Goal: Task Accomplishment & Management: Use online tool/utility

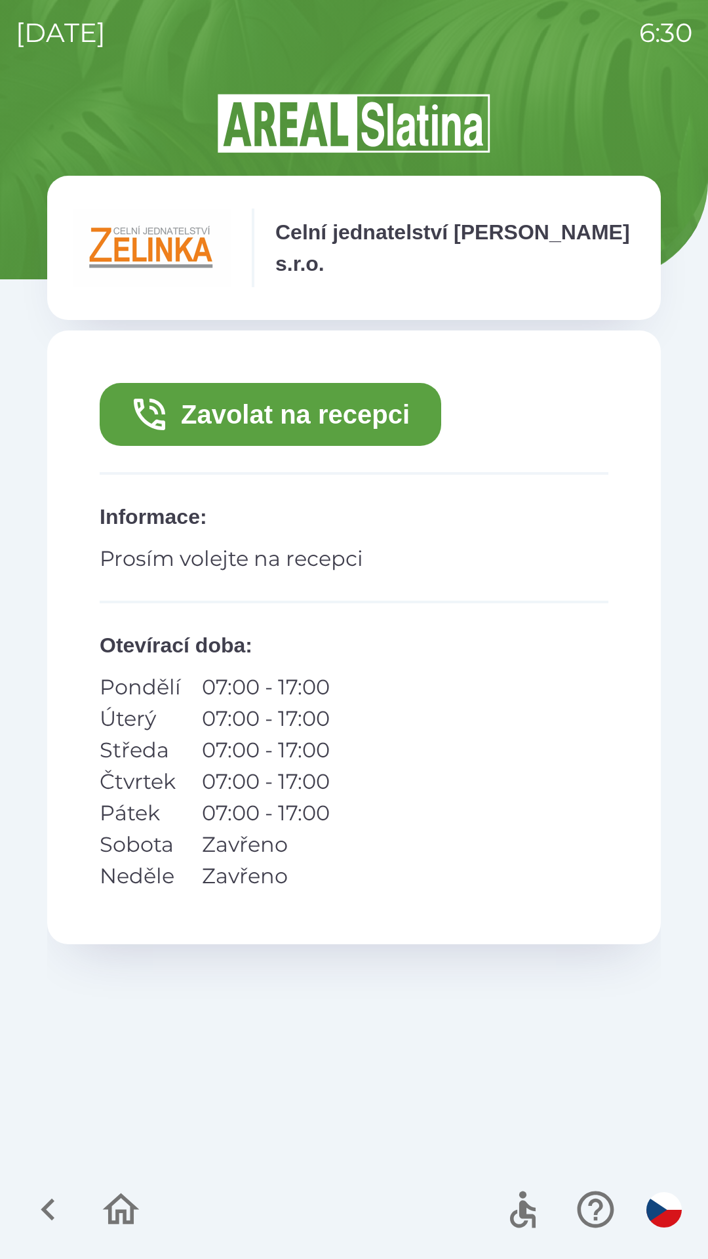
click at [49, 1226] on icon "button" at bounding box center [48, 1210] width 44 height 44
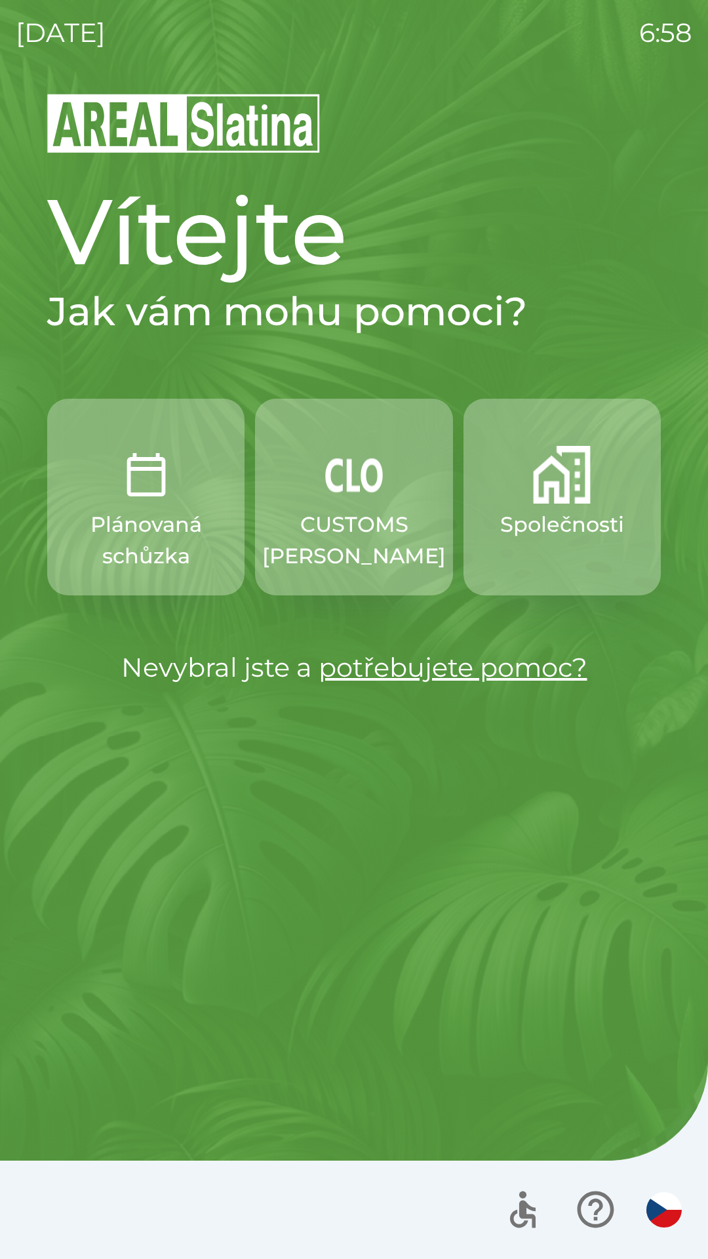
click at [315, 505] on button "CUSTOMS [PERSON_NAME]" at bounding box center [353, 497] width 197 height 197
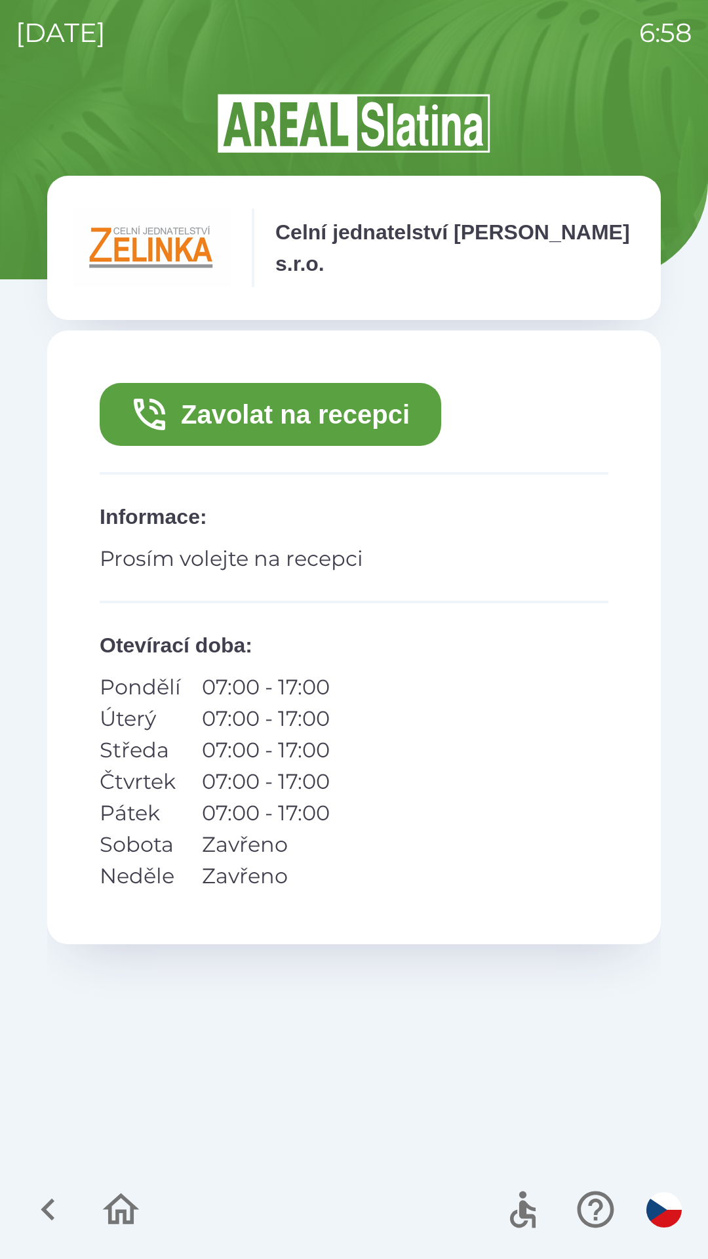
click at [39, 1200] on icon "button" at bounding box center [48, 1210] width 44 height 44
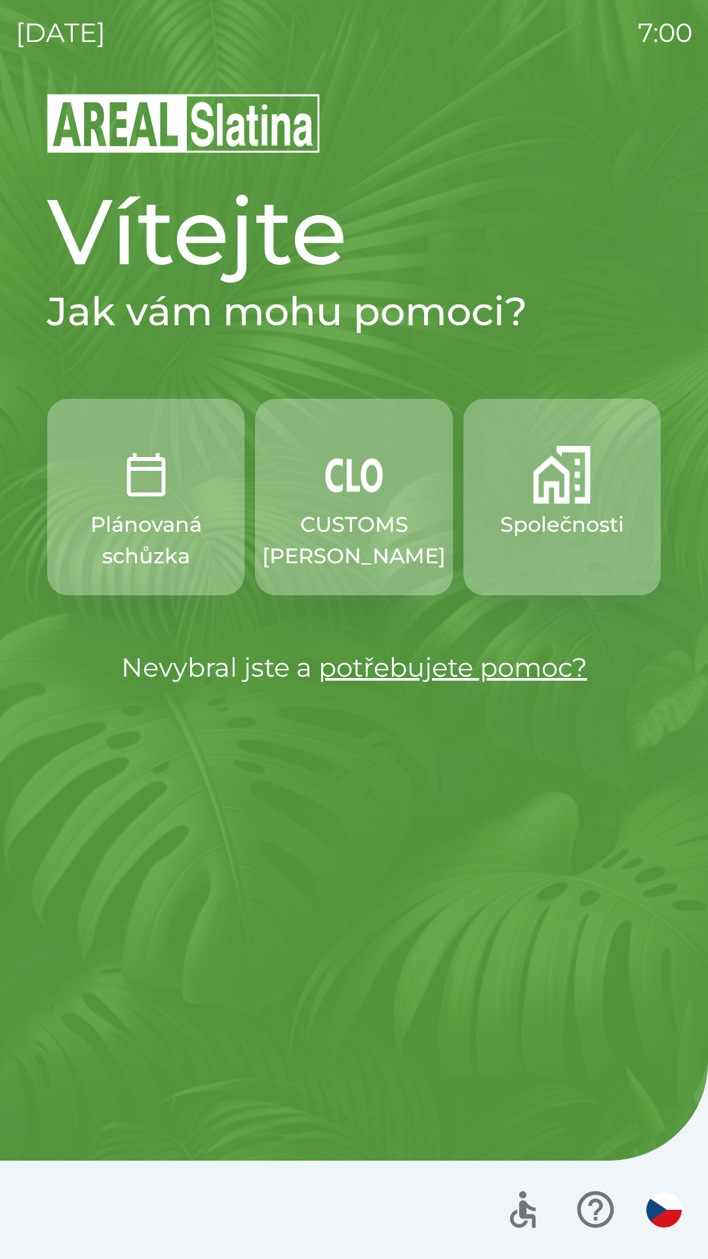
click at [370, 544] on p "CUSTOMS [PERSON_NAME]" at bounding box center [354, 540] width 184 height 63
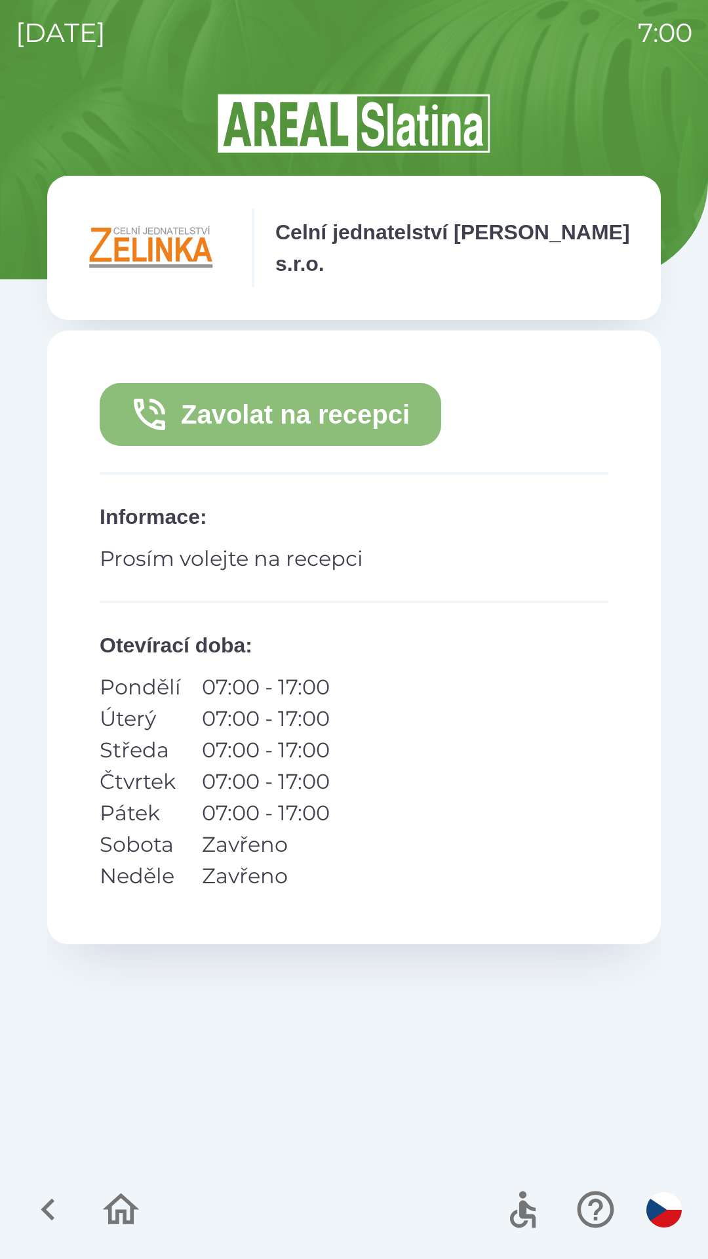
click at [357, 414] on button "Zavolat na recepci" at bounding box center [271, 414] width 342 height 63
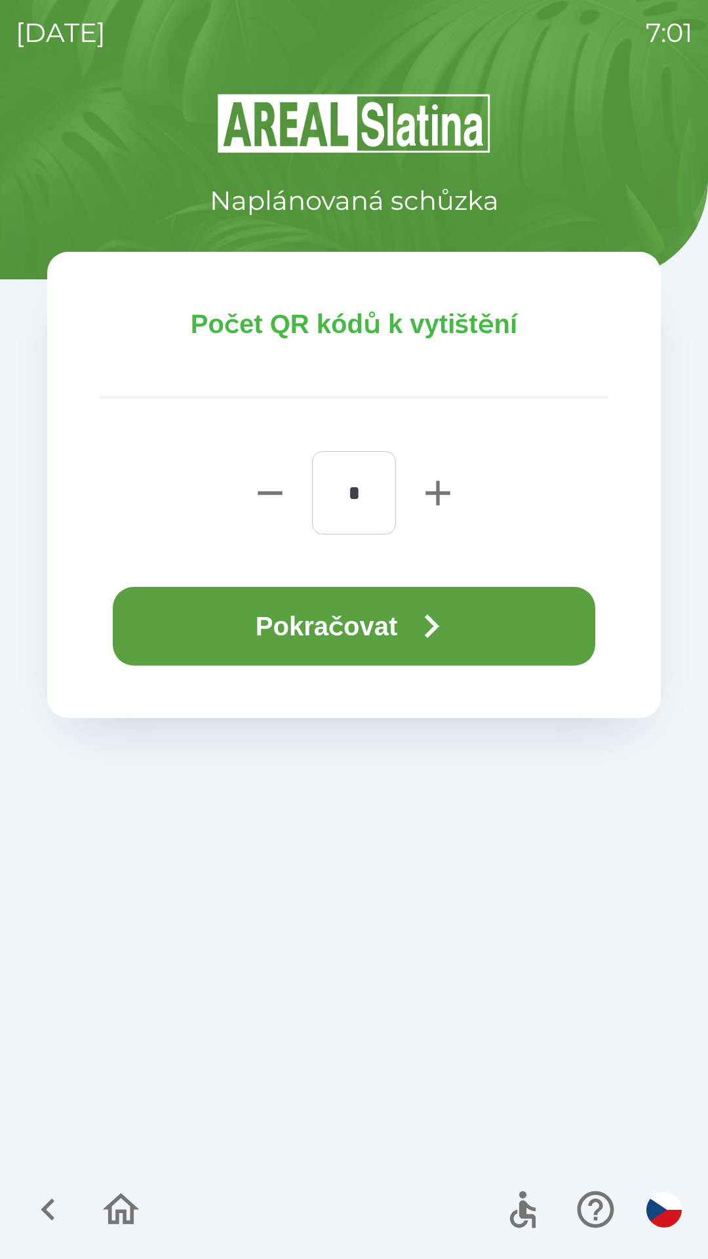
click at [414, 616] on icon "button" at bounding box center [431, 626] width 47 height 47
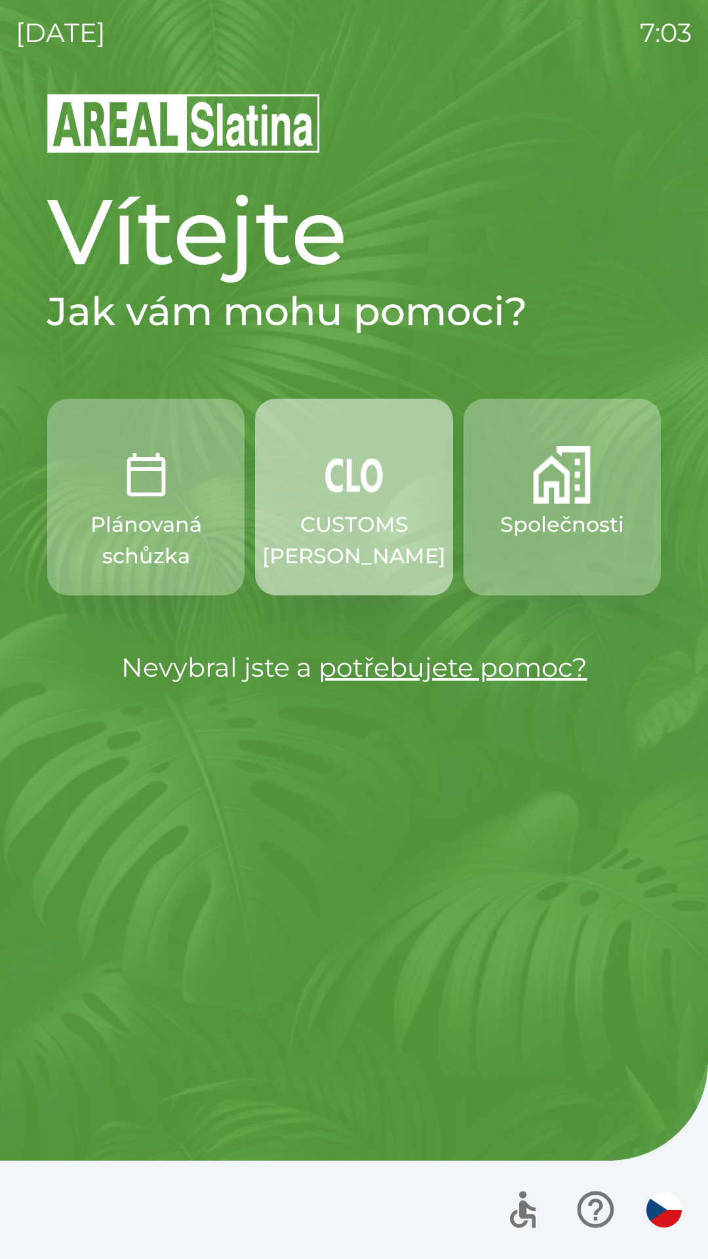
click at [355, 534] on p "CUSTOMS [PERSON_NAME]" at bounding box center [354, 540] width 184 height 63
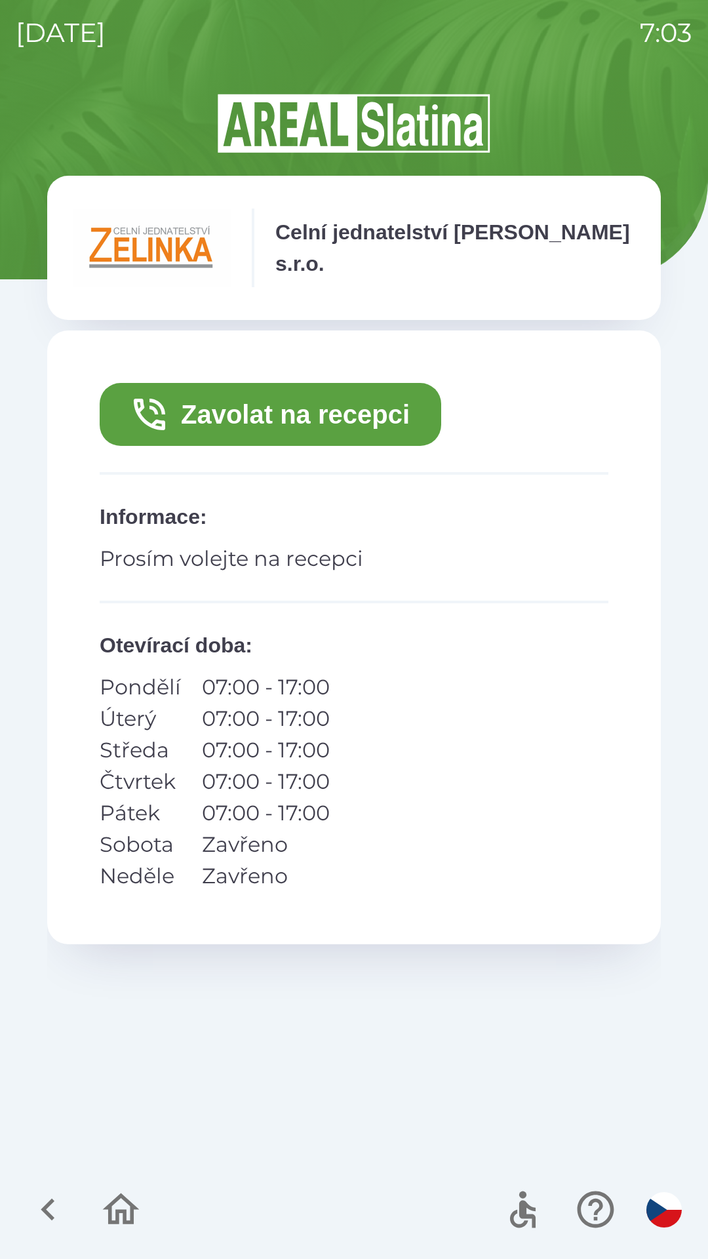
click at [314, 417] on button "Zavolat na recepci" at bounding box center [271, 414] width 342 height 63
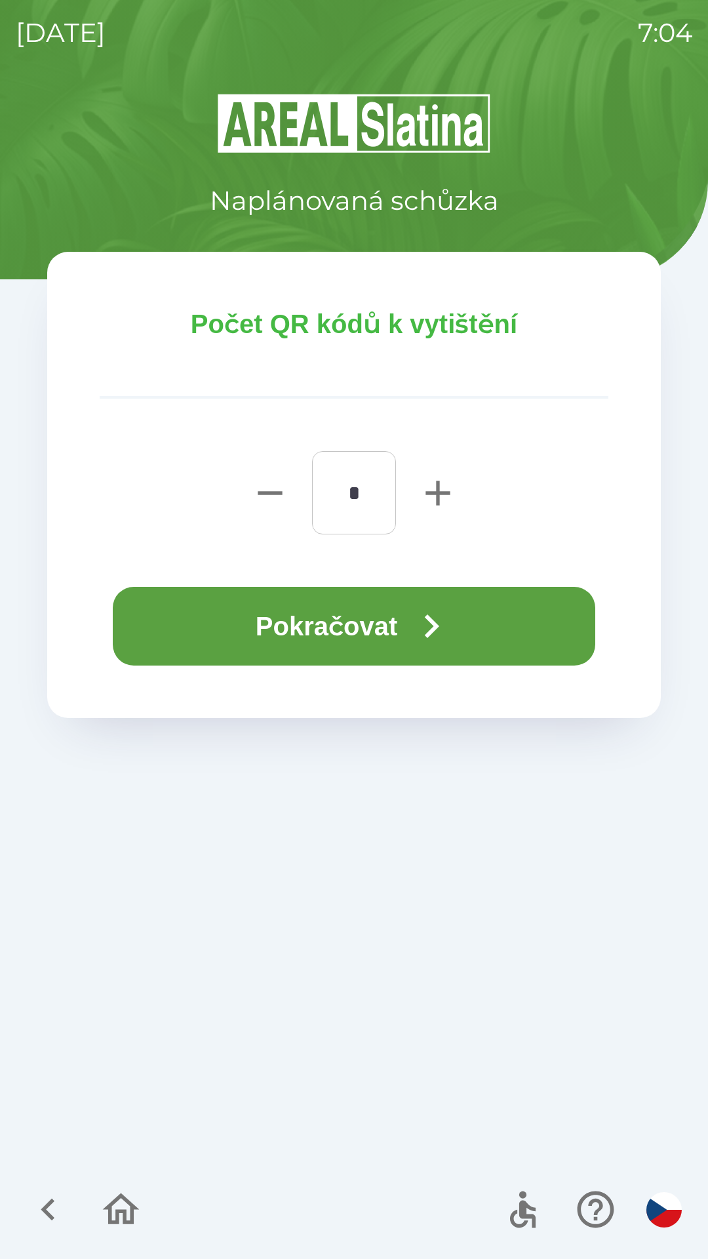
click at [441, 491] on icon "button" at bounding box center [438, 493] width 24 height 24
type input "*"
click at [334, 624] on button "Pokračovat" at bounding box center [354, 626] width 483 height 79
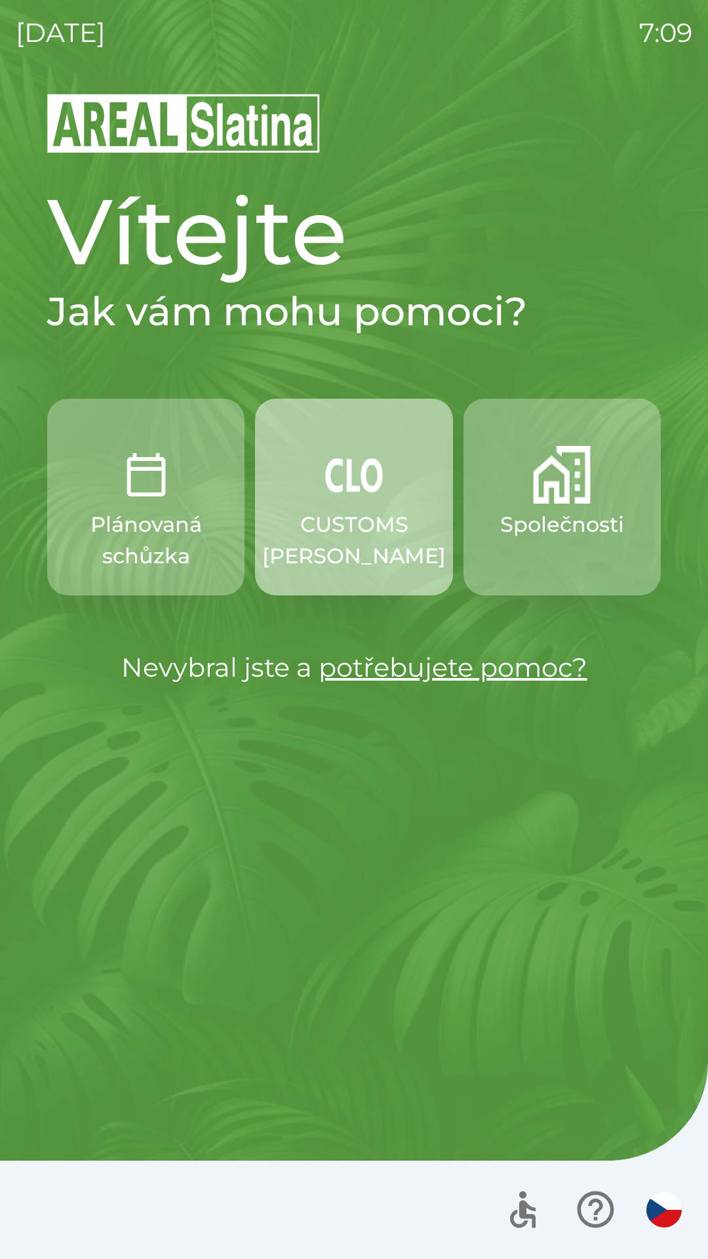
click at [370, 503] on img "button" at bounding box center [354, 475] width 58 height 58
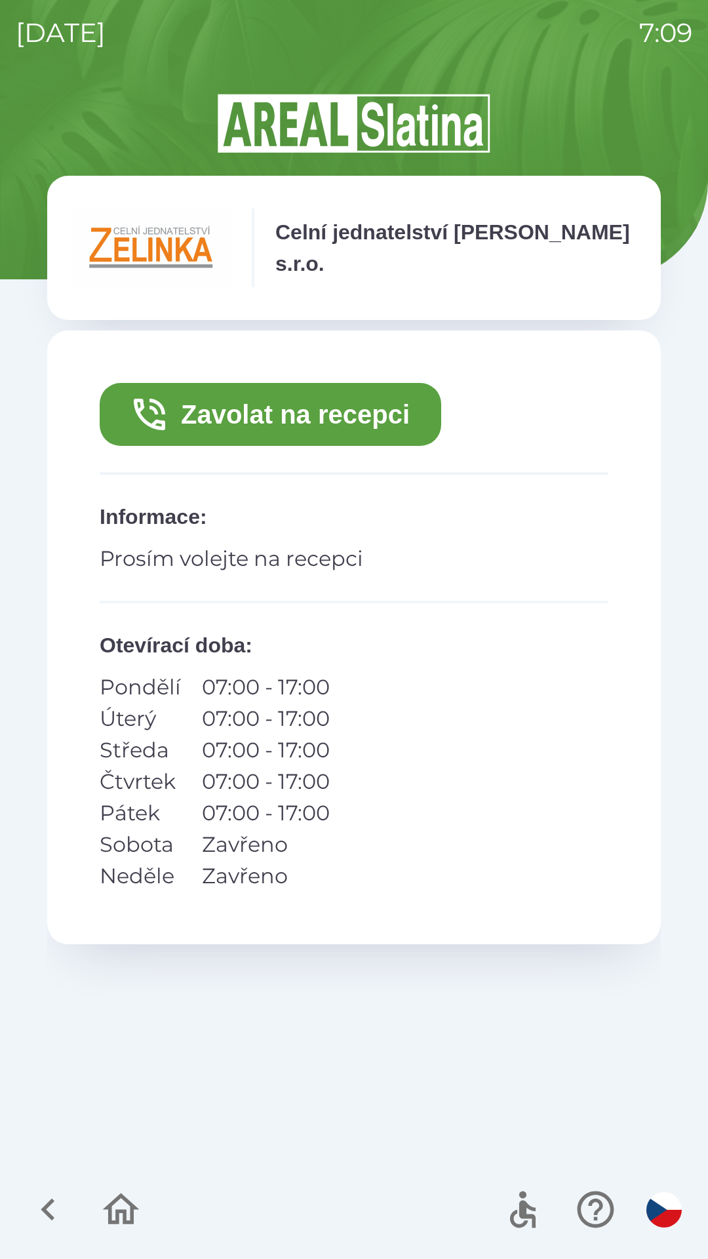
click at [262, 415] on button "Zavolat na recepci" at bounding box center [271, 414] width 342 height 63
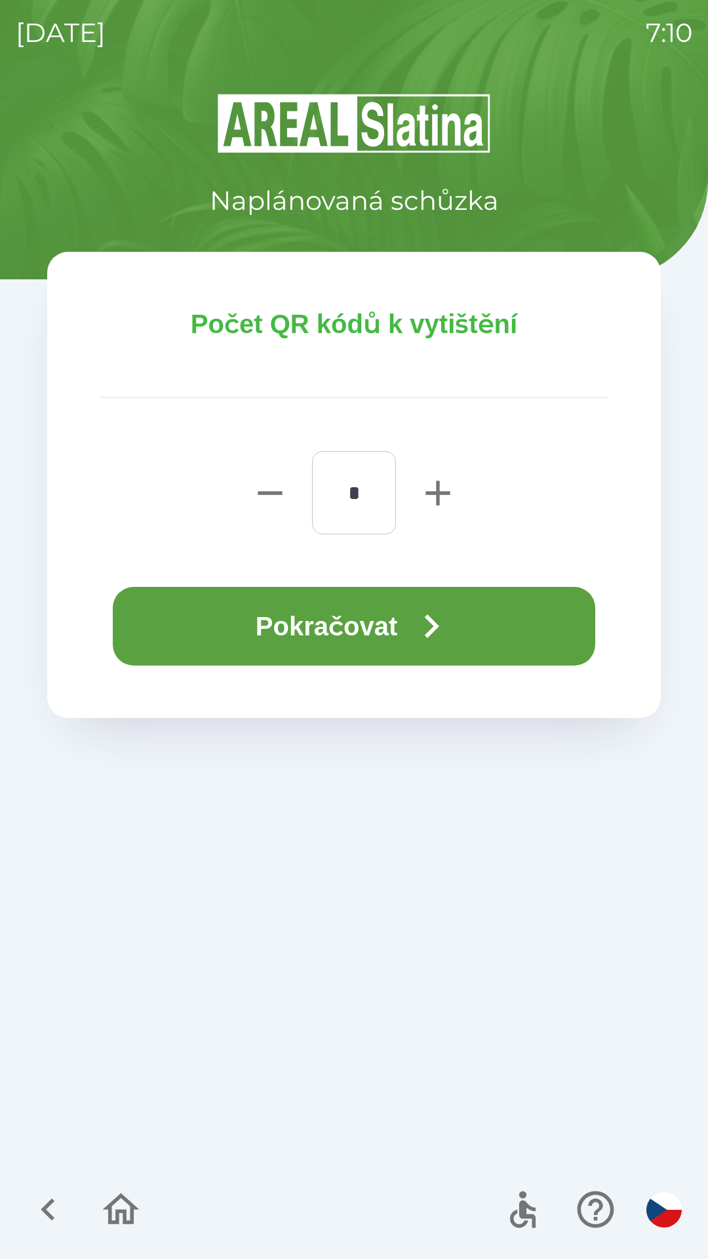
click at [426, 628] on icon "button" at bounding box center [431, 626] width 47 height 47
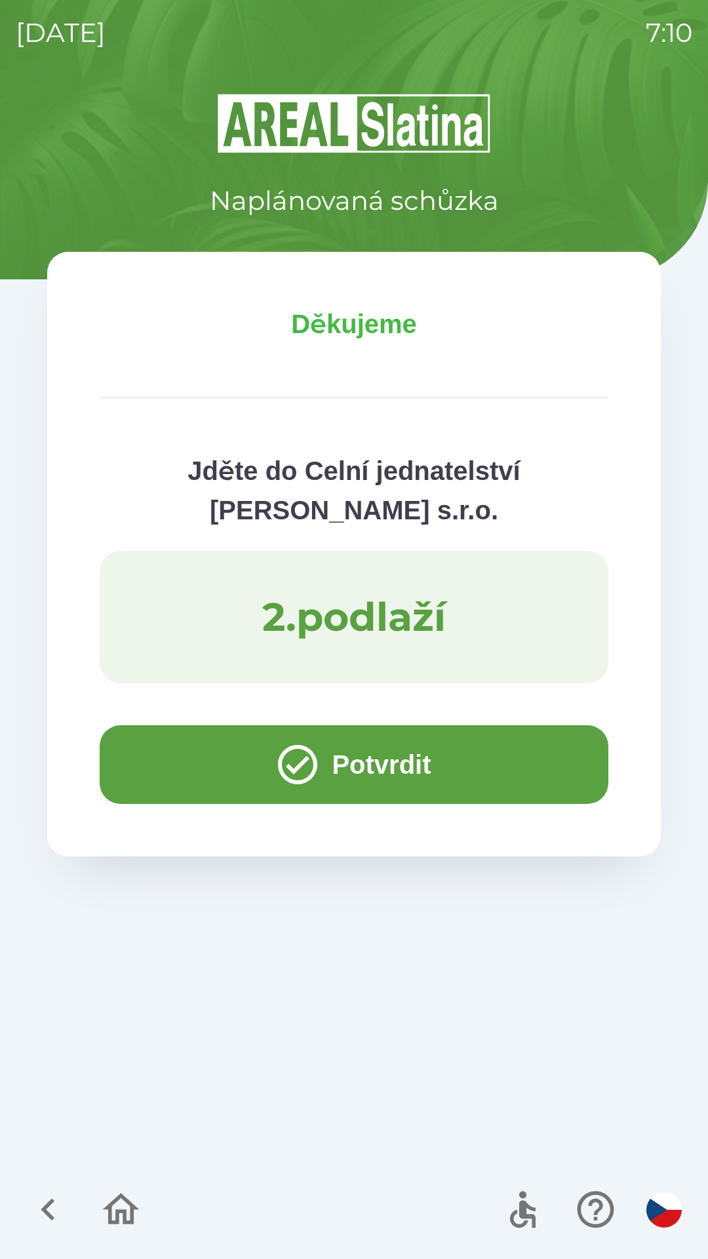
click at [172, 761] on button "Potvrdit" at bounding box center [354, 764] width 509 height 79
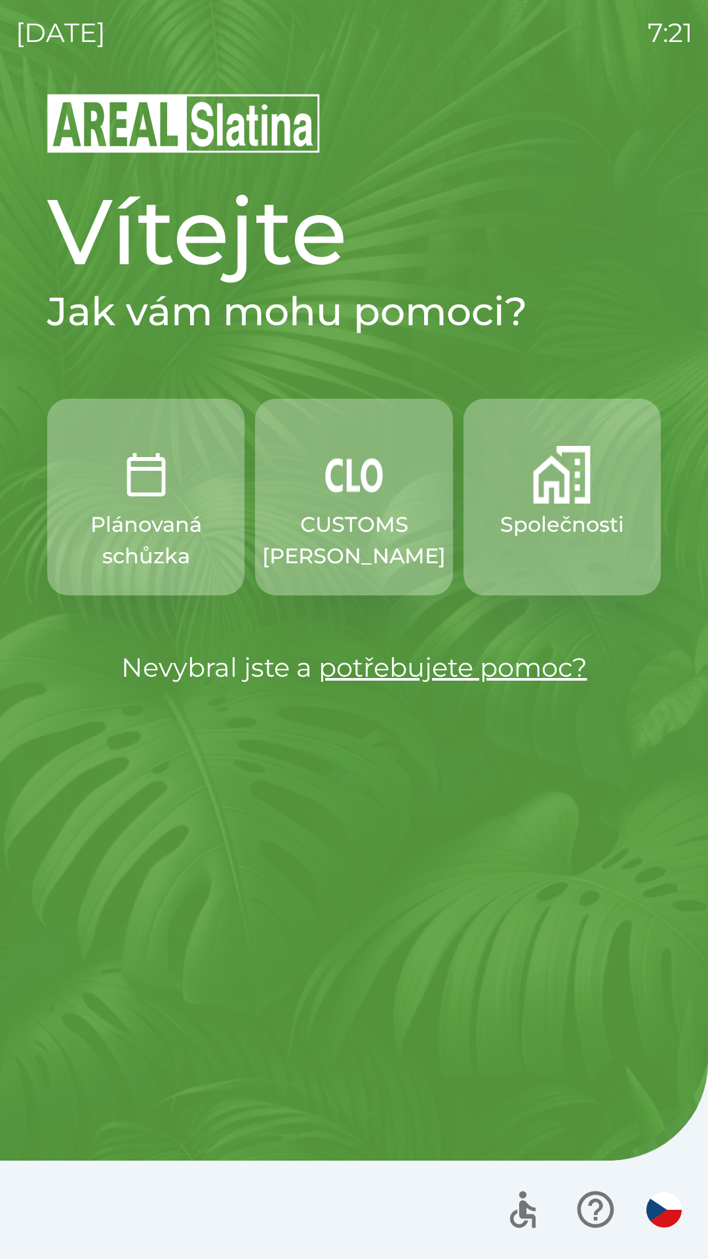
click at [342, 494] on img "button" at bounding box center [354, 475] width 58 height 58
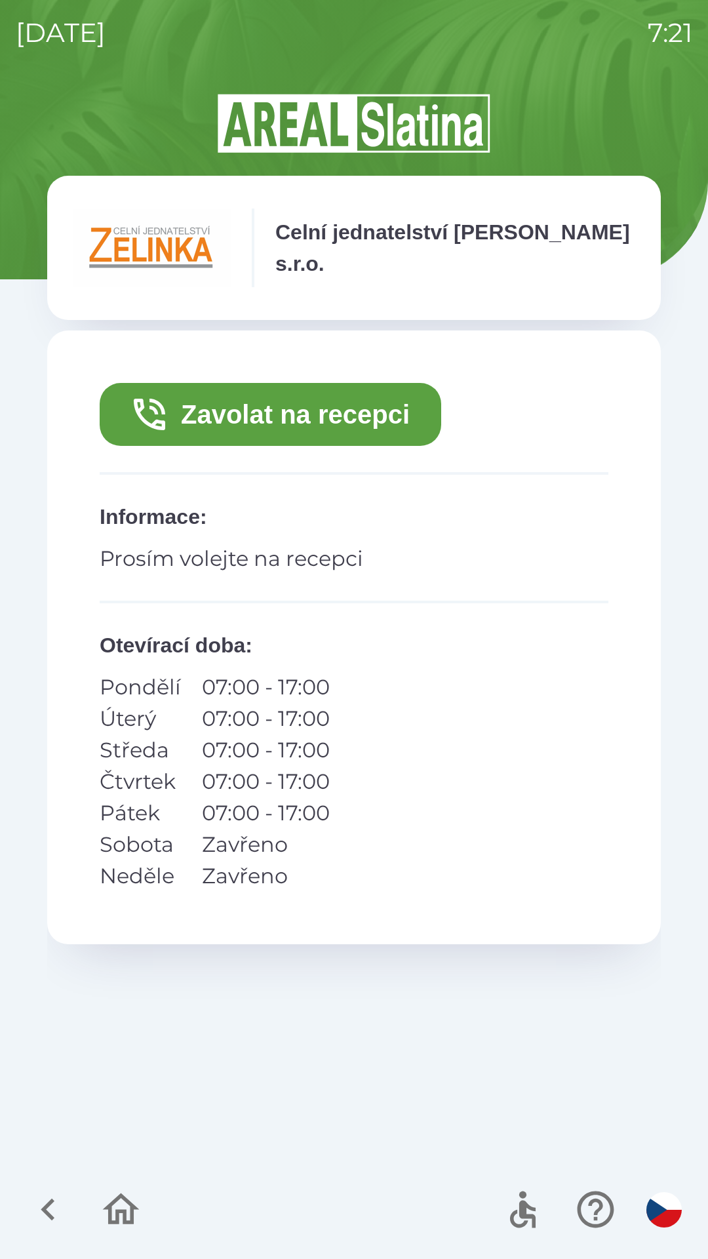
click at [317, 412] on button "Zavolat na recepci" at bounding box center [271, 414] width 342 height 63
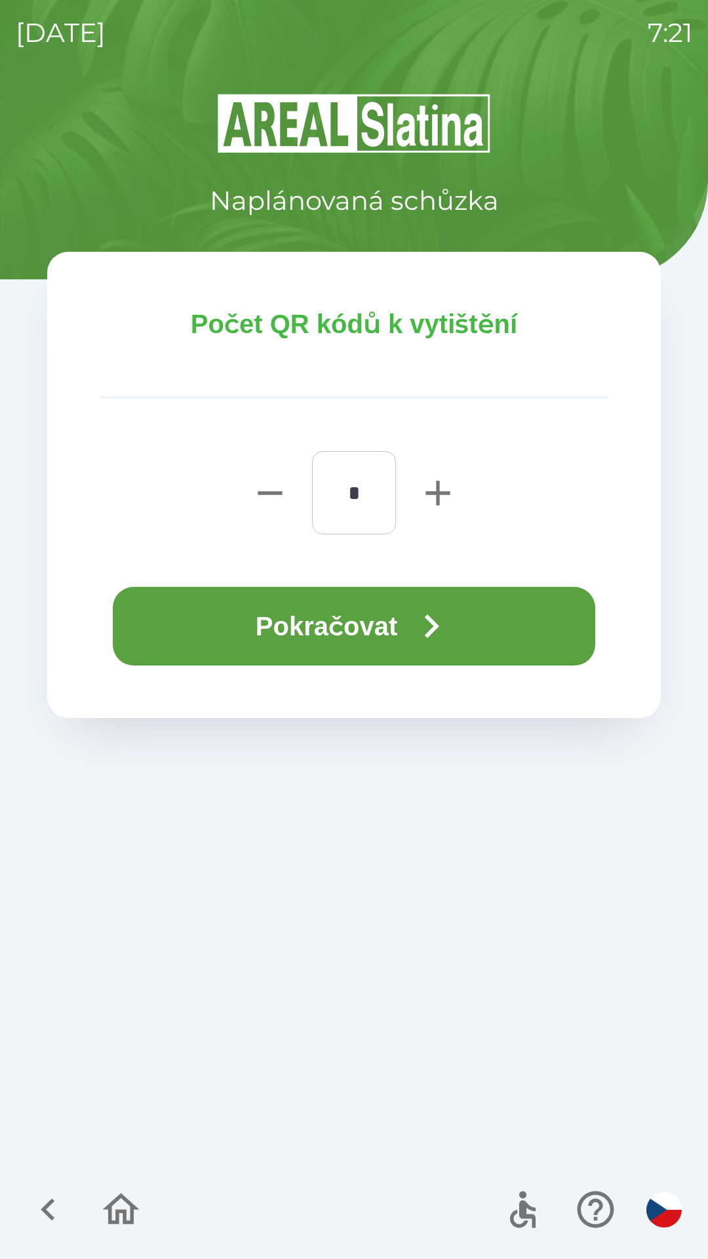
click at [361, 625] on button "Pokračovat" at bounding box center [354, 626] width 483 height 79
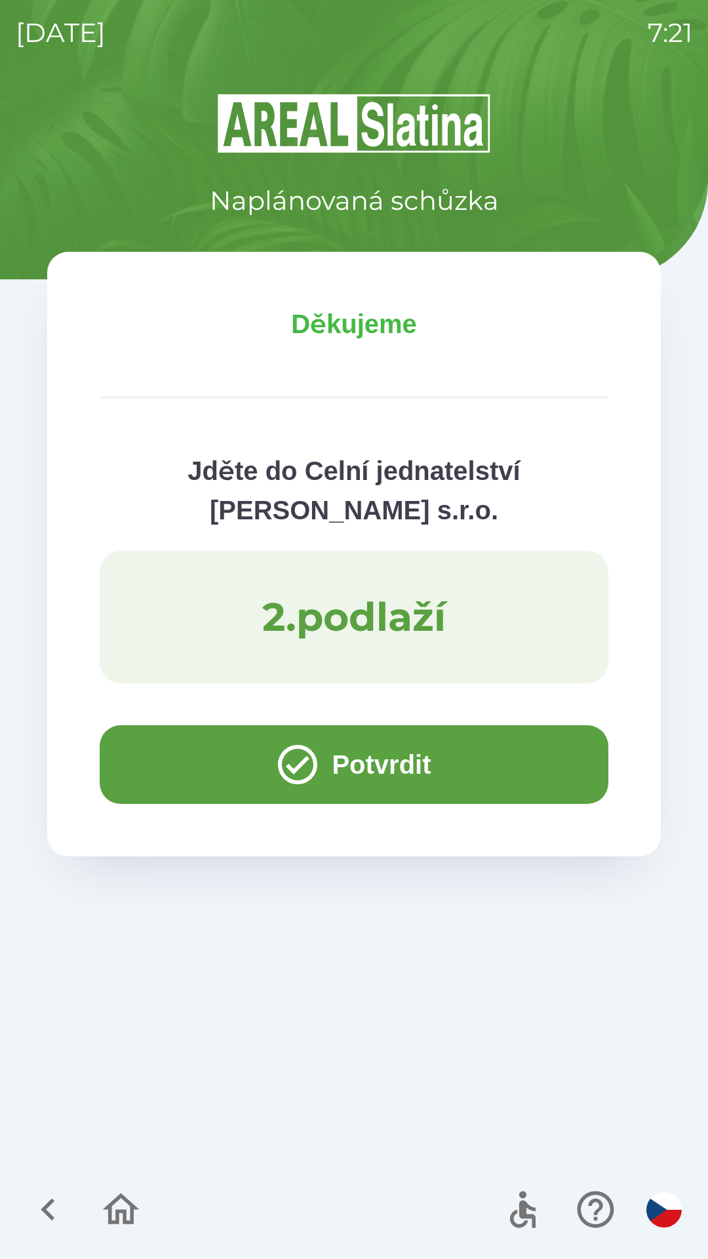
click at [202, 762] on button "Potvrdit" at bounding box center [354, 764] width 509 height 79
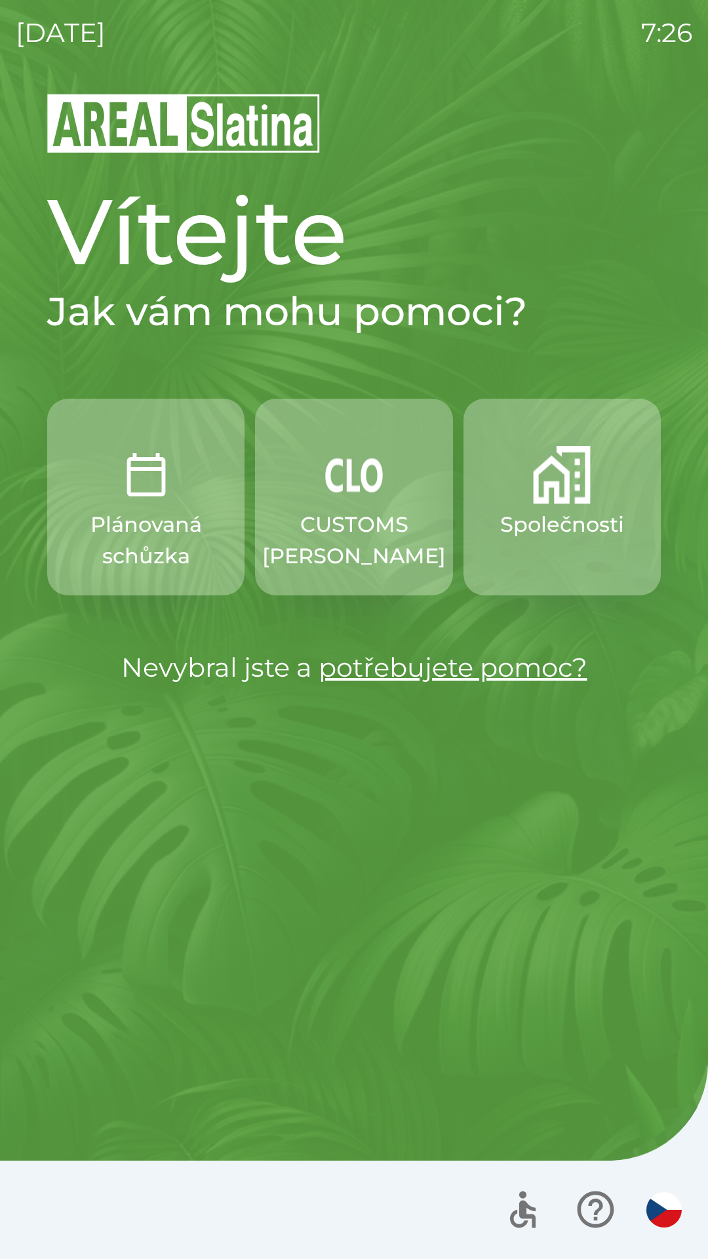
click at [543, 519] on p "Společnosti" at bounding box center [562, 524] width 124 height 31
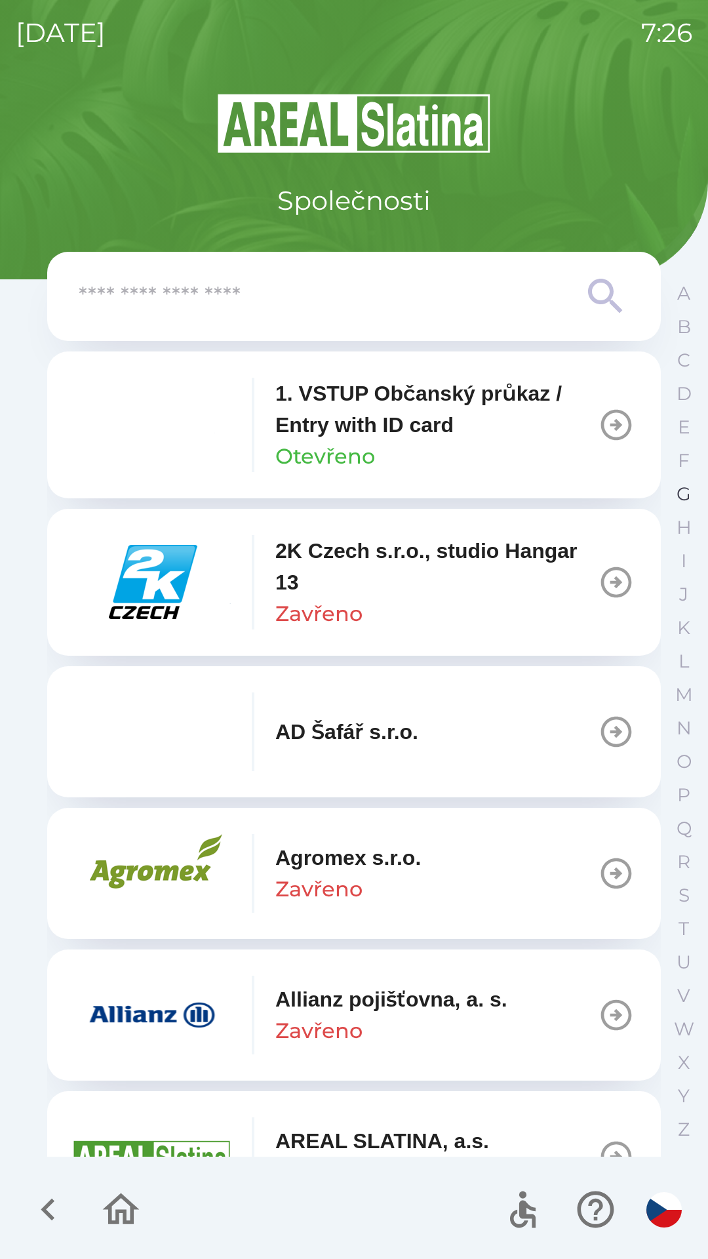
click at [681, 494] on p "G" at bounding box center [684, 494] width 14 height 23
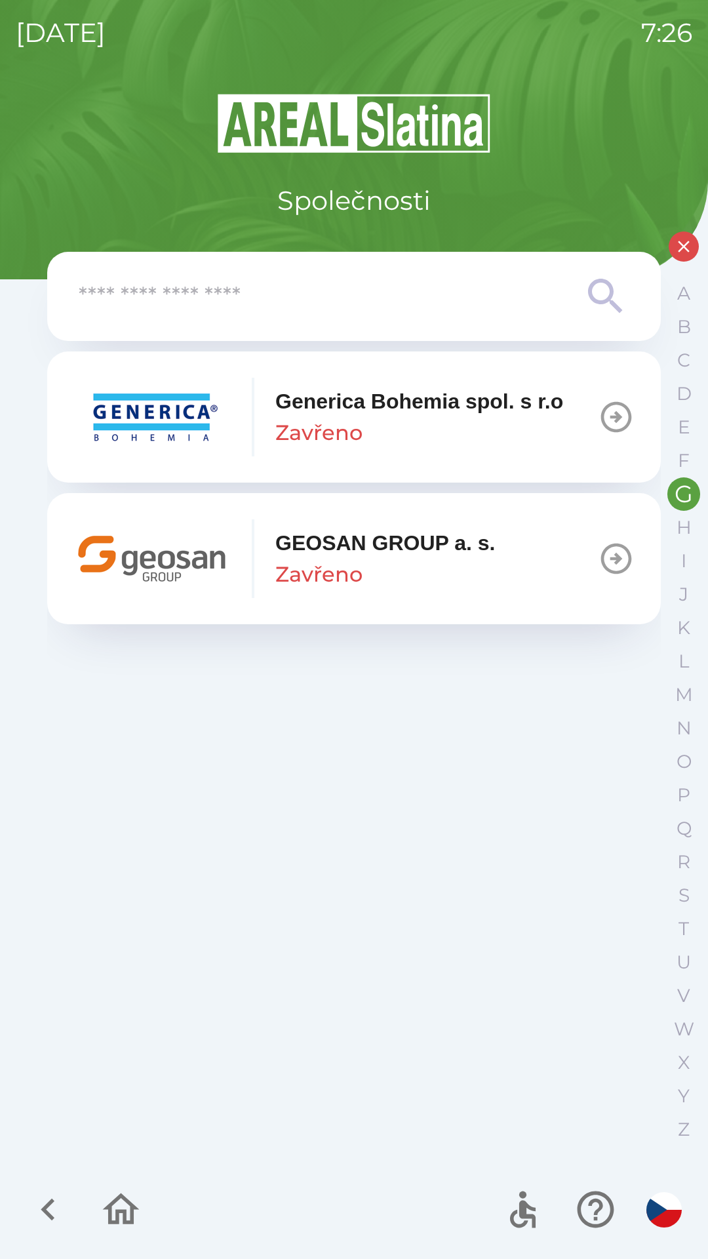
click at [322, 545] on p "GEOSAN GROUP a. s." at bounding box center [385, 542] width 220 height 31
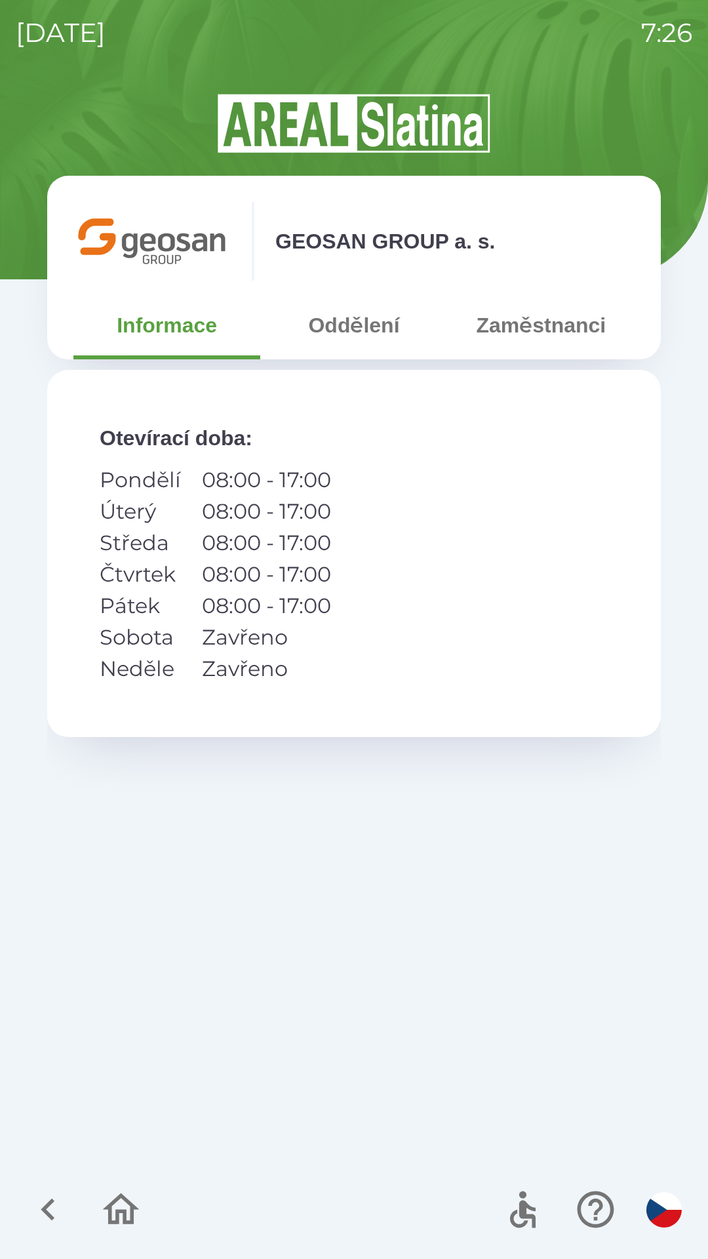
click at [519, 334] on button "Zaměstnanci" at bounding box center [541, 325] width 187 height 47
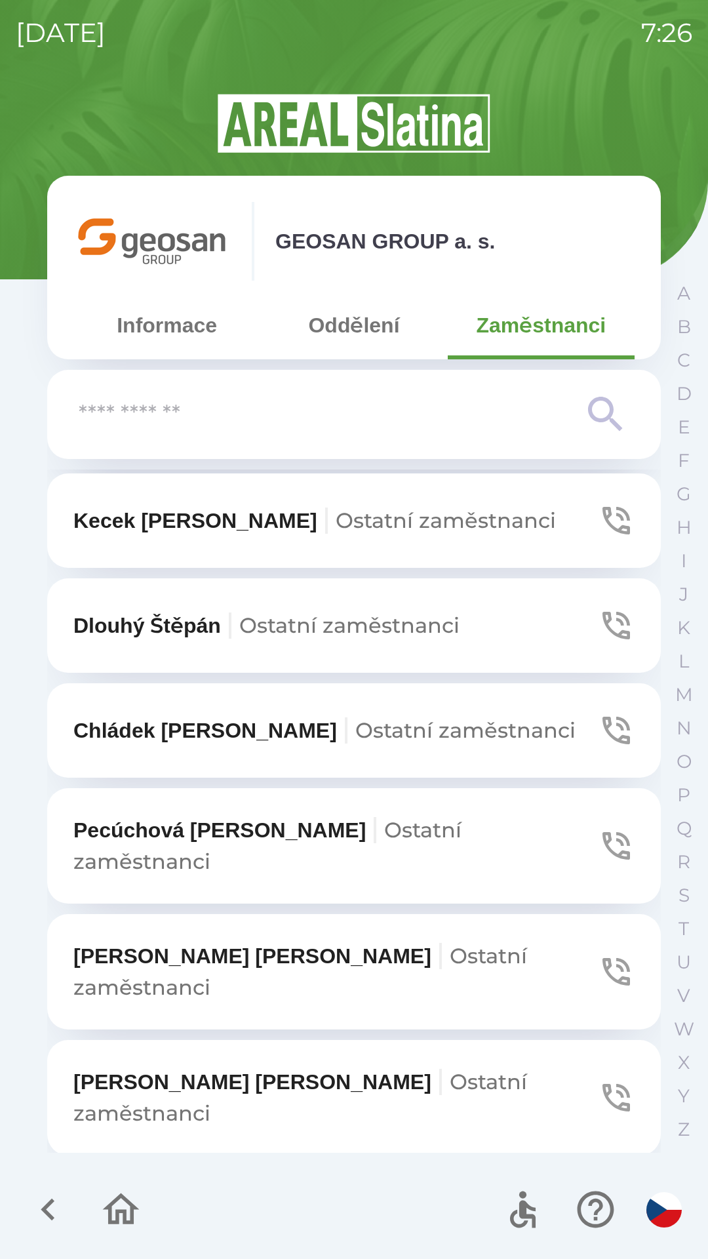
scroll to position [1090, 0]
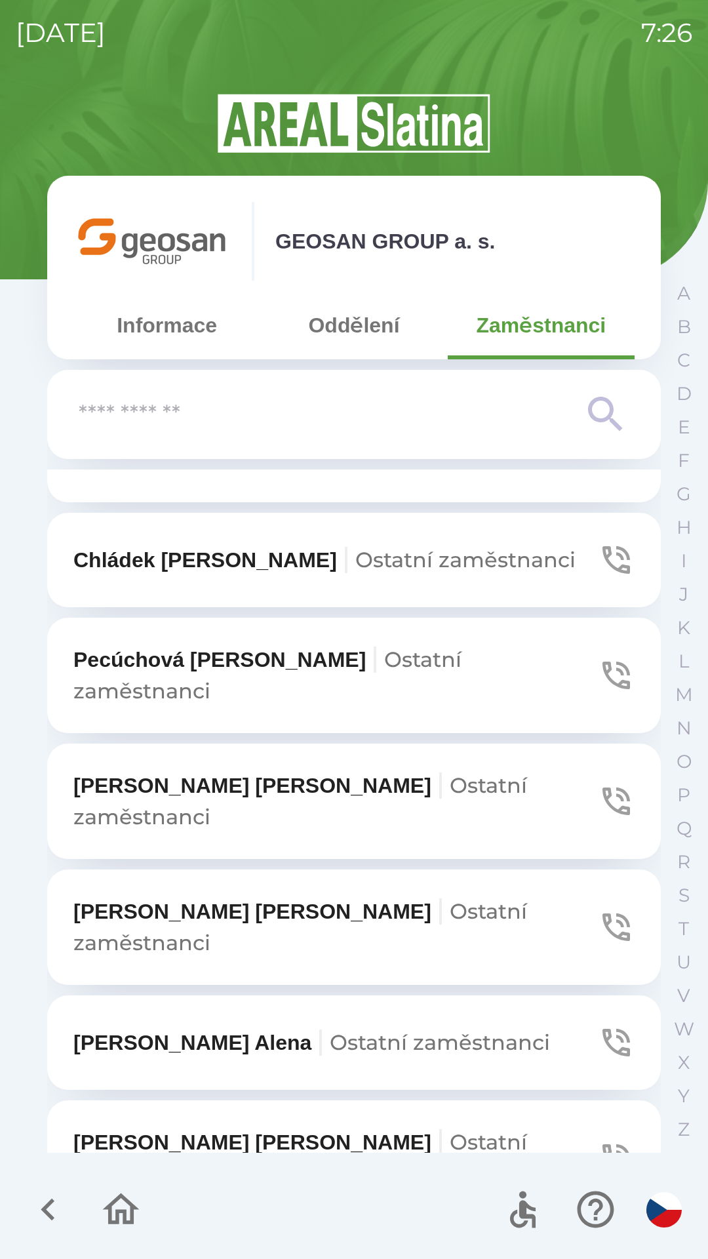
click at [341, 1029] on span "Ostatní zaměstnanci" at bounding box center [440, 1042] width 220 height 26
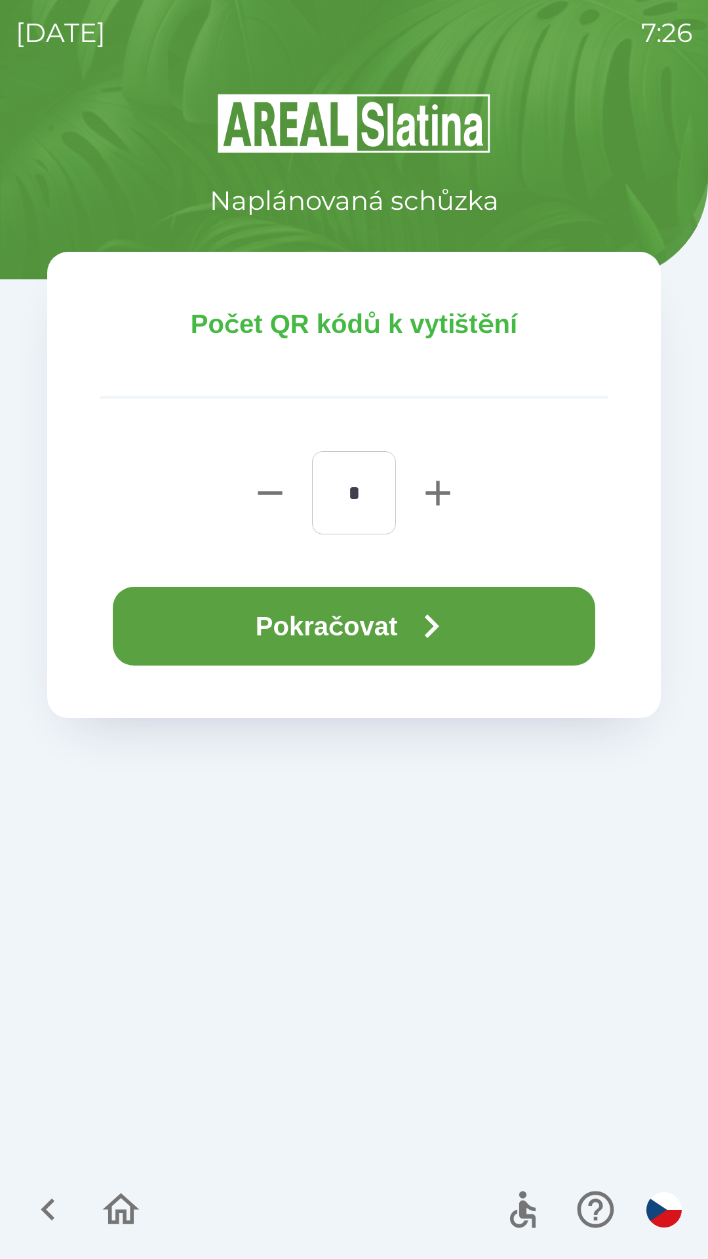
click at [434, 630] on icon "button" at bounding box center [431, 626] width 47 height 47
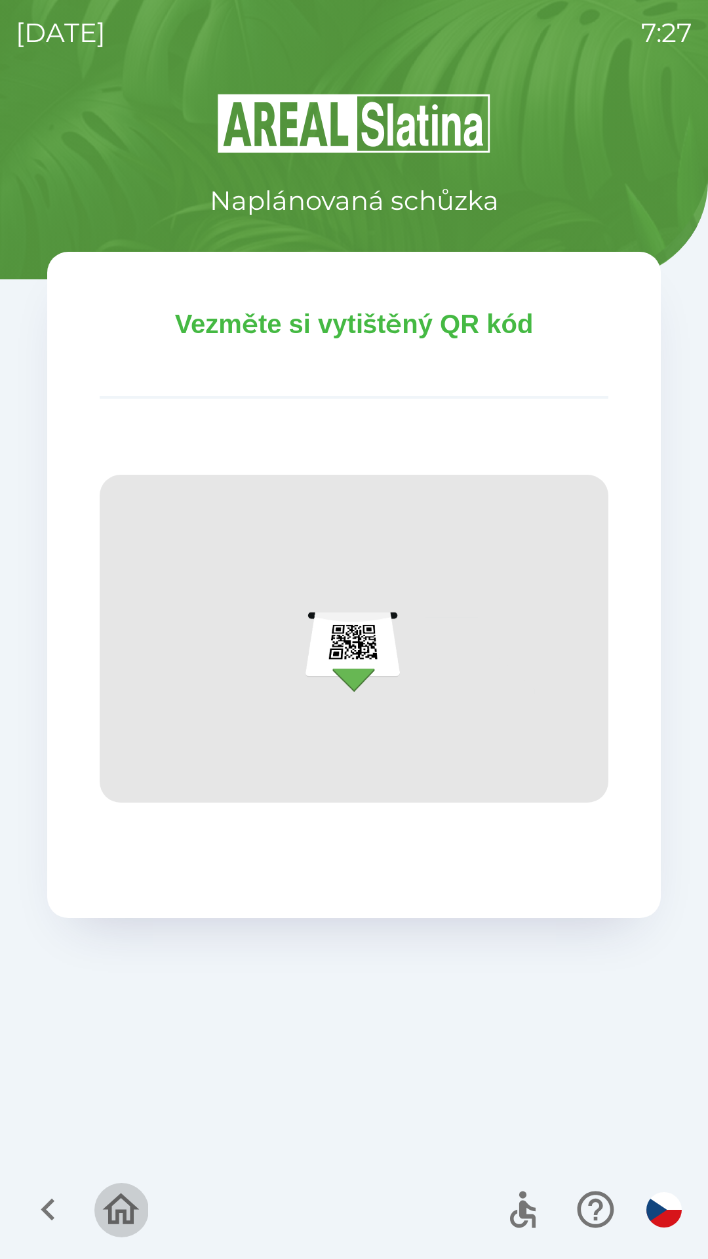
click at [102, 1207] on icon "button" at bounding box center [121, 1210] width 44 height 44
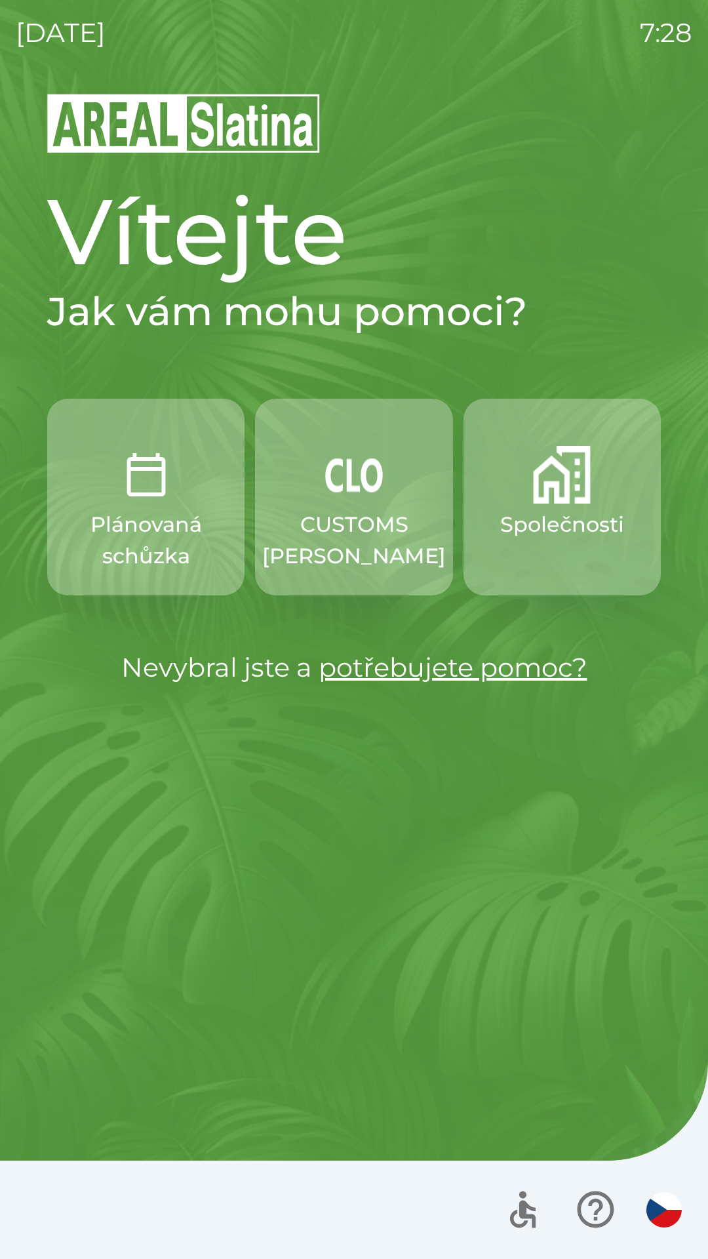
click at [350, 513] on p "CUSTOMS [PERSON_NAME]" at bounding box center [354, 540] width 184 height 63
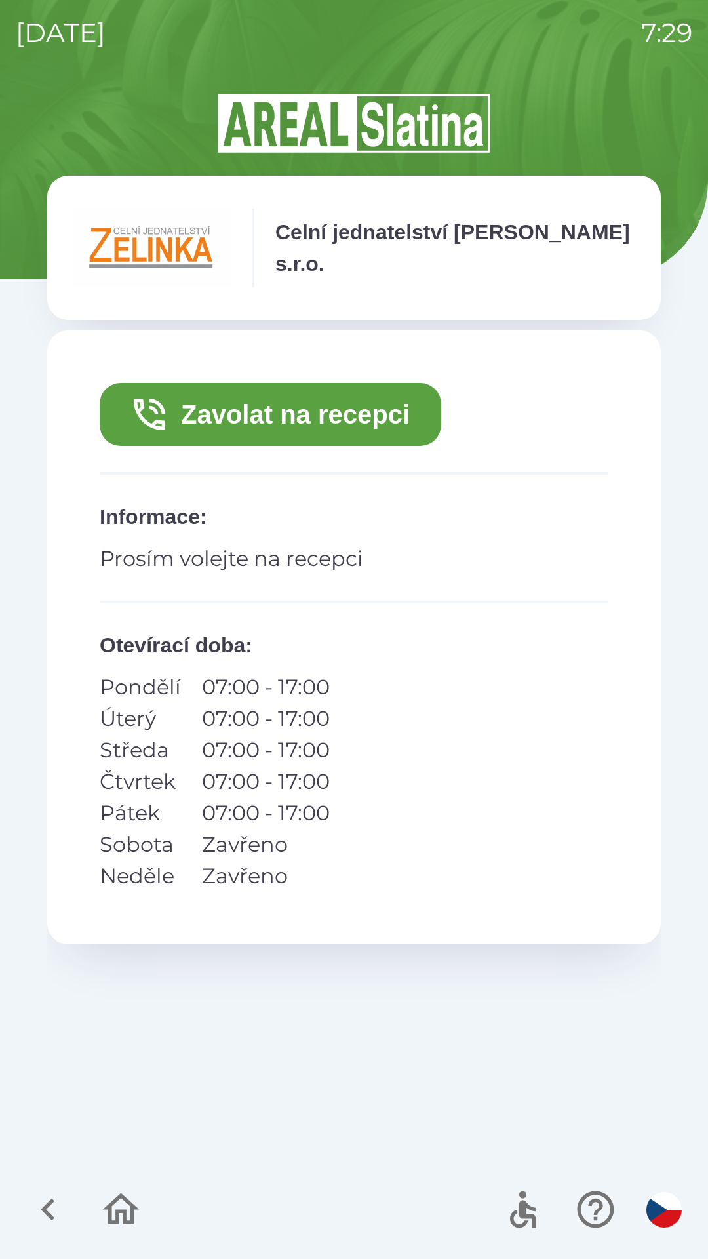
click at [280, 418] on button "Zavolat na recepci" at bounding box center [271, 414] width 342 height 63
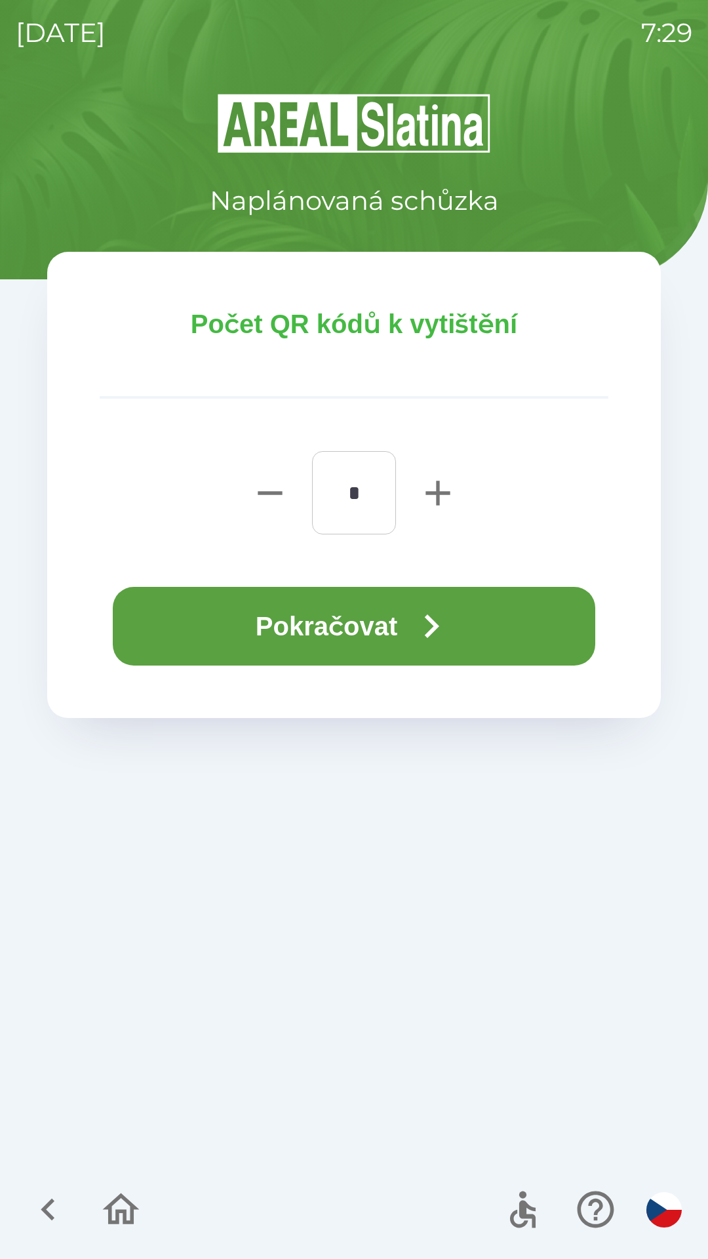
click at [188, 616] on button "Pokračovat" at bounding box center [354, 626] width 483 height 79
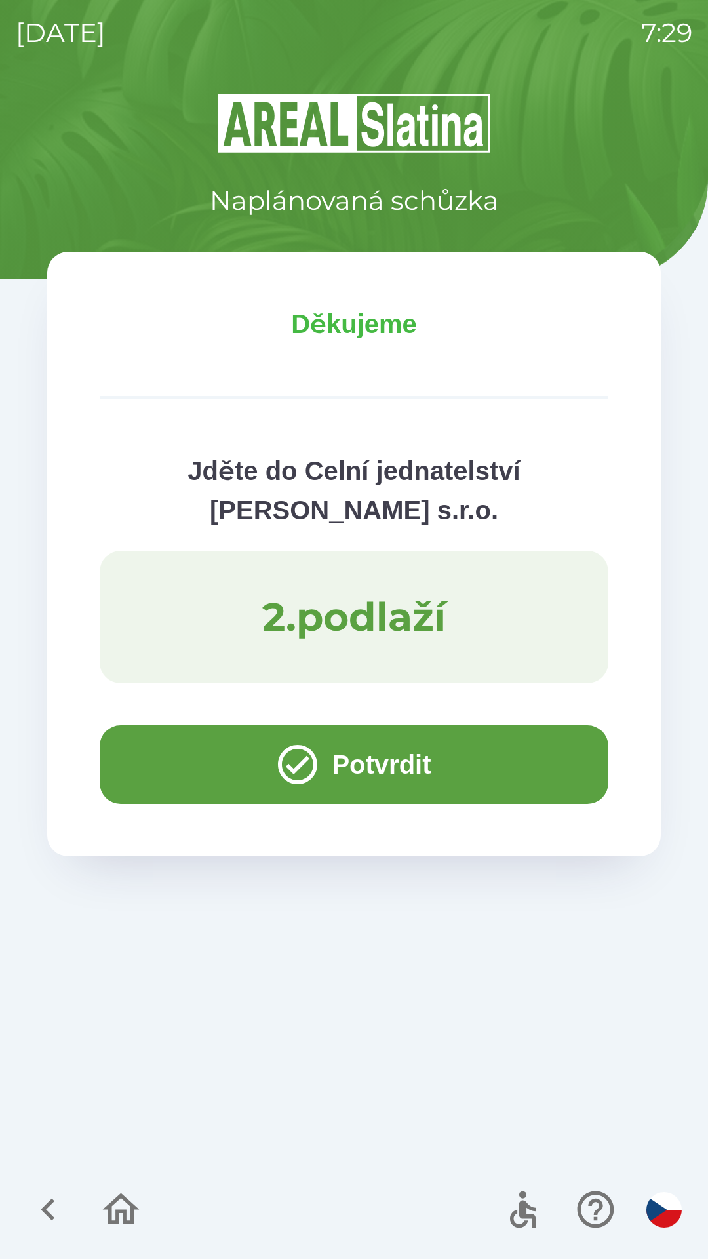
click at [195, 767] on button "Potvrdit" at bounding box center [354, 764] width 509 height 79
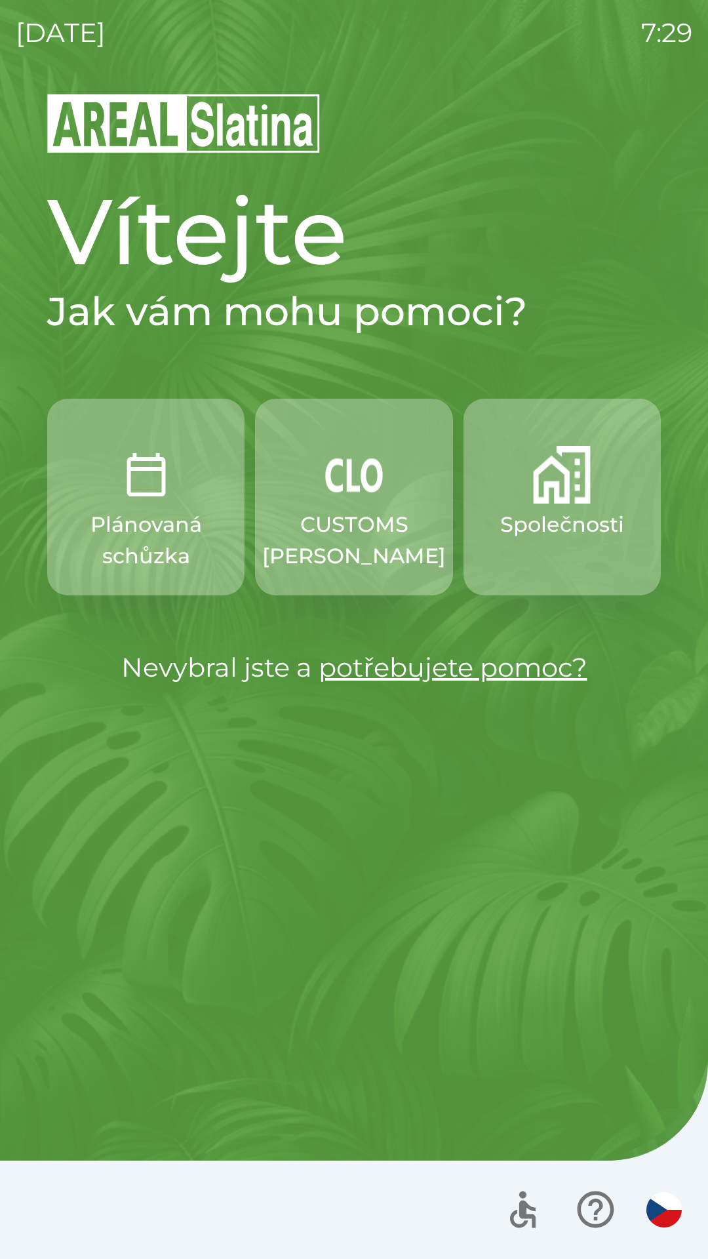
click at [342, 522] on p "CUSTOMS [PERSON_NAME]" at bounding box center [354, 540] width 184 height 63
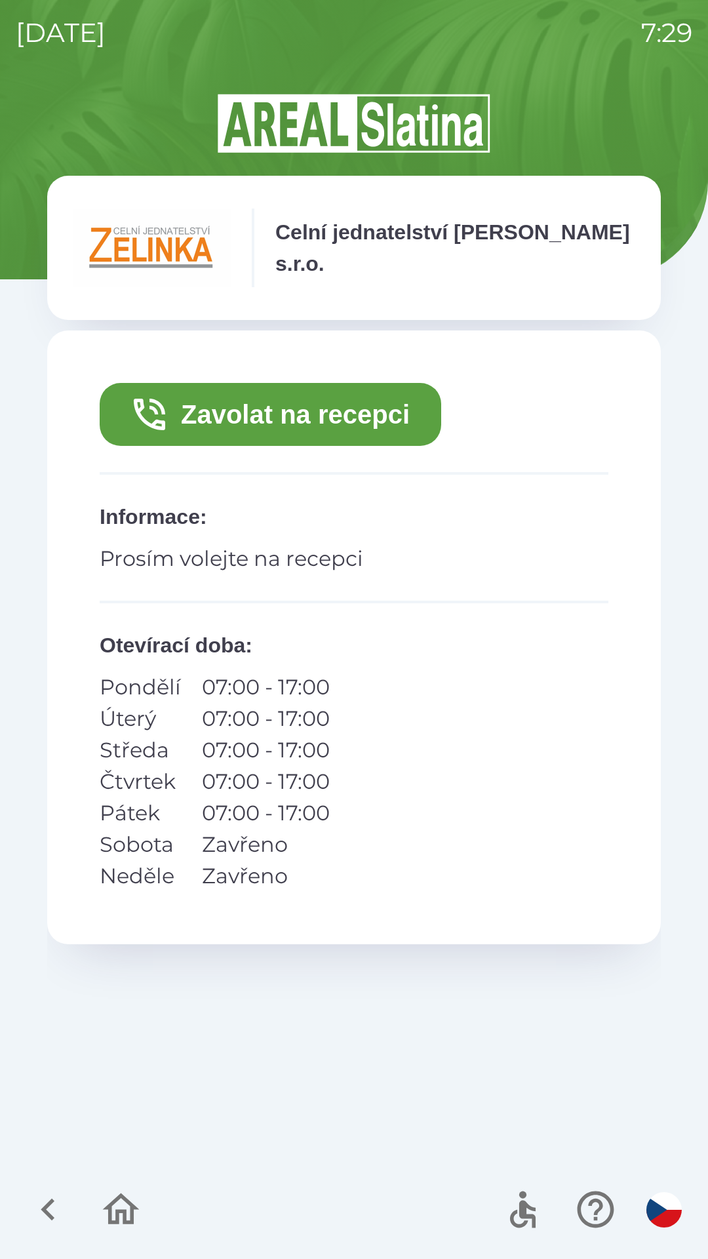
click at [260, 403] on button "Zavolat na recepci" at bounding box center [271, 414] width 342 height 63
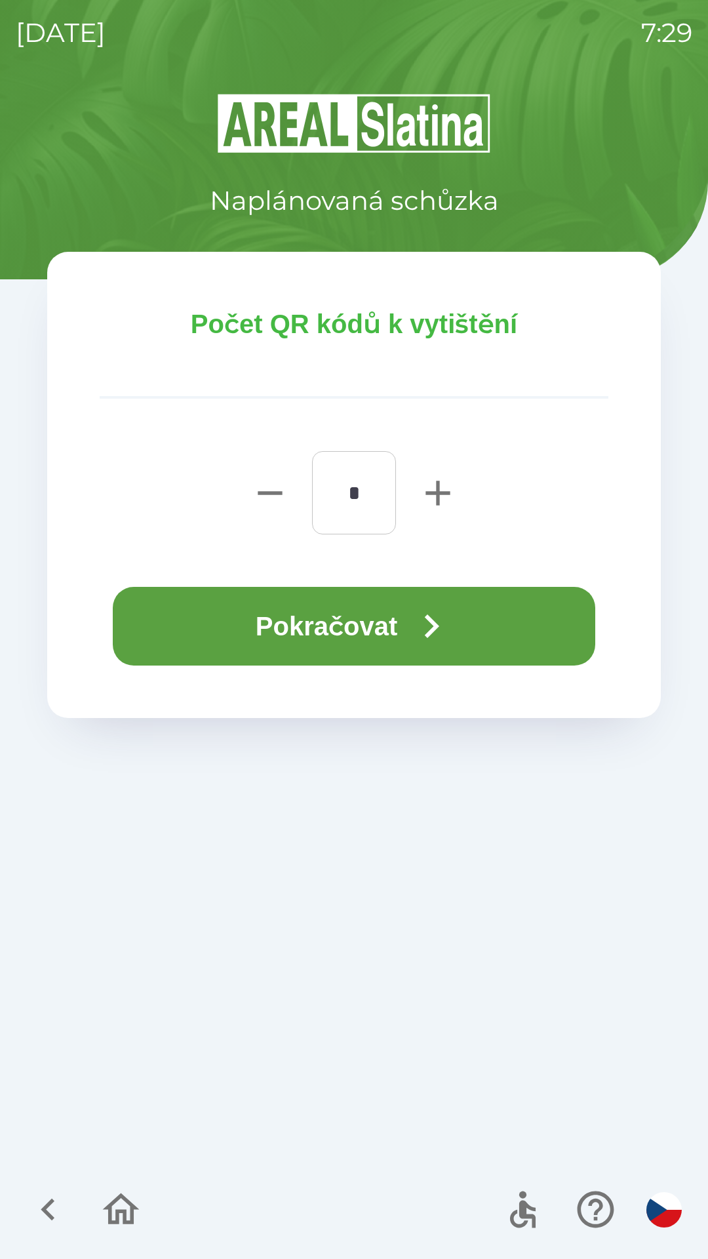
click at [442, 494] on icon "button" at bounding box center [438, 493] width 24 height 24
type input "*"
click at [355, 640] on button "Pokračovat" at bounding box center [354, 626] width 483 height 79
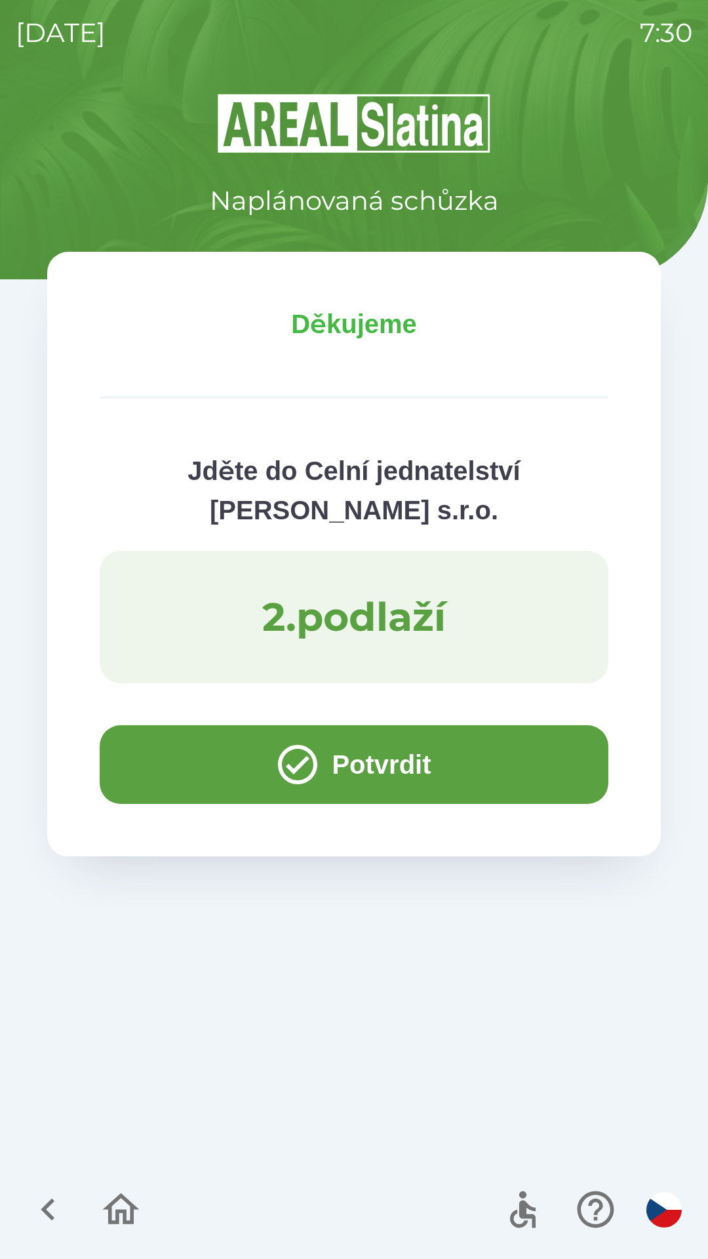
click at [172, 759] on button "Potvrdit" at bounding box center [354, 764] width 509 height 79
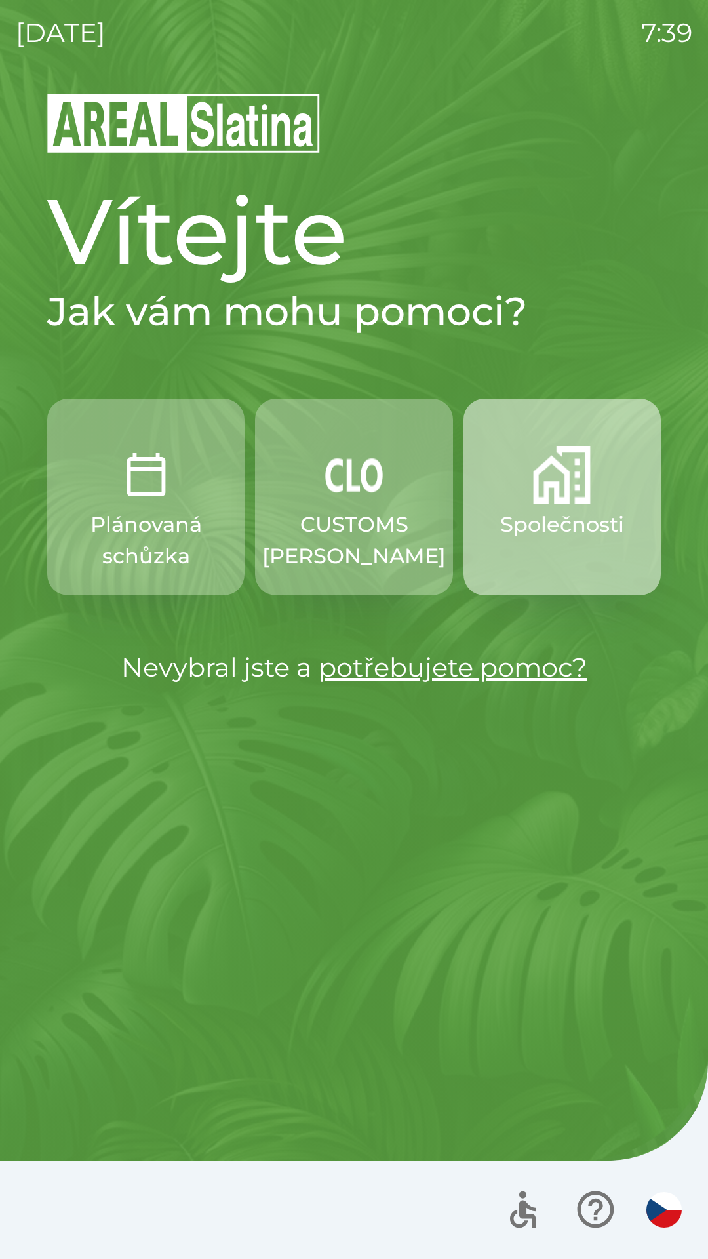
click at [575, 510] on p "Společnosti" at bounding box center [562, 524] width 124 height 31
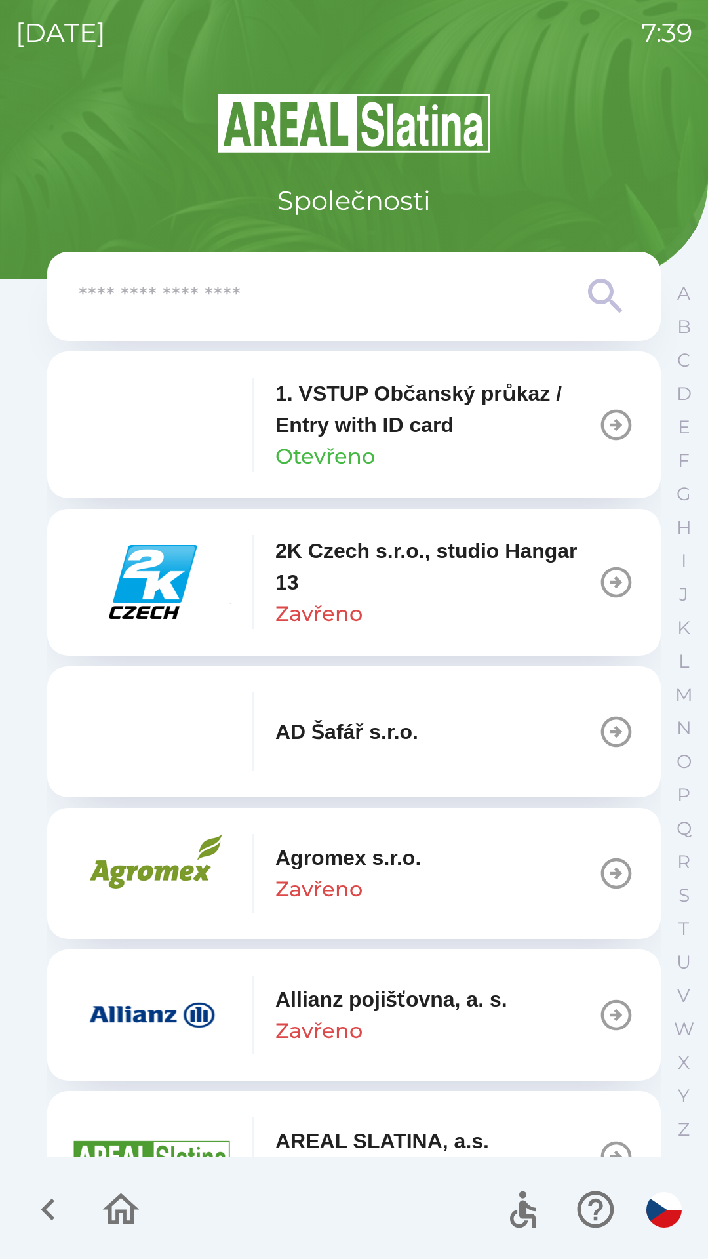
click at [477, 416] on p "1. VSTUP Občanský průkaz / Entry with ID card" at bounding box center [436, 409] width 323 height 63
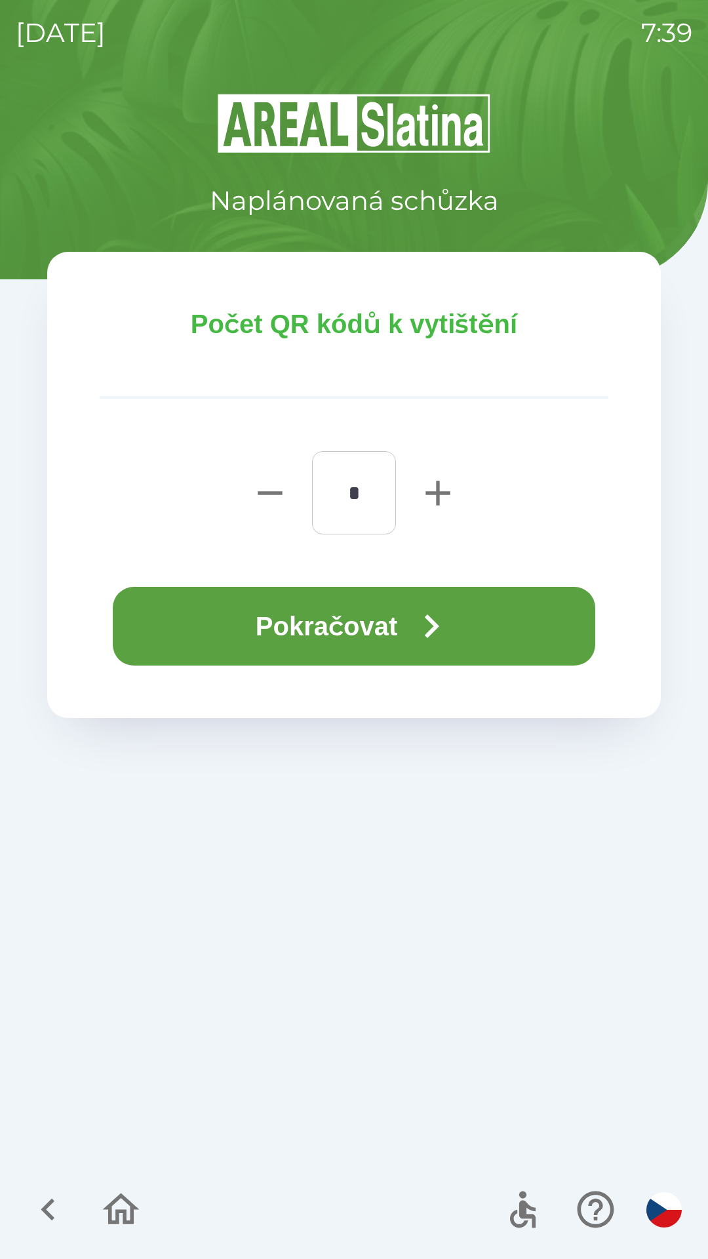
click at [455, 627] on icon "button" at bounding box center [431, 626] width 47 height 47
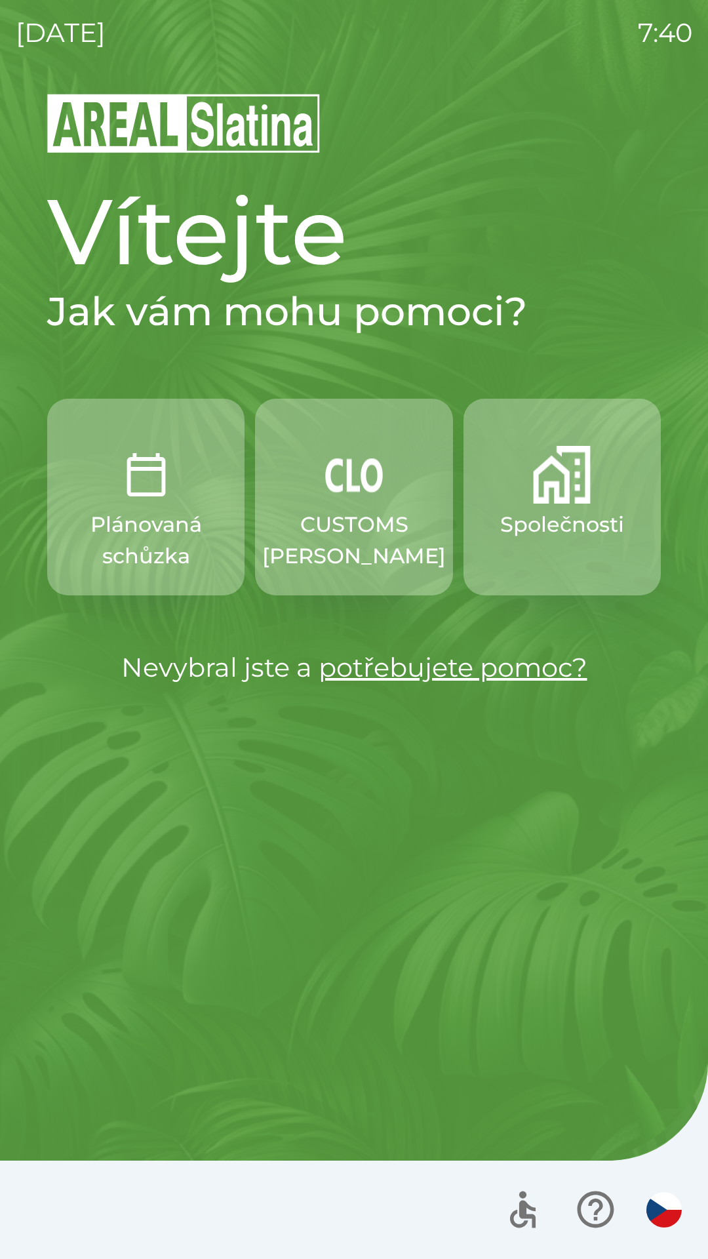
click at [559, 498] on img "button" at bounding box center [562, 475] width 58 height 58
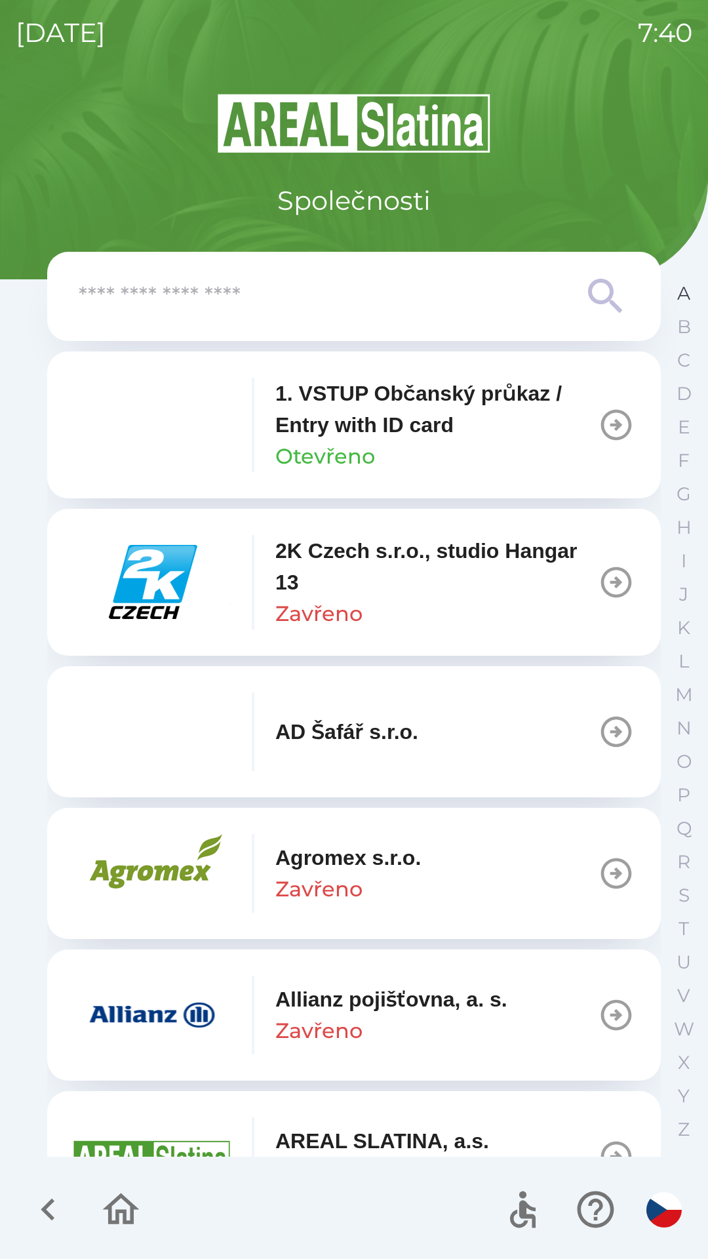
click at [676, 296] on button "A" at bounding box center [684, 293] width 33 height 33
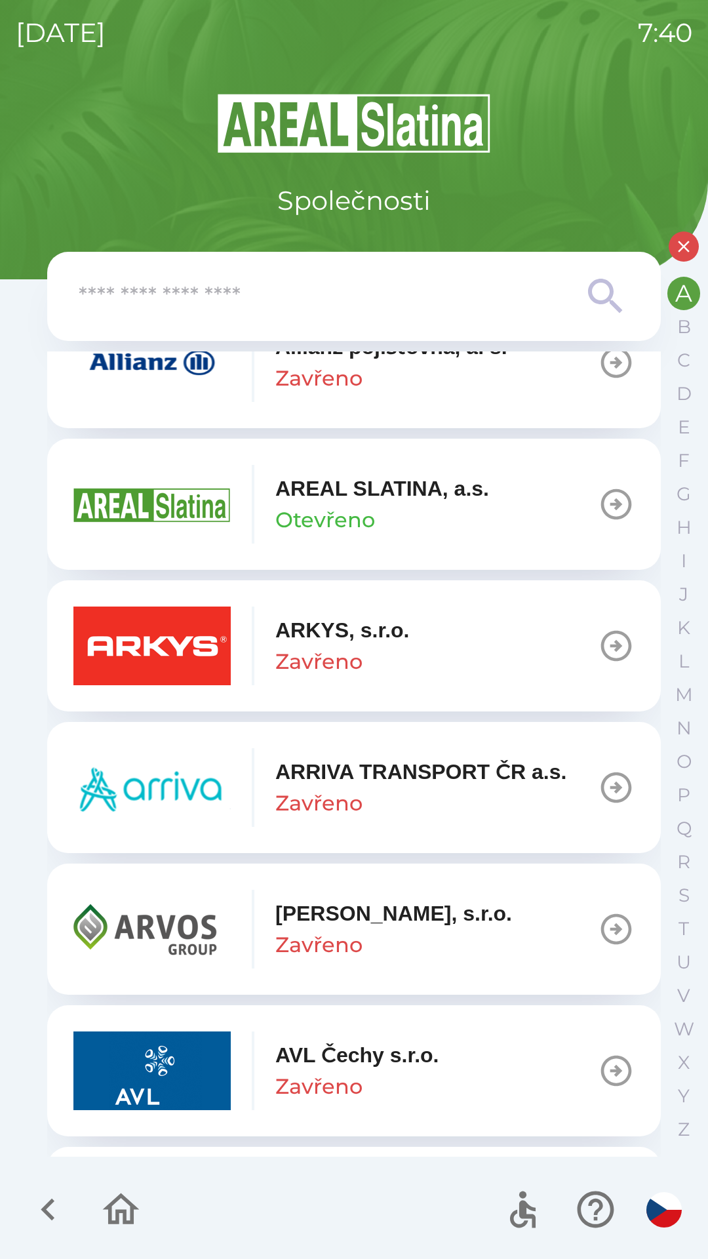
scroll to position [459, 0]
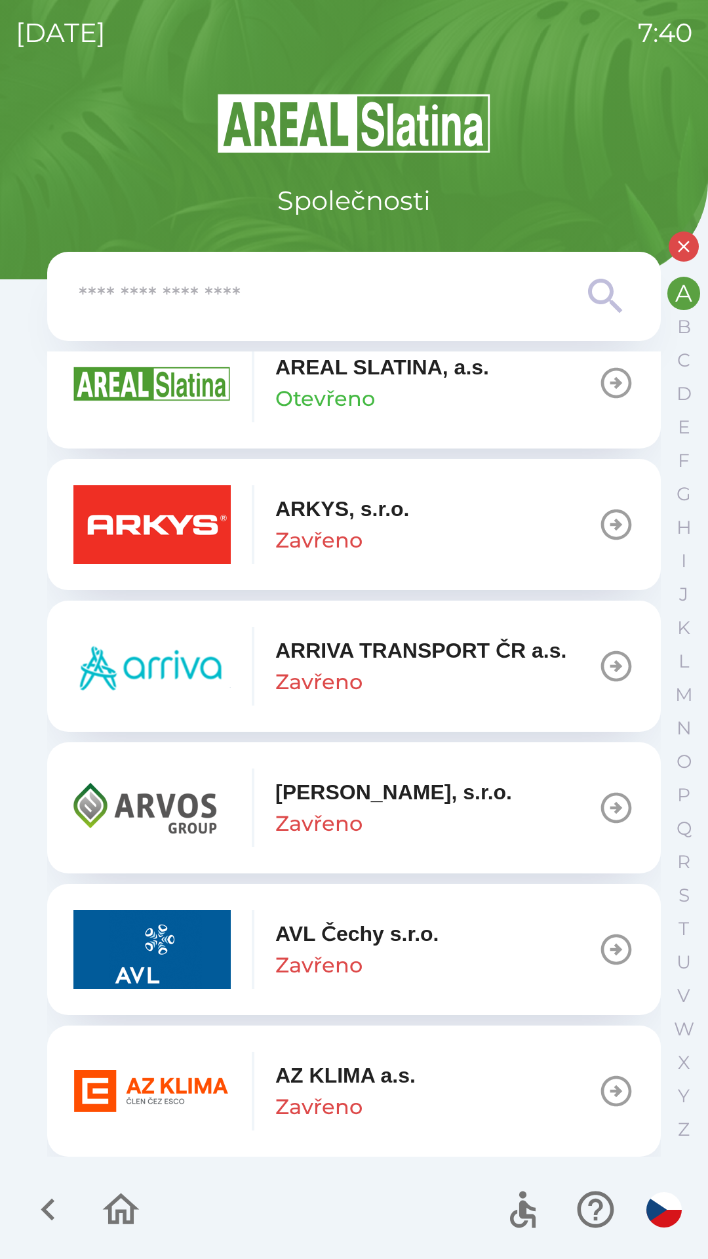
click at [341, 1108] on p "Zavřeno" at bounding box center [318, 1106] width 87 height 31
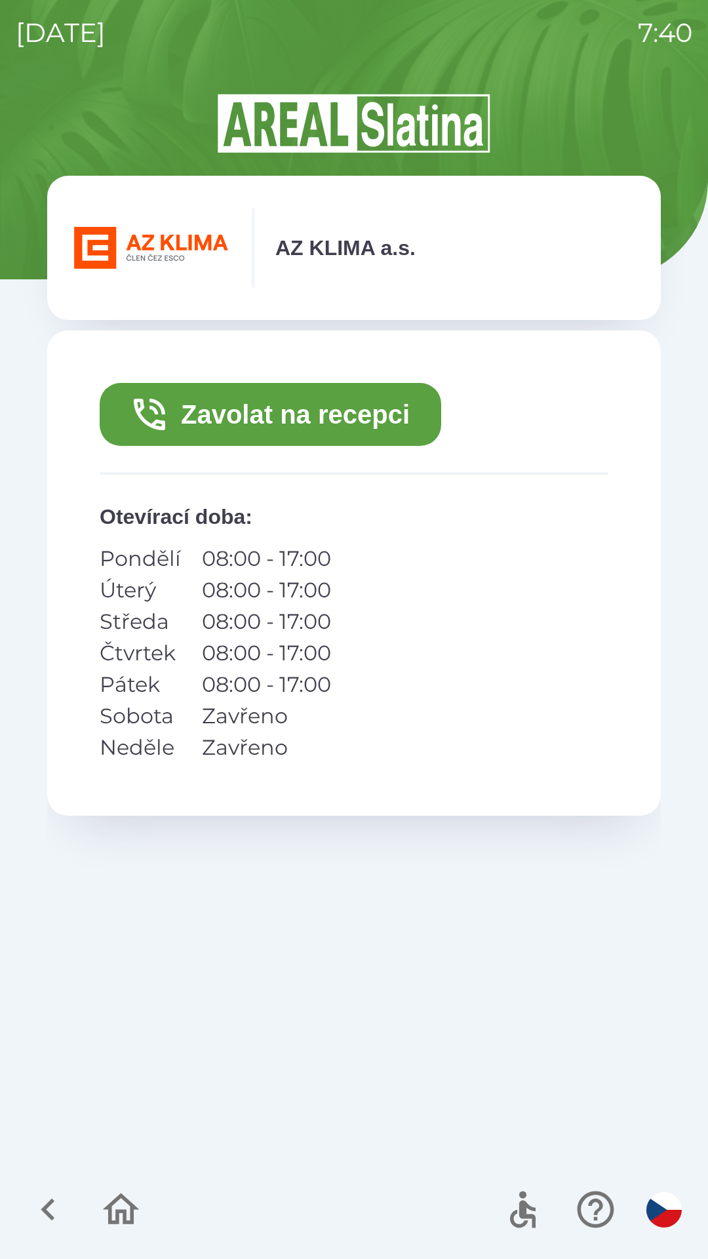
click at [287, 416] on button "Zavolat na recepci" at bounding box center [271, 414] width 342 height 63
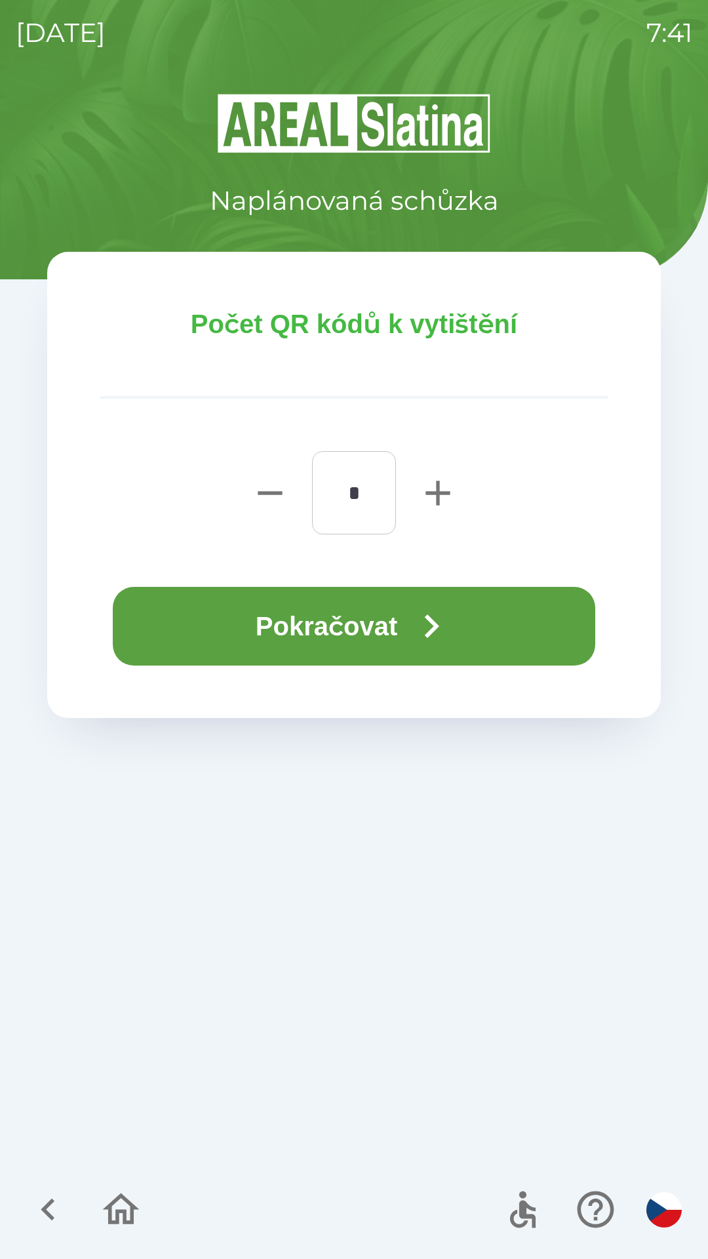
click at [342, 640] on button "Pokračovat" at bounding box center [354, 626] width 483 height 79
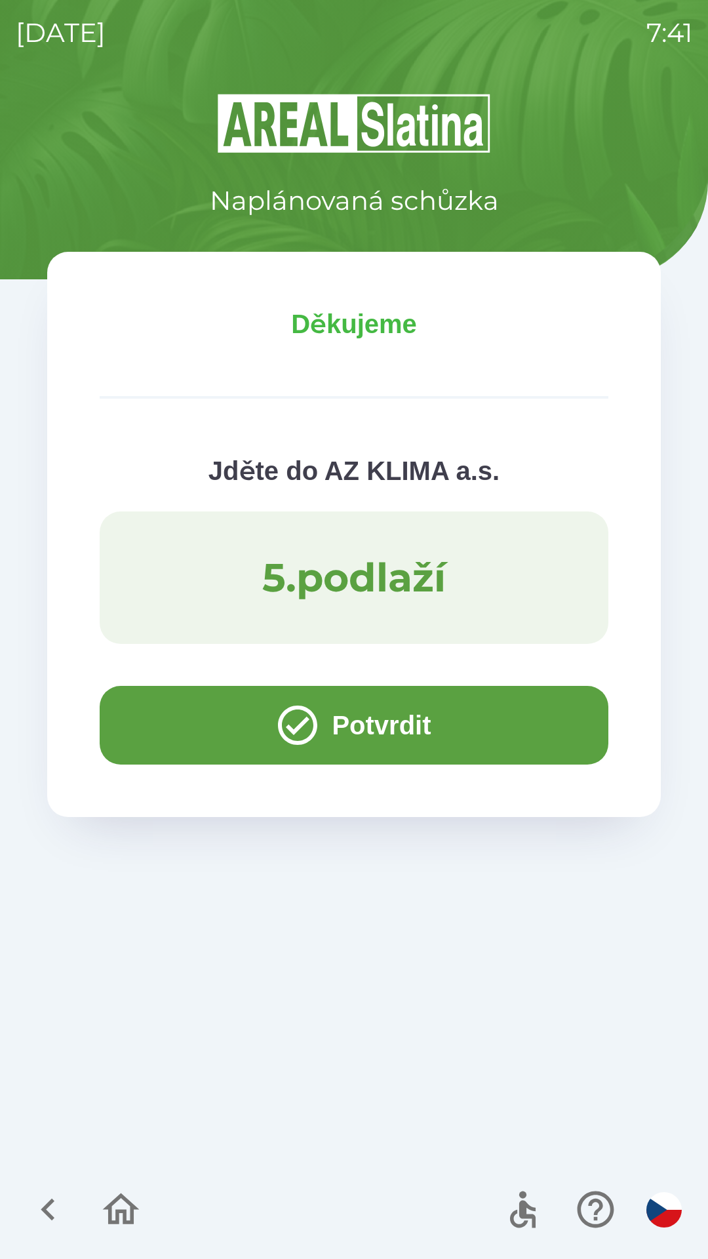
click at [209, 711] on button "Potvrdit" at bounding box center [354, 725] width 509 height 79
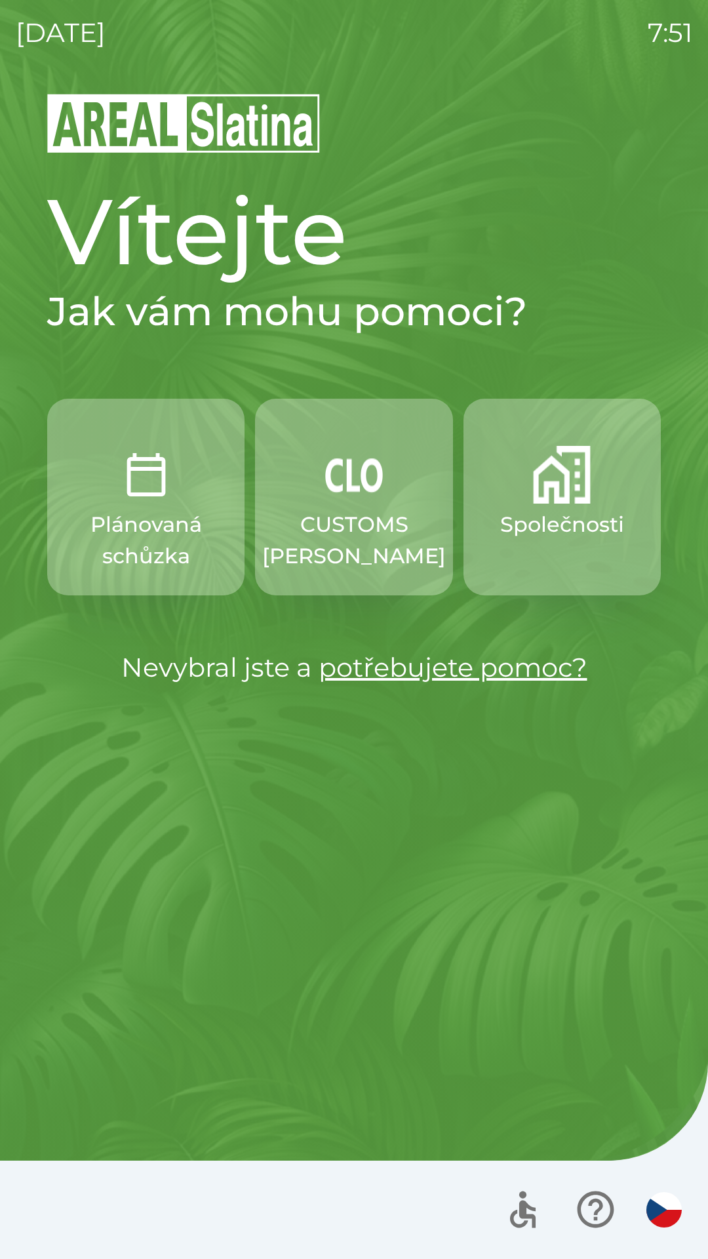
click at [141, 494] on img "button" at bounding box center [146, 475] width 58 height 58
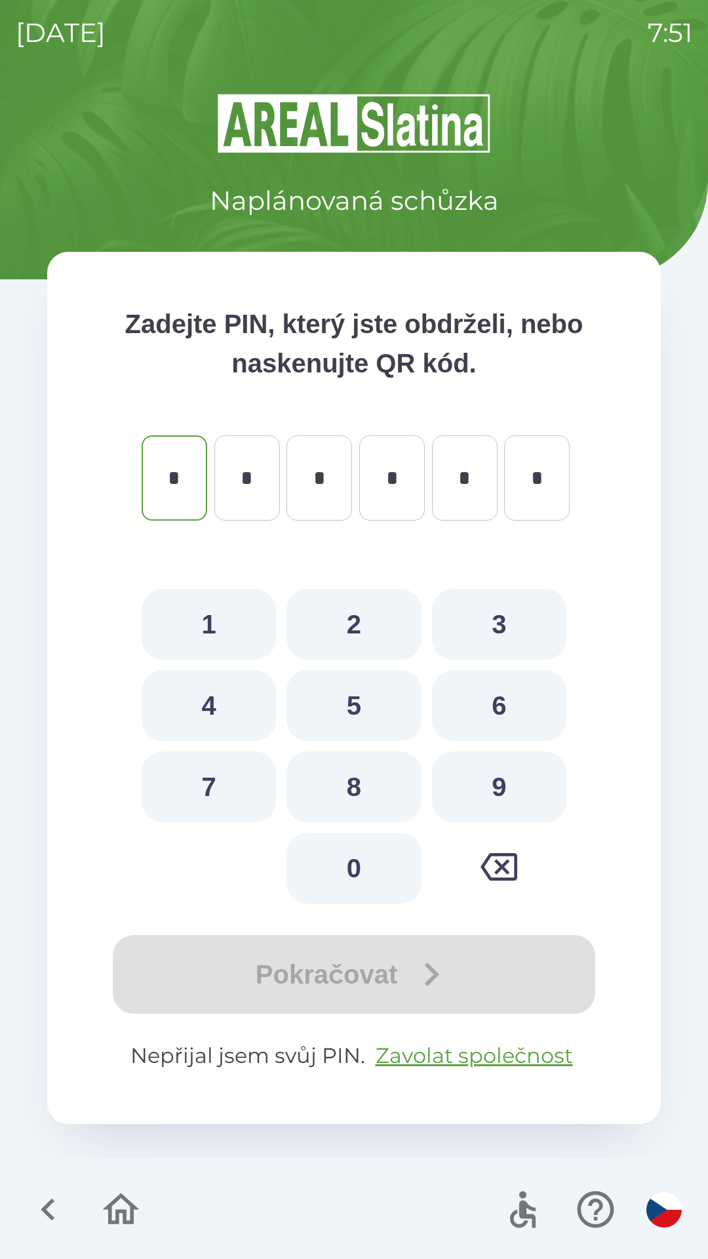
click at [35, 1199] on icon "button" at bounding box center [48, 1210] width 44 height 44
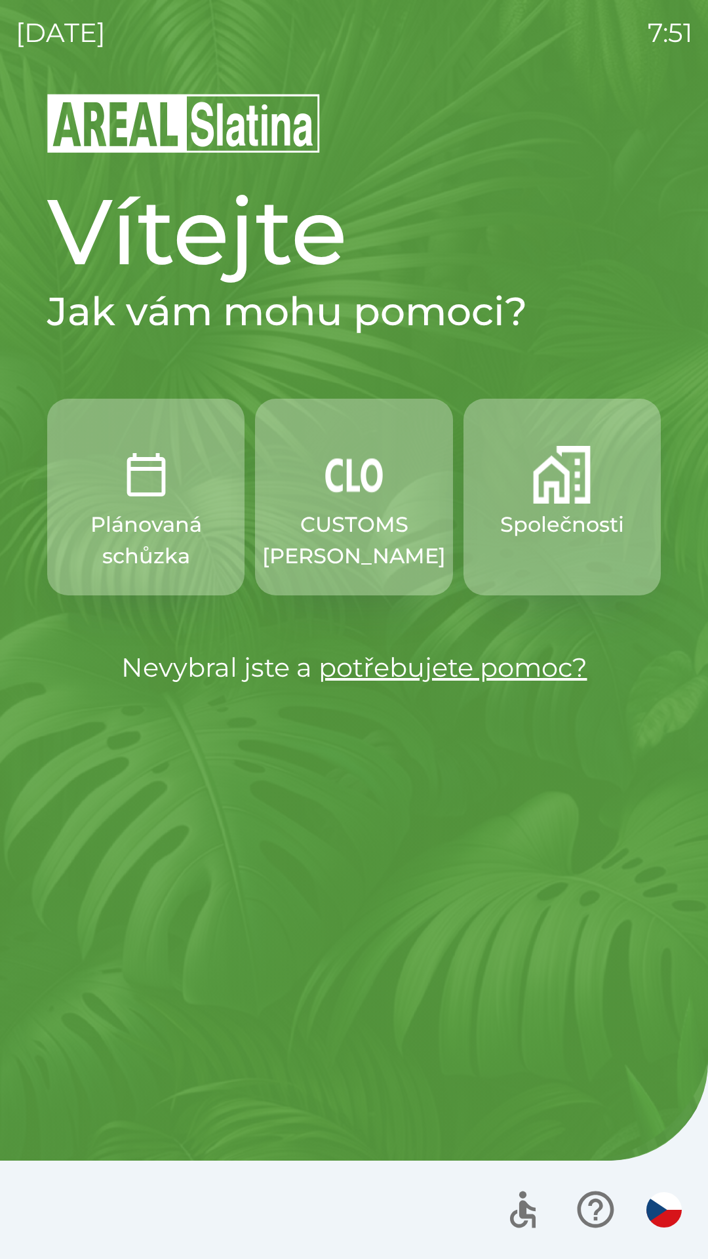
click at [571, 495] on img "button" at bounding box center [562, 475] width 58 height 58
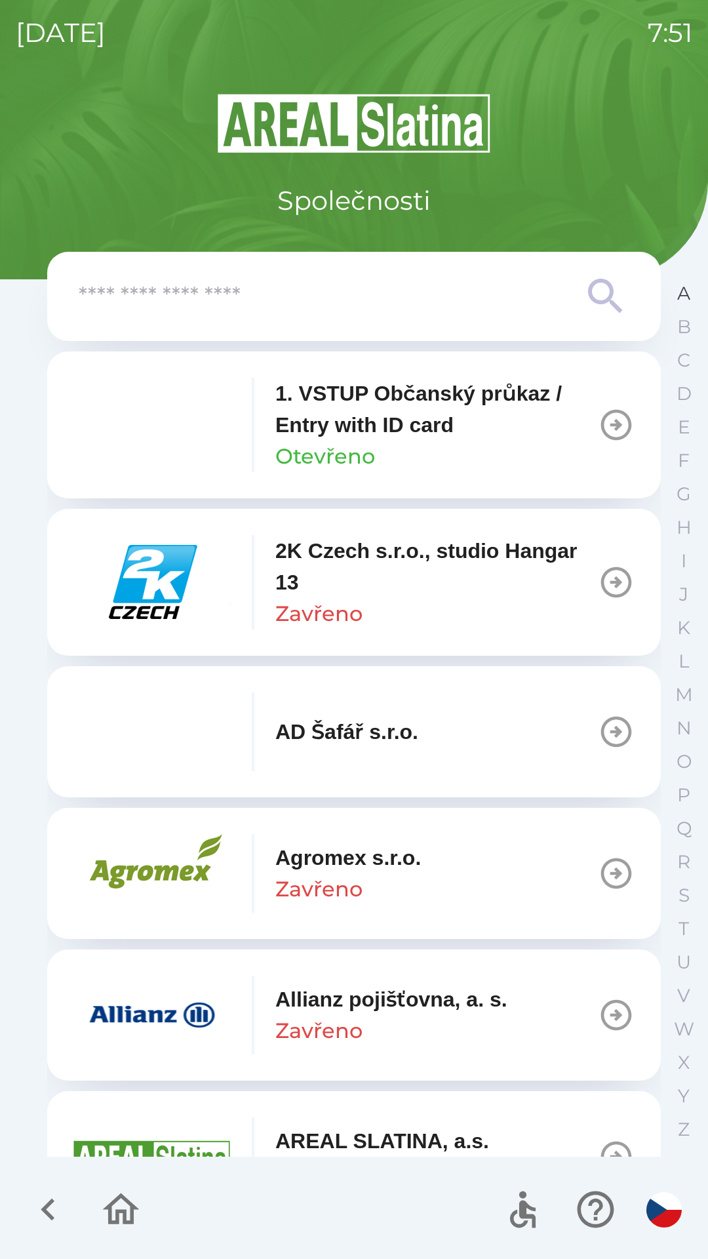
click at [672, 294] on button "A" at bounding box center [684, 293] width 33 height 33
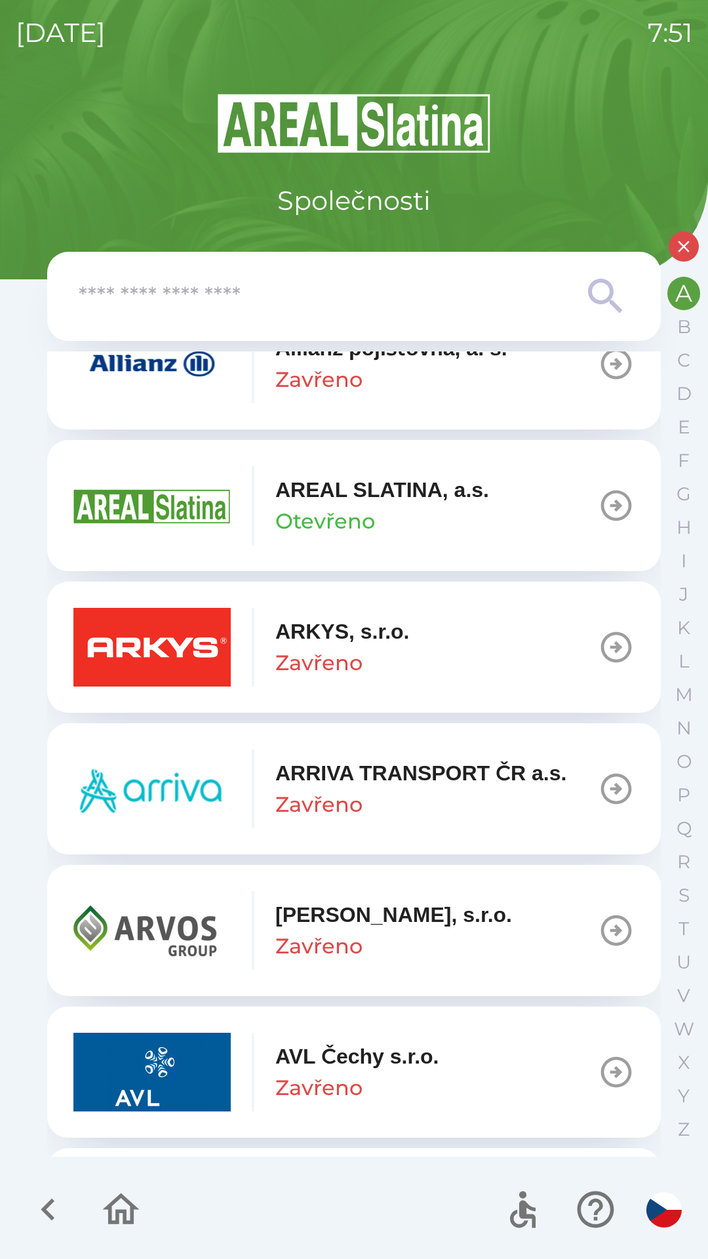
scroll to position [459, 0]
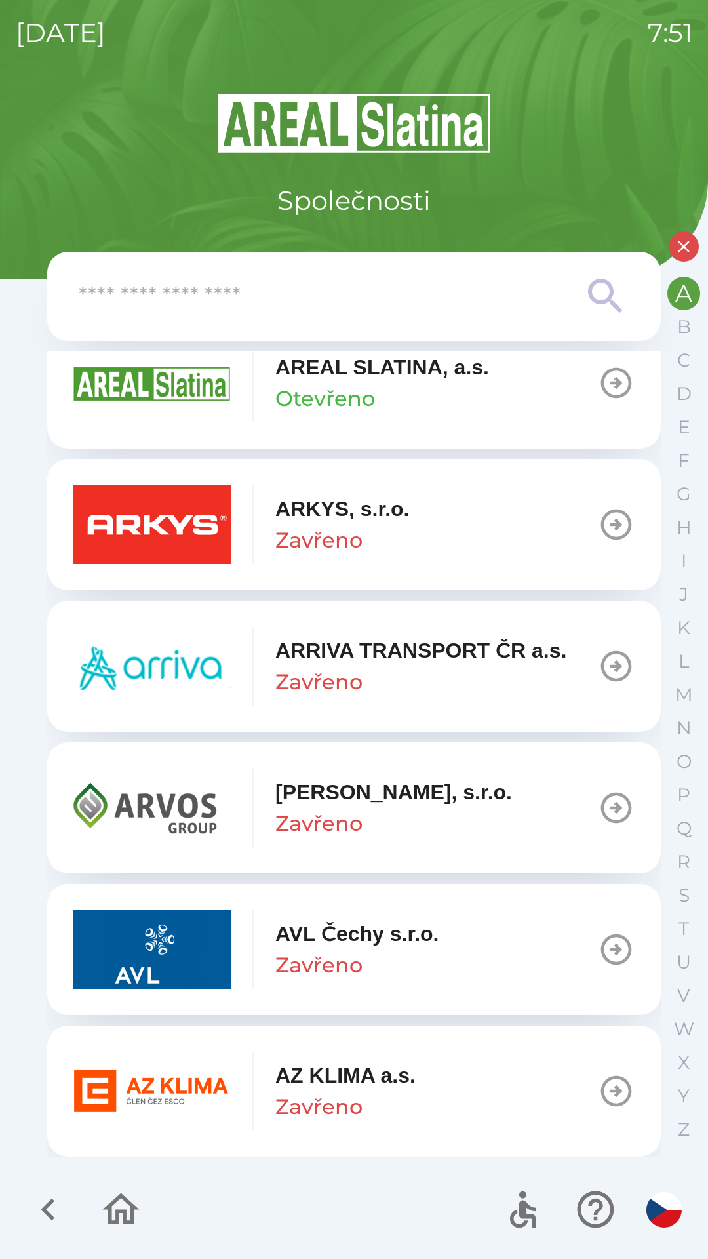
click at [330, 1079] on p "AZ KLIMA a.s." at bounding box center [345, 1075] width 140 height 31
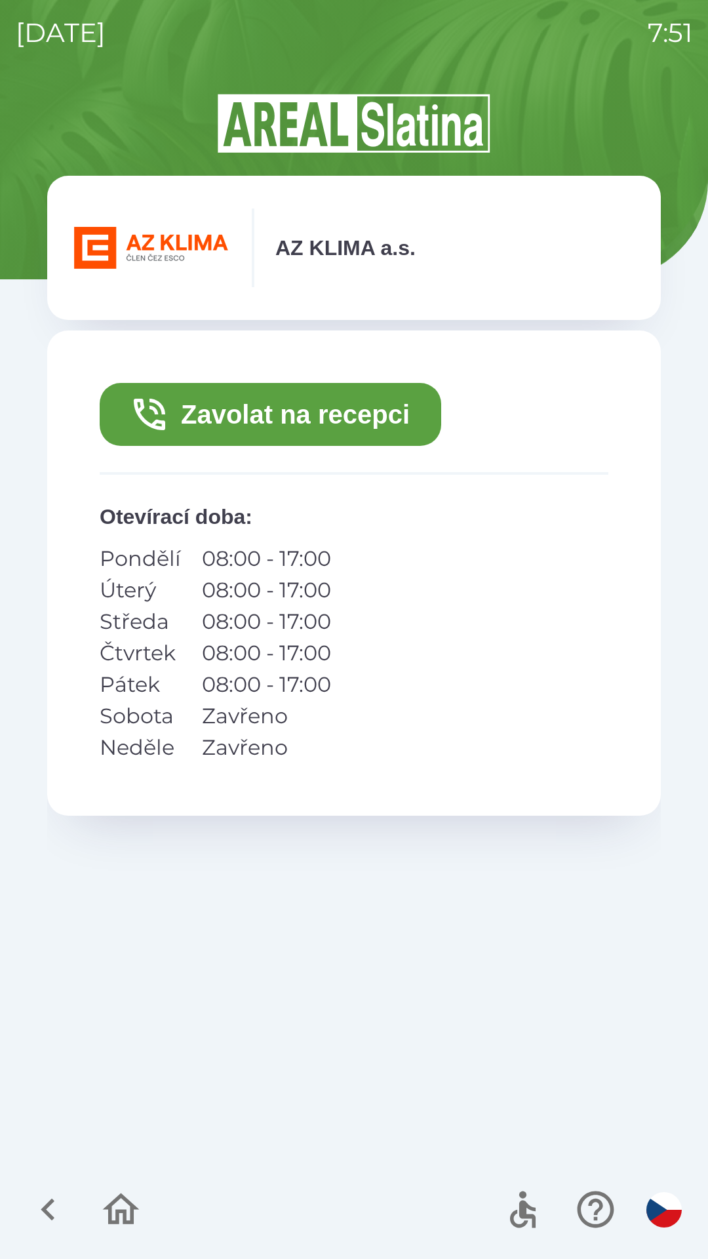
click at [291, 416] on button "Zavolat na recepci" at bounding box center [271, 414] width 342 height 63
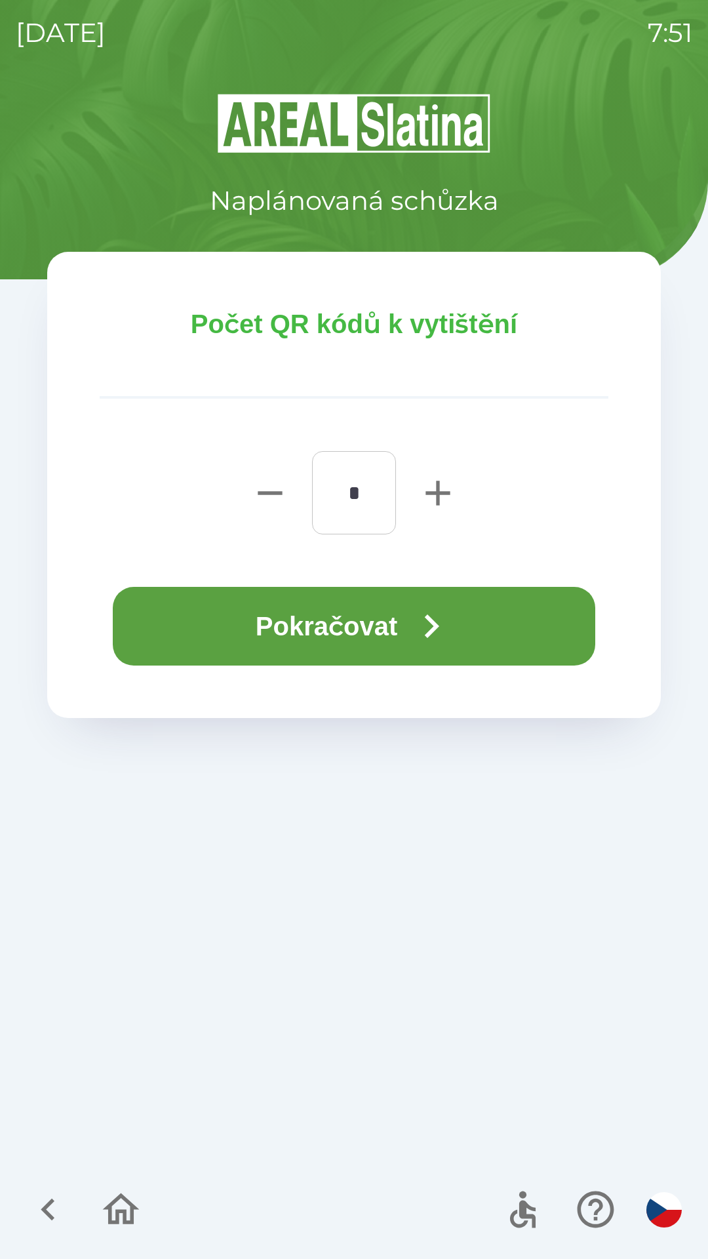
click at [252, 612] on button "Pokračovat" at bounding box center [354, 626] width 483 height 79
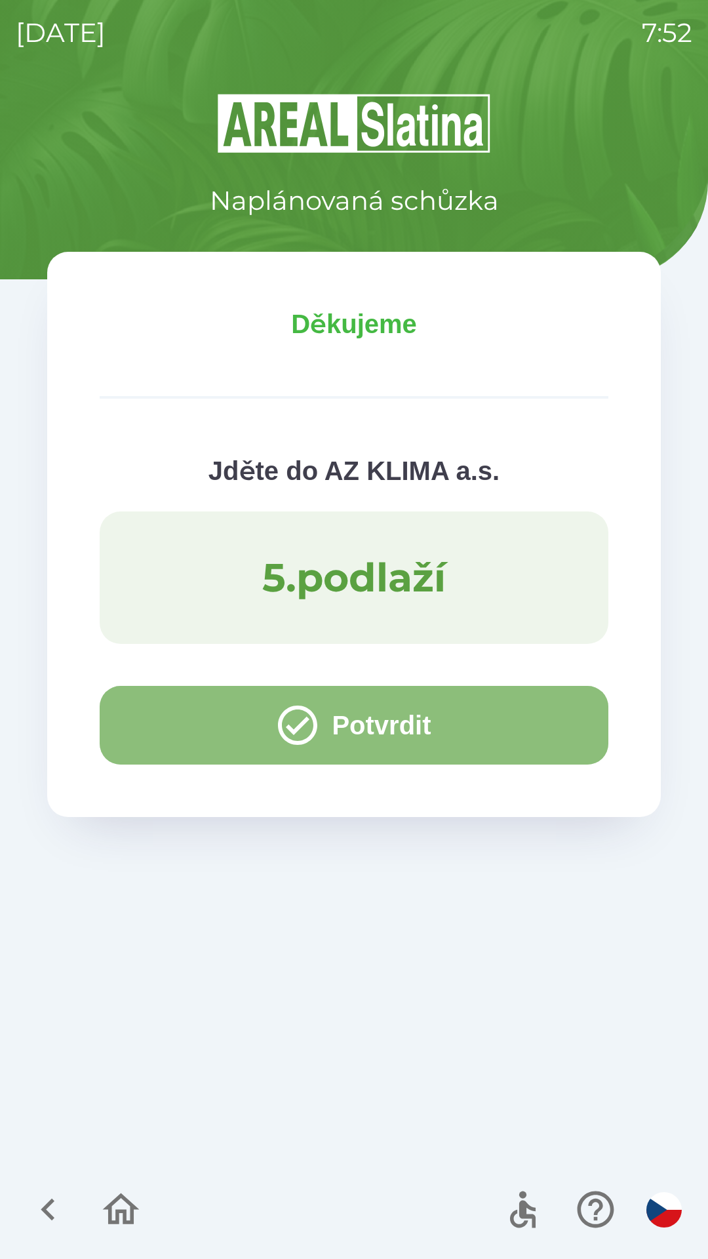
click at [198, 719] on button "Potvrdit" at bounding box center [354, 725] width 509 height 79
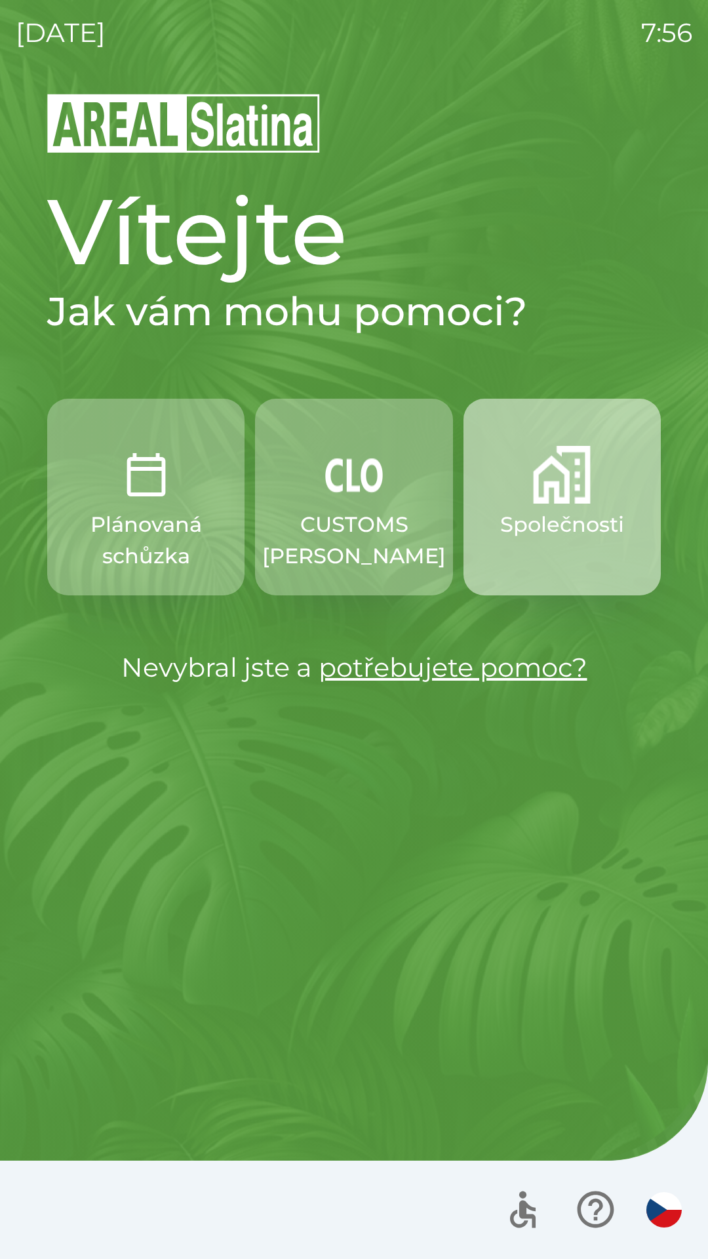
click at [561, 521] on p "Společnosti" at bounding box center [562, 524] width 124 height 31
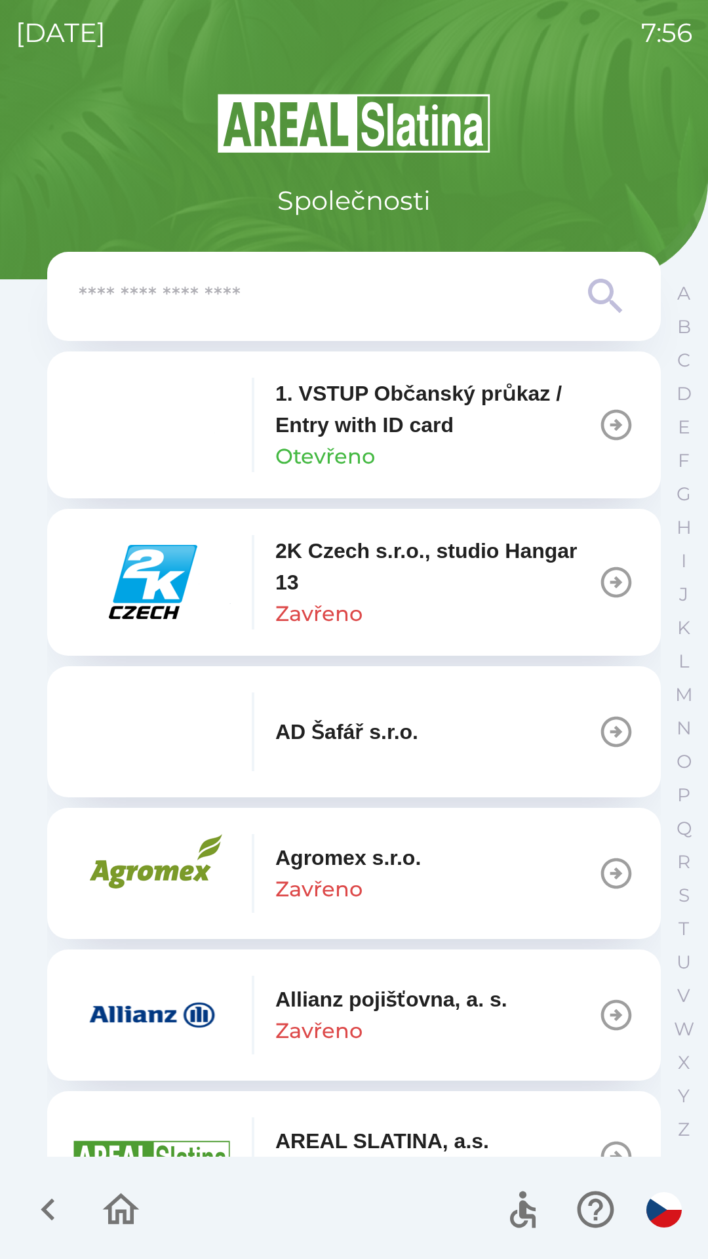
click at [342, 294] on input "text" at bounding box center [328, 297] width 498 height 36
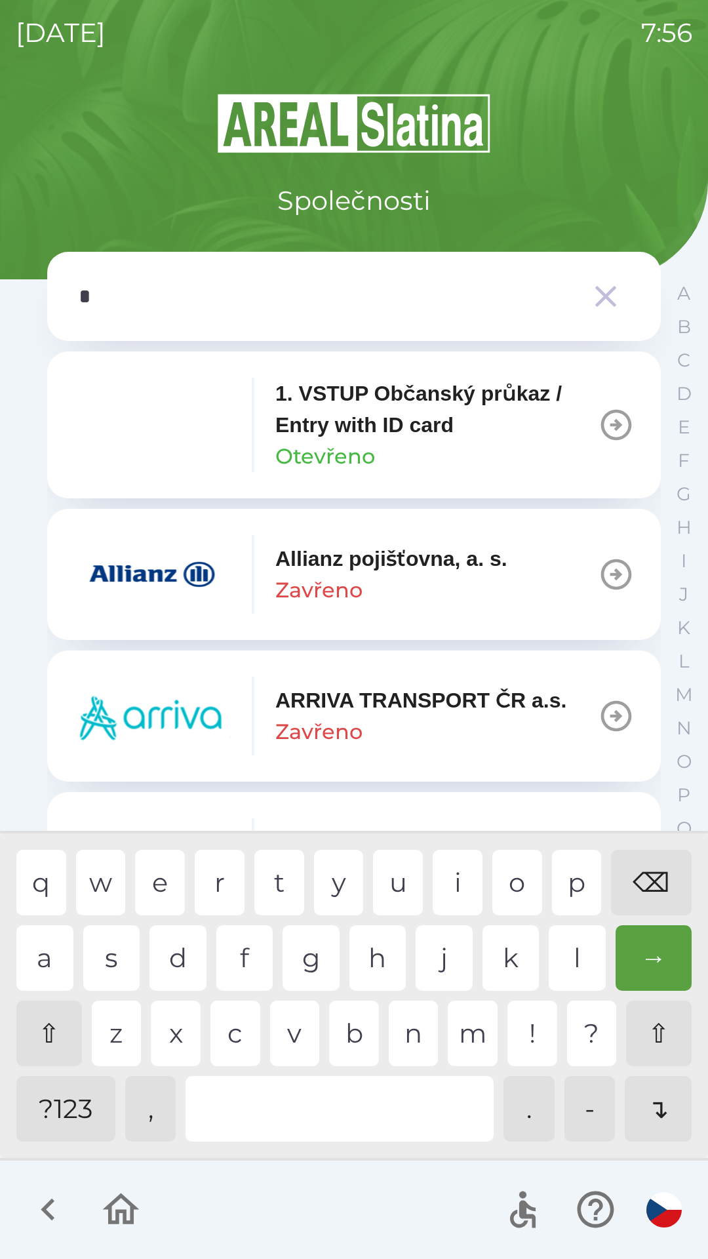
type input "**"
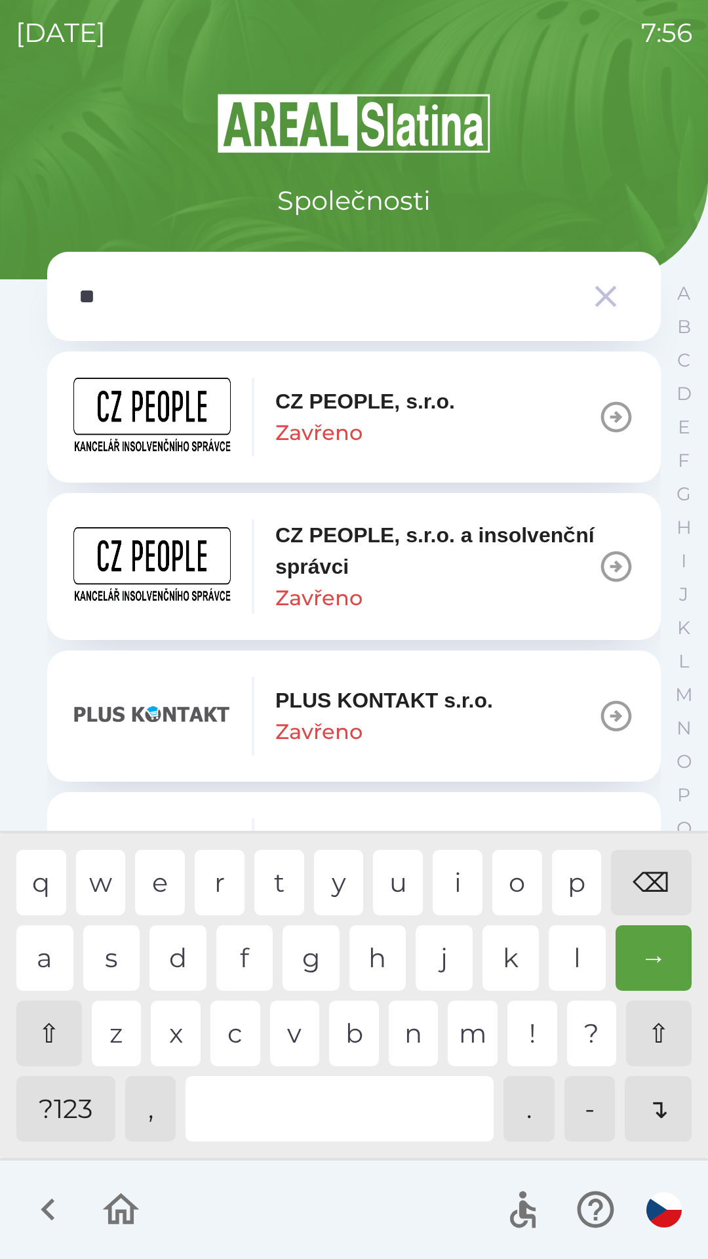
click at [574, 940] on div "l" at bounding box center [577, 958] width 57 height 66
click at [357, 717] on p "Zavřeno" at bounding box center [318, 731] width 87 height 31
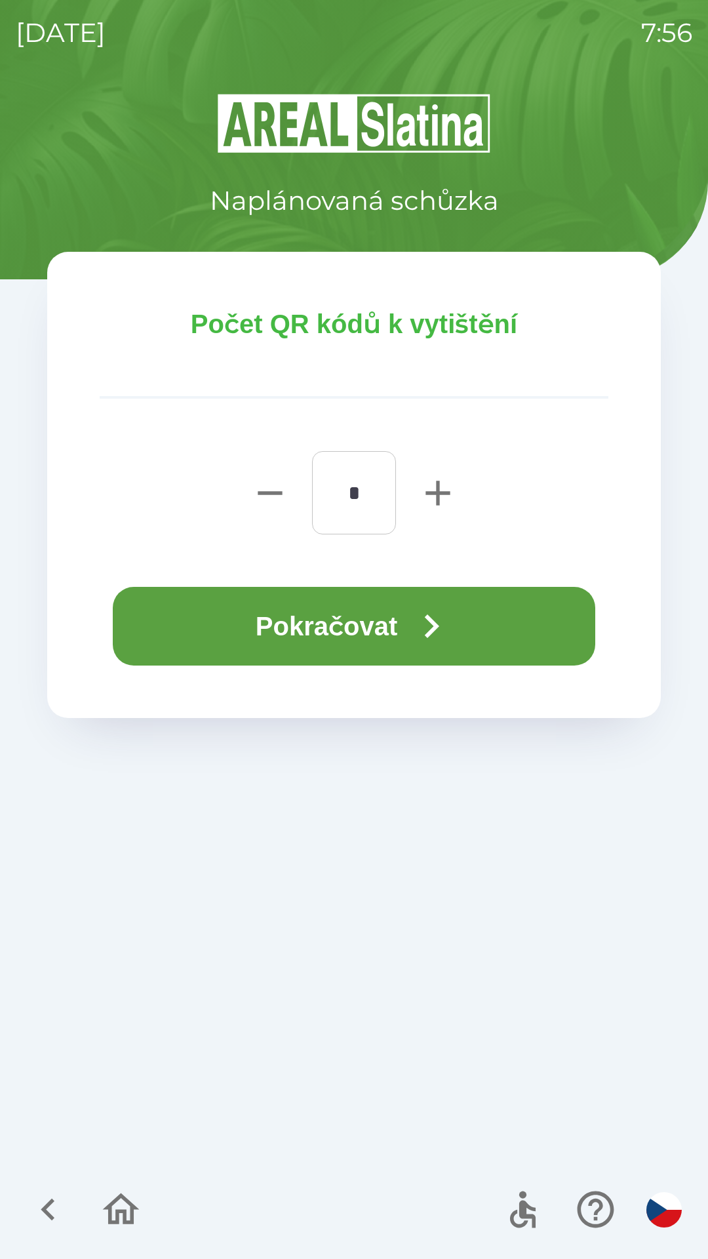
click at [370, 616] on button "Pokračovat" at bounding box center [354, 626] width 483 height 79
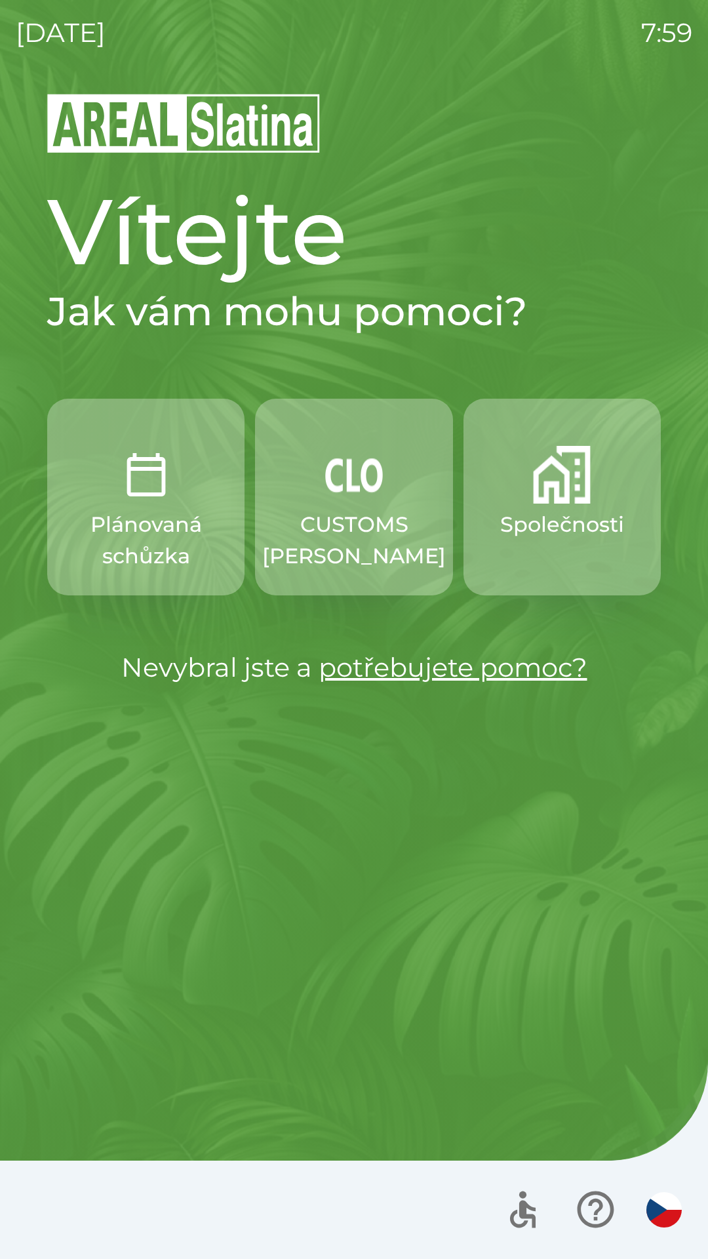
click at [344, 517] on p "CUSTOMS [PERSON_NAME]" at bounding box center [354, 540] width 184 height 63
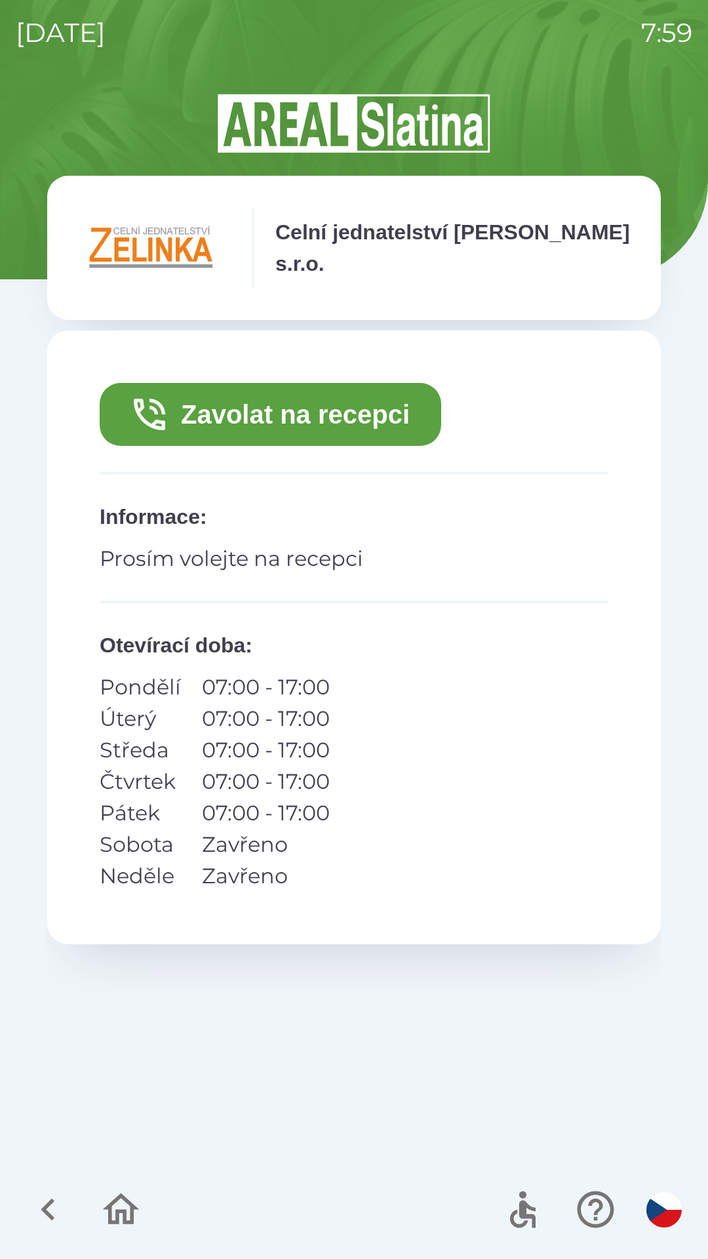
click at [298, 412] on button "Zavolat na recepci" at bounding box center [271, 414] width 342 height 63
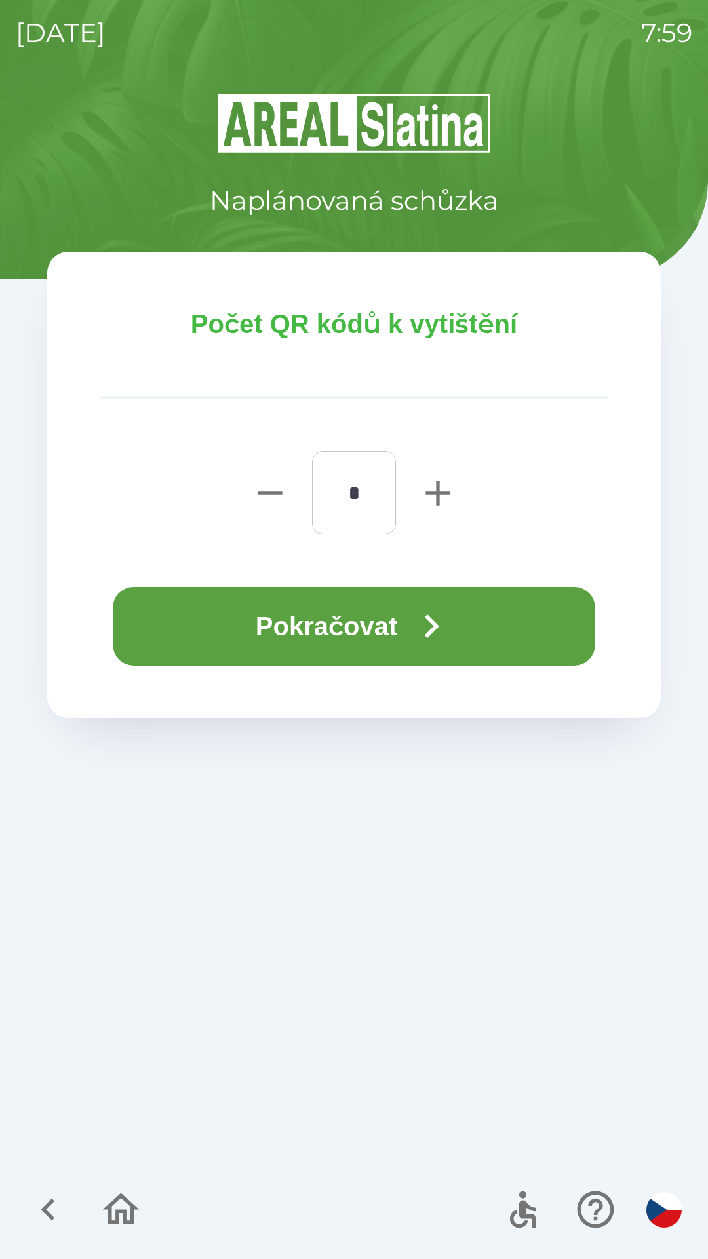
click at [368, 620] on button "Pokračovat" at bounding box center [354, 626] width 483 height 79
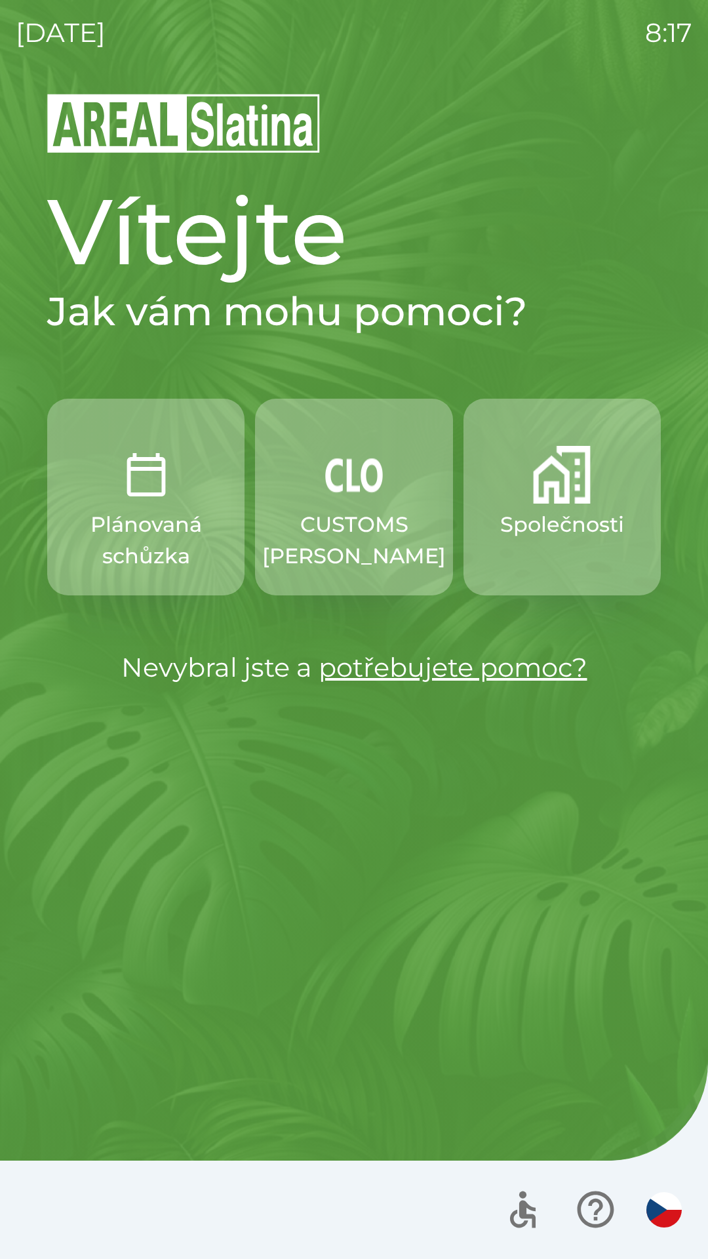
click at [569, 572] on button "Společnosti" at bounding box center [562, 497] width 197 height 197
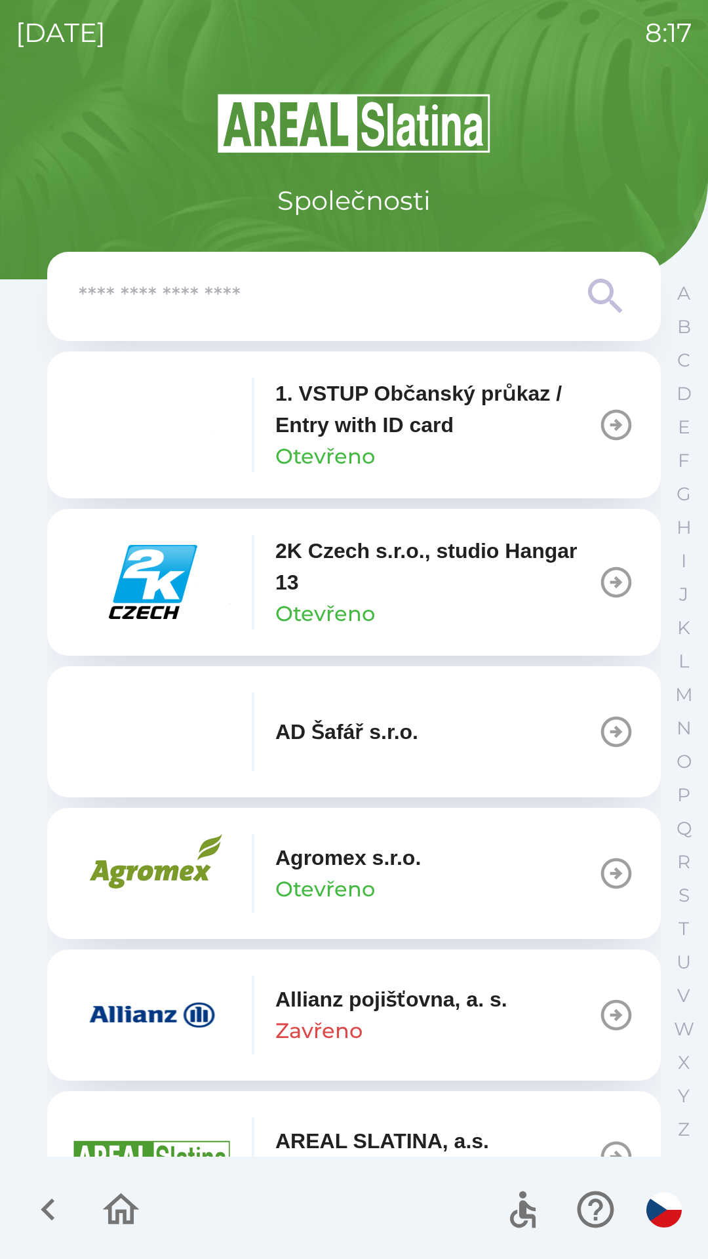
click at [501, 579] on p "2K Czech s.r.o., studio Hangar 13" at bounding box center [436, 566] width 323 height 63
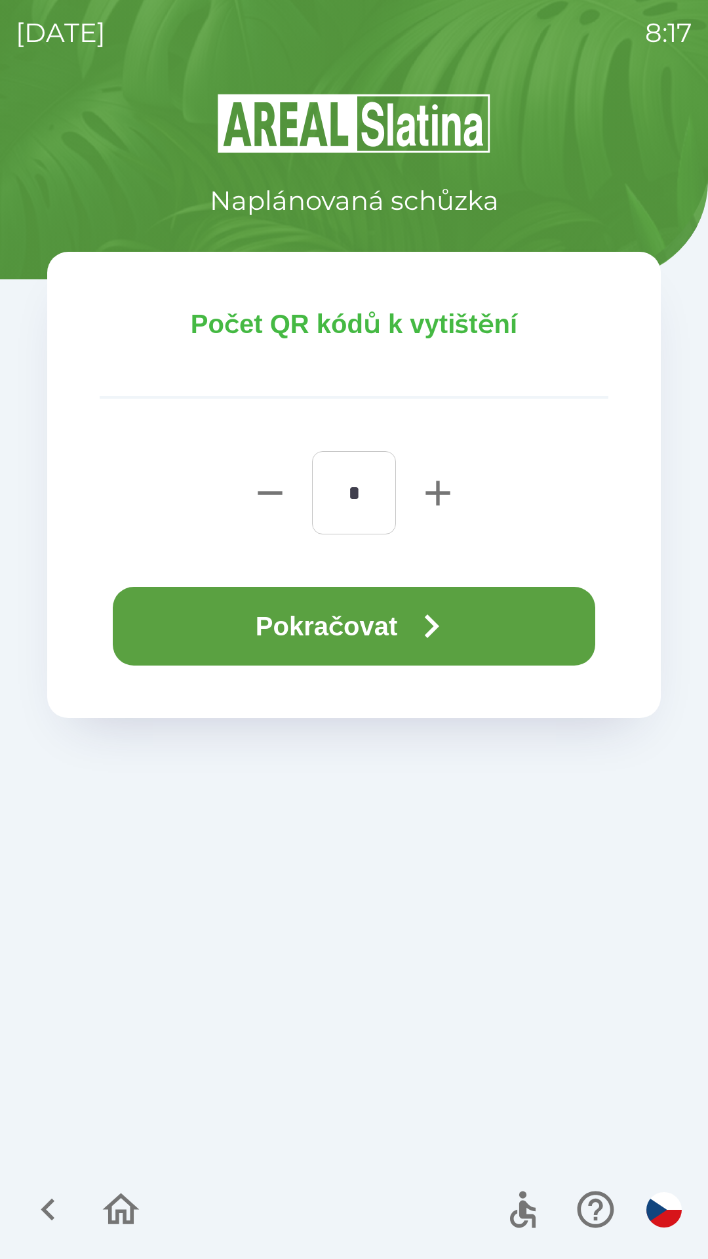
click at [381, 637] on button "Pokračovat" at bounding box center [354, 626] width 483 height 79
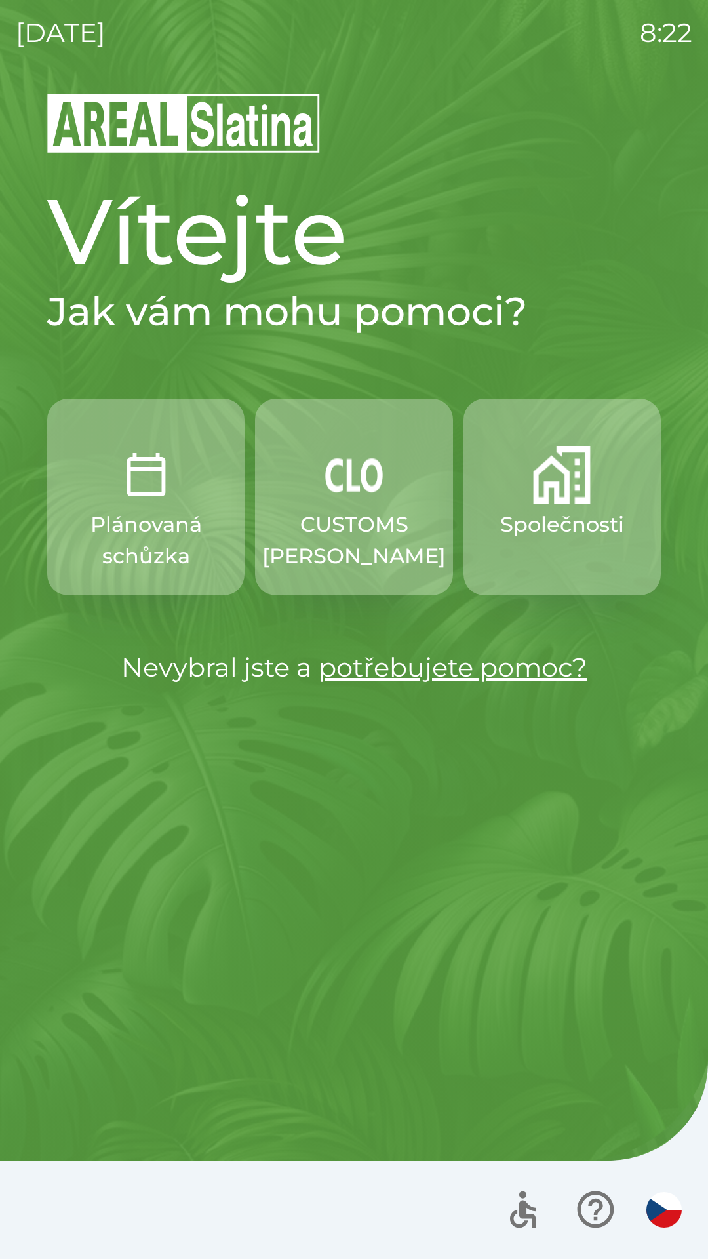
click at [355, 478] on img "button" at bounding box center [354, 475] width 58 height 58
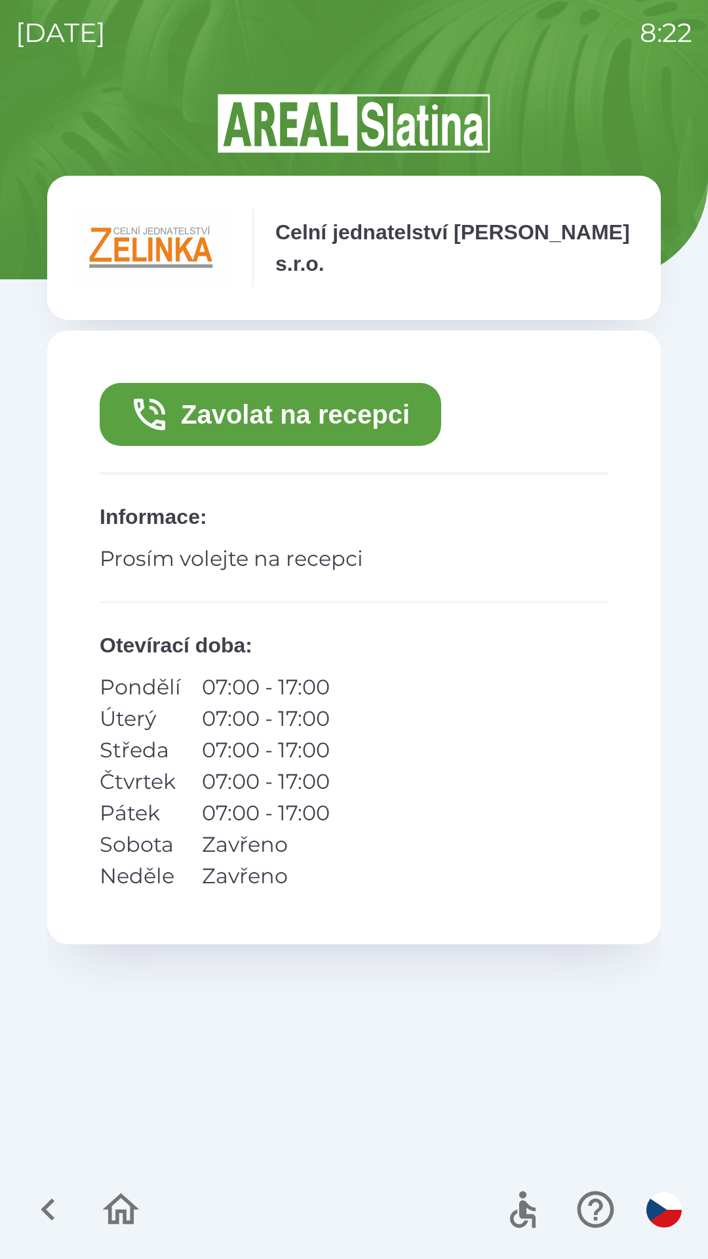
click at [321, 417] on button "Zavolat na recepci" at bounding box center [271, 414] width 342 height 63
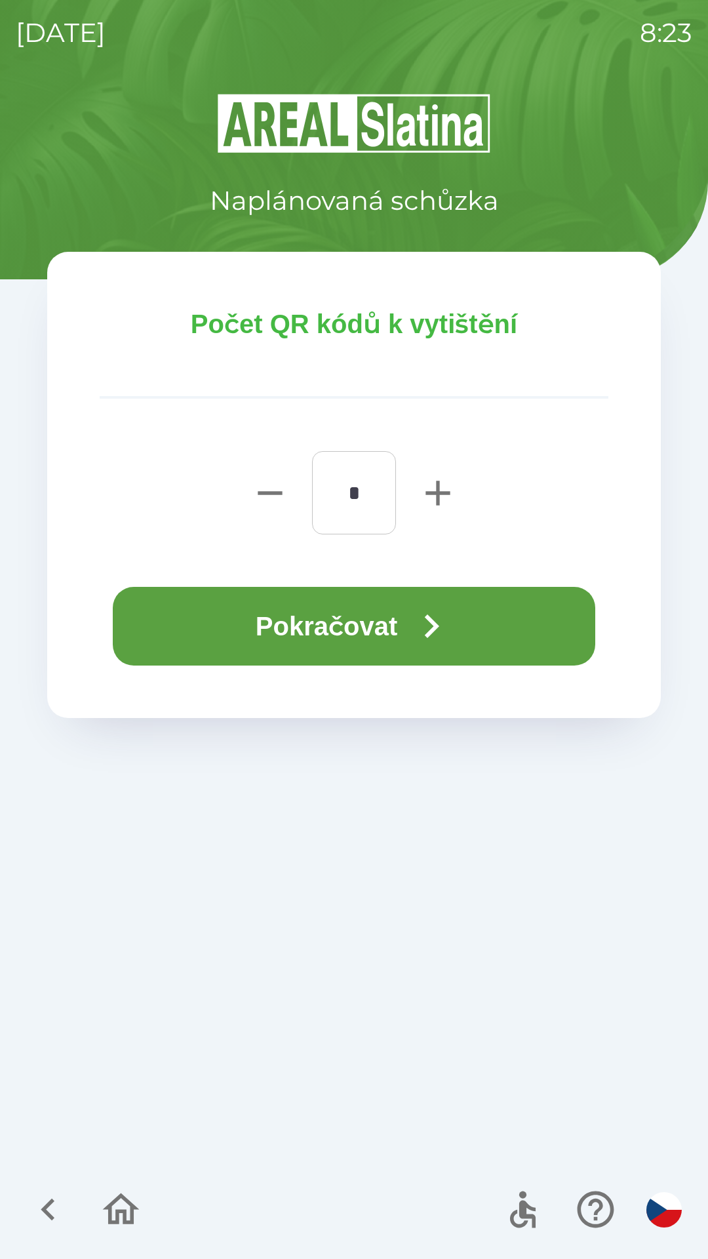
click at [371, 617] on button "Pokračovat" at bounding box center [354, 626] width 483 height 79
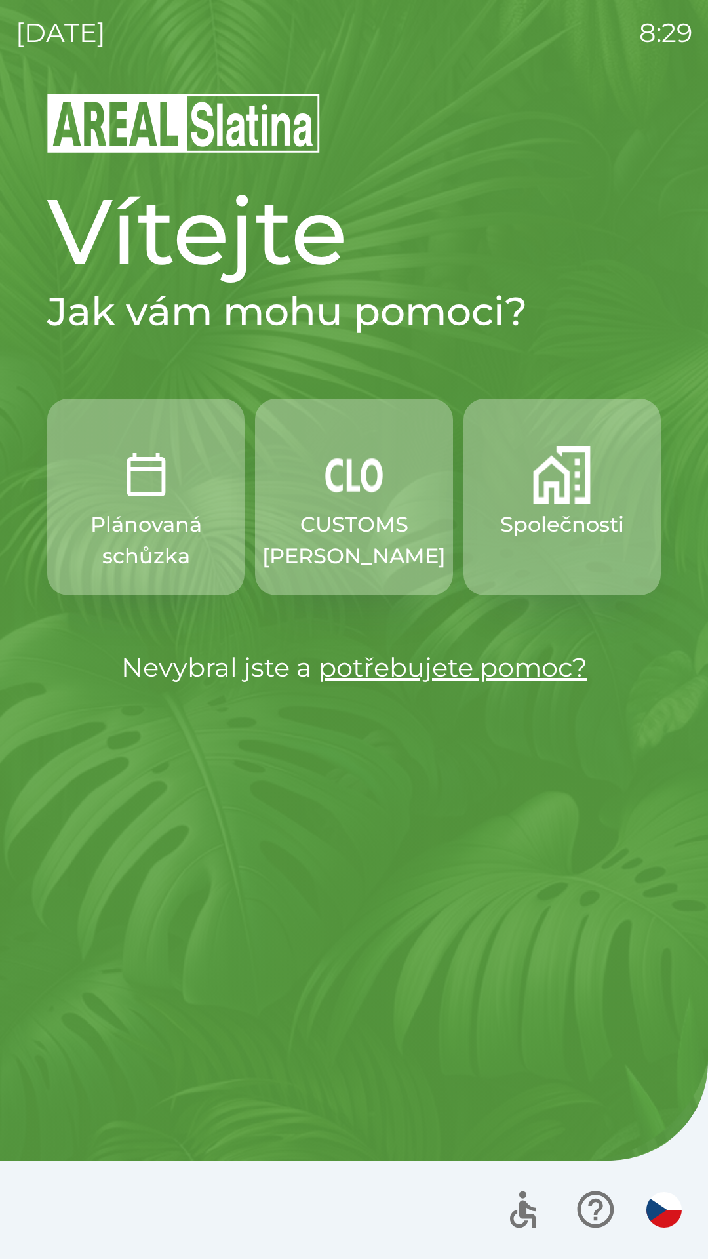
click at [575, 506] on button "Společnosti" at bounding box center [562, 497] width 197 height 197
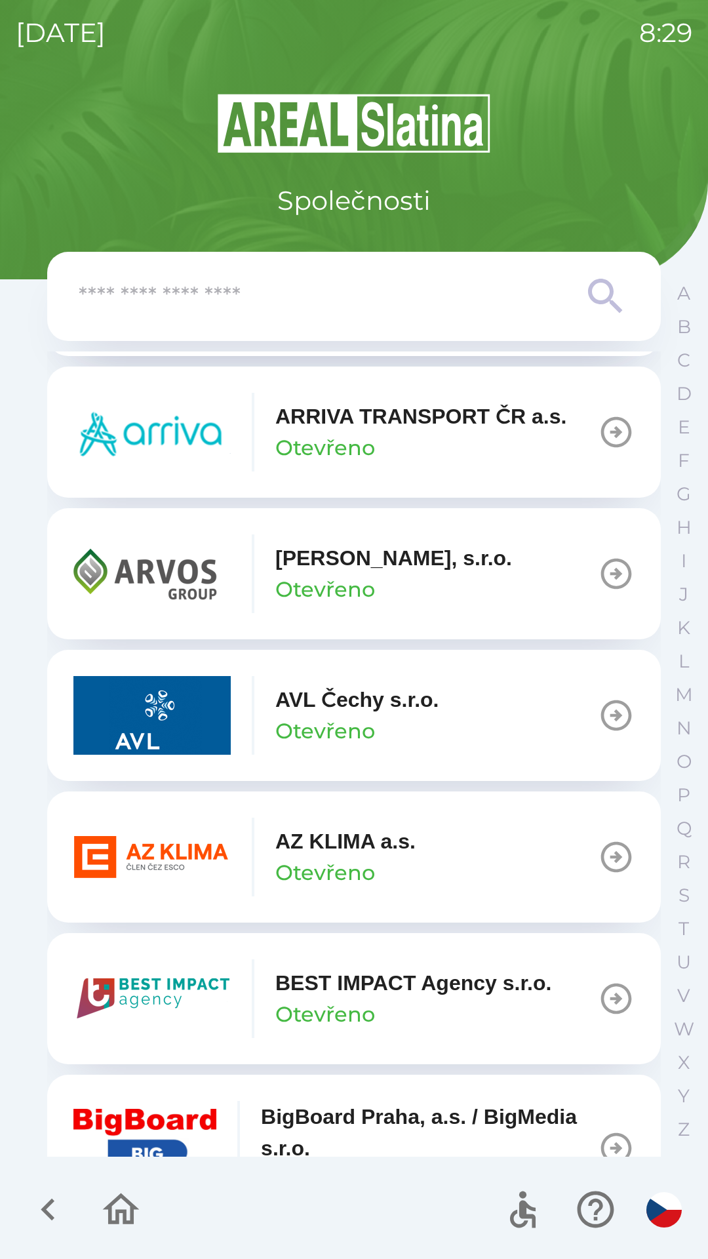
scroll to position [1022, 0]
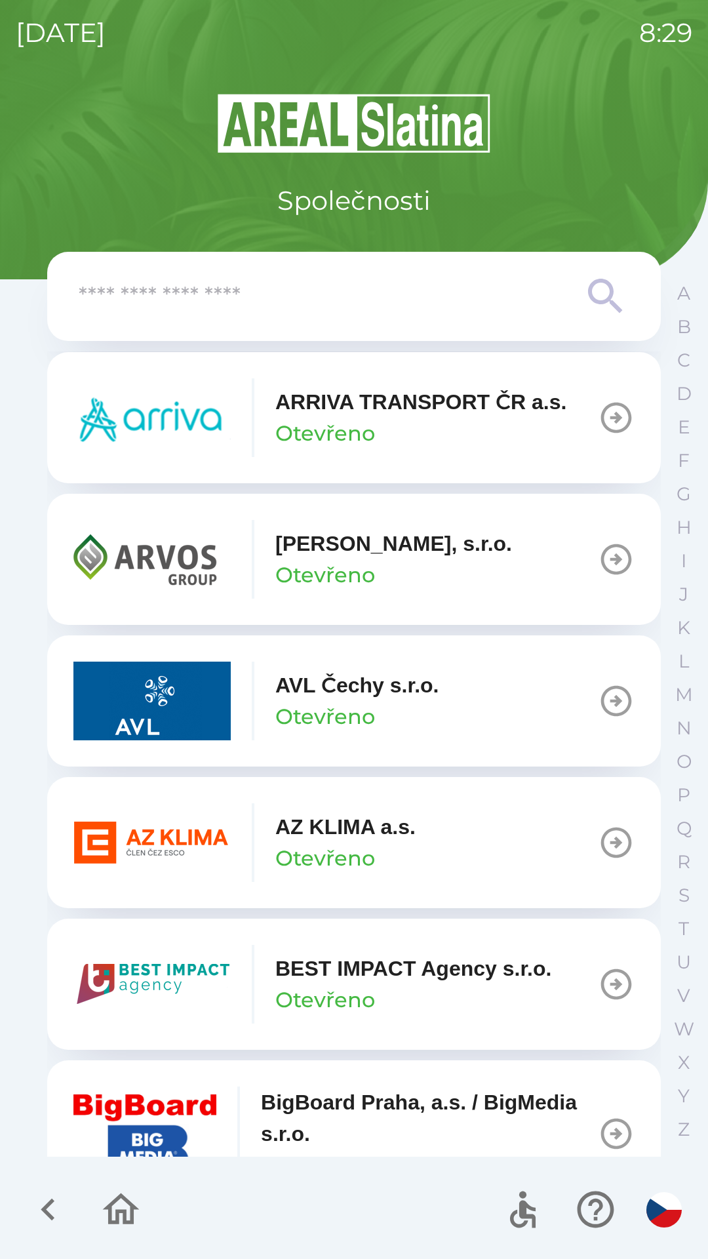
click at [599, 840] on icon "button" at bounding box center [616, 842] width 37 height 37
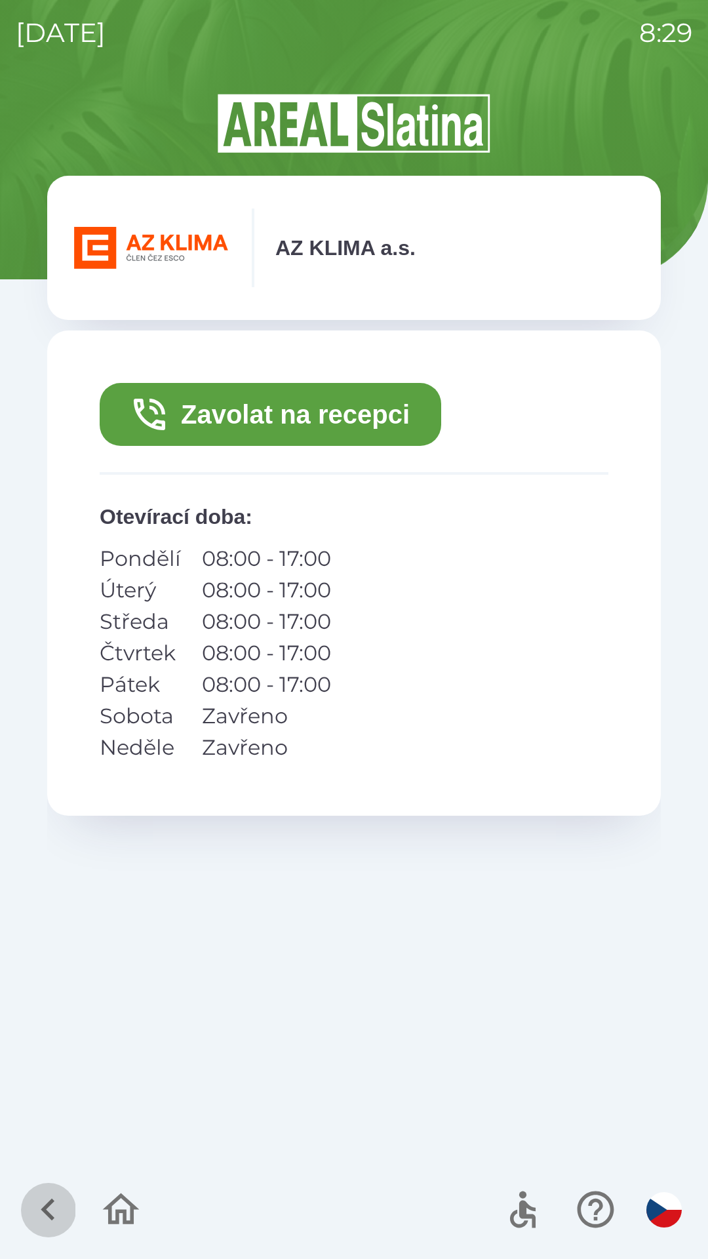
click at [47, 1188] on icon "button" at bounding box center [48, 1210] width 44 height 44
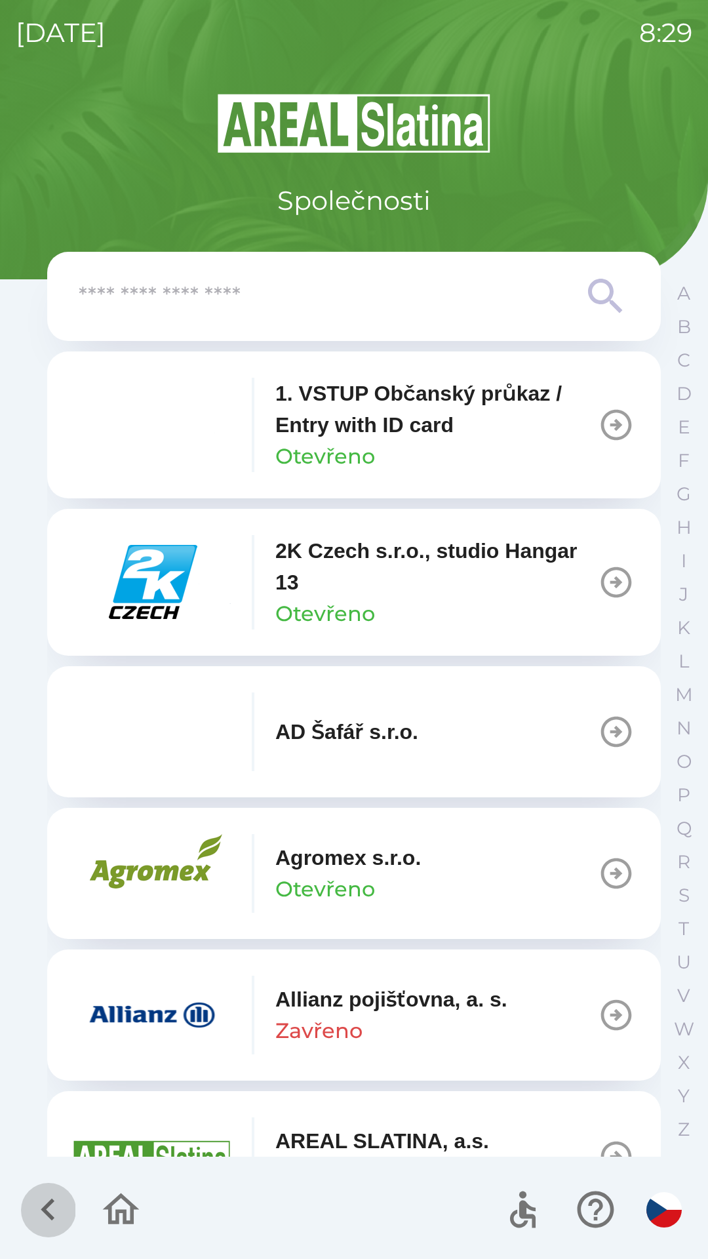
click at [49, 1195] on icon "button" at bounding box center [48, 1210] width 44 height 44
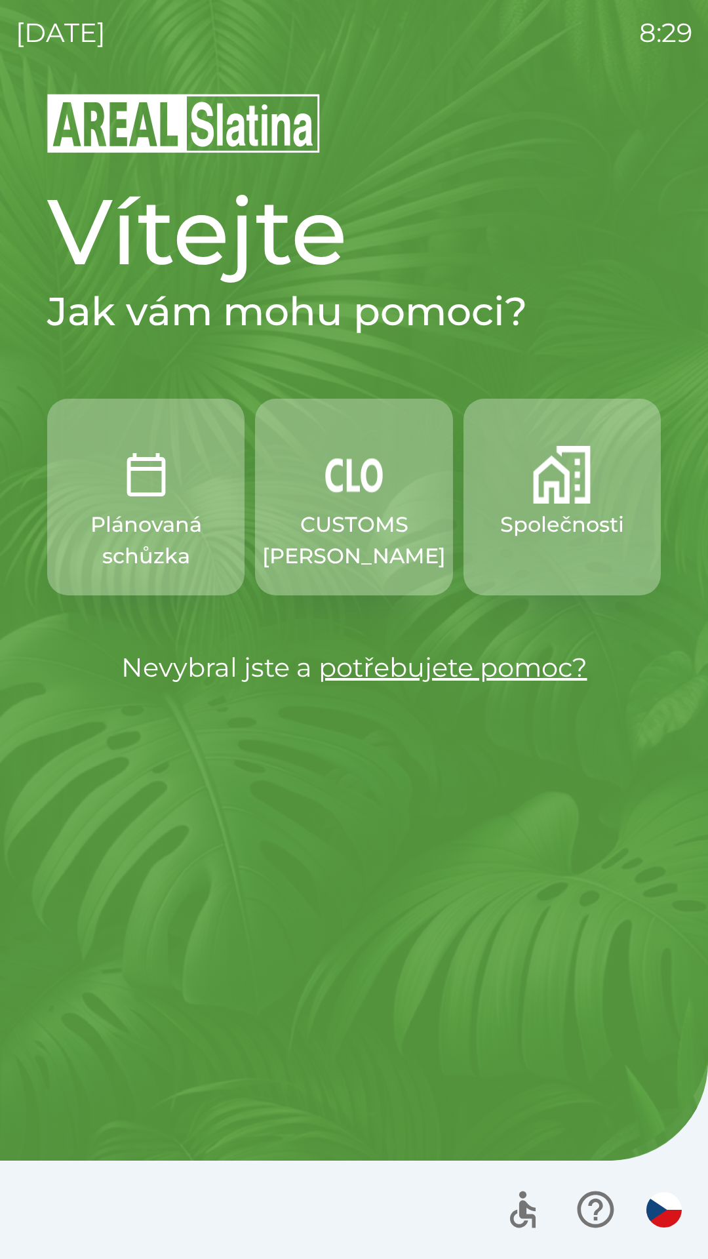
click at [147, 512] on p "Plánovaná schůzka" at bounding box center [146, 540] width 134 height 63
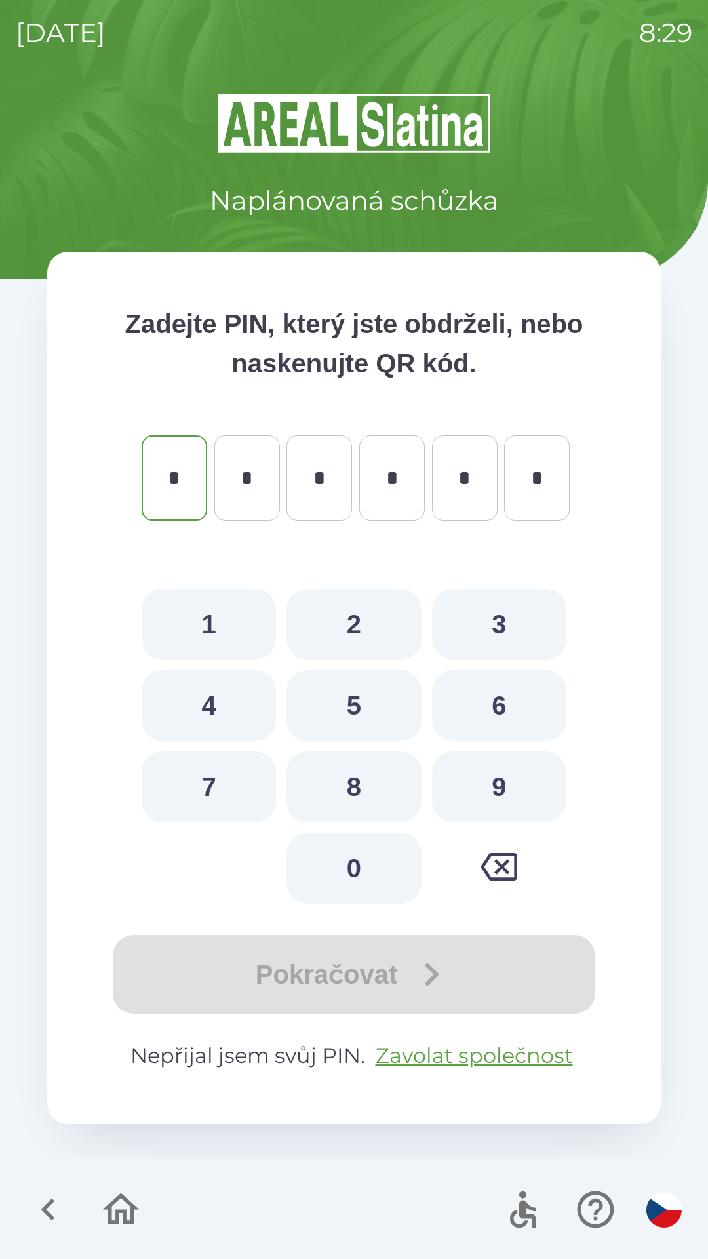
click at [54, 1207] on icon "button" at bounding box center [48, 1210] width 44 height 44
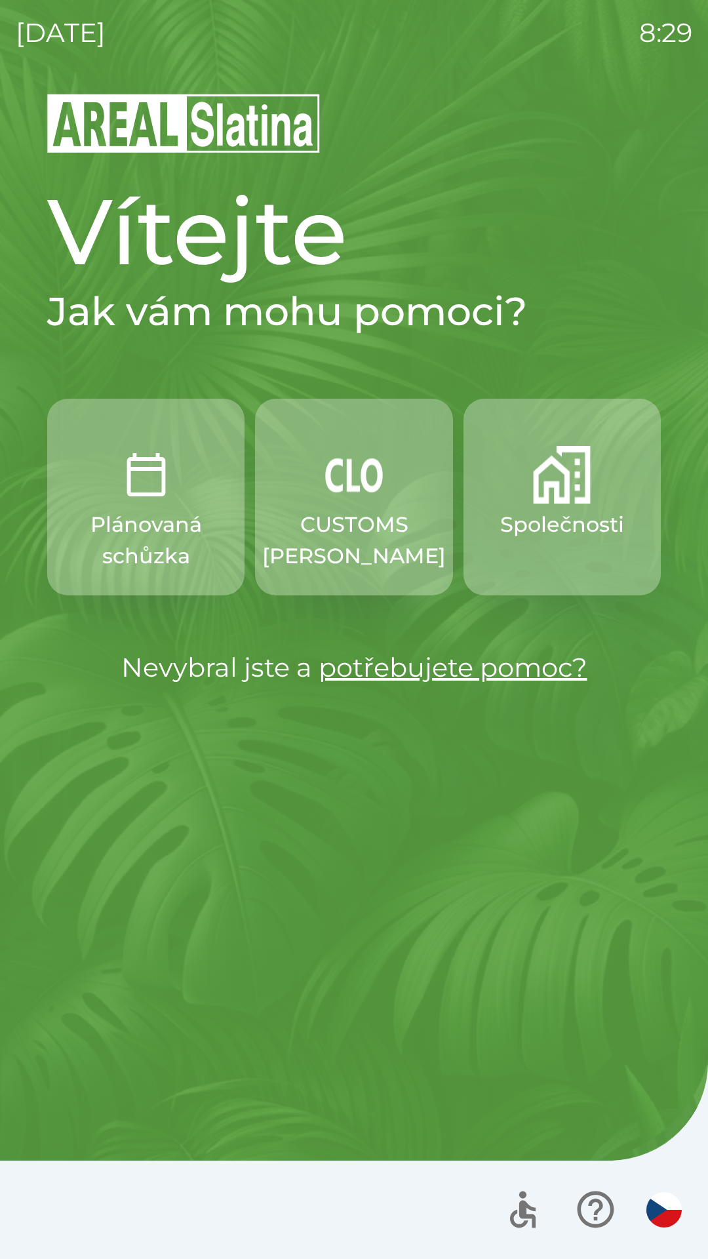
click at [533, 544] on button "Společnosti" at bounding box center [562, 497] width 197 height 197
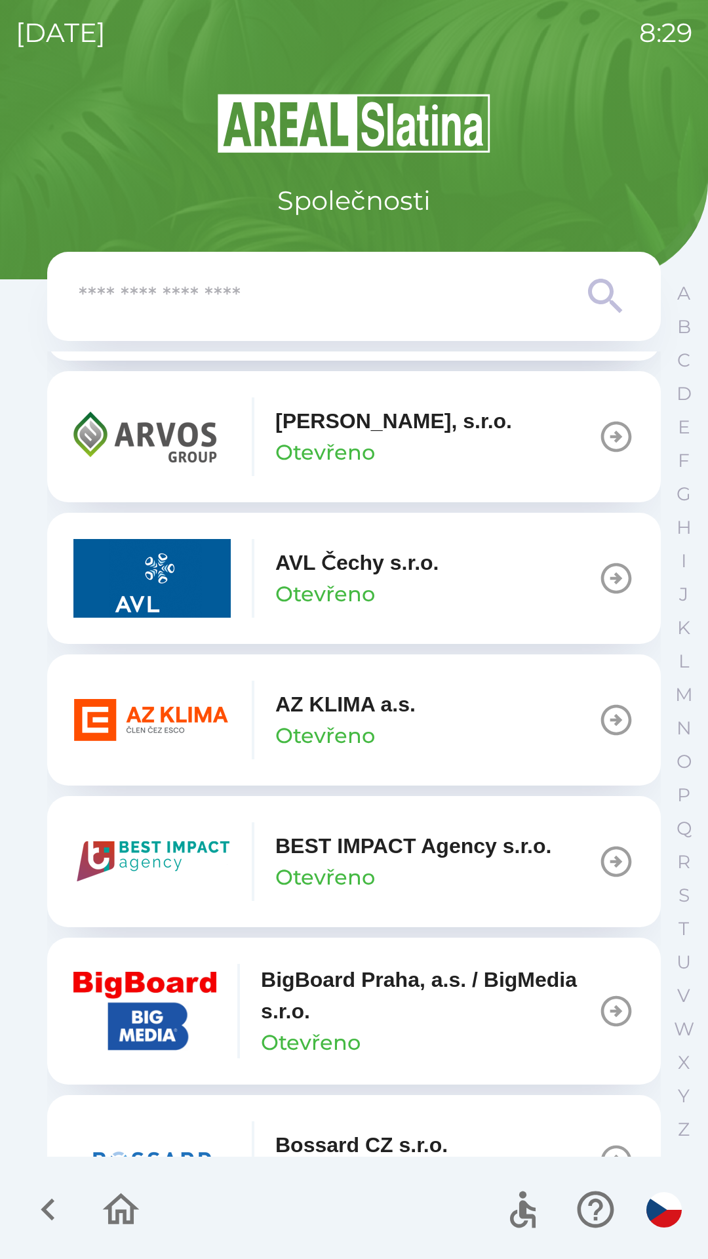
scroll to position [1149, 0]
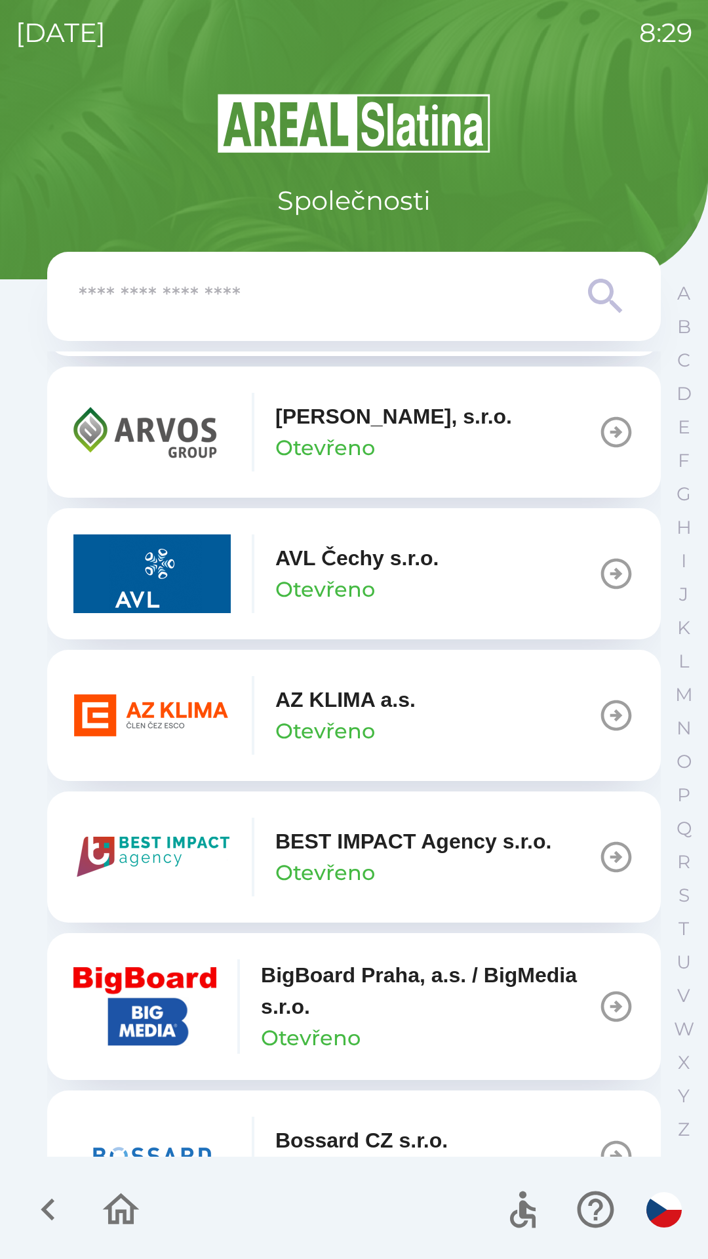
click at [600, 709] on icon "button" at bounding box center [616, 715] width 37 height 37
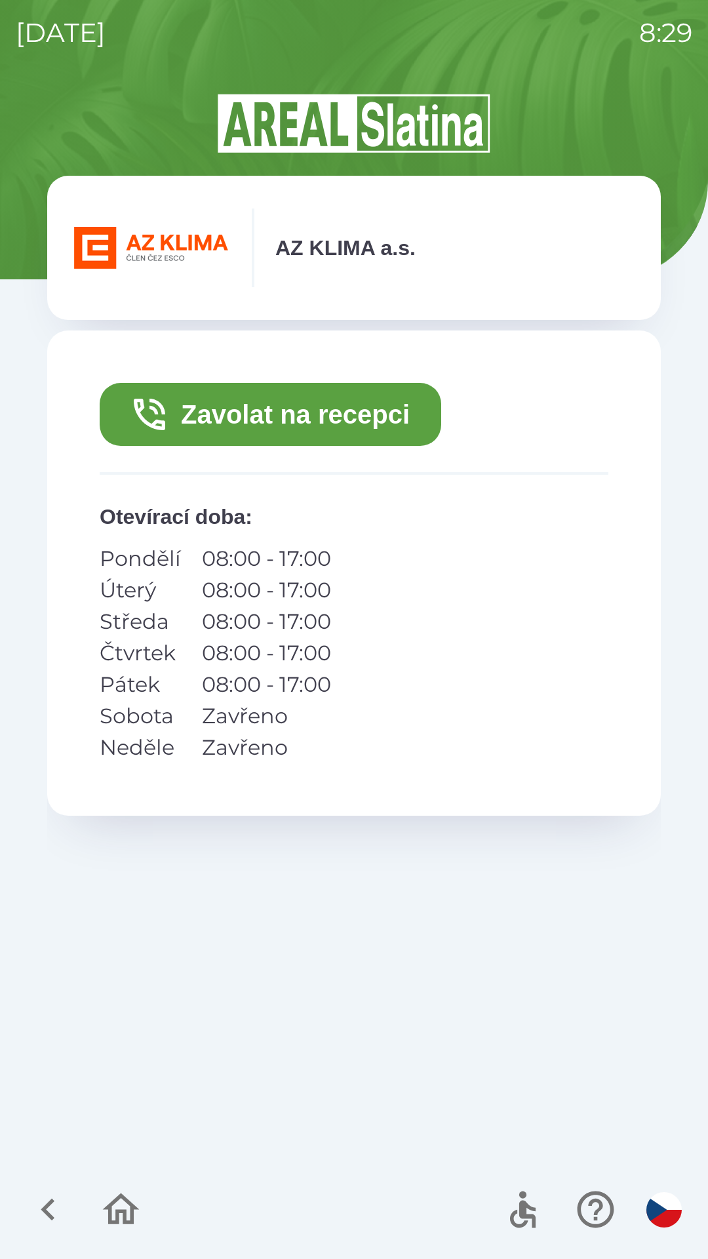
click at [256, 414] on button "Zavolat na recepci" at bounding box center [271, 414] width 342 height 63
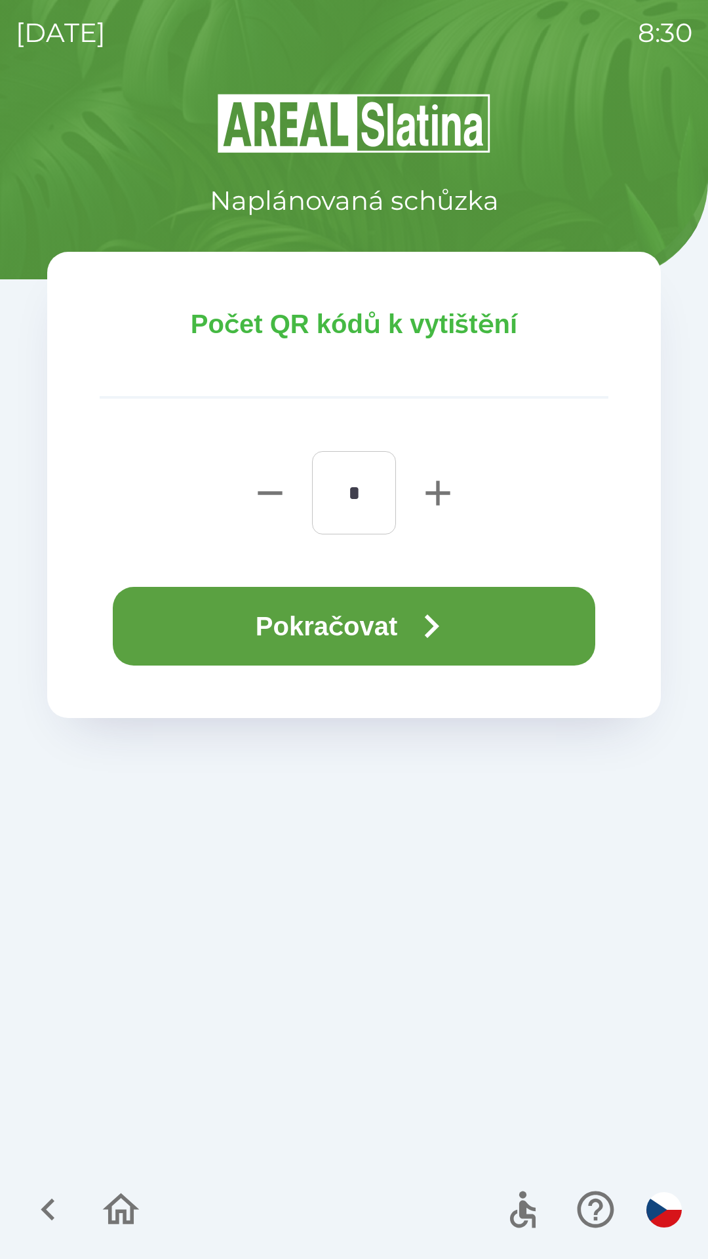
click at [340, 614] on button "Pokračovat" at bounding box center [354, 626] width 483 height 79
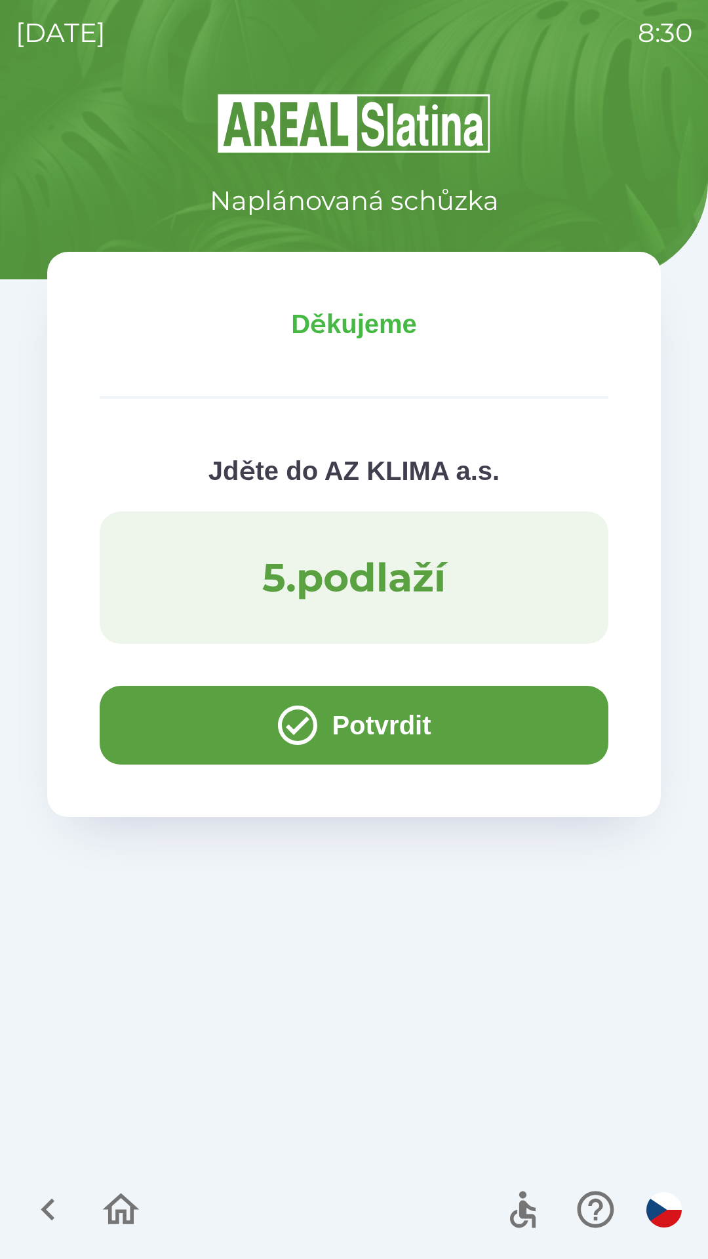
click at [160, 713] on button "Potvrdit" at bounding box center [354, 725] width 509 height 79
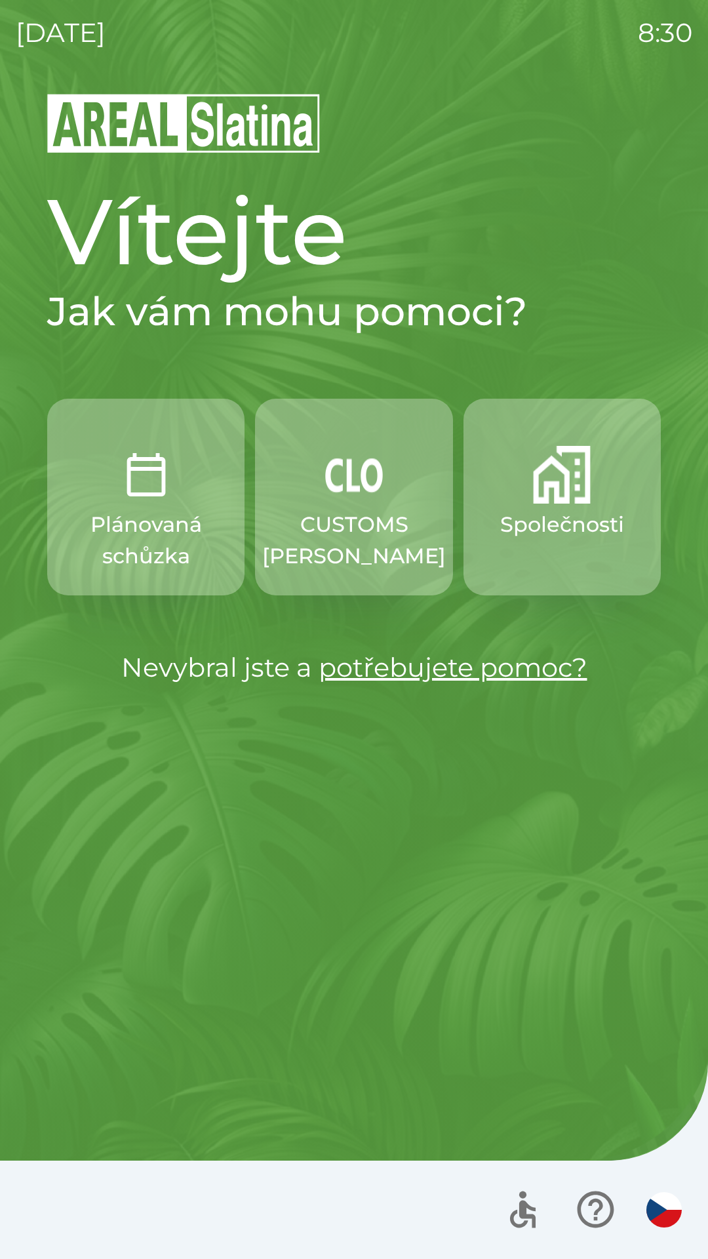
click at [547, 499] on img "button" at bounding box center [562, 475] width 58 height 58
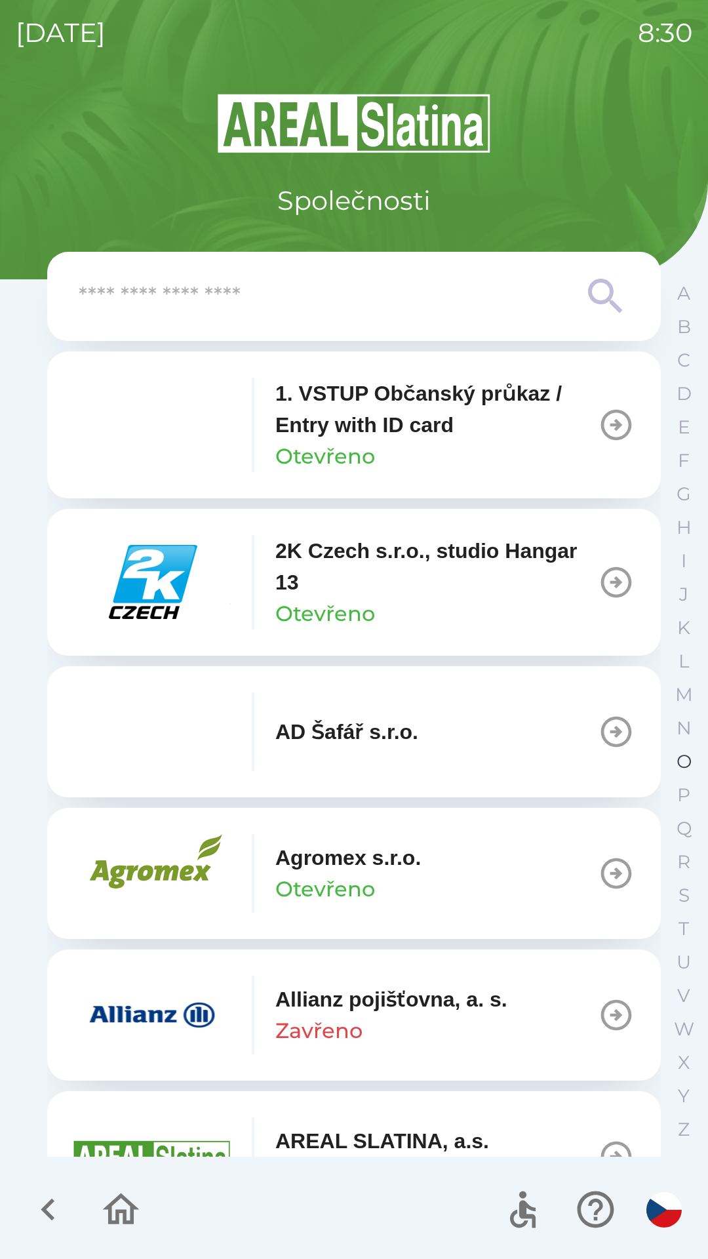
click at [681, 761] on p "O" at bounding box center [684, 761] width 15 height 23
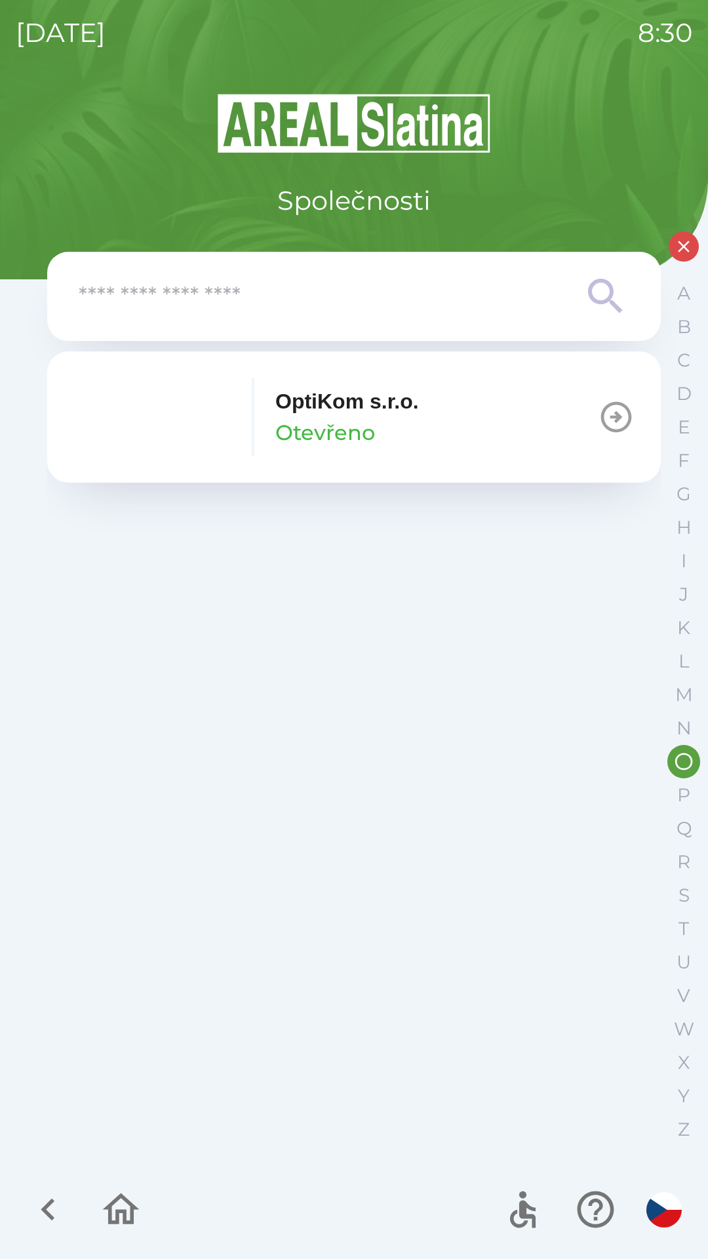
click at [620, 425] on icon "button" at bounding box center [616, 417] width 37 height 37
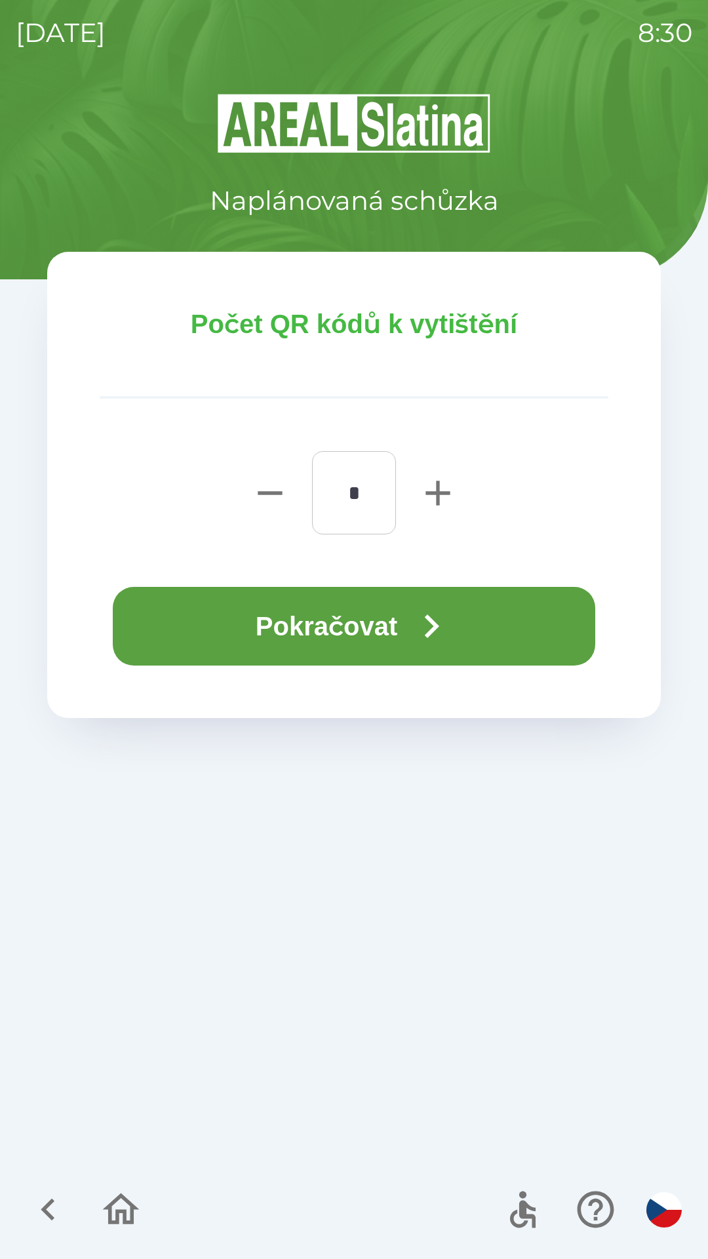
click at [466, 591] on button "Pokračovat" at bounding box center [354, 626] width 483 height 79
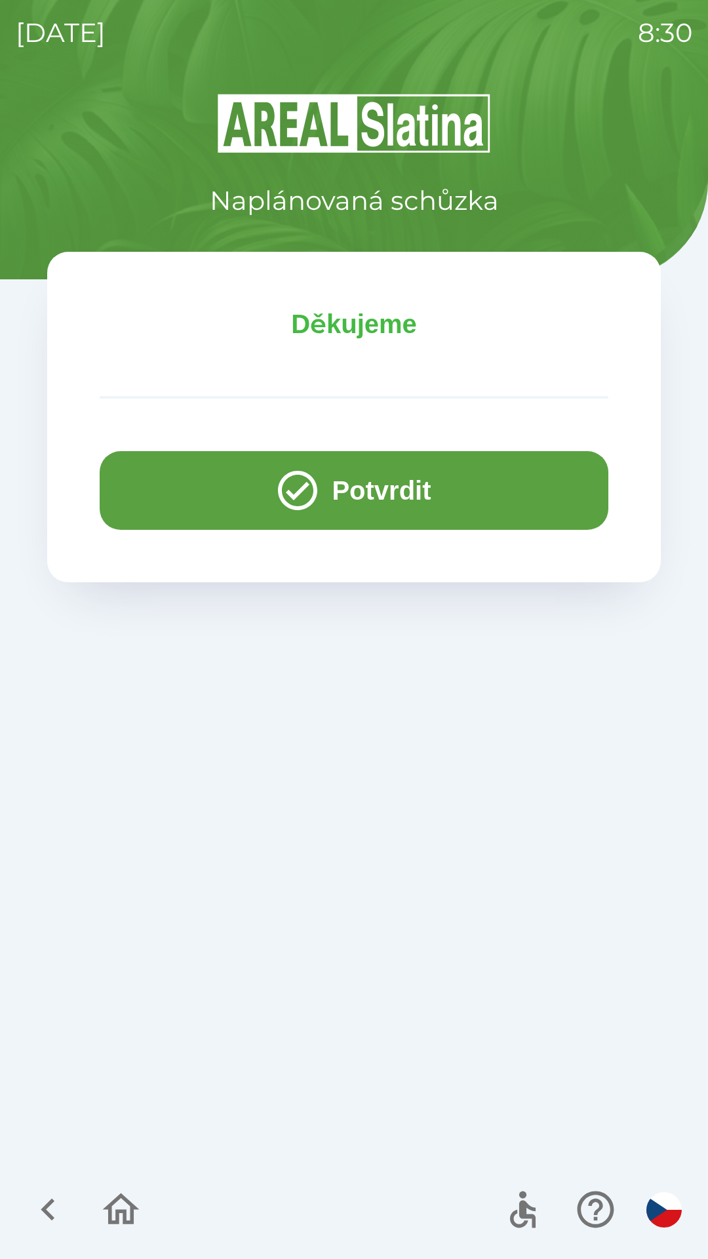
click at [194, 483] on button "Potvrdit" at bounding box center [354, 490] width 509 height 79
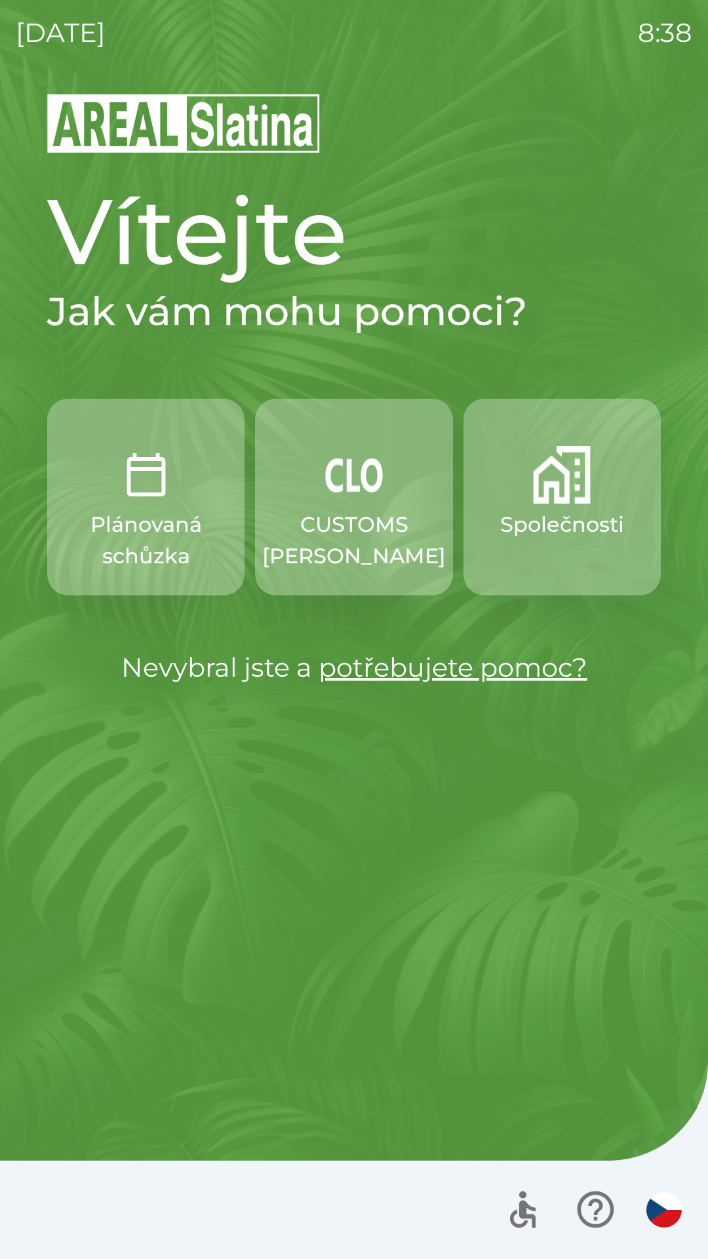
click at [550, 495] on img "button" at bounding box center [562, 475] width 58 height 58
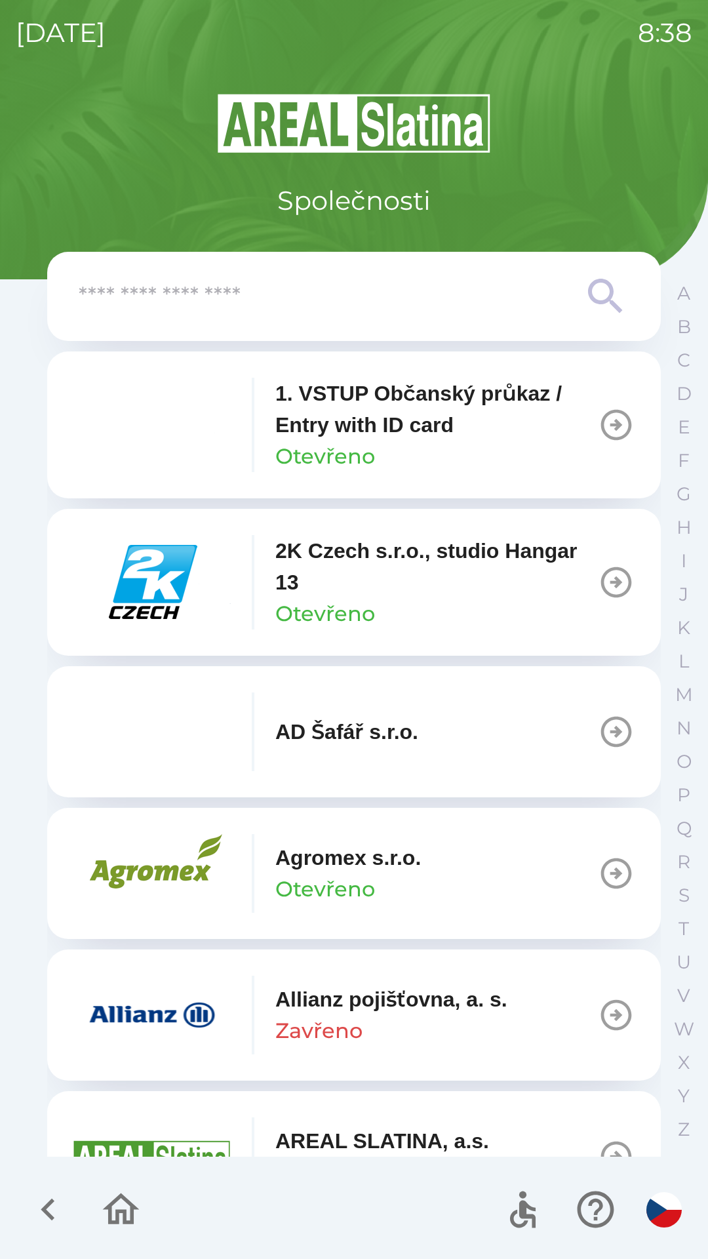
click at [548, 311] on input "text" at bounding box center [328, 297] width 498 height 36
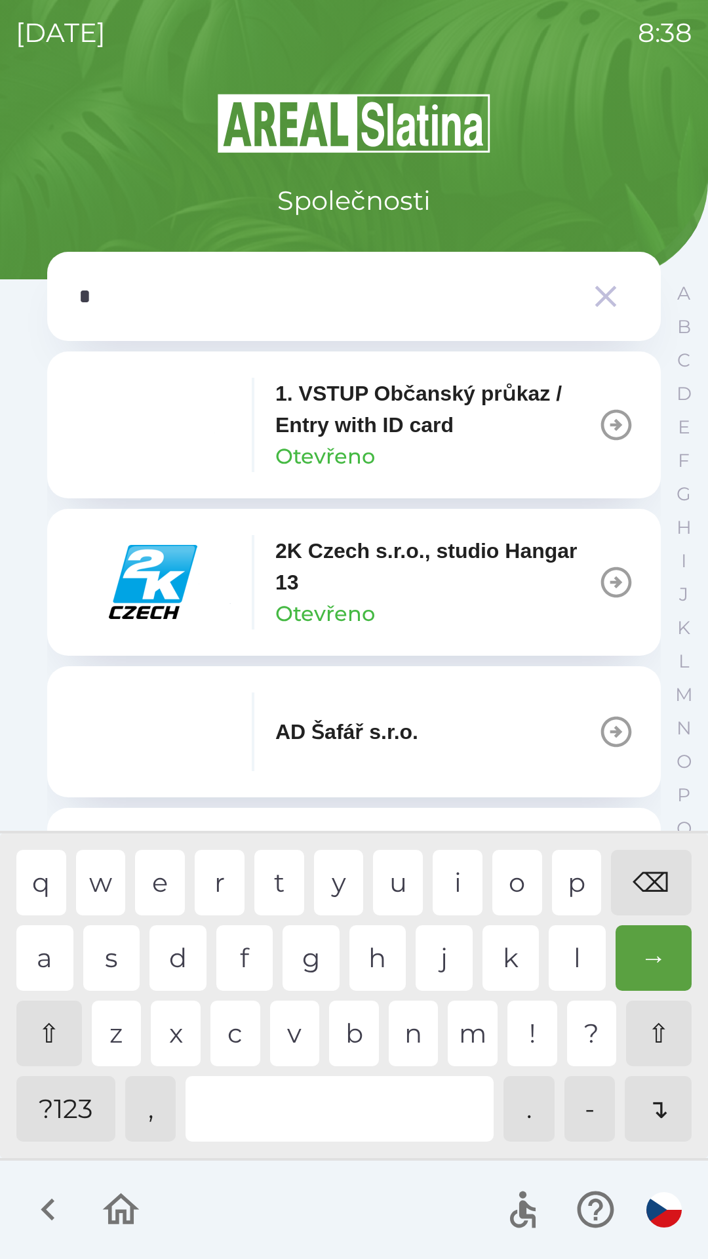
click at [517, 885] on div "o" at bounding box center [517, 883] width 50 height 66
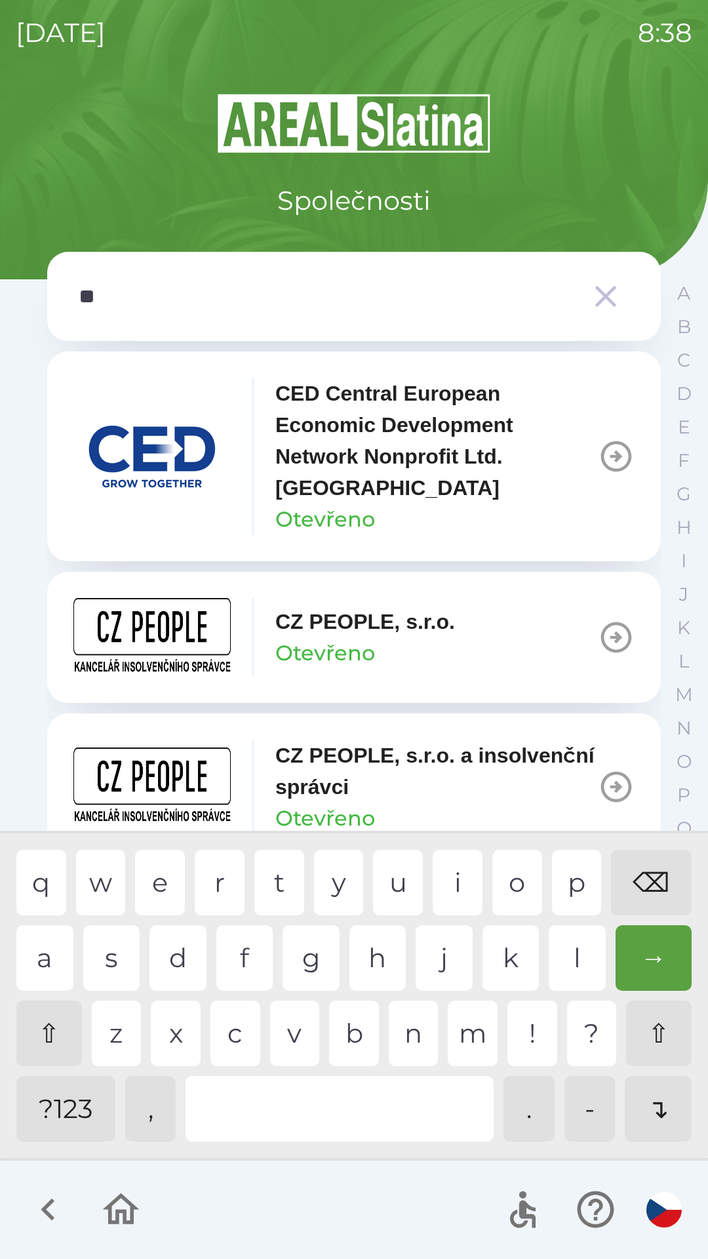
click at [571, 879] on div "p" at bounding box center [577, 883] width 50 height 66
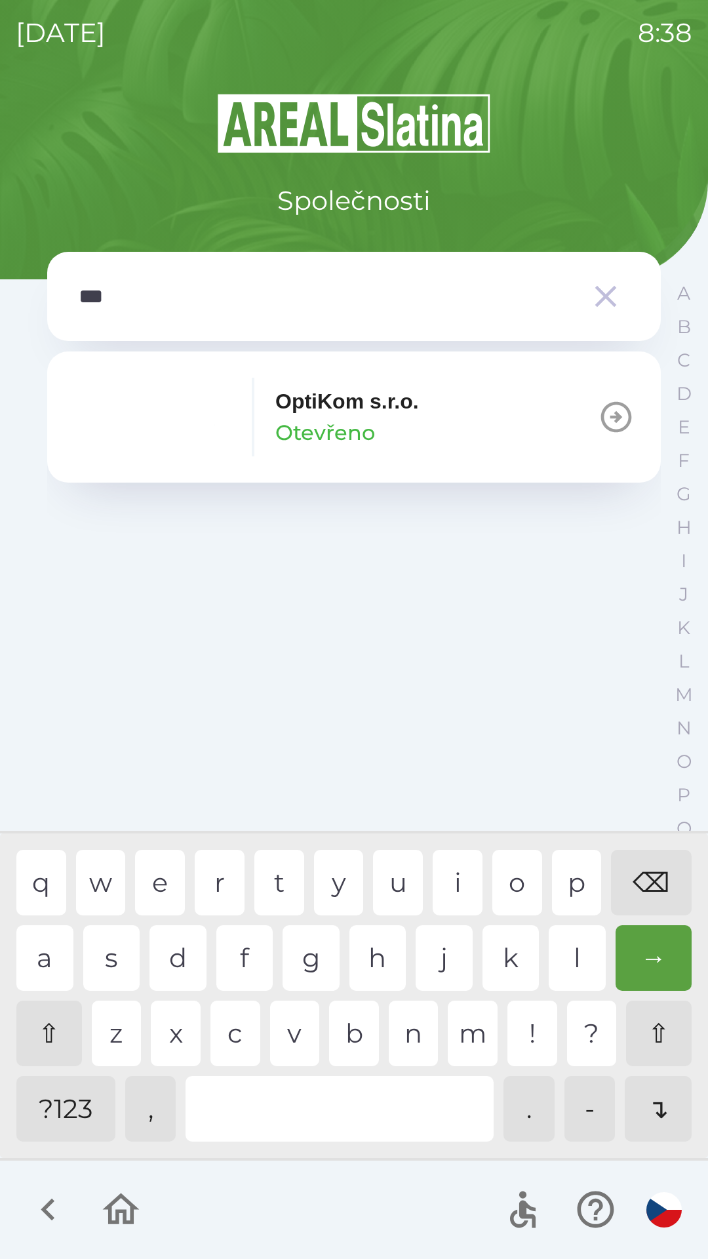
click at [282, 873] on div "t" at bounding box center [279, 883] width 50 height 66
type input "****"
click at [452, 879] on div "i" at bounding box center [458, 883] width 50 height 66
click at [477, 440] on button "OptiKom s.r.o. Otevřeno" at bounding box center [354, 416] width 614 height 131
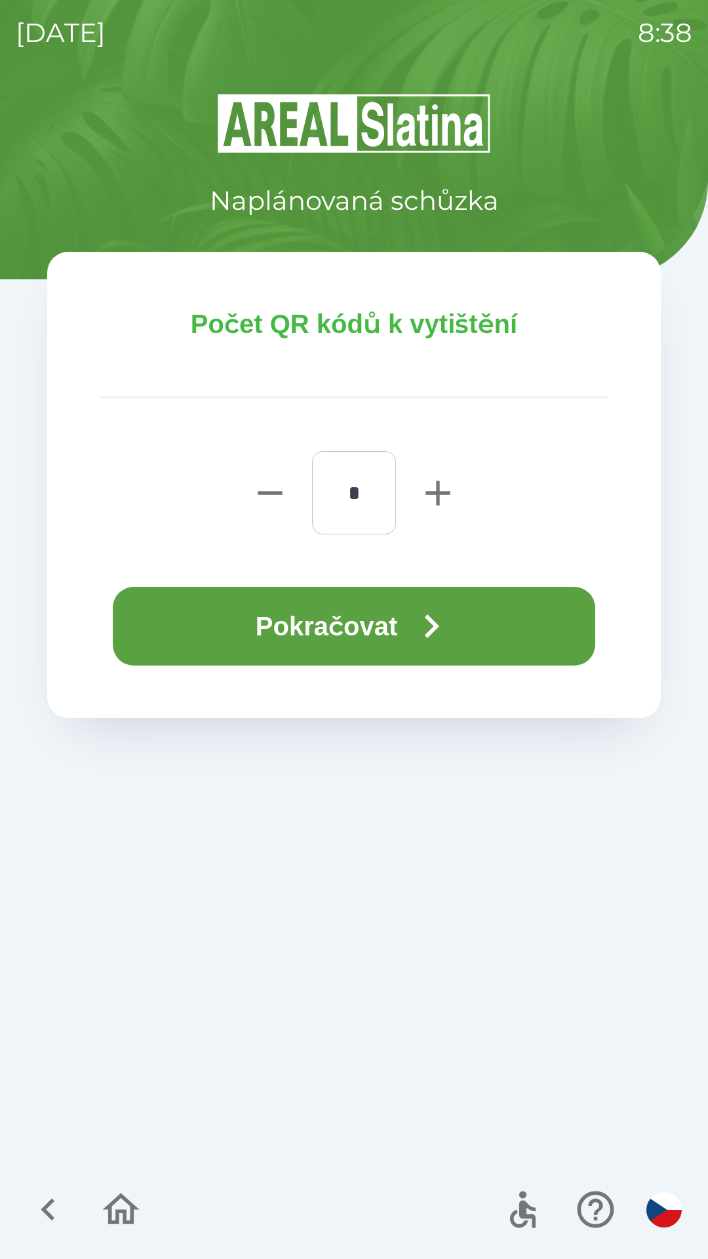
click at [408, 630] on button "Pokračovat" at bounding box center [354, 626] width 483 height 79
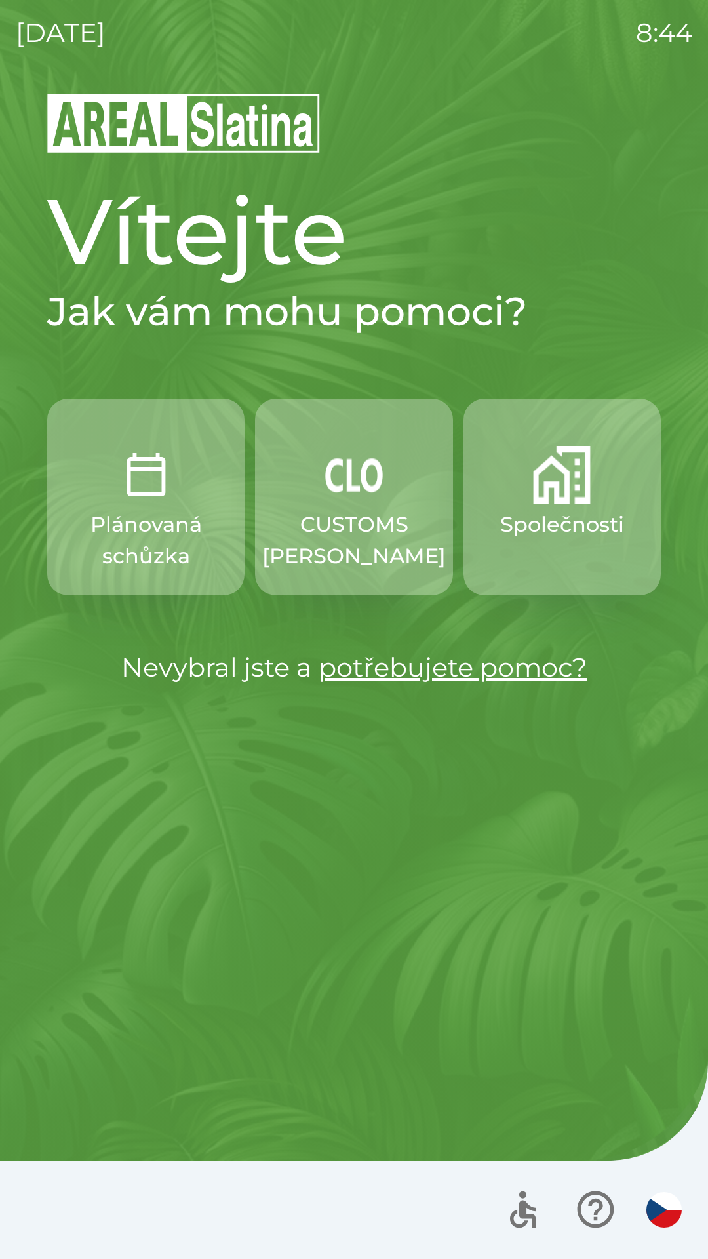
click at [536, 530] on p "Společnosti" at bounding box center [562, 524] width 124 height 31
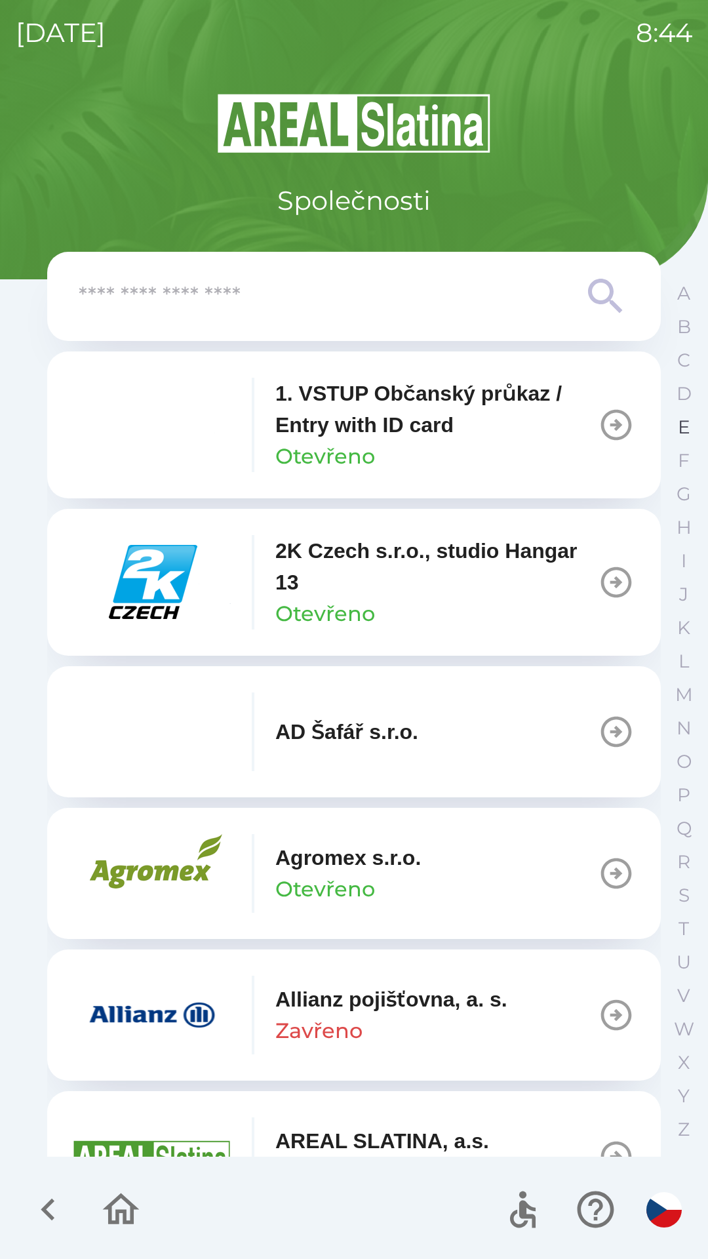
click at [675, 433] on button "E" at bounding box center [684, 426] width 33 height 33
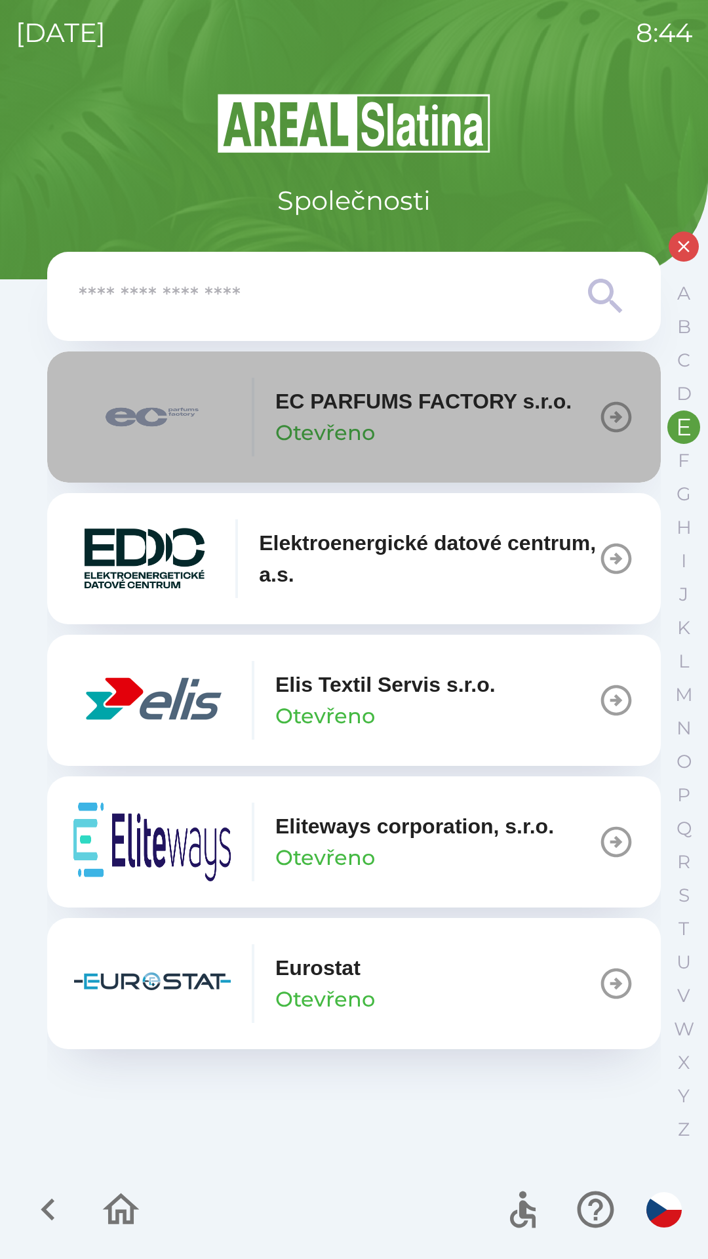
click at [475, 416] on p "EC PARFUMS FACTORY s.r.o." at bounding box center [423, 401] width 296 height 31
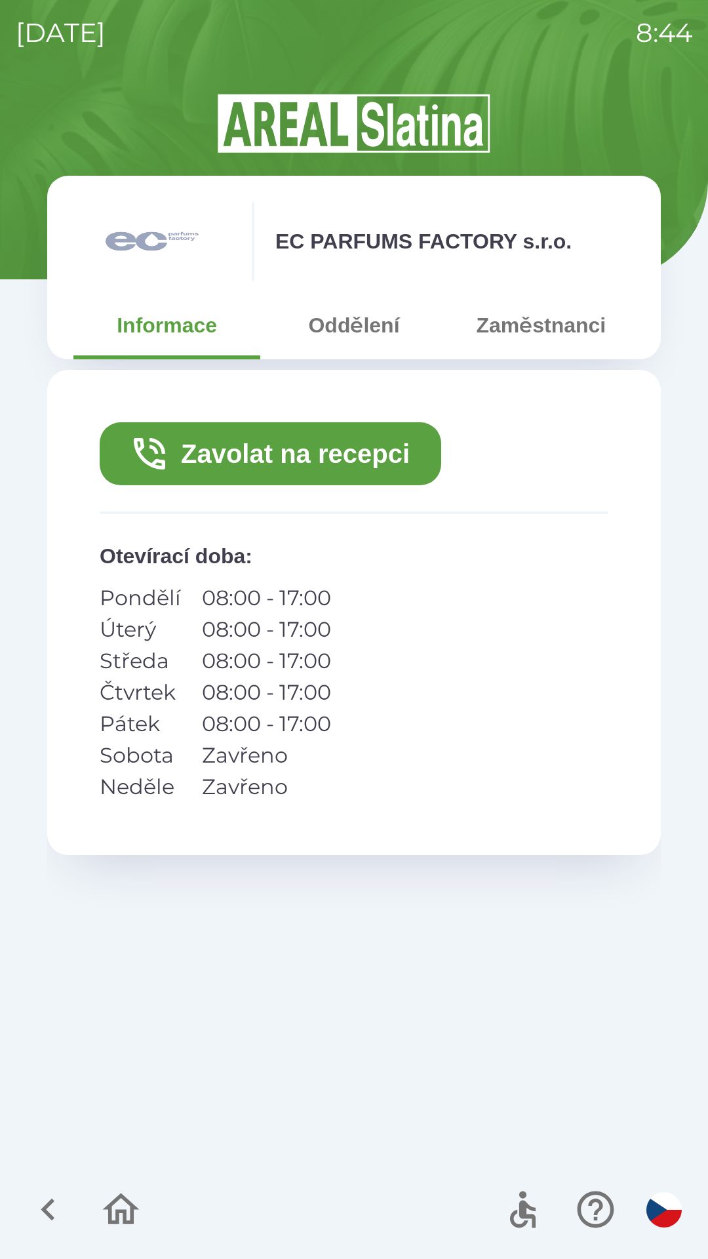
click at [343, 457] on button "Zavolat na recepci" at bounding box center [271, 453] width 342 height 63
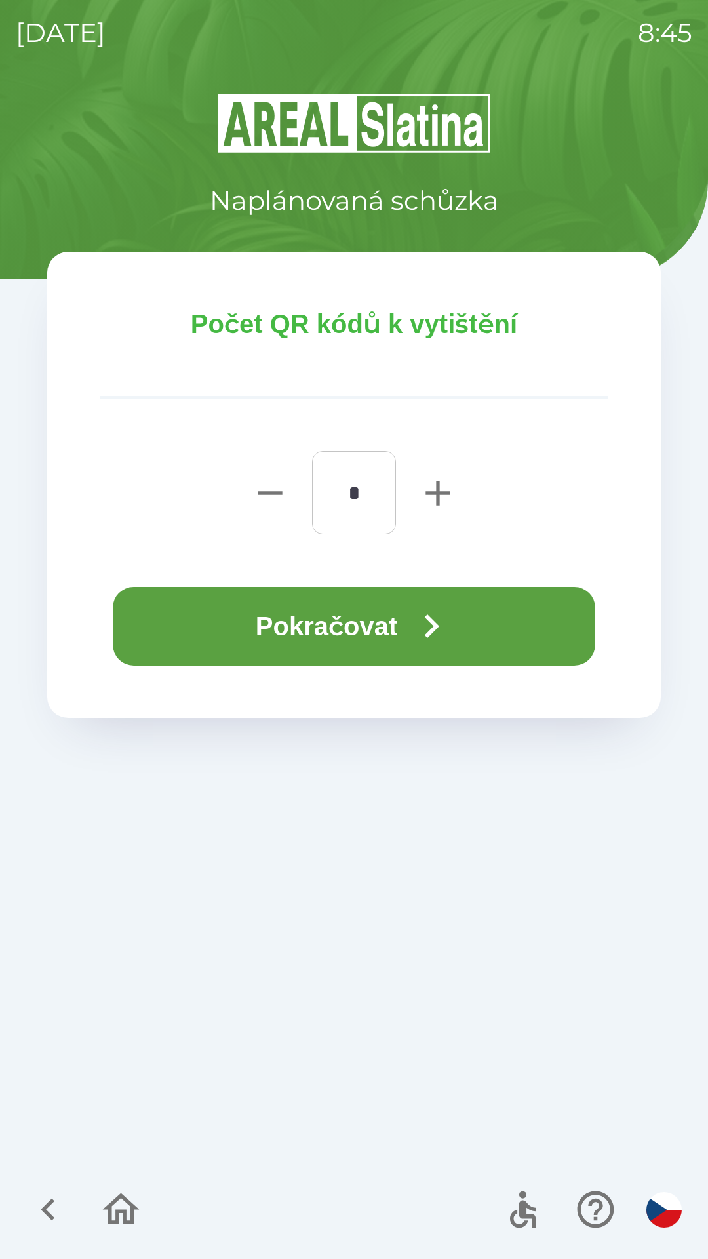
click at [205, 616] on button "Pokračovat" at bounding box center [354, 626] width 483 height 79
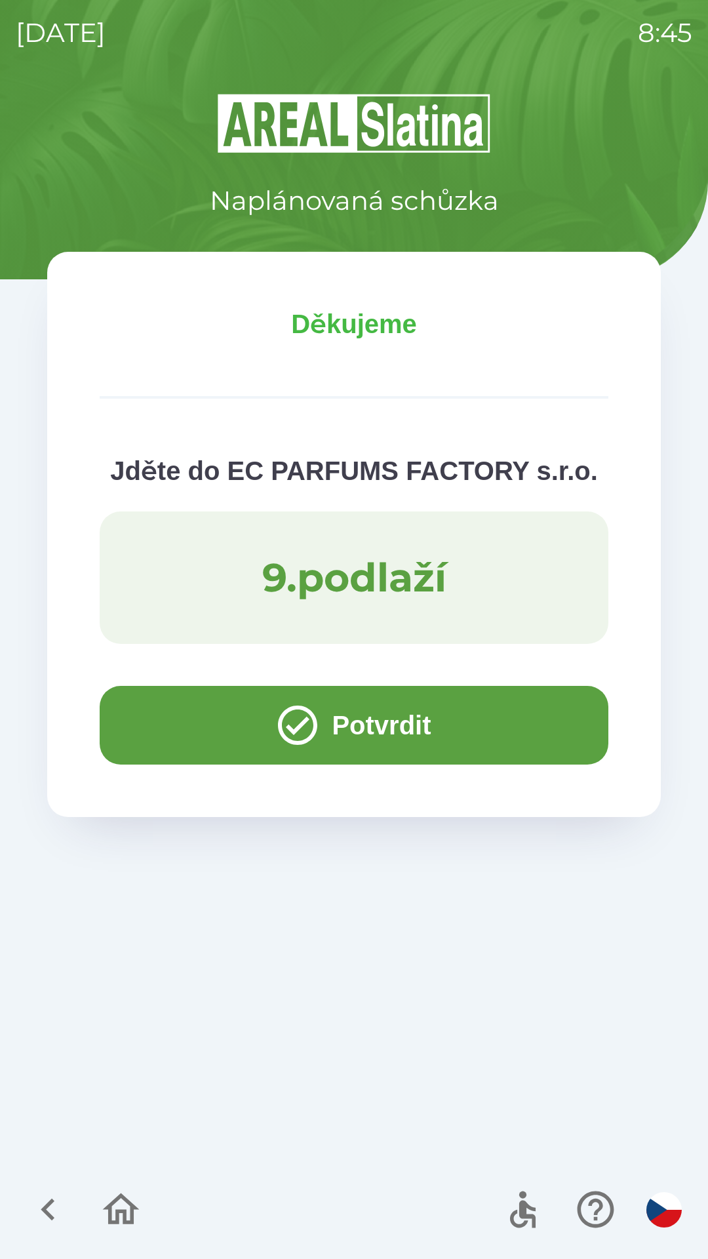
click at [174, 723] on button "Potvrdit" at bounding box center [354, 725] width 509 height 79
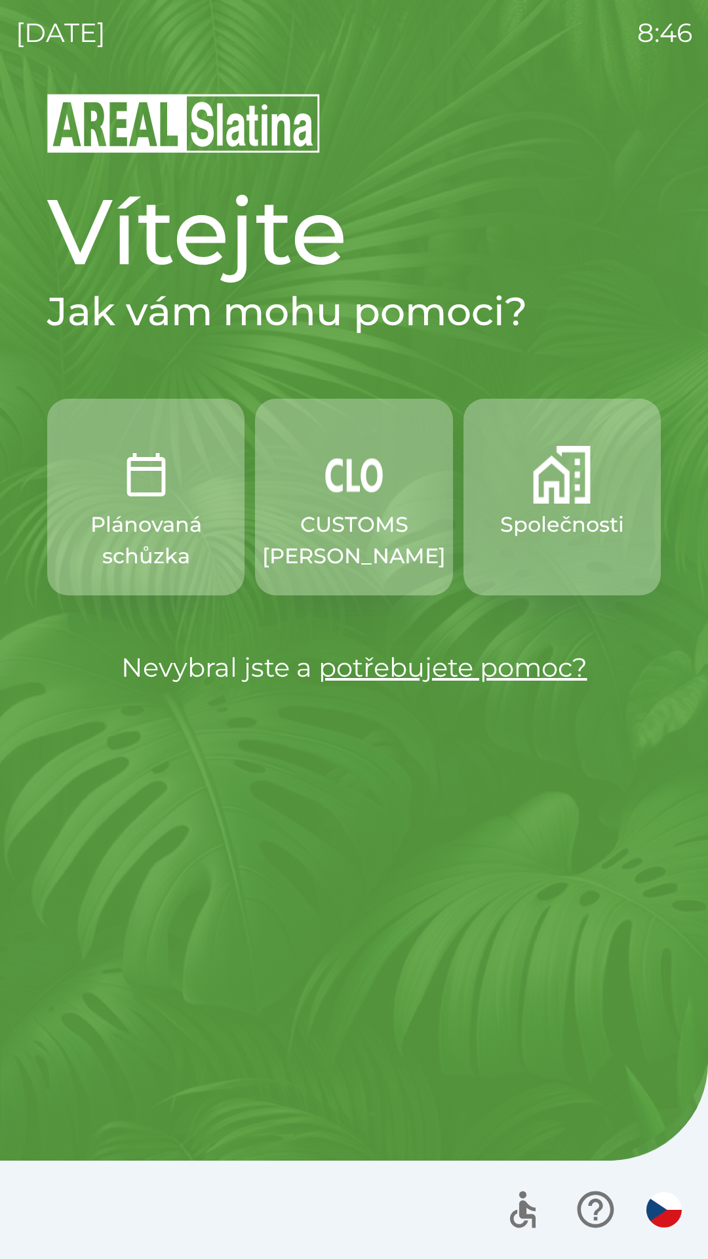
click at [559, 512] on p "Společnosti" at bounding box center [562, 524] width 124 height 31
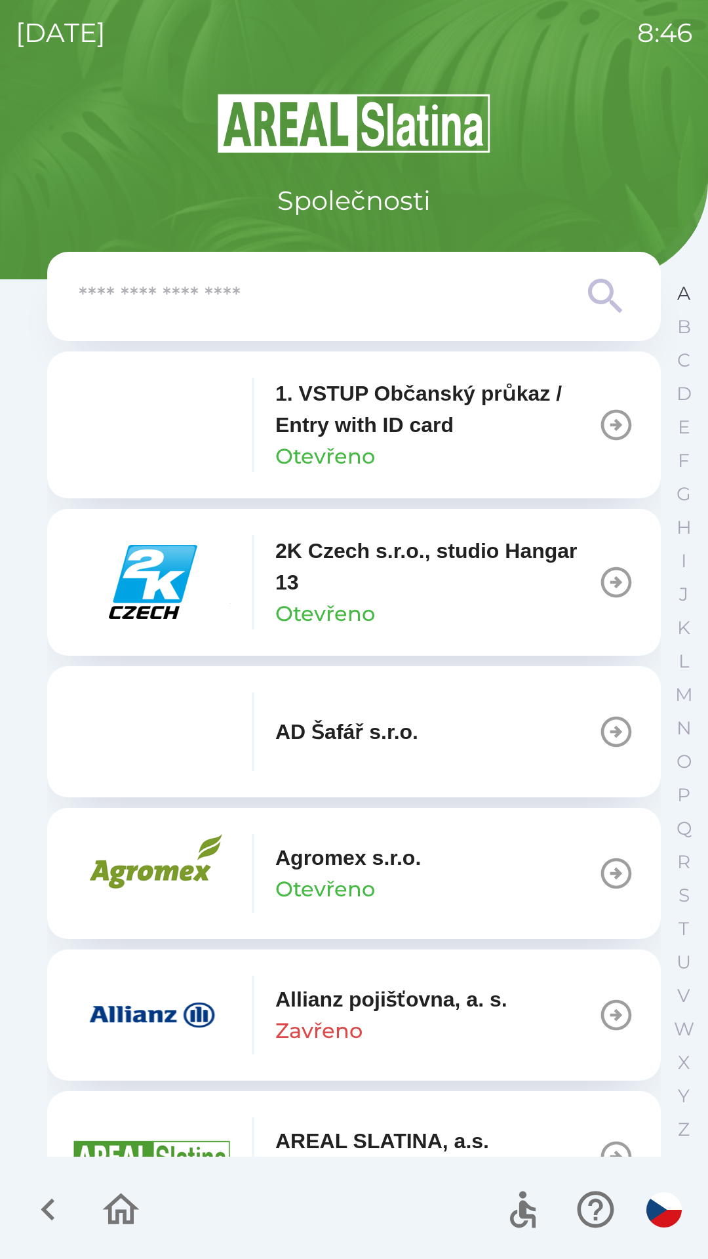
click at [669, 290] on button "A" at bounding box center [684, 293] width 33 height 33
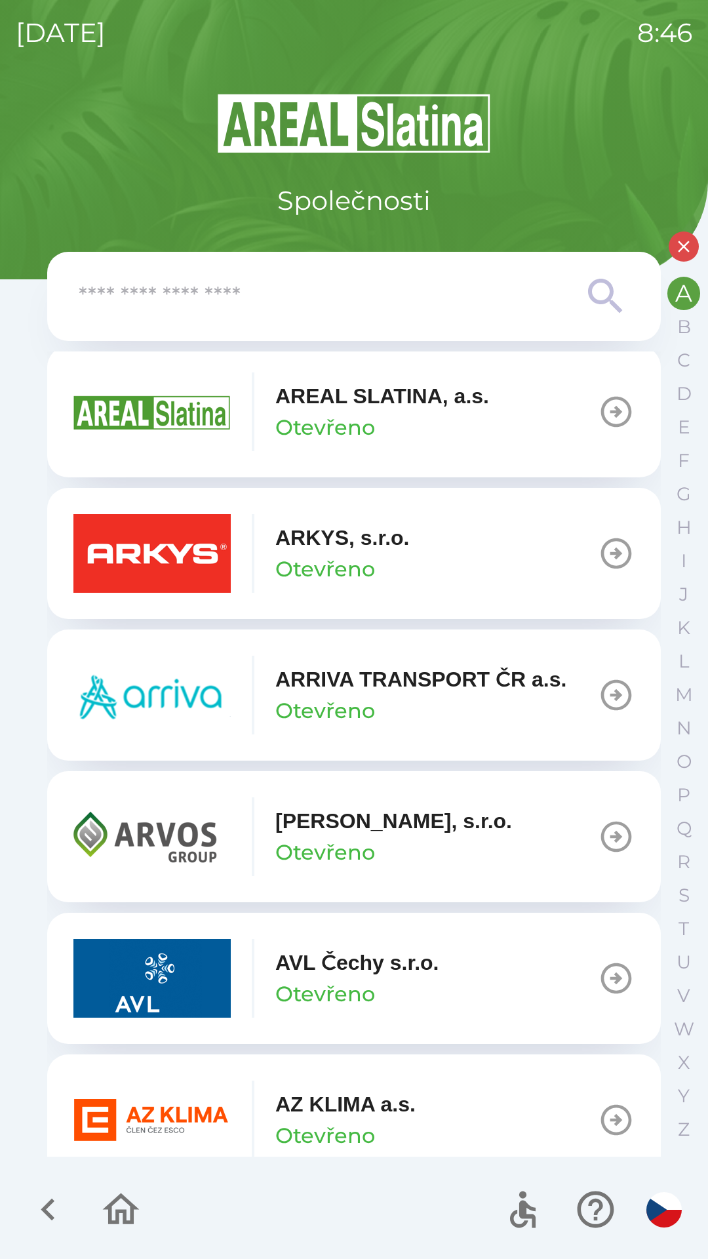
scroll to position [459, 0]
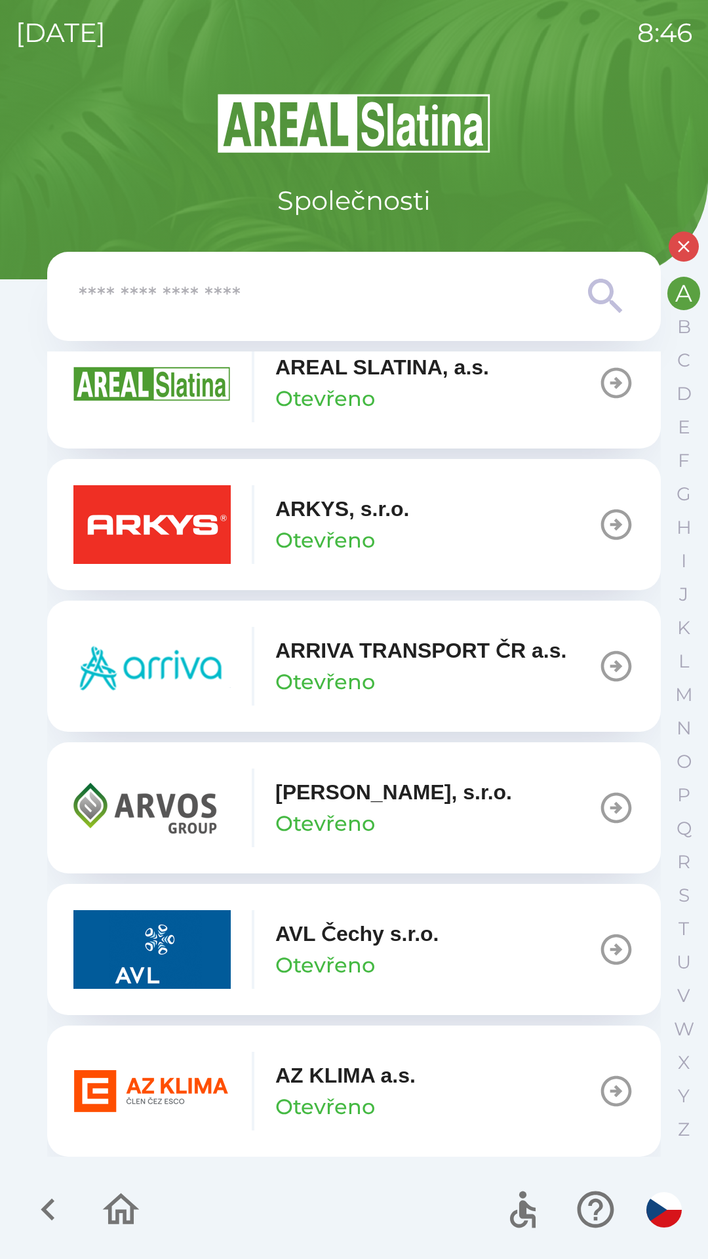
click at [327, 1086] on p "AZ KLIMA a.s." at bounding box center [345, 1075] width 140 height 31
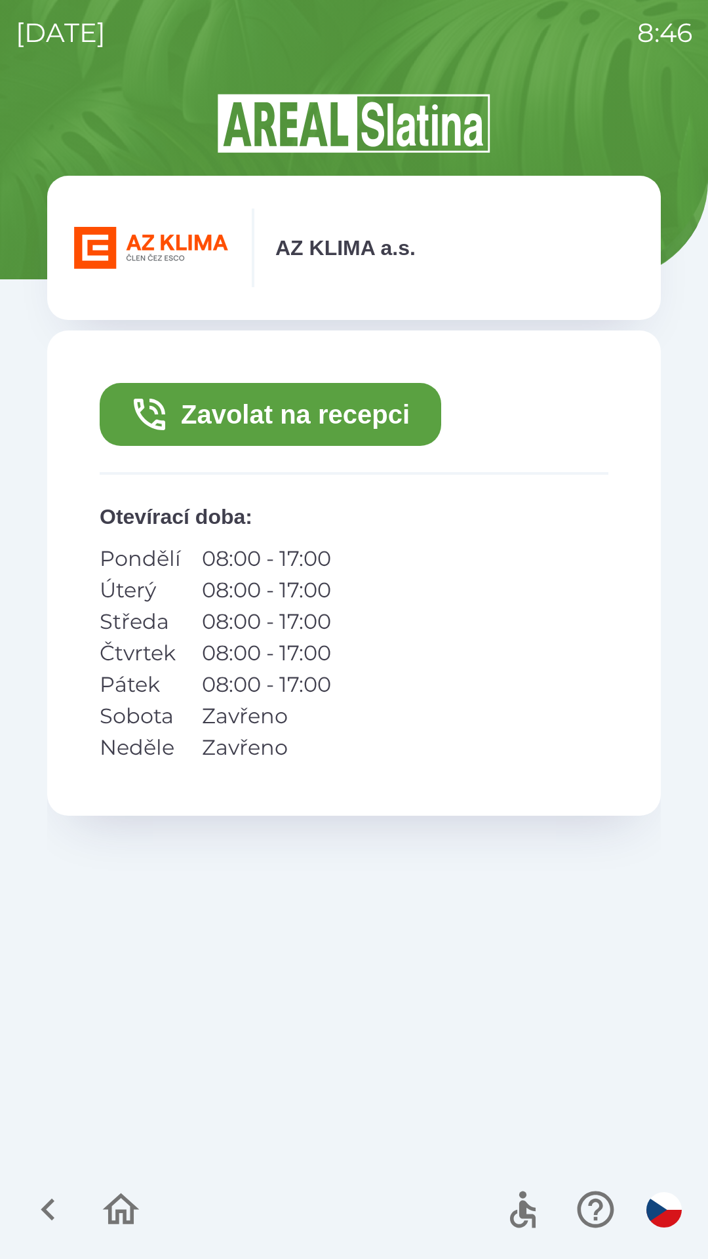
click at [228, 413] on button "Zavolat na recepci" at bounding box center [271, 414] width 342 height 63
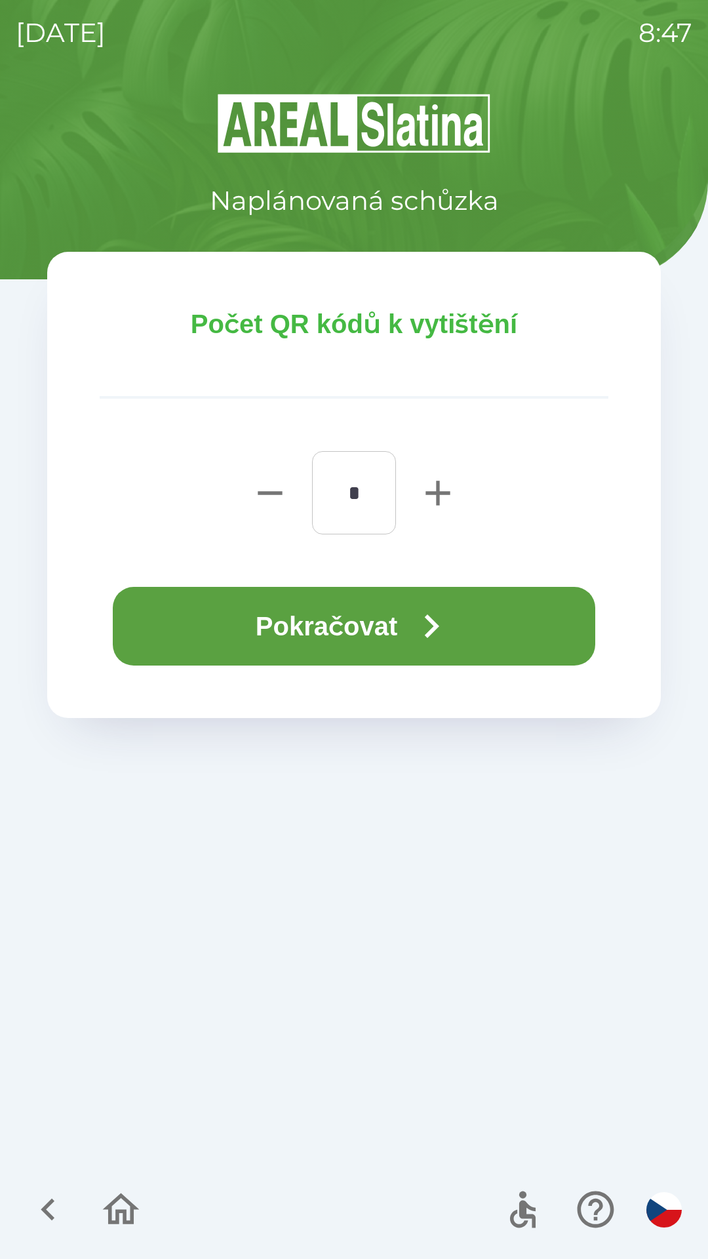
click at [234, 624] on button "Pokračovat" at bounding box center [354, 626] width 483 height 79
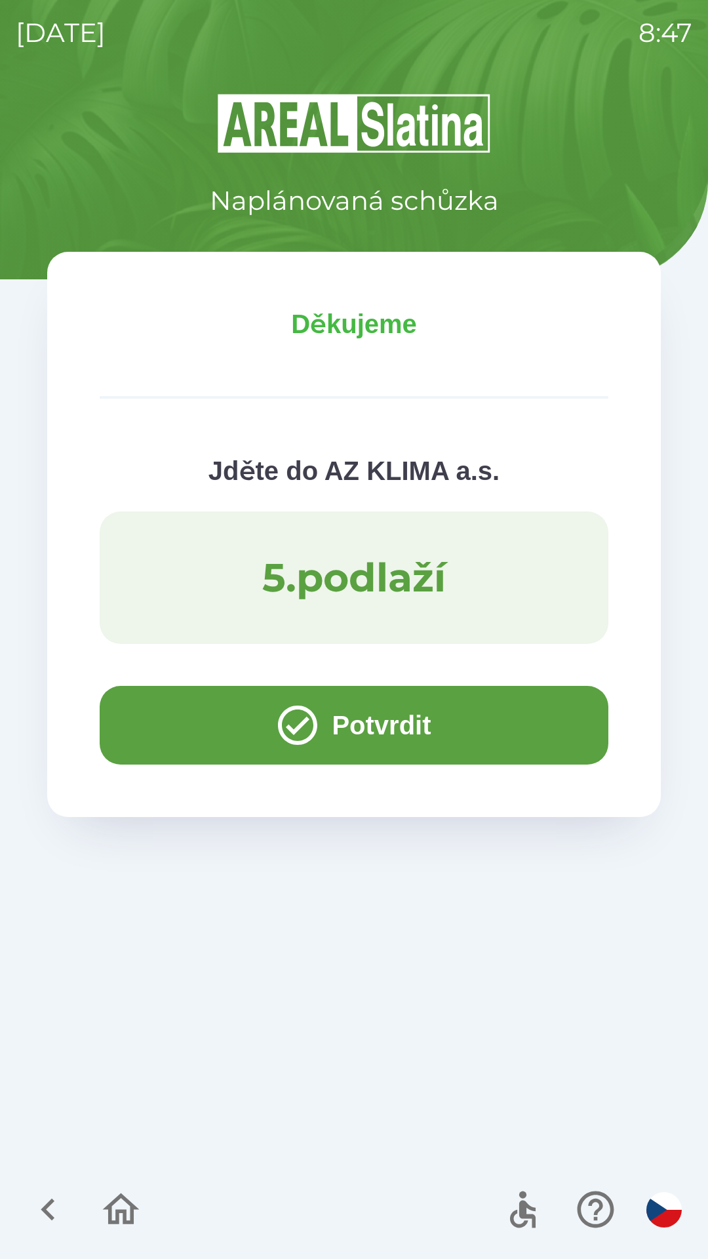
click at [200, 732] on button "Potvrdit" at bounding box center [354, 725] width 509 height 79
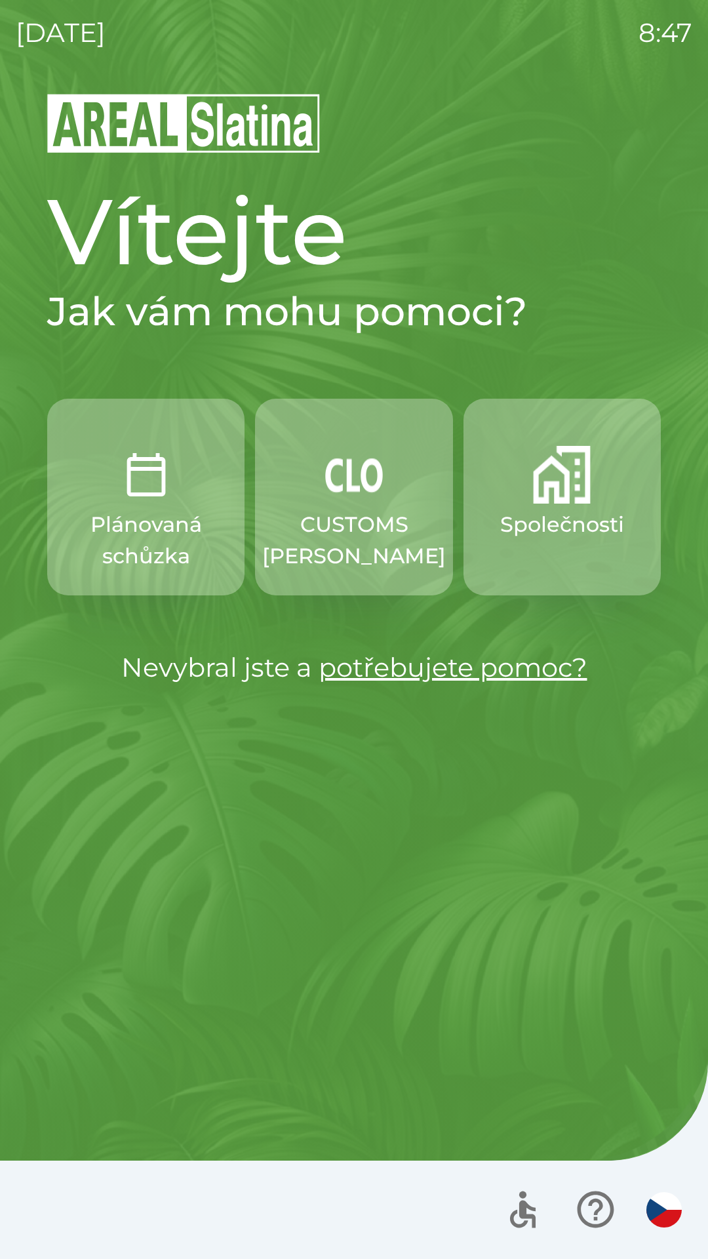
click at [385, 519] on p "CUSTOMS [PERSON_NAME]" at bounding box center [354, 540] width 184 height 63
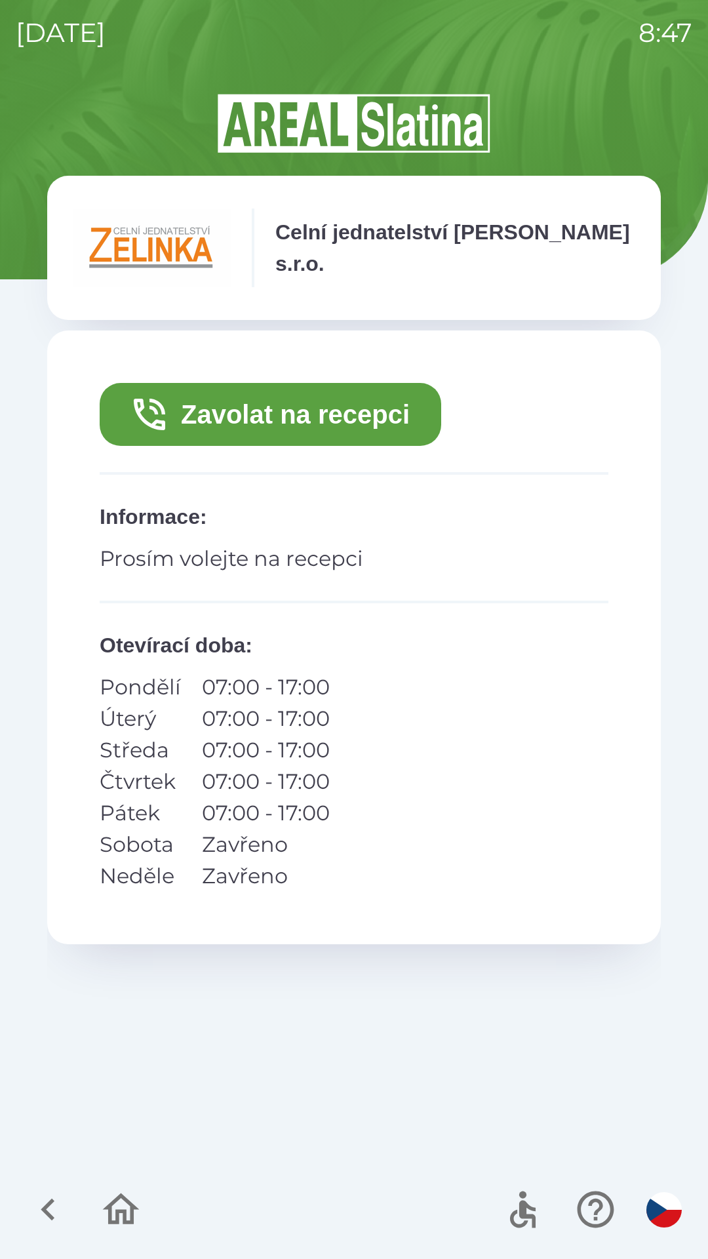
click at [416, 403] on button "Zavolat na recepci" at bounding box center [271, 414] width 342 height 63
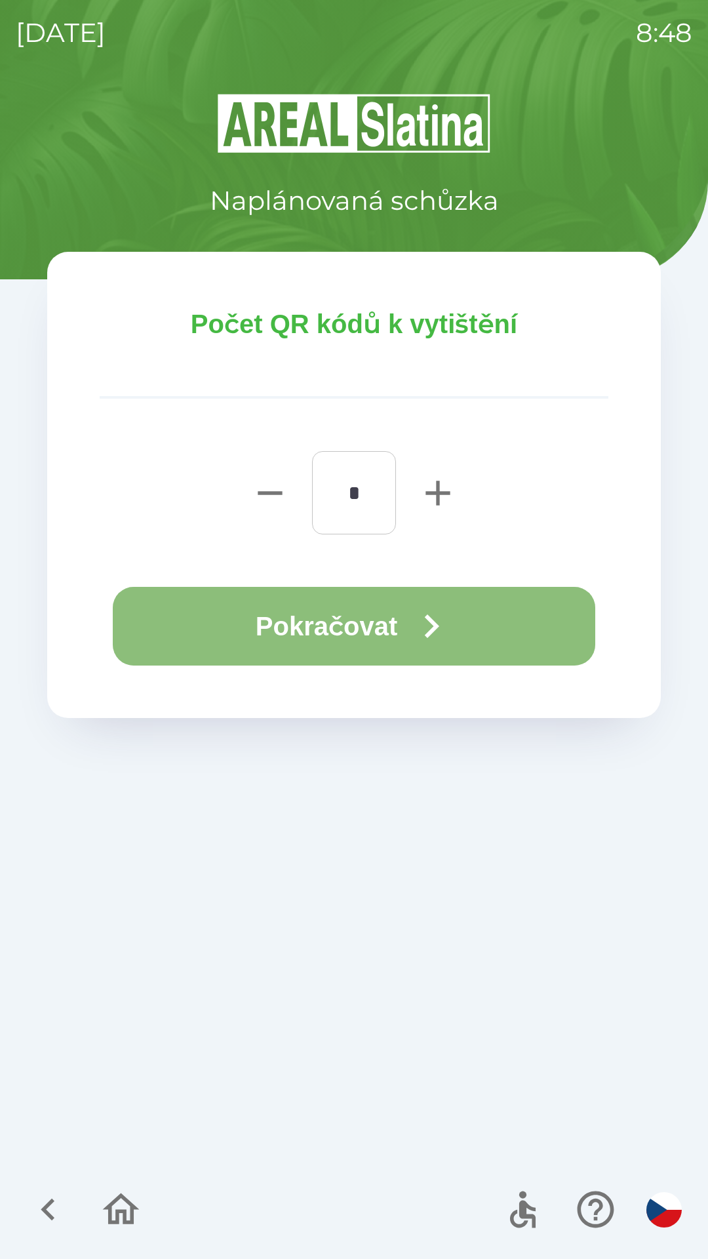
click at [543, 624] on button "Pokračovat" at bounding box center [354, 626] width 483 height 79
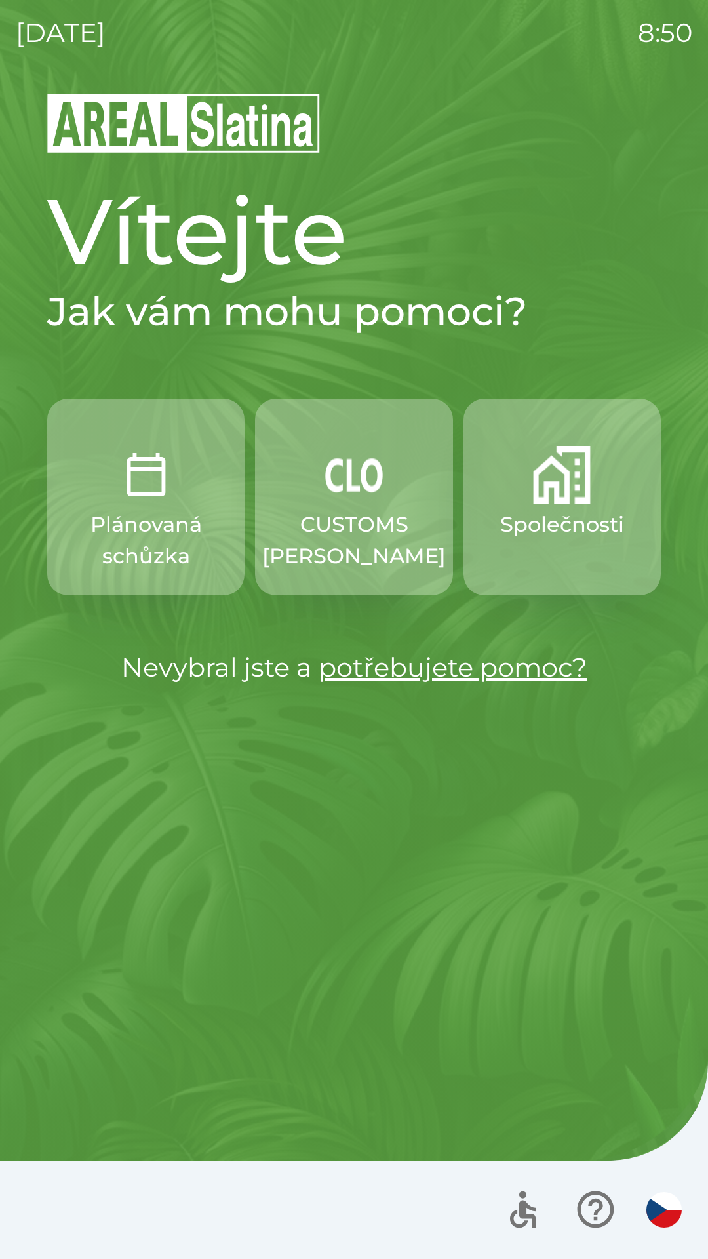
click at [187, 495] on button "Plánovaná schůzka" at bounding box center [145, 497] width 197 height 197
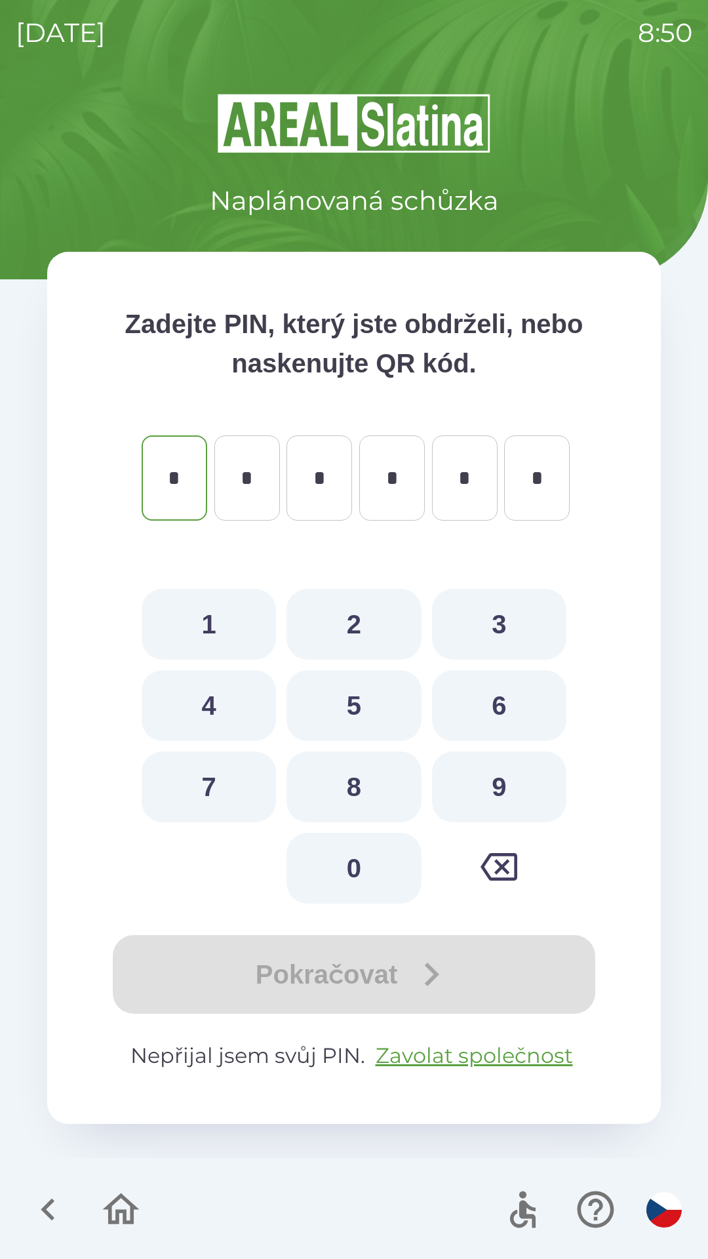
click at [25, 1214] on button "button" at bounding box center [48, 1209] width 54 height 54
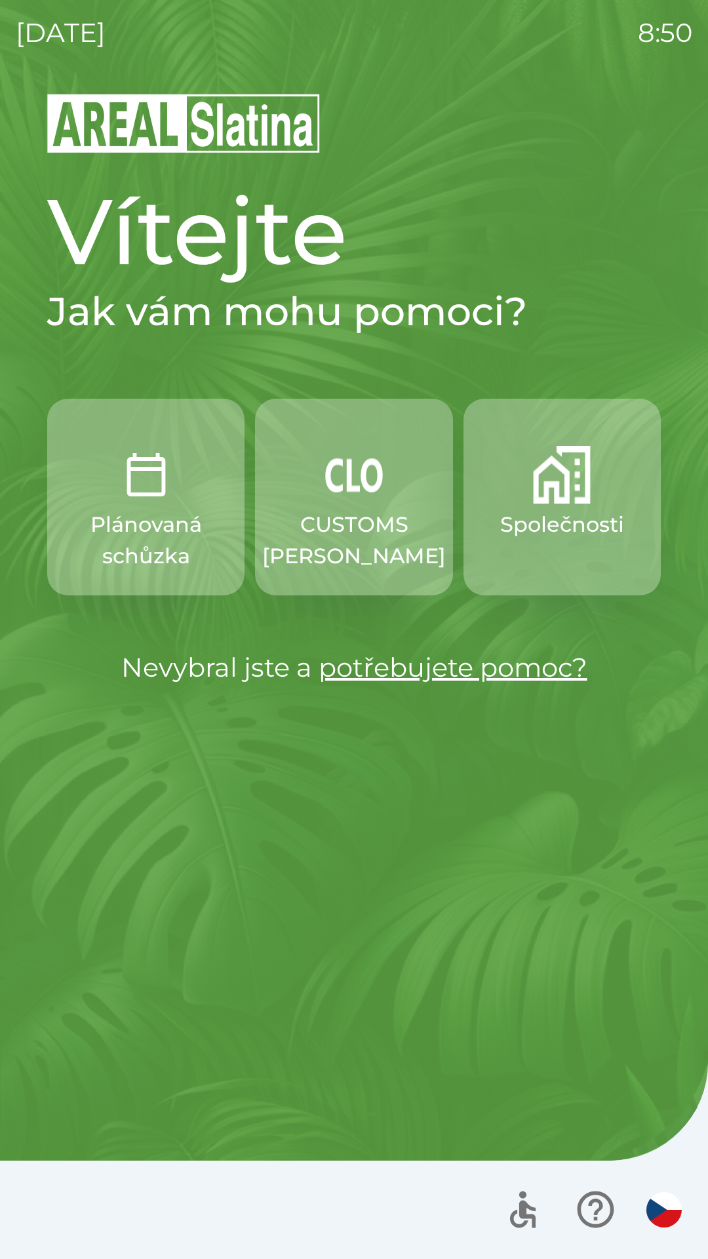
click at [530, 533] on p "Společnosti" at bounding box center [562, 524] width 124 height 31
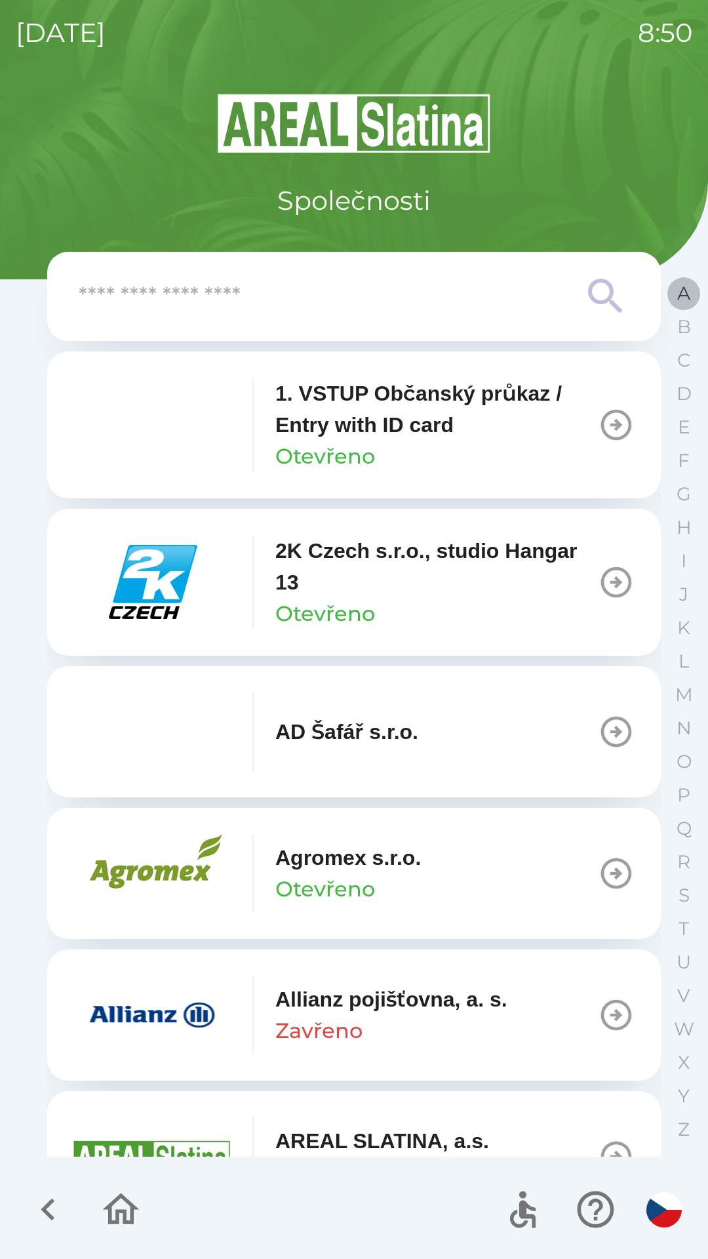
click at [672, 289] on button "A" at bounding box center [684, 293] width 33 height 33
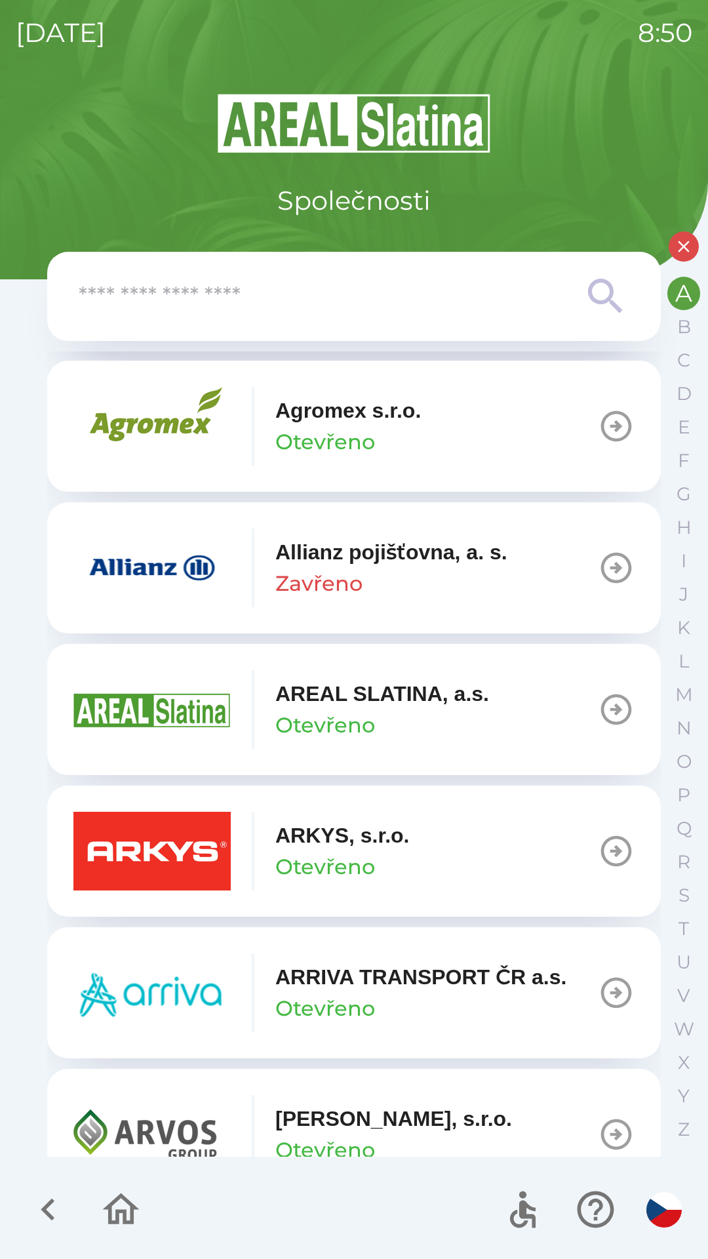
scroll to position [459, 0]
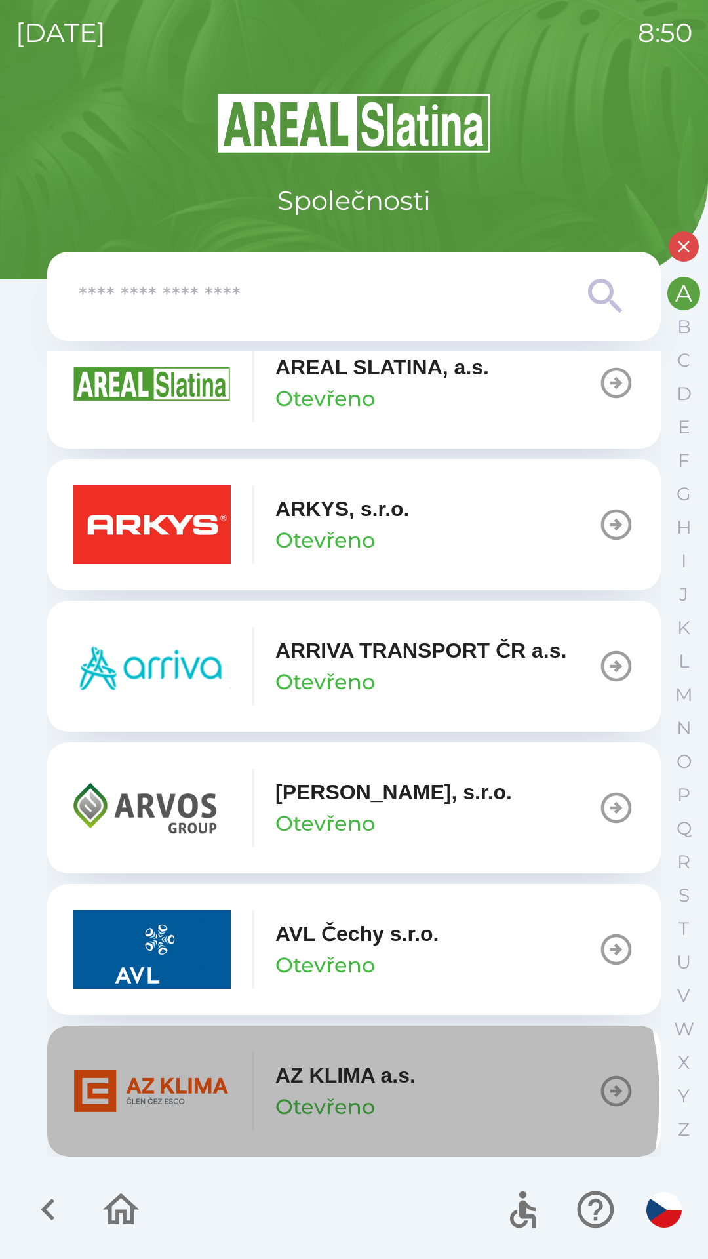
click at [330, 1097] on p "Otevřeno" at bounding box center [325, 1106] width 100 height 31
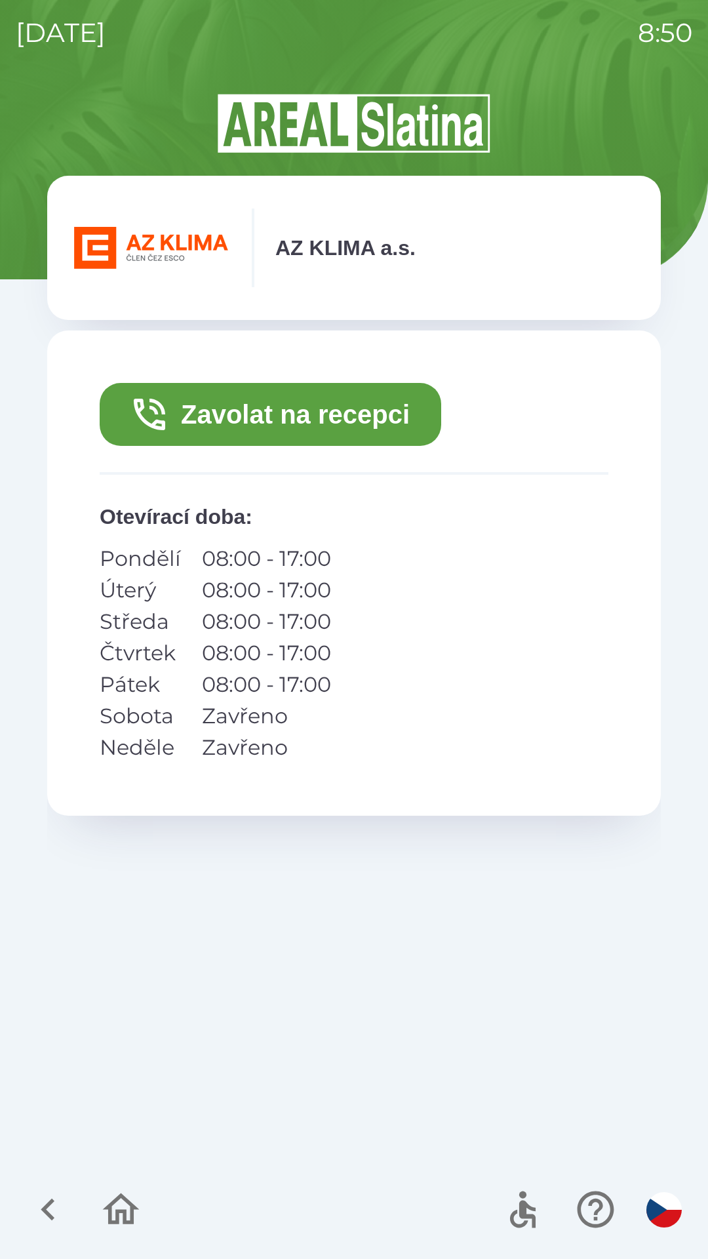
click at [276, 417] on button "Zavolat na recepci" at bounding box center [271, 414] width 342 height 63
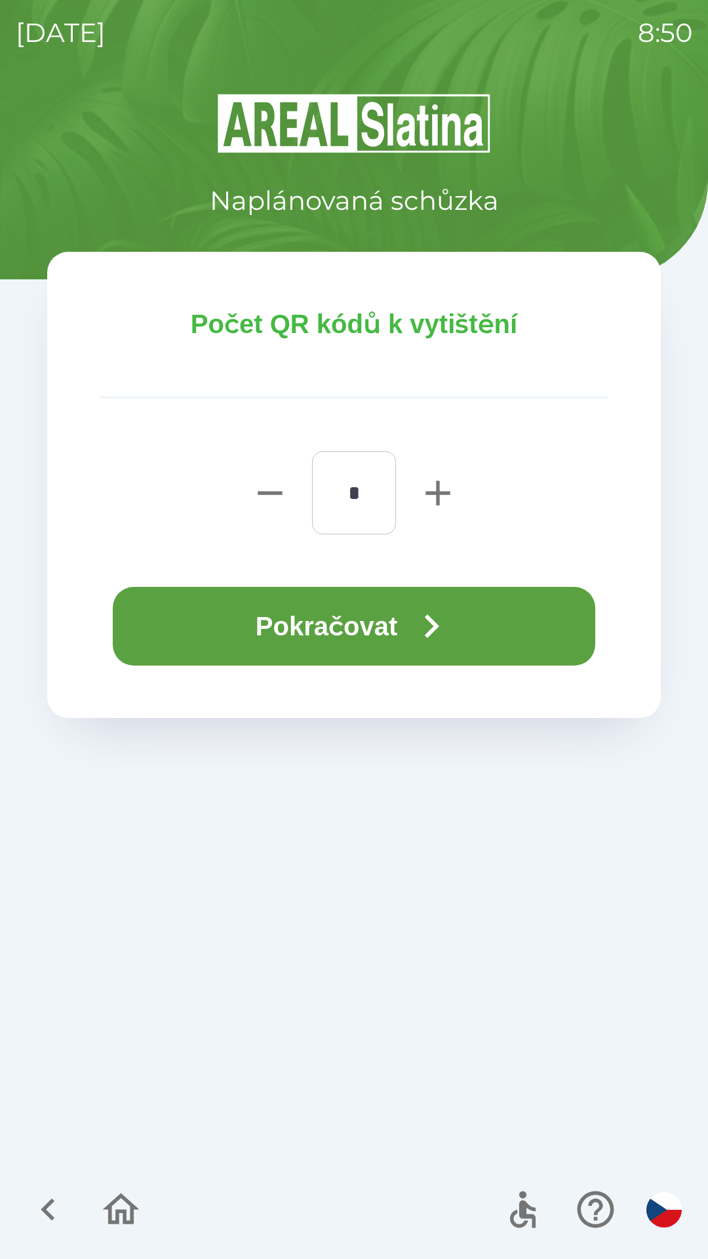
click at [237, 604] on button "Pokračovat" at bounding box center [354, 626] width 483 height 79
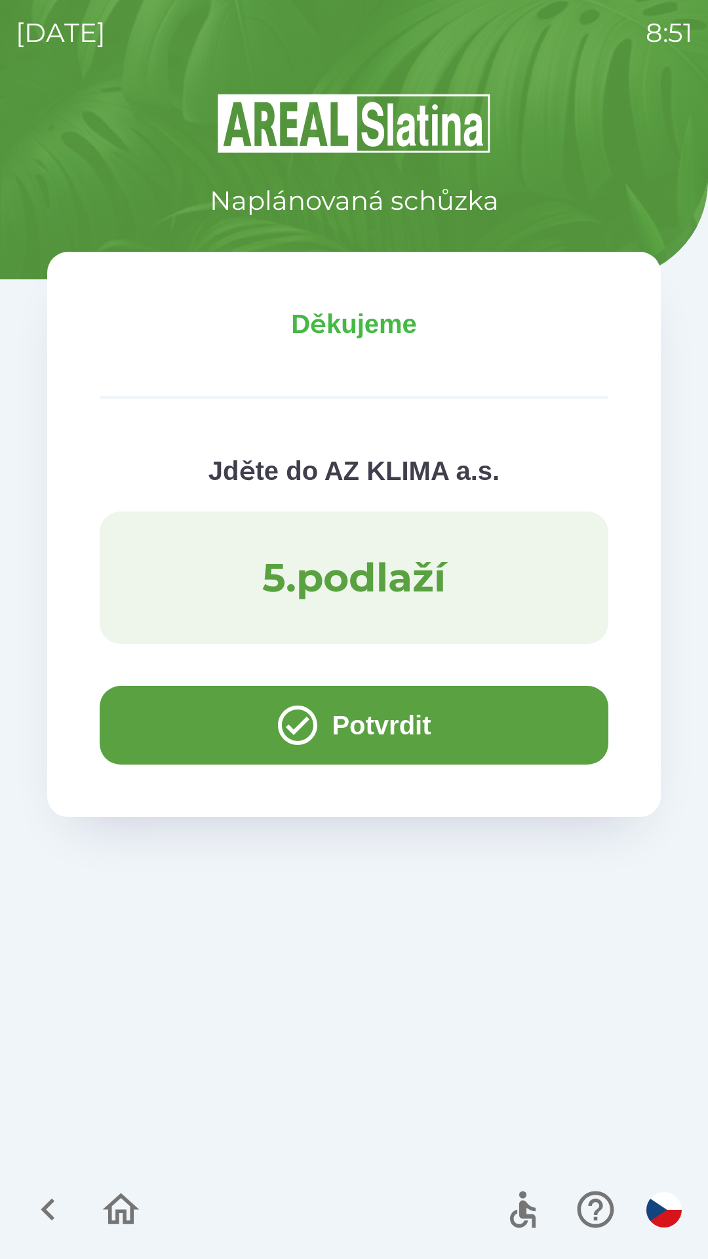
click at [178, 738] on button "Potvrdit" at bounding box center [354, 725] width 509 height 79
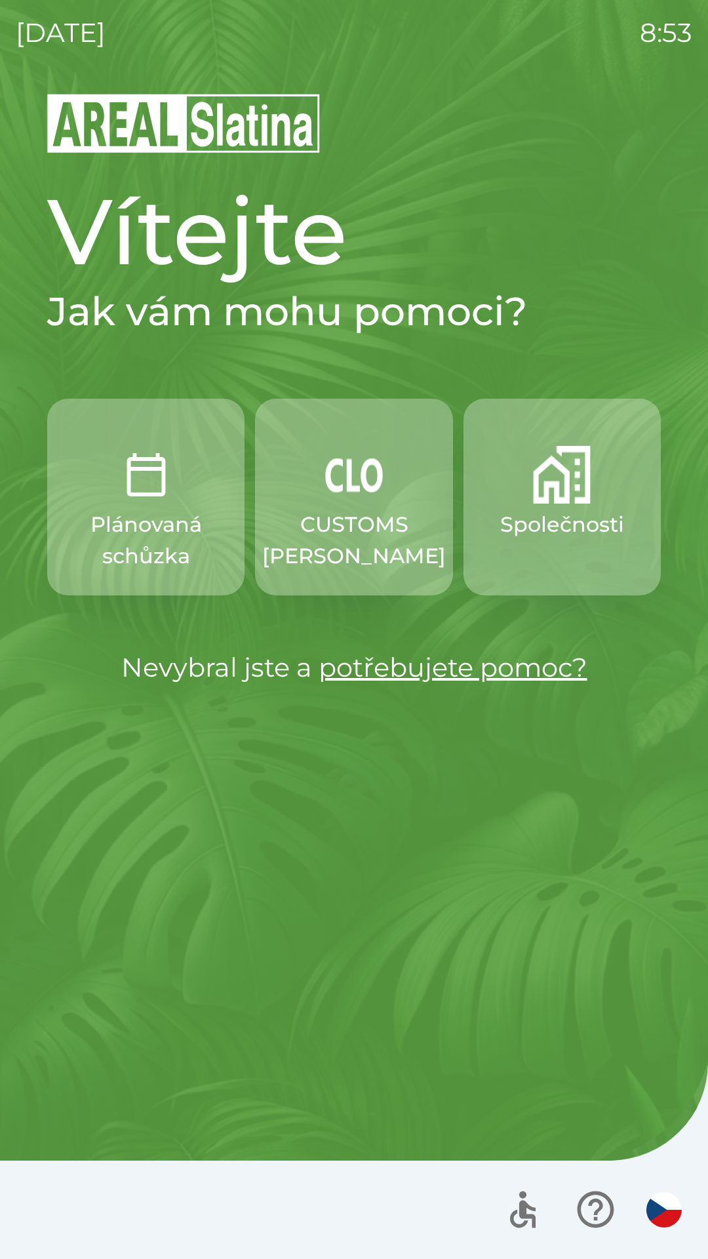
click at [348, 538] on p "CUSTOMS [PERSON_NAME]" at bounding box center [354, 540] width 184 height 63
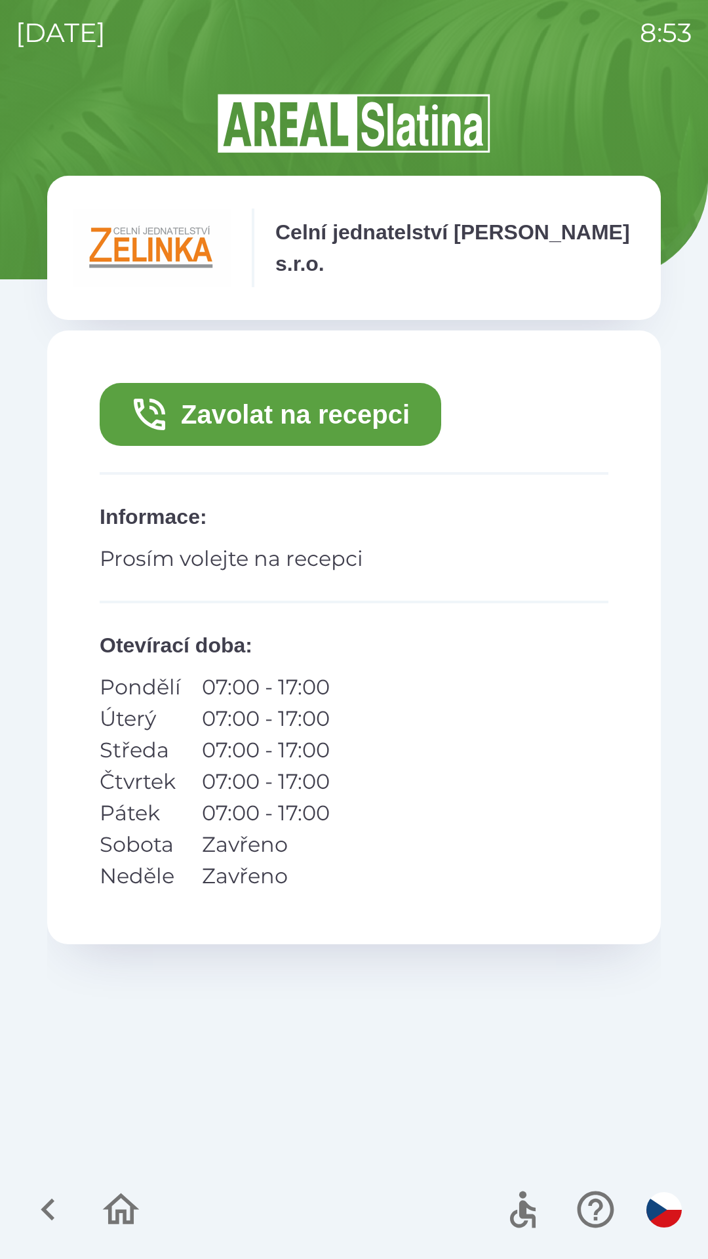
click at [281, 413] on button "Zavolat na recepci" at bounding box center [271, 414] width 342 height 63
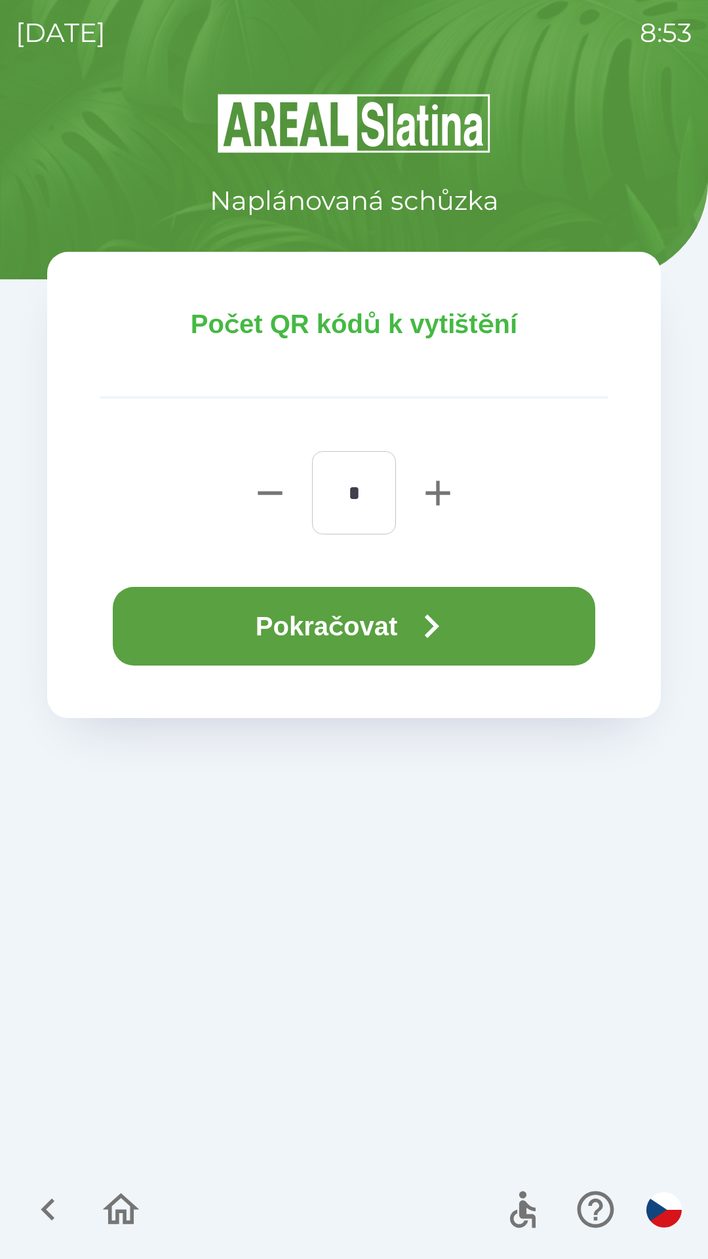
click at [355, 604] on button "Pokračovat" at bounding box center [354, 626] width 483 height 79
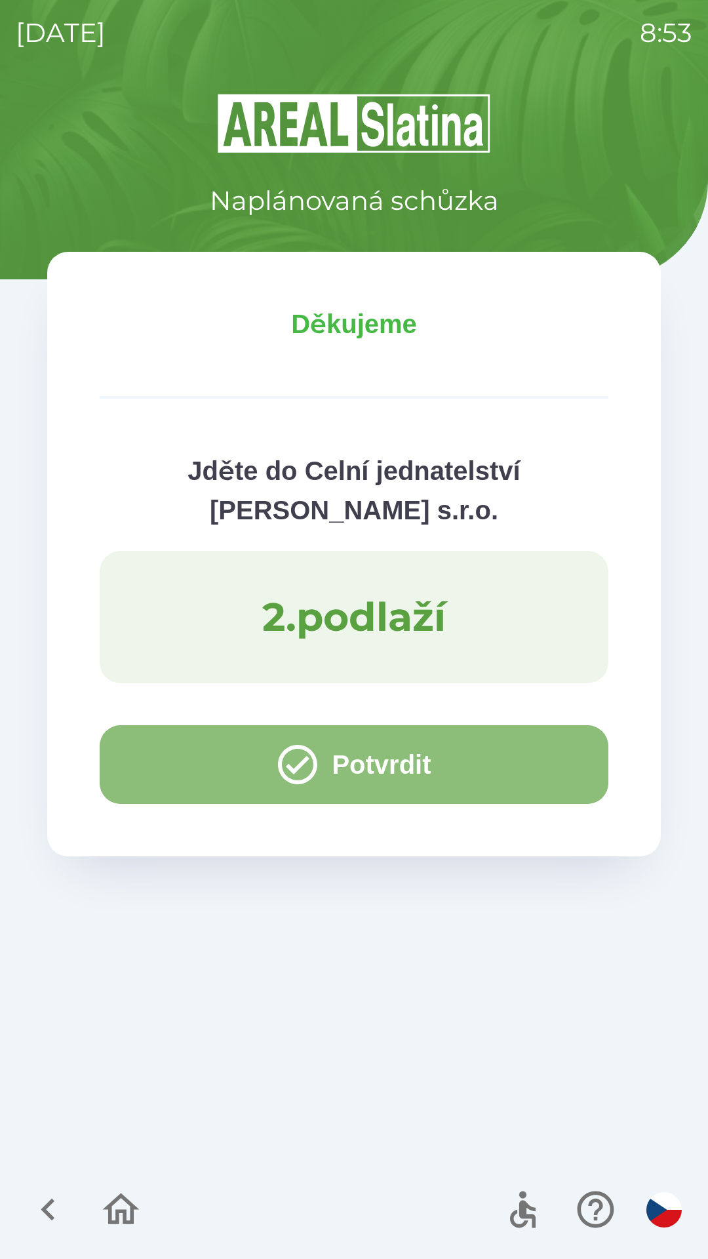
click at [184, 762] on button "Potvrdit" at bounding box center [354, 764] width 509 height 79
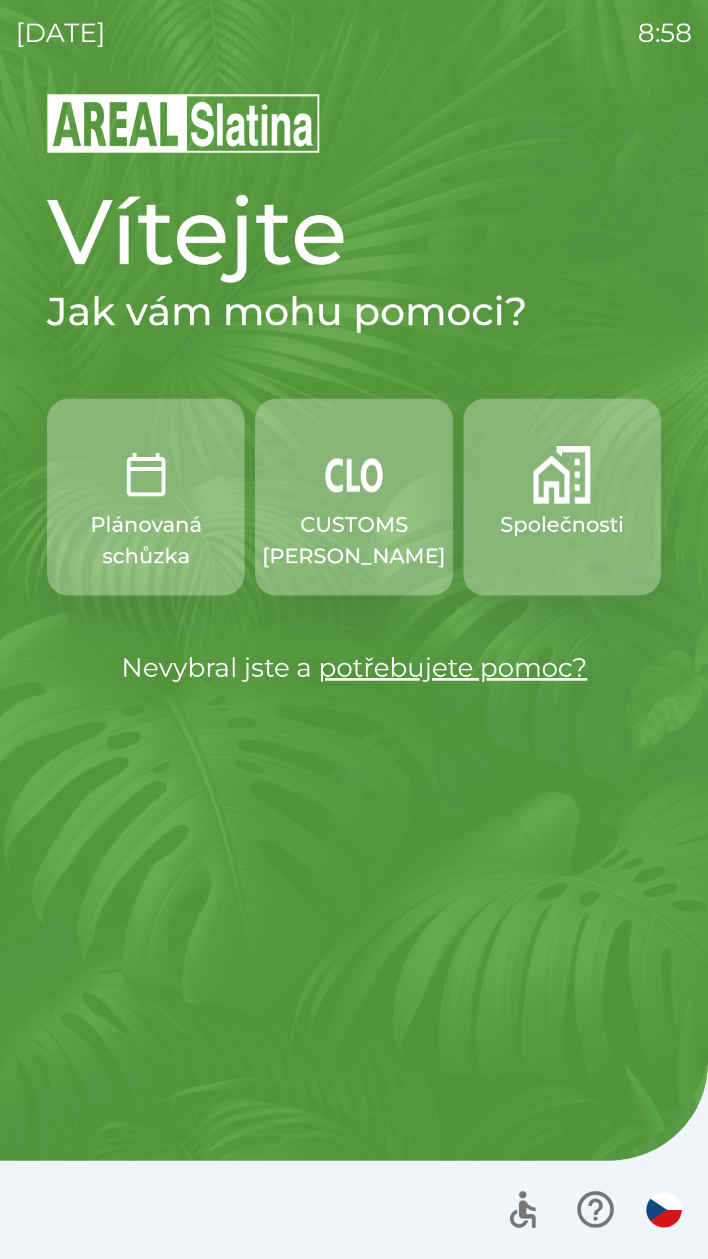
click at [548, 523] on p "Společnosti" at bounding box center [562, 524] width 124 height 31
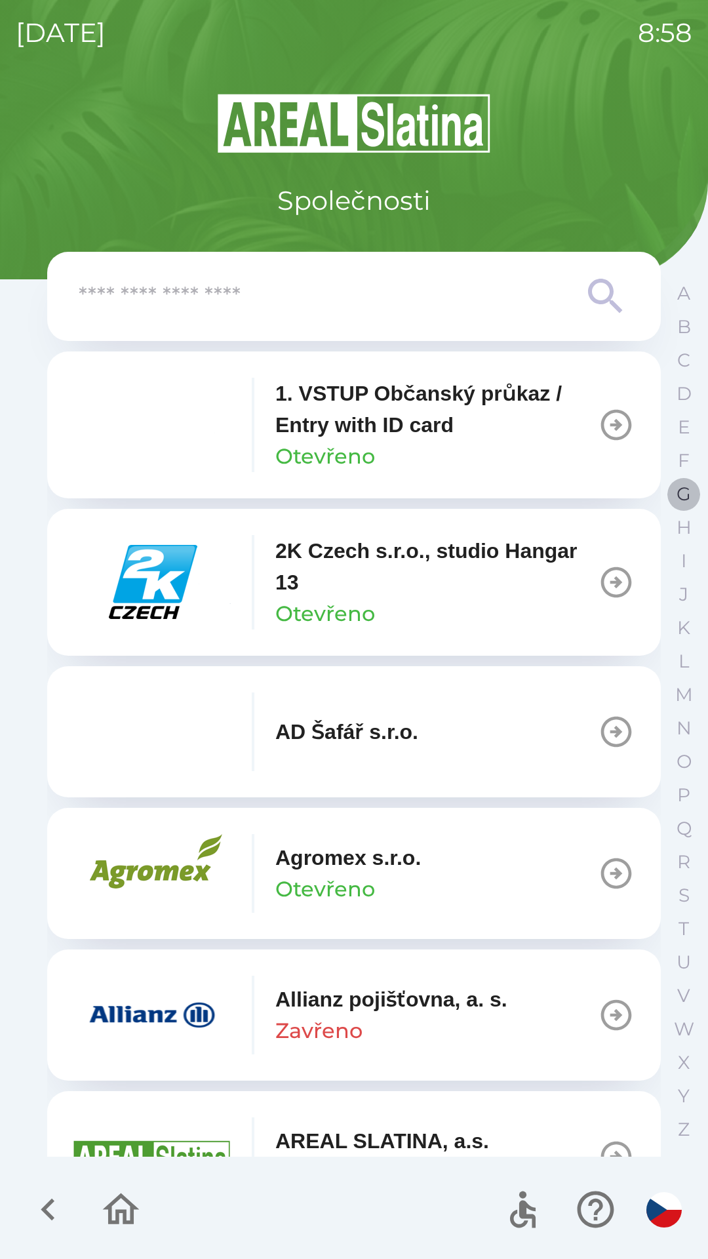
click at [679, 500] on p "G" at bounding box center [684, 494] width 14 height 23
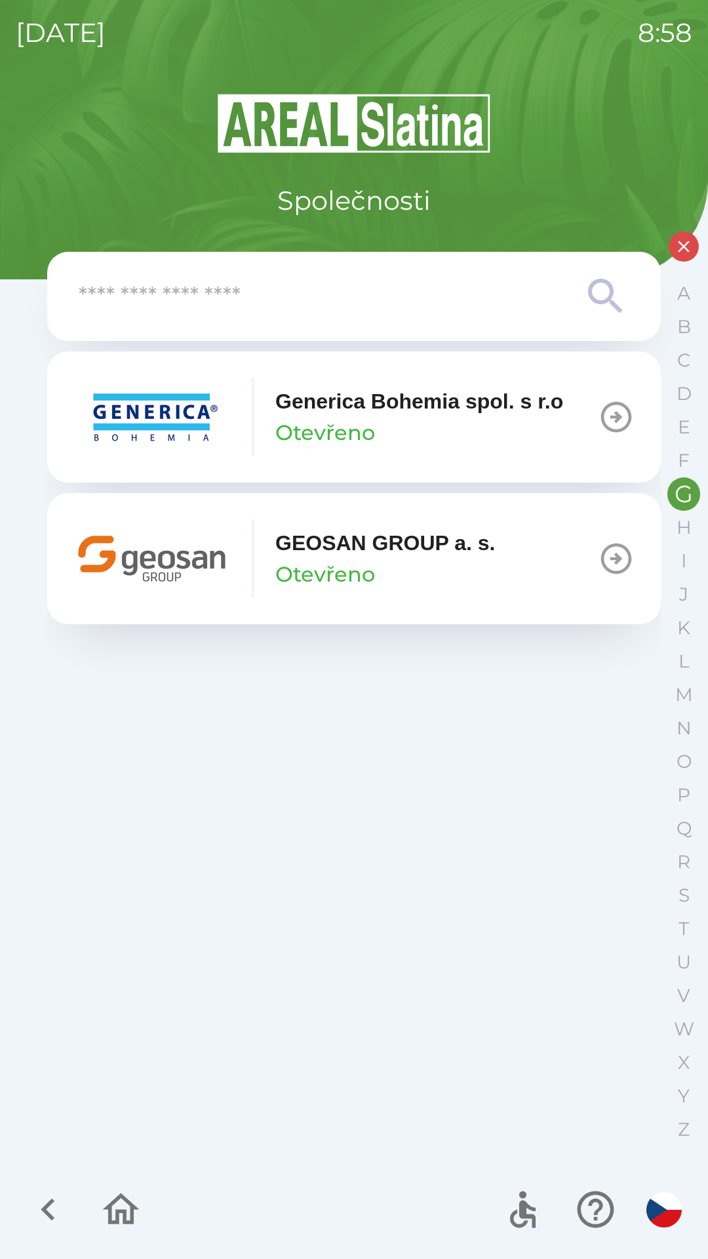
click at [388, 579] on div "GEOSAN GROUP a. s. Otevřeno" at bounding box center [385, 558] width 220 height 63
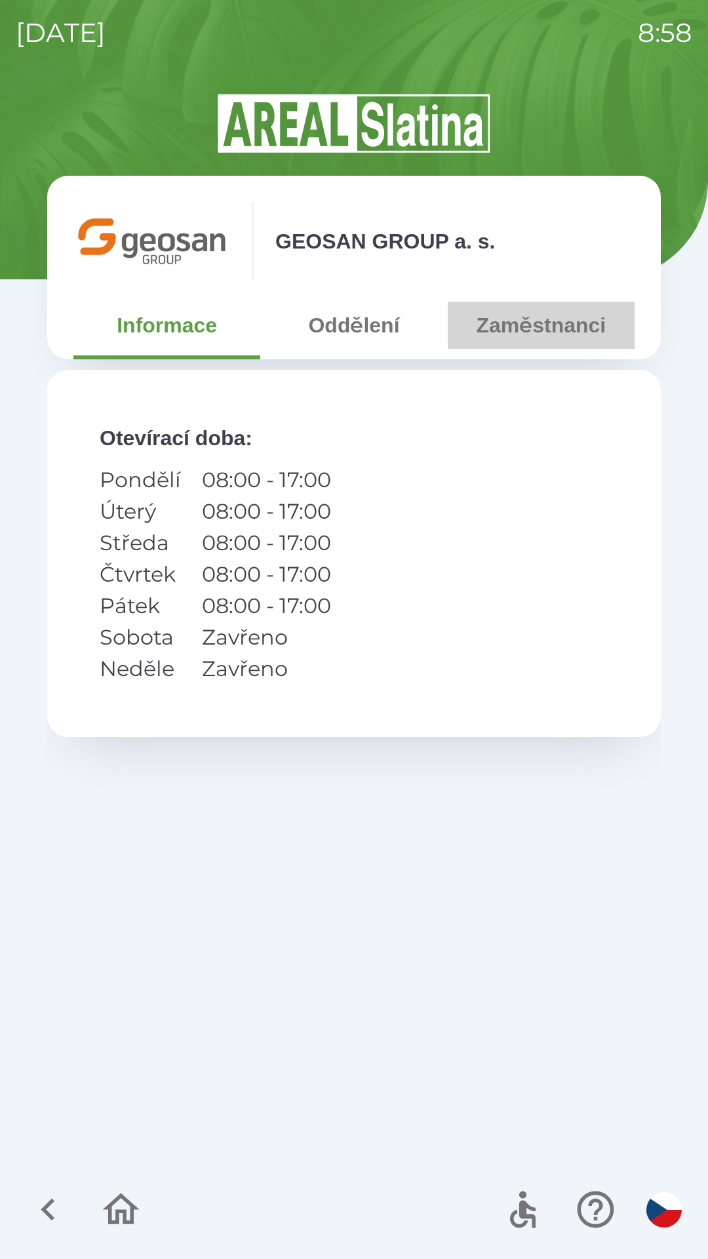
click at [550, 330] on button "Zaměstnanci" at bounding box center [541, 325] width 187 height 47
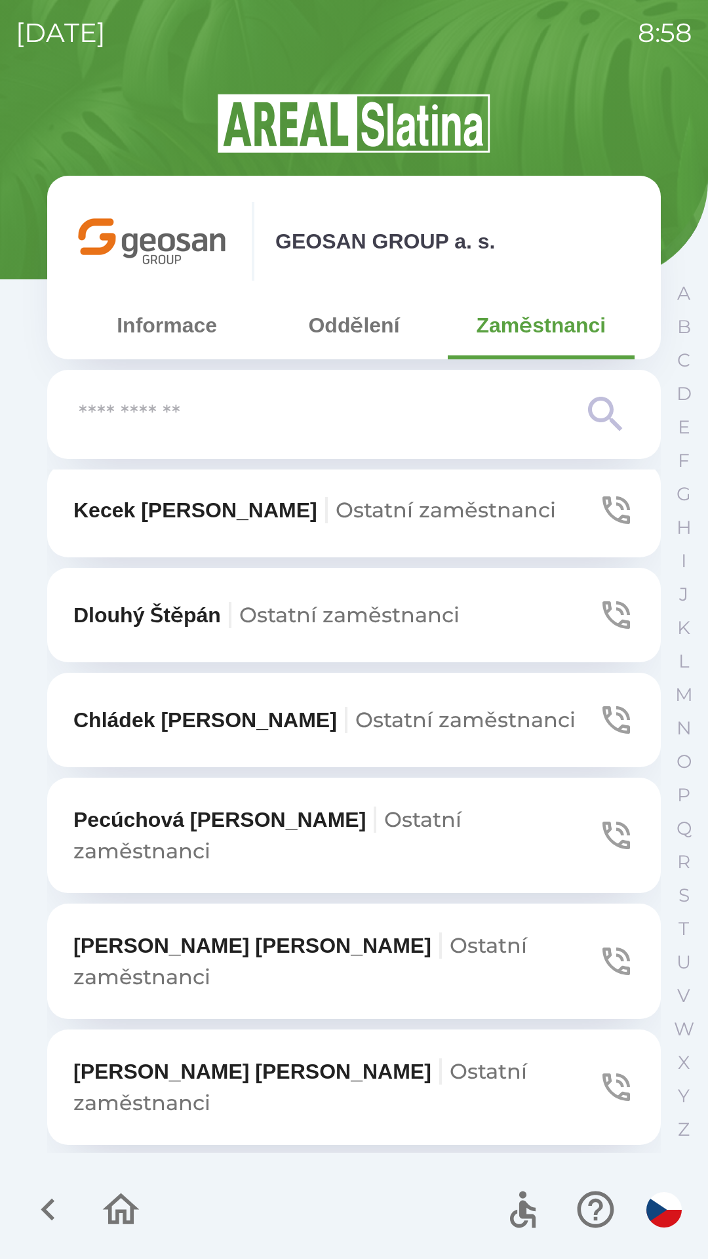
scroll to position [932, 0]
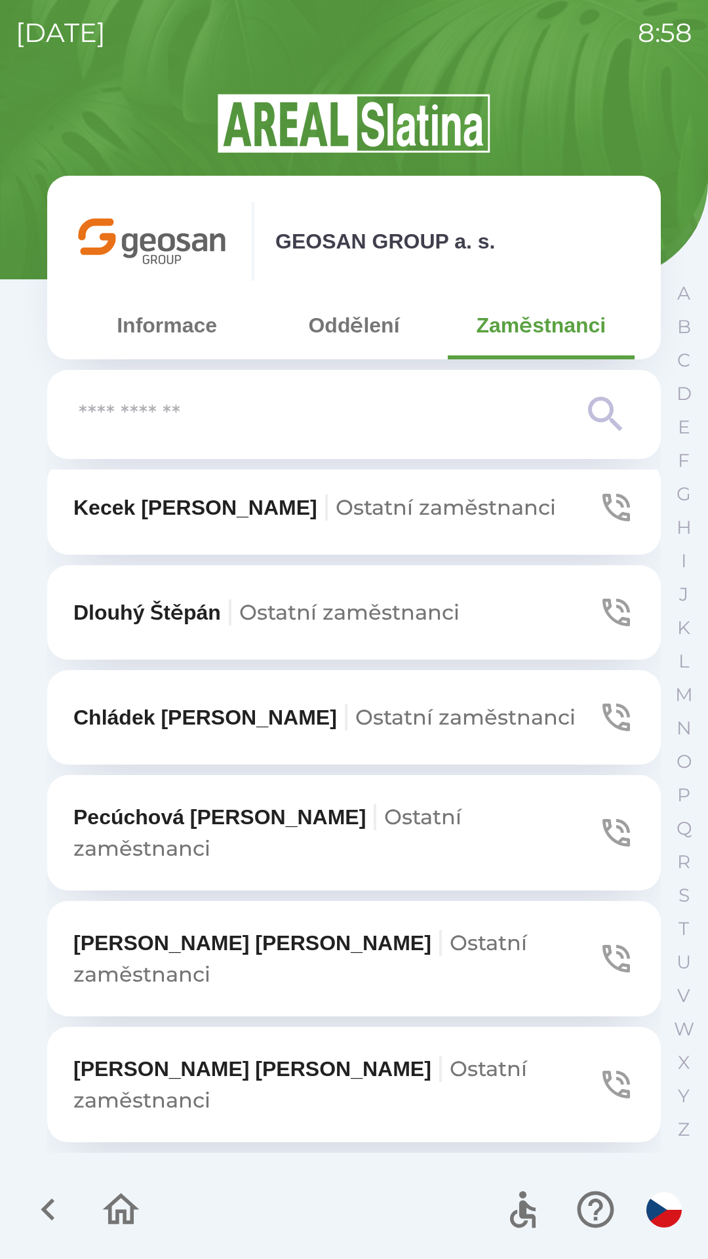
click at [346, 1056] on span "Ostatní zaměstnanci" at bounding box center [300, 1084] width 454 height 57
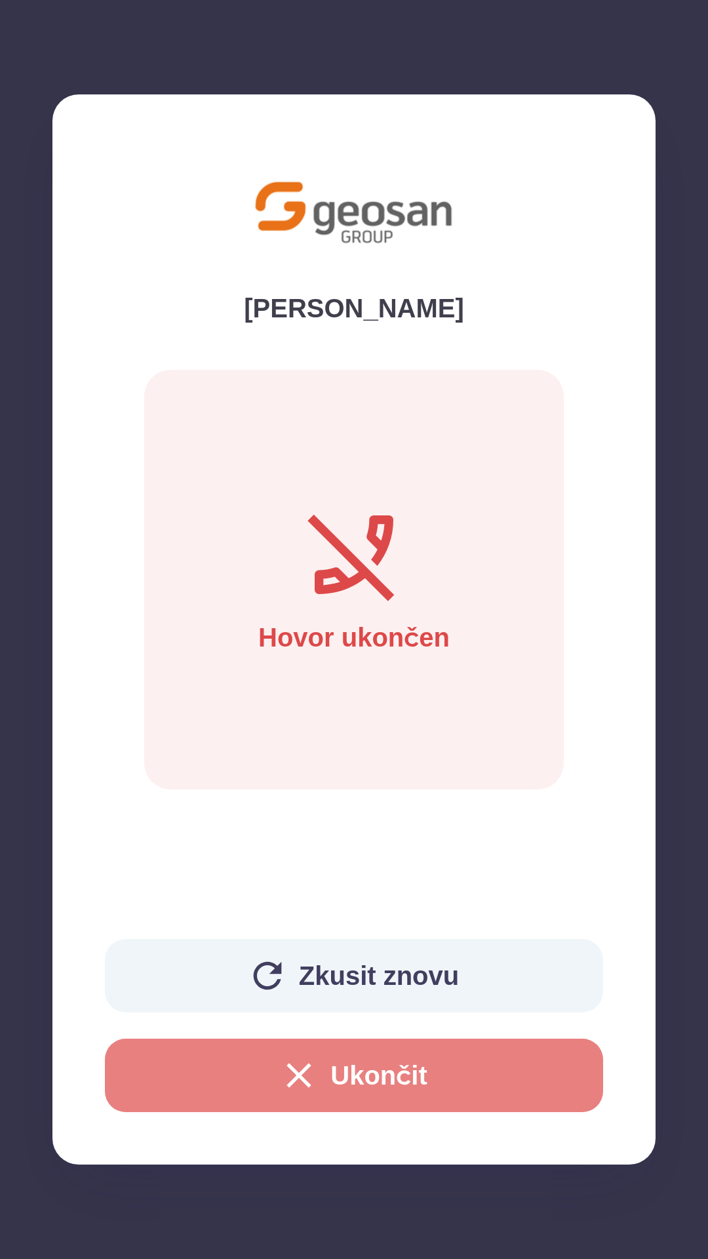
click at [361, 1071] on button "Ukončit" at bounding box center [354, 1075] width 498 height 73
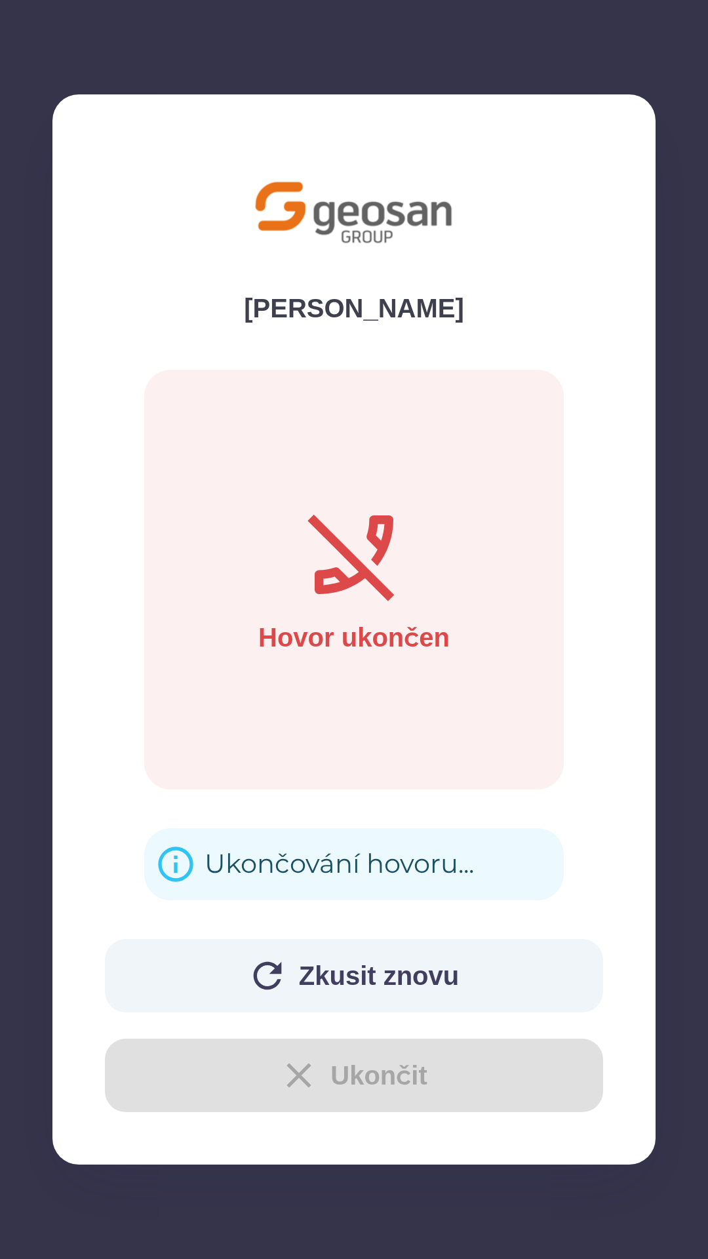
click at [280, 869] on div "Ukončování hovoru..." at bounding box center [340, 864] width 270 height 51
click at [275, 878] on div "Ukončování hovoru..." at bounding box center [340, 864] width 270 height 51
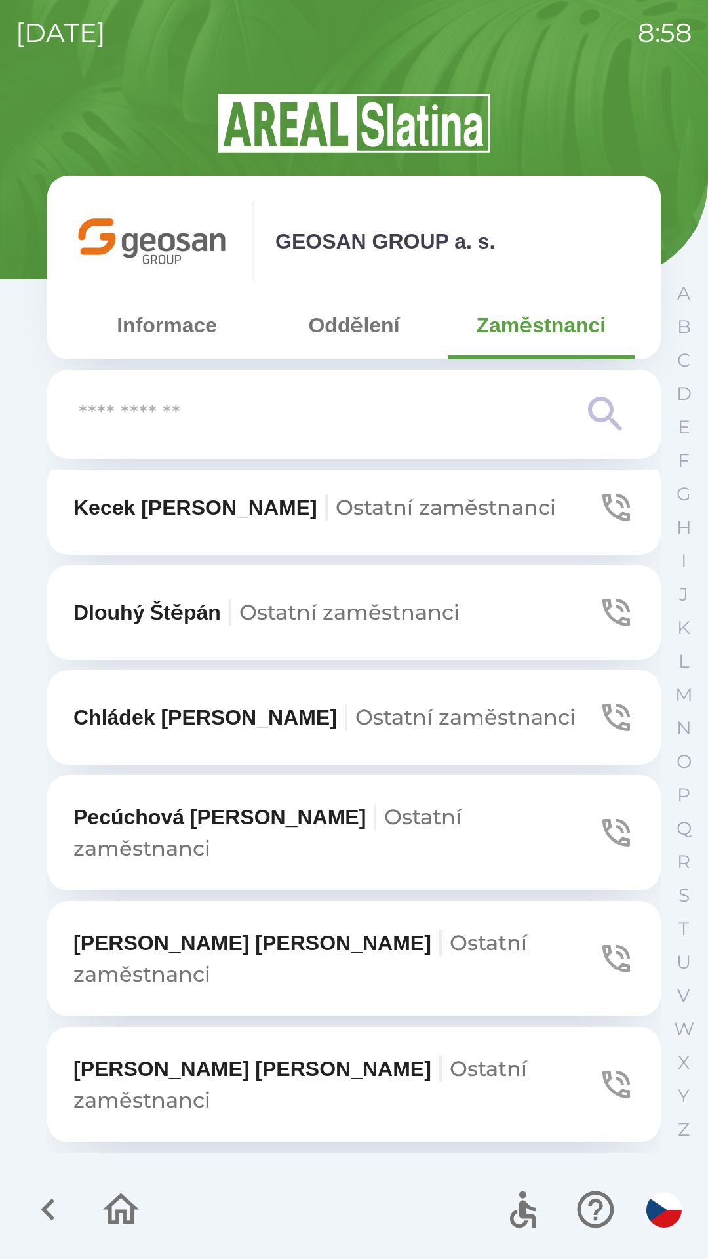
click at [40, 1200] on icon "button" at bounding box center [48, 1210] width 44 height 44
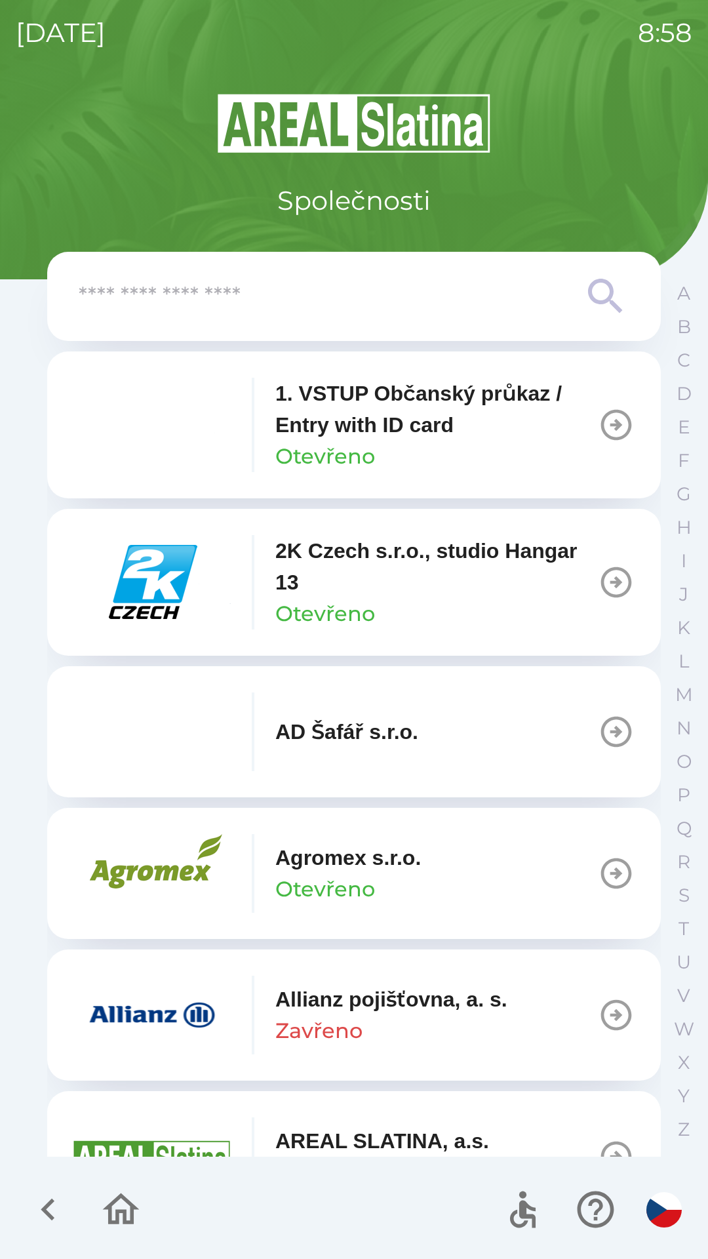
click at [37, 1213] on icon "button" at bounding box center [48, 1210] width 44 height 44
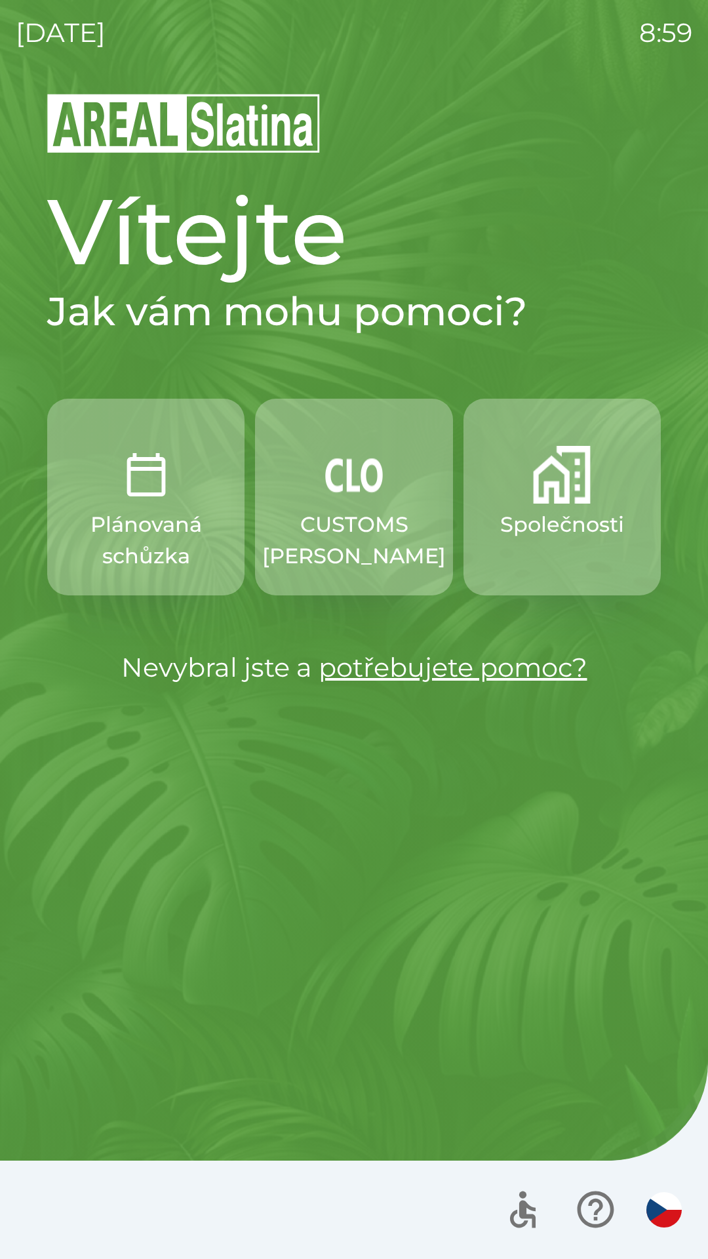
click at [559, 483] on img "button" at bounding box center [562, 475] width 58 height 58
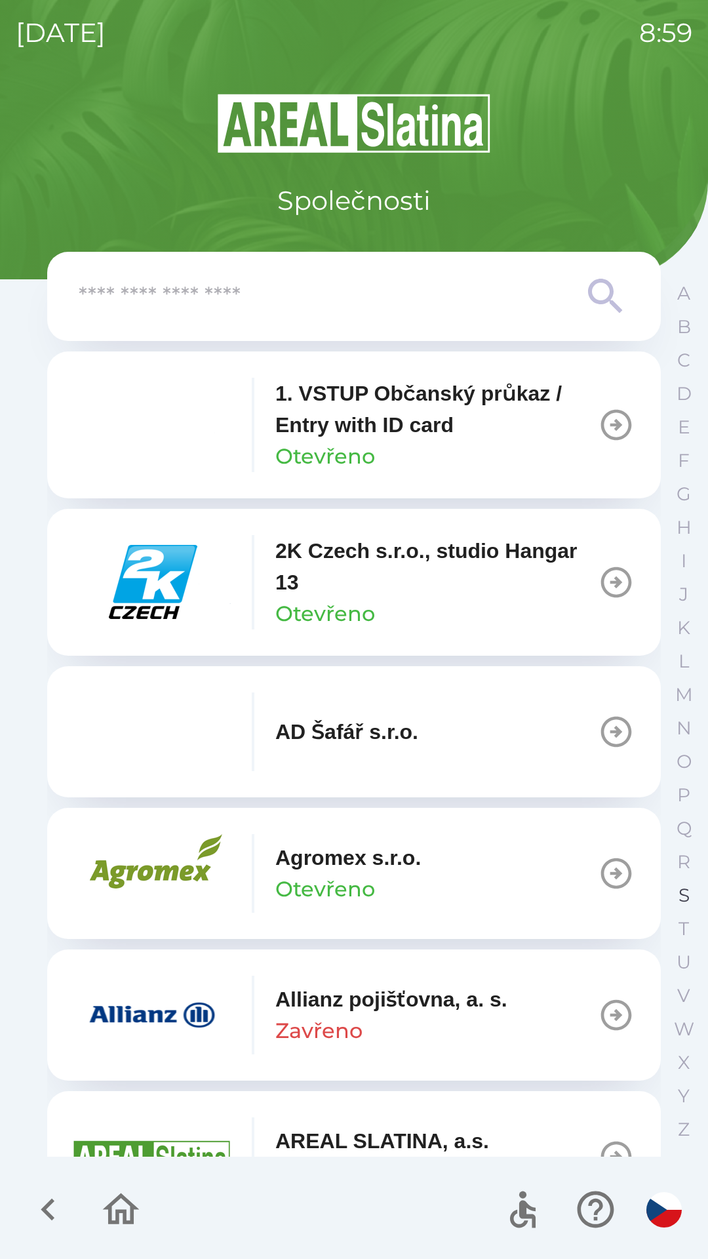
click at [679, 891] on p "S" at bounding box center [684, 895] width 11 height 23
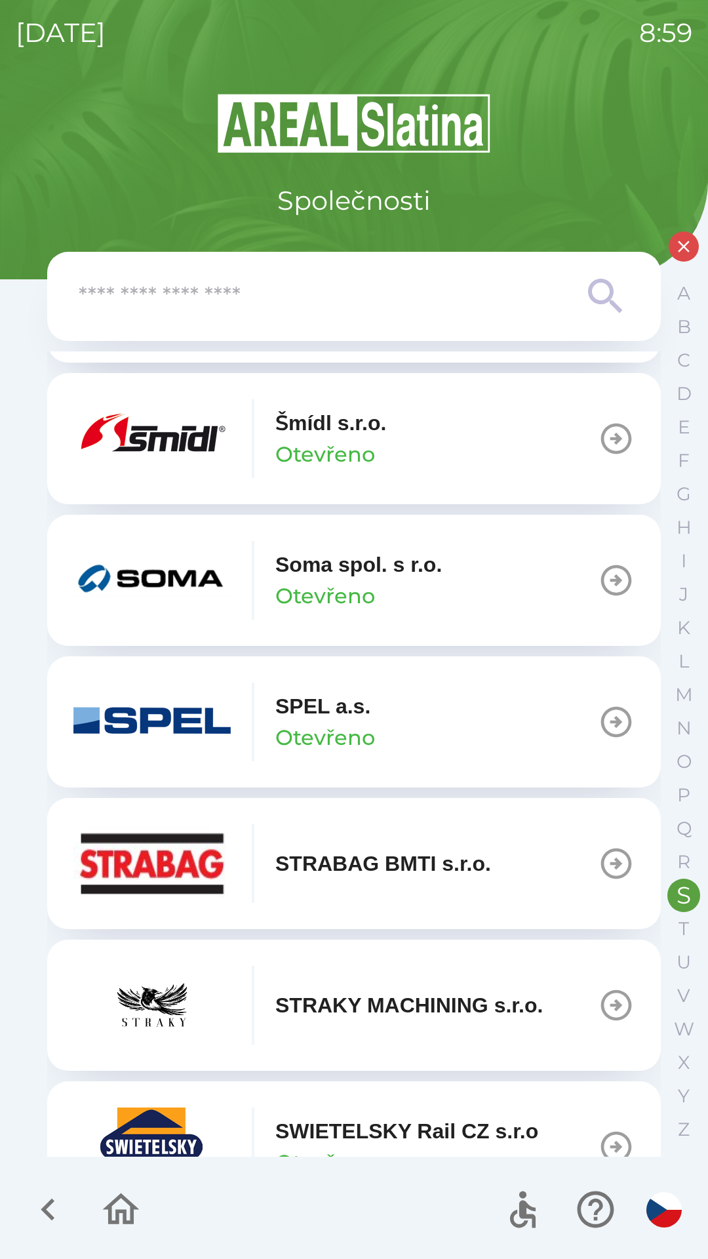
scroll to position [317, 0]
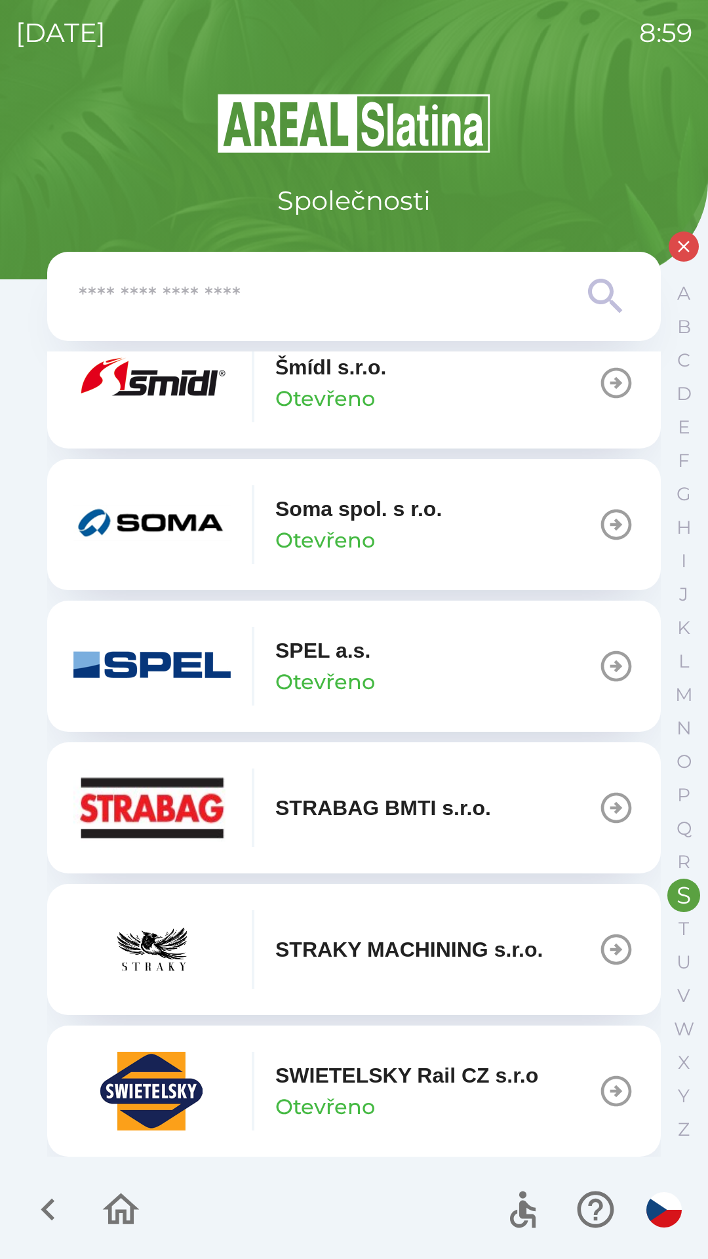
click at [381, 1072] on p "SWIETELSKY Rail CZ s.r.o" at bounding box center [406, 1075] width 263 height 31
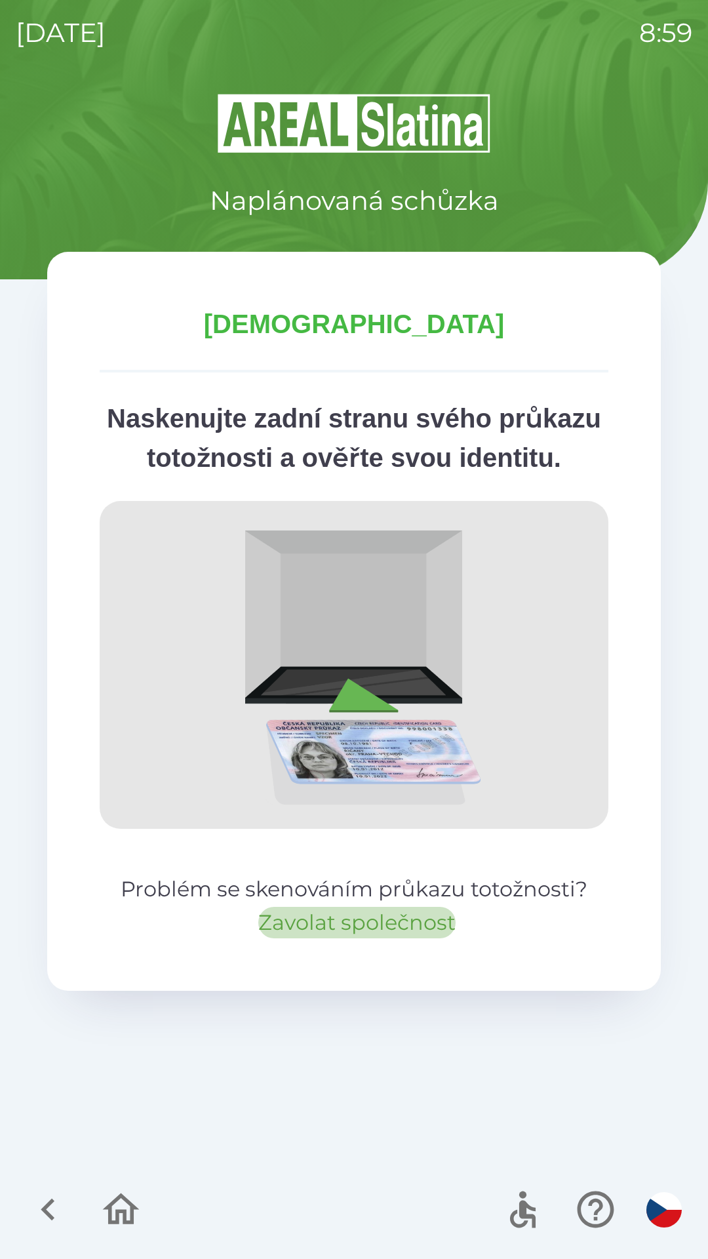
click at [317, 938] on button "Zavolat společnost" at bounding box center [356, 922] width 197 height 31
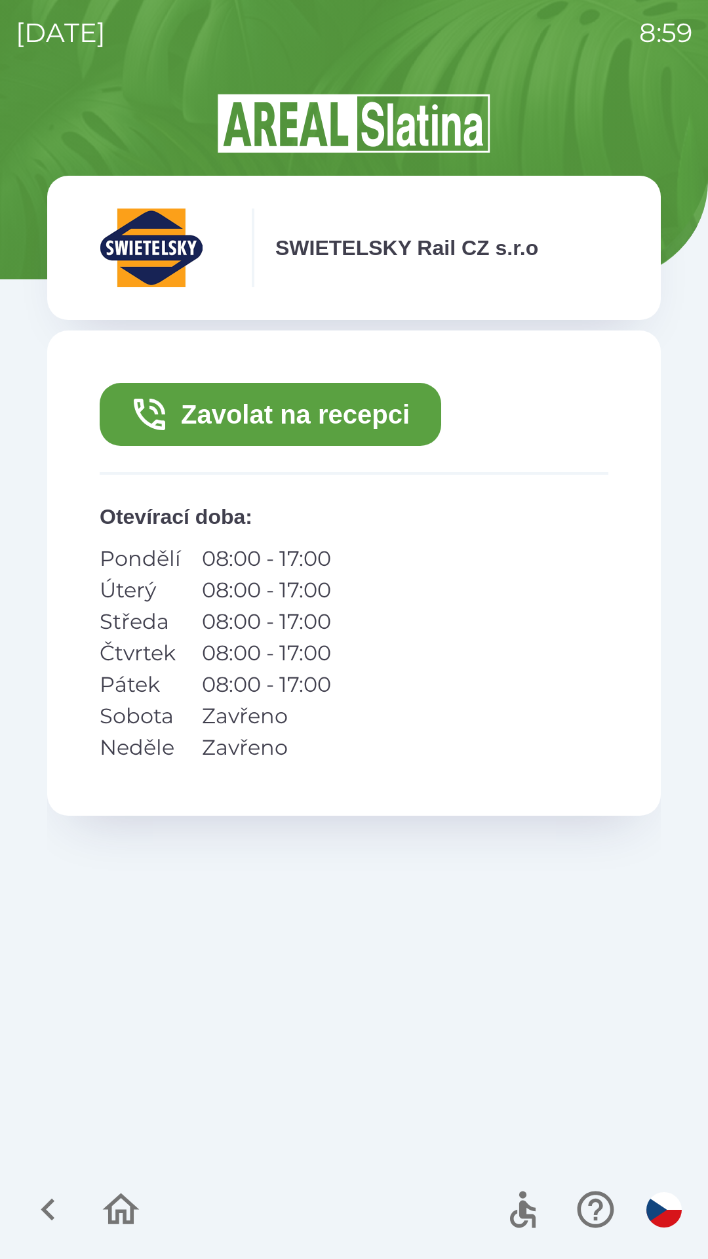
click at [278, 409] on button "Zavolat na recepci" at bounding box center [271, 414] width 342 height 63
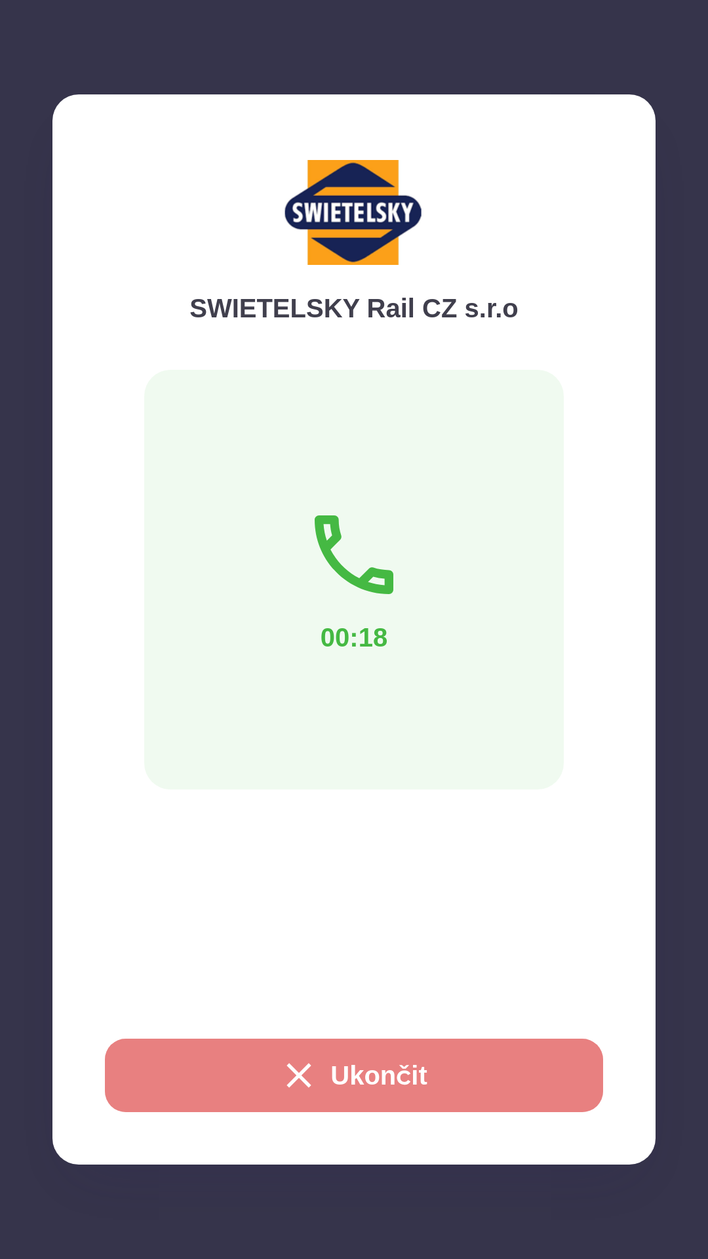
click at [353, 1069] on button "Ukončit" at bounding box center [354, 1075] width 498 height 73
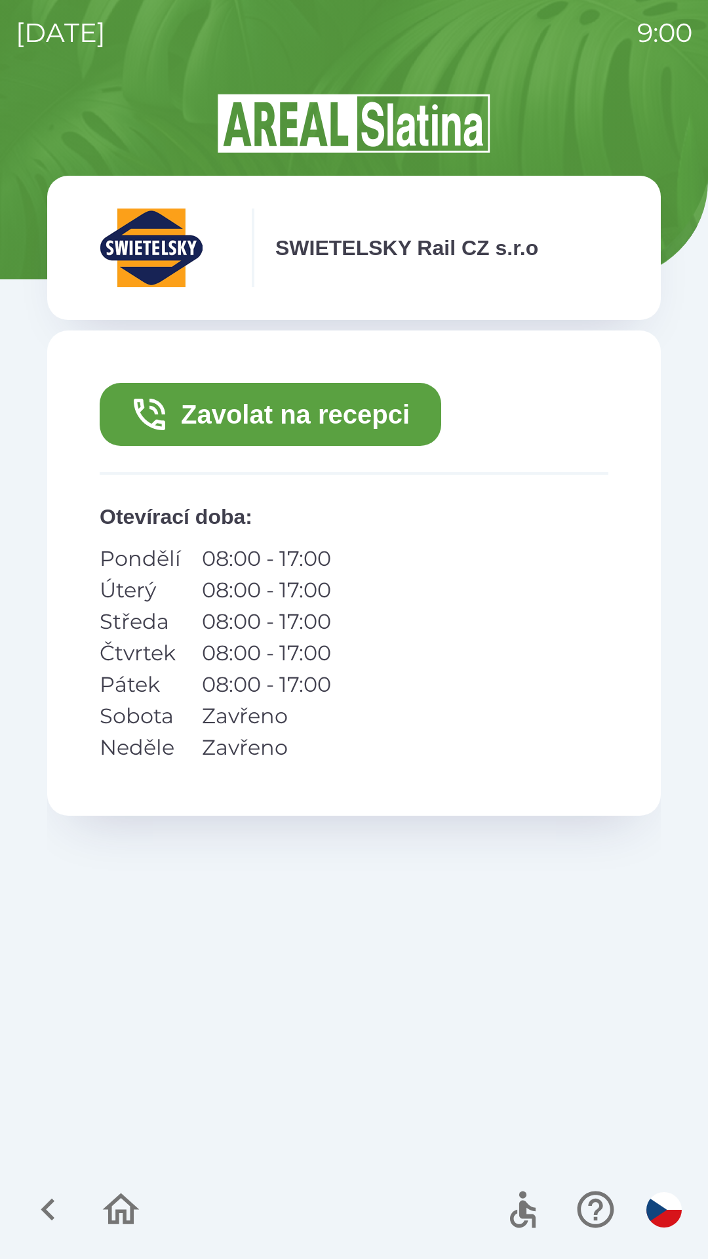
click at [254, 410] on button "Zavolat na recepci" at bounding box center [271, 414] width 342 height 63
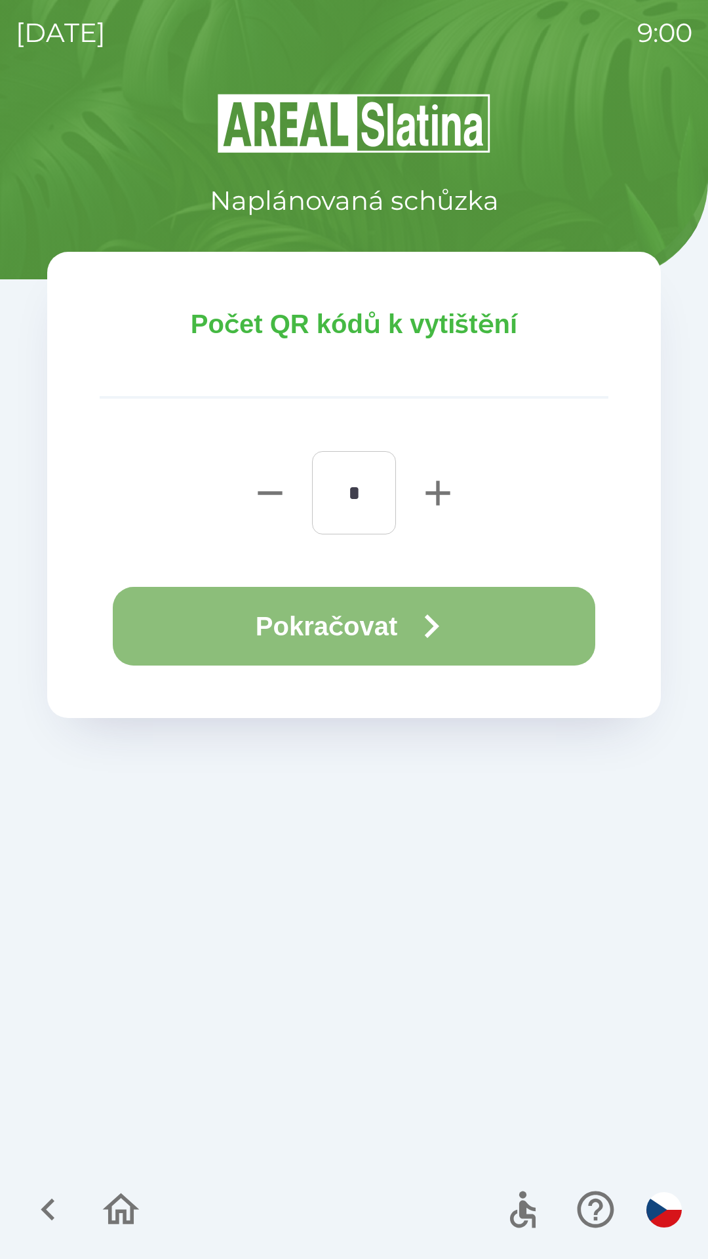
click at [281, 618] on button "Pokračovat" at bounding box center [354, 626] width 483 height 79
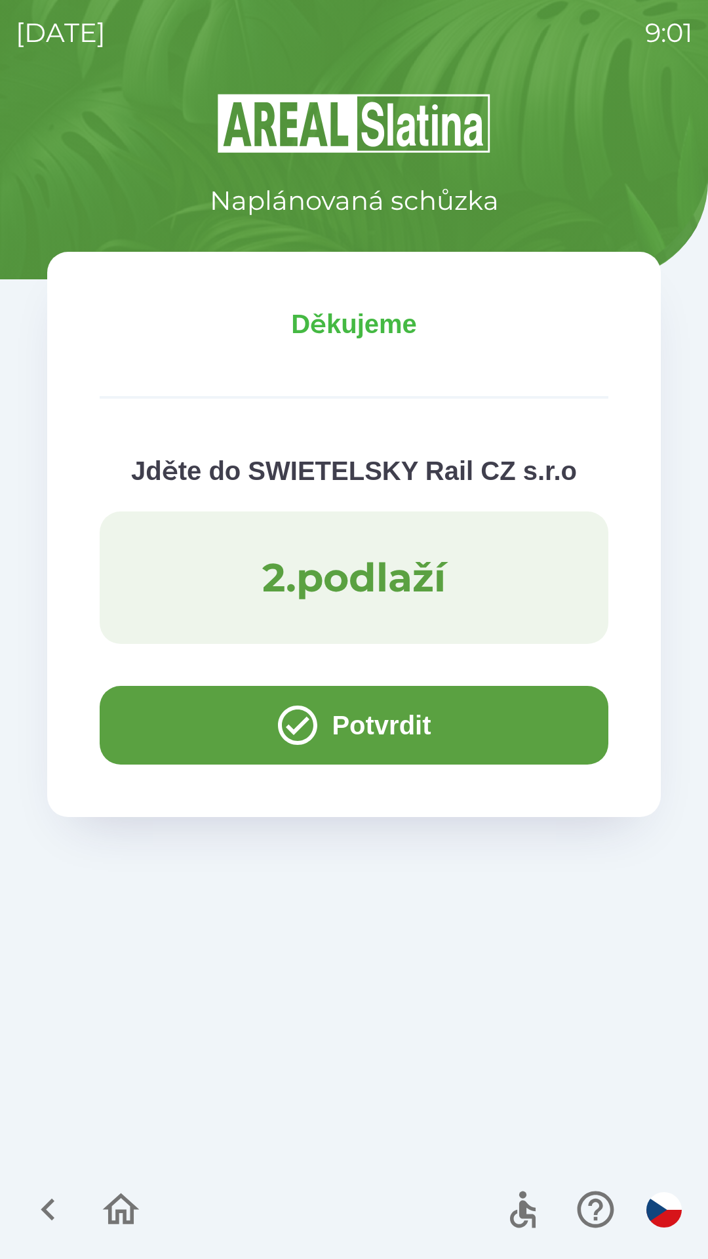
click at [167, 717] on button "Potvrdit" at bounding box center [354, 725] width 509 height 79
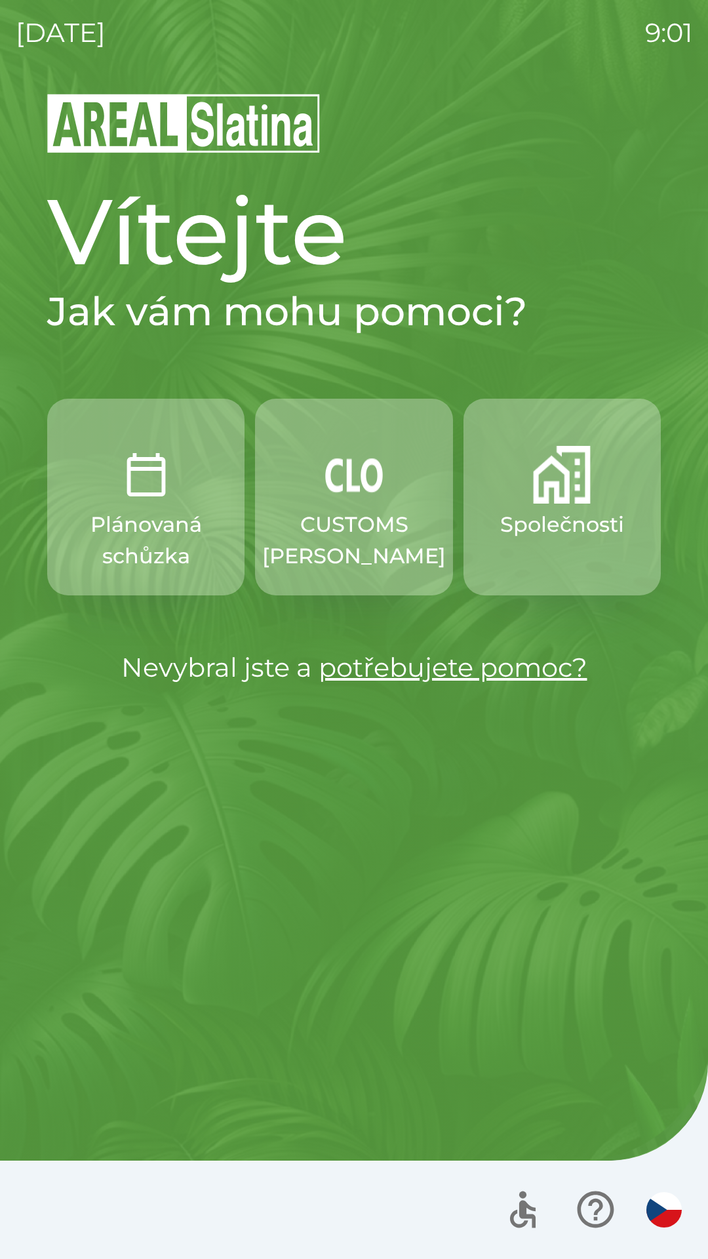
click at [593, 494] on button "Společnosti" at bounding box center [562, 497] width 197 height 197
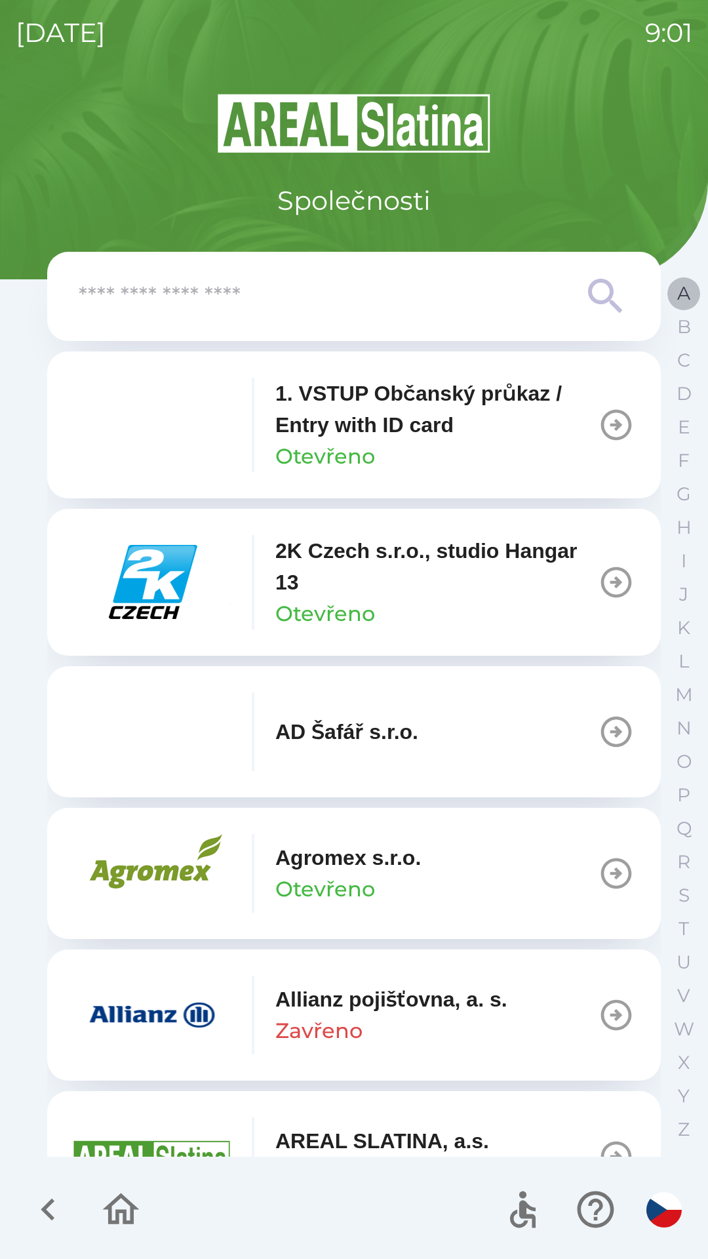
click at [672, 298] on button "A" at bounding box center [684, 293] width 33 height 33
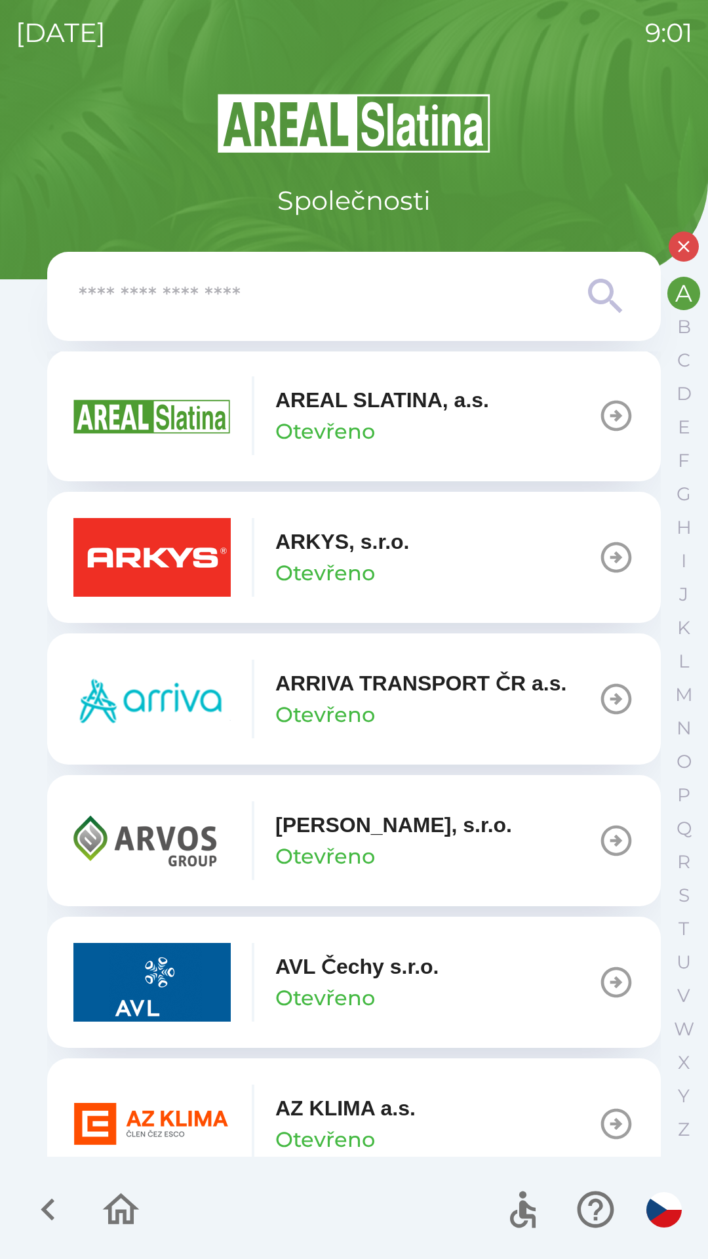
scroll to position [459, 0]
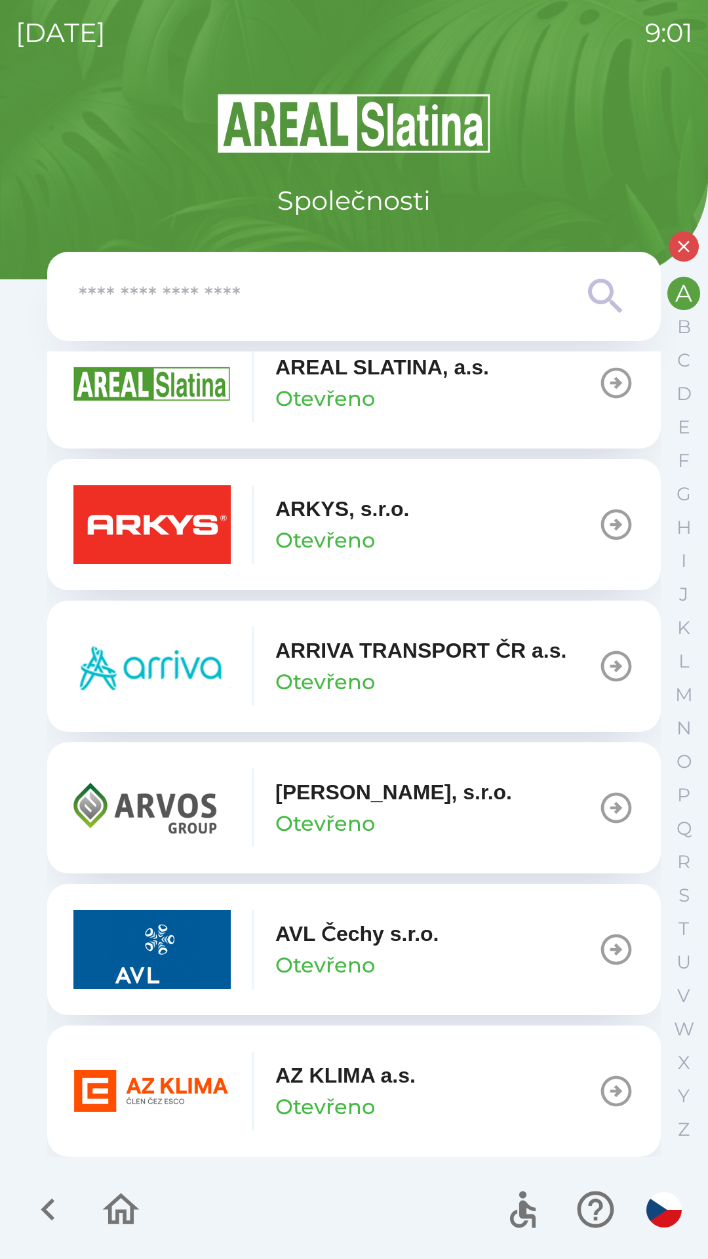
click at [305, 1080] on p "AZ KLIMA a.s." at bounding box center [345, 1075] width 140 height 31
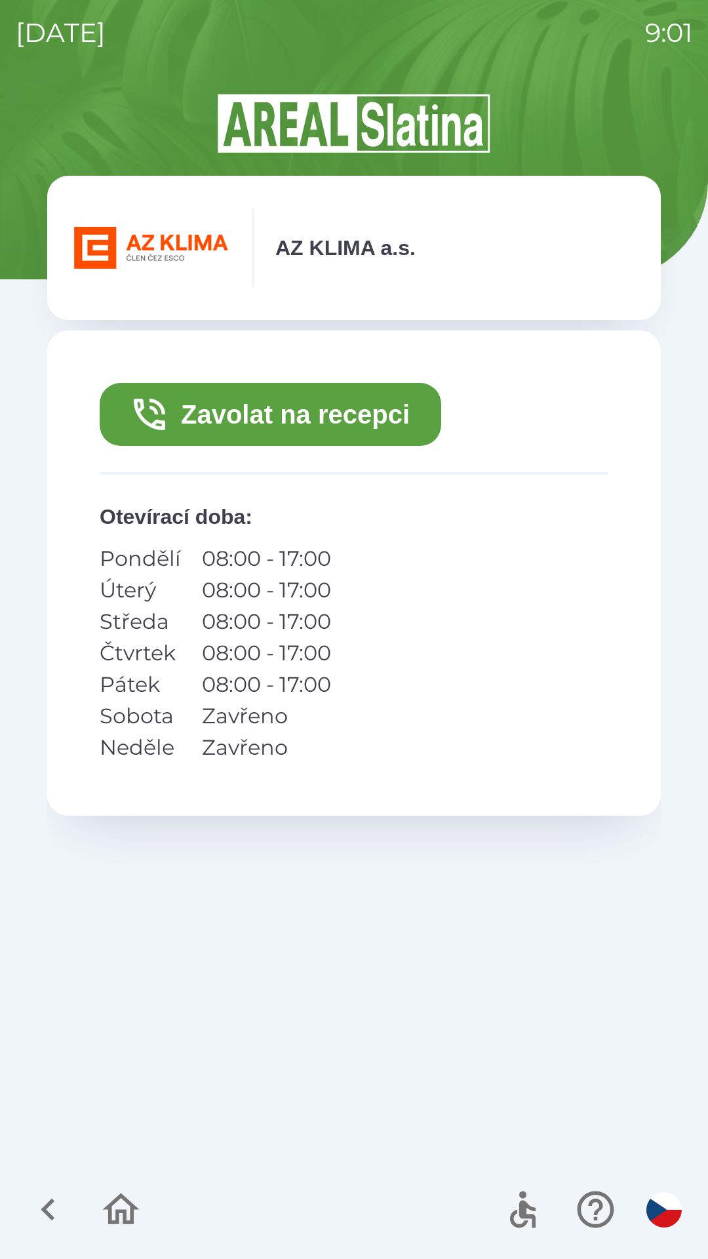
click at [247, 426] on button "Zavolat na recepci" at bounding box center [271, 414] width 342 height 63
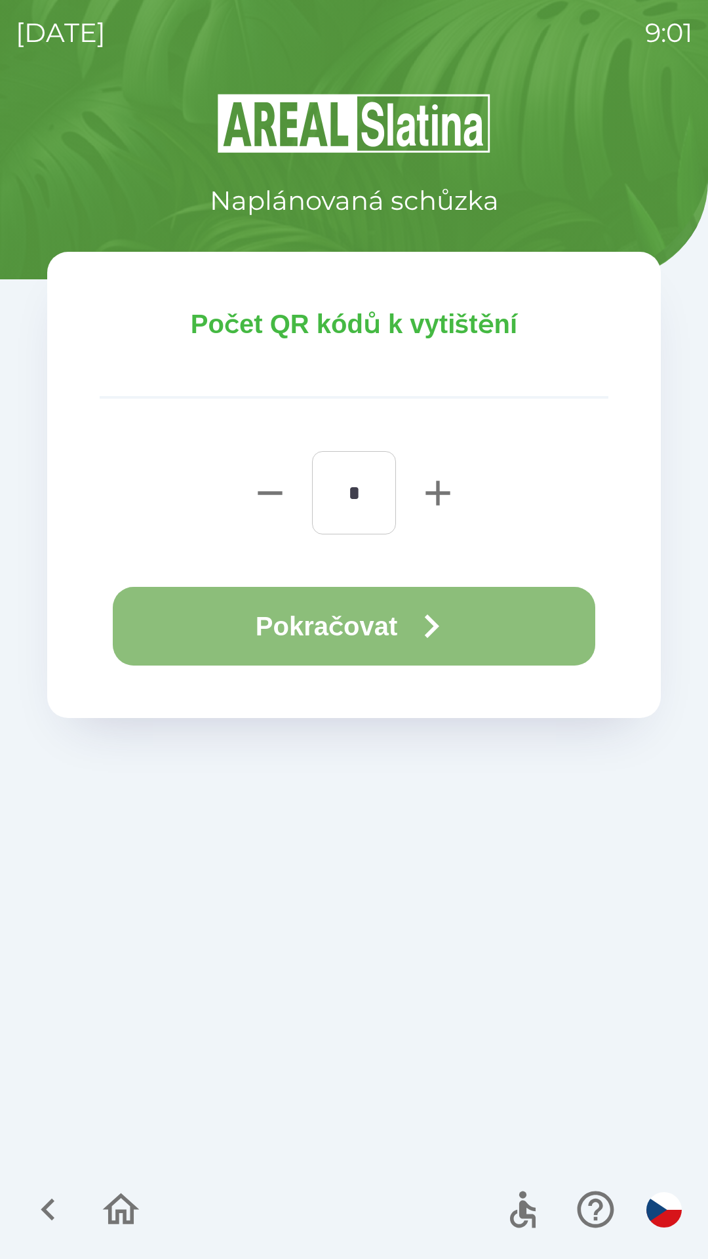
click at [302, 626] on button "Pokračovat" at bounding box center [354, 626] width 483 height 79
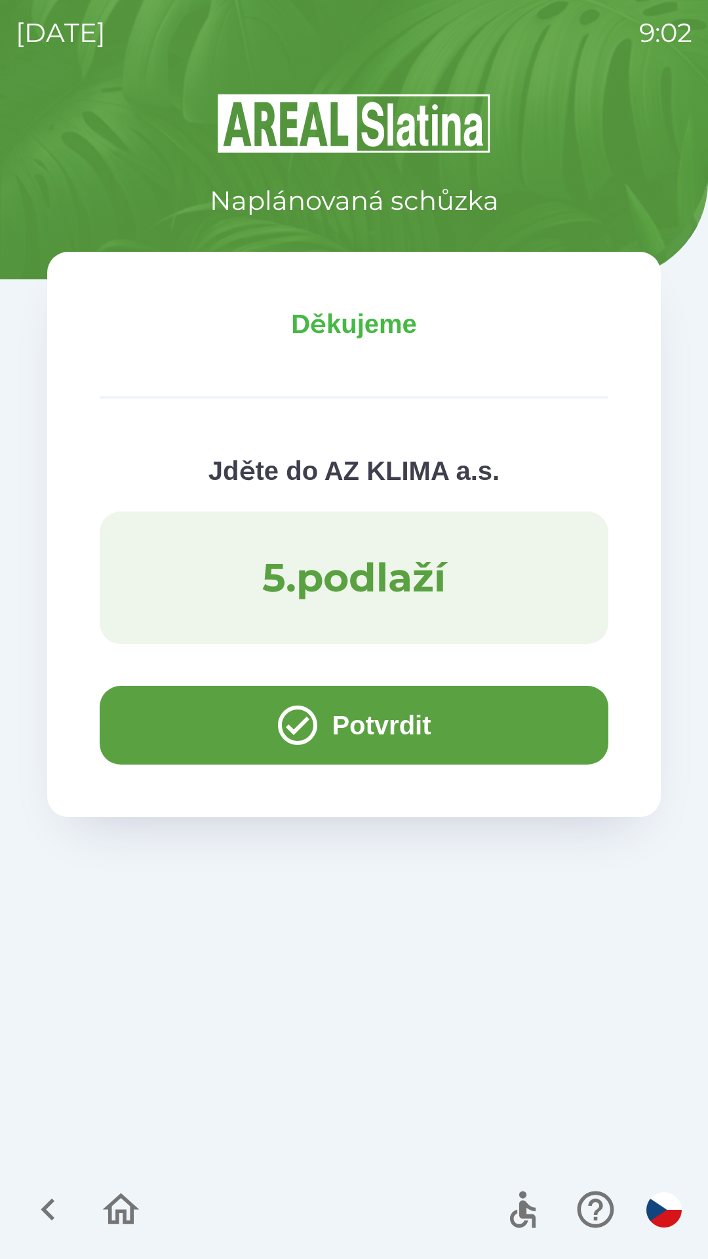
click at [161, 715] on button "Potvrdit" at bounding box center [354, 725] width 509 height 79
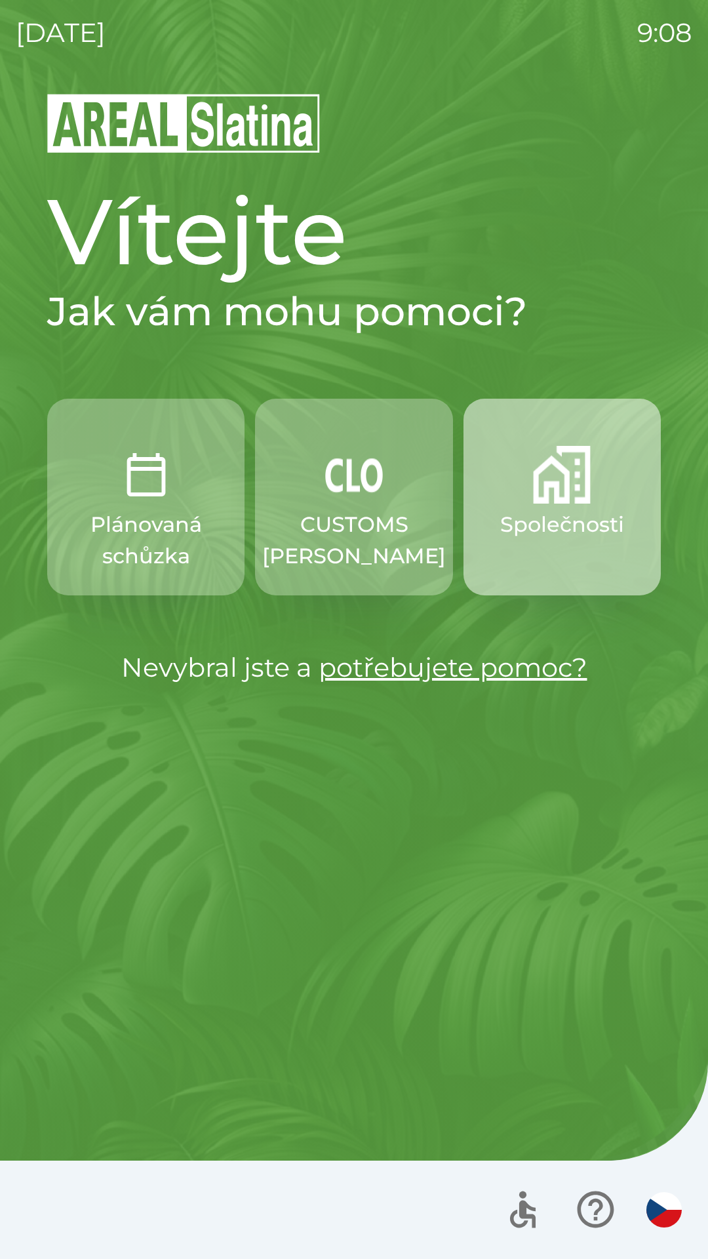
click at [576, 485] on img "button" at bounding box center [562, 475] width 58 height 58
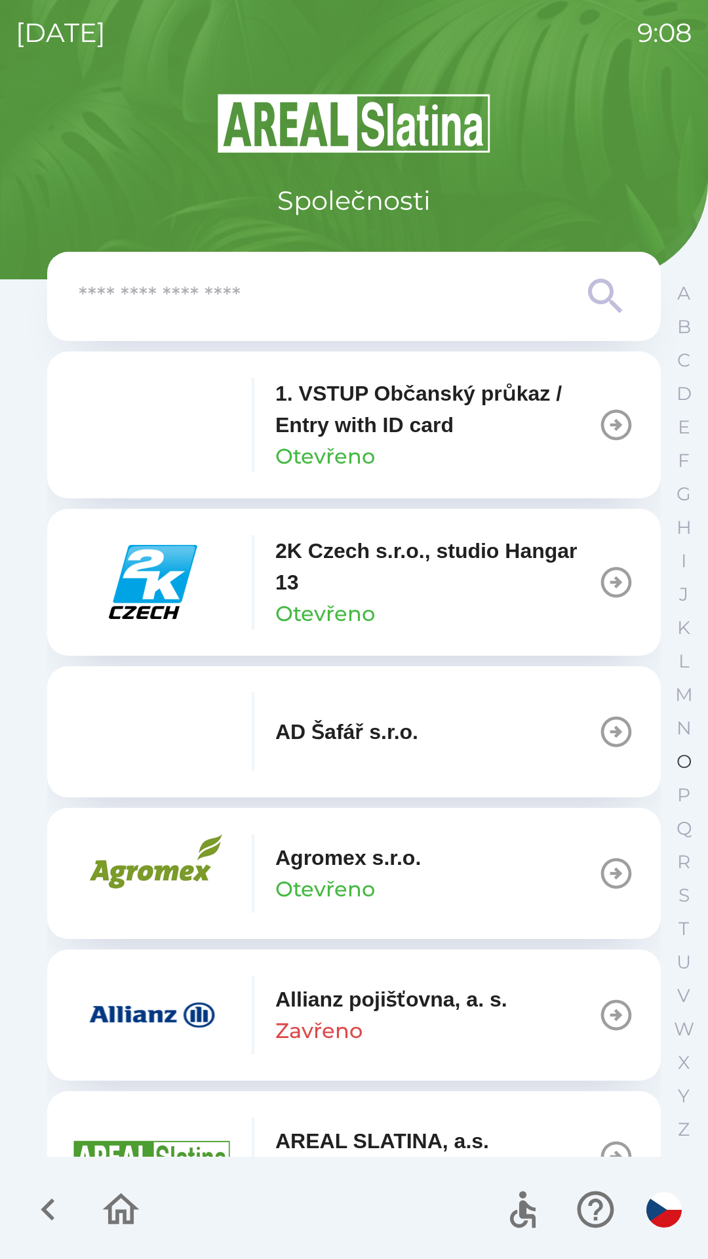
click at [689, 749] on button "O" at bounding box center [684, 761] width 33 height 33
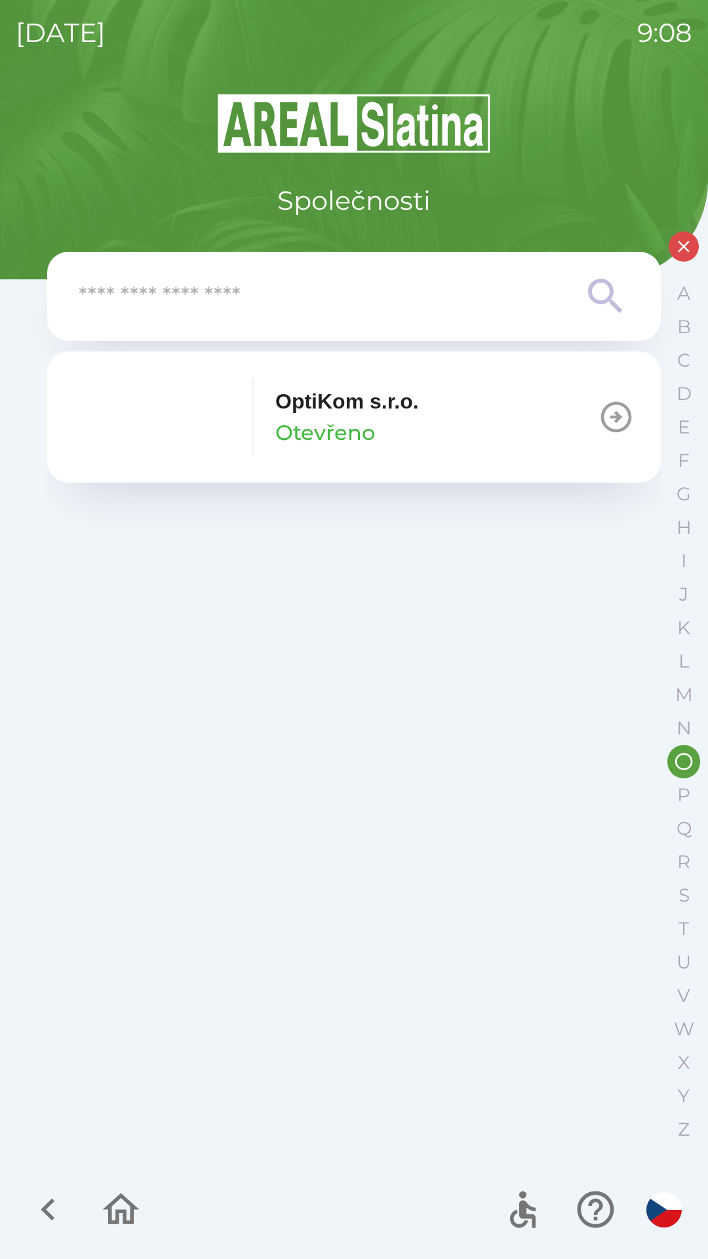
click at [427, 401] on button "OptiKom s.r.o. Otevřeno" at bounding box center [354, 416] width 614 height 131
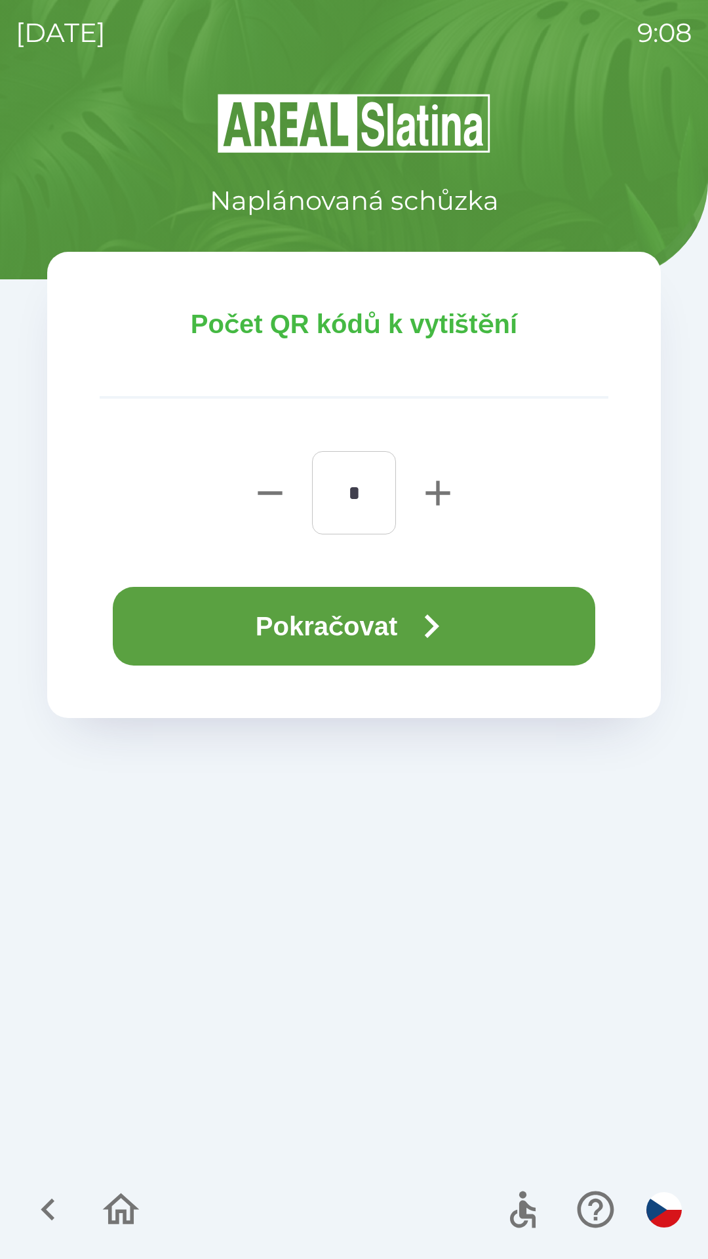
click at [395, 605] on button "Pokračovat" at bounding box center [354, 626] width 483 height 79
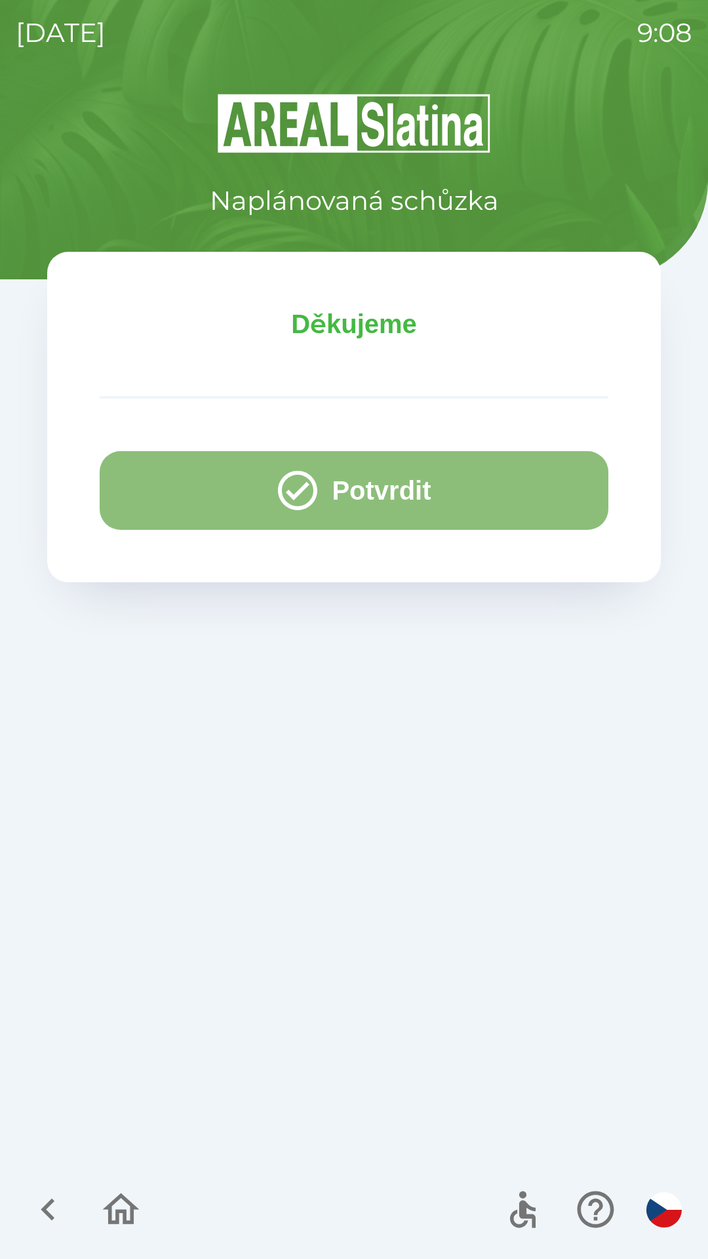
click at [390, 495] on button "Potvrdit" at bounding box center [354, 490] width 509 height 79
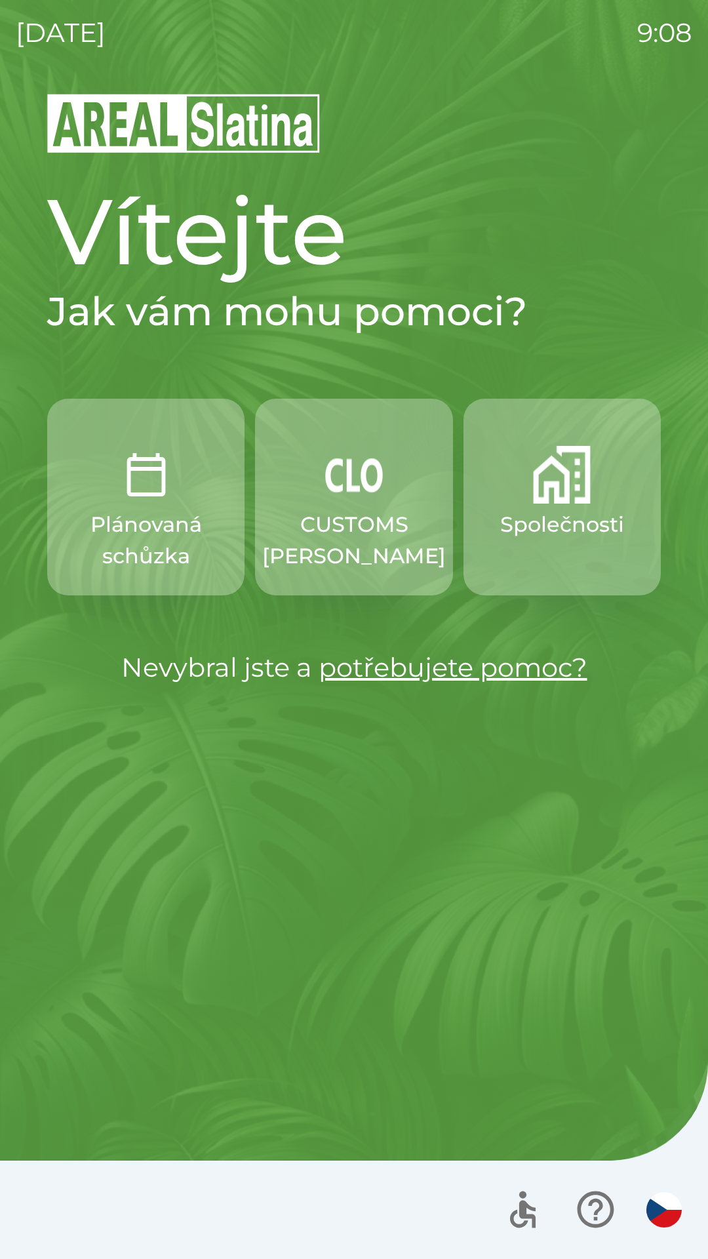
click at [570, 522] on p "Společnosti" at bounding box center [562, 524] width 124 height 31
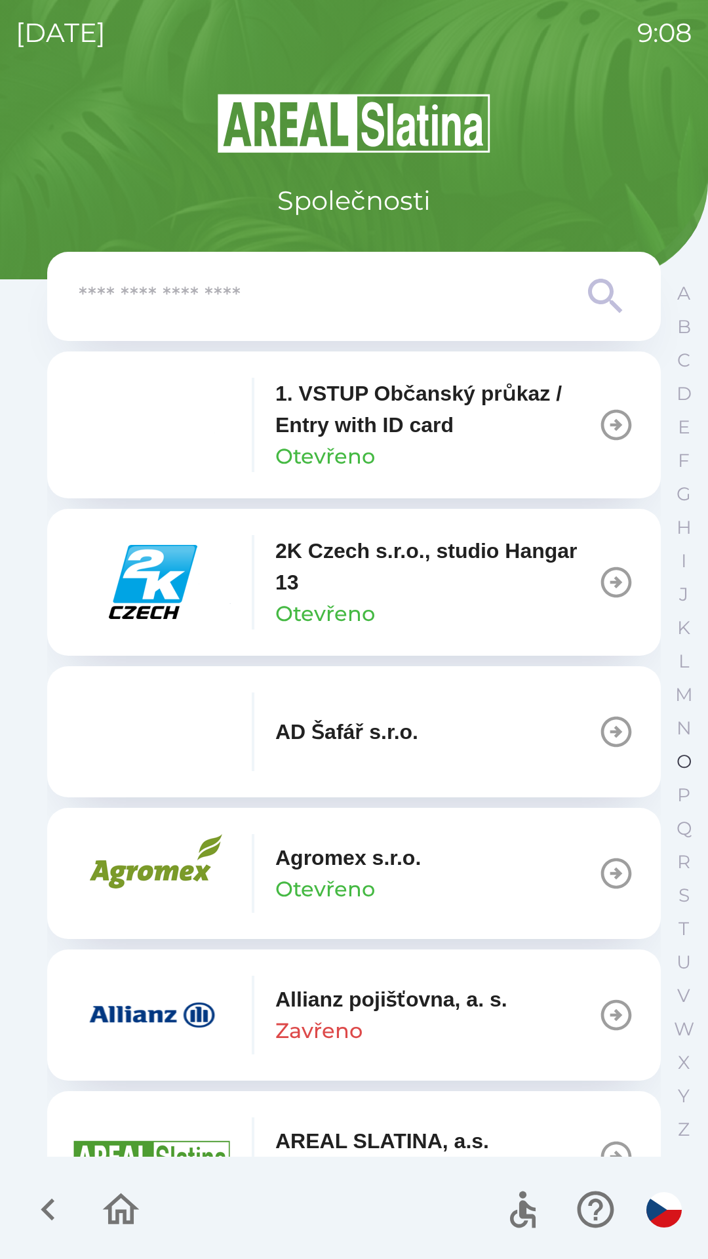
click at [682, 753] on p "O" at bounding box center [684, 761] width 15 height 23
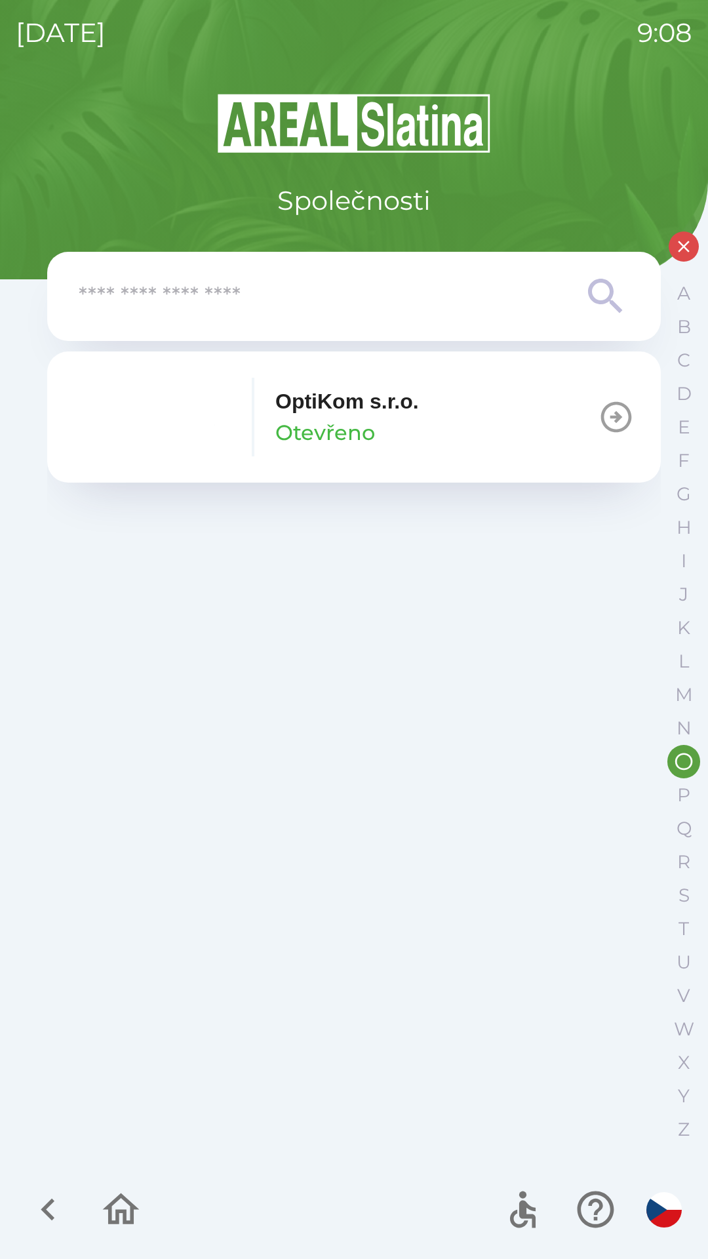
click at [419, 416] on p "OptiKom s.r.o." at bounding box center [347, 401] width 144 height 31
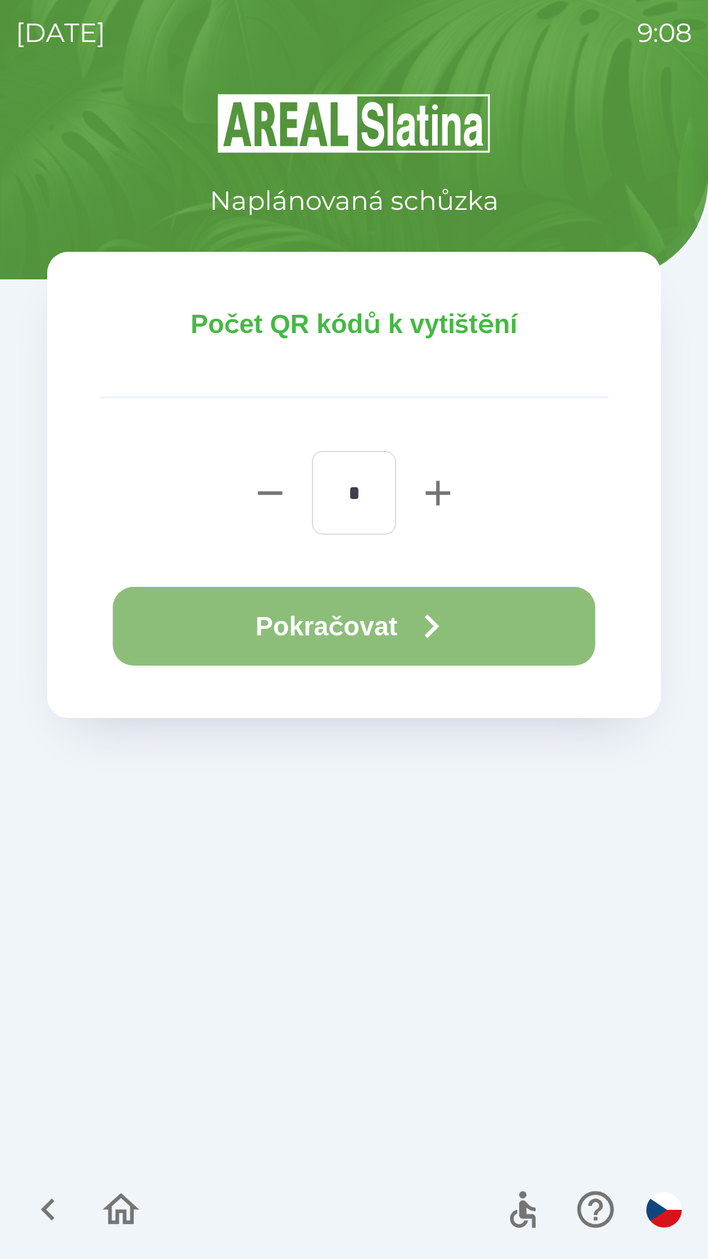
click at [360, 631] on button "Pokračovat" at bounding box center [354, 626] width 483 height 79
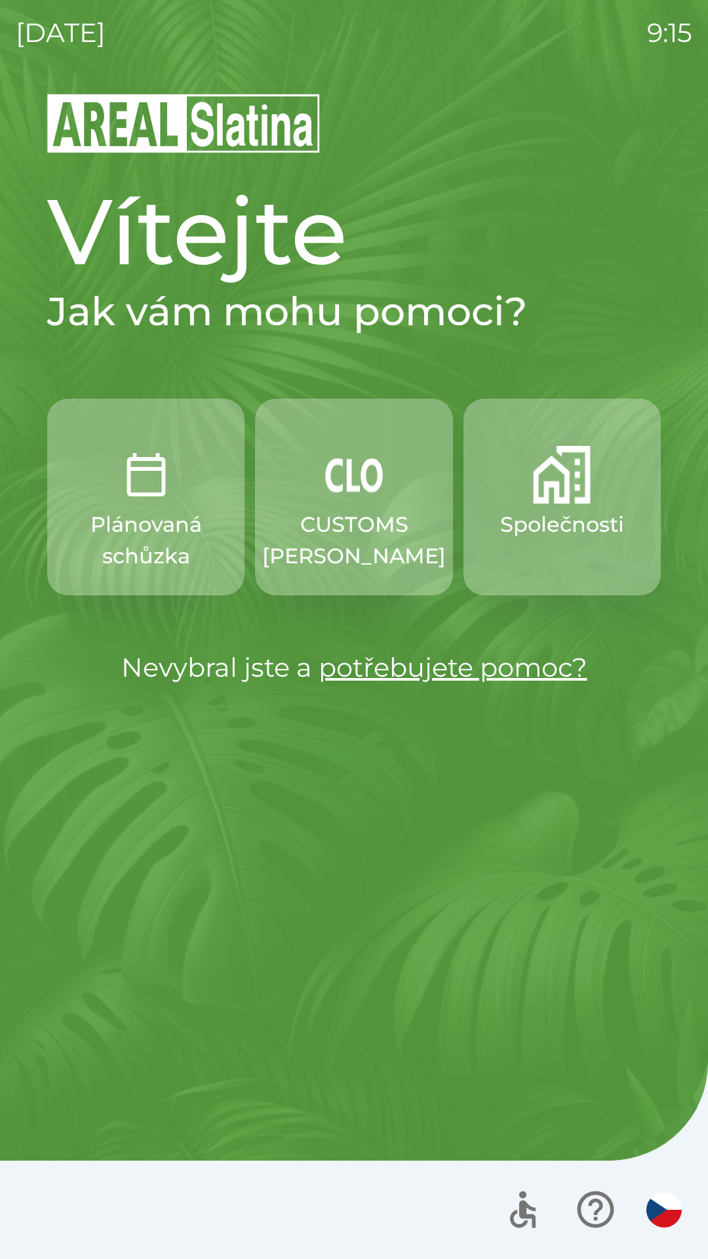
click at [559, 519] on p "Společnosti" at bounding box center [562, 524] width 124 height 31
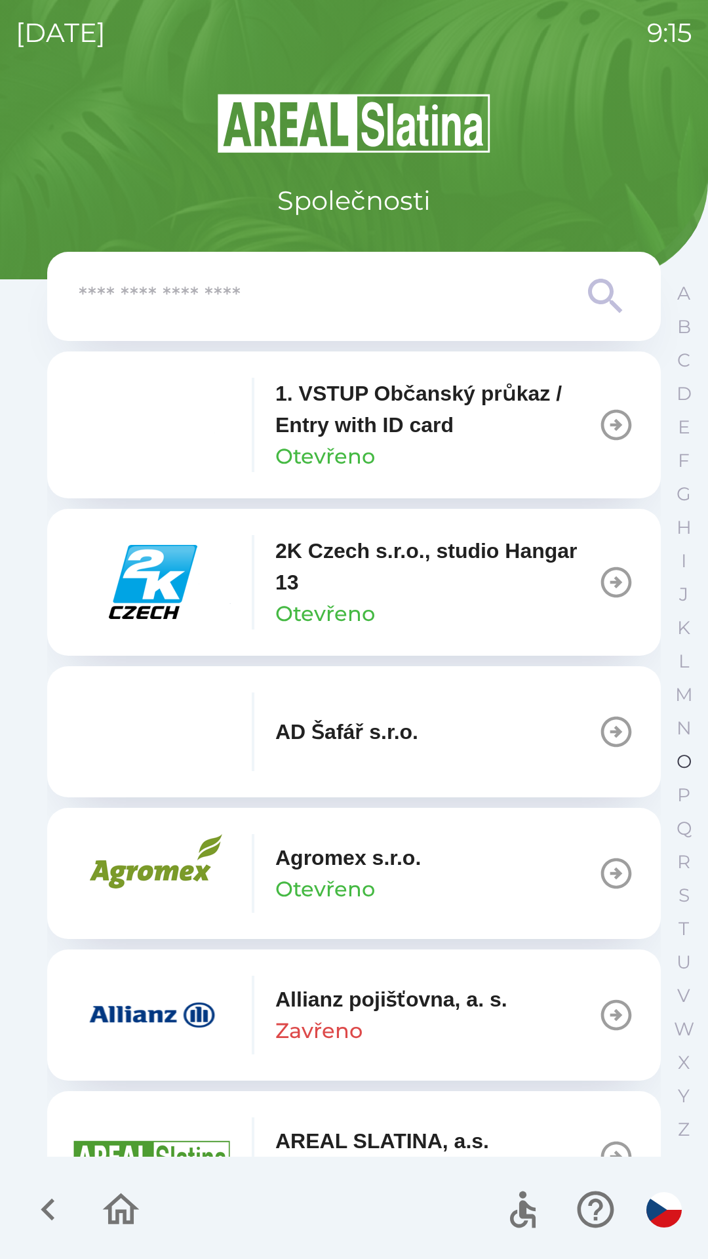
click at [687, 761] on p "O" at bounding box center [684, 761] width 15 height 23
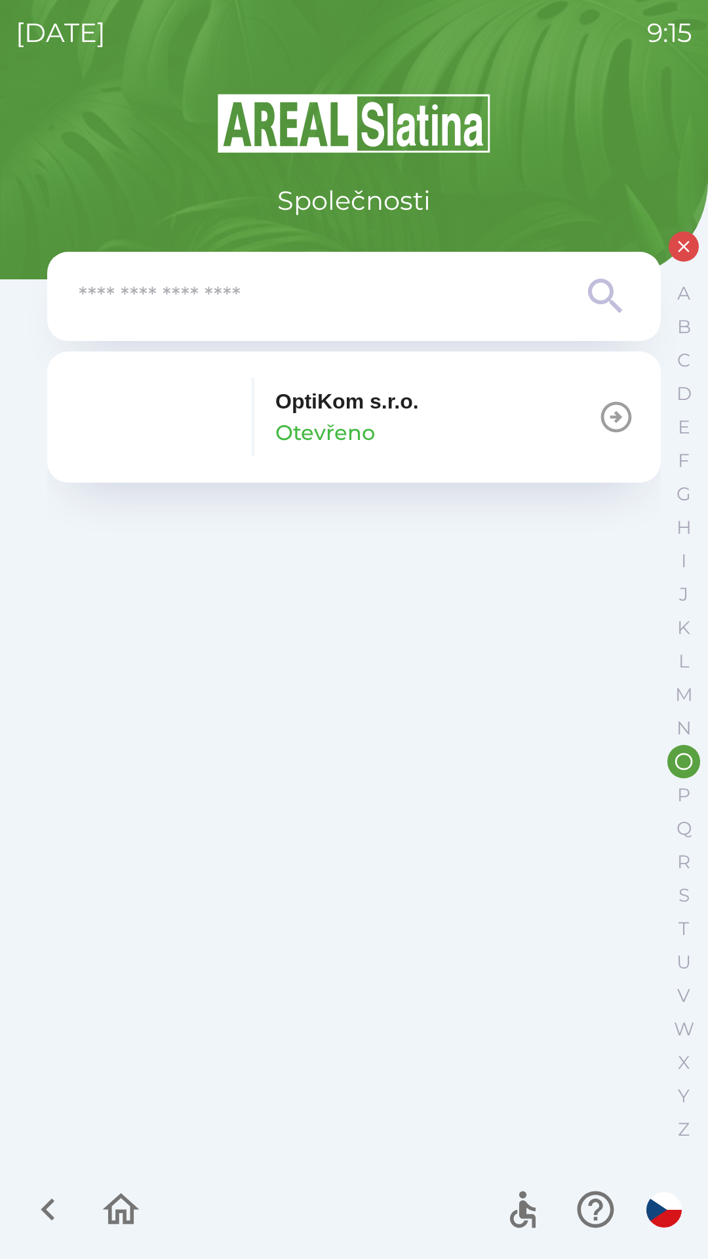
click at [489, 417] on button "OptiKom s.r.o. Otevřeno" at bounding box center [354, 416] width 614 height 131
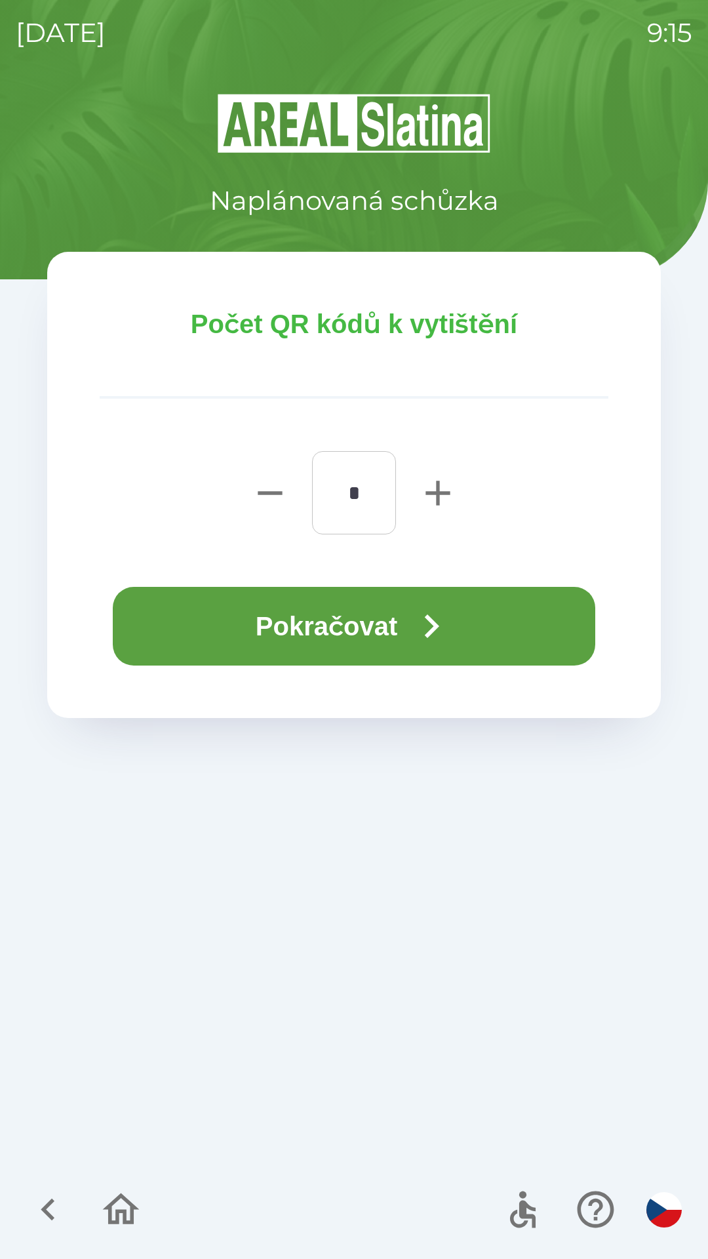
click at [420, 624] on icon "button" at bounding box center [431, 626] width 47 height 47
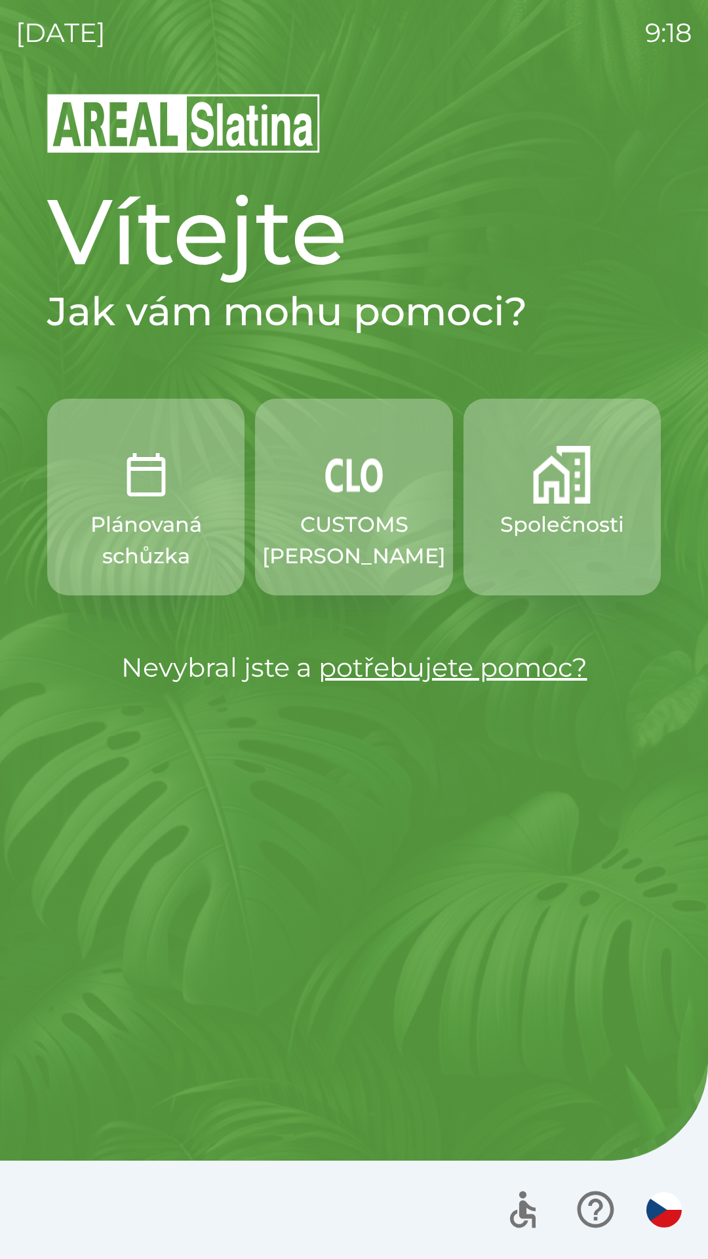
click at [346, 510] on p "CUSTOMS [PERSON_NAME]" at bounding box center [354, 540] width 184 height 63
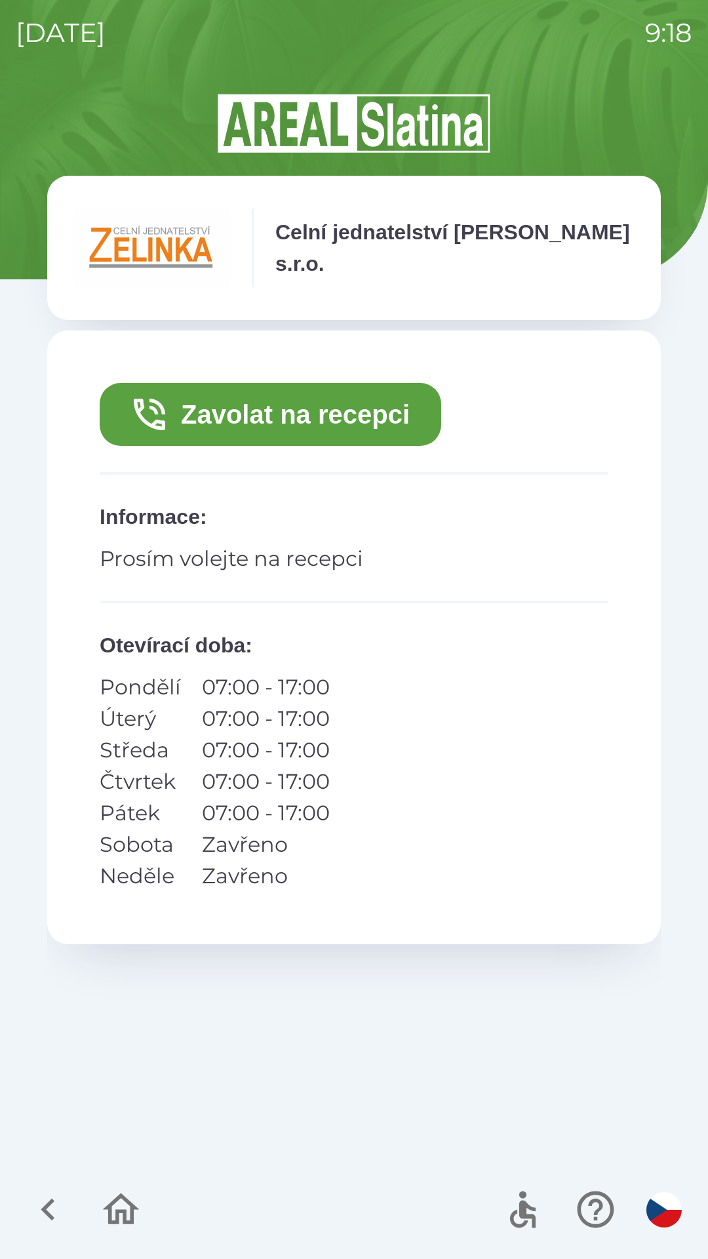
click at [266, 412] on button "Zavolat na recepci" at bounding box center [271, 414] width 342 height 63
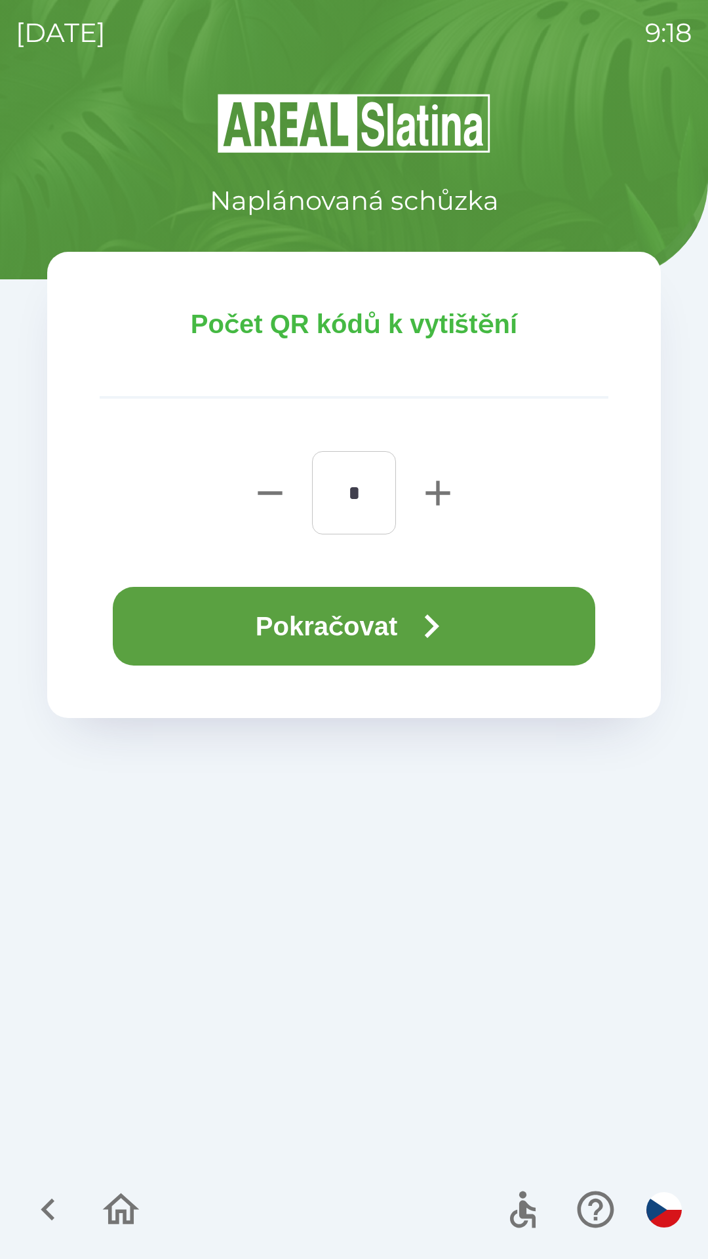
click at [332, 632] on button "Pokračovat" at bounding box center [354, 626] width 483 height 79
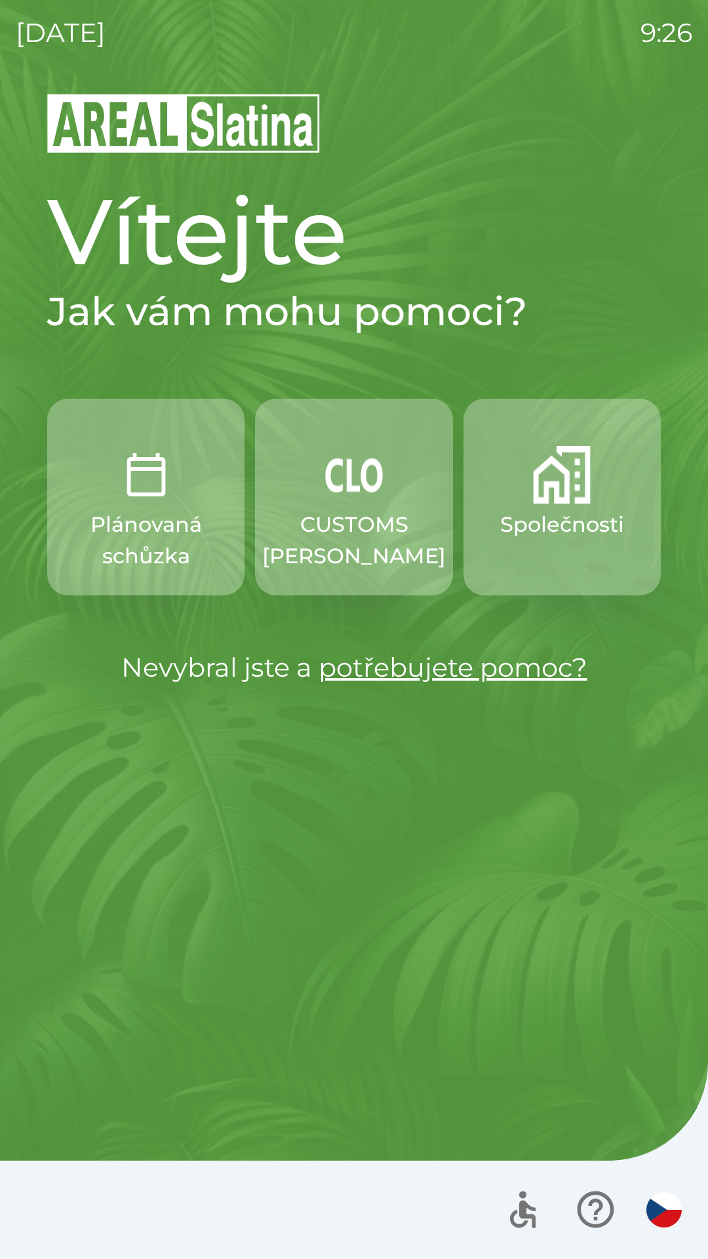
click at [546, 522] on p "Společnosti" at bounding box center [562, 524] width 124 height 31
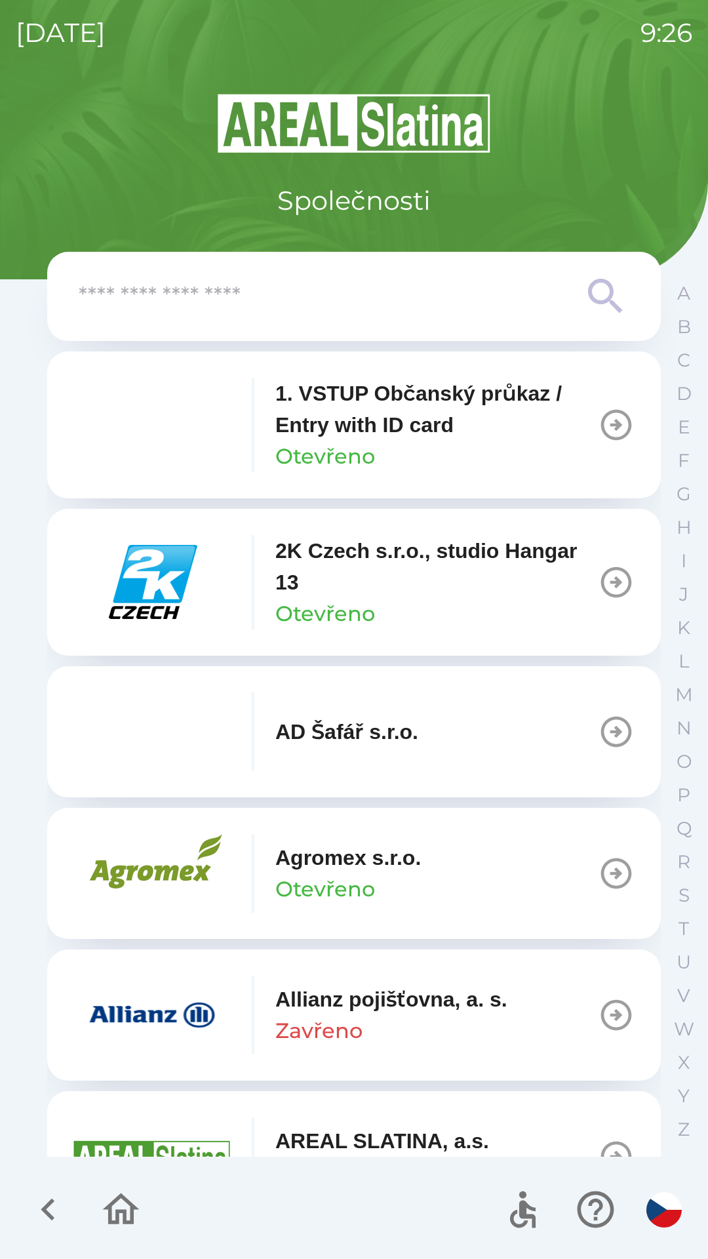
click at [188, 578] on img "button" at bounding box center [151, 582] width 157 height 79
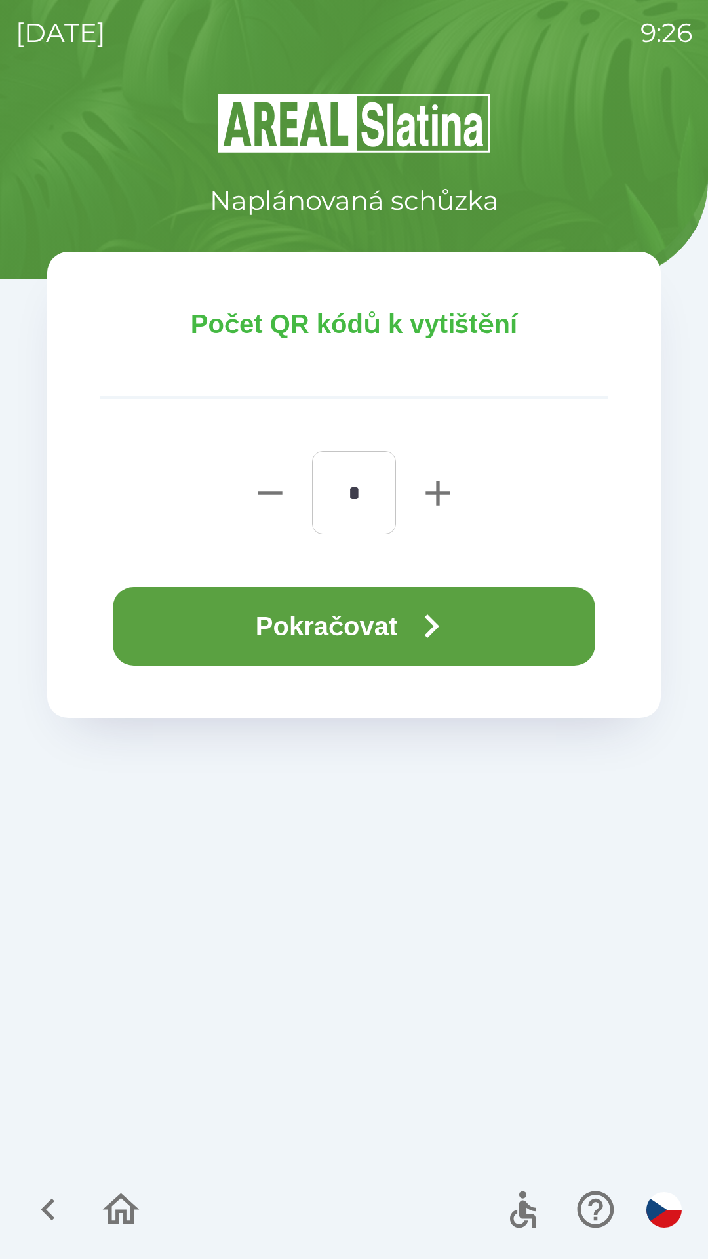
click at [401, 618] on button "Pokračovat" at bounding box center [354, 626] width 483 height 79
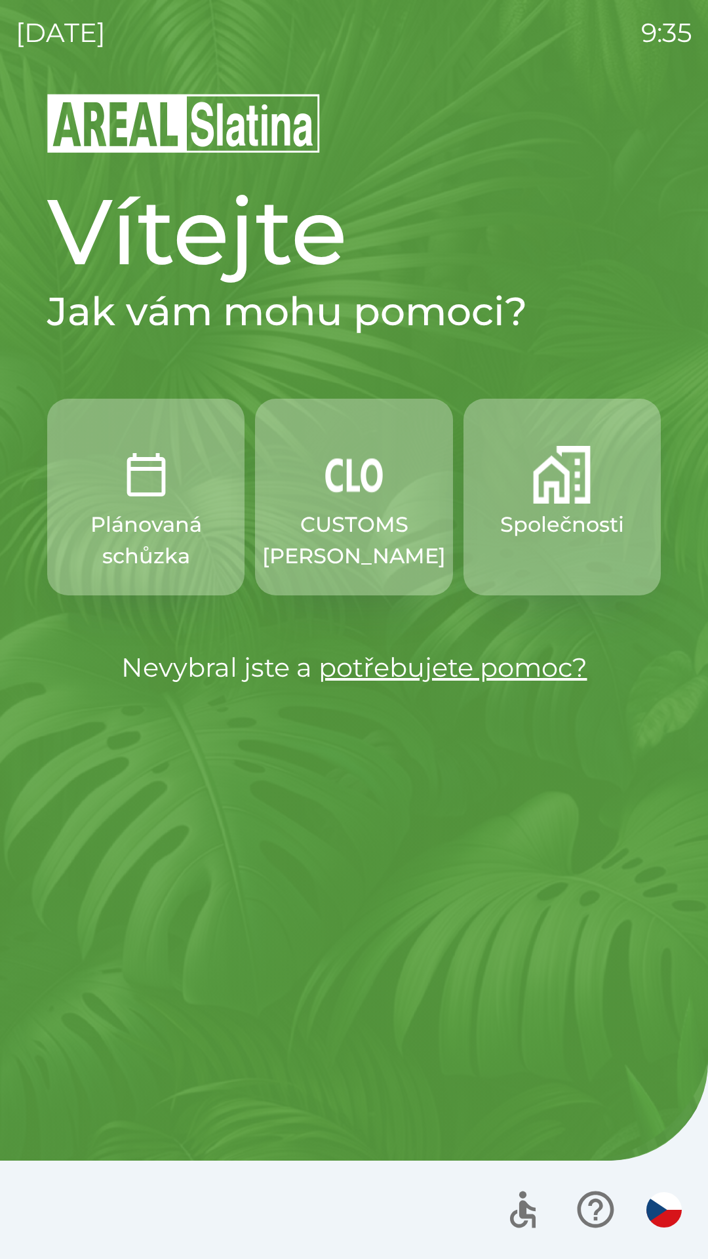
click at [533, 530] on p "Společnosti" at bounding box center [562, 524] width 124 height 31
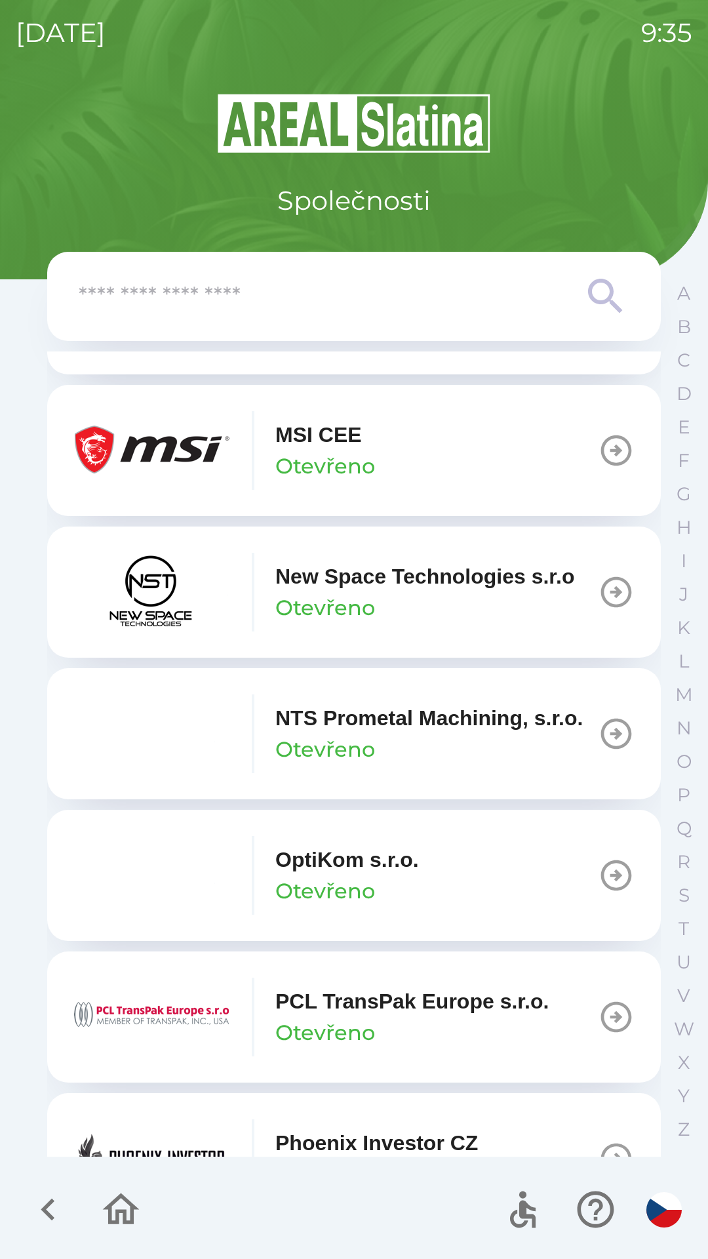
scroll to position [6568, 0]
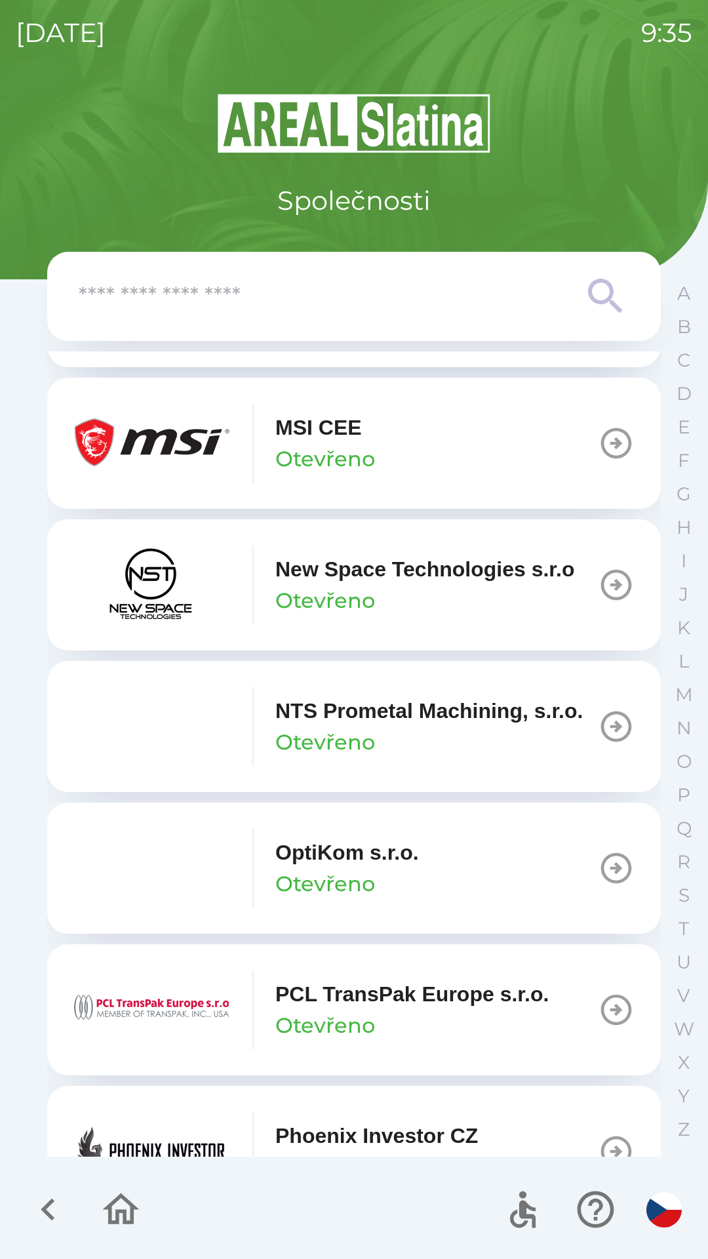
click at [482, 310] on input "text" at bounding box center [328, 297] width 498 height 36
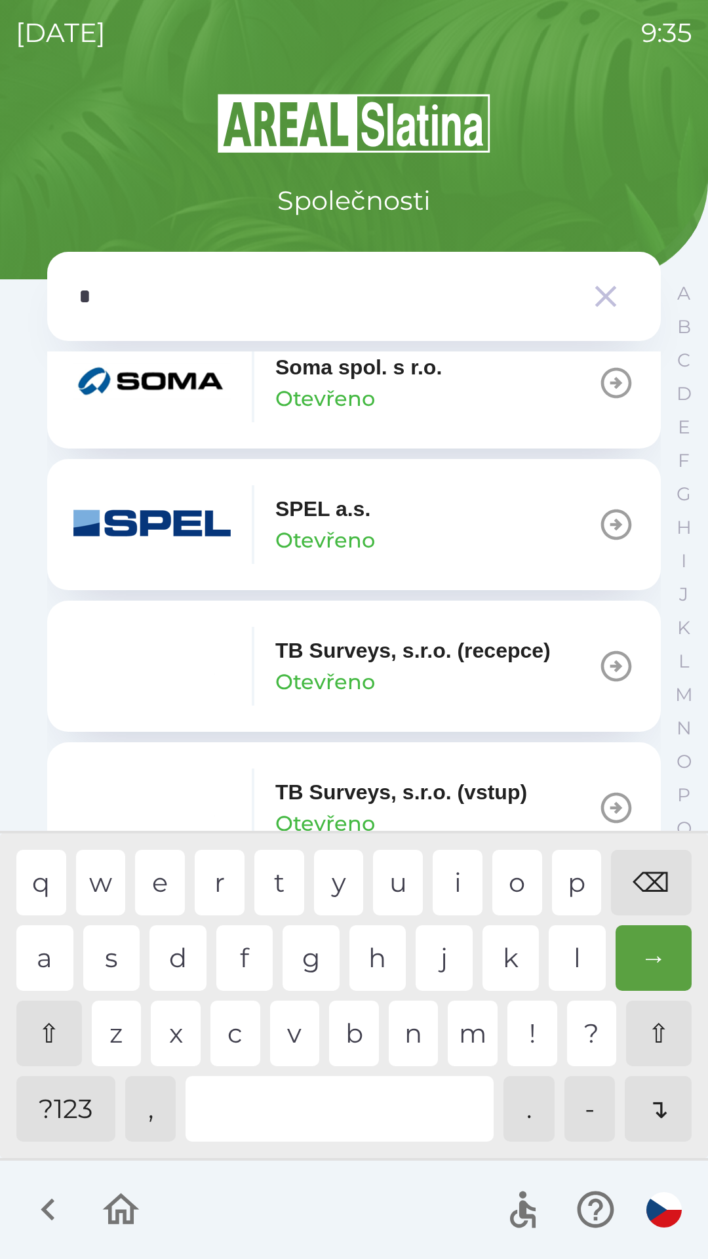
click at [561, 883] on div "p" at bounding box center [577, 883] width 50 height 66
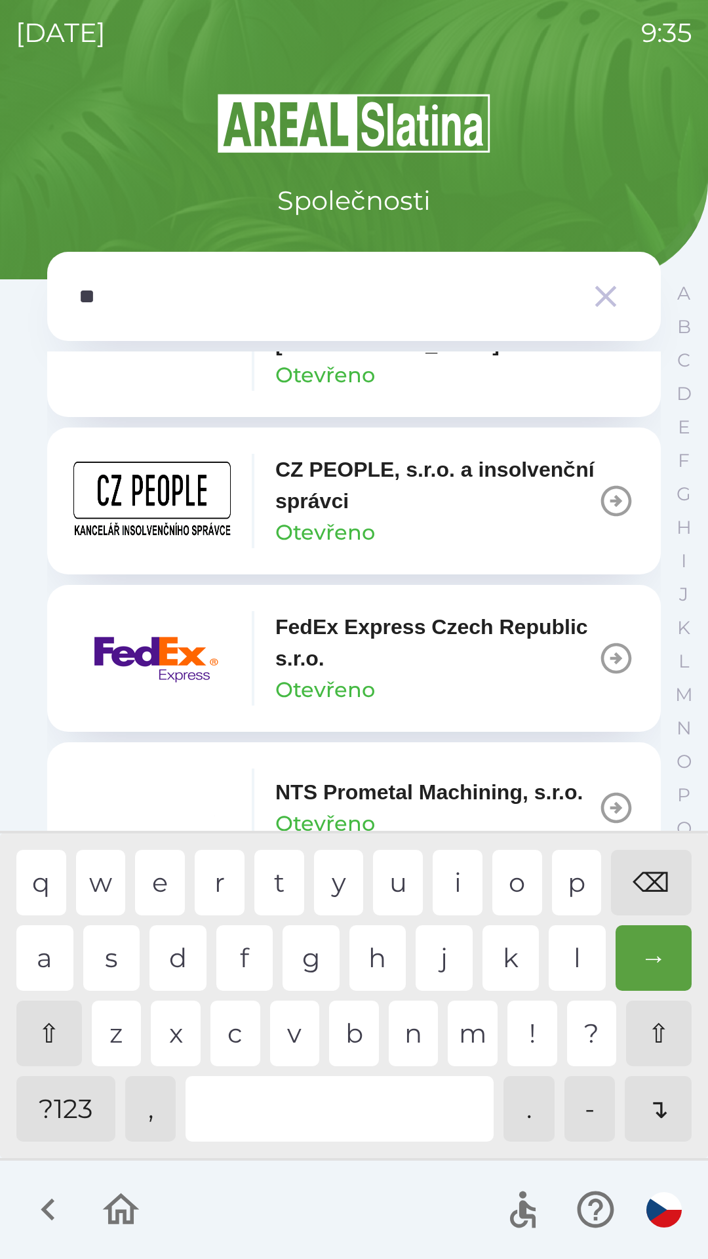
scroll to position [490, 0]
click at [212, 871] on div "r" at bounding box center [220, 883] width 50 height 66
type input "***"
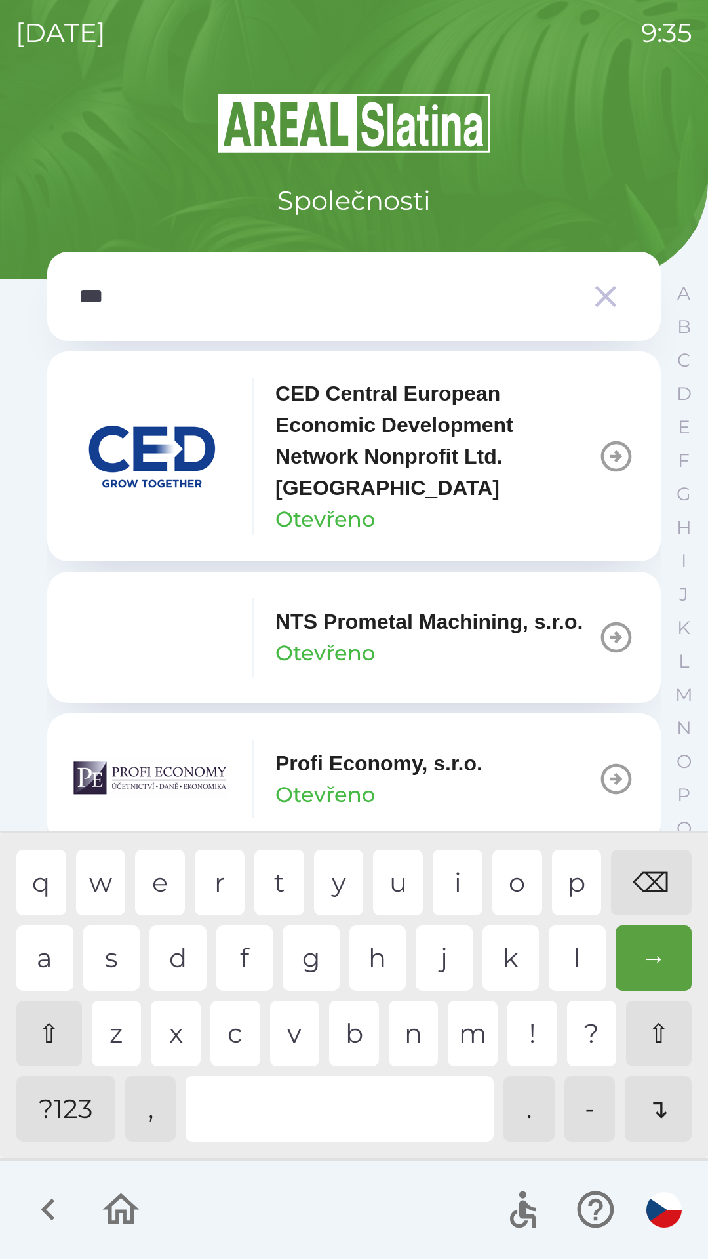
click at [383, 762] on div "Profi Economy, s.r.o. Otevřeno" at bounding box center [277, 779] width 409 height 79
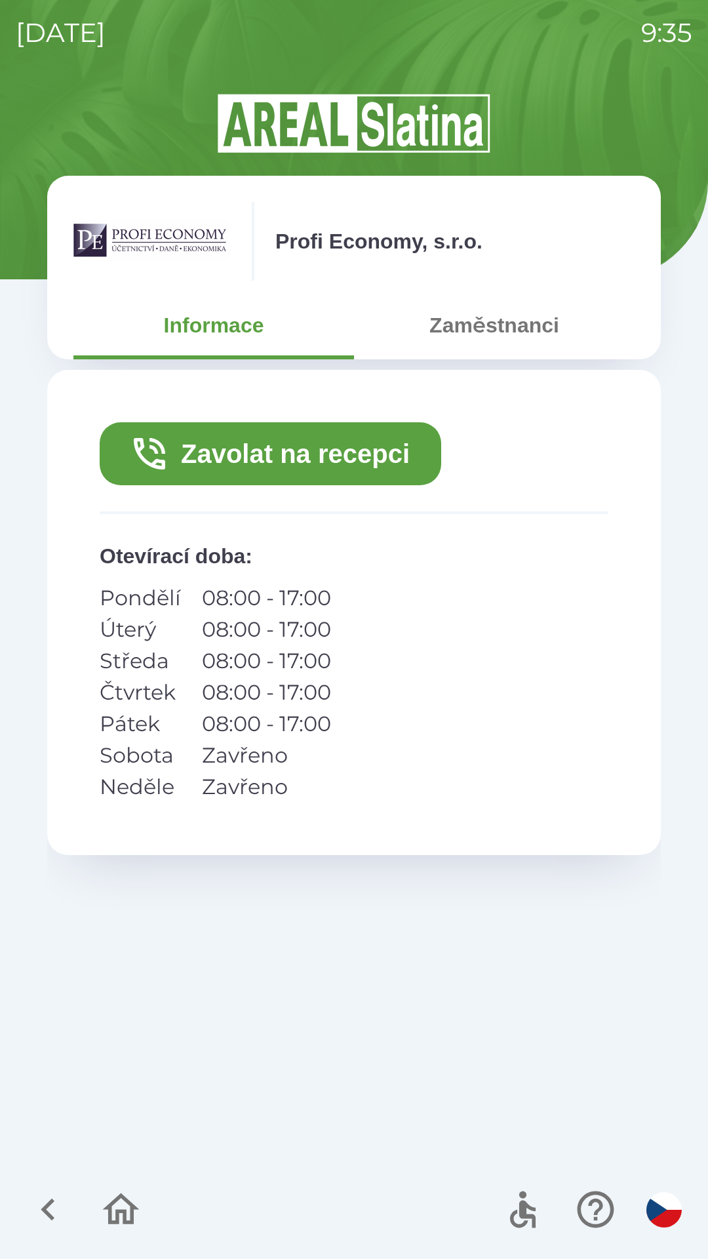
click at [372, 441] on button "Zavolat na recepci" at bounding box center [271, 453] width 342 height 63
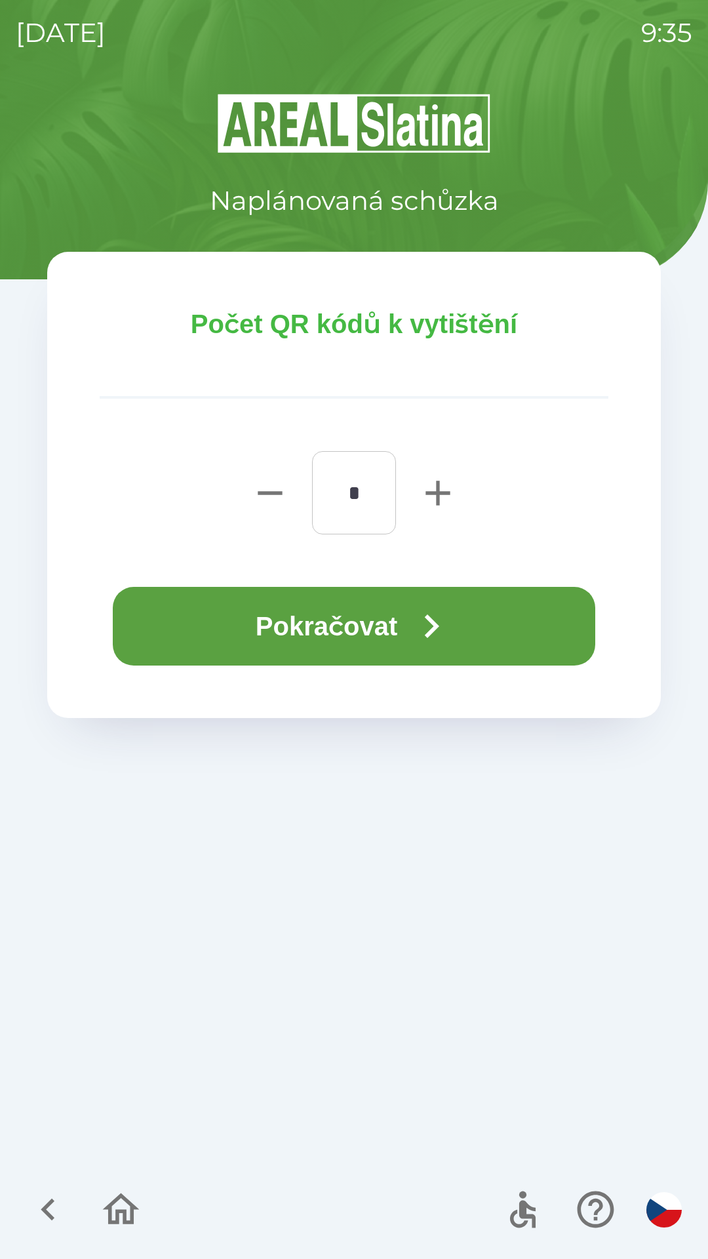
click at [384, 637] on button "Pokračovat" at bounding box center [354, 626] width 483 height 79
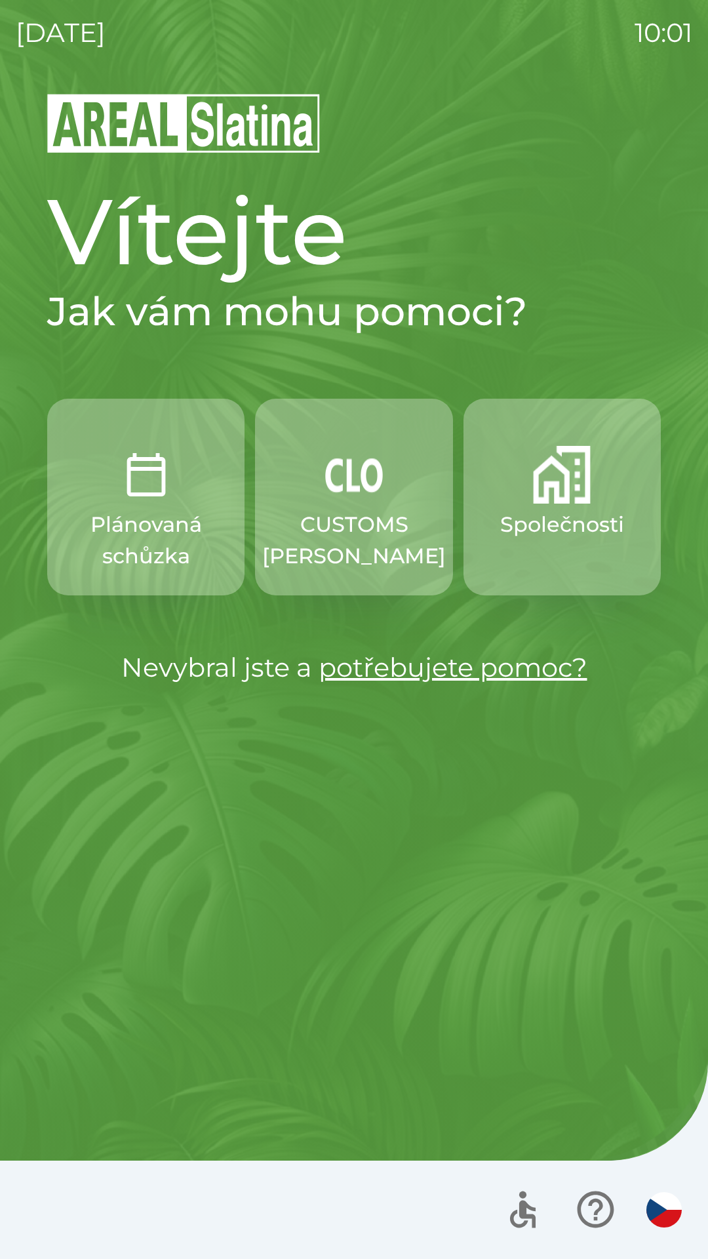
click at [562, 494] on img "button" at bounding box center [562, 475] width 58 height 58
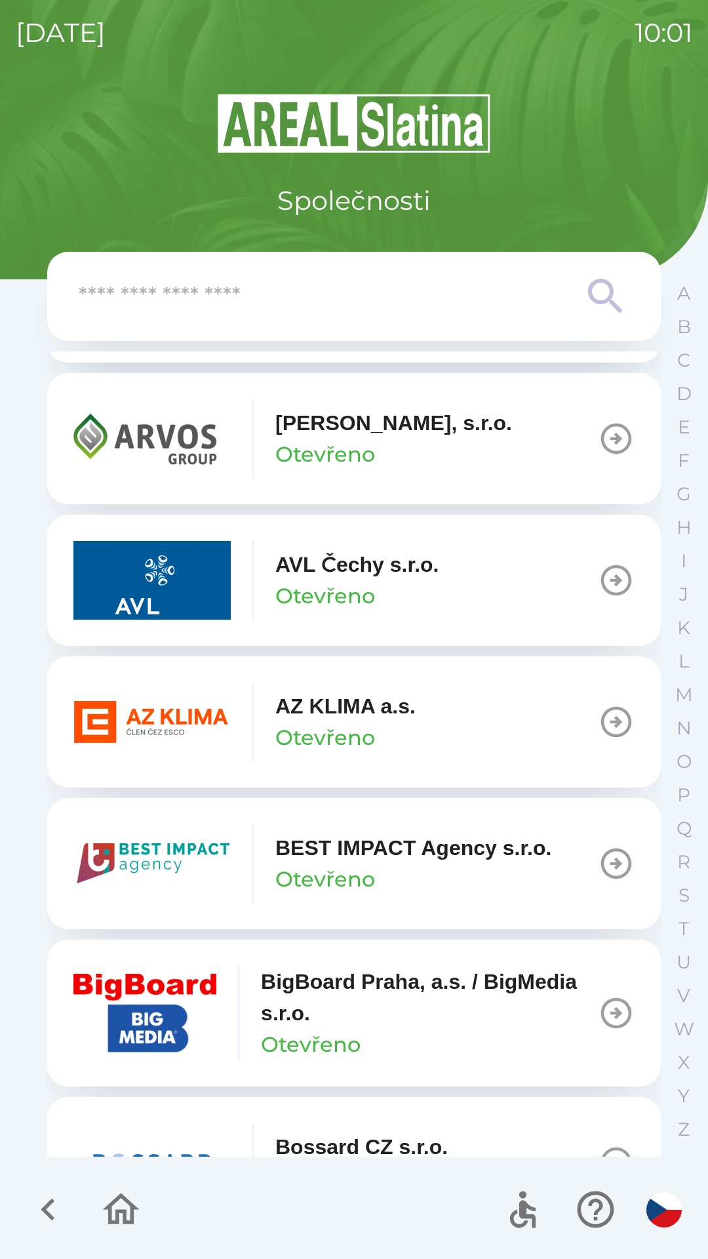
scroll to position [1148, 0]
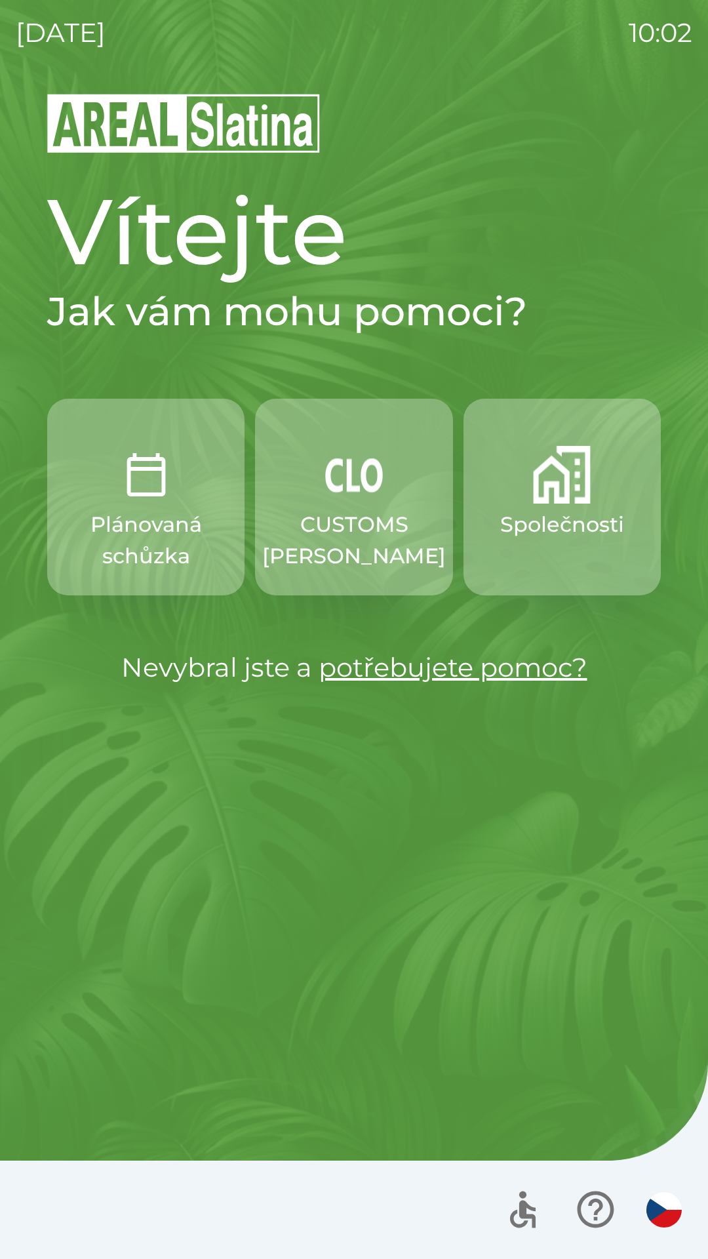
click at [344, 530] on p "CUSTOMS [PERSON_NAME]" at bounding box center [354, 540] width 184 height 63
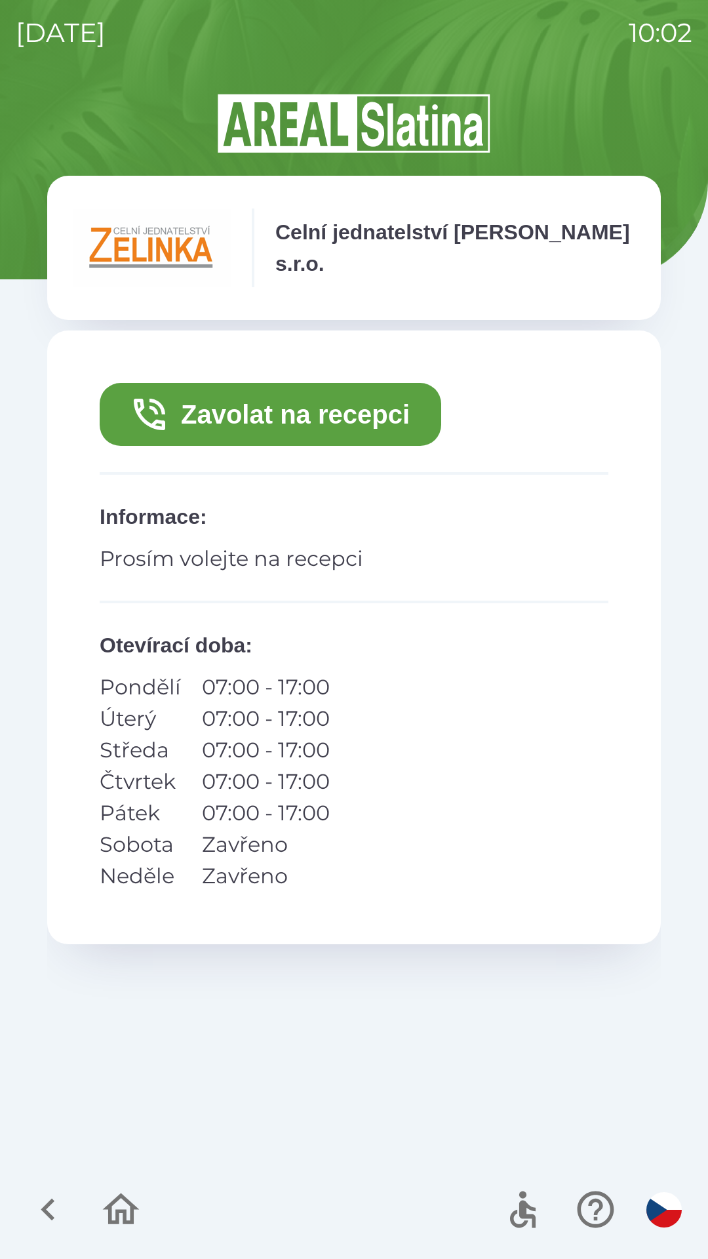
click at [361, 422] on button "Zavolat na recepci" at bounding box center [271, 414] width 342 height 63
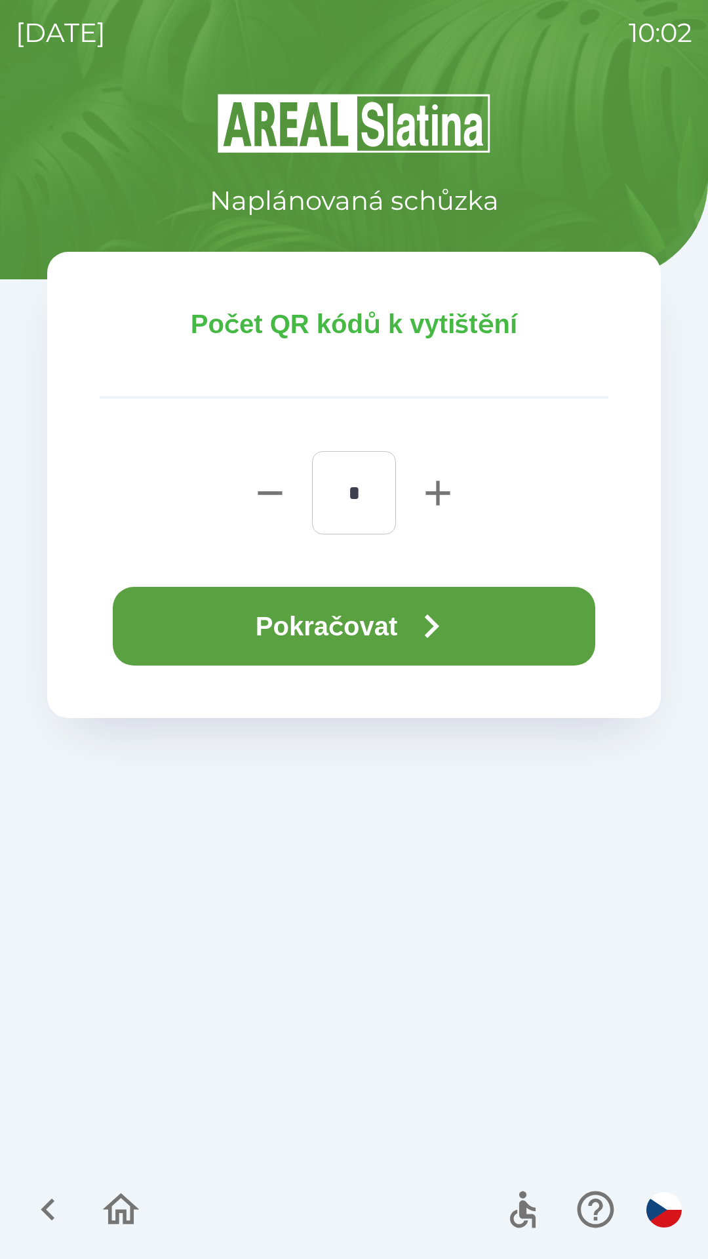
click at [439, 626] on icon "button" at bounding box center [432, 626] width 14 height 24
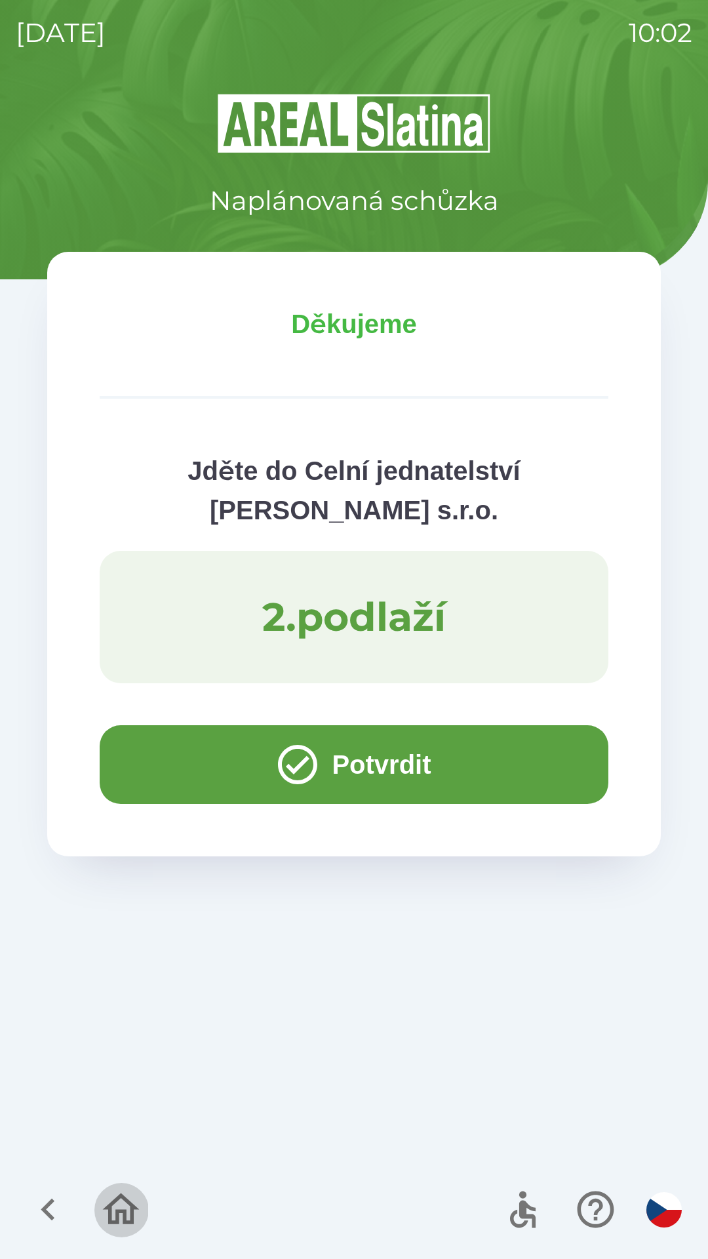
click at [131, 1192] on icon "button" at bounding box center [121, 1210] width 44 height 44
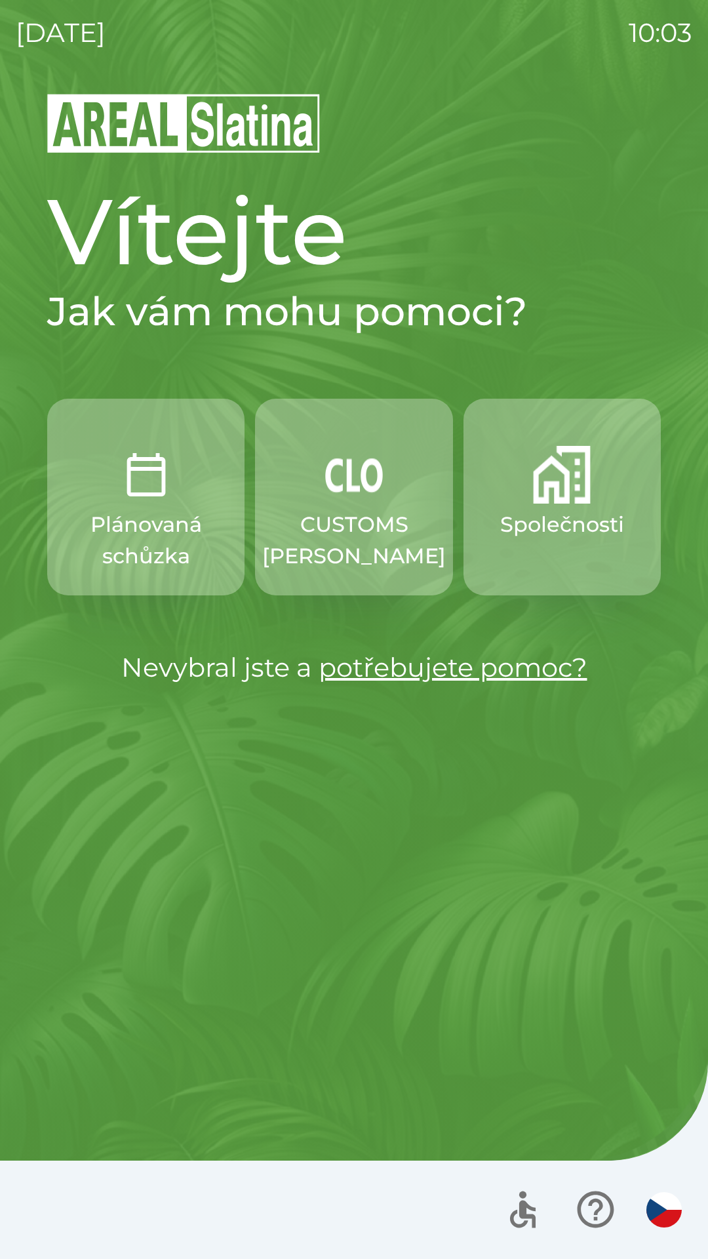
click at [571, 507] on button "Společnosti" at bounding box center [562, 497] width 197 height 197
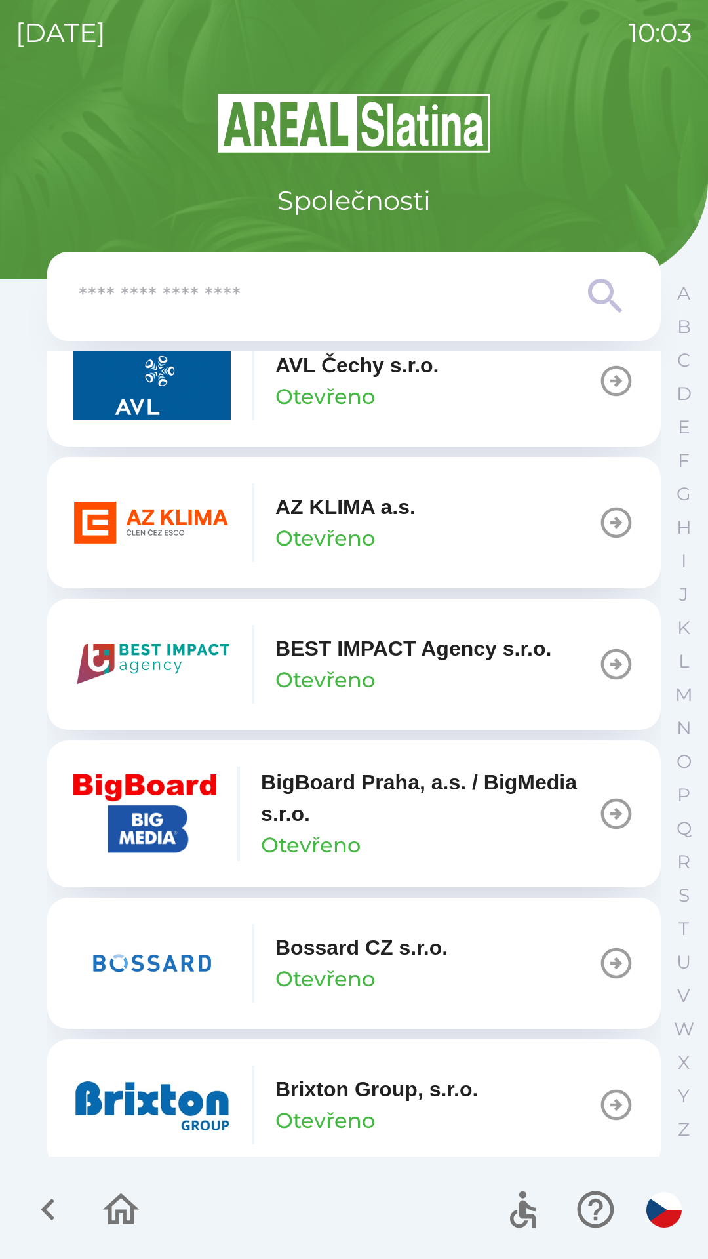
scroll to position [1342, 0]
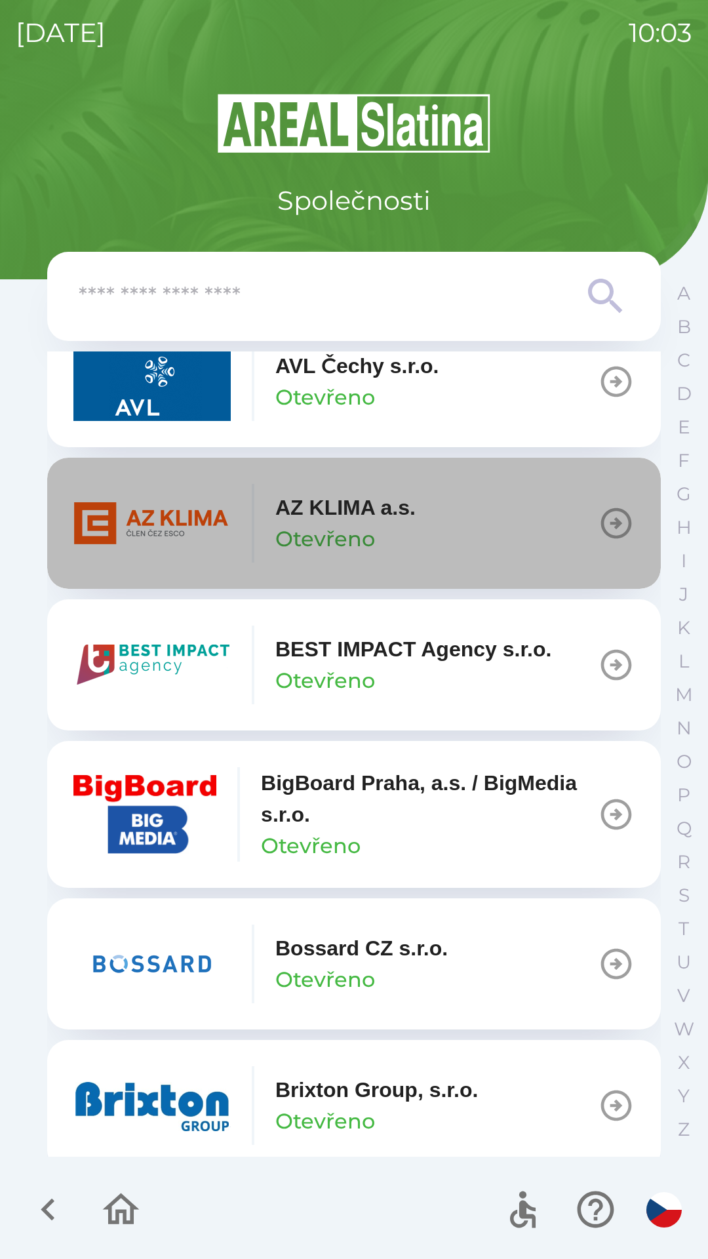
click at [361, 517] on p "AZ KLIMA a.s." at bounding box center [345, 507] width 140 height 31
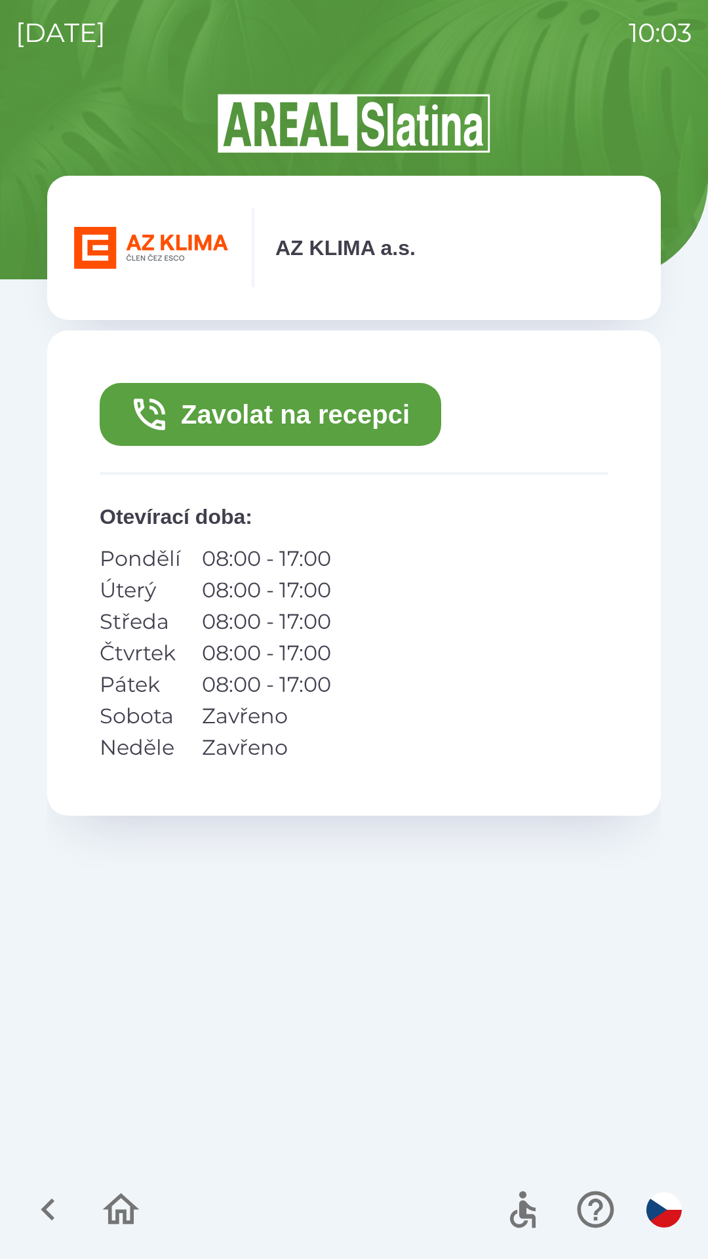
click at [316, 424] on button "Zavolat na recepci" at bounding box center [271, 414] width 342 height 63
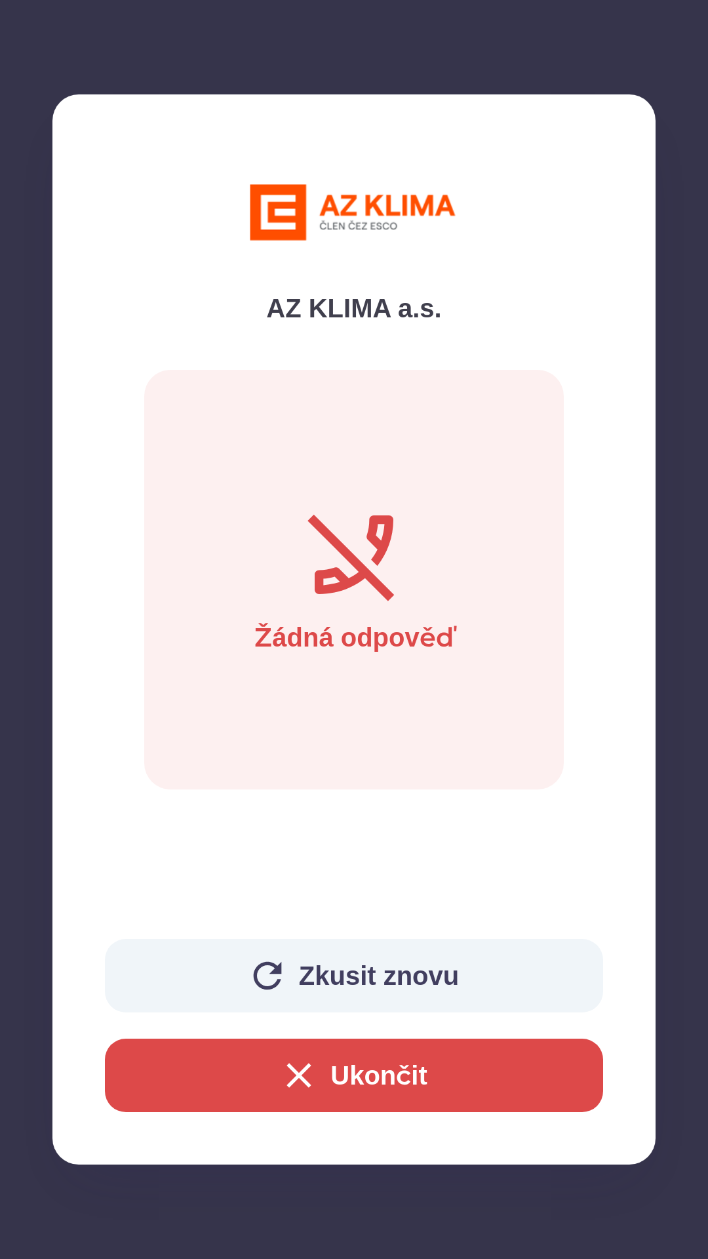
click at [350, 982] on button "Zkusit znovu" at bounding box center [354, 975] width 498 height 73
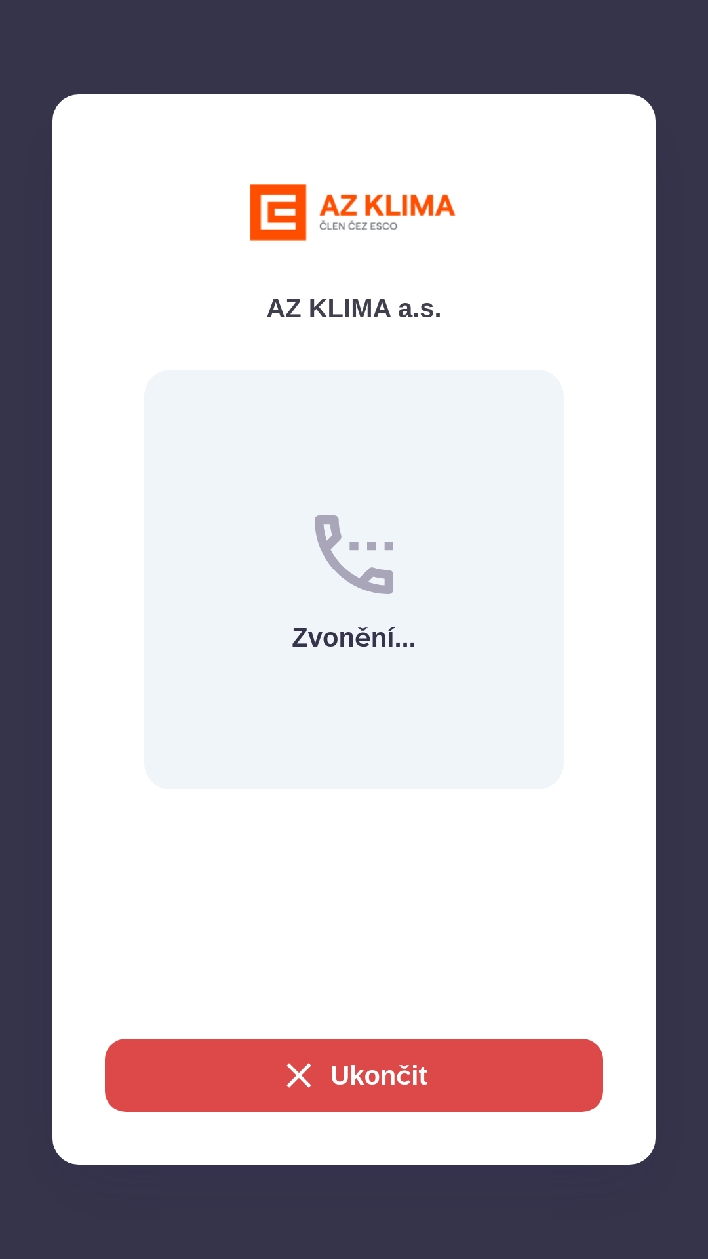
click at [359, 1068] on button "Ukončit" at bounding box center [354, 1075] width 498 height 73
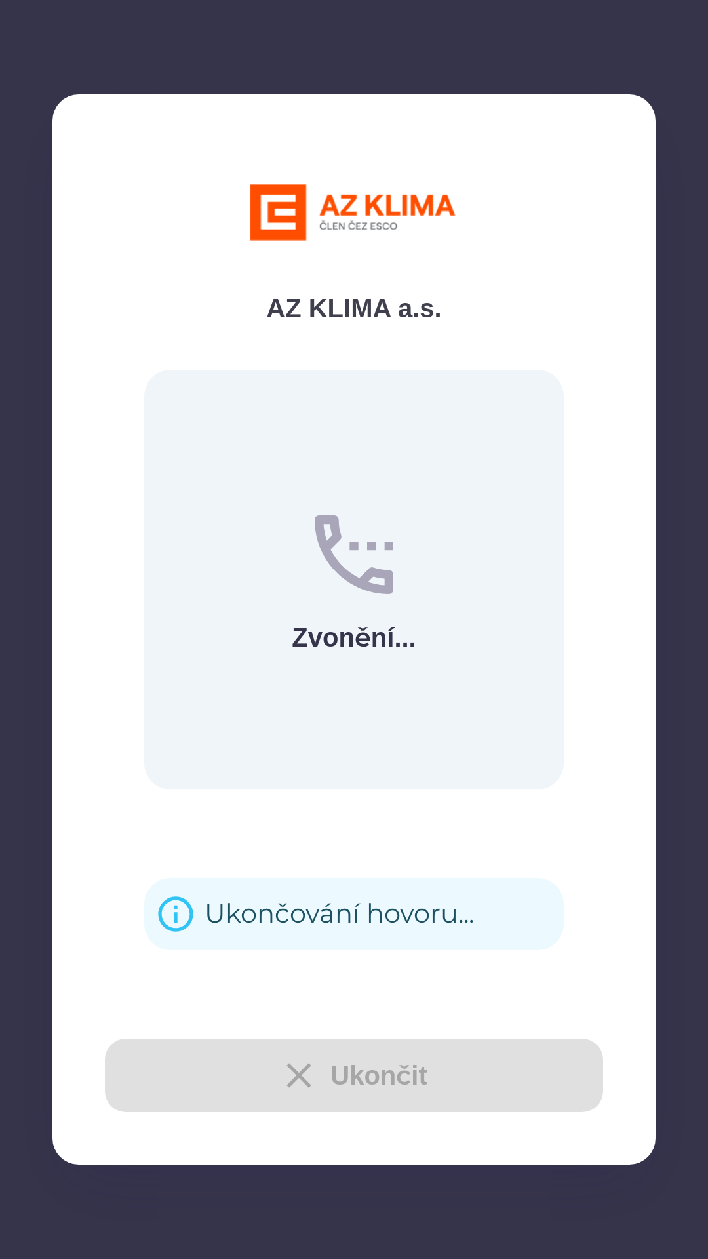
click at [280, 907] on div "Ukončování hovoru..." at bounding box center [340, 914] width 270 height 51
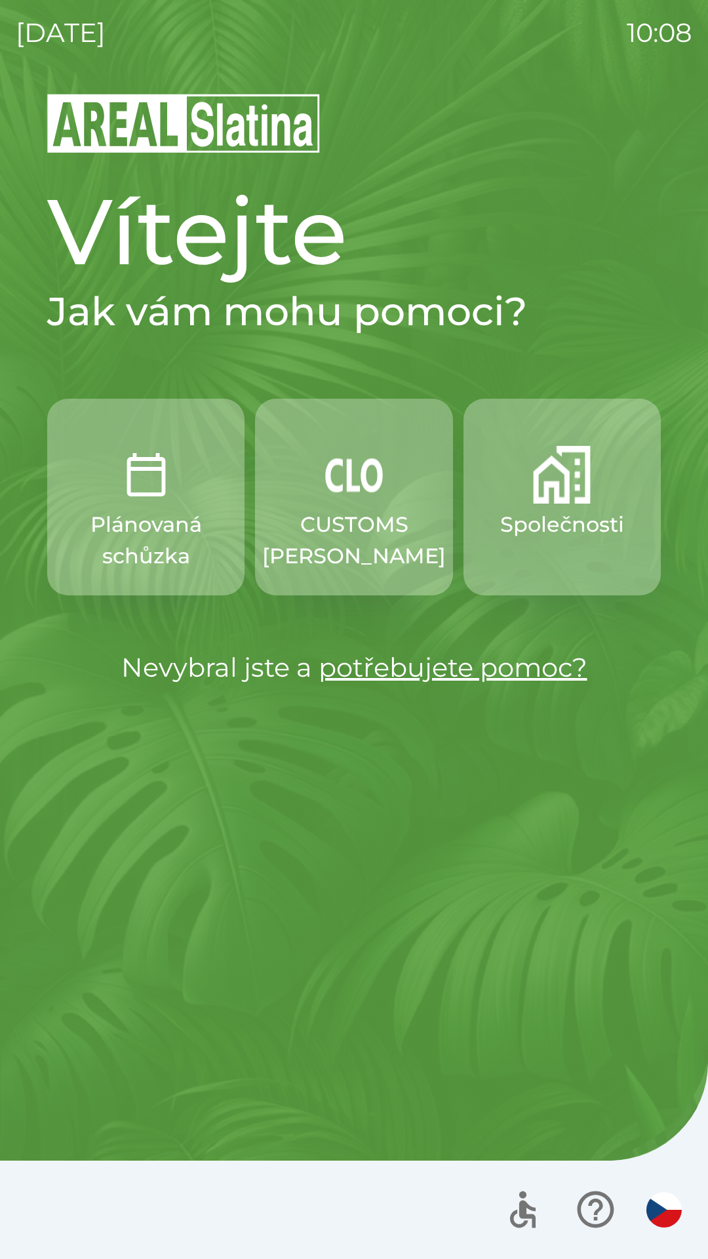
click at [575, 517] on p "Společnosti" at bounding box center [562, 524] width 124 height 31
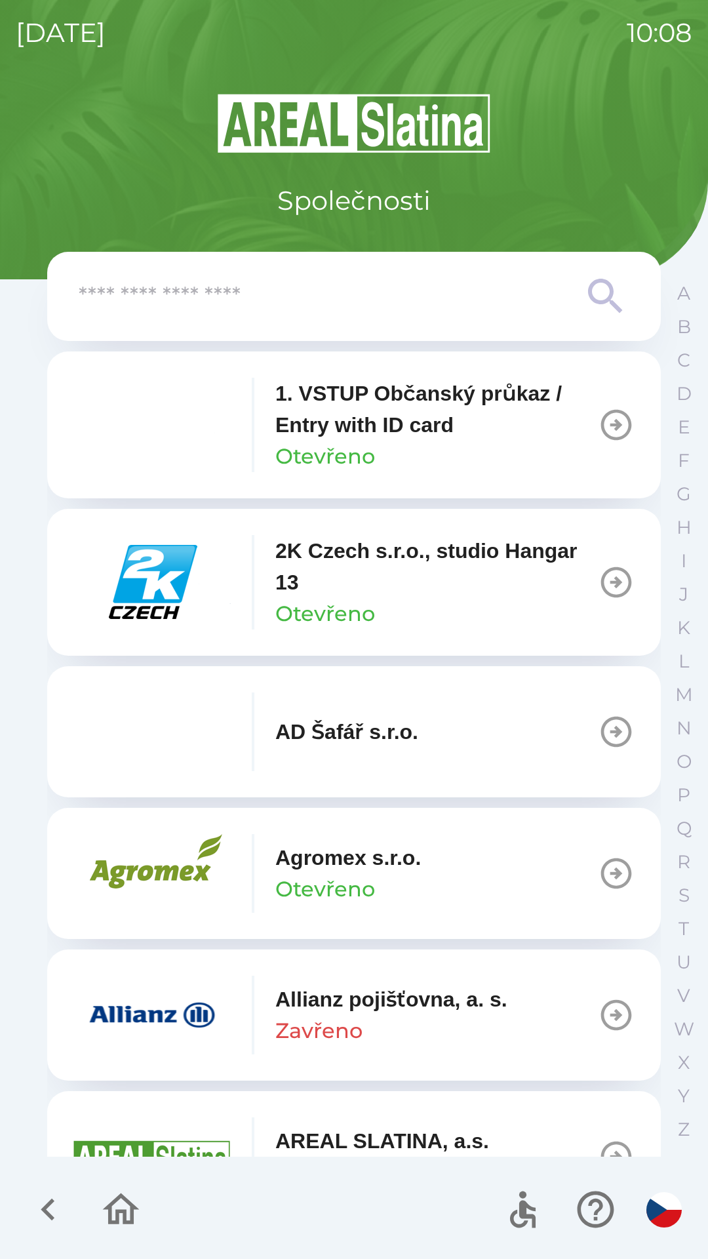
click at [444, 294] on input "text" at bounding box center [328, 297] width 498 height 36
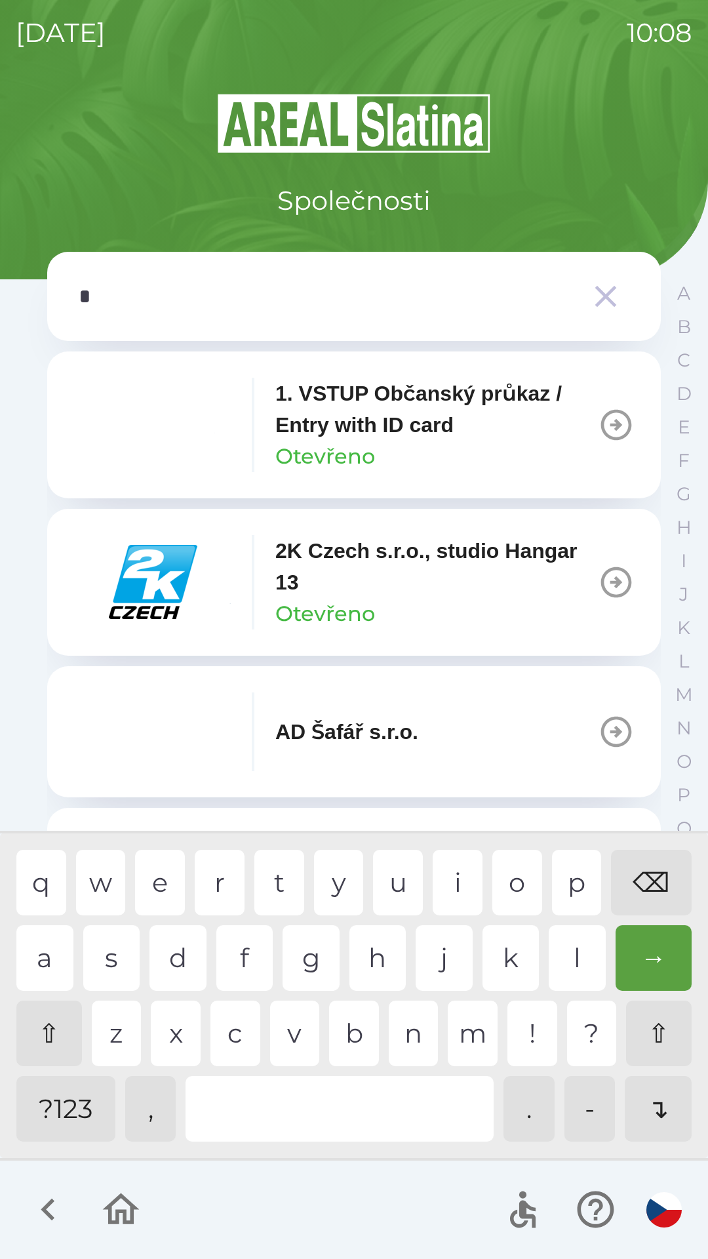
click at [115, 965] on div "s" at bounding box center [111, 958] width 57 height 66
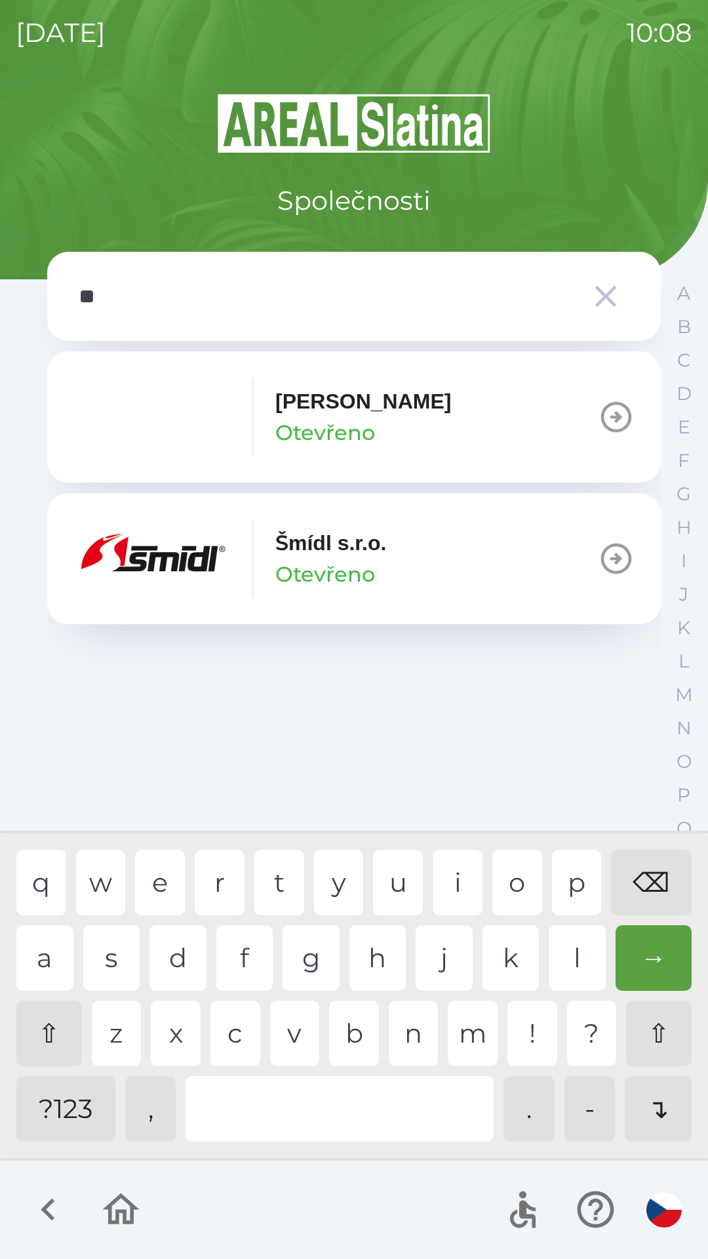
type input "***"
click at [449, 883] on div "i" at bounding box center [458, 883] width 50 height 66
click at [189, 545] on img "button" at bounding box center [151, 558] width 157 height 79
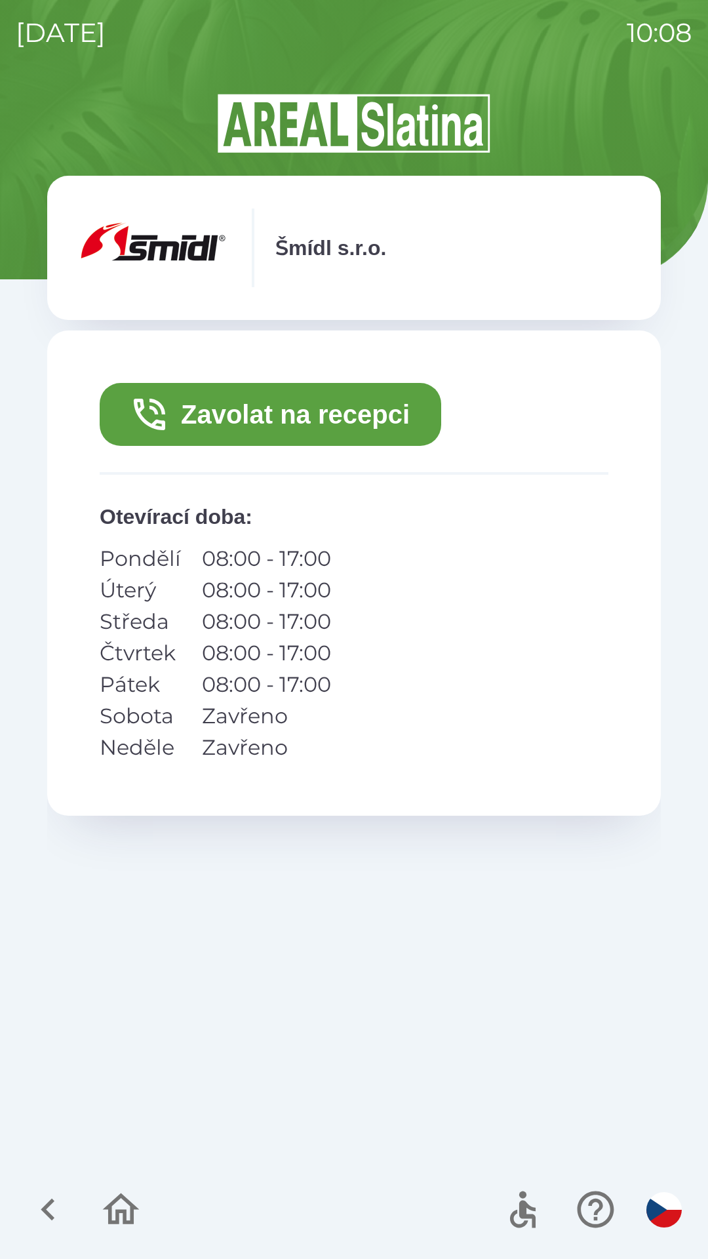
click at [376, 411] on button "Zavolat na recepci" at bounding box center [271, 414] width 342 height 63
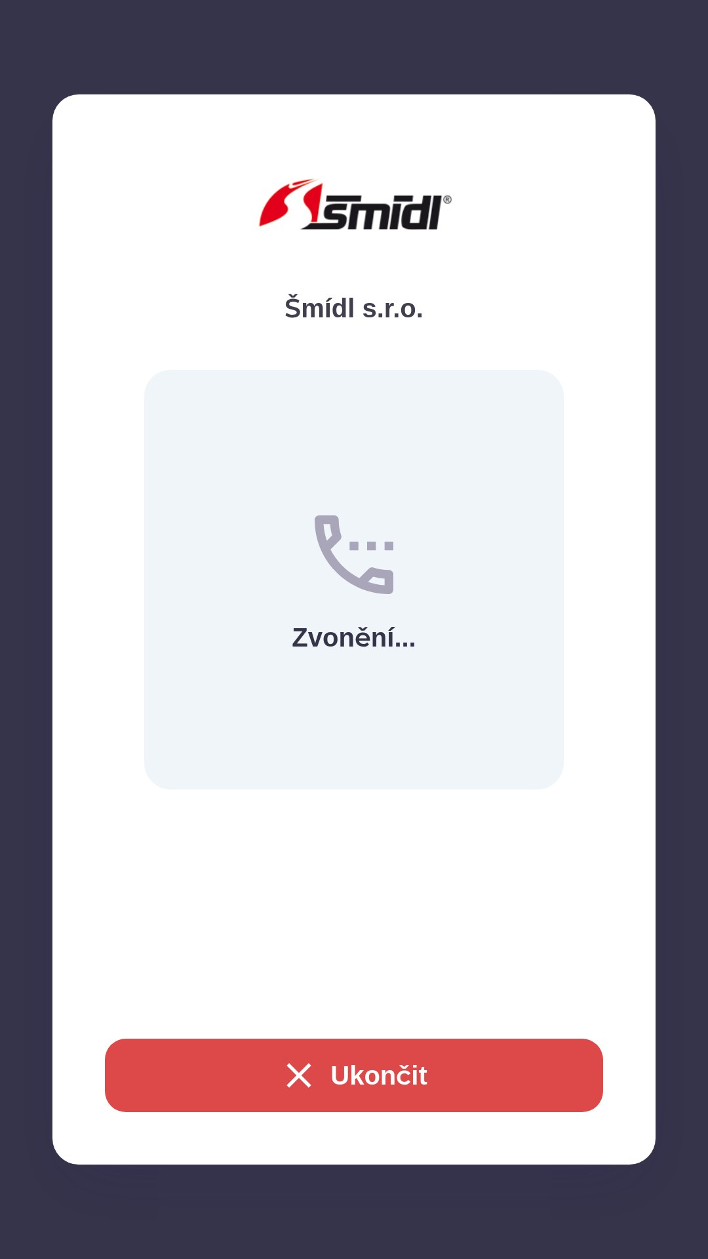
click at [428, 1070] on button "Ukončit" at bounding box center [354, 1075] width 498 height 73
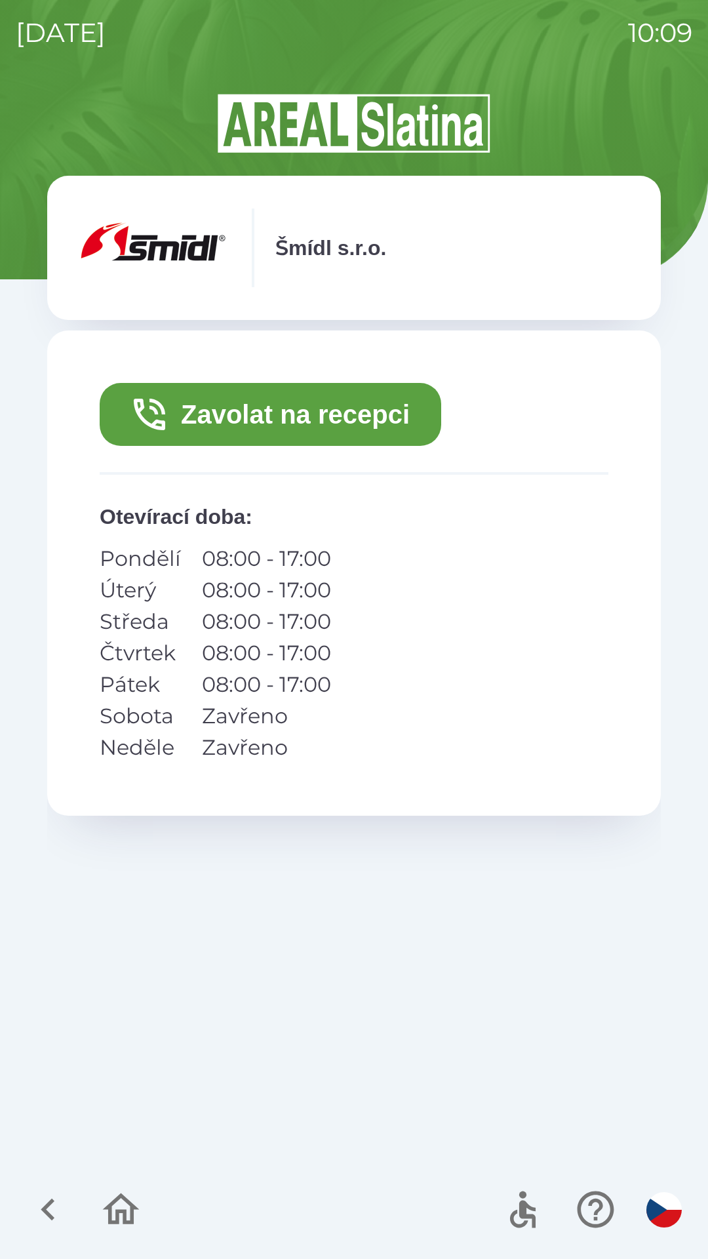
click at [250, 414] on button "Zavolat na recepci" at bounding box center [271, 414] width 342 height 63
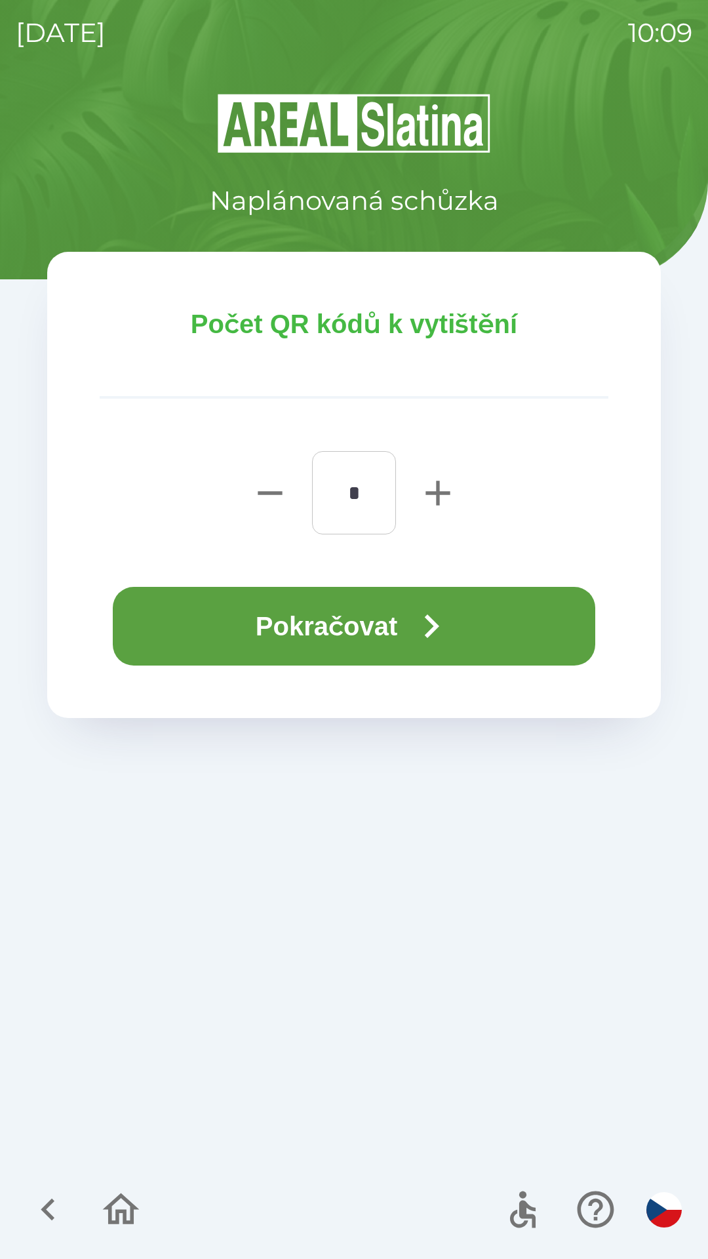
click at [290, 635] on button "Pokračovat" at bounding box center [354, 626] width 483 height 79
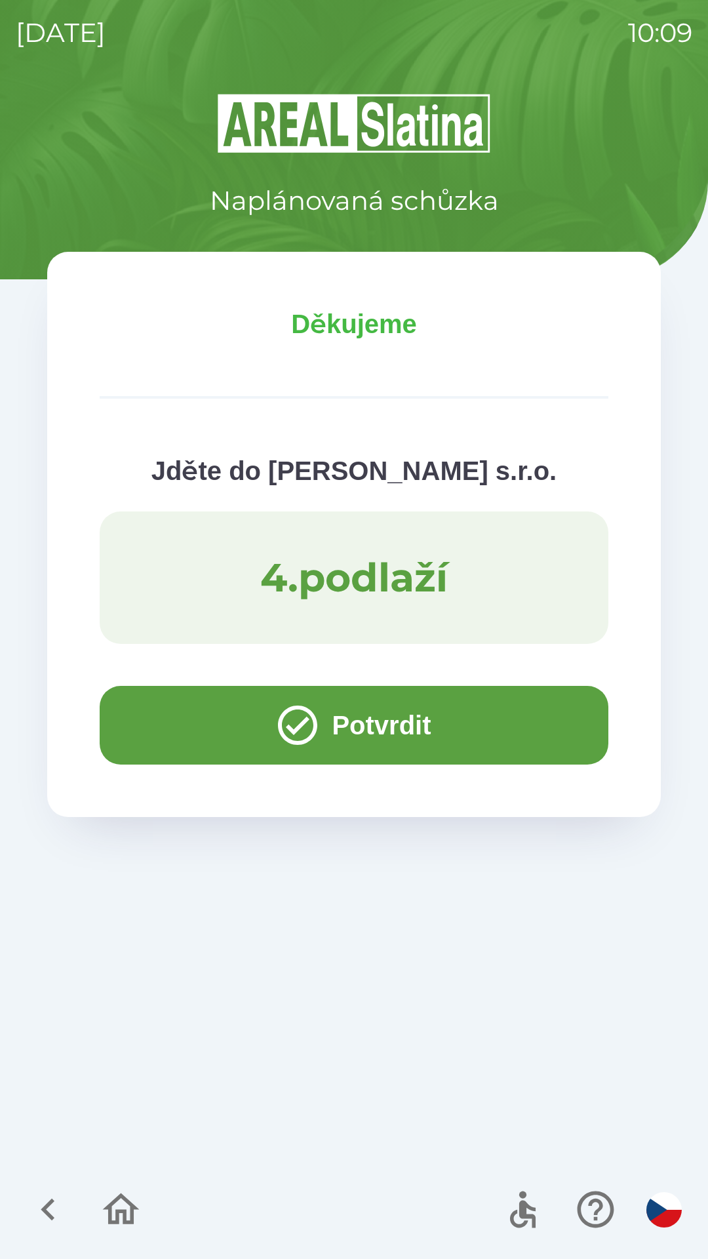
click at [155, 721] on button "Potvrdit" at bounding box center [354, 725] width 509 height 79
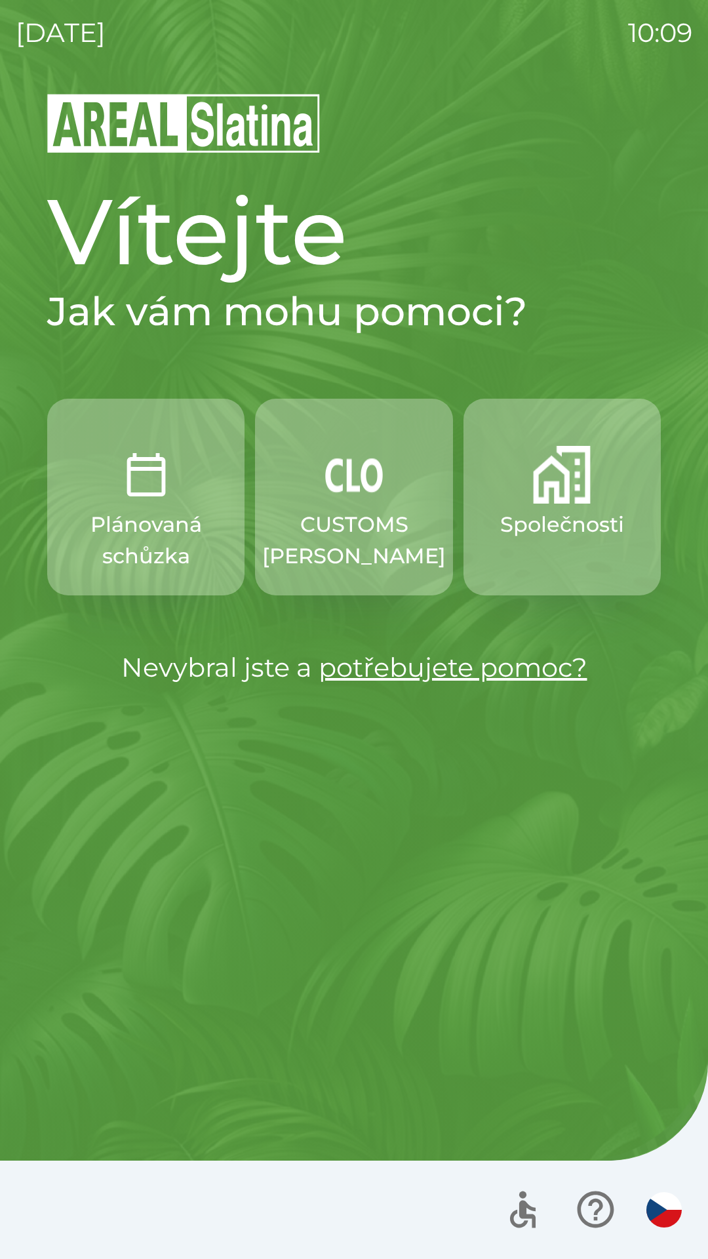
click at [534, 496] on img "button" at bounding box center [562, 475] width 58 height 58
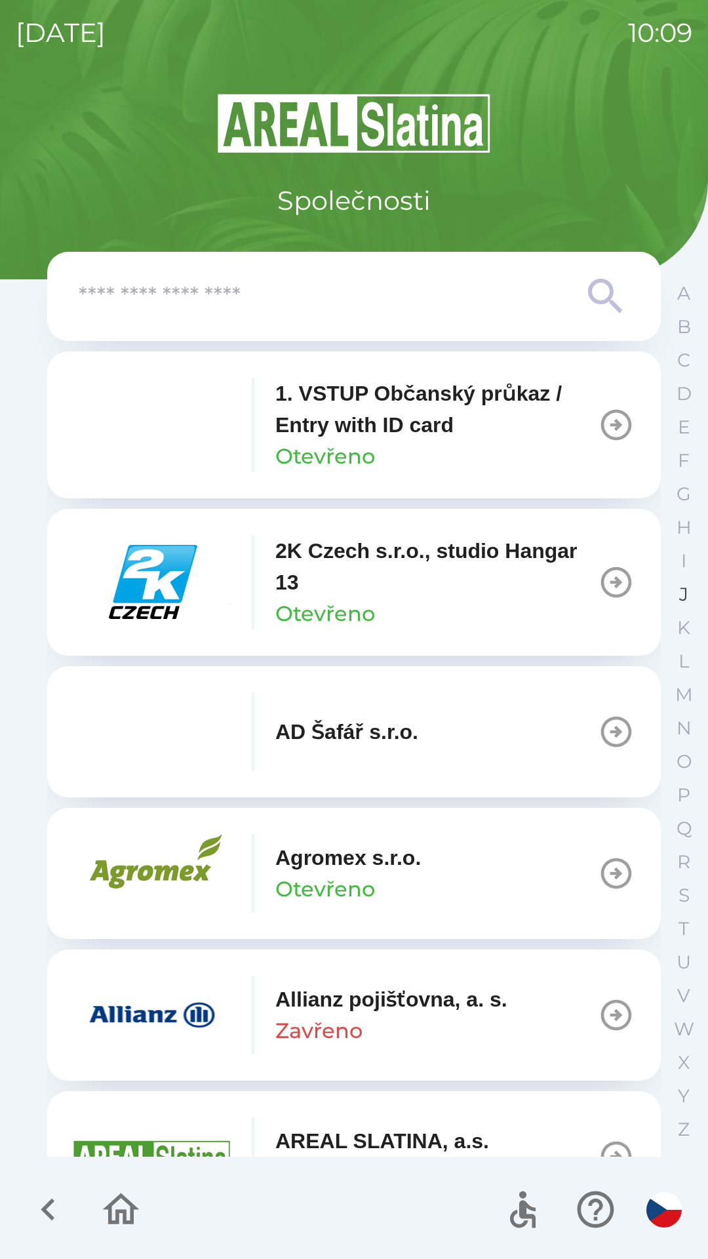
click at [674, 590] on button "J" at bounding box center [684, 594] width 33 height 33
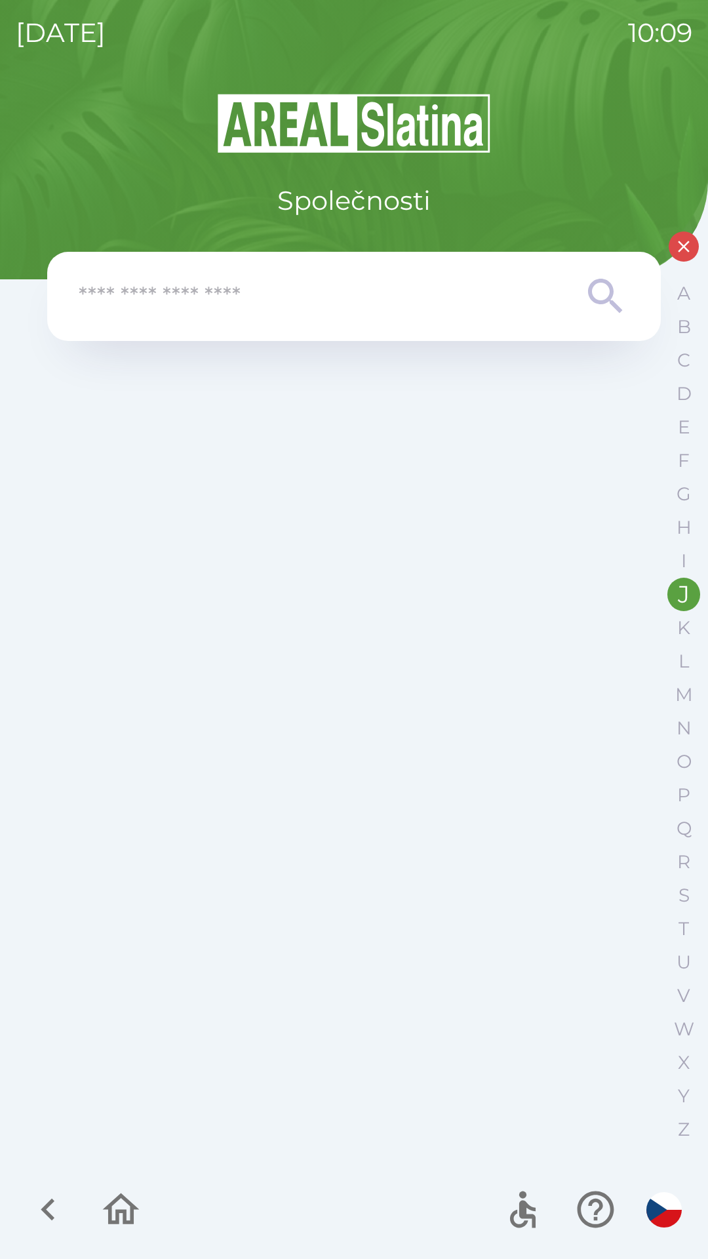
click at [39, 1204] on icon "button" at bounding box center [48, 1210] width 44 height 44
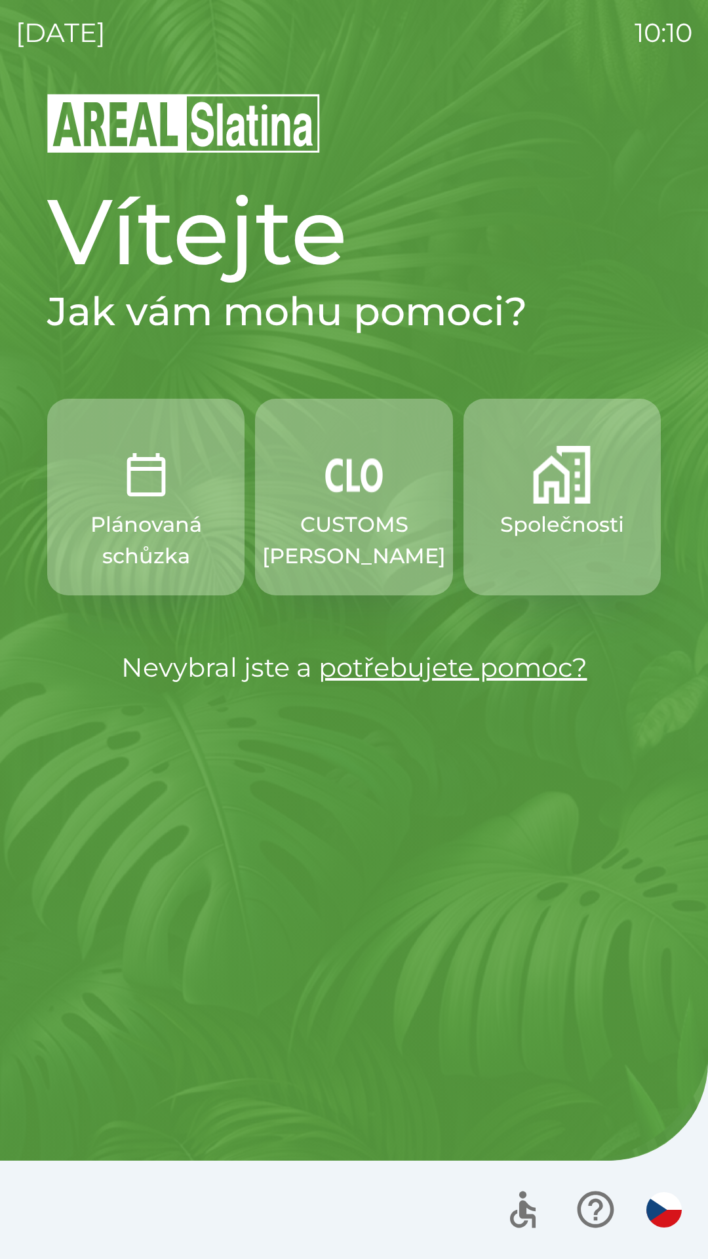
click at [347, 492] on img "button" at bounding box center [354, 475] width 58 height 58
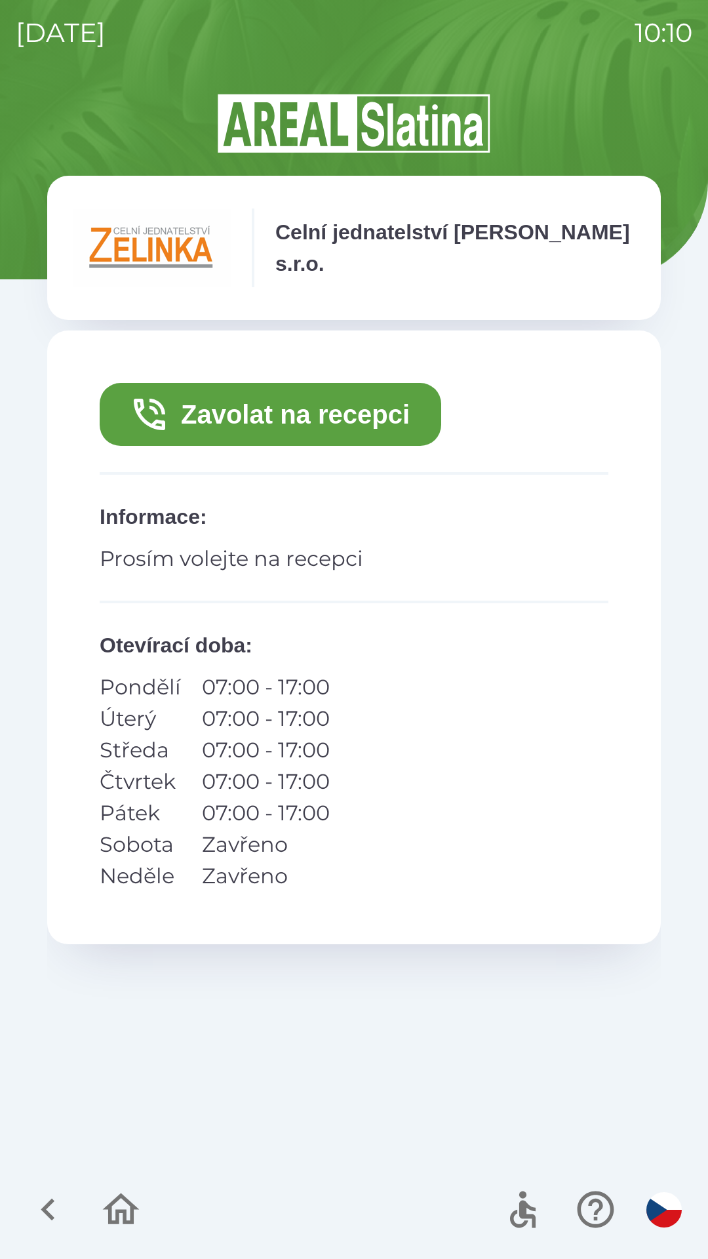
click at [356, 401] on button "Zavolat na recepci" at bounding box center [271, 414] width 342 height 63
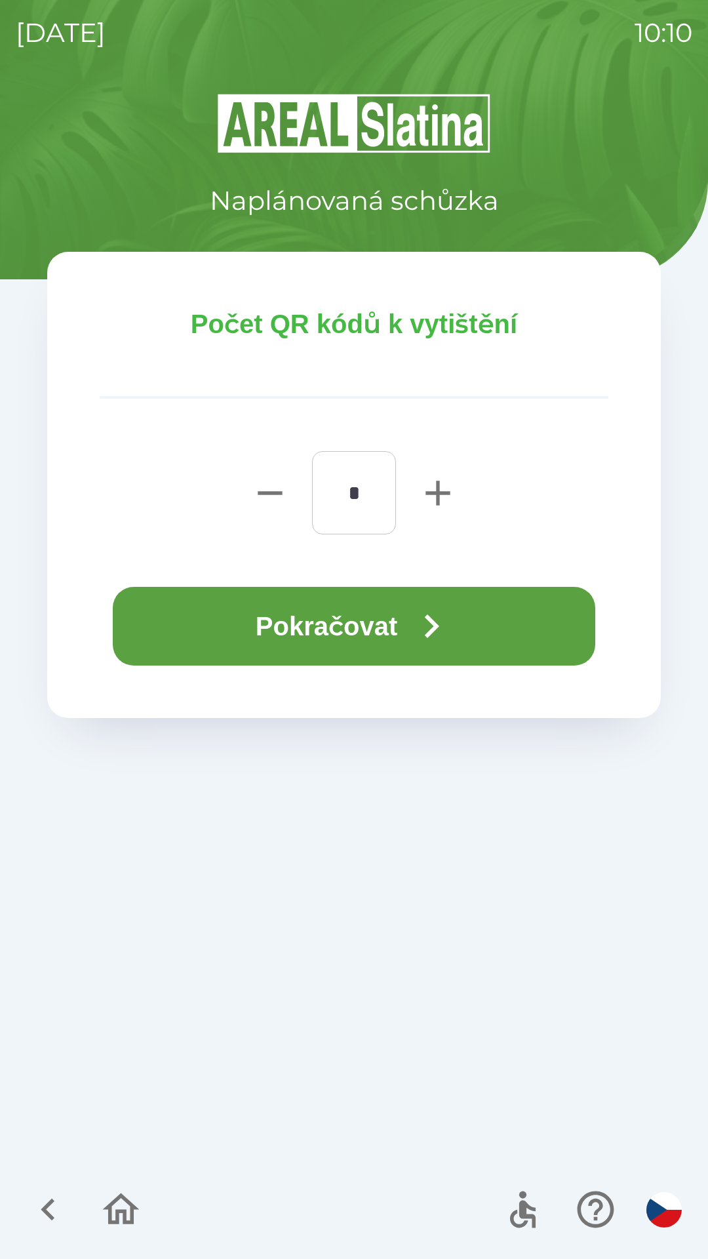
click at [372, 628] on button "Pokračovat" at bounding box center [354, 626] width 483 height 79
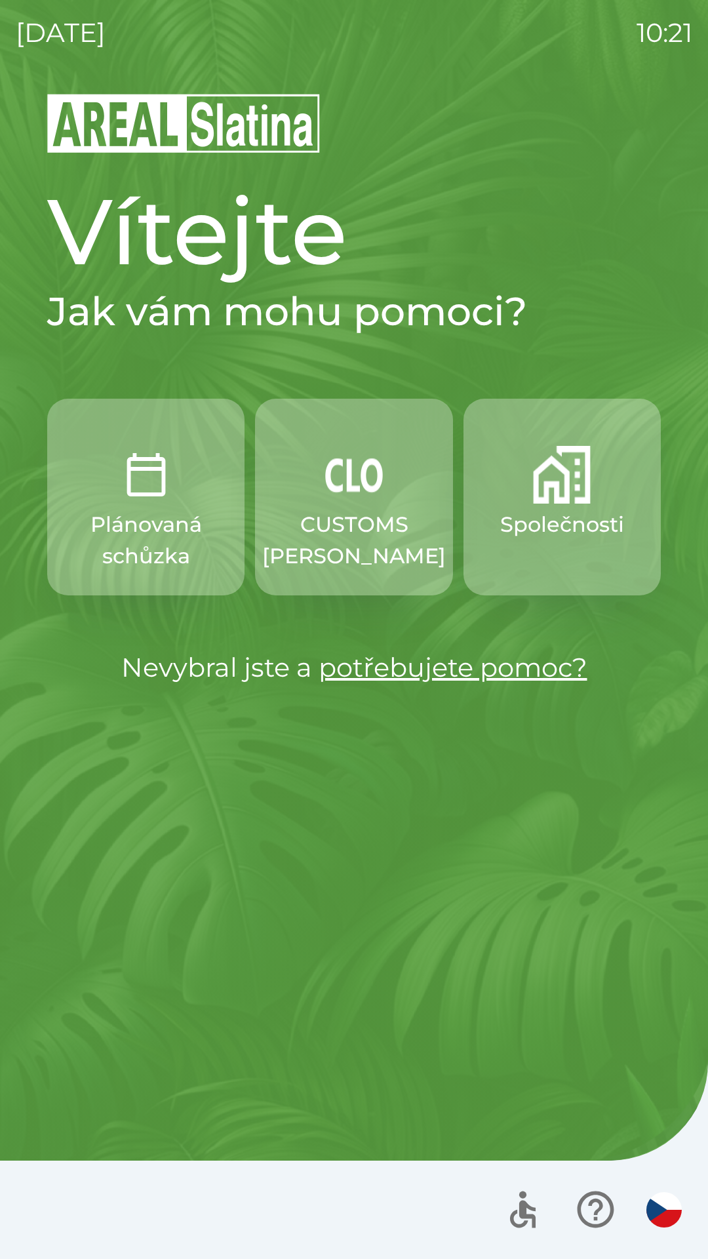
click at [540, 493] on img "button" at bounding box center [562, 475] width 58 height 58
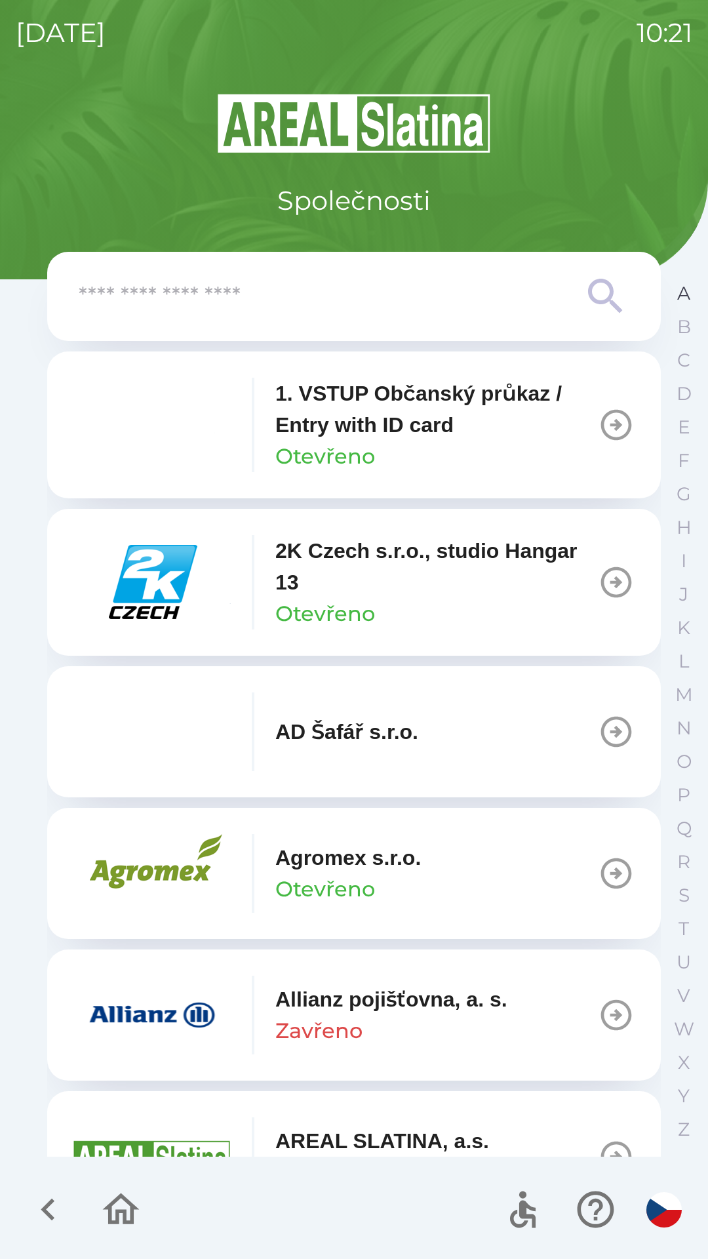
click at [677, 292] on p "A" at bounding box center [683, 293] width 13 height 23
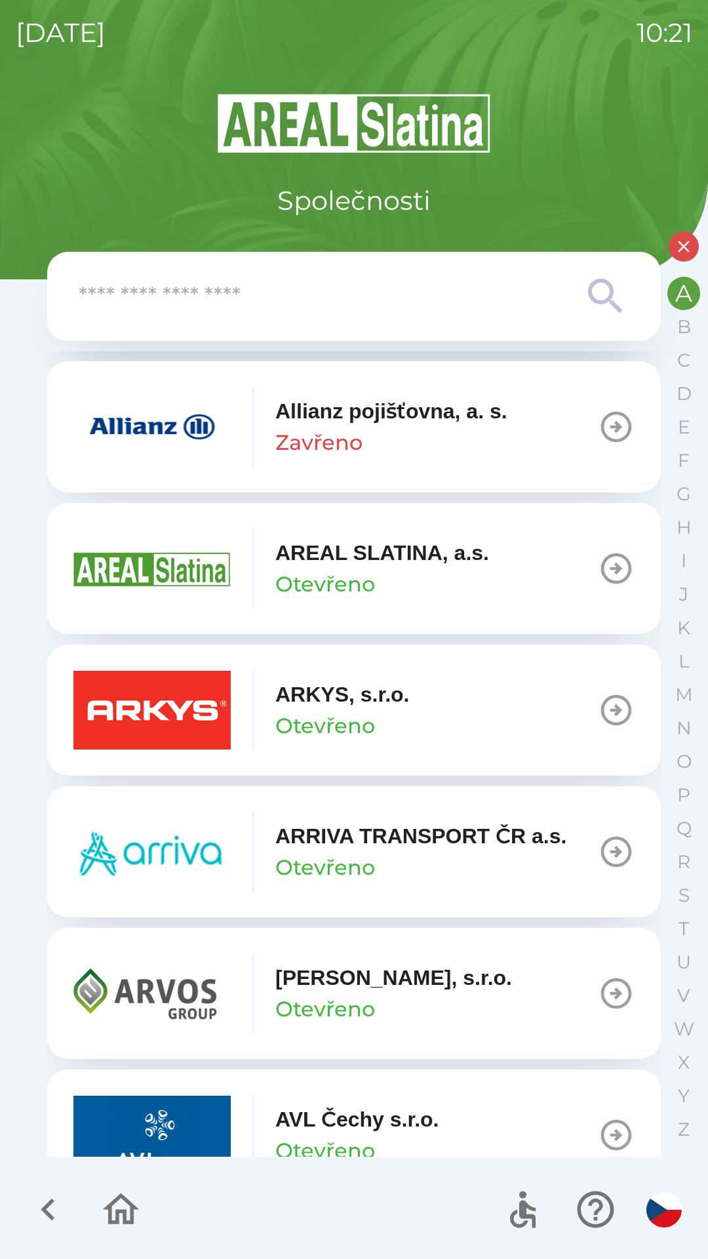
scroll to position [459, 0]
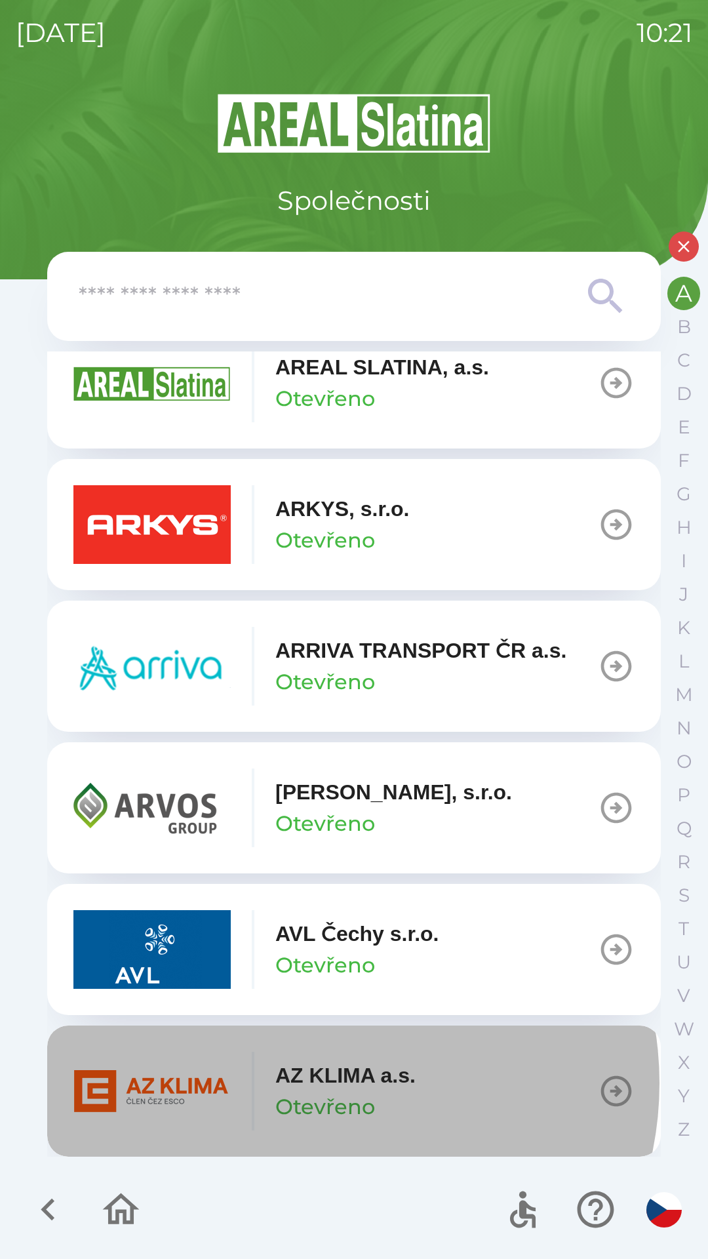
click at [320, 1083] on p "AZ KLIMA a.s." at bounding box center [345, 1075] width 140 height 31
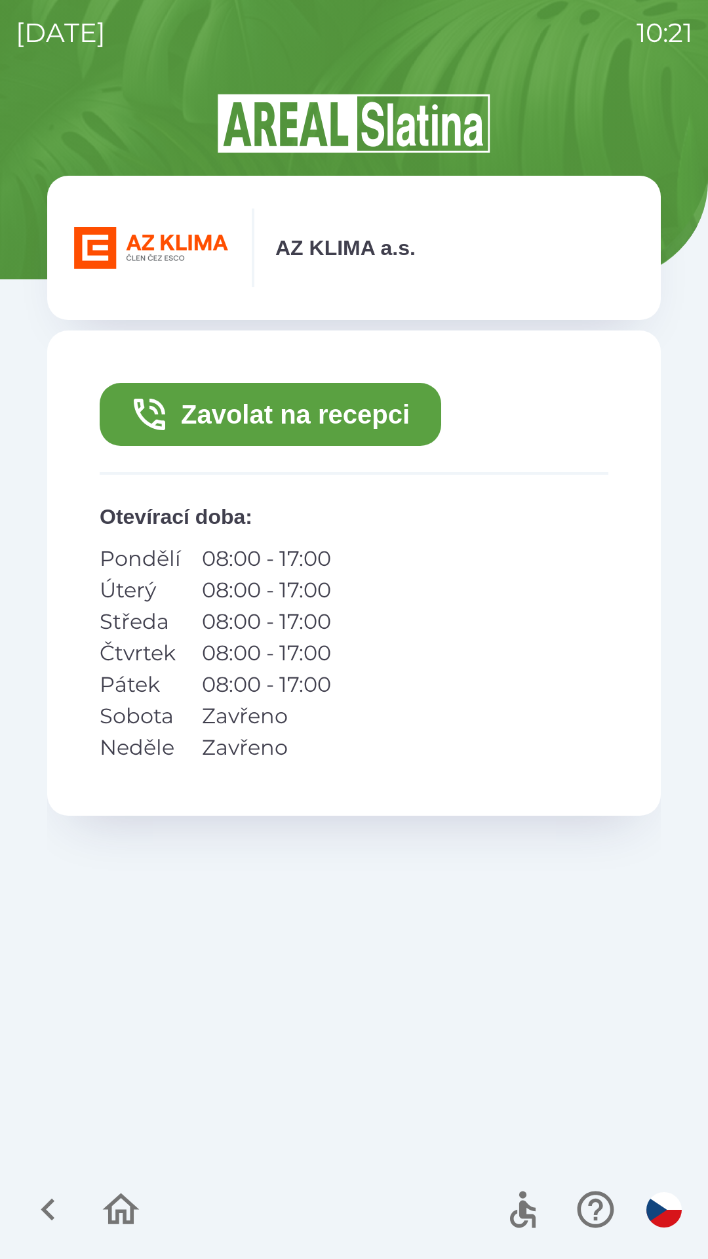
click at [263, 426] on button "Zavolat na recepci" at bounding box center [271, 414] width 342 height 63
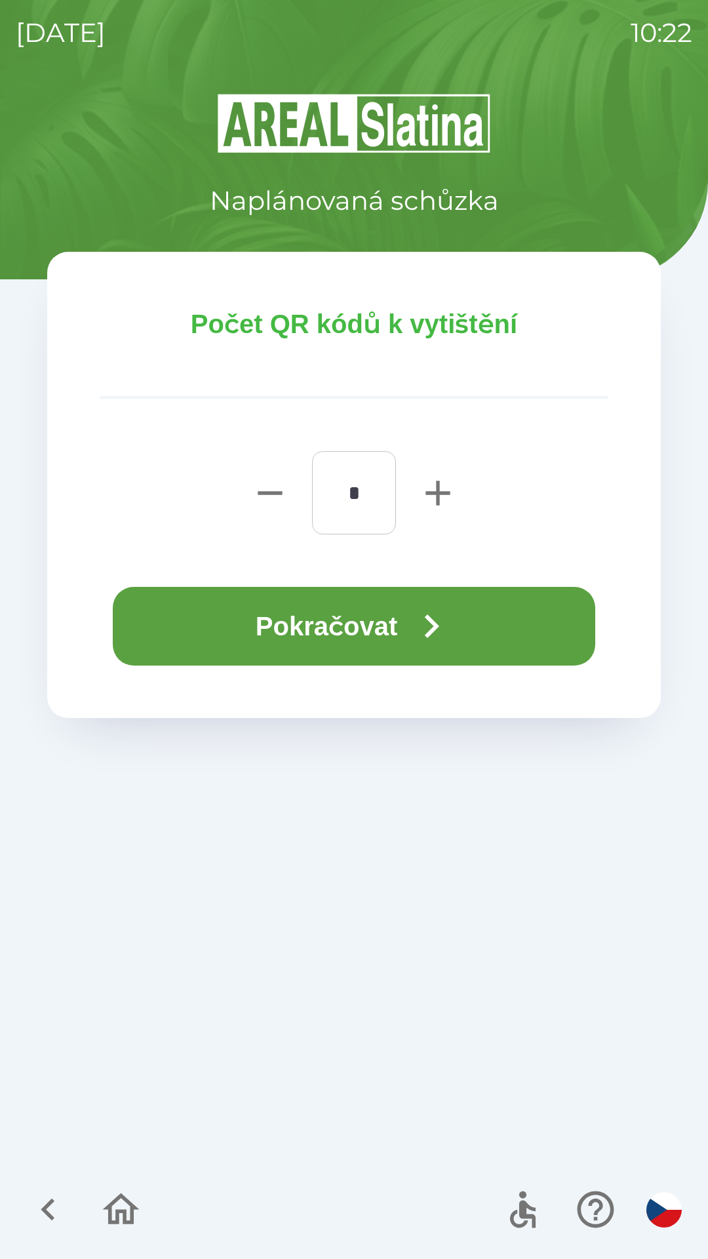
click at [255, 622] on button "Pokračovat" at bounding box center [354, 626] width 483 height 79
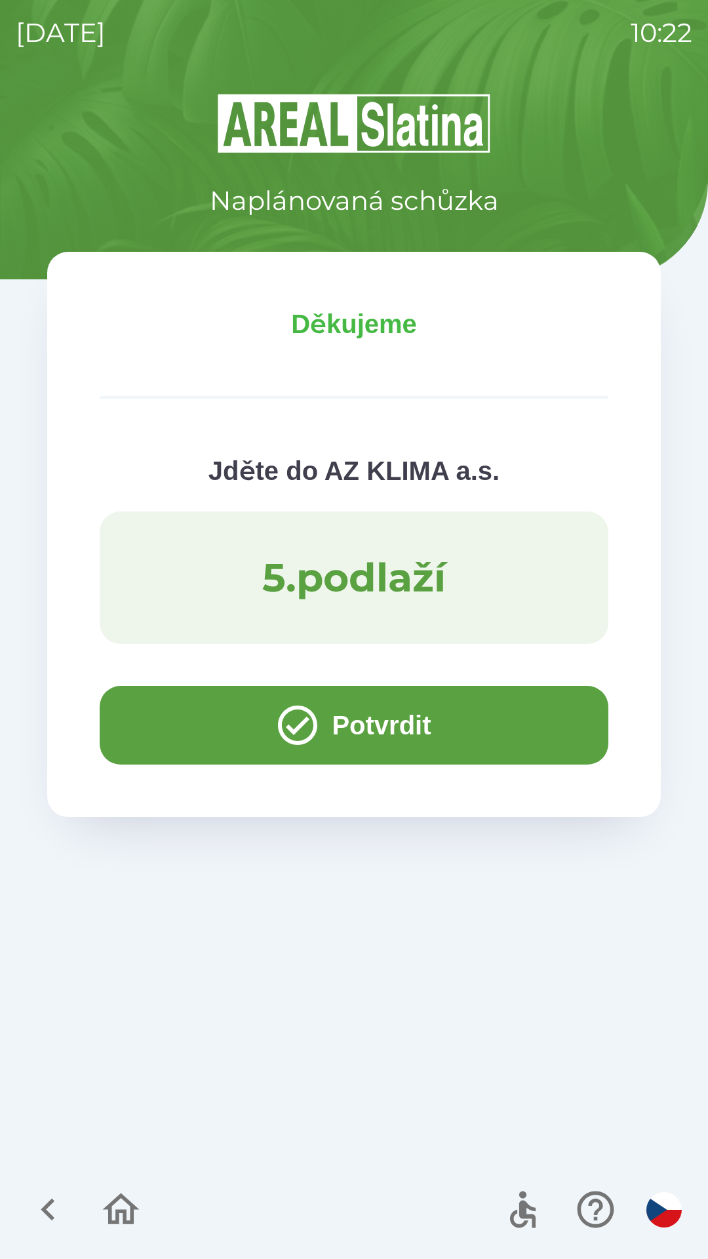
click at [138, 708] on button "Potvrdit" at bounding box center [354, 725] width 509 height 79
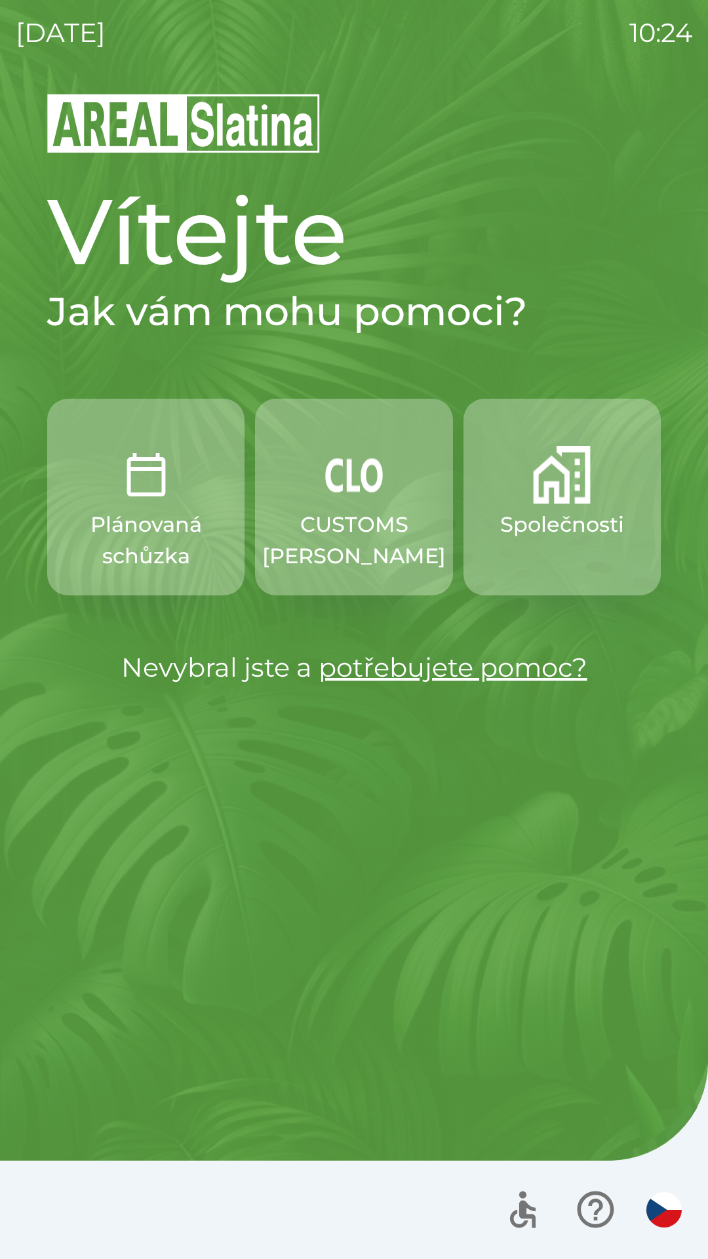
click at [569, 532] on p "Společnosti" at bounding box center [562, 524] width 124 height 31
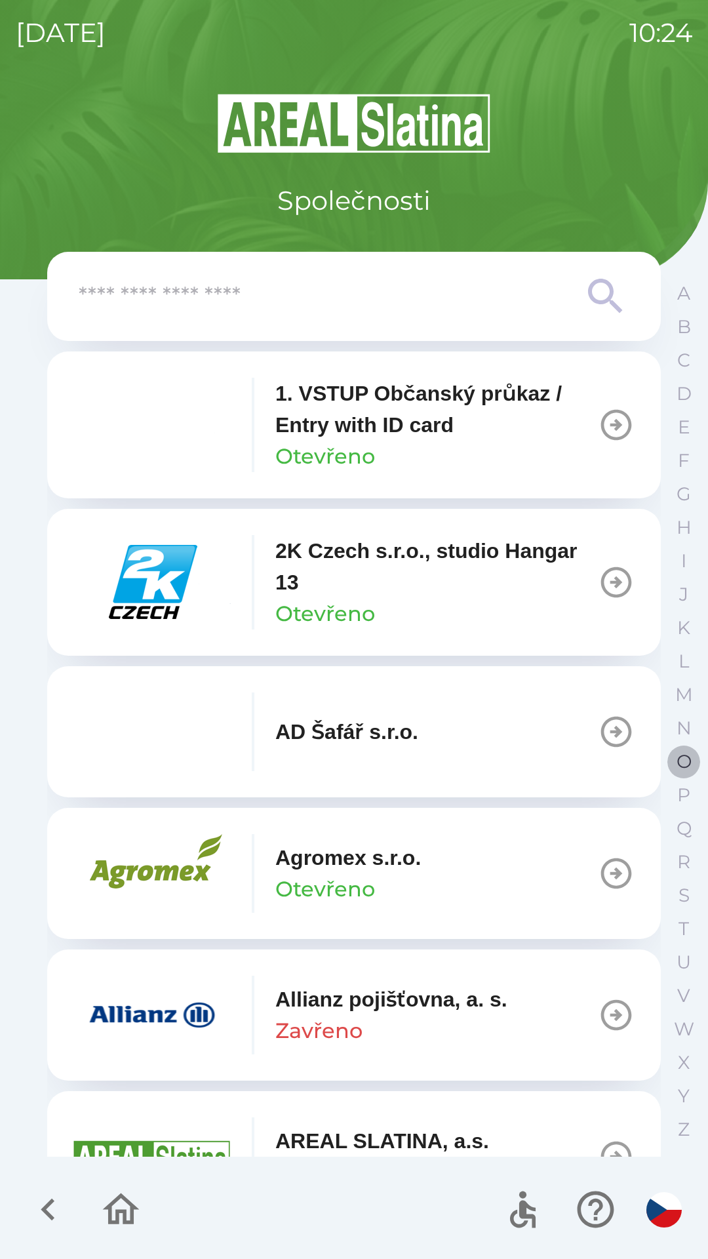
click at [679, 749] on button "O" at bounding box center [684, 761] width 33 height 33
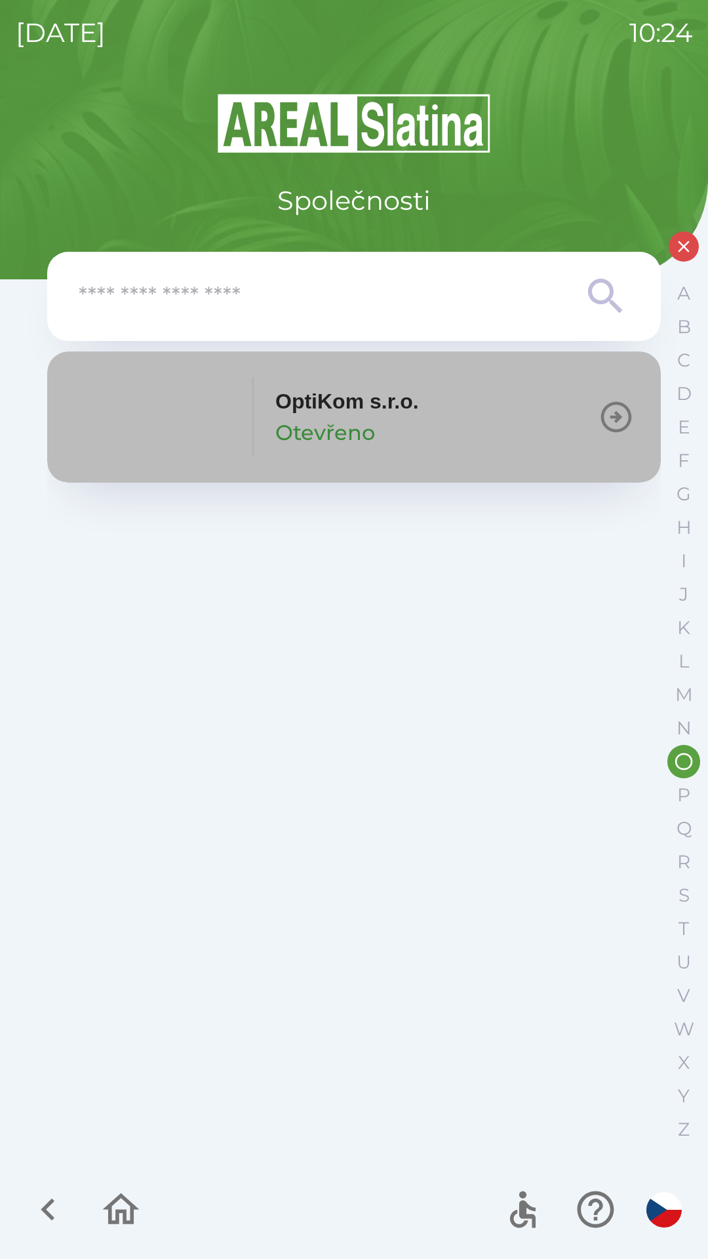
click at [483, 401] on button "OptiKom s.r.o. Otevřeno" at bounding box center [354, 416] width 614 height 131
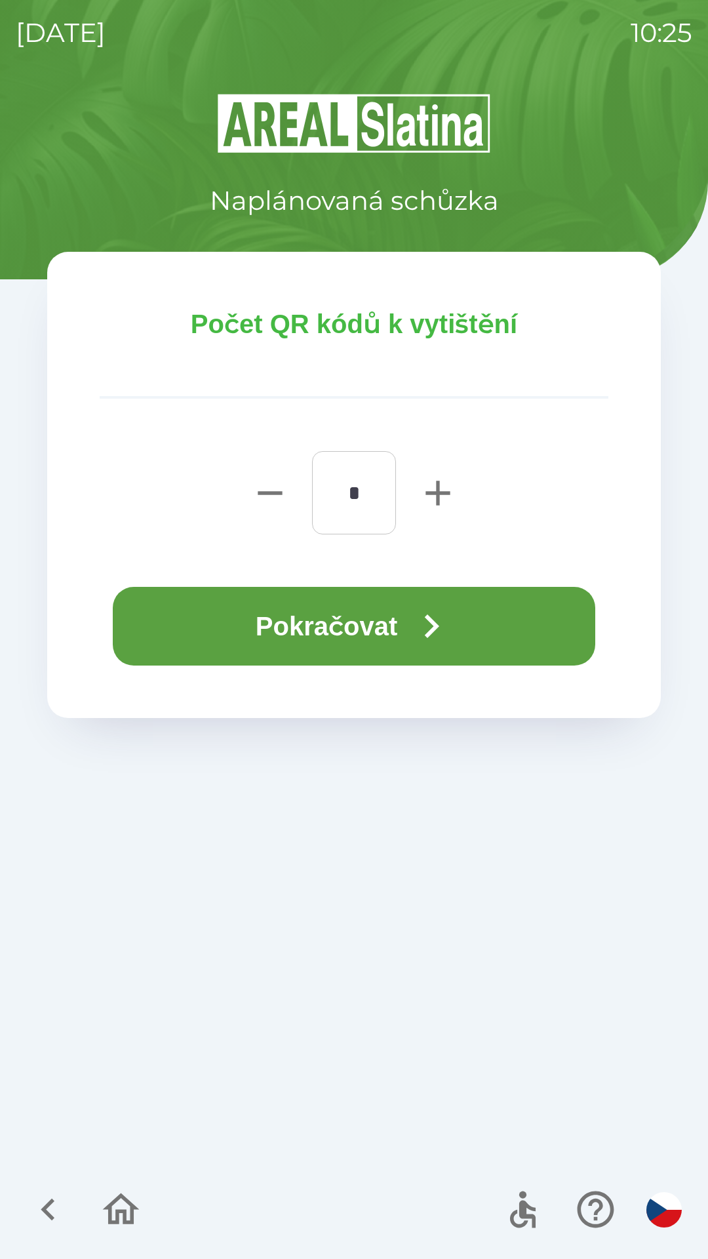
click at [489, 619] on button "Pokračovat" at bounding box center [354, 626] width 483 height 79
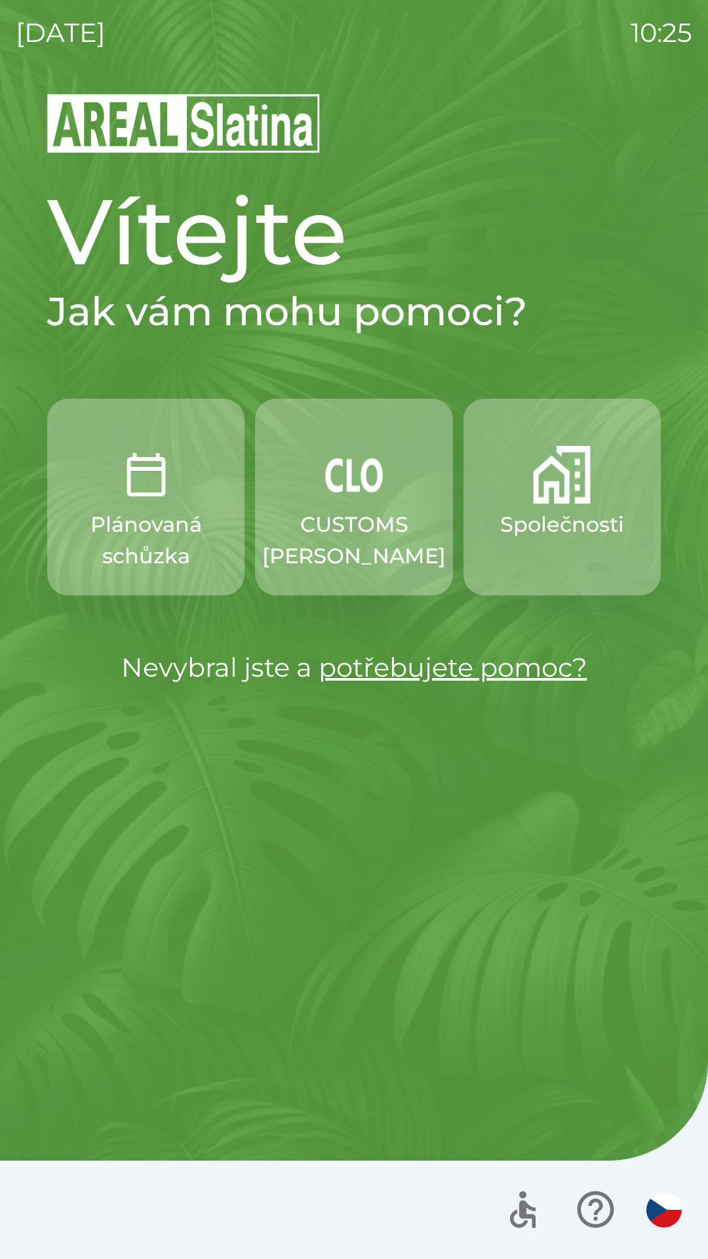
click at [560, 503] on img "button" at bounding box center [562, 475] width 58 height 58
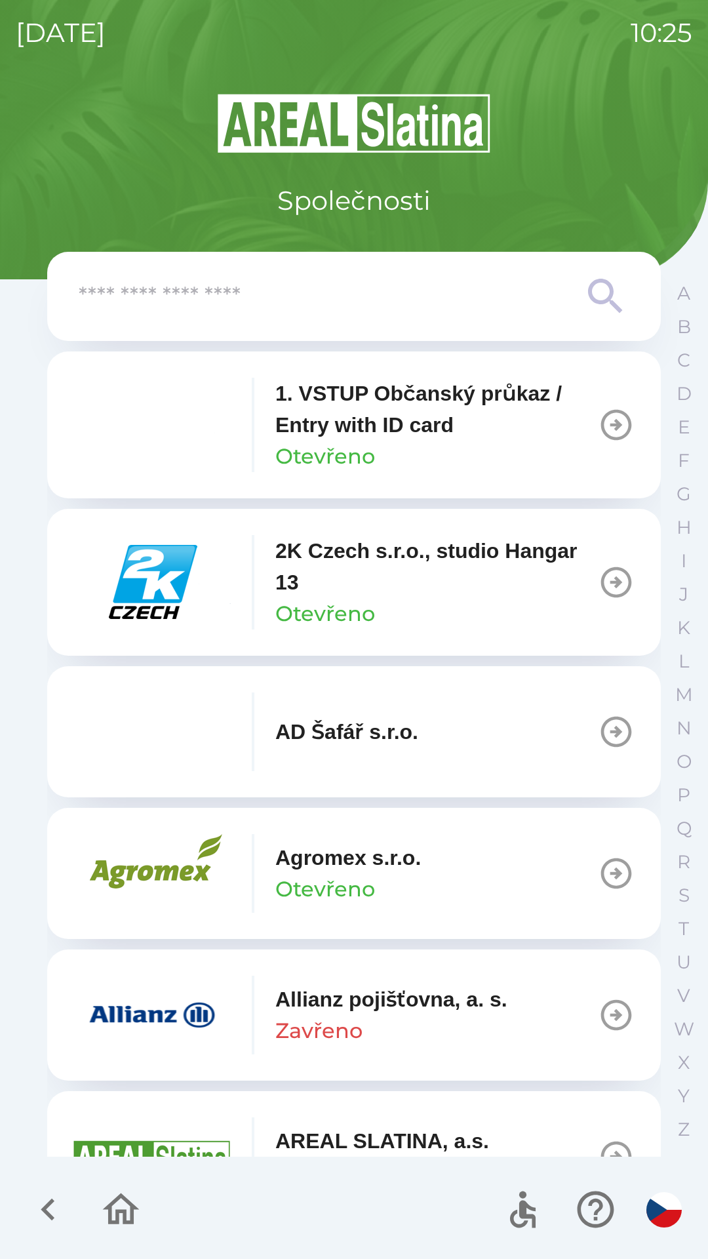
click at [599, 290] on icon at bounding box center [605, 296] width 47 height 47
click at [452, 297] on input "text" at bounding box center [328, 297] width 498 height 36
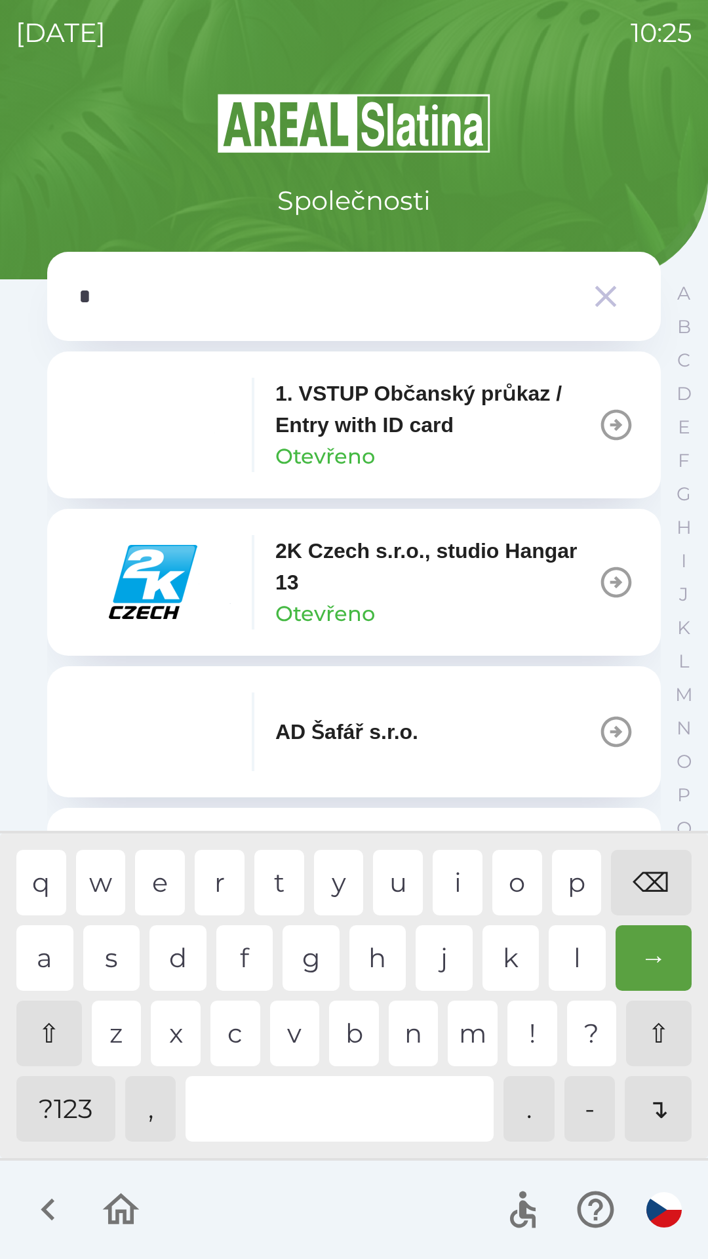
click at [506, 881] on div "o" at bounding box center [517, 883] width 50 height 66
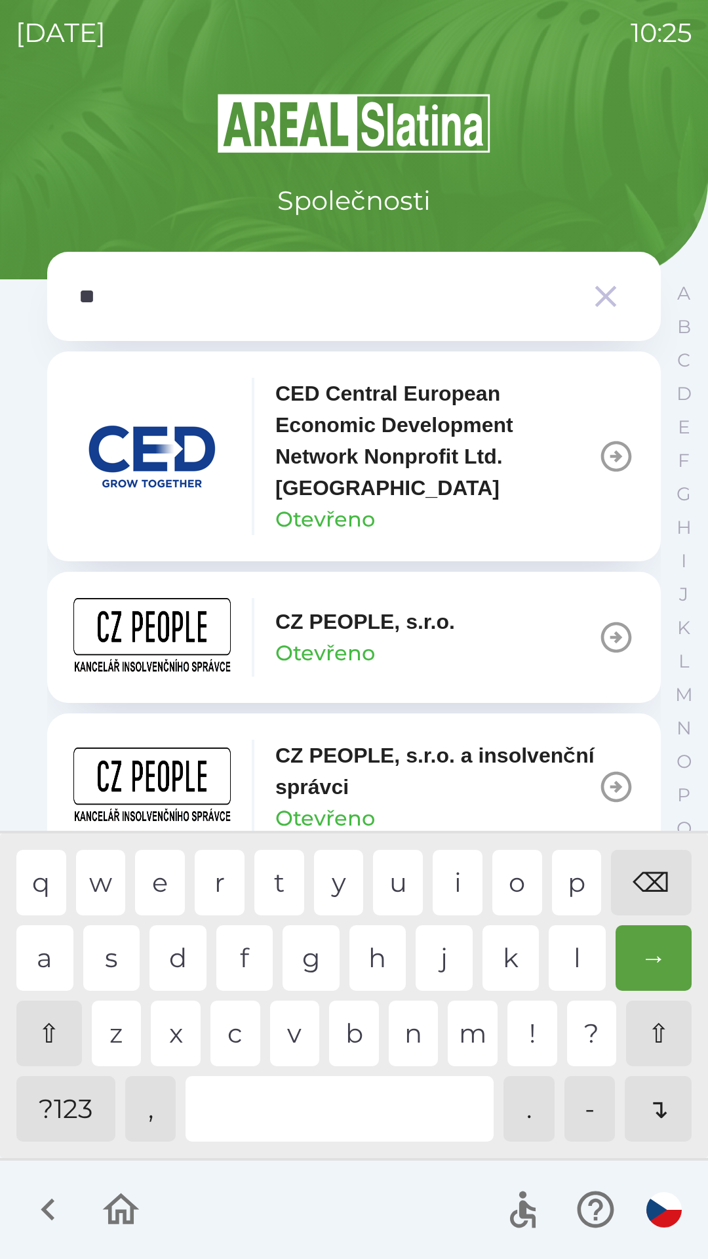
click at [580, 881] on div "p" at bounding box center [577, 883] width 50 height 66
type input "***"
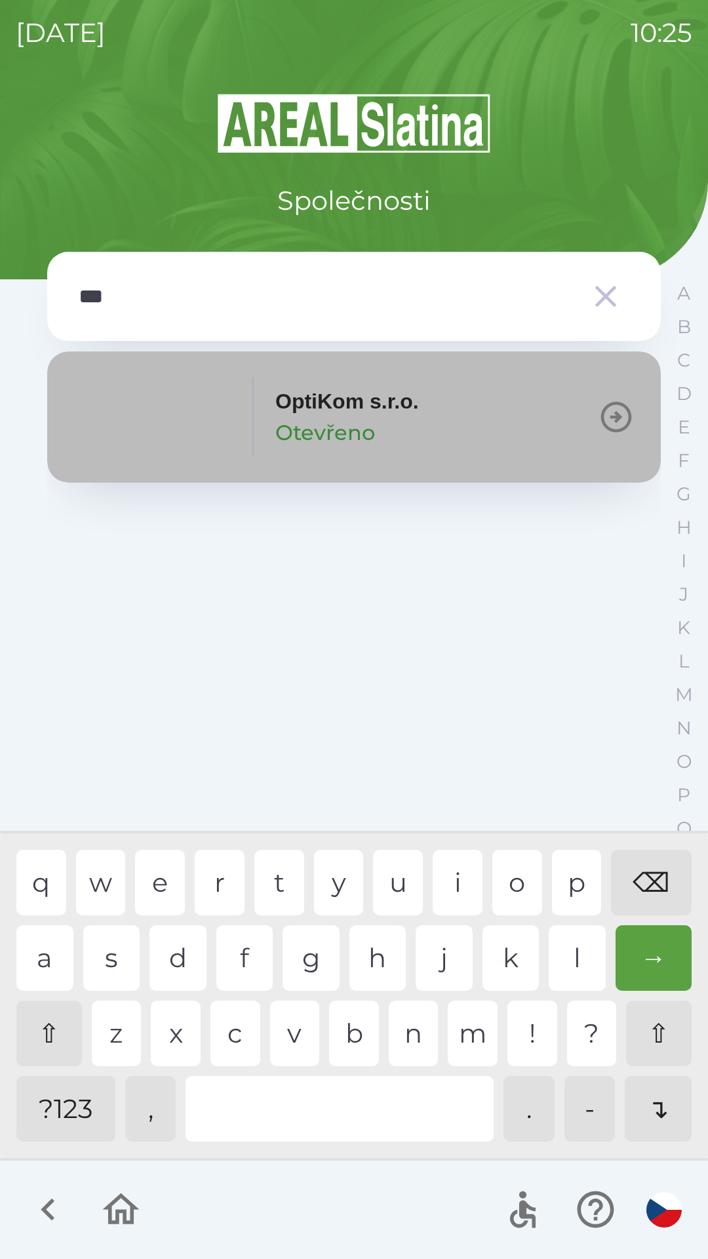
click at [359, 423] on p "Otevřeno" at bounding box center [325, 432] width 100 height 31
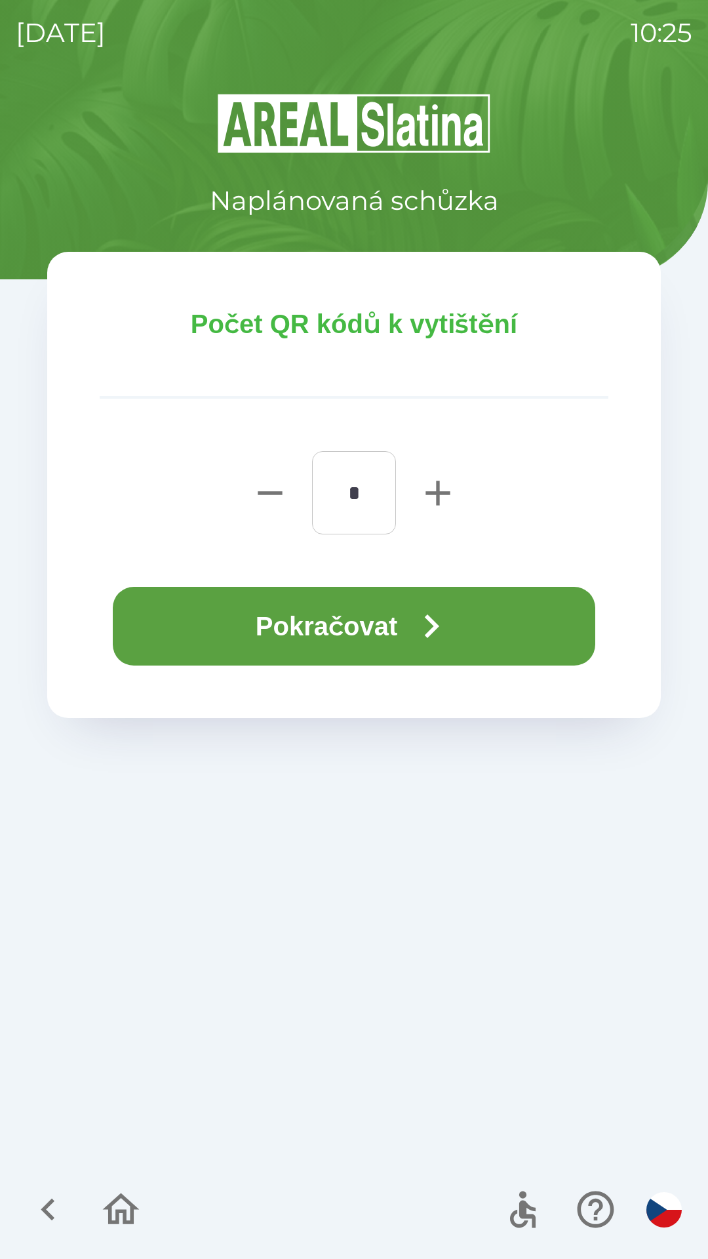
click at [399, 632] on button "Pokračovat" at bounding box center [354, 626] width 483 height 79
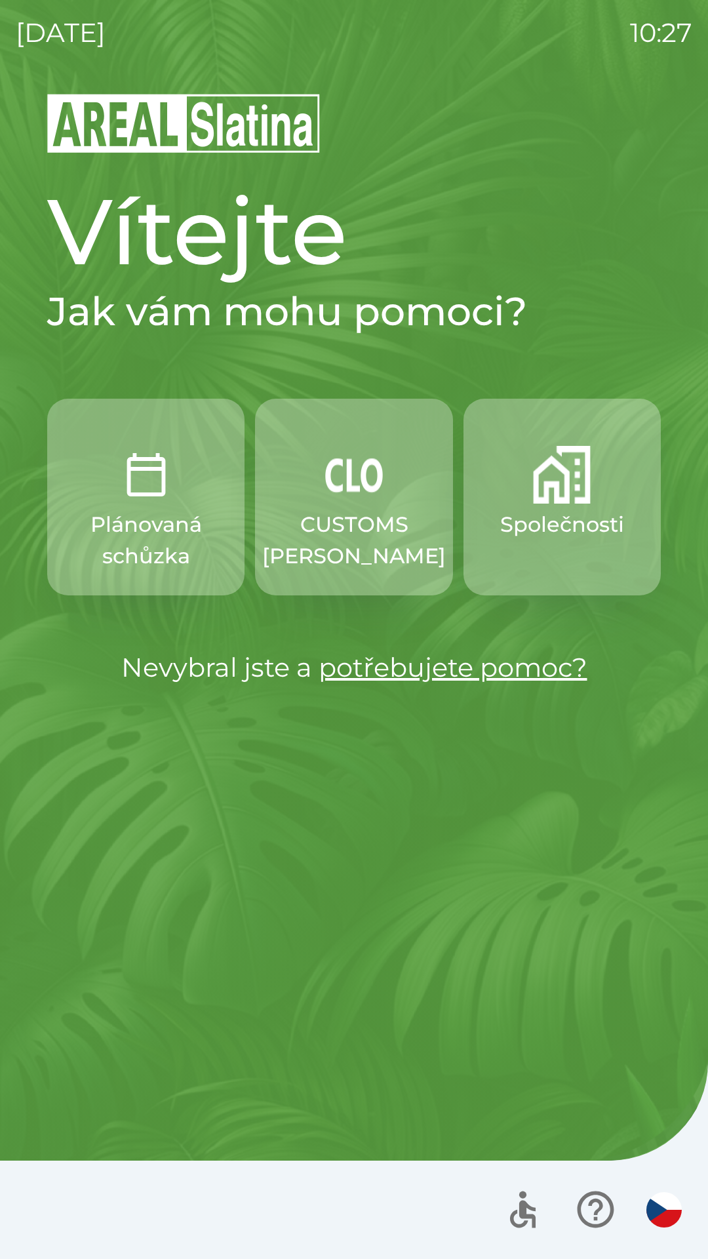
click at [539, 511] on p "Společnosti" at bounding box center [562, 524] width 124 height 31
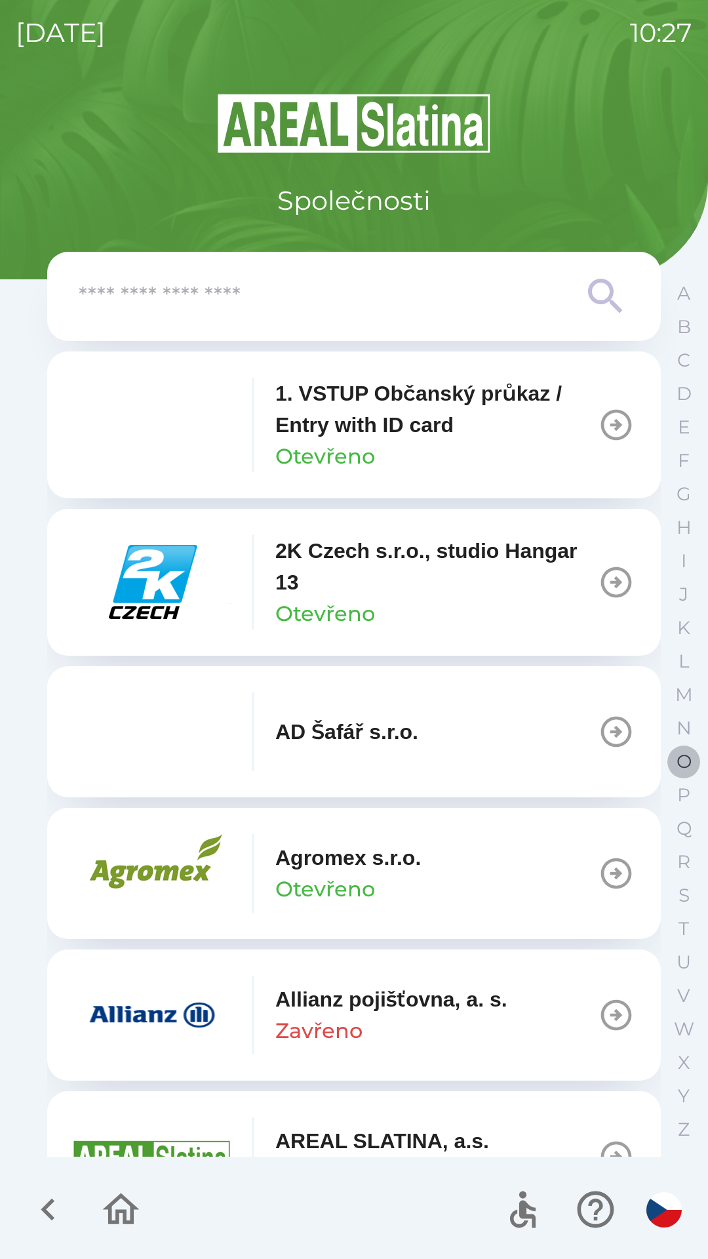
click at [681, 759] on p "O" at bounding box center [684, 761] width 15 height 23
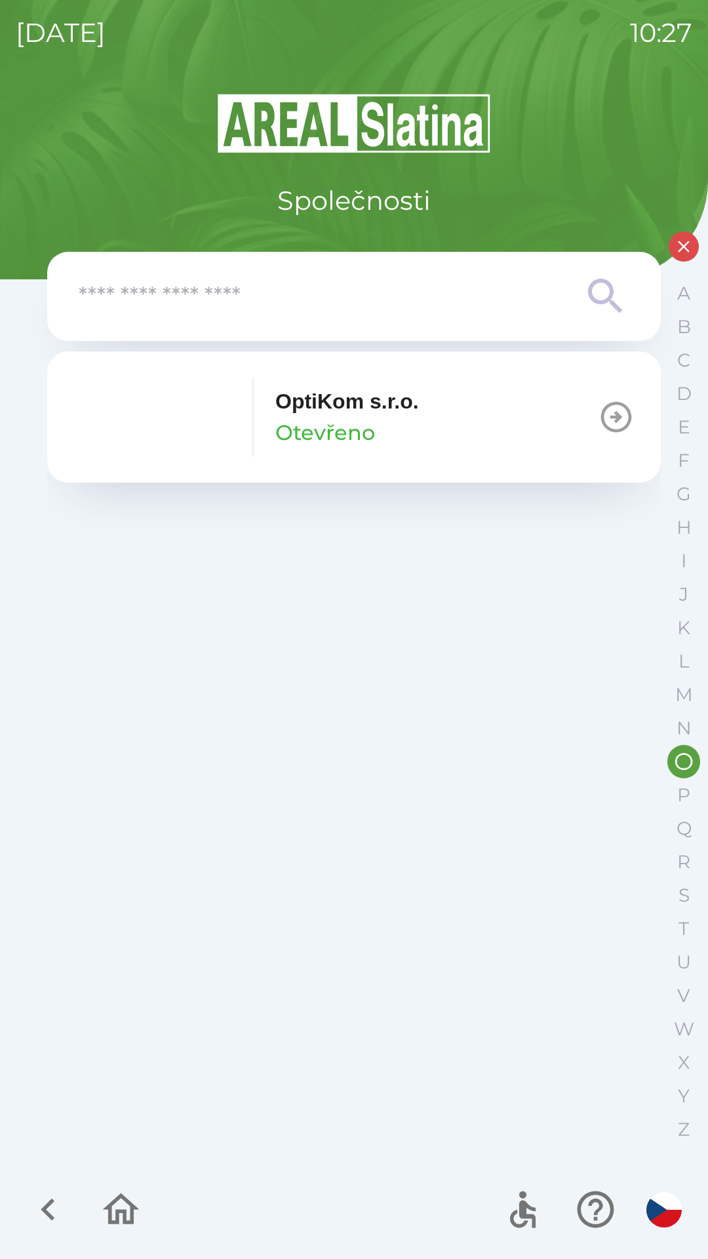
click at [607, 414] on icon "button" at bounding box center [616, 417] width 37 height 37
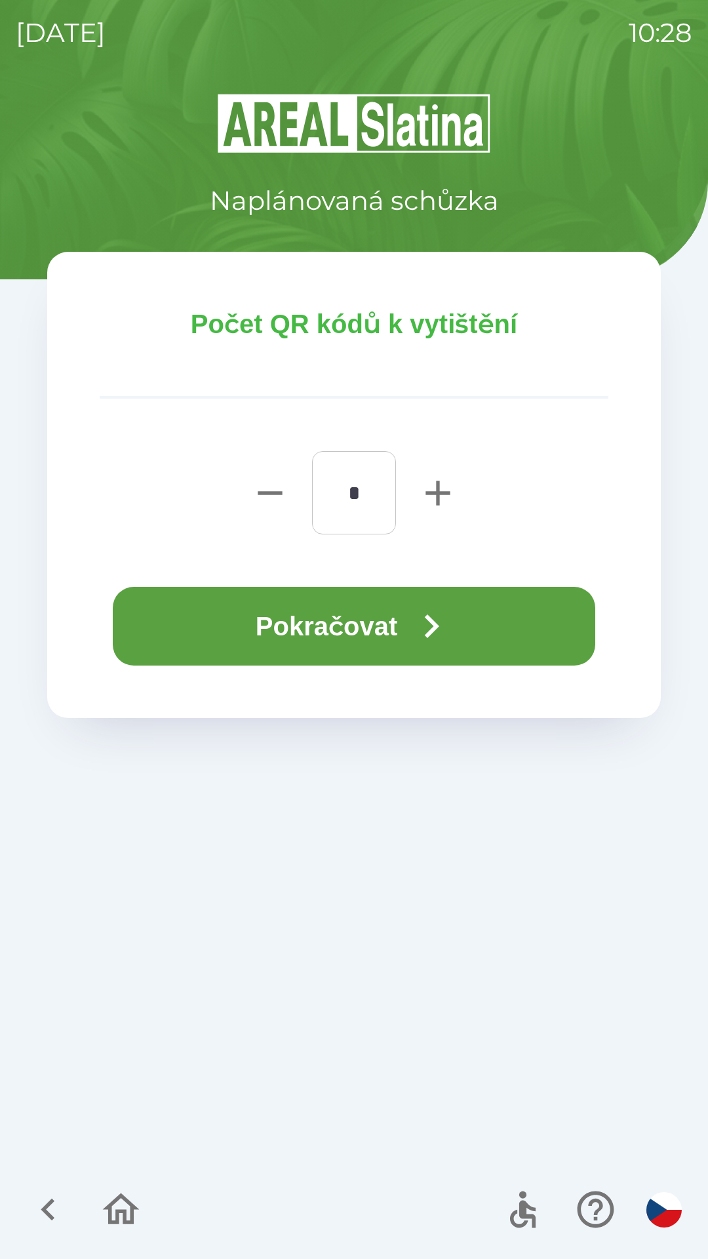
click at [347, 616] on button "Pokračovat" at bounding box center [354, 626] width 483 height 79
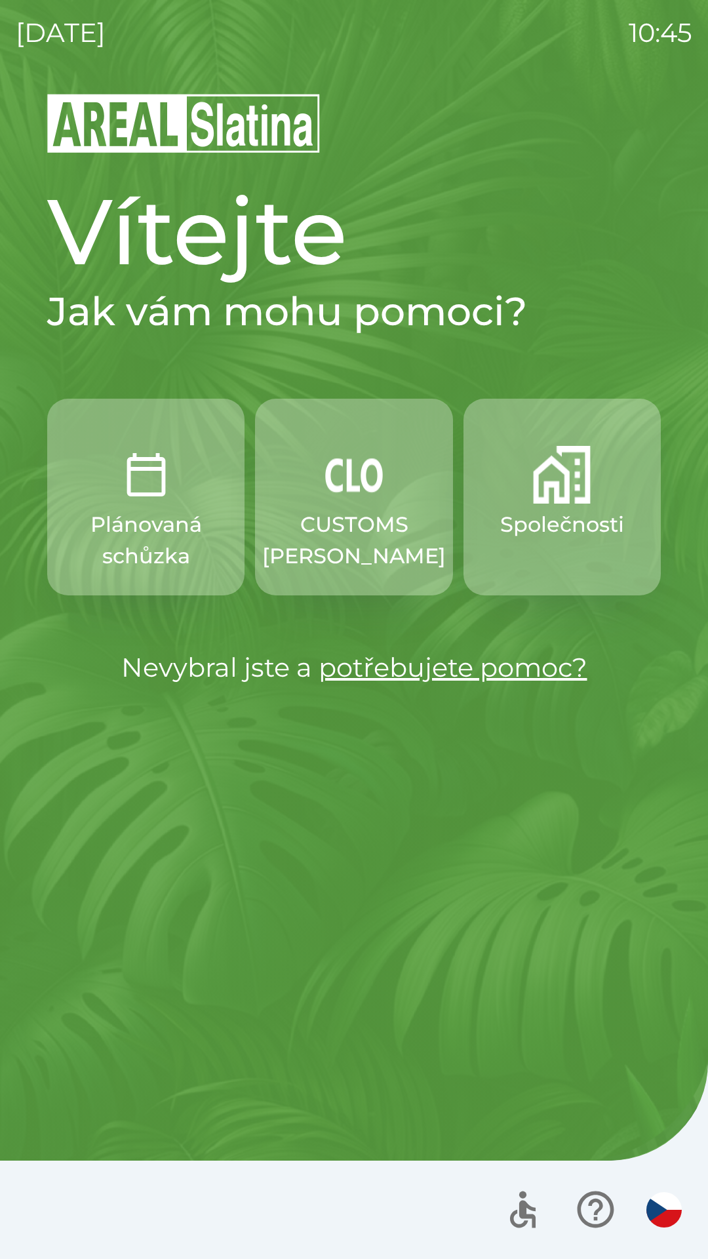
click at [560, 538] on p "Společnosti" at bounding box center [562, 524] width 124 height 31
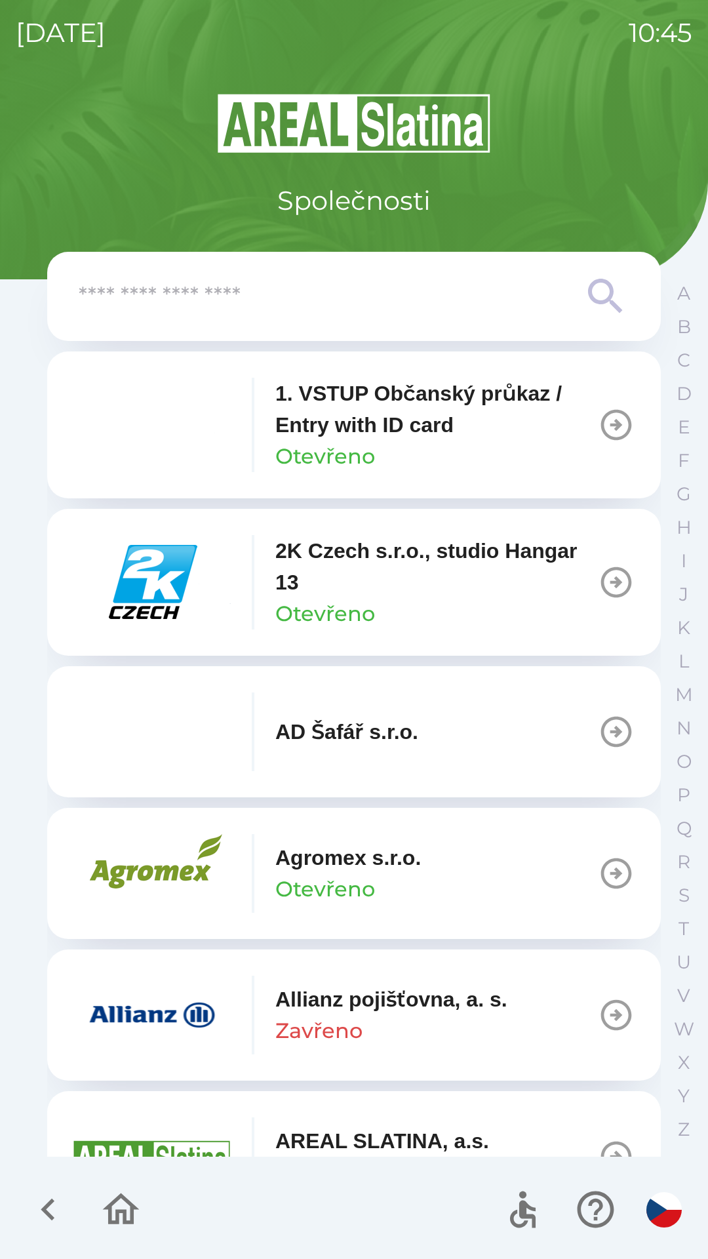
click at [415, 296] on input "text" at bounding box center [328, 297] width 498 height 36
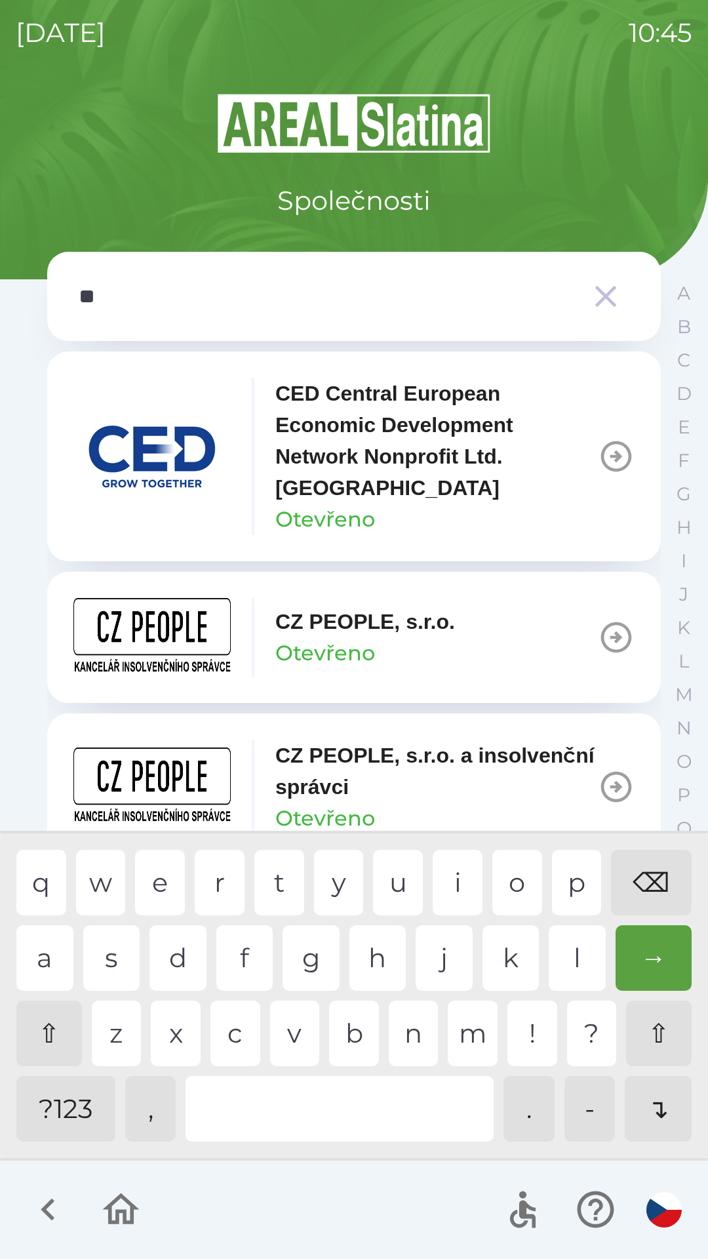
type input "***"
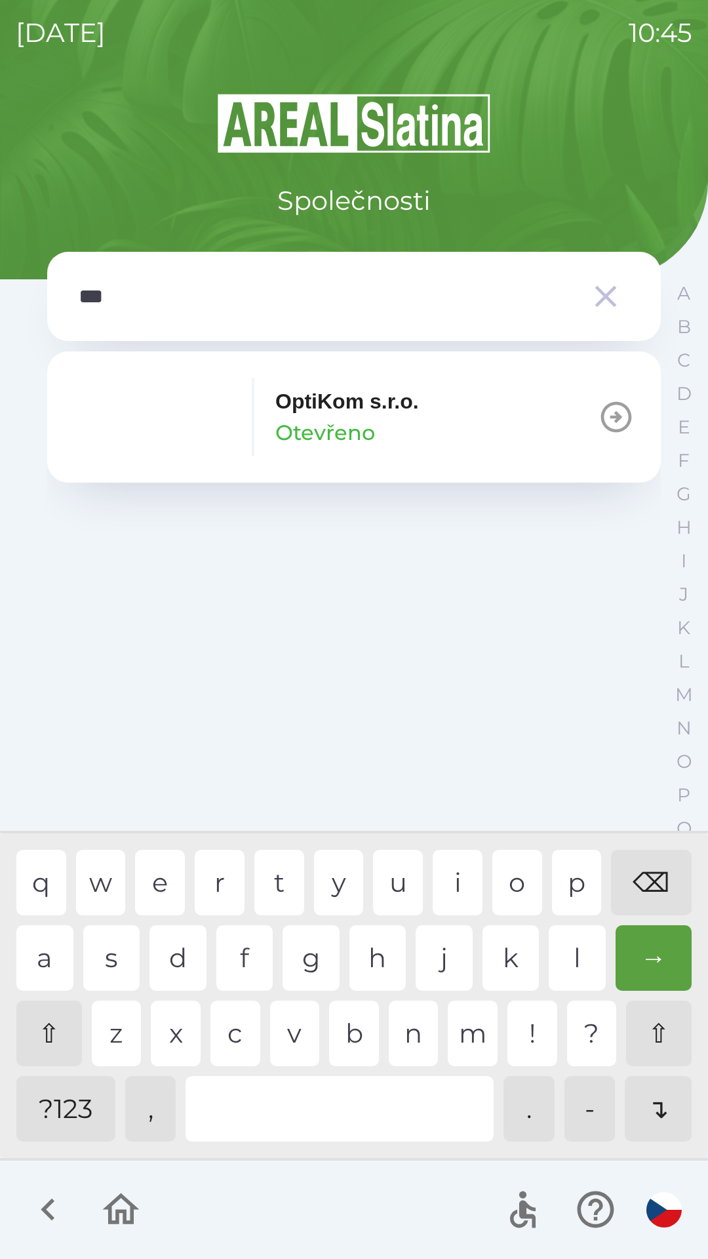
click at [276, 879] on div "t" at bounding box center [279, 883] width 50 height 66
click at [398, 410] on p "OptiKom s.r.o." at bounding box center [347, 401] width 144 height 31
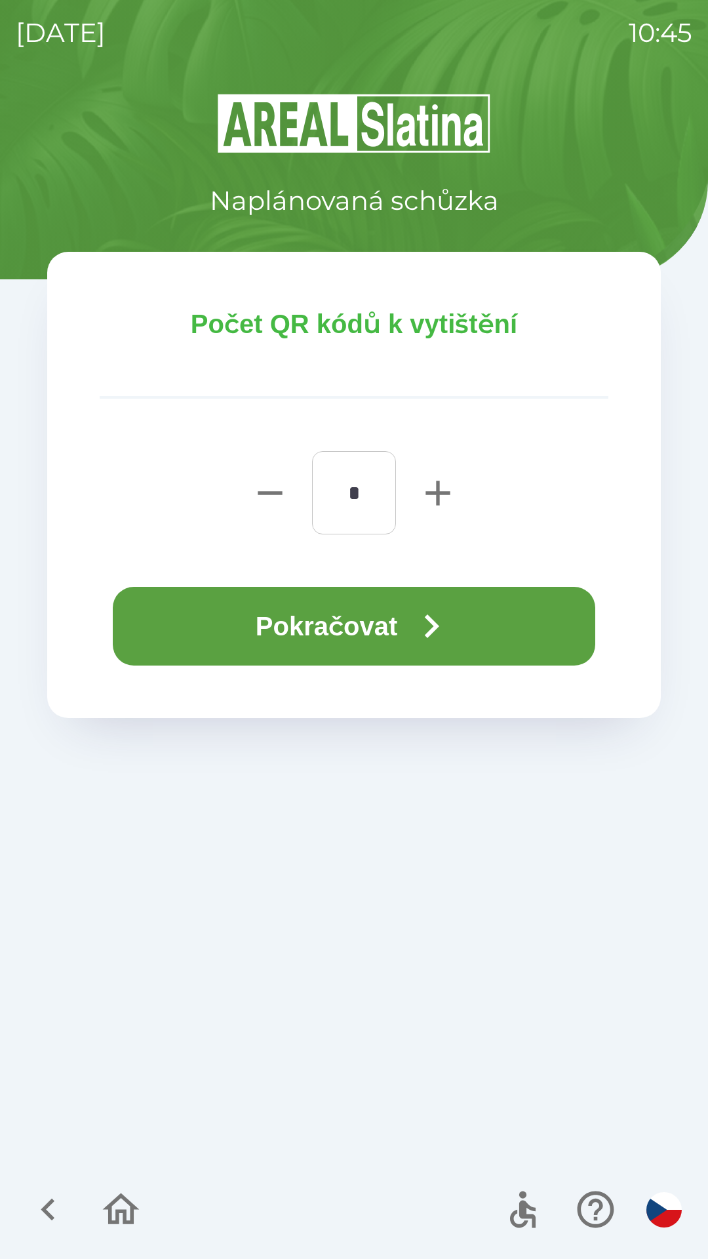
click at [409, 650] on button "Pokračovat" at bounding box center [354, 626] width 483 height 79
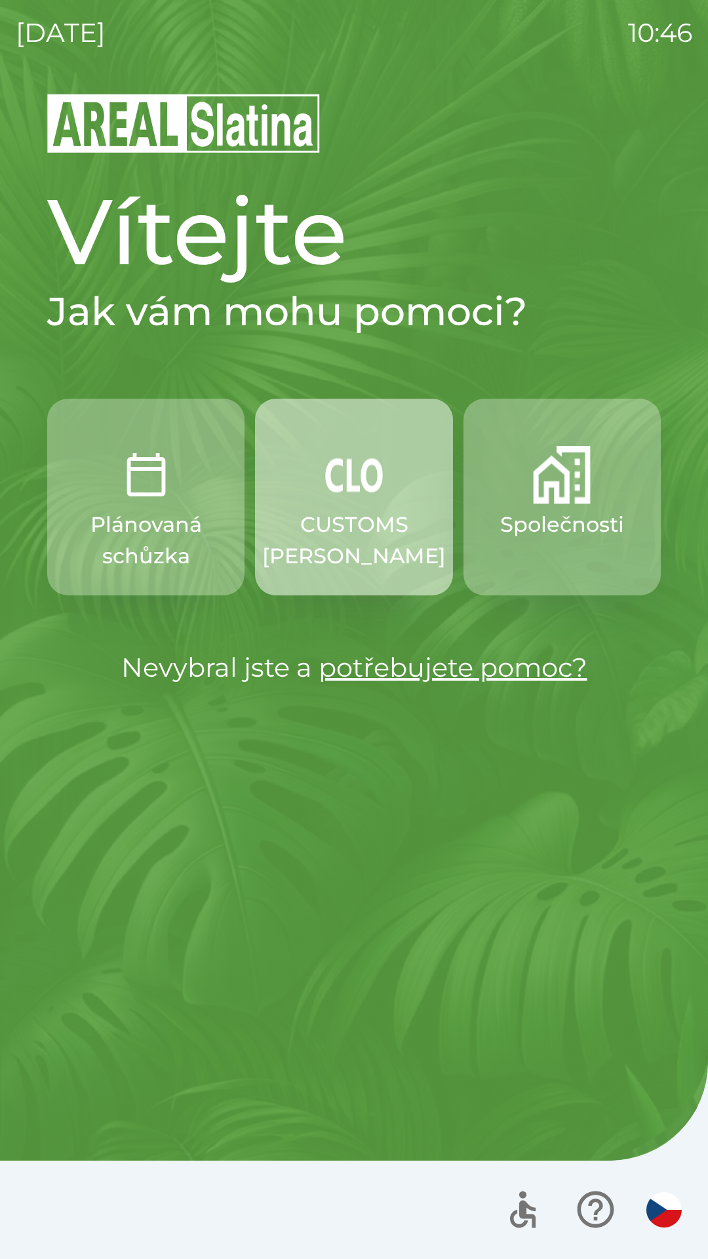
click at [355, 530] on p "CUSTOMS [PERSON_NAME]" at bounding box center [354, 540] width 184 height 63
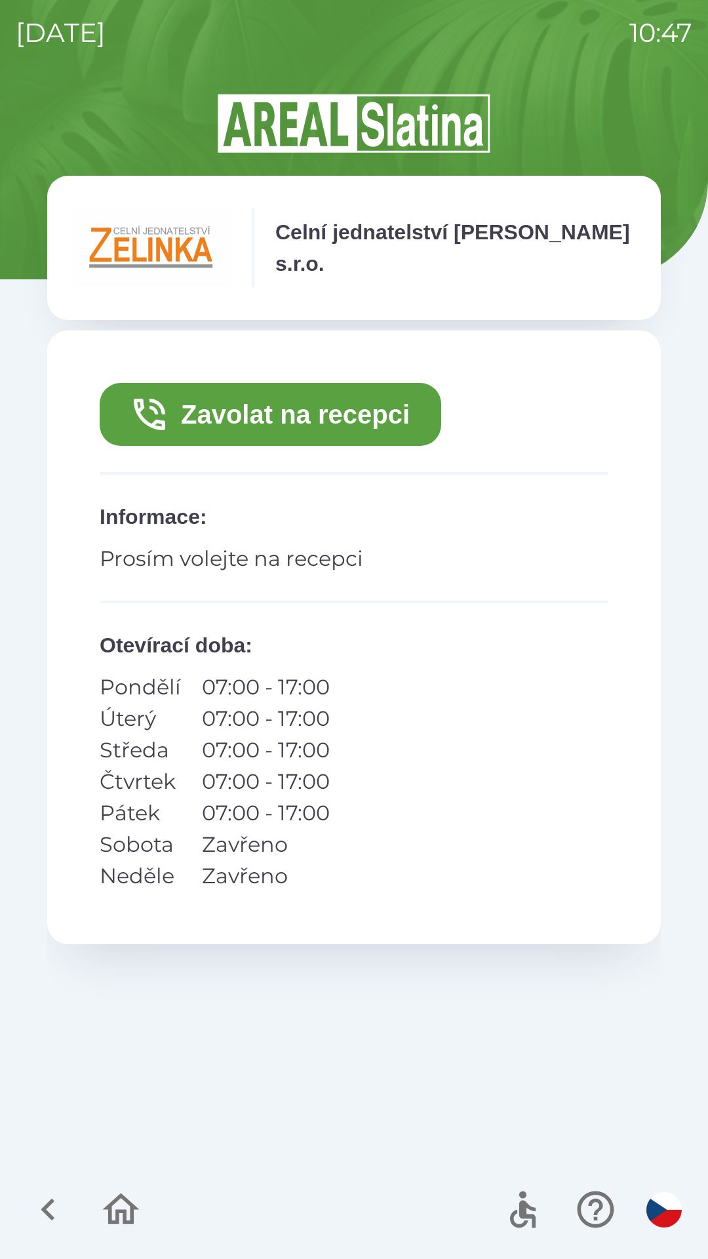
click at [260, 423] on button "Zavolat na recepci" at bounding box center [271, 414] width 342 height 63
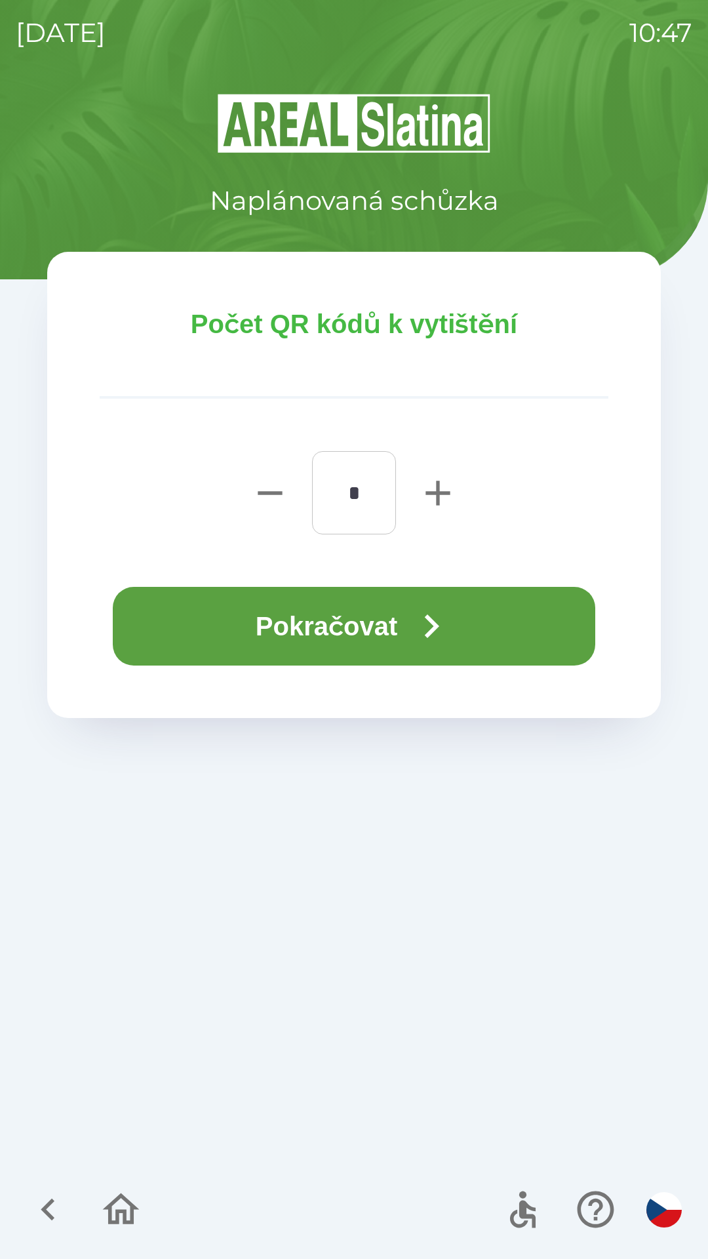
click at [254, 630] on button "Pokračovat" at bounding box center [354, 626] width 483 height 79
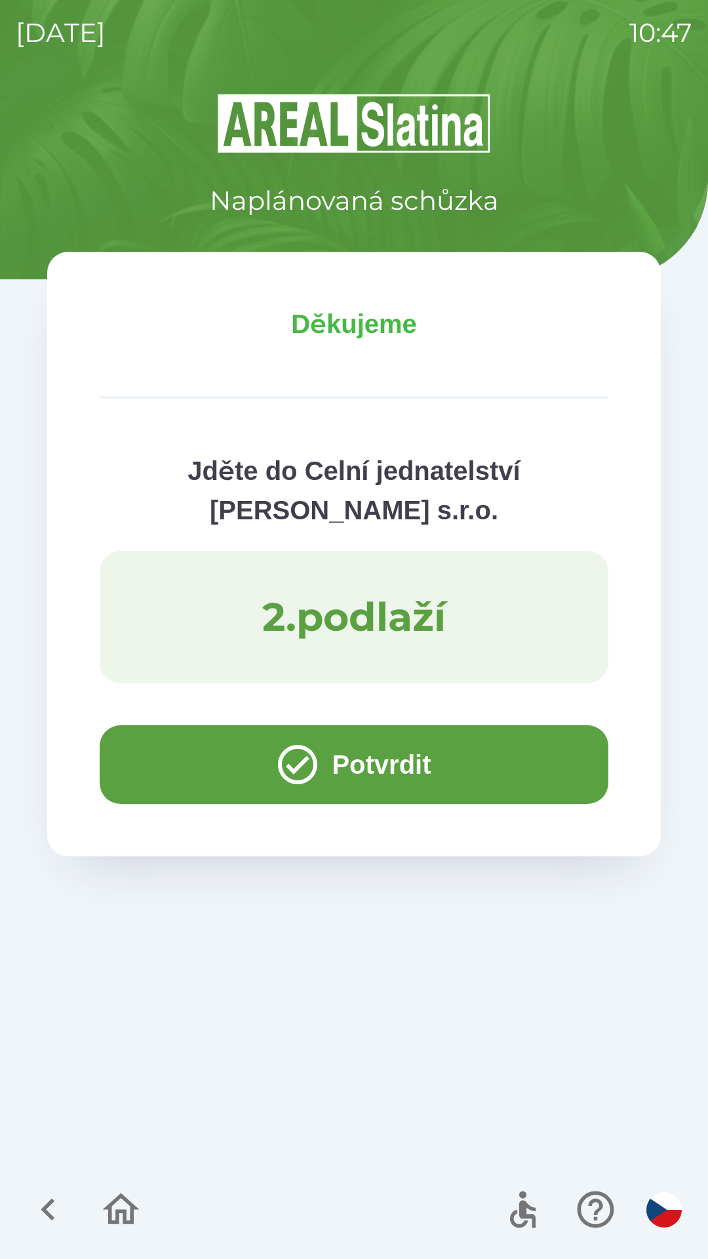
click at [185, 742] on button "Potvrdit" at bounding box center [354, 764] width 509 height 79
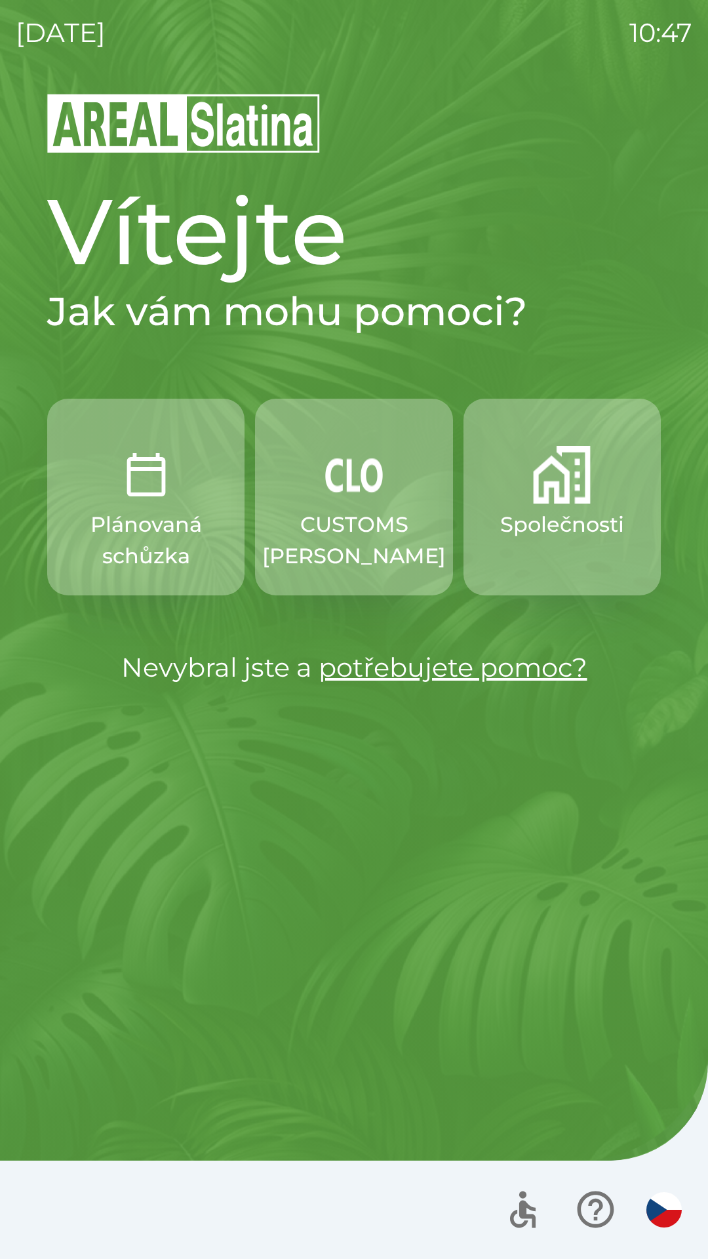
click at [587, 536] on p "Společnosti" at bounding box center [562, 524] width 124 height 31
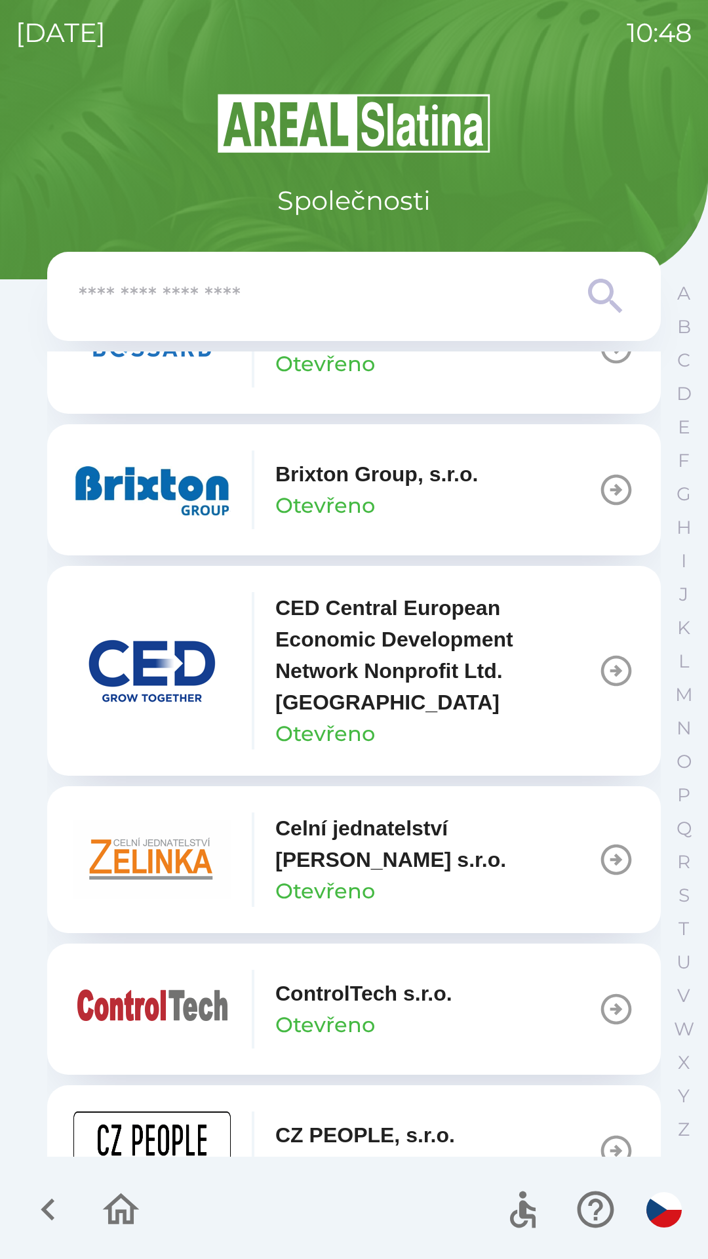
scroll to position [1971, 0]
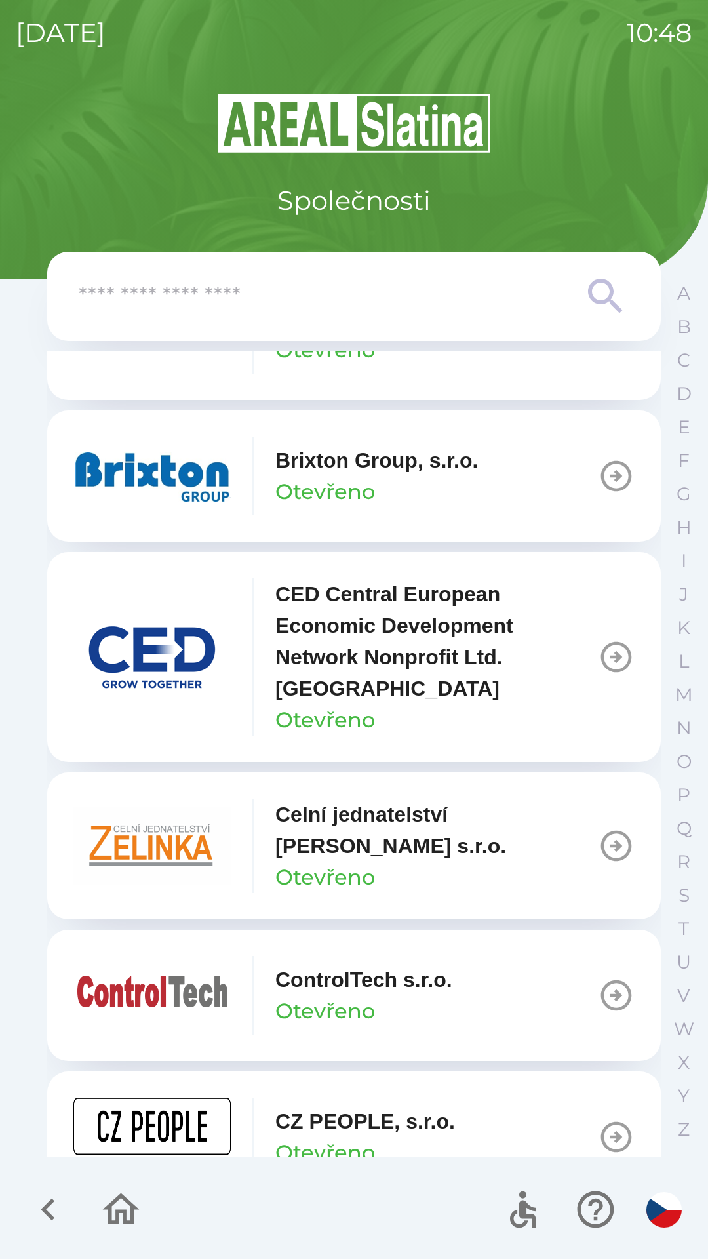
click at [598, 843] on icon "button" at bounding box center [616, 846] width 37 height 37
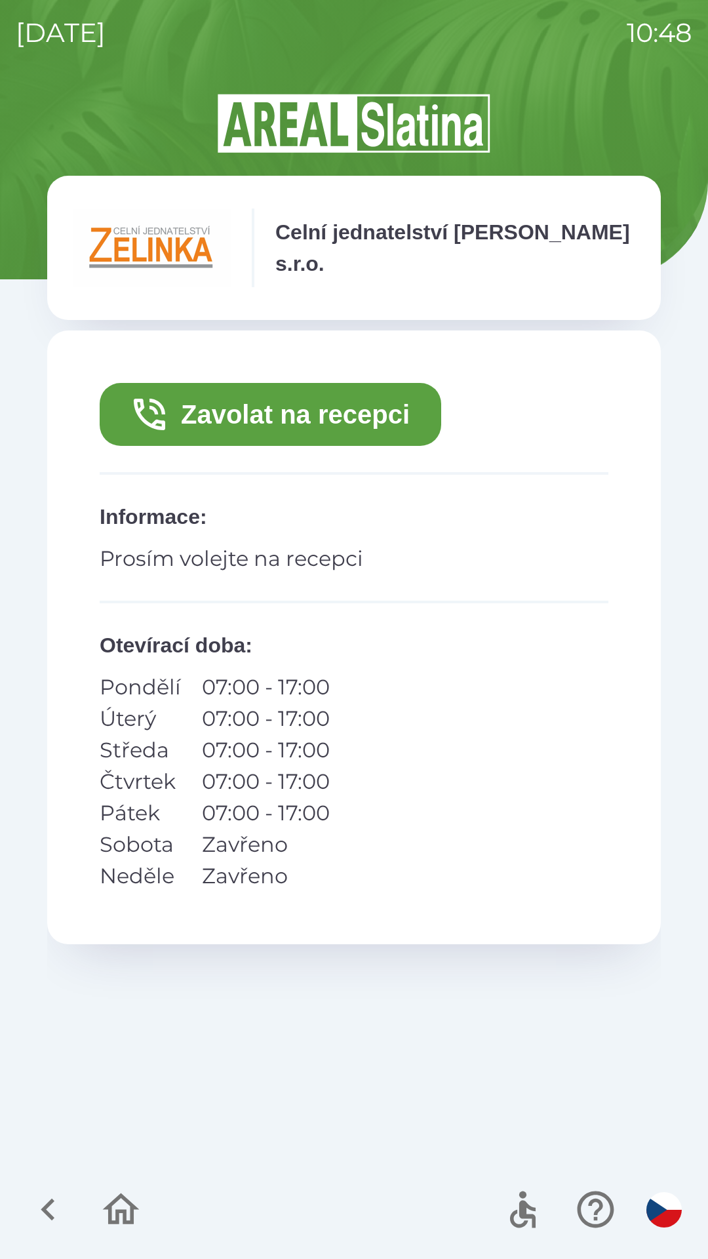
click at [395, 426] on button "Zavolat na recepci" at bounding box center [271, 414] width 342 height 63
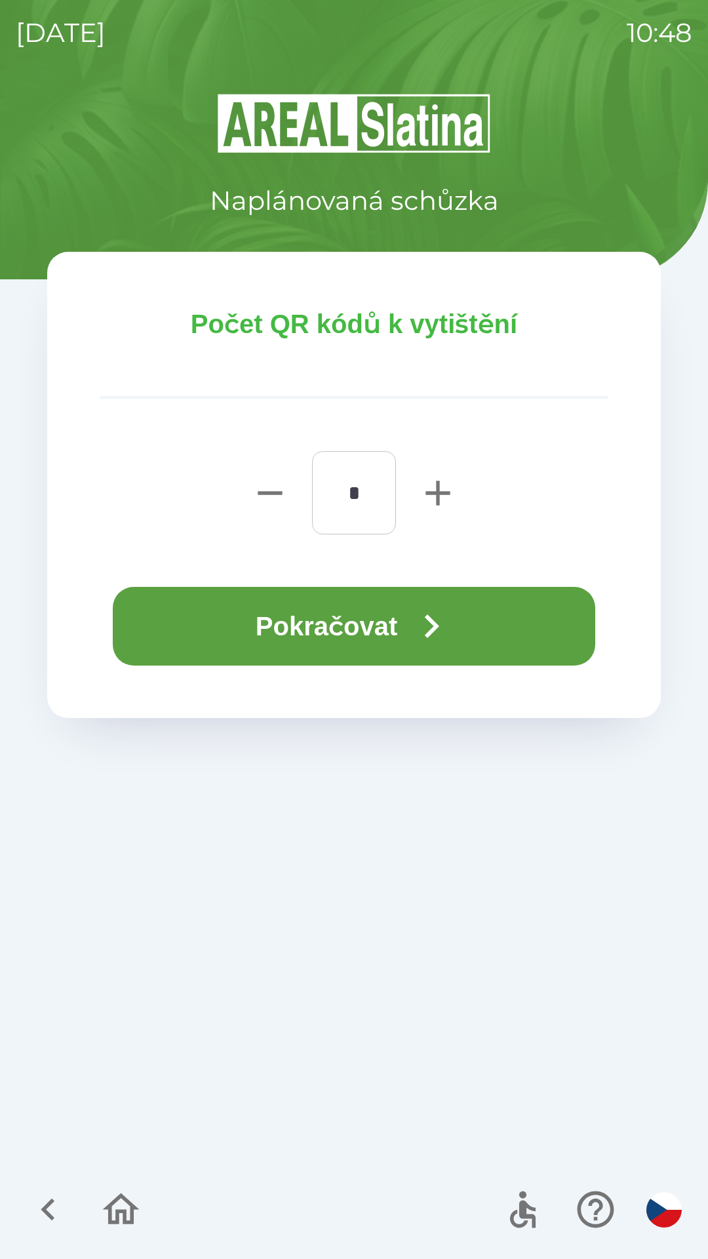
click at [437, 613] on icon "button" at bounding box center [431, 626] width 47 height 47
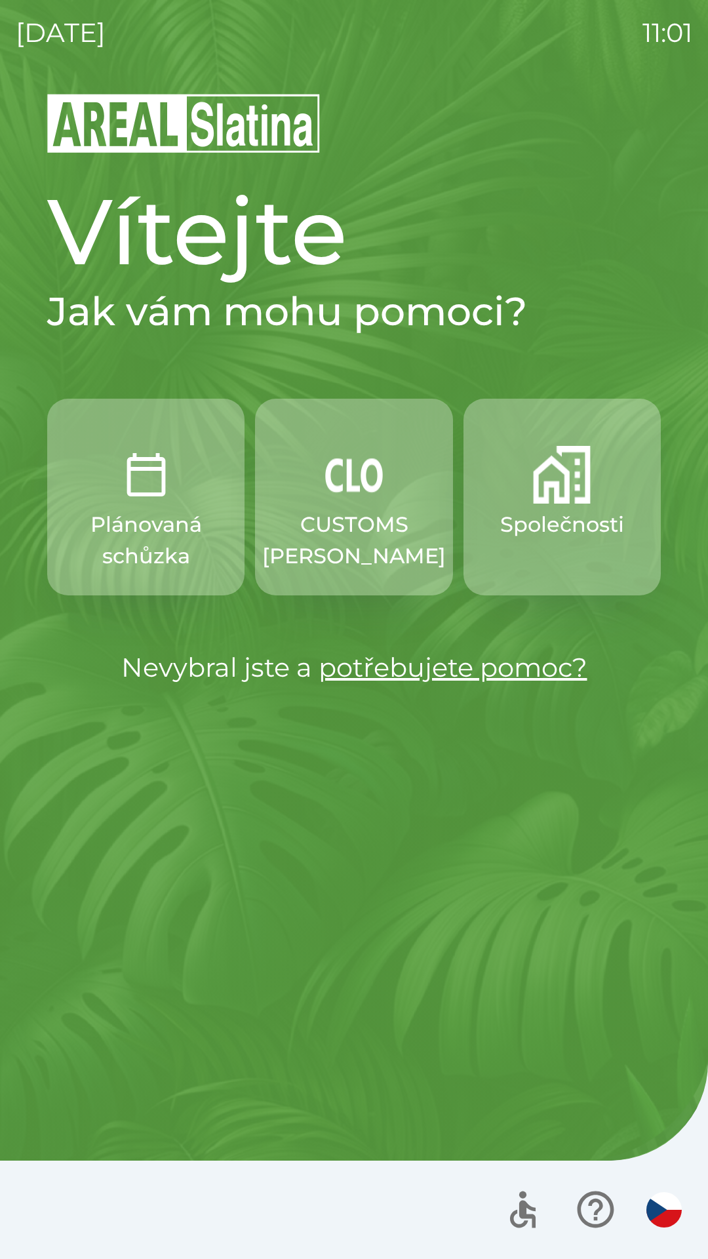
click at [542, 504] on button "Společnosti" at bounding box center [562, 497] width 197 height 197
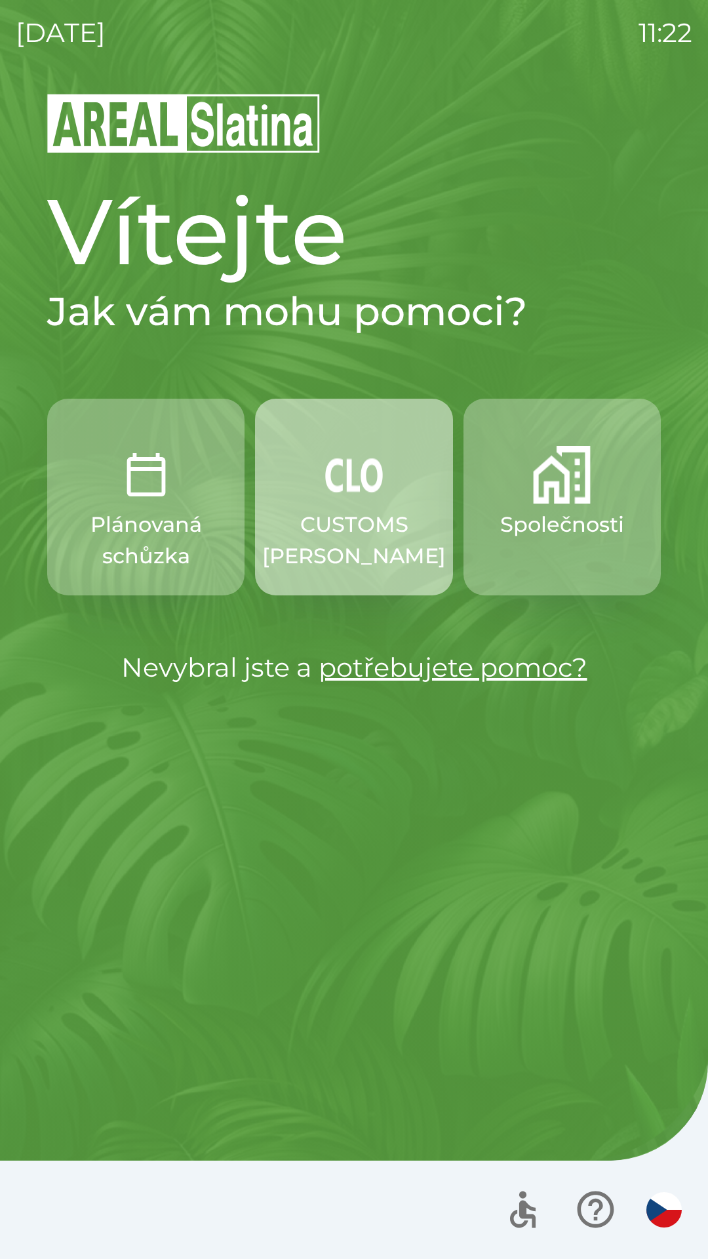
click at [369, 491] on img "button" at bounding box center [354, 475] width 58 height 58
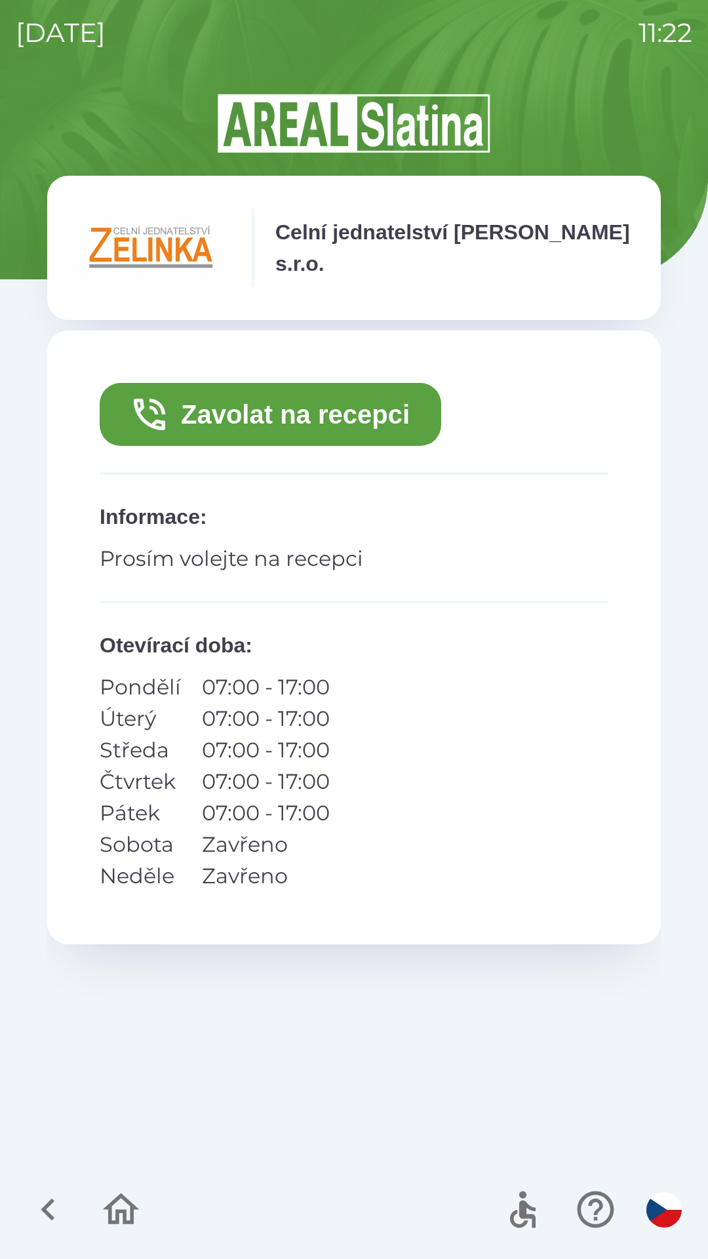
click at [386, 412] on button "Zavolat na recepci" at bounding box center [271, 414] width 342 height 63
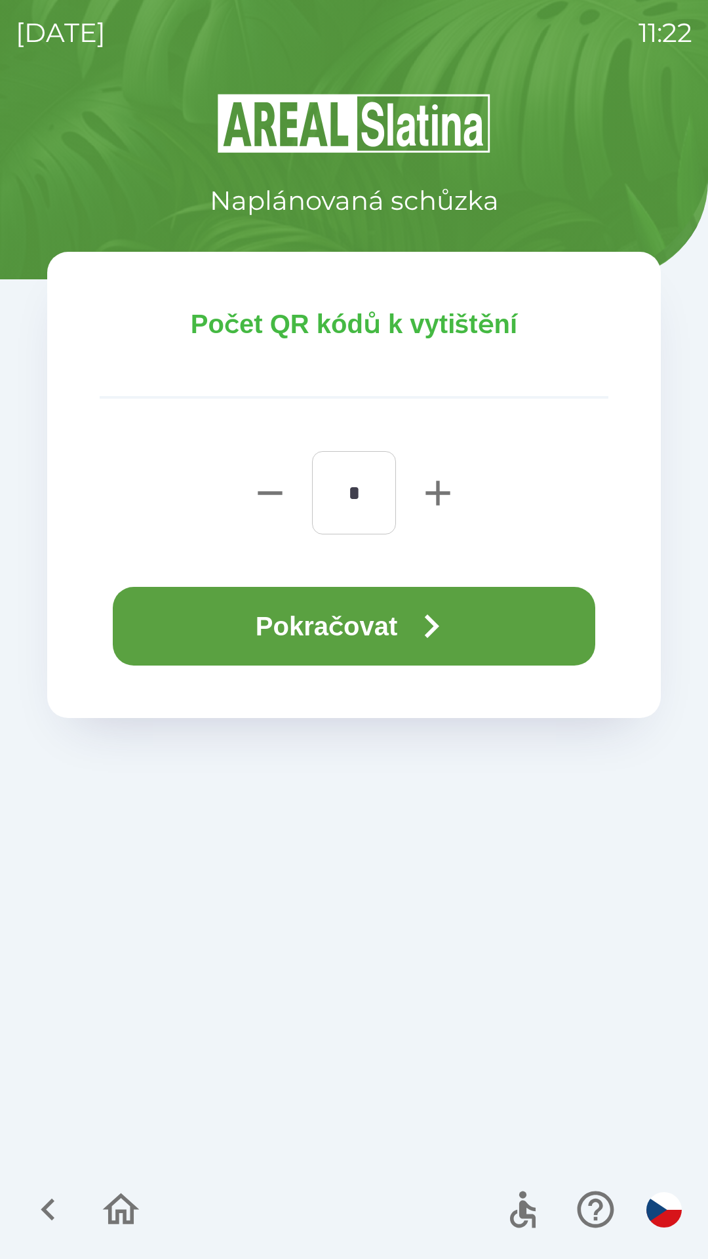
click at [532, 619] on button "Pokračovat" at bounding box center [354, 626] width 483 height 79
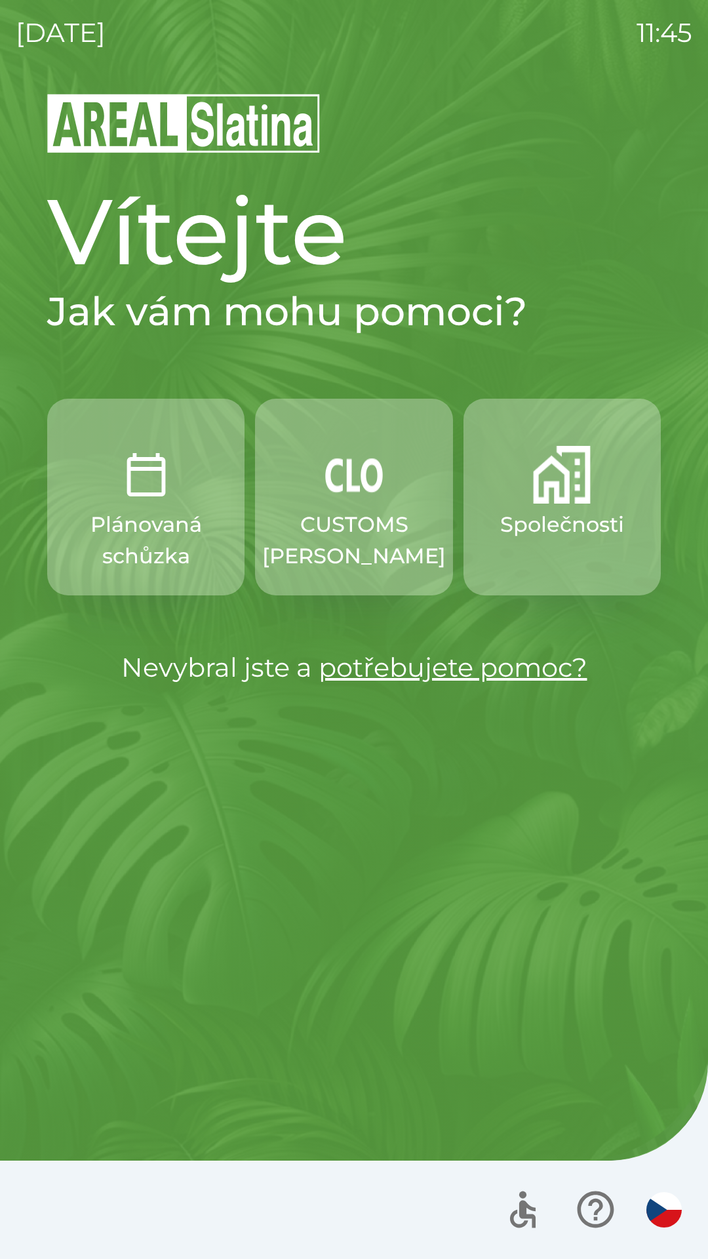
click at [384, 503] on button "CUSTOMS [PERSON_NAME]" at bounding box center [353, 497] width 197 height 197
click at [372, 507] on button "CUSTOMS [PERSON_NAME]" at bounding box center [353, 497] width 197 height 197
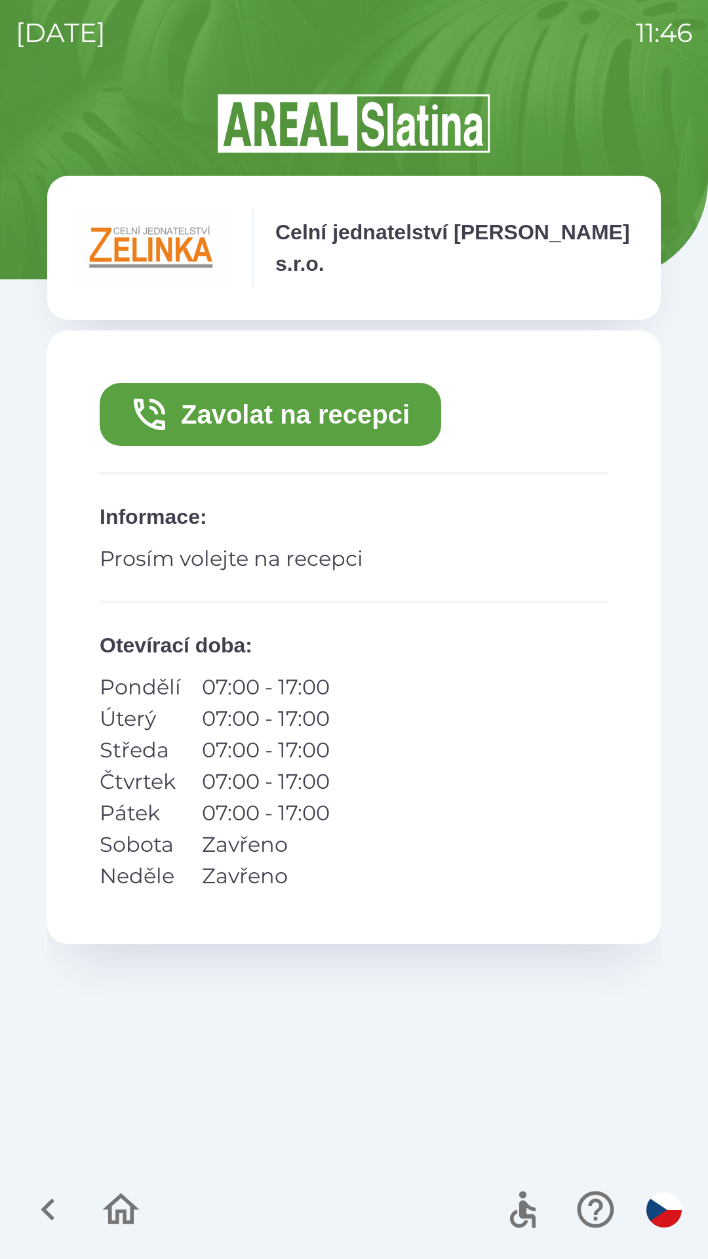
click at [322, 403] on button "Zavolat na recepci" at bounding box center [271, 414] width 342 height 63
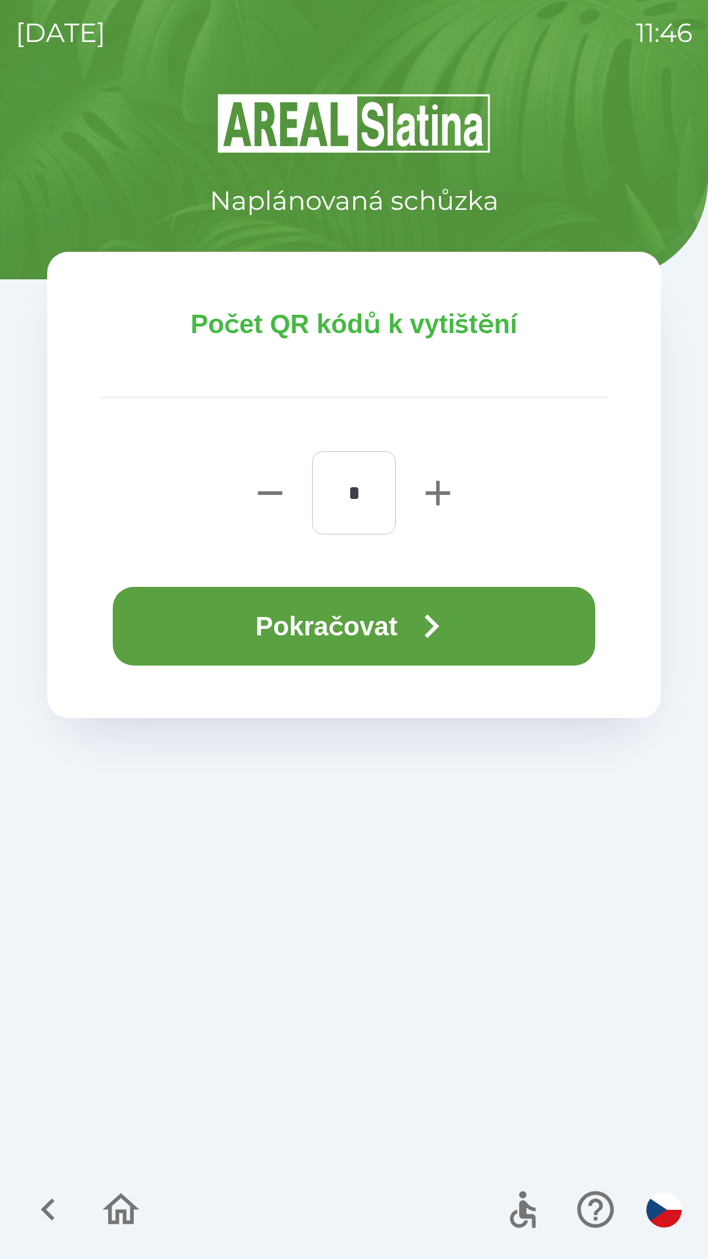
click at [435, 484] on icon "button" at bounding box center [438, 493] width 42 height 42
type input "*"
click at [221, 612] on button "Pokračovat" at bounding box center [354, 626] width 483 height 79
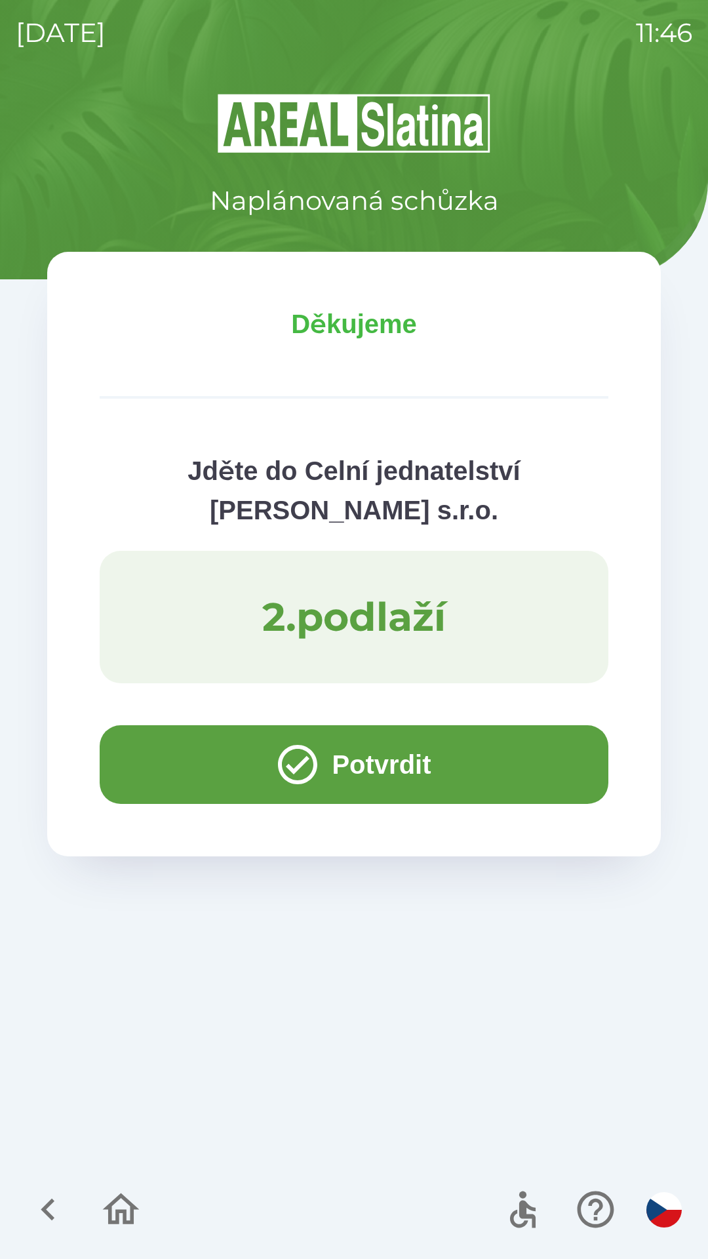
click at [185, 762] on button "Potvrdit" at bounding box center [354, 764] width 509 height 79
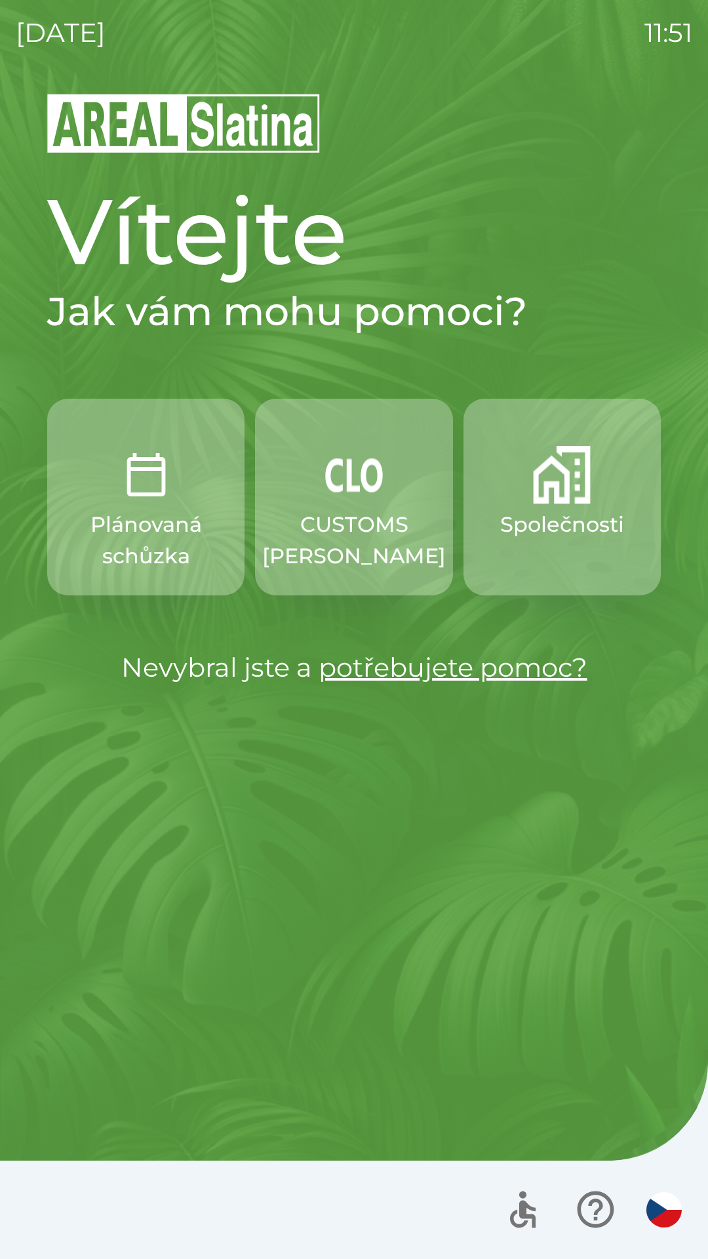
click at [602, 522] on p "Společnosti" at bounding box center [562, 524] width 124 height 31
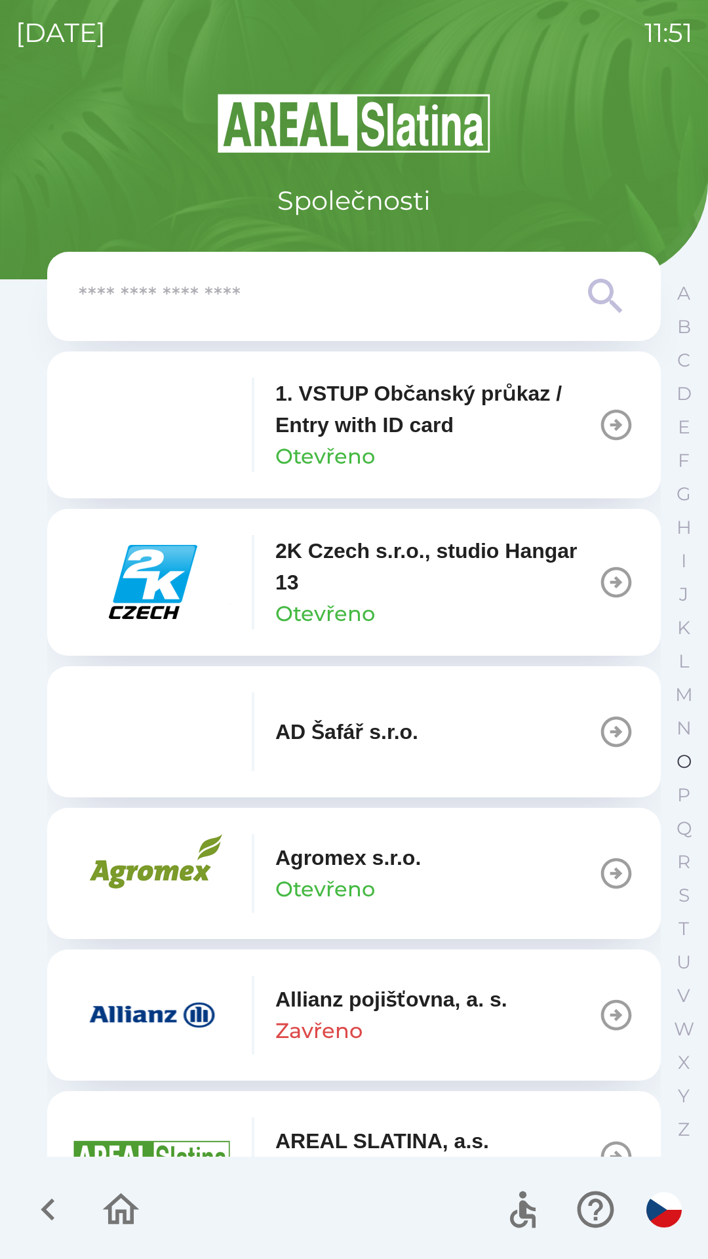
click at [681, 771] on p "O" at bounding box center [684, 761] width 15 height 23
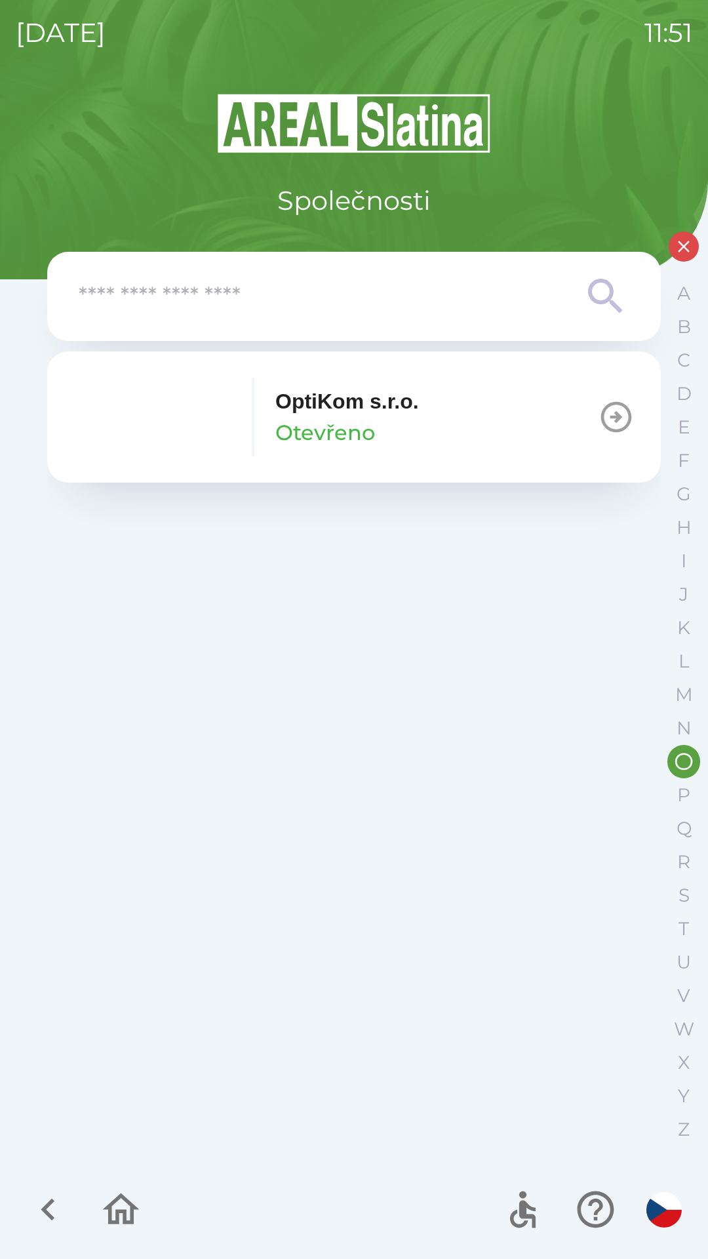
click at [435, 437] on button "OptiKom s.r.o. Otevřeno" at bounding box center [354, 416] width 614 height 131
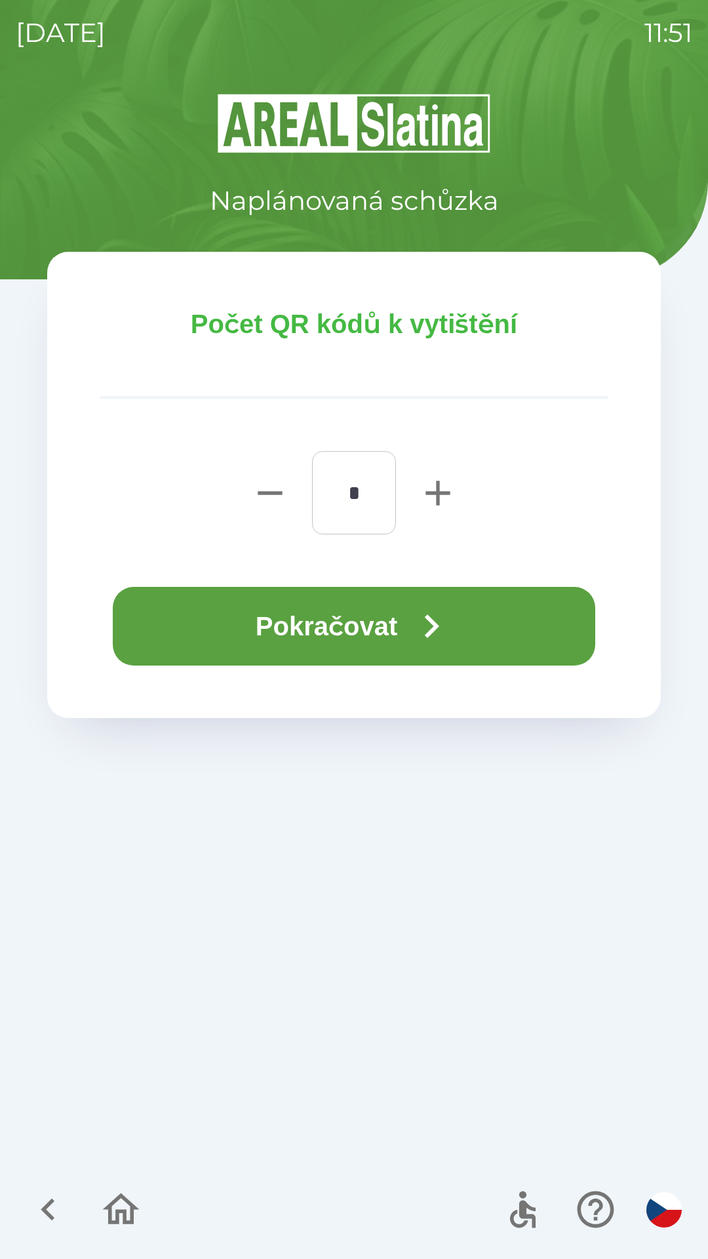
click at [508, 616] on button "Pokračovat" at bounding box center [354, 626] width 483 height 79
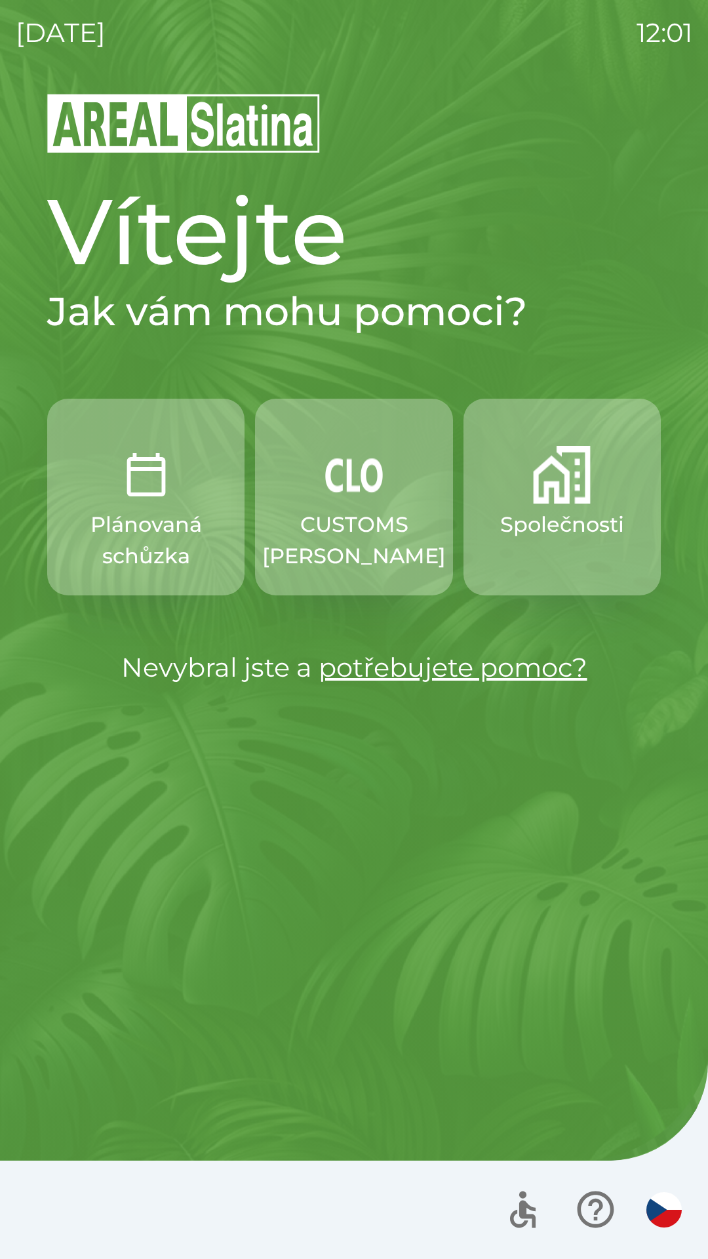
click at [543, 506] on button "Společnosti" at bounding box center [562, 497] width 197 height 197
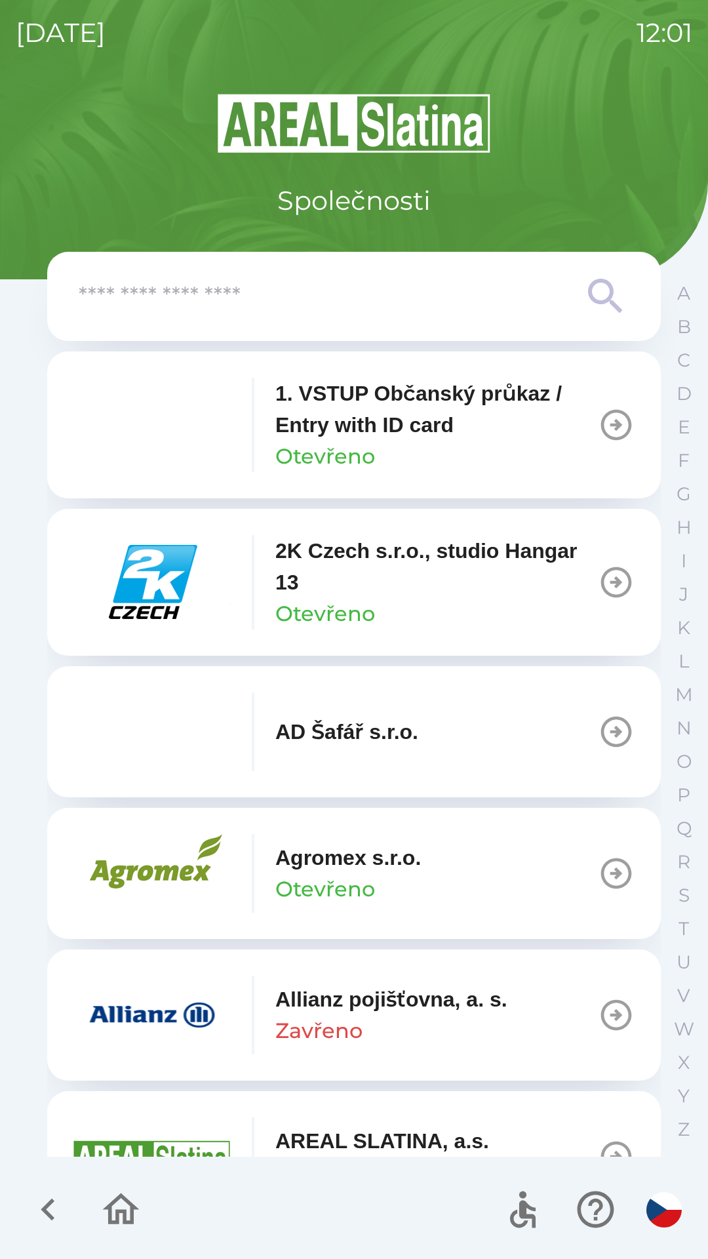
click at [277, 311] on input "text" at bounding box center [328, 297] width 498 height 36
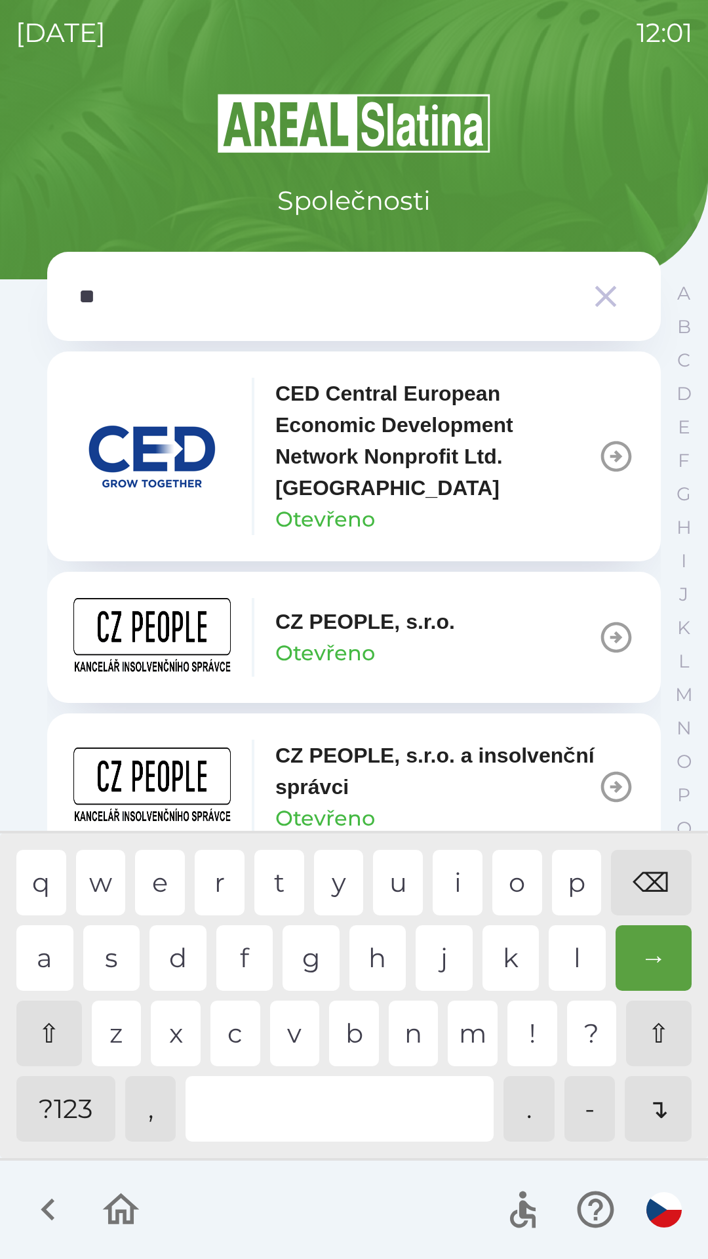
type input "***"
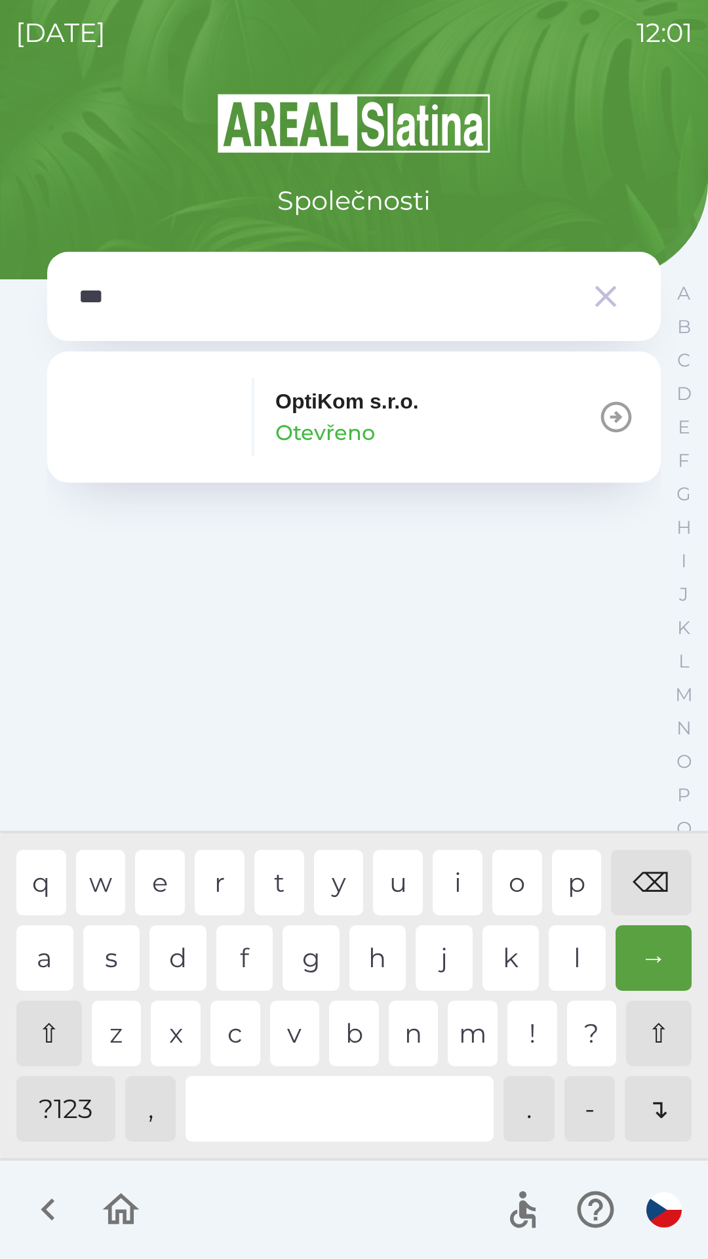
click at [308, 429] on p "Otevřeno" at bounding box center [325, 432] width 100 height 31
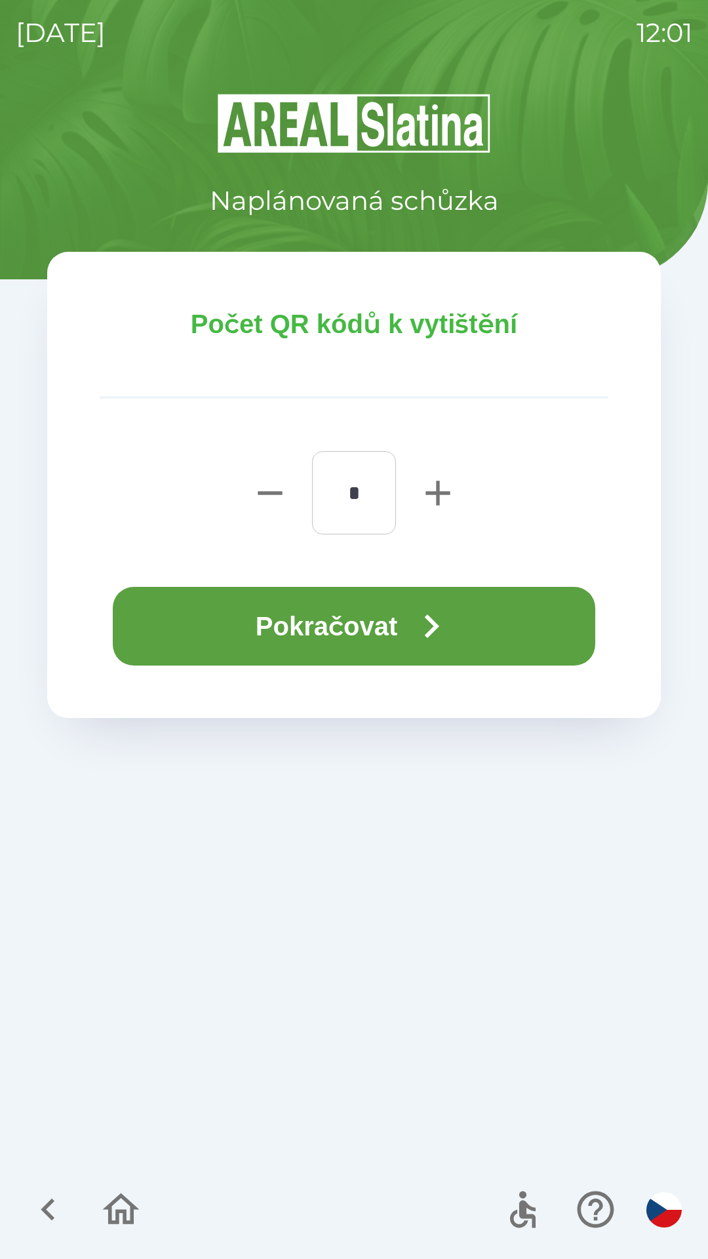
click at [334, 618] on button "Pokračovat" at bounding box center [354, 626] width 483 height 79
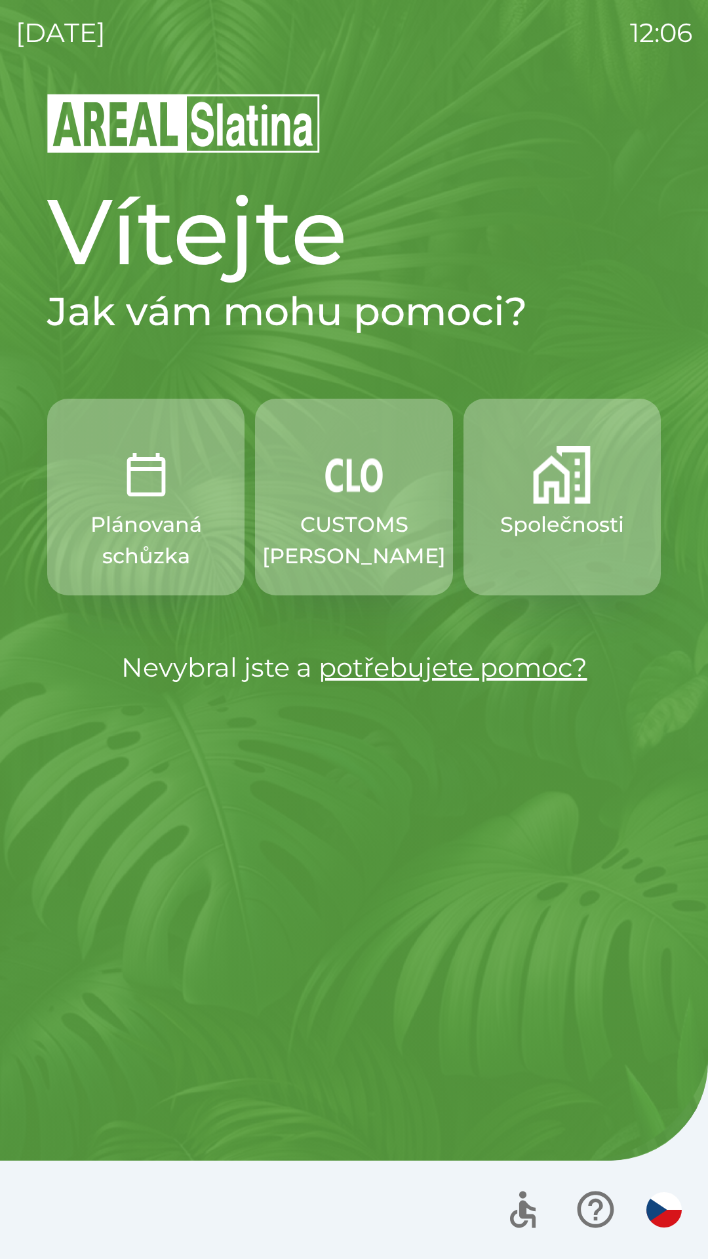
click at [587, 511] on p "Společnosti" at bounding box center [562, 524] width 124 height 31
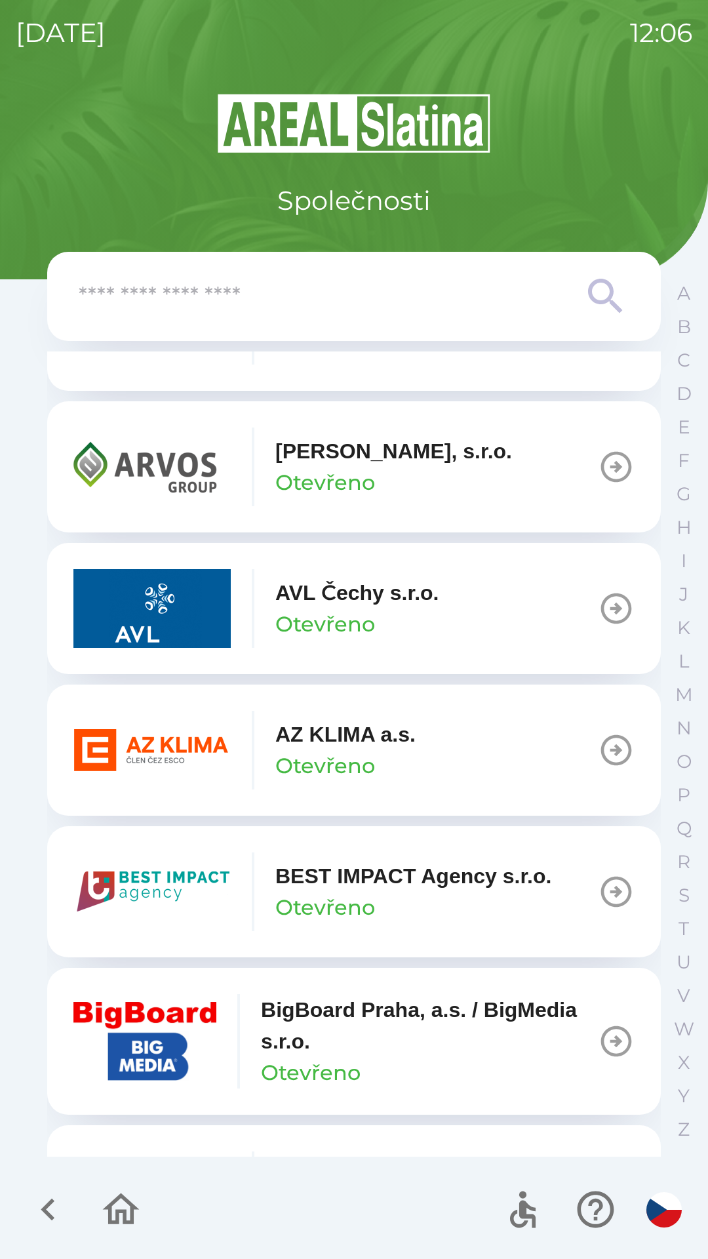
scroll to position [1121, 0]
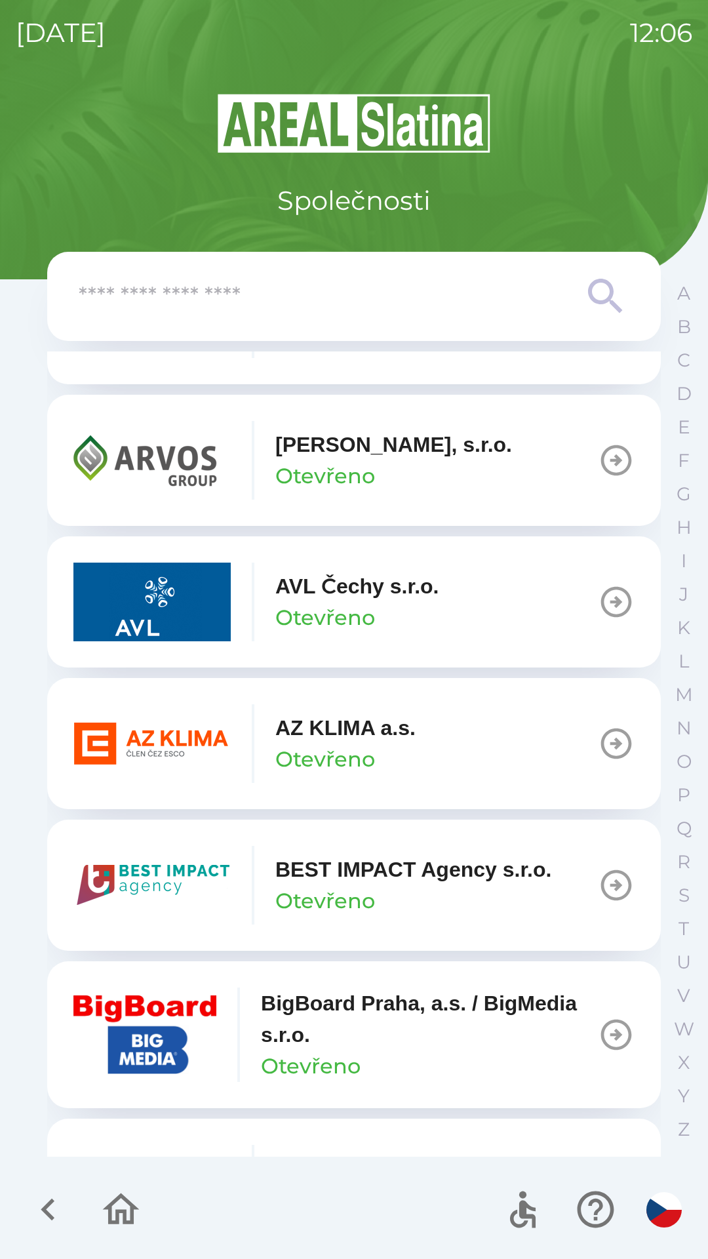
click at [602, 746] on icon "button" at bounding box center [616, 743] width 37 height 37
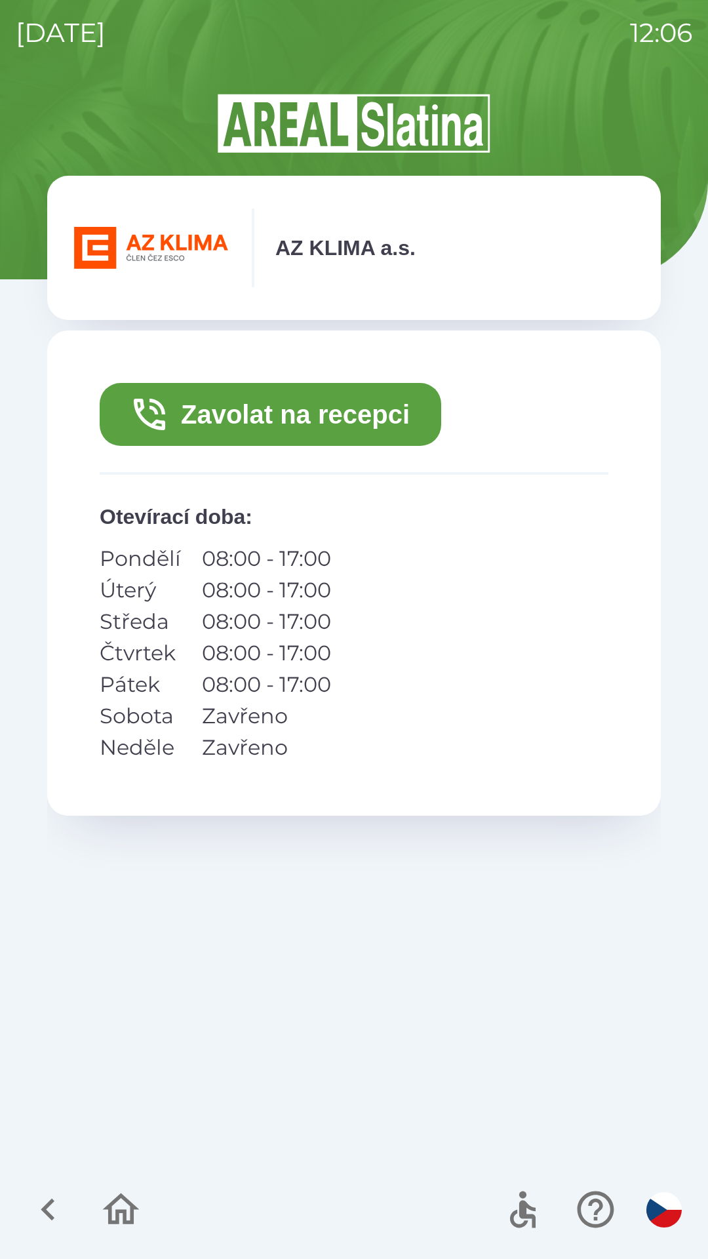
click at [289, 405] on button "Zavolat na recepci" at bounding box center [271, 414] width 342 height 63
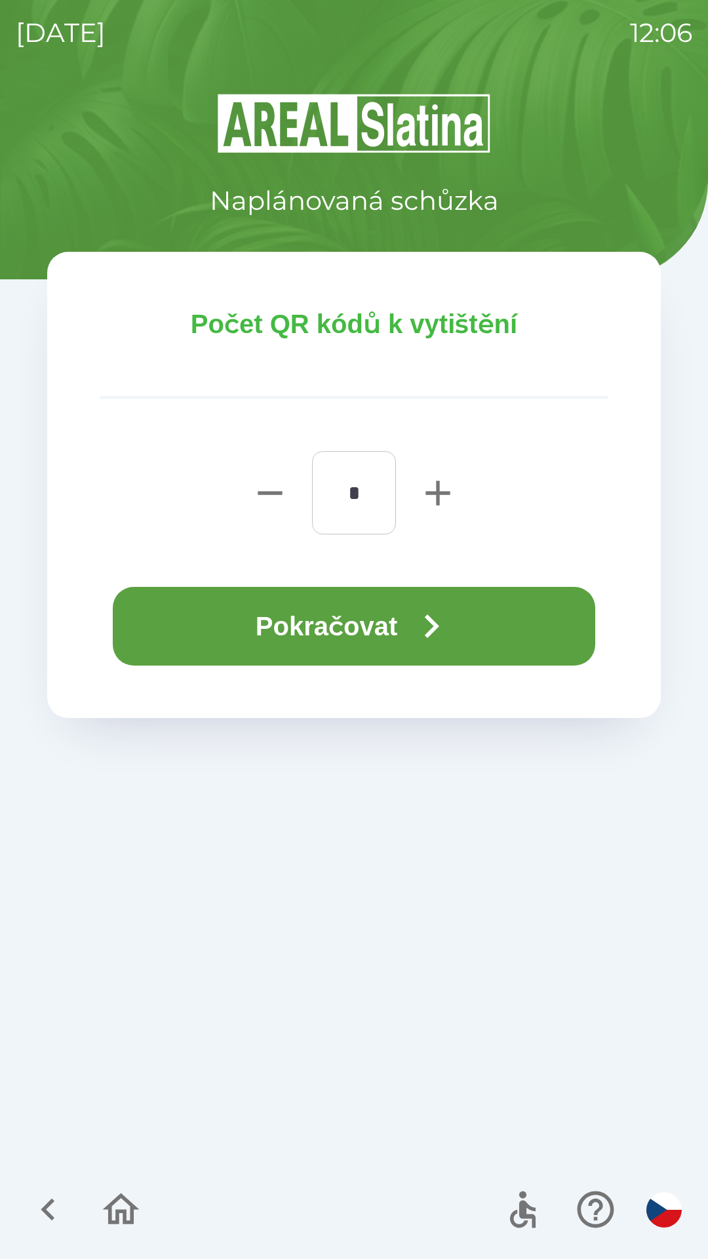
click at [439, 482] on icon "button" at bounding box center [438, 493] width 24 height 24
click at [441, 494] on icon "button" at bounding box center [438, 493] width 24 height 24
type input "*"
click at [387, 626] on button "Pokračovat" at bounding box center [354, 626] width 483 height 79
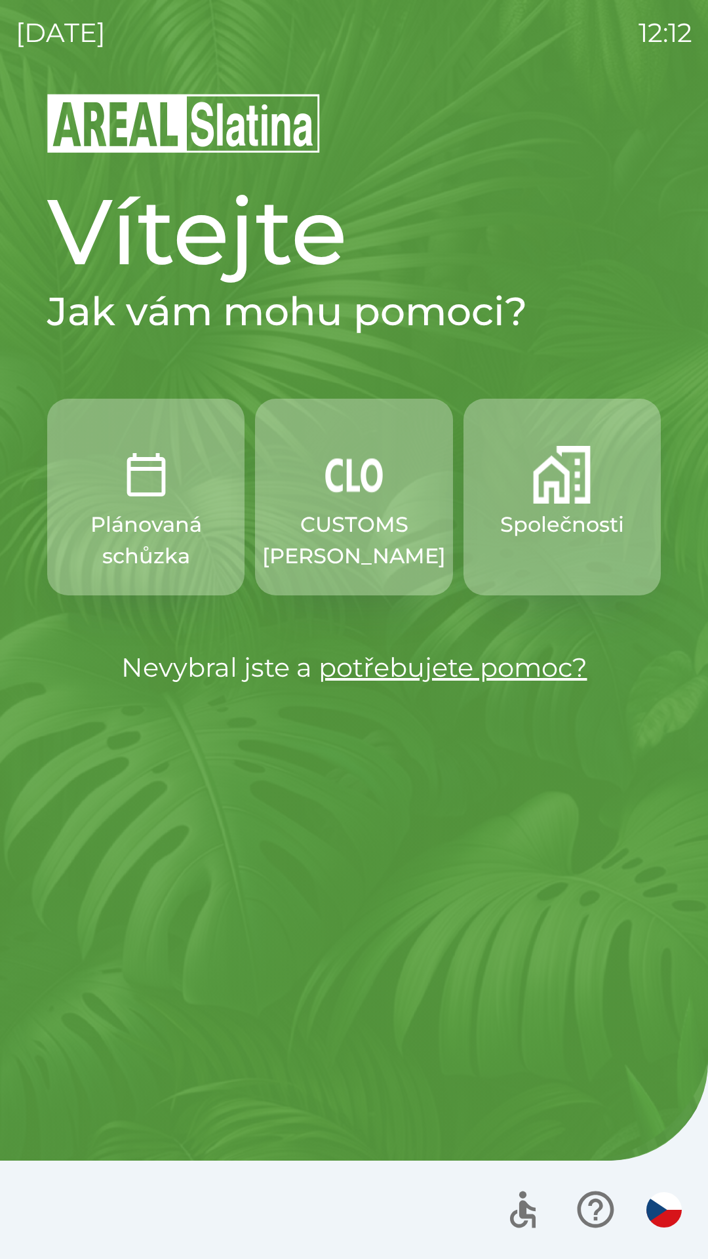
click at [544, 513] on p "Společnosti" at bounding box center [562, 524] width 124 height 31
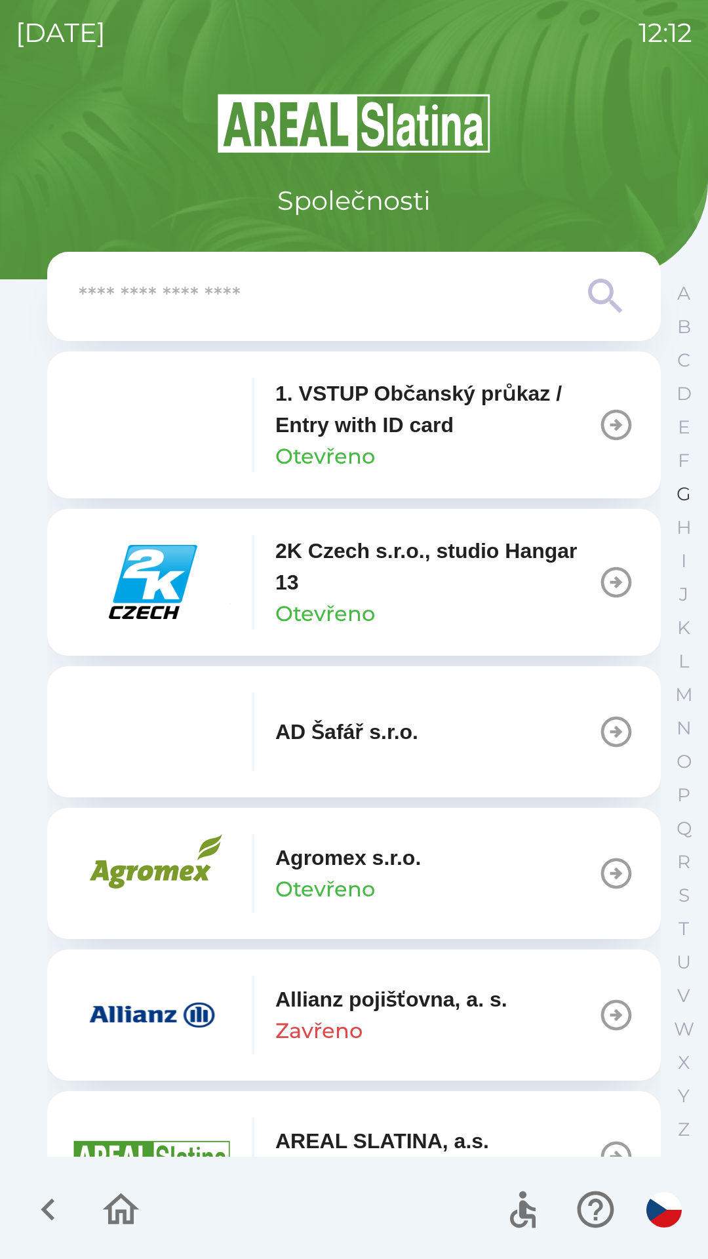
click at [669, 498] on button "G" at bounding box center [684, 493] width 33 height 33
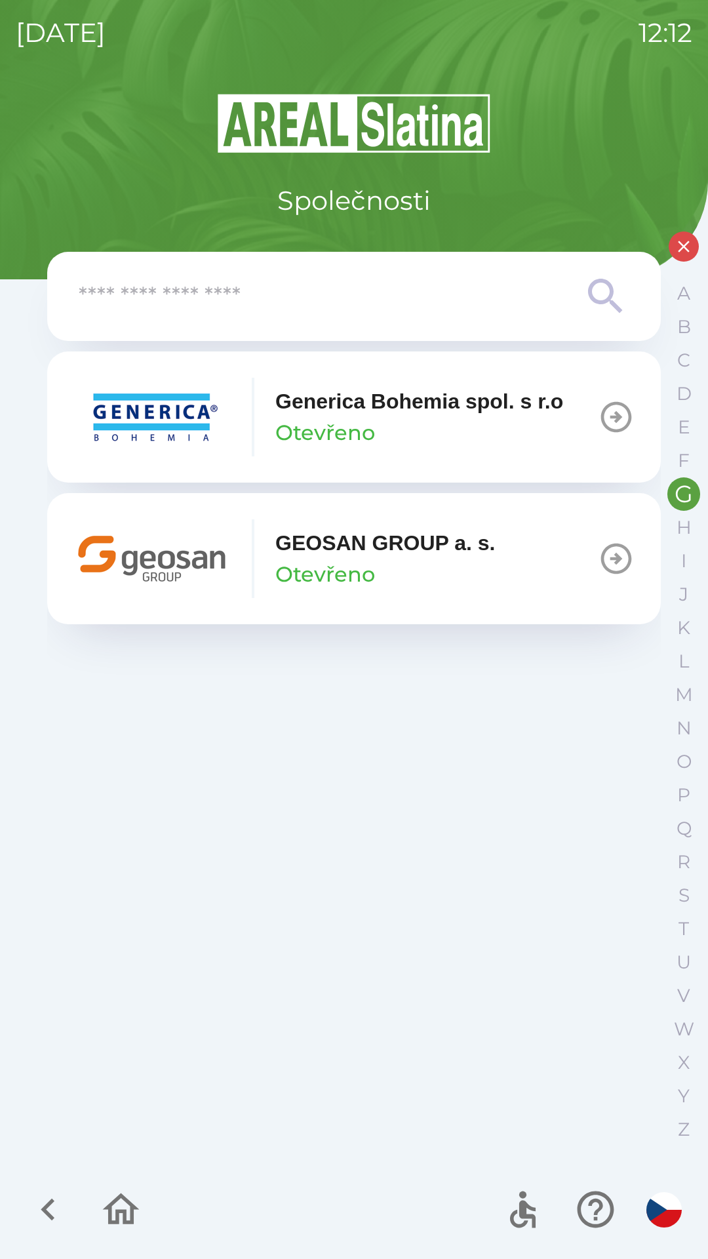
click at [441, 565] on div "GEOSAN GROUP a. s. Otevřeno" at bounding box center [385, 558] width 220 height 63
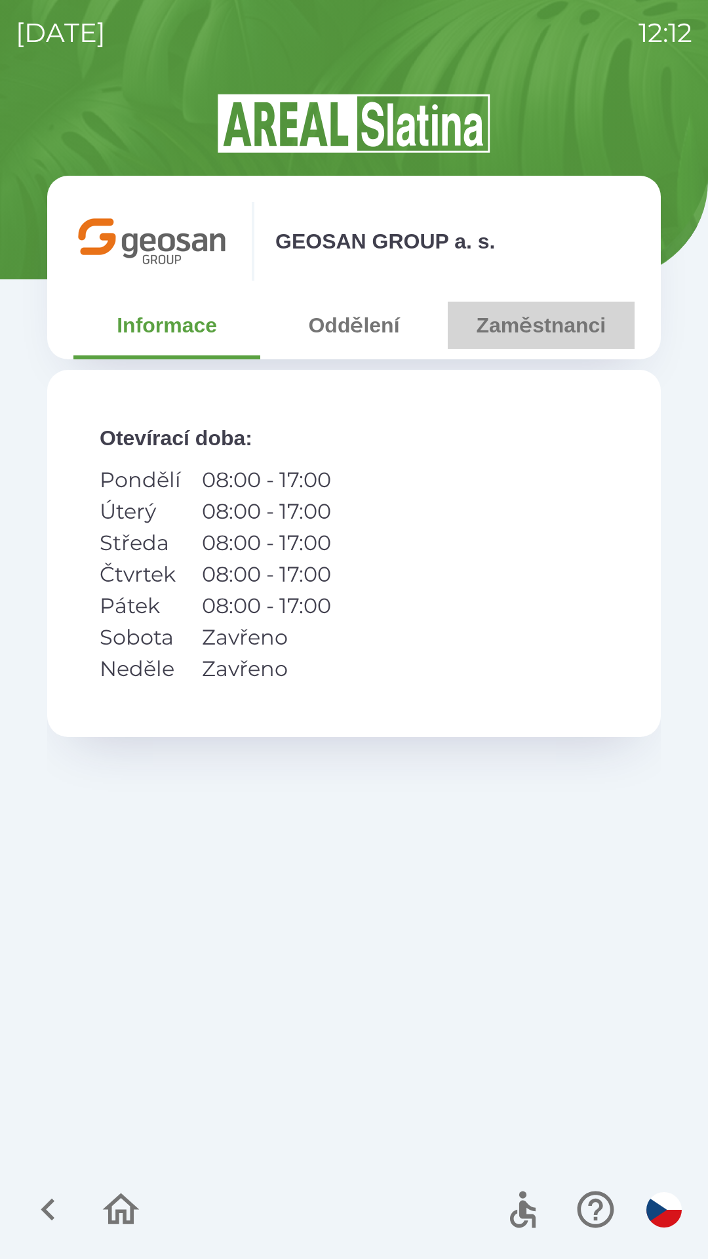
click at [529, 323] on button "Zaměstnanci" at bounding box center [541, 325] width 187 height 47
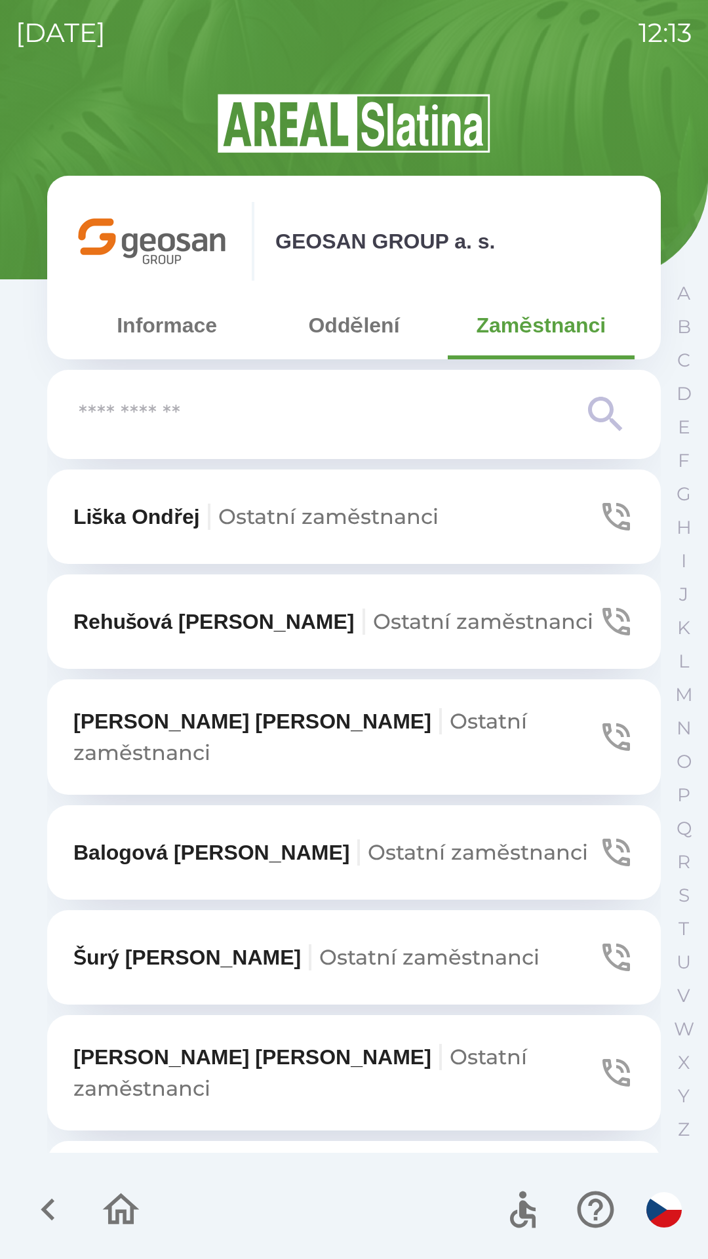
click at [335, 324] on button "Oddělení" at bounding box center [353, 325] width 187 height 47
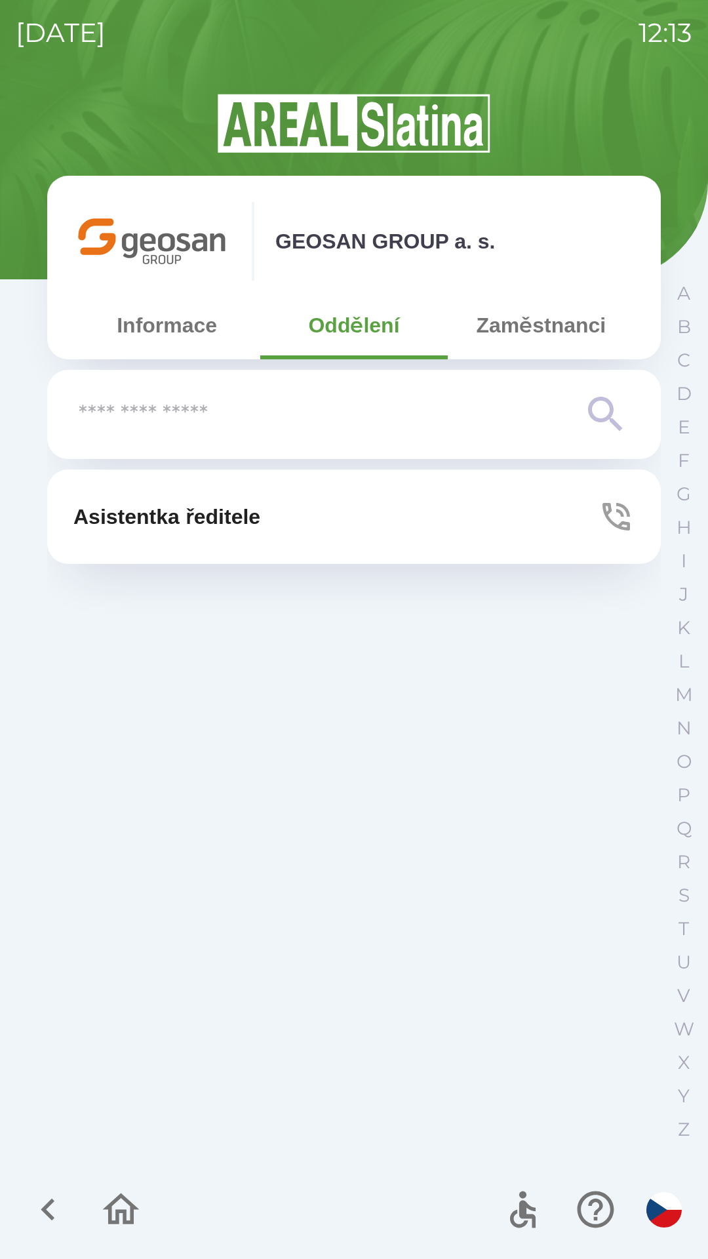
click at [49, 1212] on icon "button" at bounding box center [48, 1210] width 44 height 44
click at [38, 1226] on icon "button" at bounding box center [48, 1210] width 44 height 44
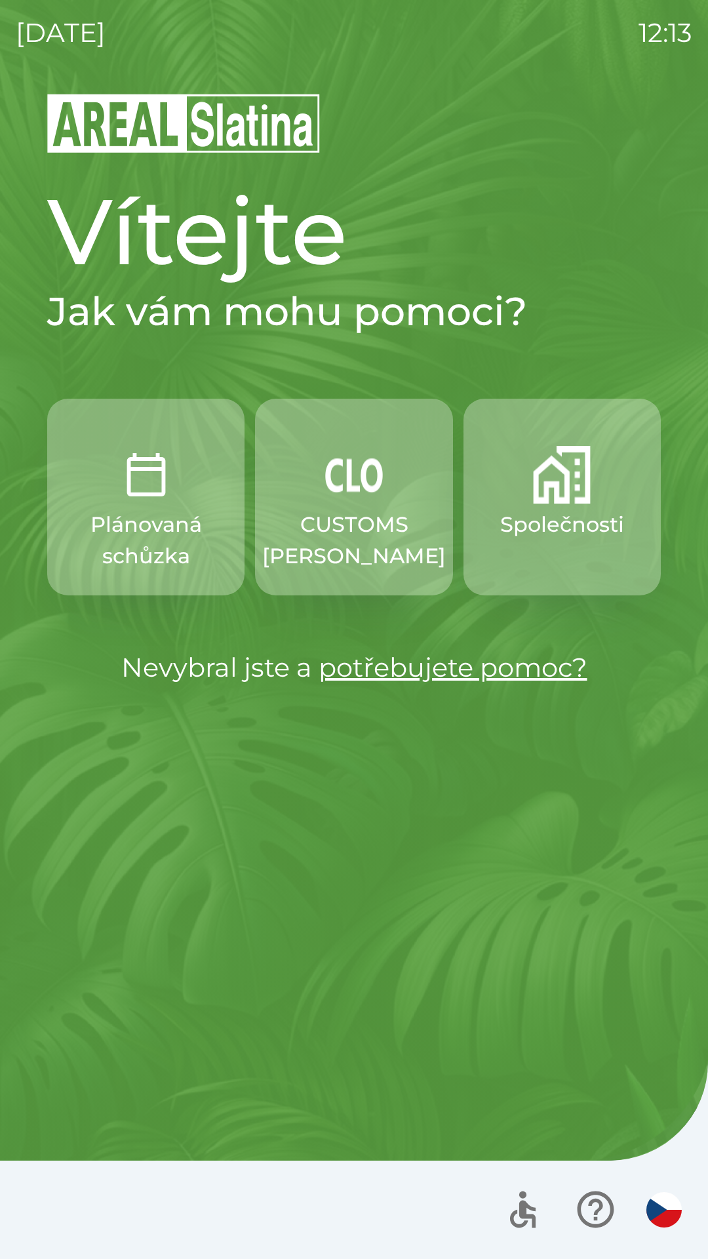
click at [35, 1222] on div at bounding box center [354, 1210] width 708 height 98
click at [142, 509] on p "Plánovaná schůzka" at bounding box center [146, 540] width 134 height 63
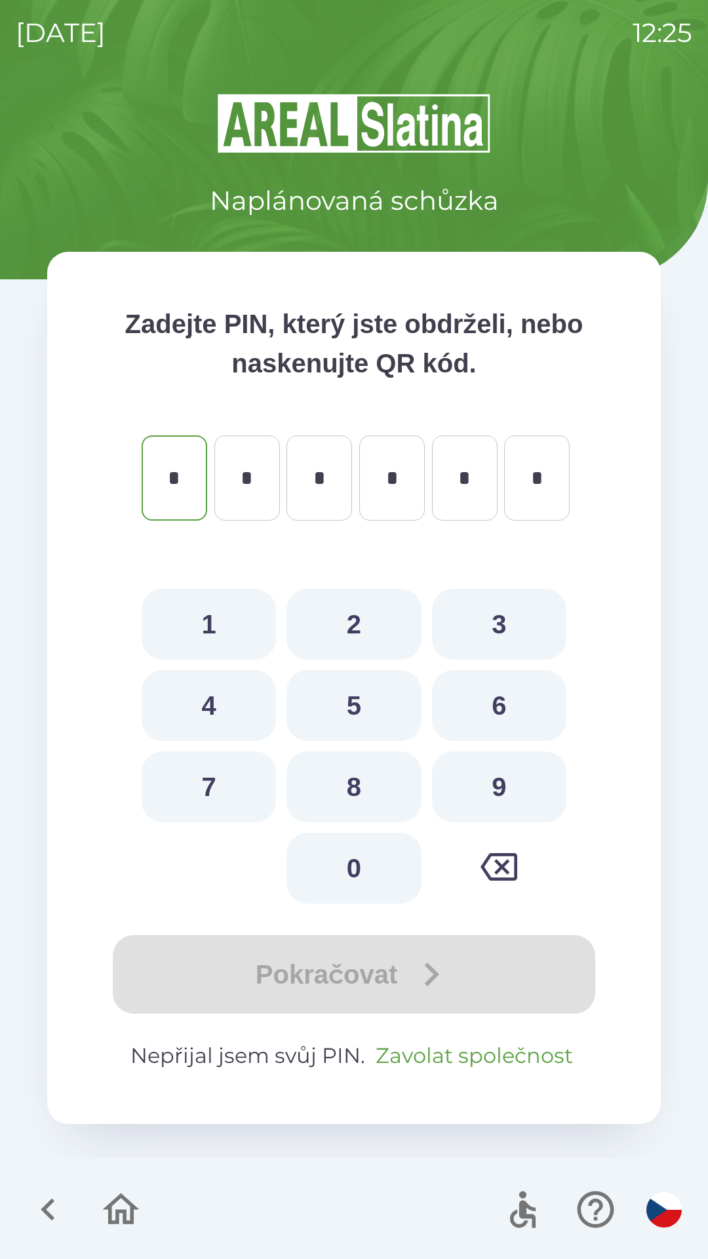
click at [477, 1060] on button "Zavolat společnost" at bounding box center [474, 1055] width 208 height 31
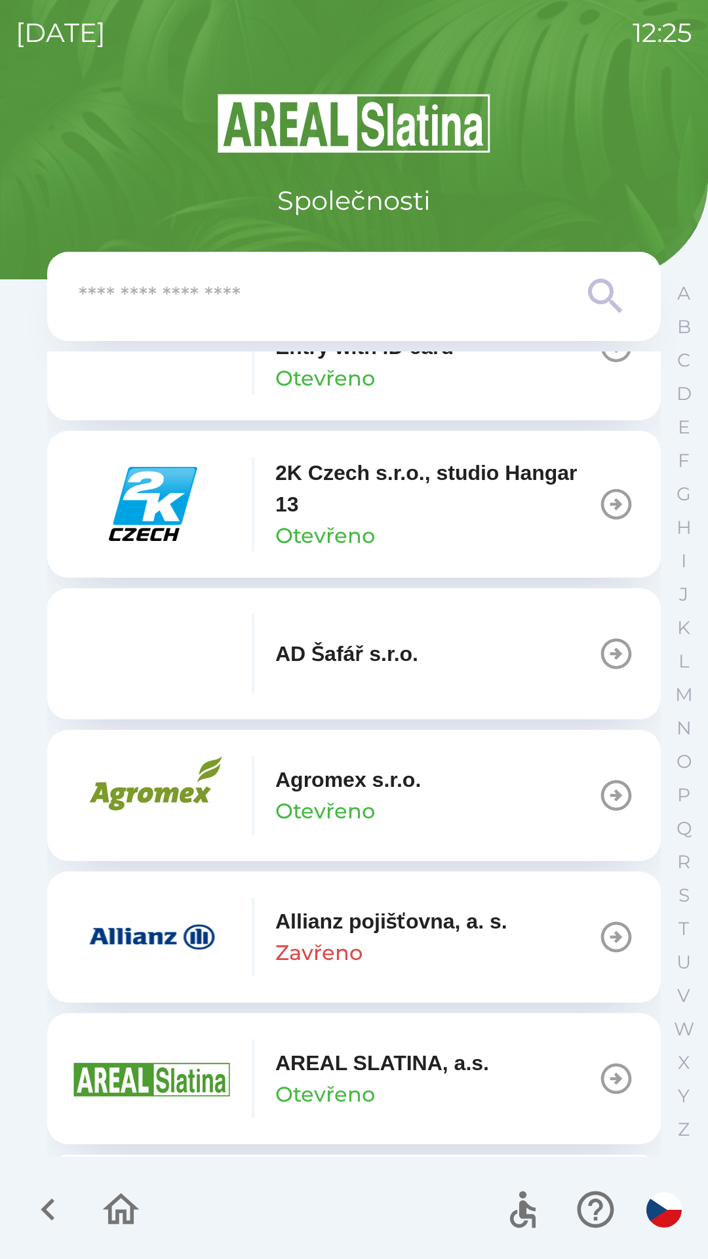
scroll to position [77, 0]
click at [336, 305] on input "text" at bounding box center [328, 297] width 498 height 36
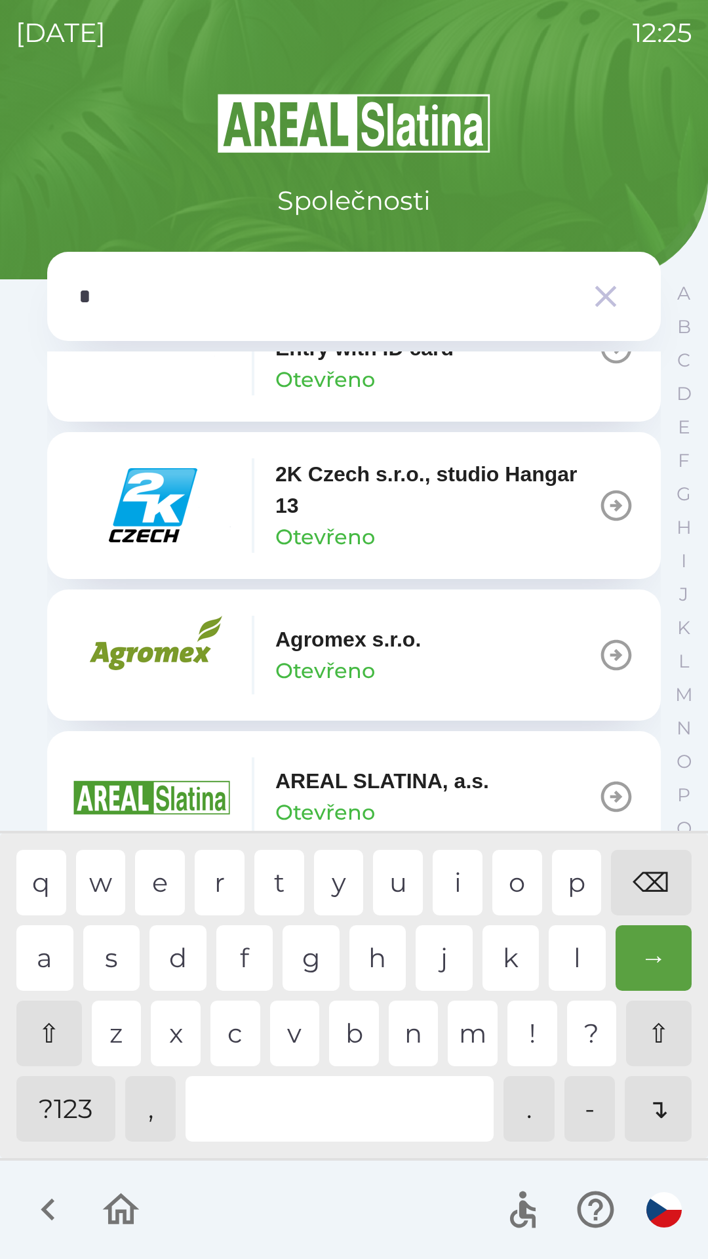
type input "**"
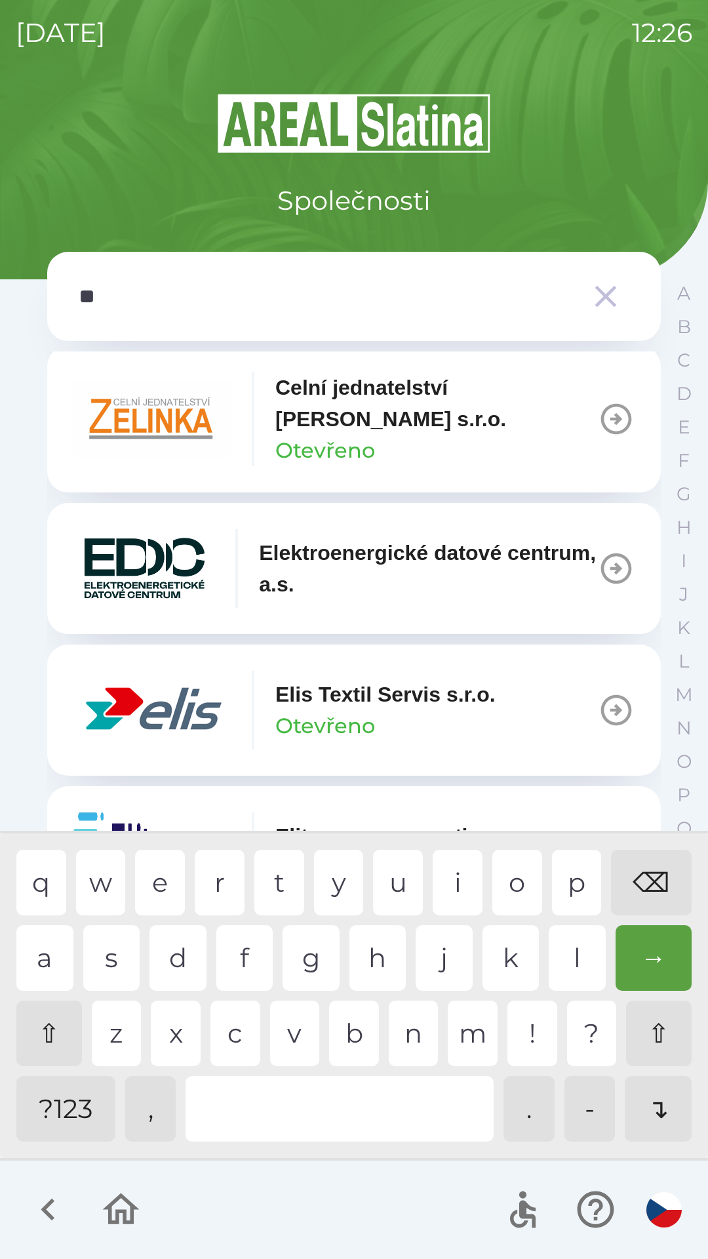
scroll to position [239, 0]
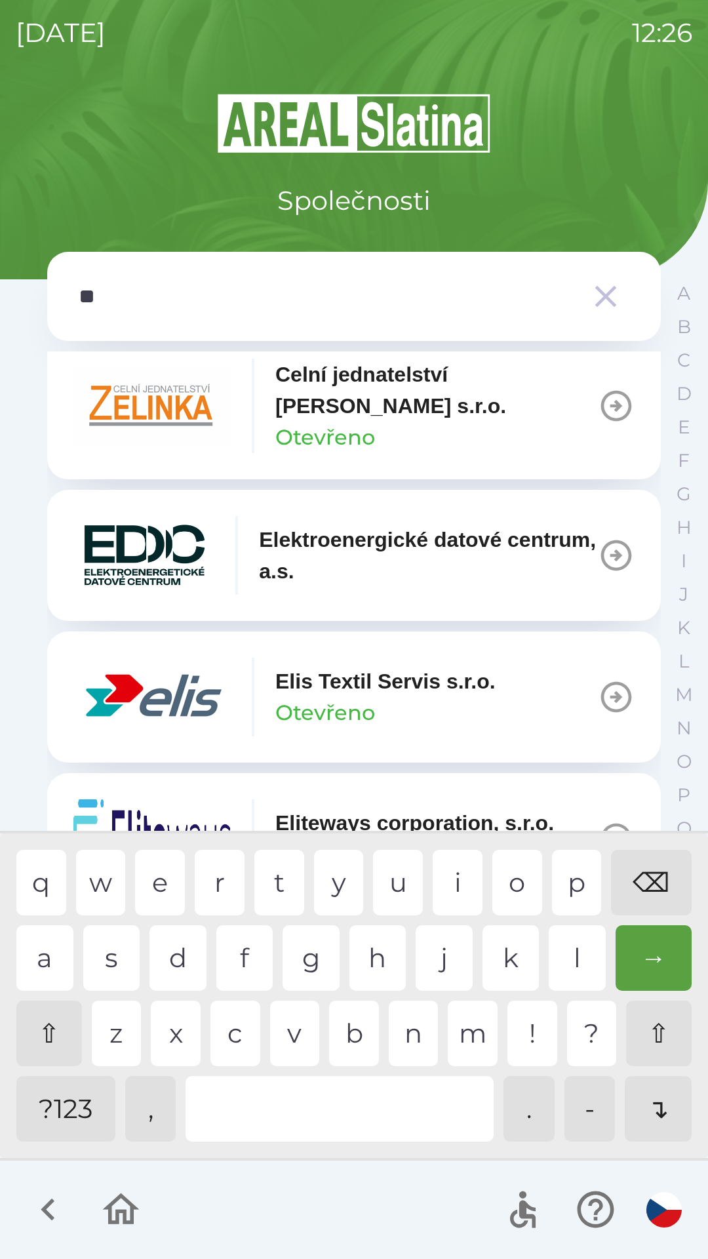
click at [342, 704] on p "Otevřeno" at bounding box center [325, 712] width 100 height 31
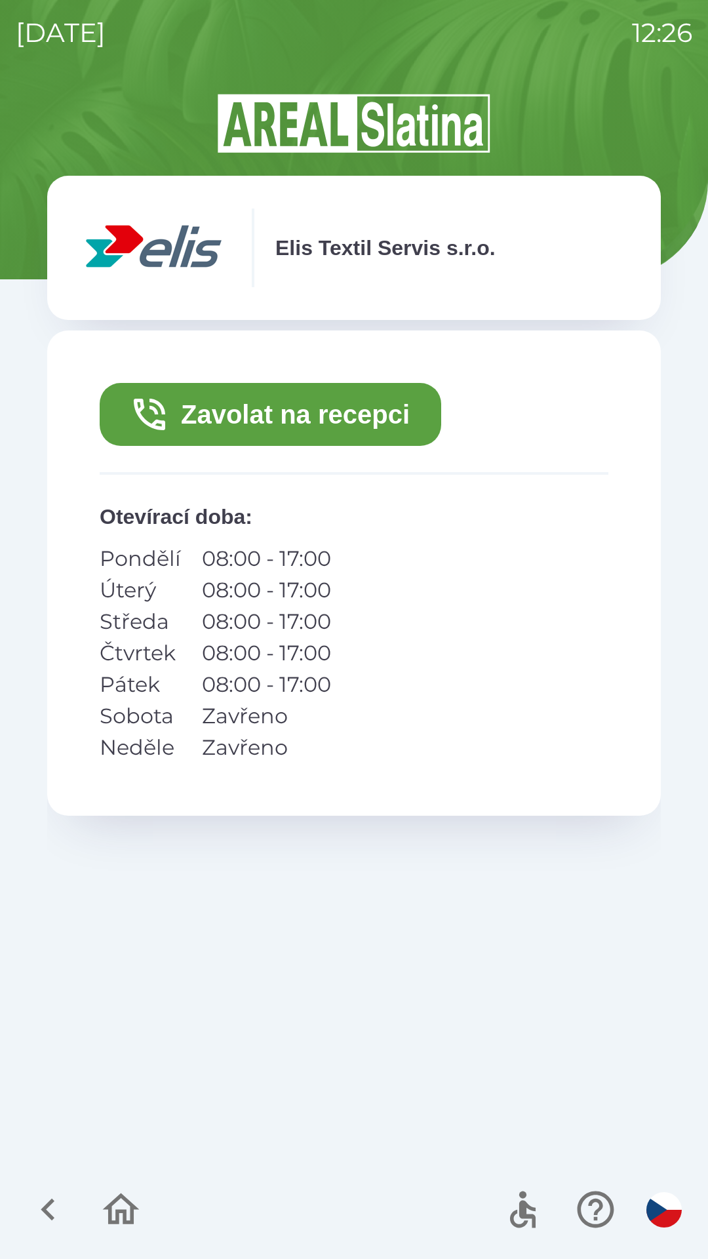
click at [281, 413] on button "Zavolat na recepci" at bounding box center [271, 414] width 342 height 63
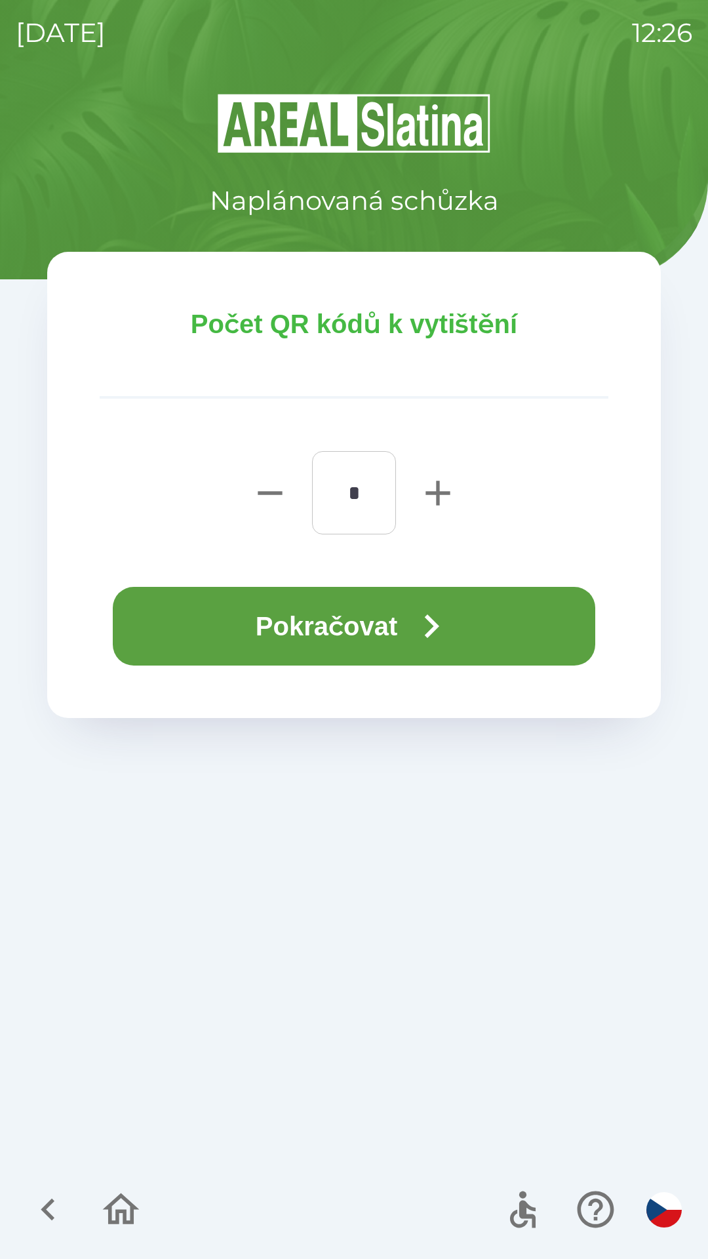
click at [438, 494] on icon "button" at bounding box center [438, 493] width 24 height 24
type input "*"
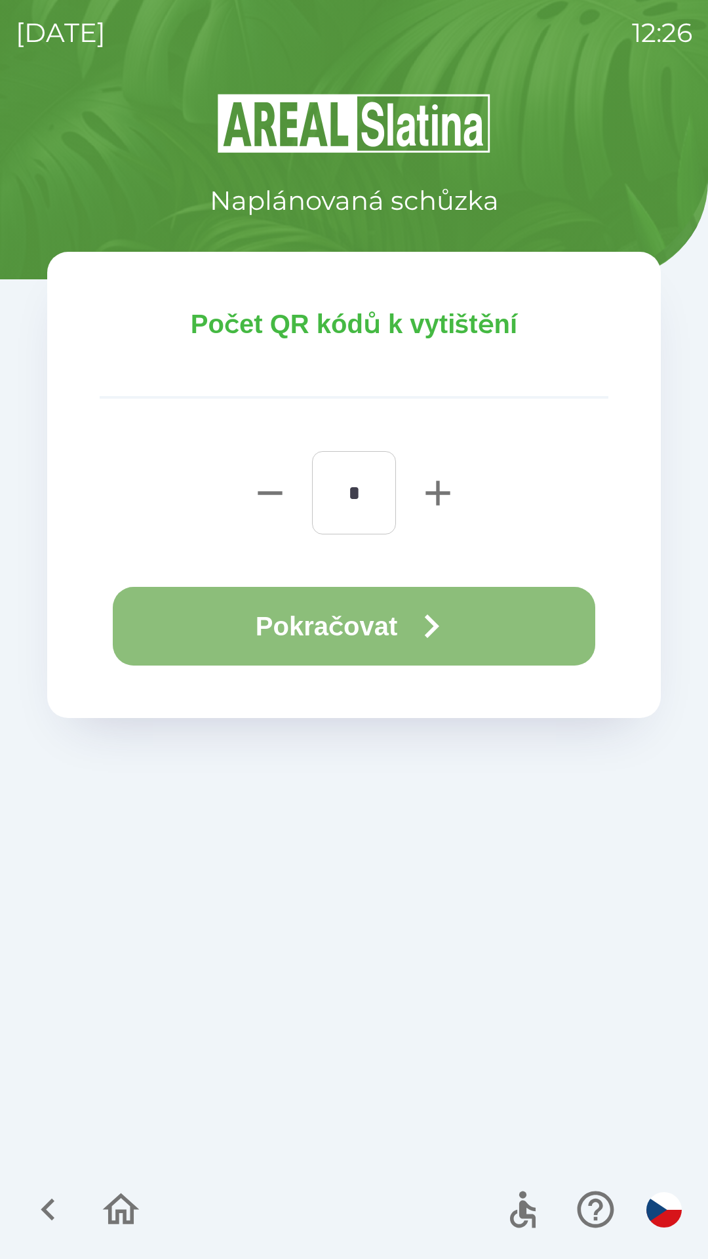
click at [343, 626] on button "Pokračovat" at bounding box center [354, 626] width 483 height 79
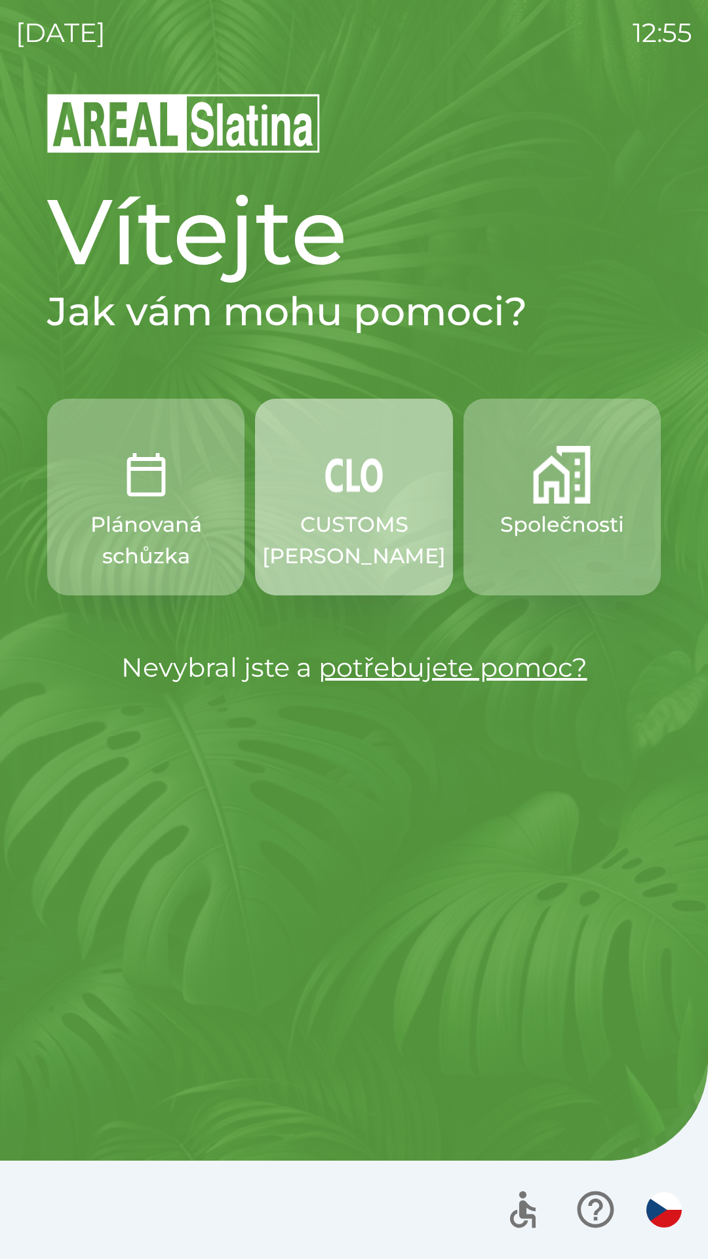
click at [388, 546] on p "CUSTOMS [PERSON_NAME]" at bounding box center [354, 540] width 184 height 63
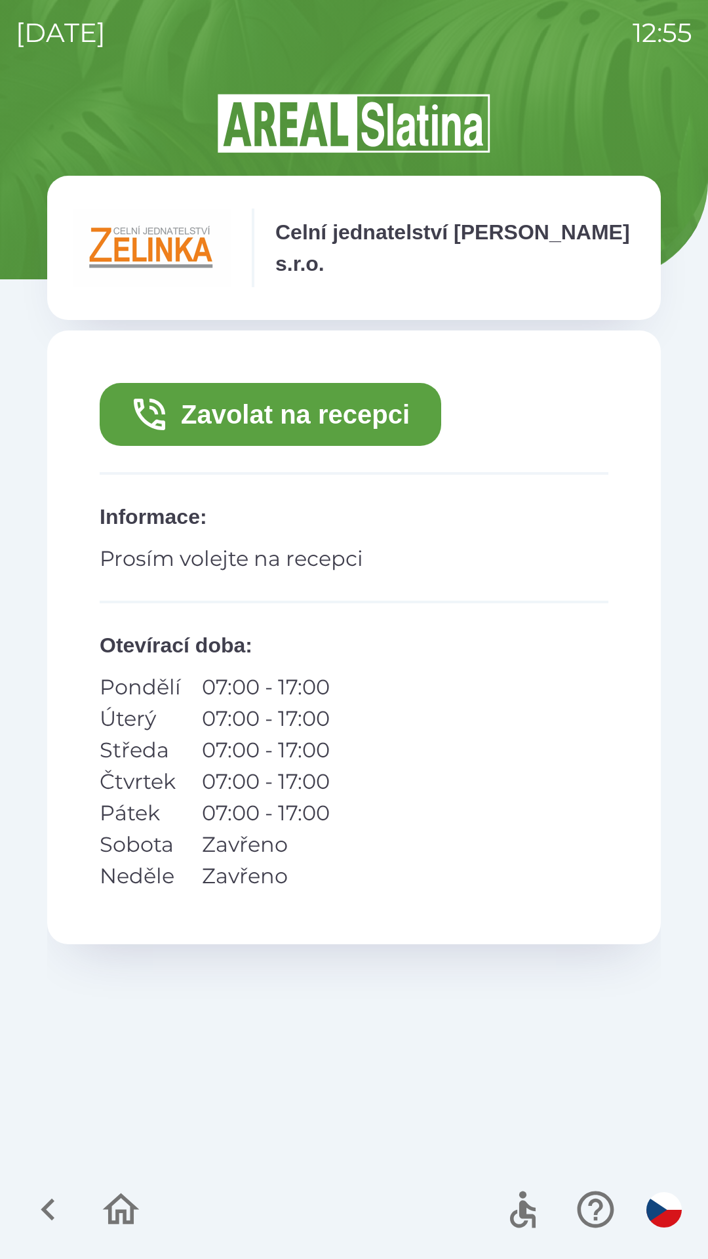
click at [268, 409] on button "Zavolat na recepci" at bounding box center [271, 414] width 342 height 63
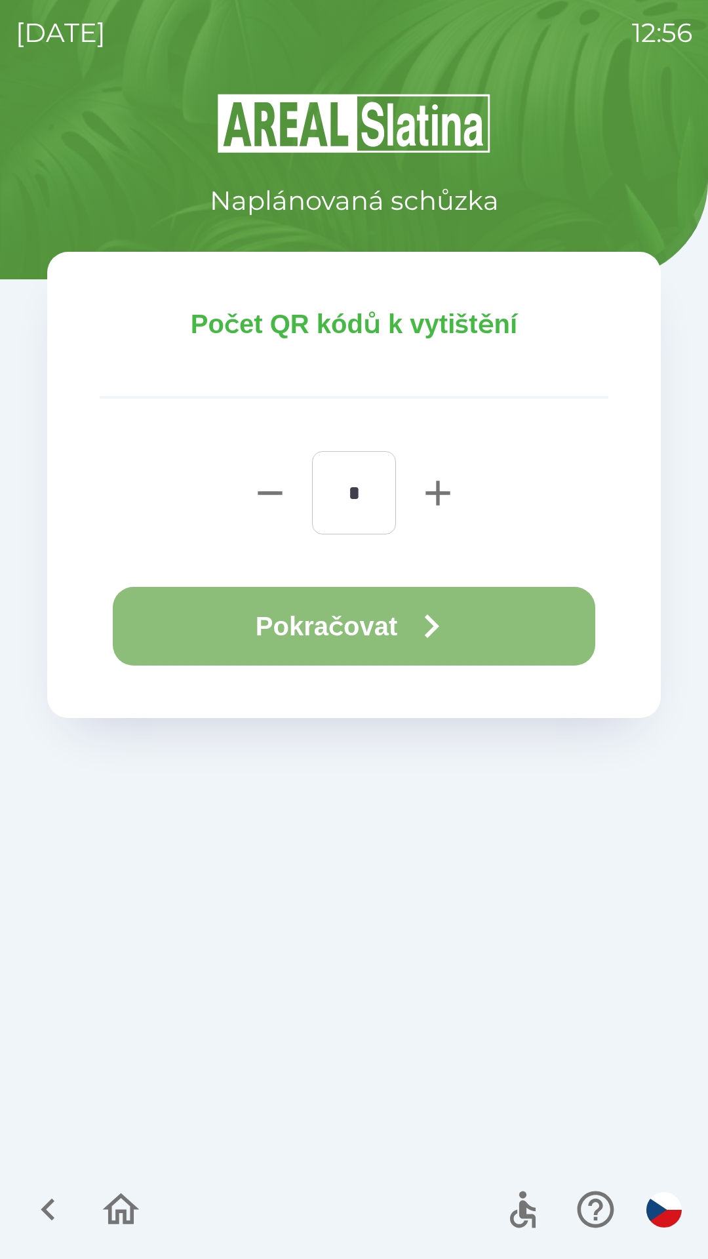
click at [426, 613] on icon "button" at bounding box center [431, 626] width 47 height 47
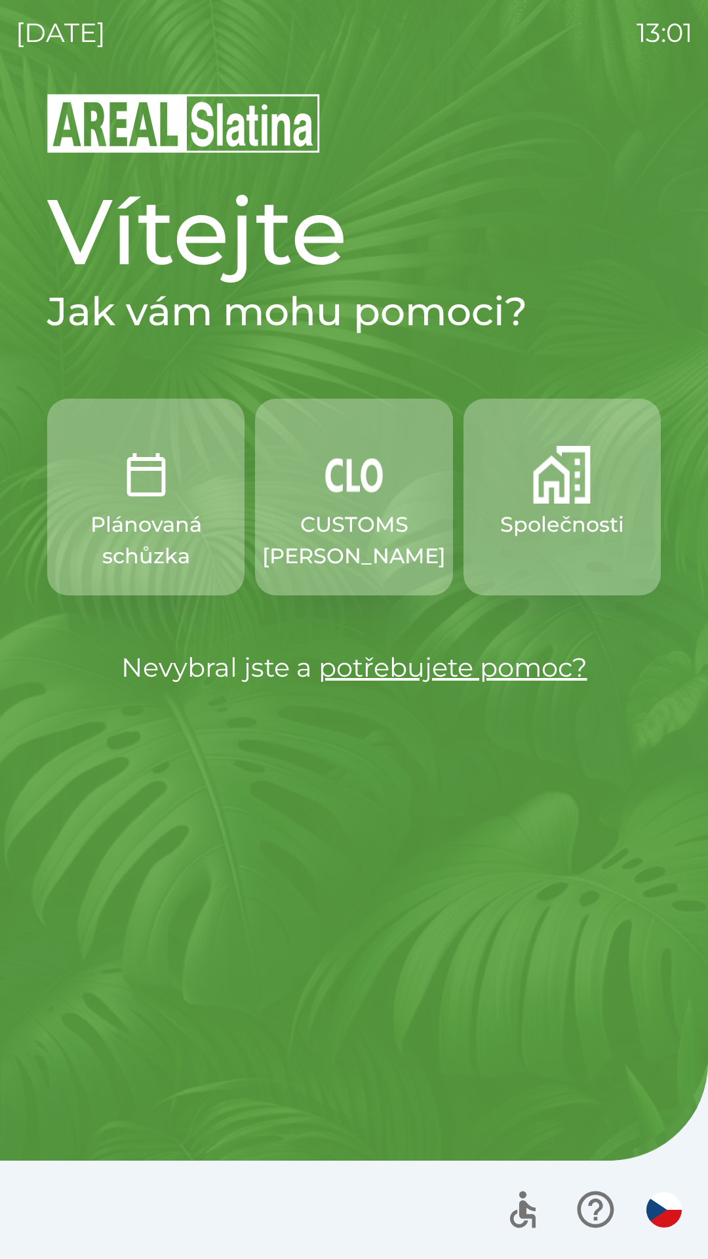
click at [335, 521] on p "CUSTOMS [PERSON_NAME]" at bounding box center [354, 540] width 184 height 63
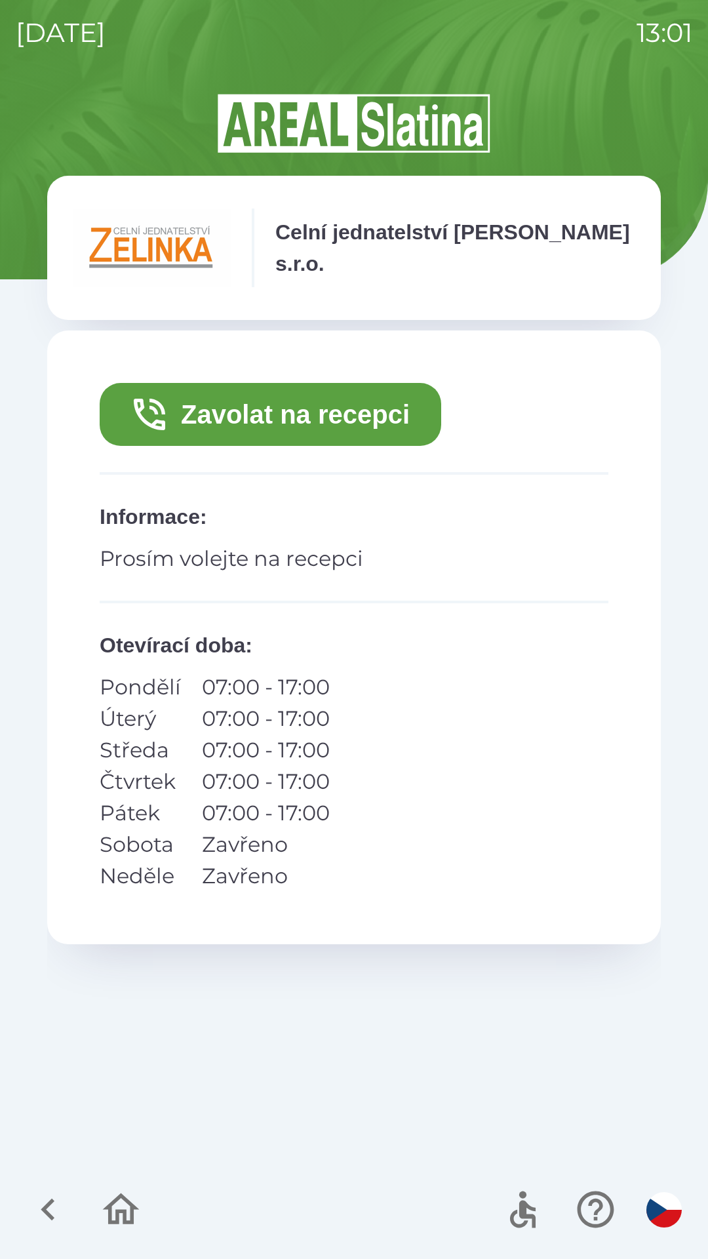
click at [215, 398] on button "Zavolat na recepci" at bounding box center [271, 414] width 342 height 63
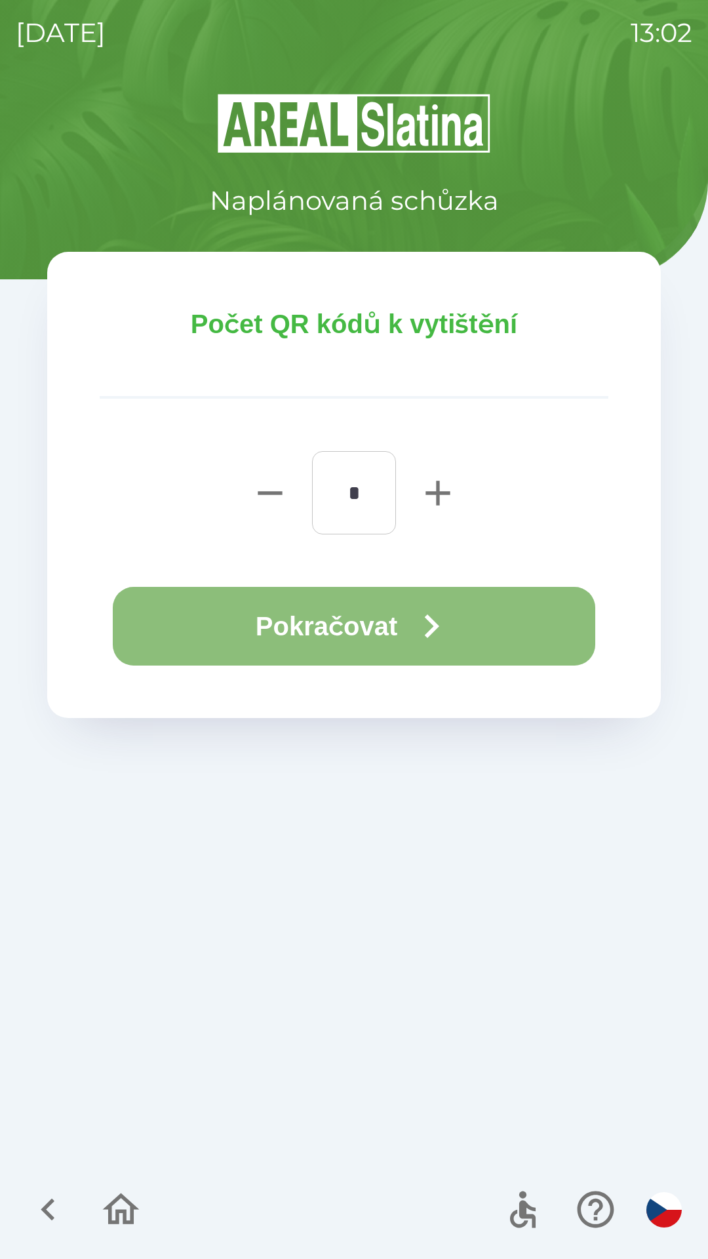
click at [300, 640] on button "Pokračovat" at bounding box center [354, 626] width 483 height 79
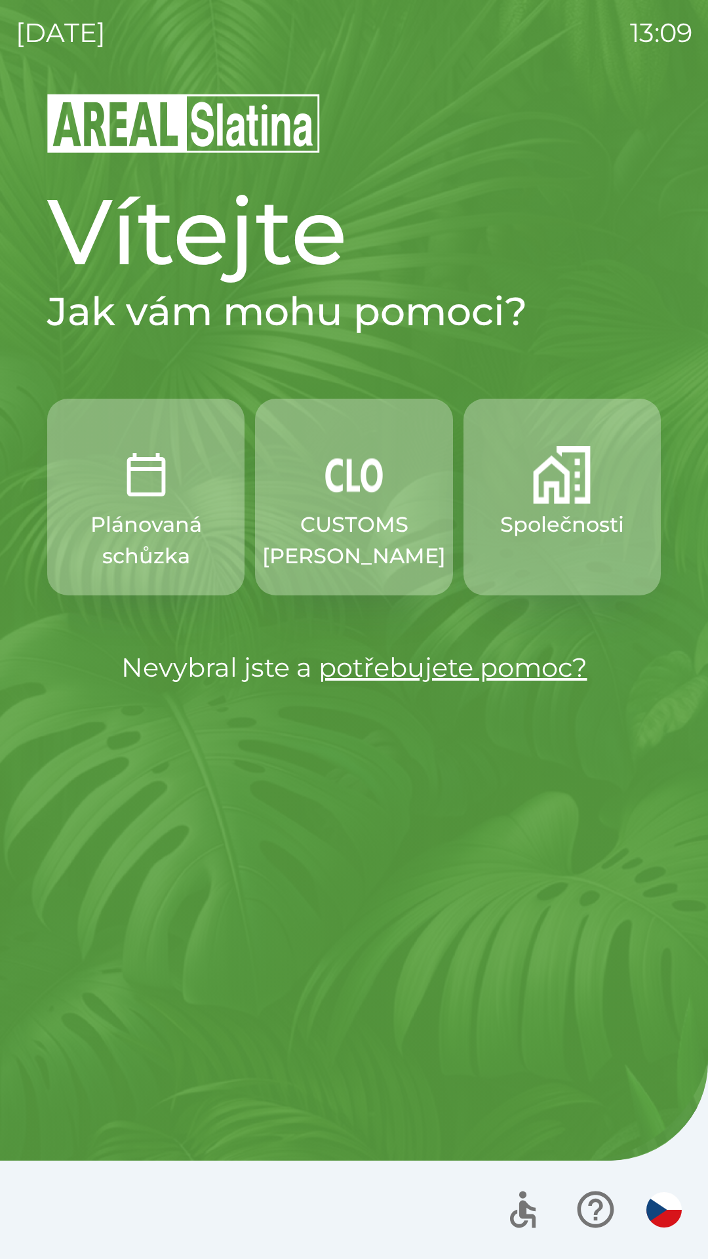
click at [355, 507] on button "CUSTOMS [PERSON_NAME]" at bounding box center [353, 497] width 197 height 197
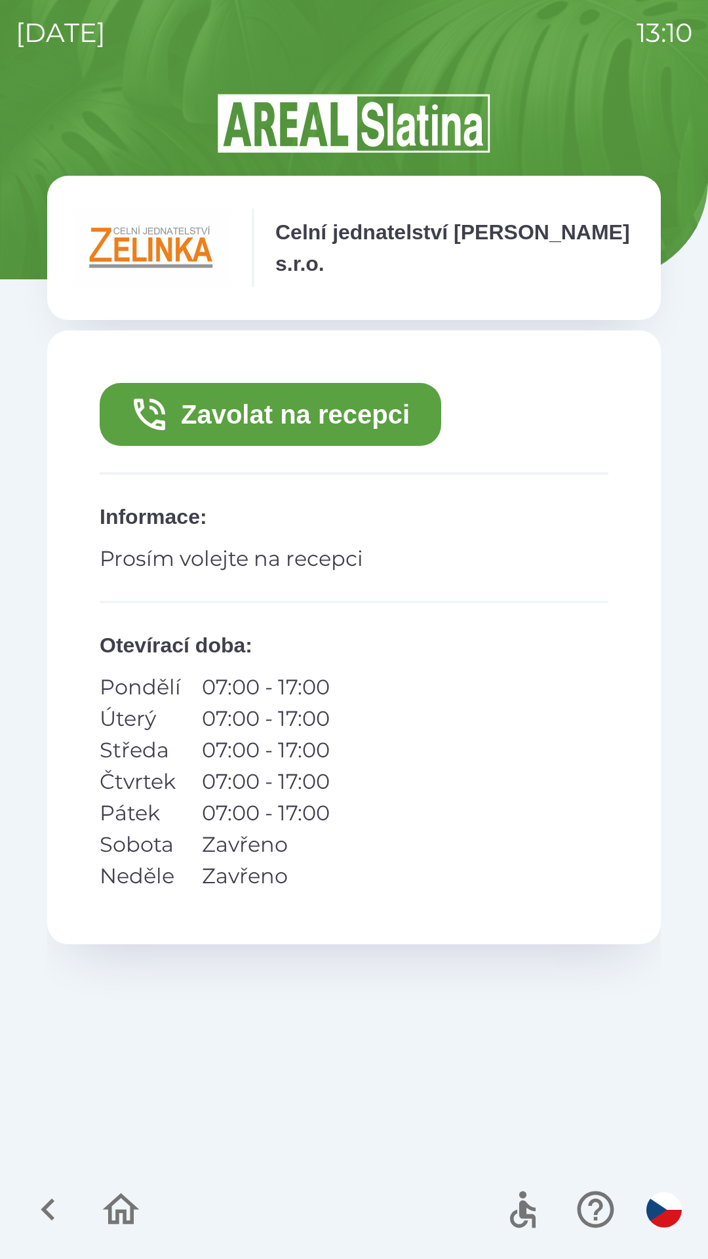
click at [252, 404] on button "Zavolat na recepci" at bounding box center [271, 414] width 342 height 63
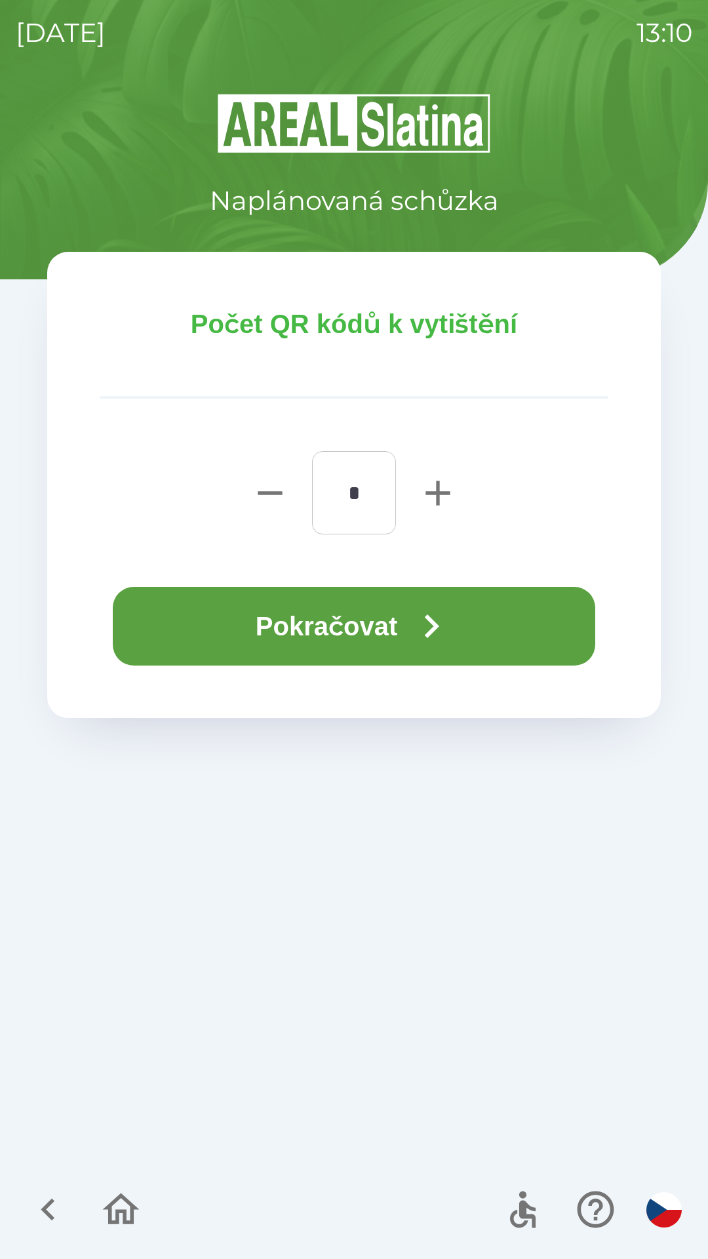
click at [315, 618] on button "Pokračovat" at bounding box center [354, 626] width 483 height 79
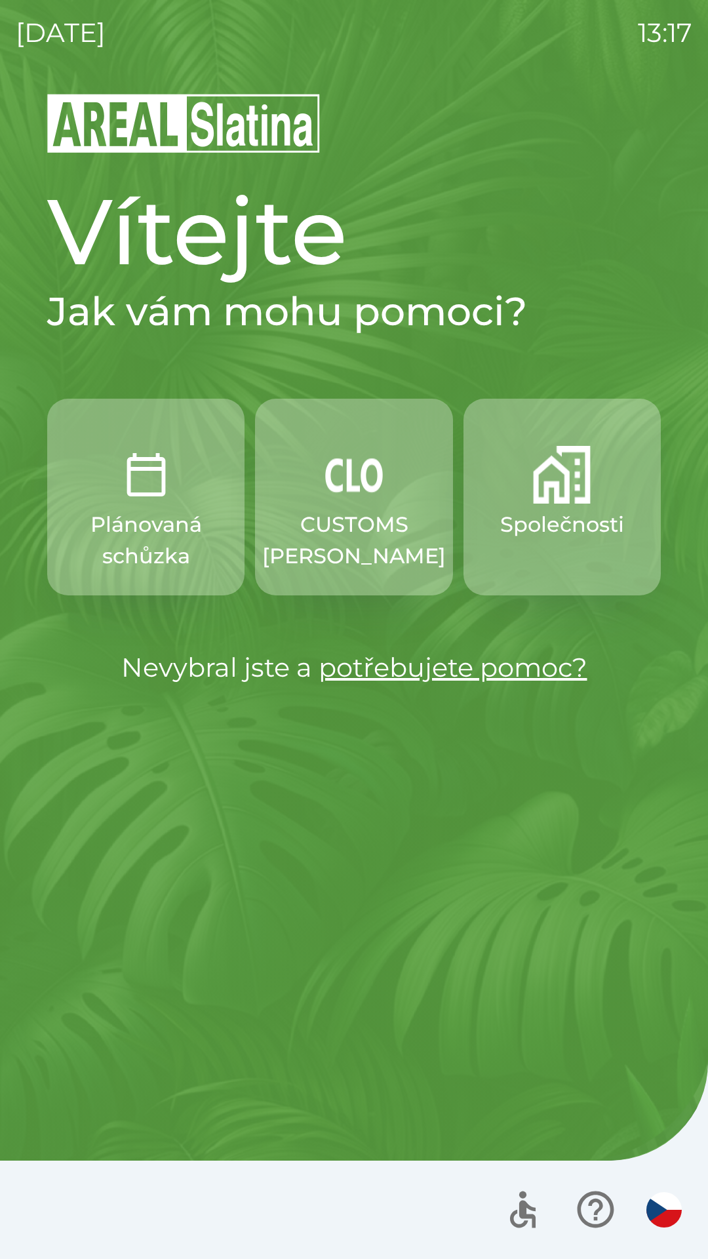
click at [374, 523] on p "CUSTOMS [PERSON_NAME]" at bounding box center [354, 540] width 184 height 63
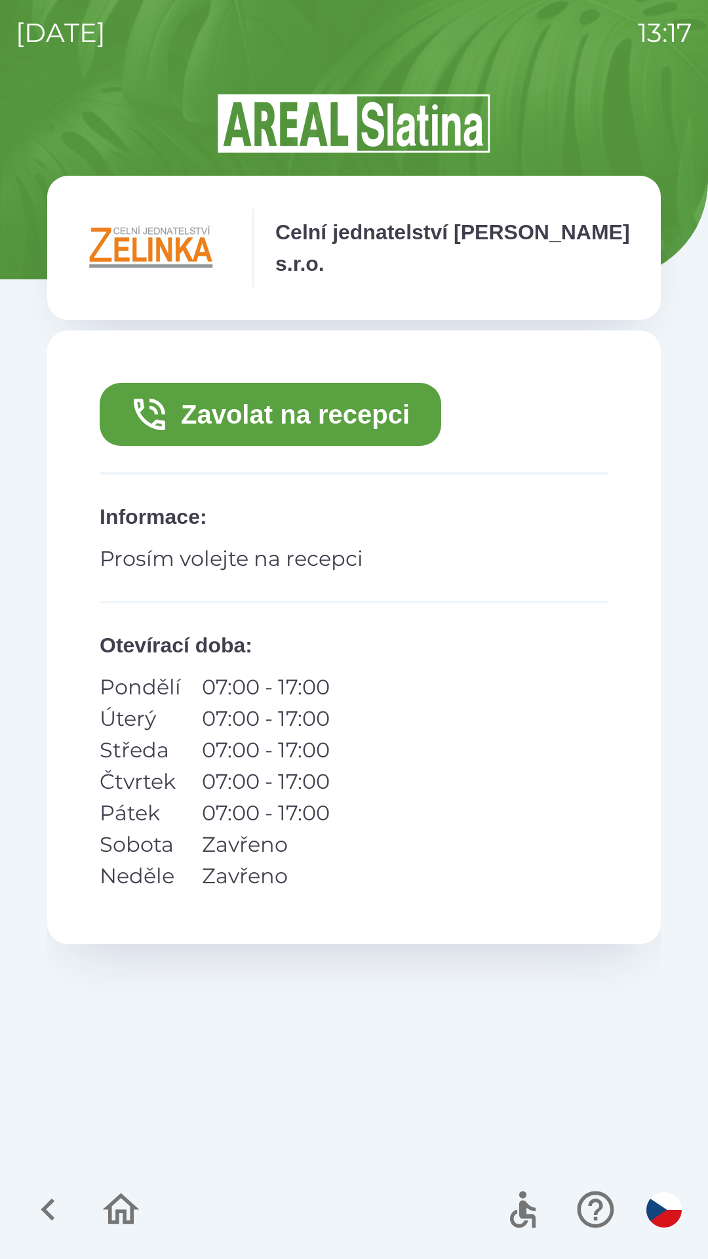
click at [372, 416] on button "Zavolat na recepci" at bounding box center [271, 414] width 342 height 63
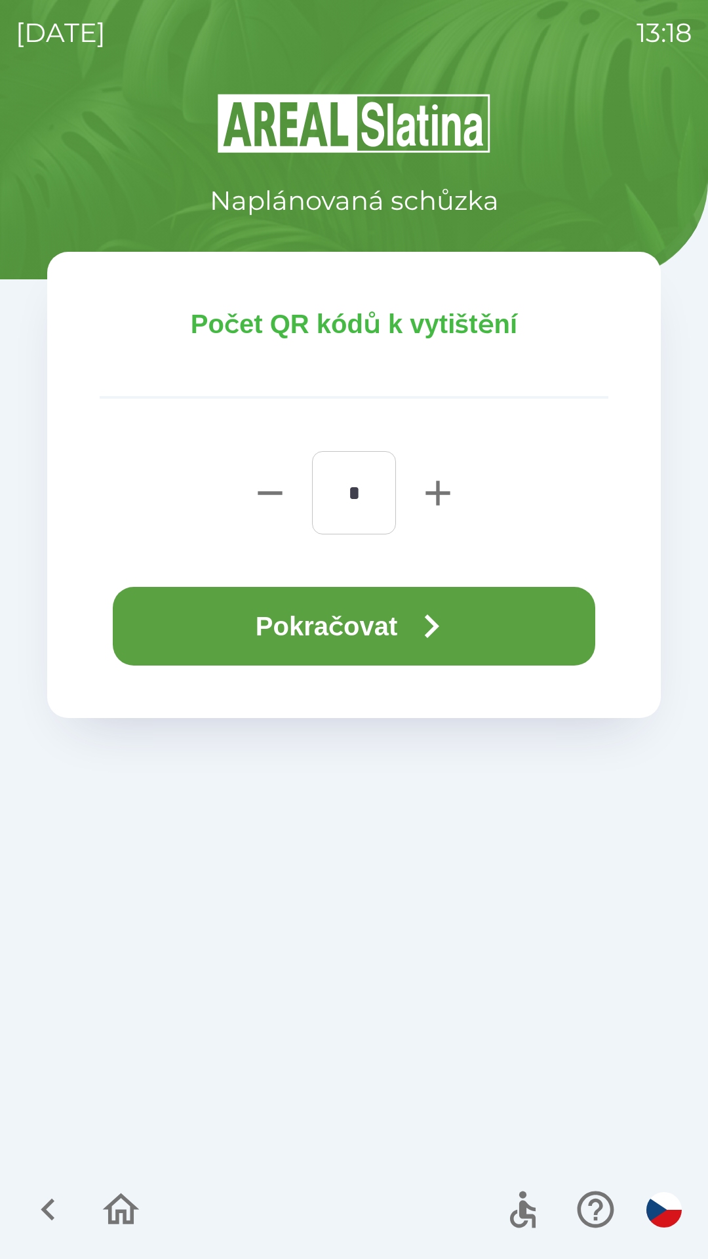
click at [396, 641] on button "Pokračovat" at bounding box center [354, 626] width 483 height 79
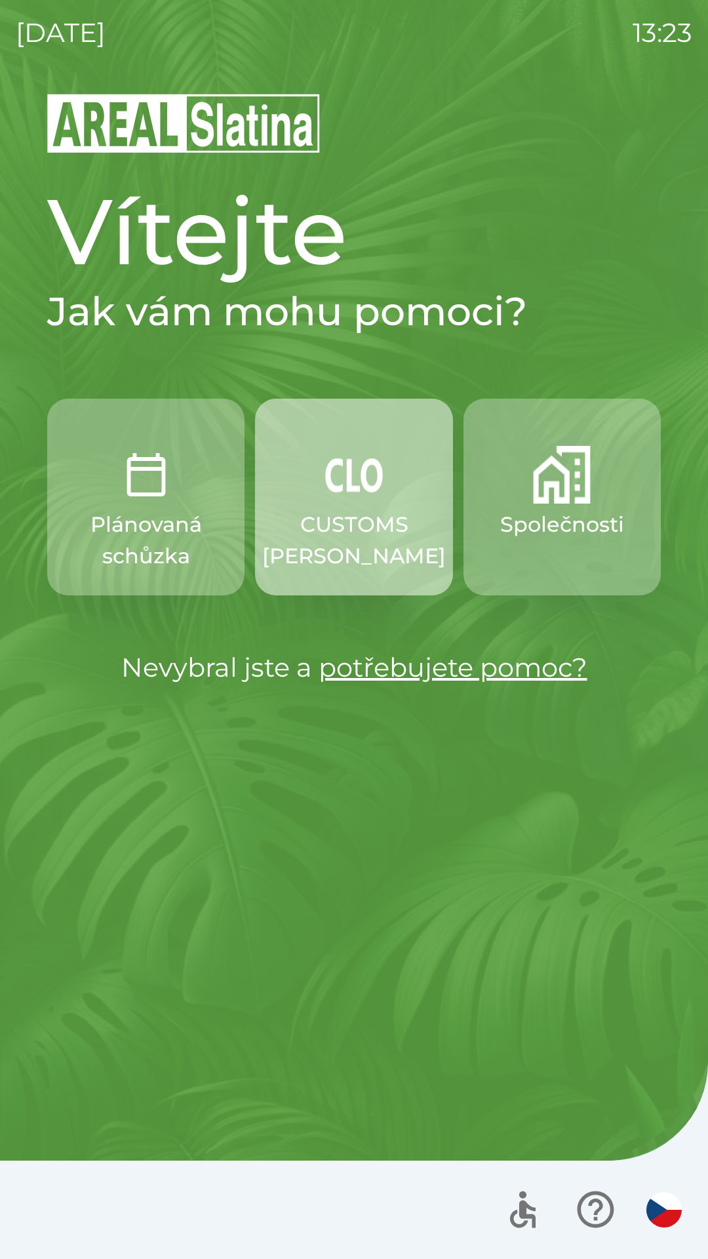
click at [332, 521] on p "CUSTOMS [PERSON_NAME]" at bounding box center [354, 540] width 184 height 63
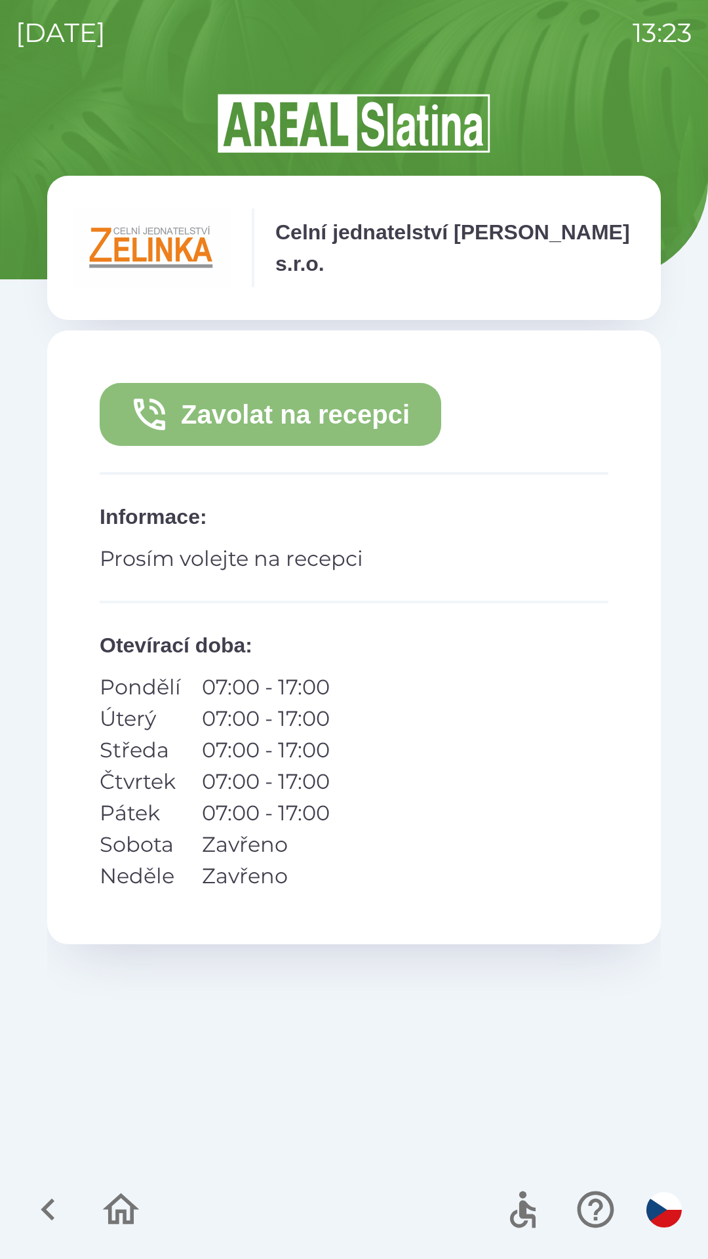
click at [395, 403] on button "Zavolat na recepci" at bounding box center [271, 414] width 342 height 63
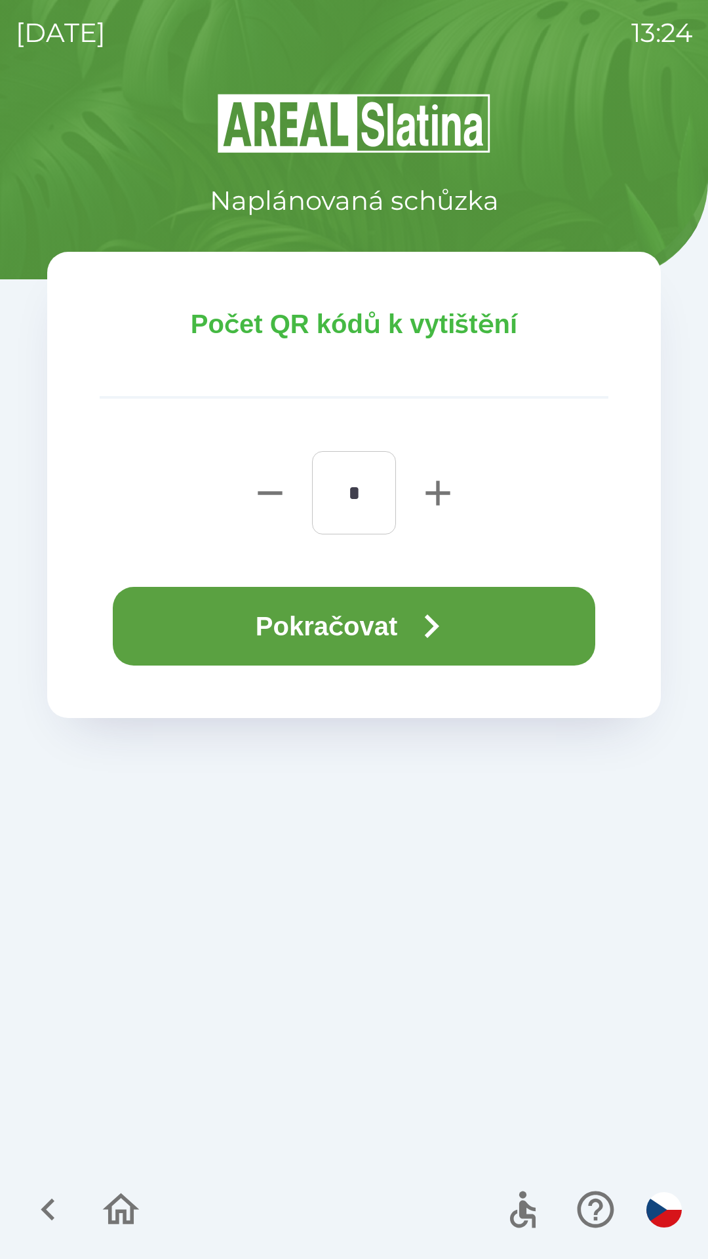
click at [435, 617] on icon "button" at bounding box center [431, 626] width 47 height 47
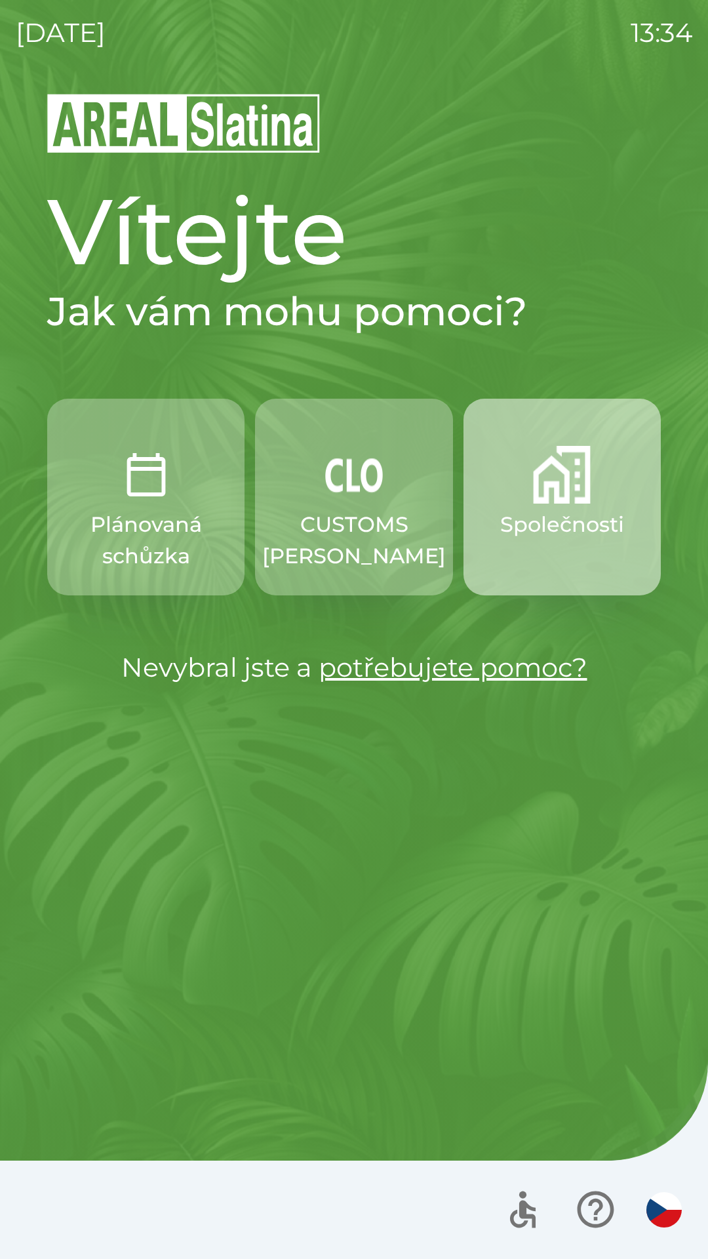
click at [572, 504] on button "Společnosti" at bounding box center [562, 497] width 197 height 197
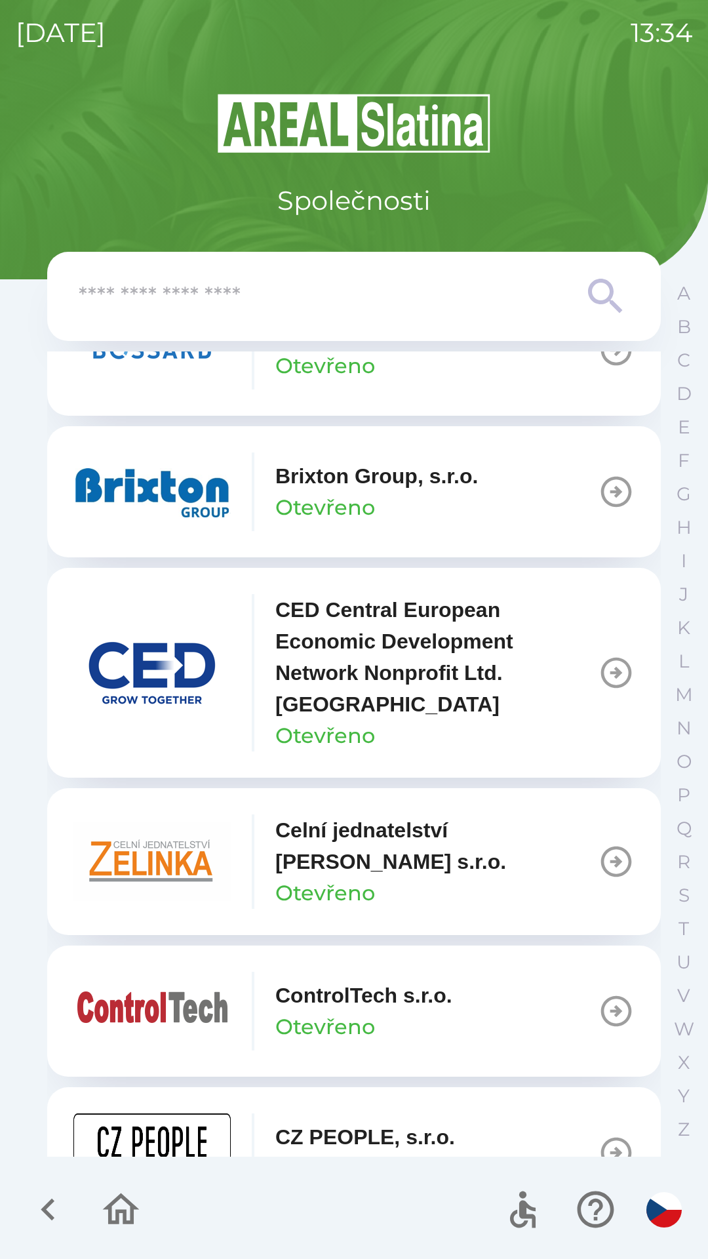
scroll to position [1980, 0]
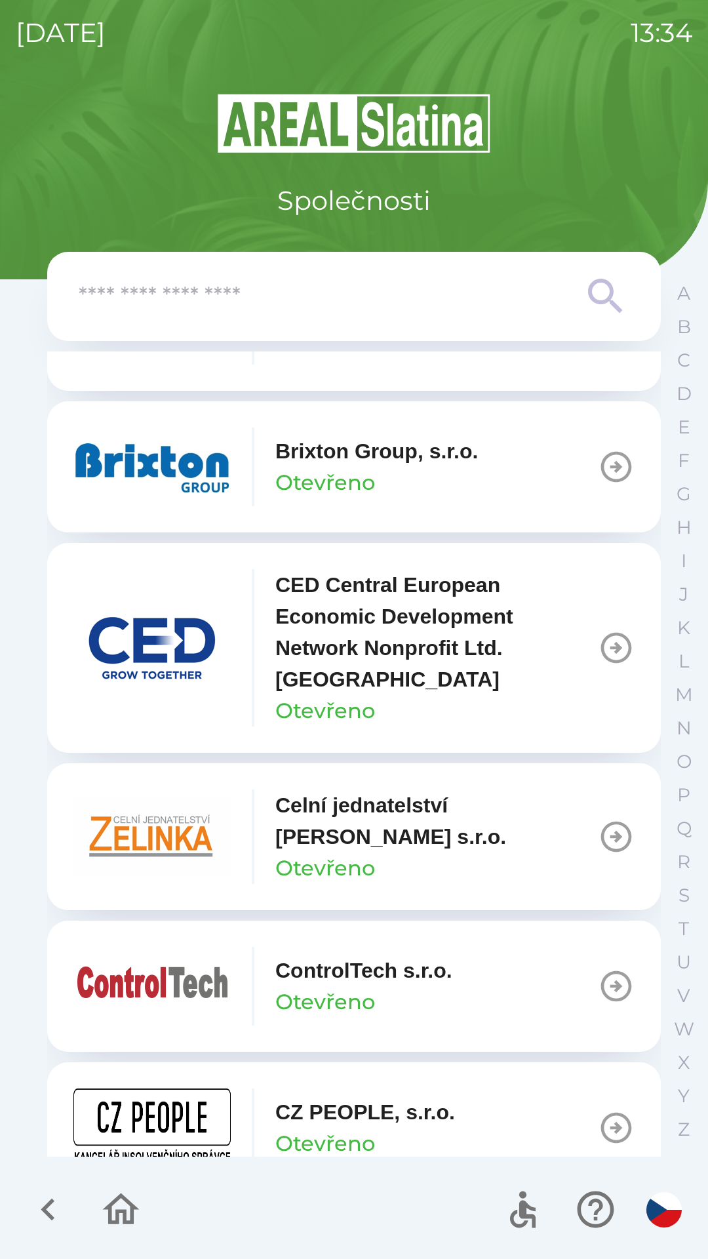
click at [608, 839] on icon "button" at bounding box center [616, 837] width 31 height 31
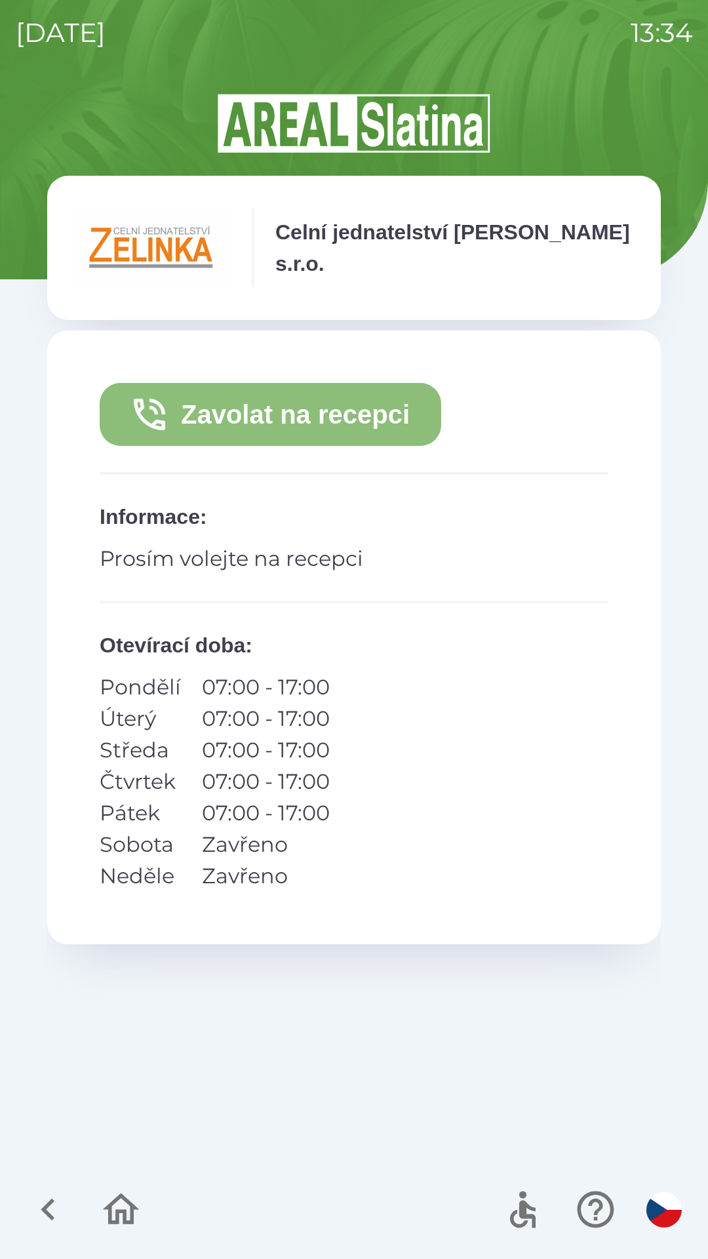
click at [399, 427] on button "Zavolat na recepci" at bounding box center [271, 414] width 342 height 63
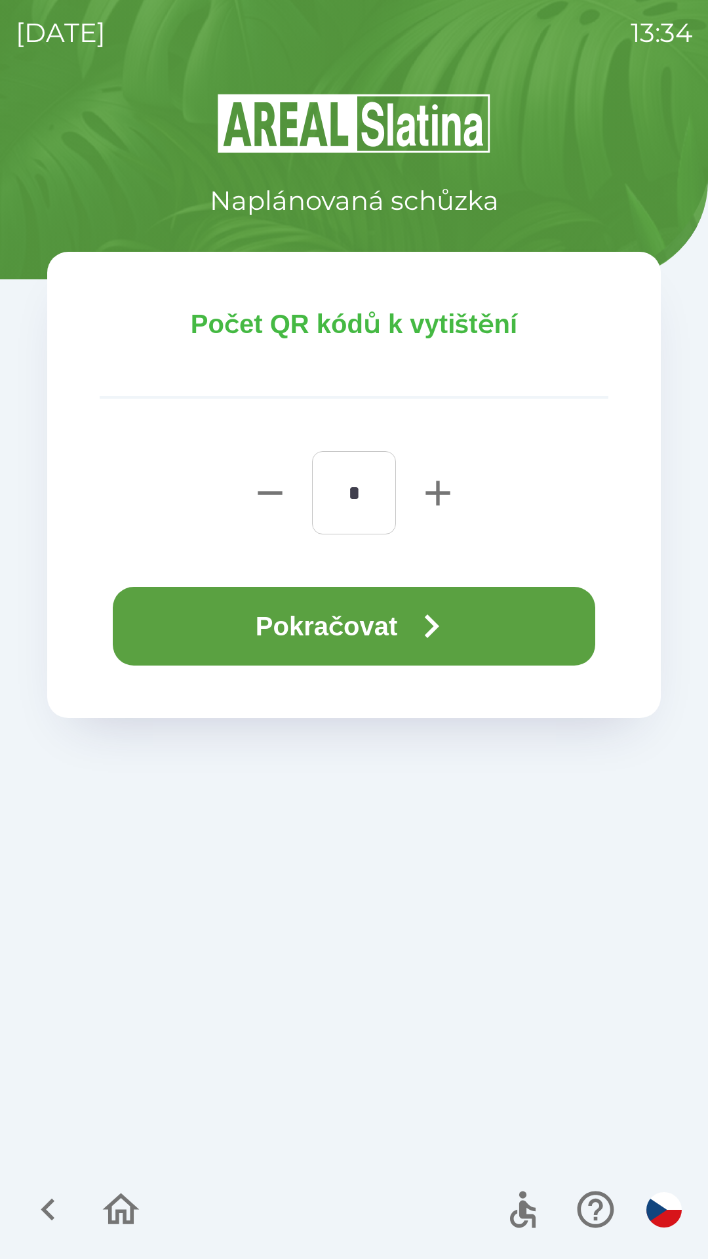
click at [425, 616] on icon "button" at bounding box center [431, 626] width 47 height 47
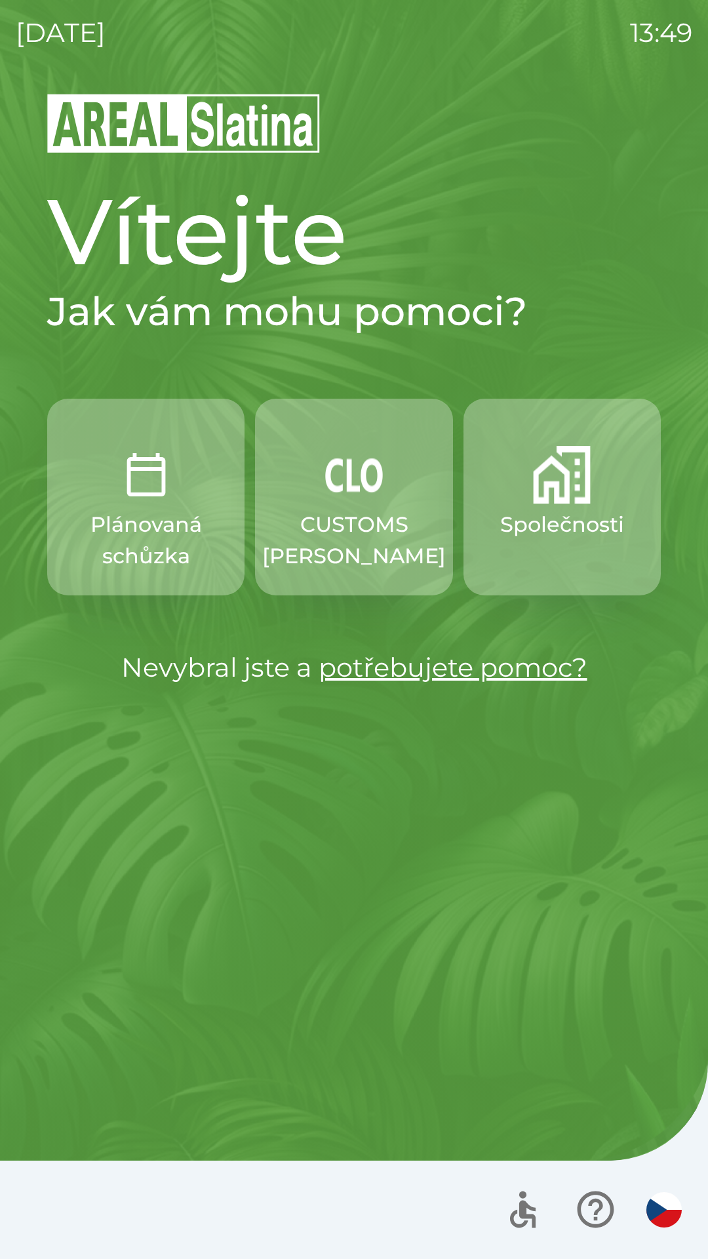
click at [359, 519] on p "CUSTOMS [PERSON_NAME]" at bounding box center [354, 540] width 184 height 63
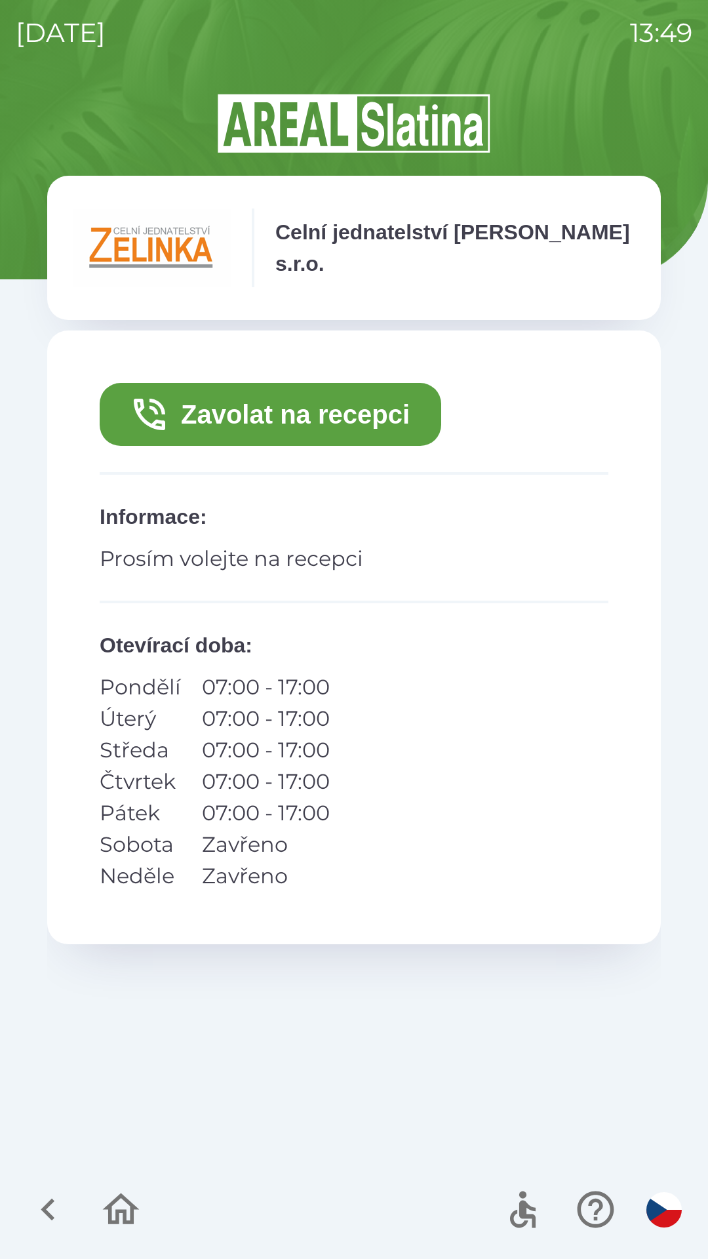
click at [308, 412] on button "Zavolat na recepci" at bounding box center [271, 414] width 342 height 63
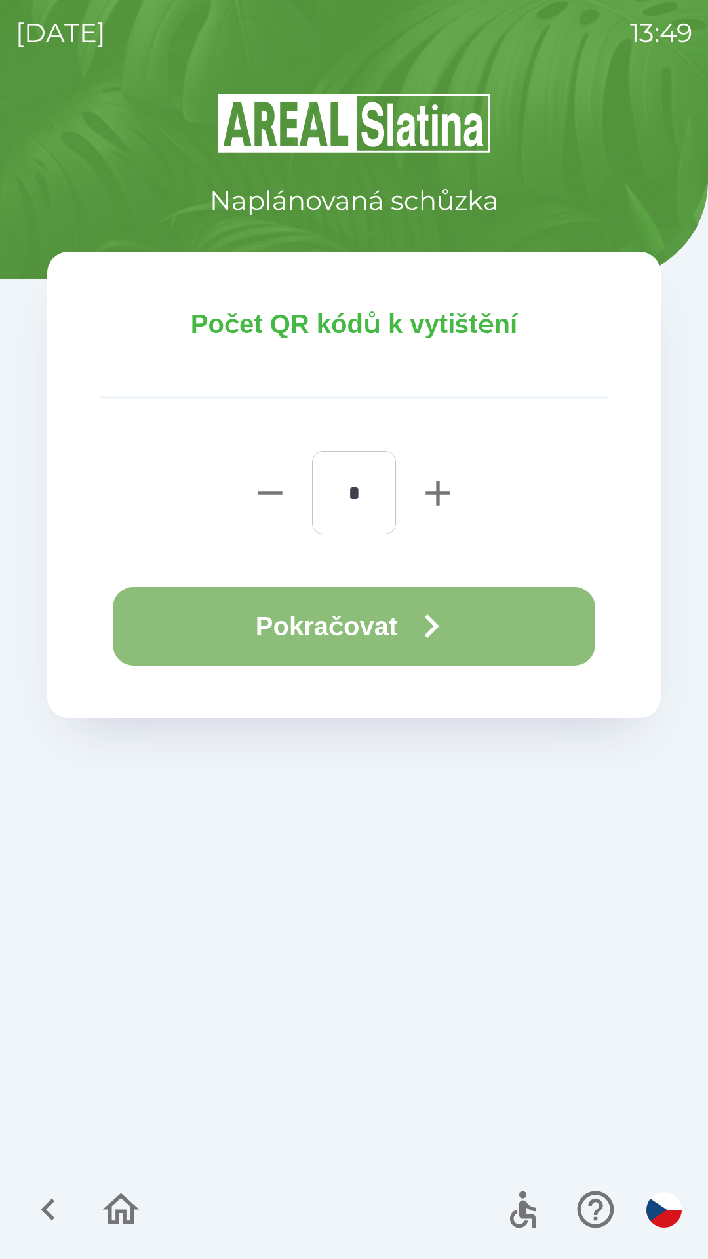
click at [343, 626] on button "Pokračovat" at bounding box center [354, 626] width 483 height 79
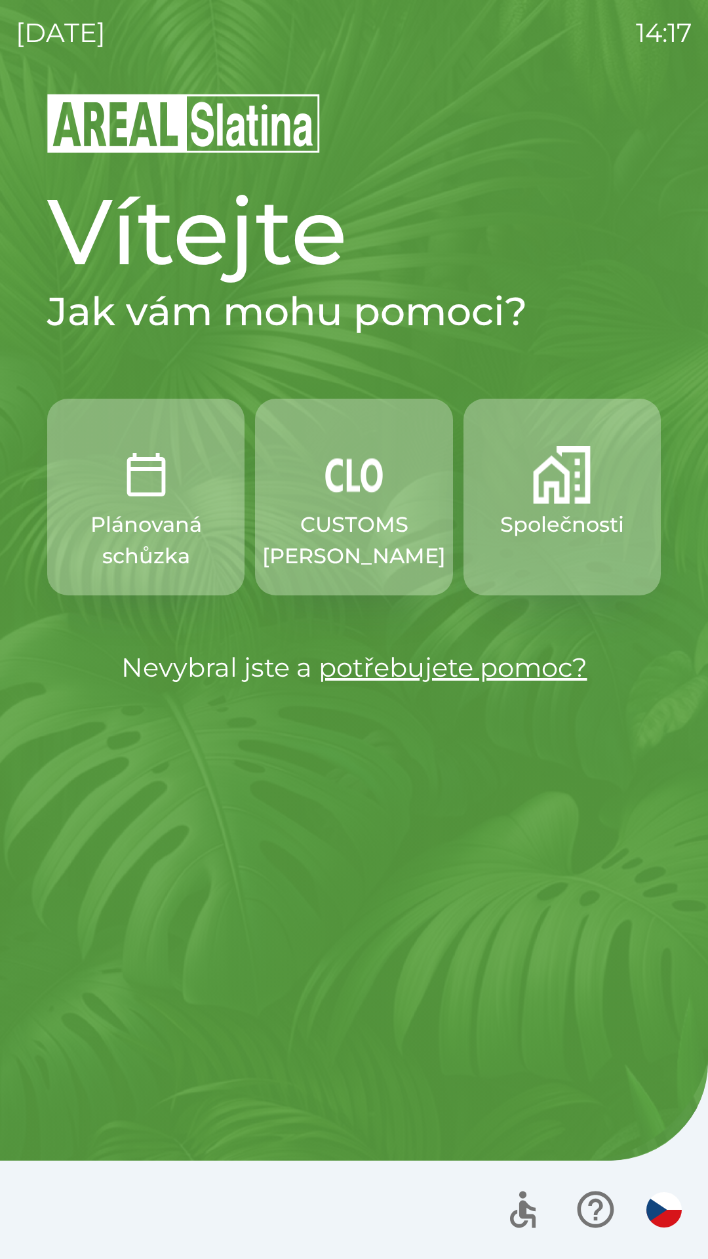
click at [355, 523] on p "CUSTOMS [PERSON_NAME]" at bounding box center [354, 540] width 184 height 63
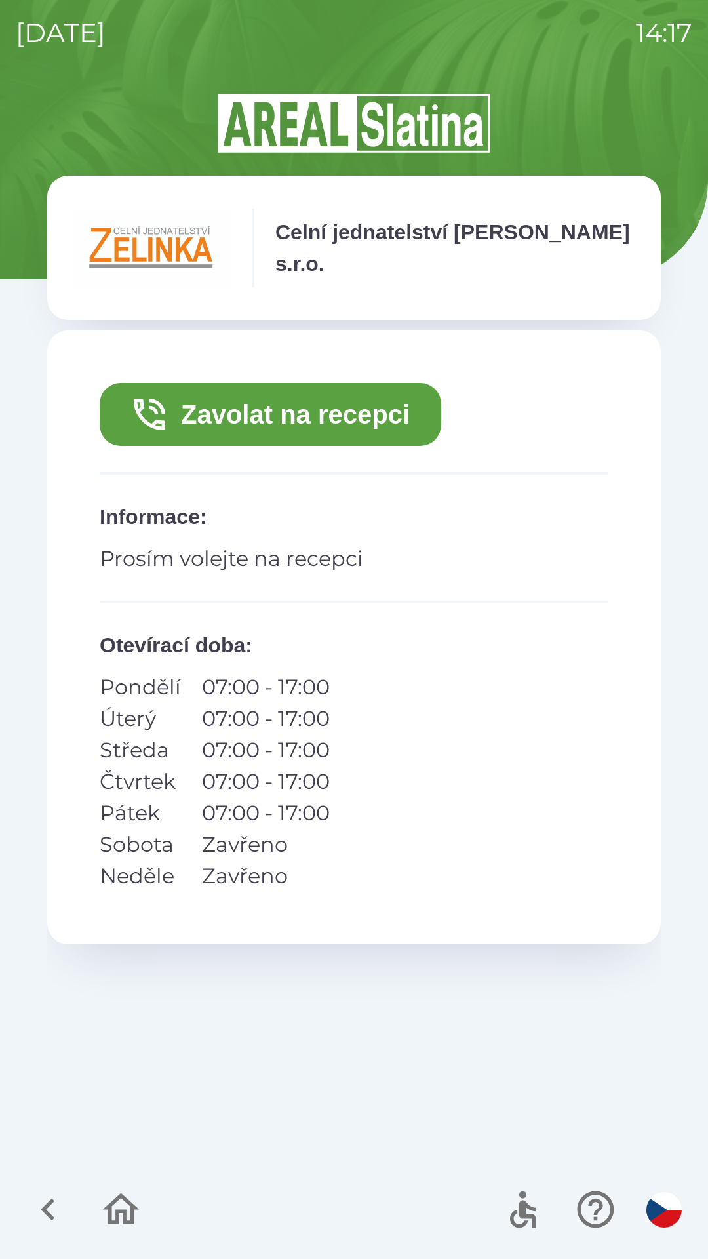
click at [274, 412] on button "Zavolat na recepci" at bounding box center [271, 414] width 342 height 63
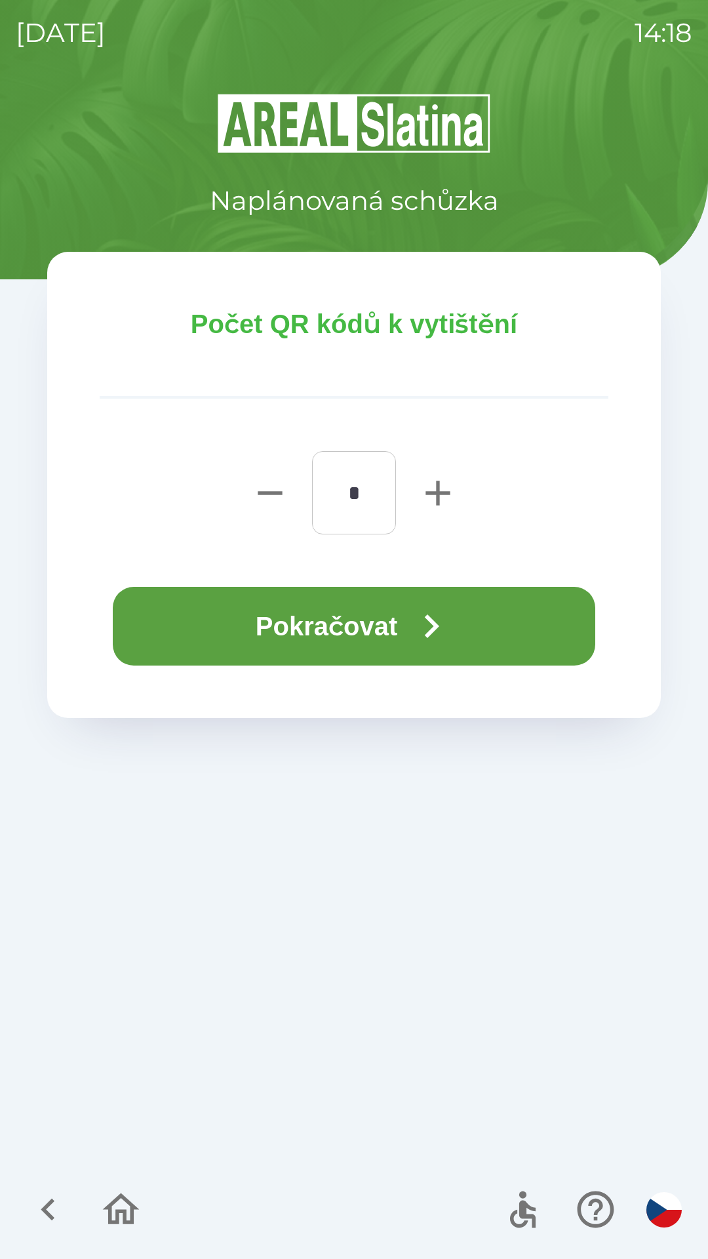
click at [240, 618] on button "Pokračovat" at bounding box center [354, 626] width 483 height 79
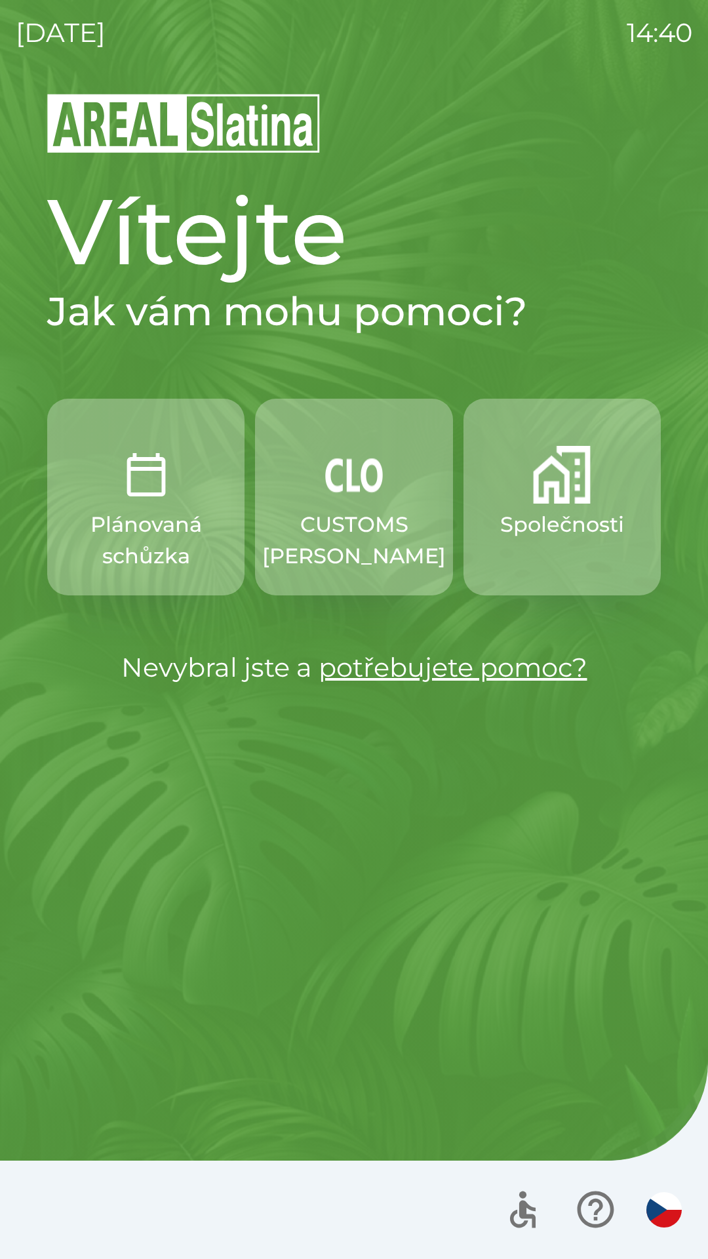
click at [599, 476] on button "Společnosti" at bounding box center [562, 497] width 197 height 197
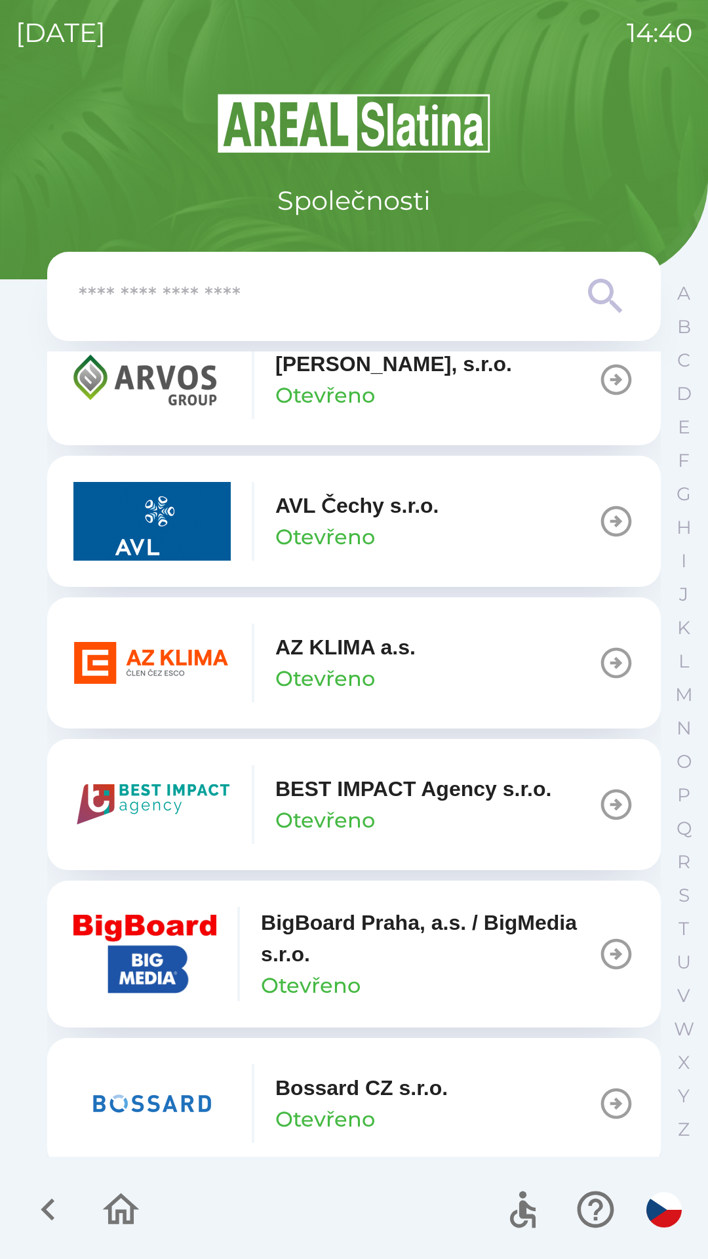
scroll to position [1203, 0]
click at [303, 671] on p "Otevřeno" at bounding box center [325, 677] width 100 height 31
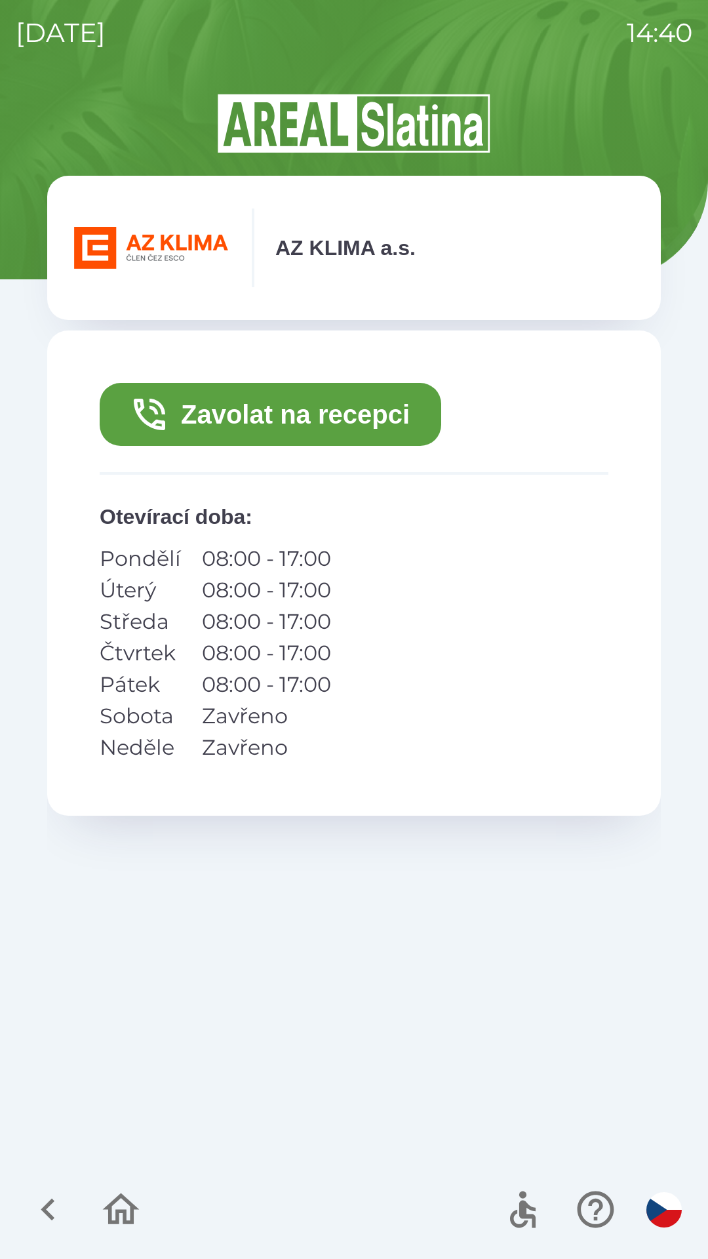
click at [360, 409] on button "Zavolat na recepci" at bounding box center [271, 414] width 342 height 63
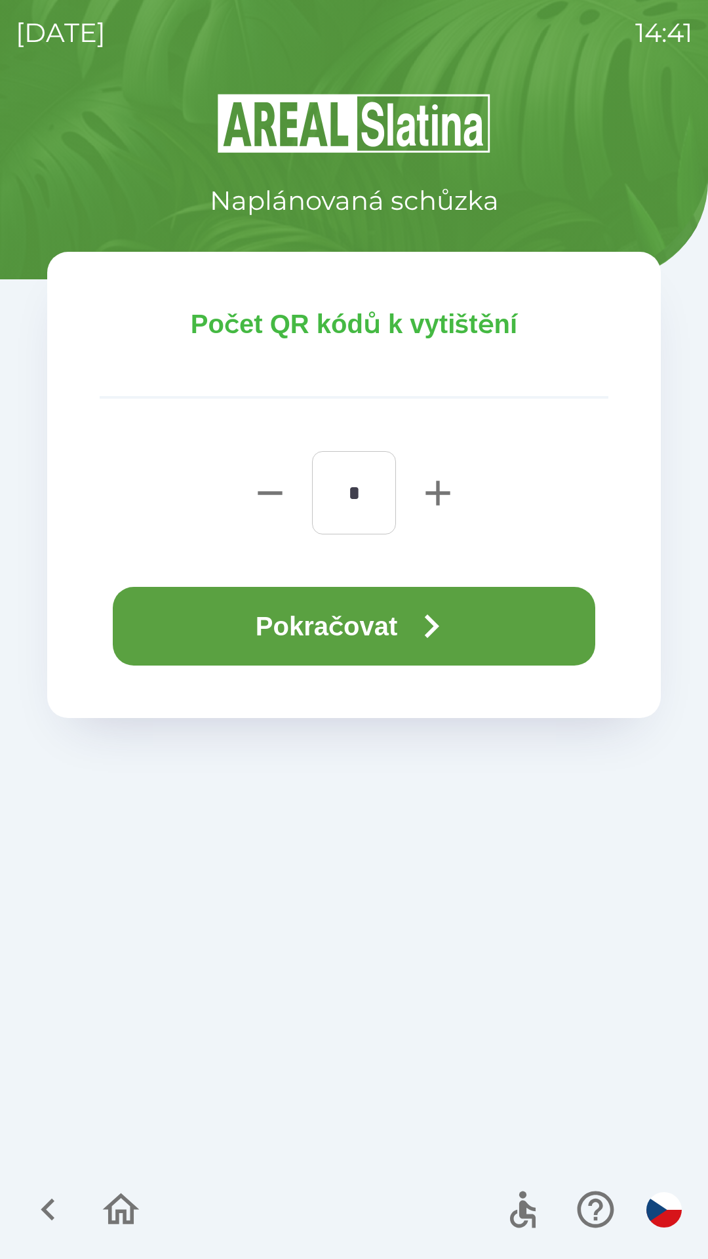
click at [477, 641] on button "Pokračovat" at bounding box center [354, 626] width 483 height 79
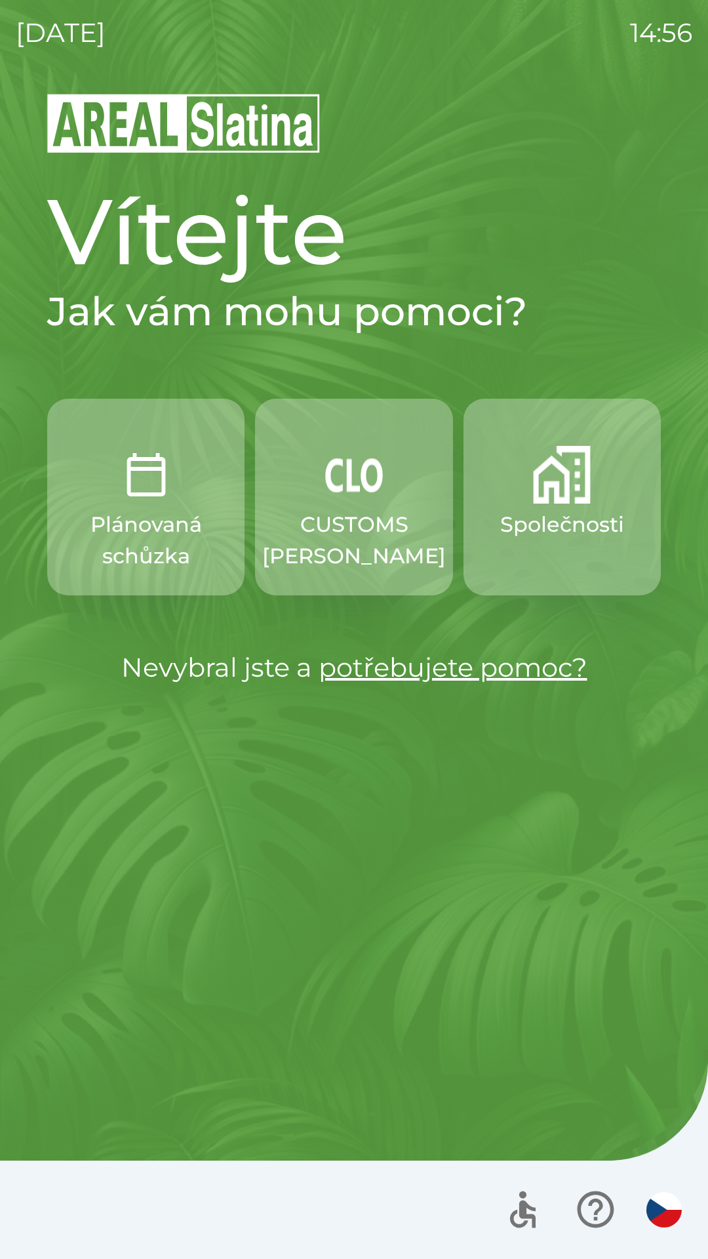
click at [331, 517] on p "CUSTOMS [PERSON_NAME]" at bounding box center [354, 540] width 184 height 63
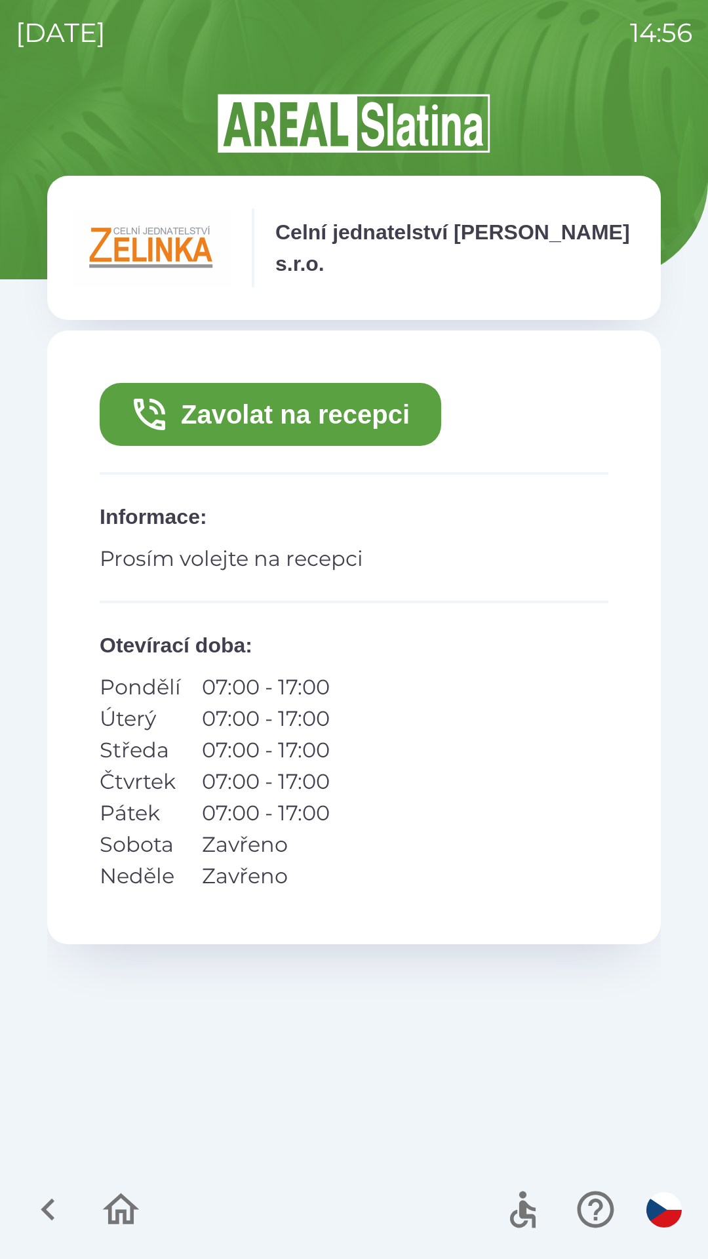
click at [372, 388] on button "Zavolat na recepci" at bounding box center [271, 414] width 342 height 63
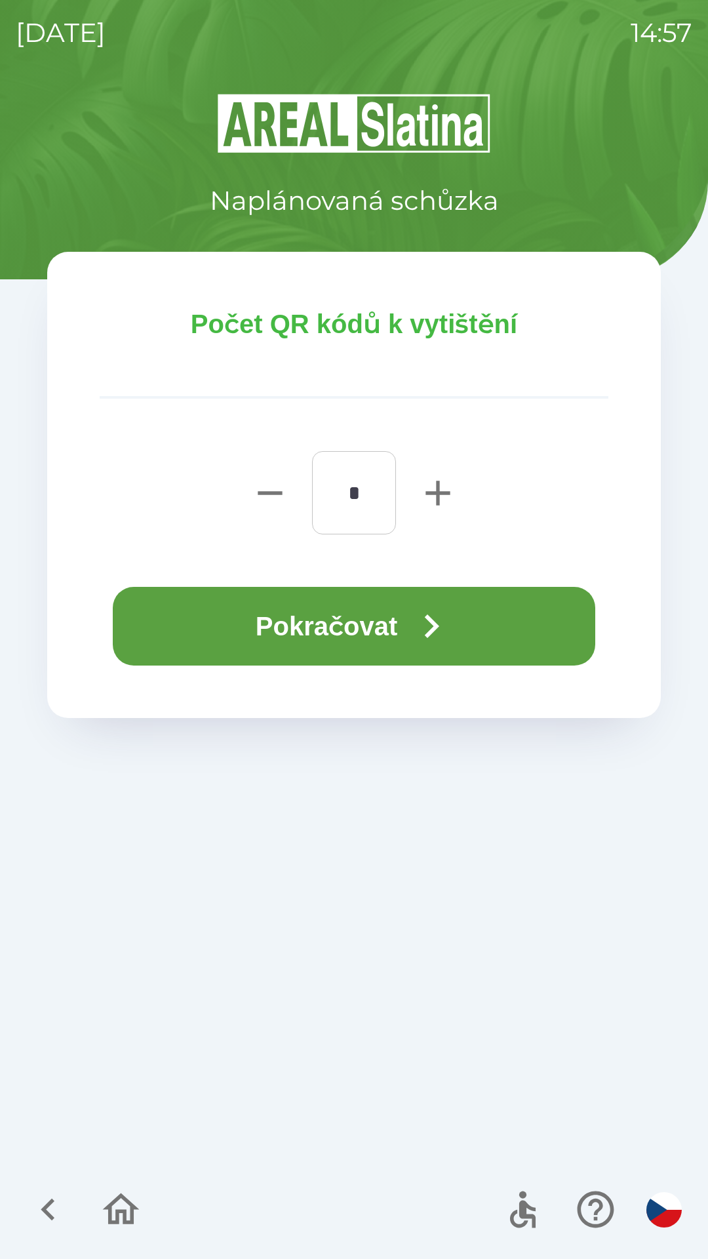
click at [332, 628] on button "Pokračovat" at bounding box center [354, 626] width 483 height 79
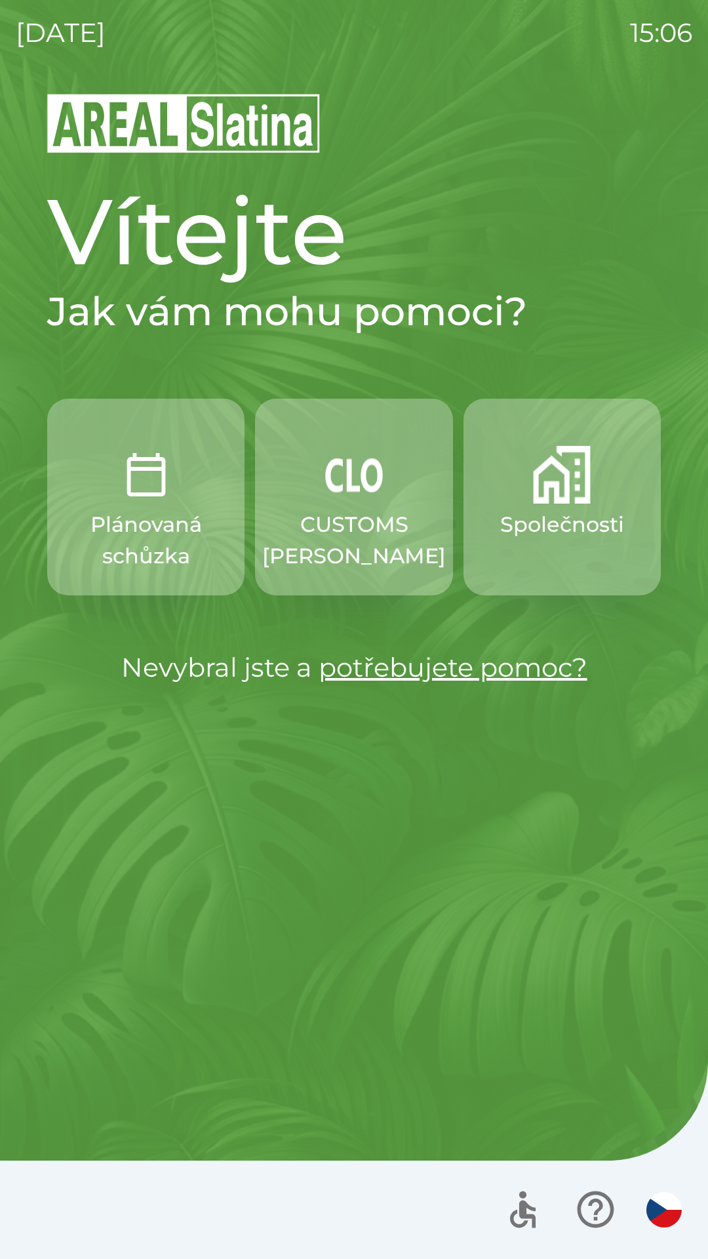
click at [546, 507] on button "Společnosti" at bounding box center [562, 497] width 197 height 197
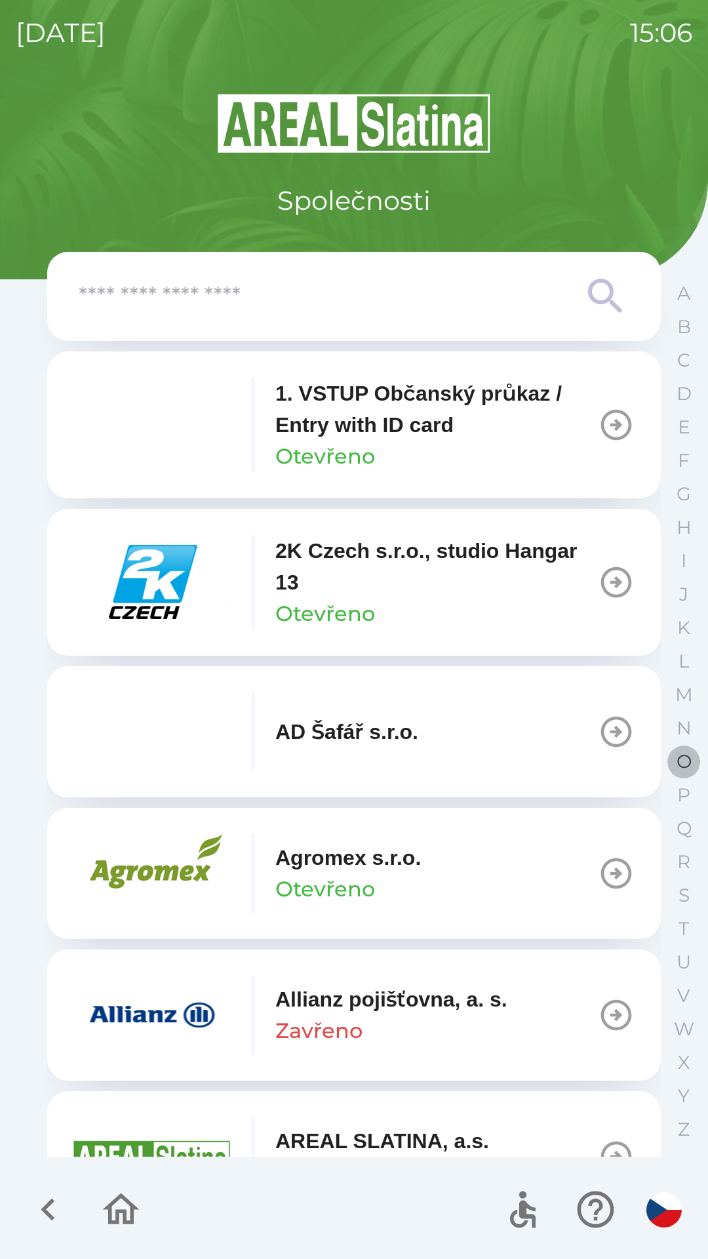
click at [679, 761] on p "O" at bounding box center [684, 761] width 15 height 23
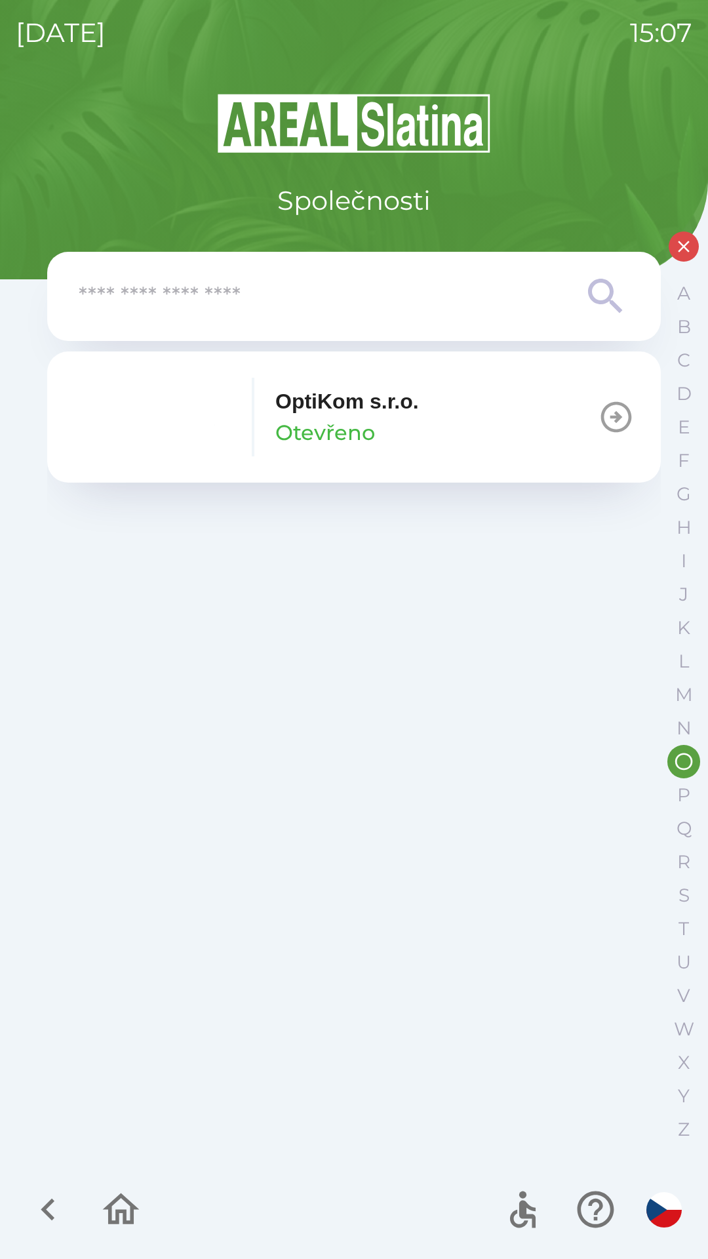
click at [348, 416] on p "OptiKom s.r.o." at bounding box center [347, 401] width 144 height 31
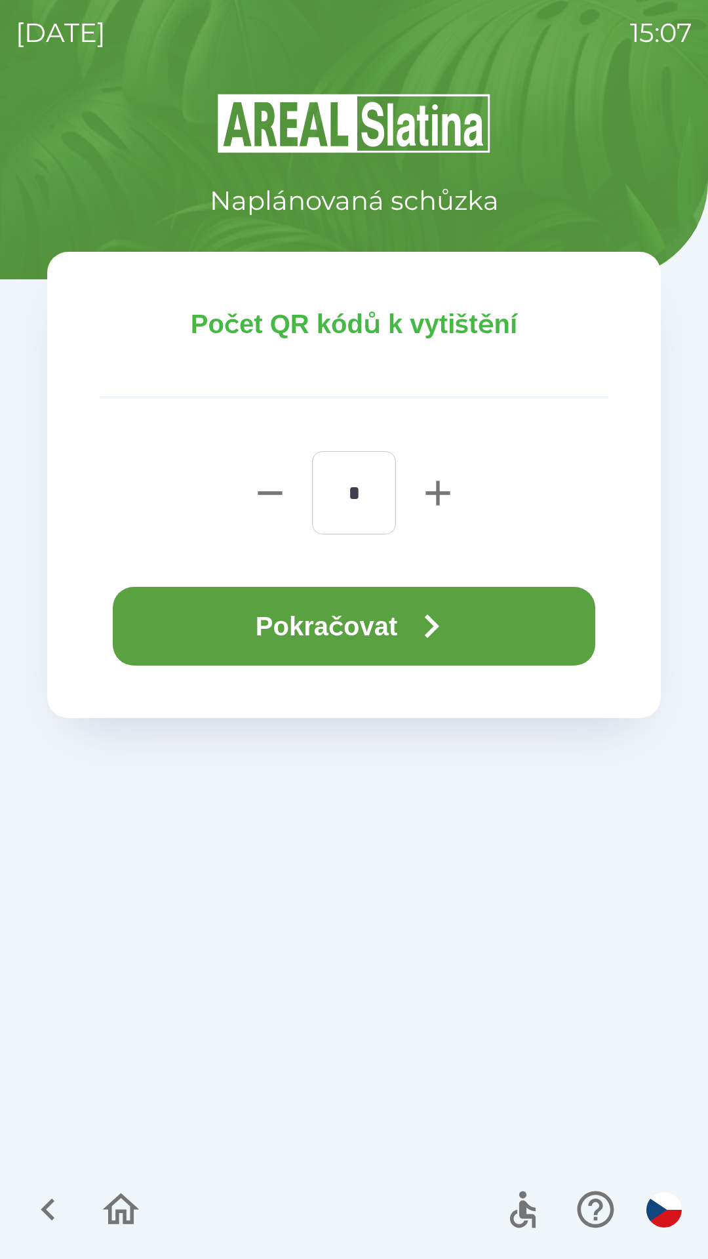
click at [340, 619] on button "Pokračovat" at bounding box center [354, 626] width 483 height 79
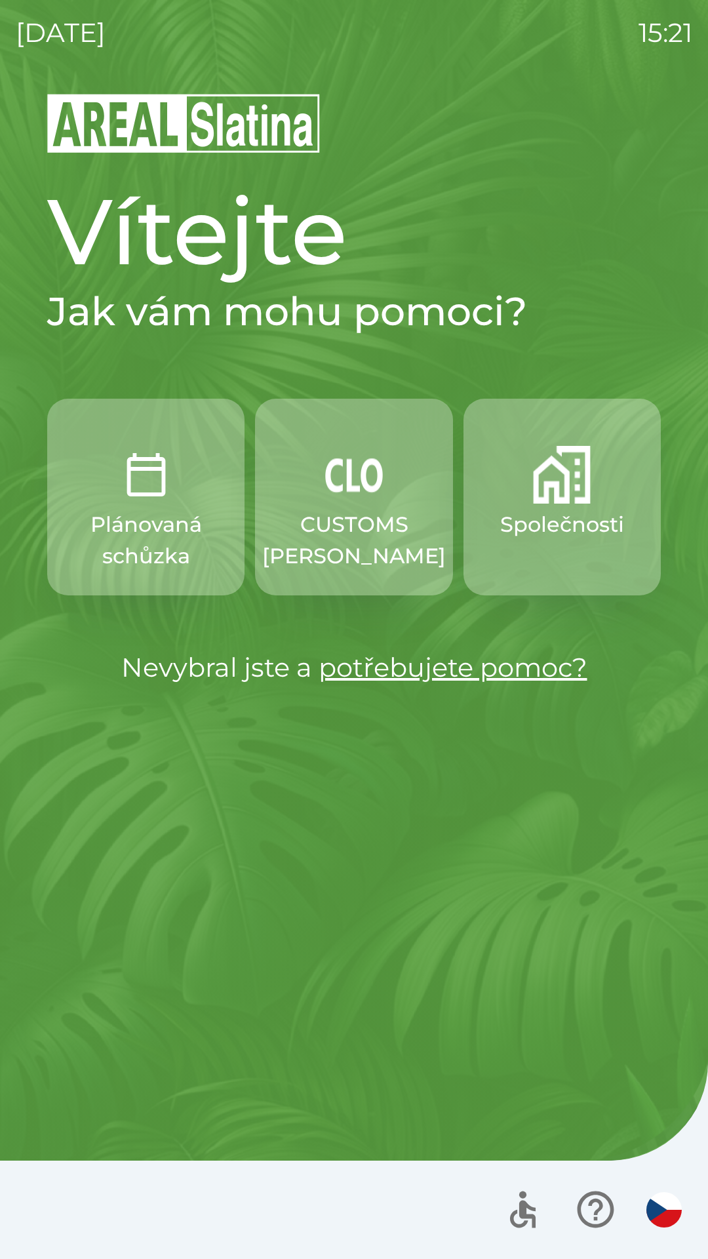
click at [358, 507] on button "CUSTOMS [PERSON_NAME]" at bounding box center [353, 497] width 197 height 197
click at [333, 550] on p "CUSTOMS [PERSON_NAME]" at bounding box center [354, 540] width 184 height 63
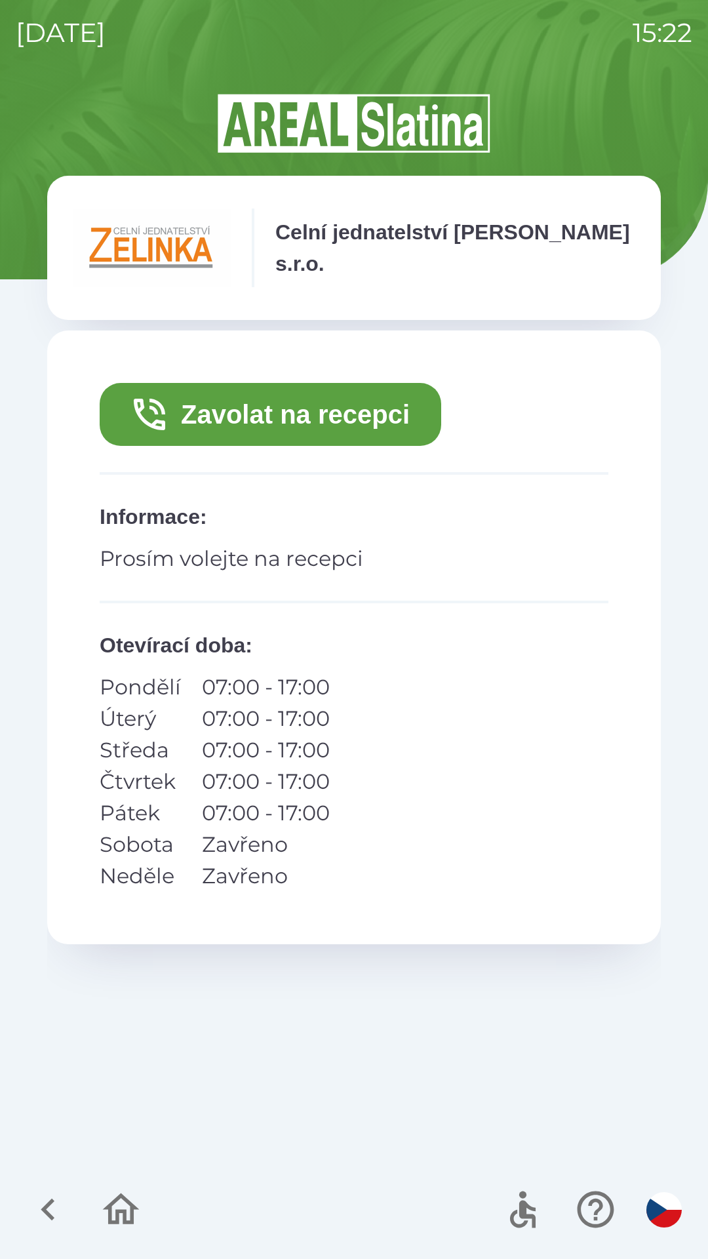
click at [348, 424] on button "Zavolat na recepci" at bounding box center [271, 414] width 342 height 63
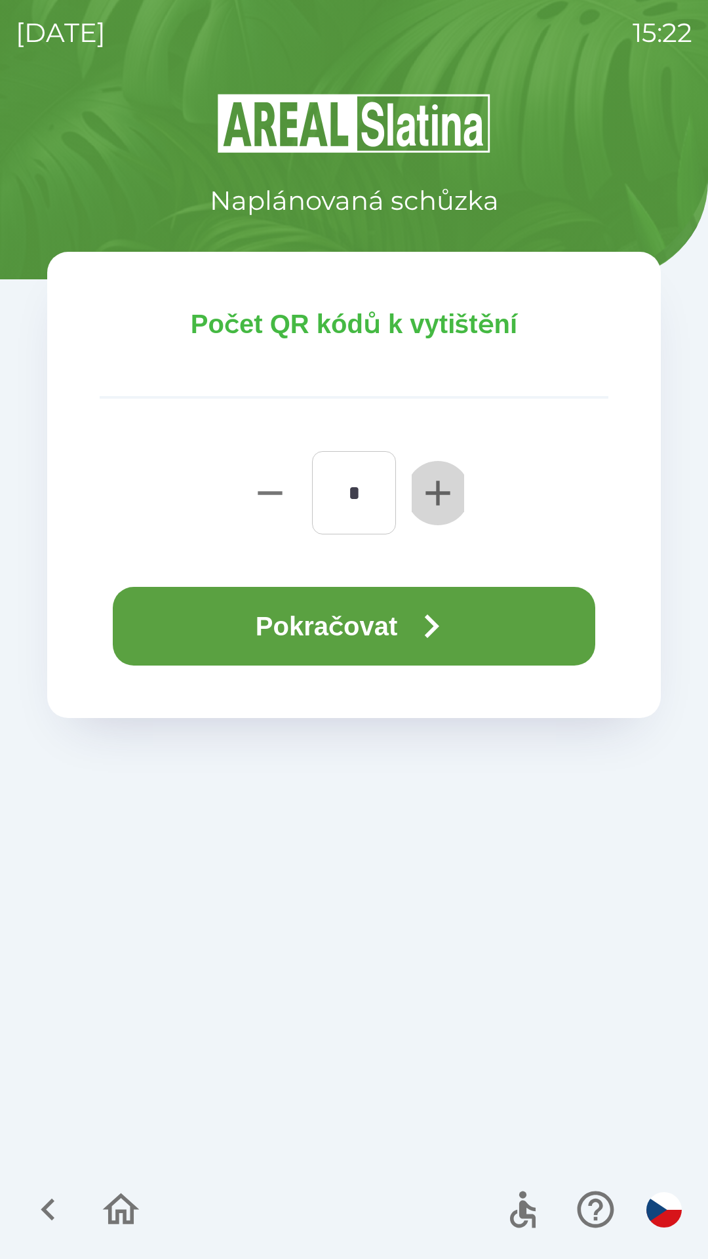
click at [427, 498] on icon "button" at bounding box center [438, 493] width 42 height 42
type input "*"
click at [361, 630] on button "Pokračovat" at bounding box center [354, 626] width 483 height 79
